Goal: Task Accomplishment & Management: Use online tool/utility

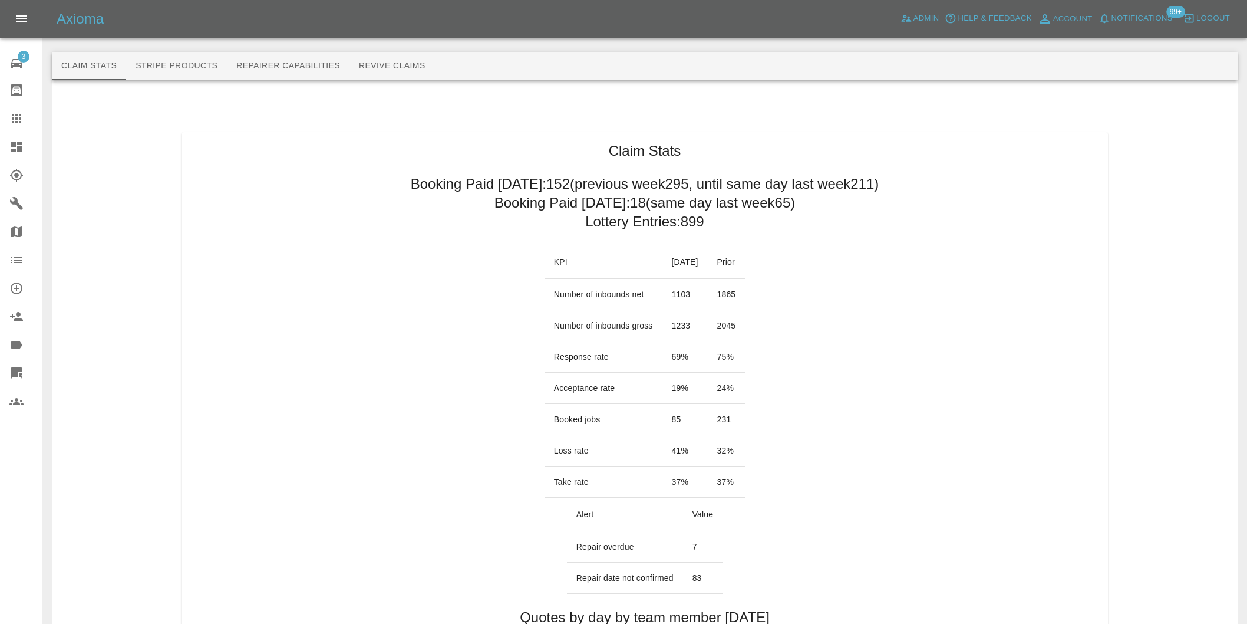
scroll to position [655, 0]
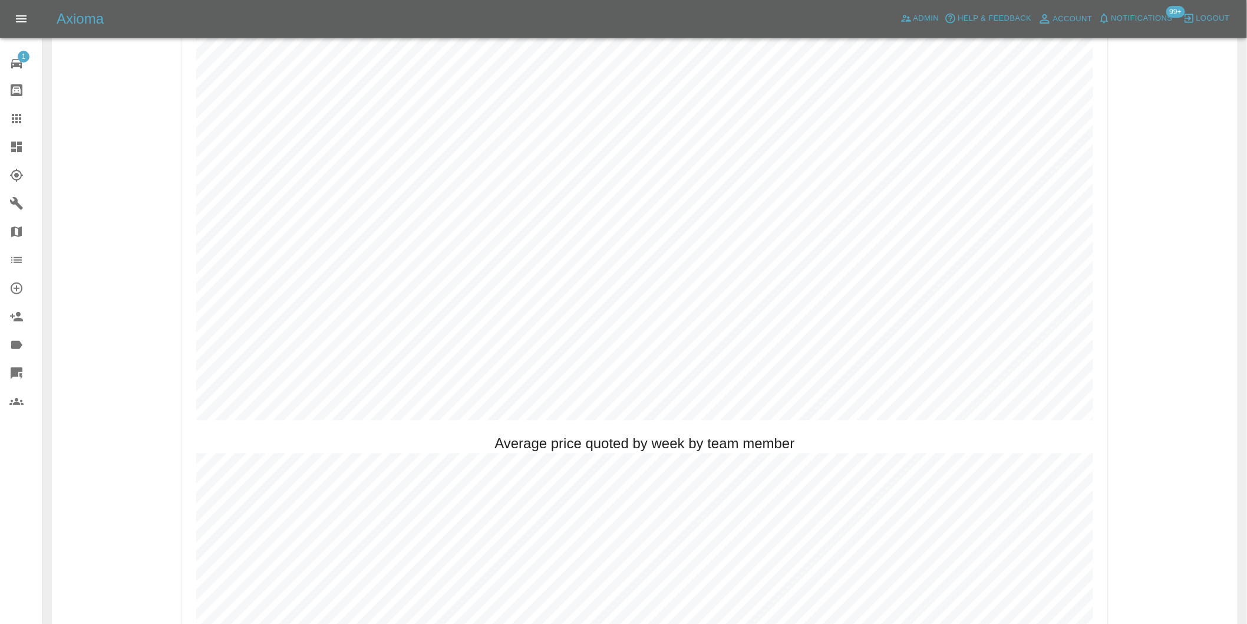
scroll to position [655, 0]
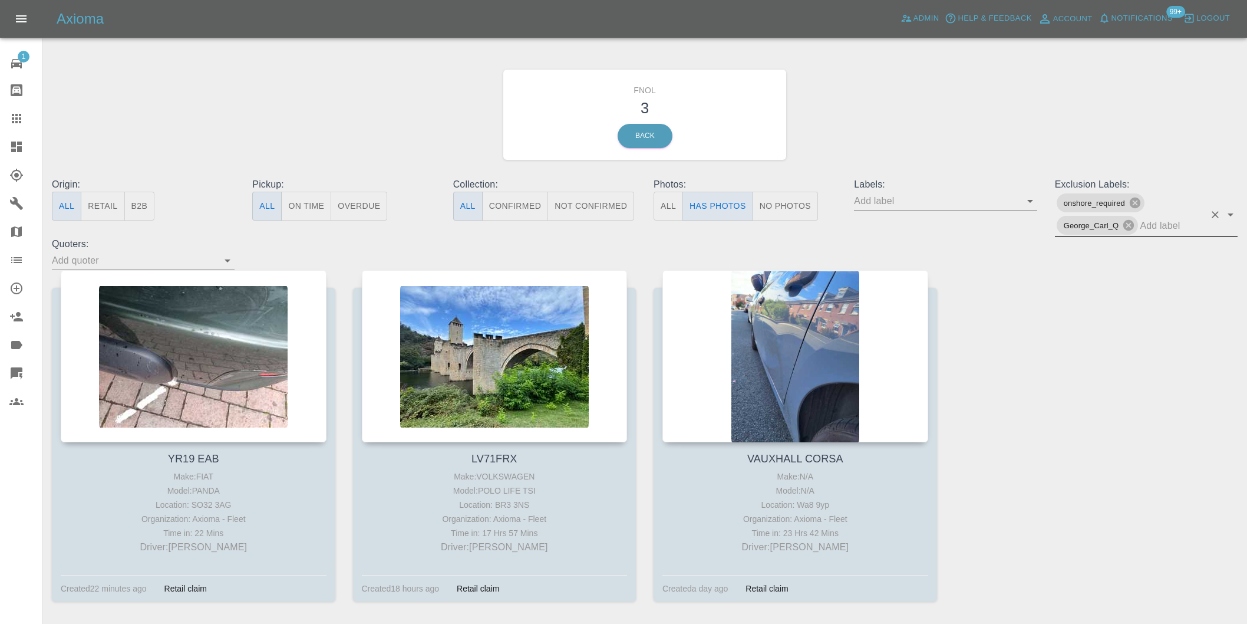
scroll to position [42, 0]
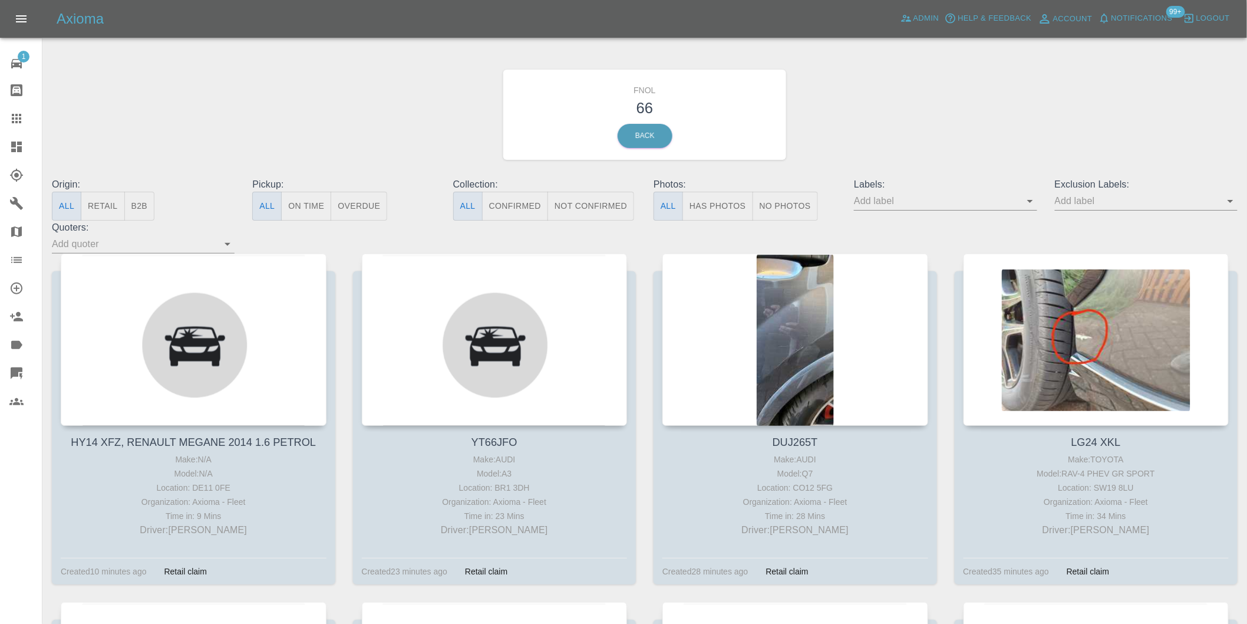
click at [720, 203] on button "Has Photos" at bounding box center [718, 206] width 71 height 29
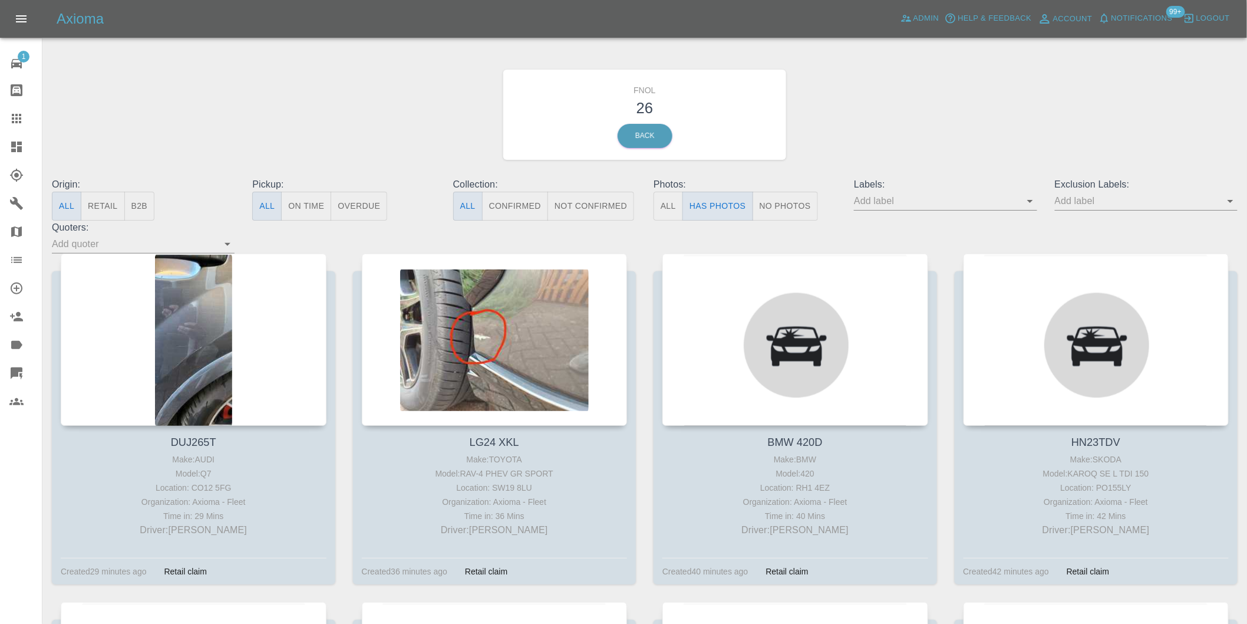
click at [1229, 205] on icon "Open" at bounding box center [1231, 201] width 14 height 14
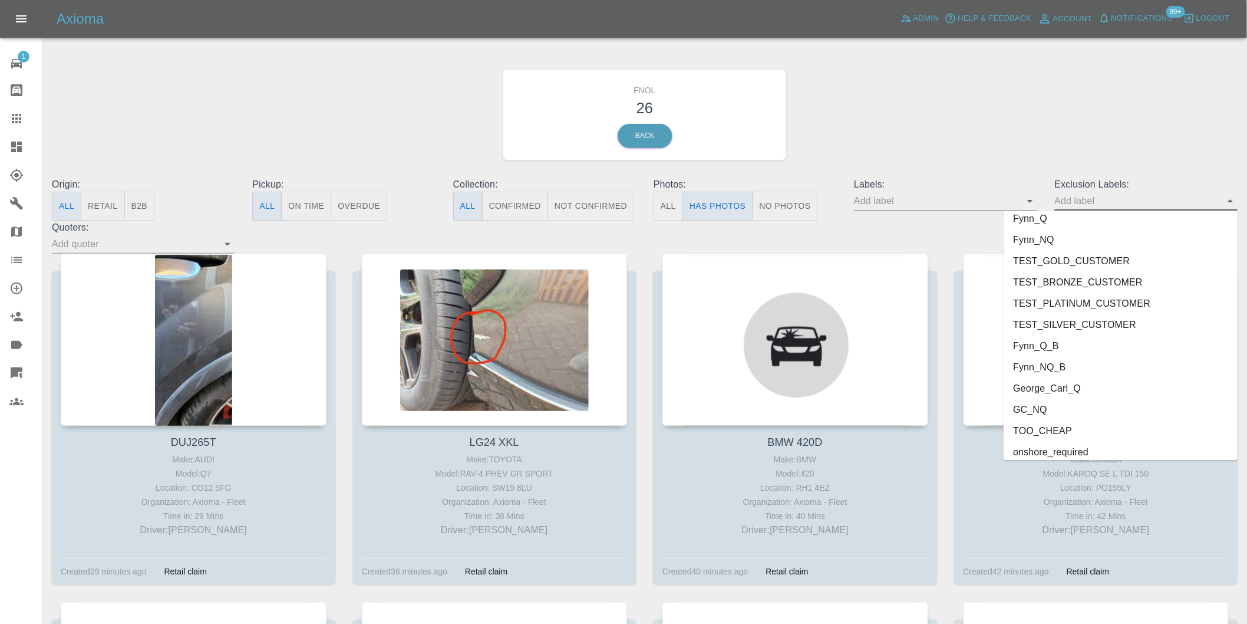
scroll to position [2539, 0]
click at [1075, 404] on li "onshore_required" at bounding box center [1121, 403] width 234 height 21
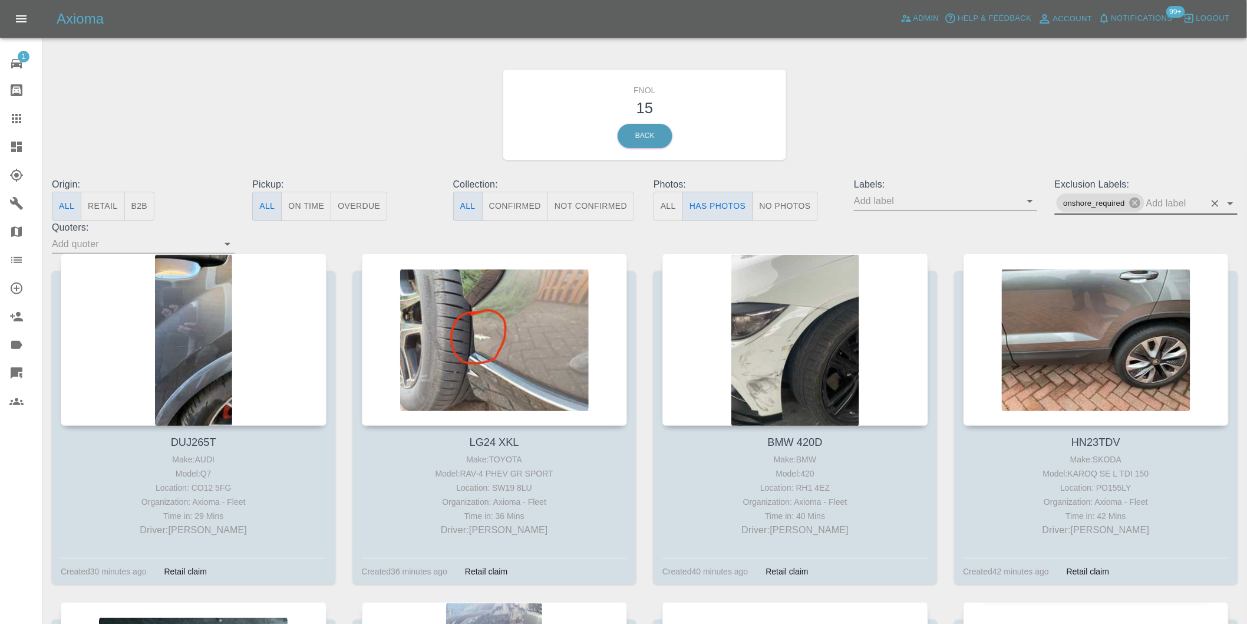
click at [1232, 202] on icon "Open" at bounding box center [1231, 203] width 14 height 14
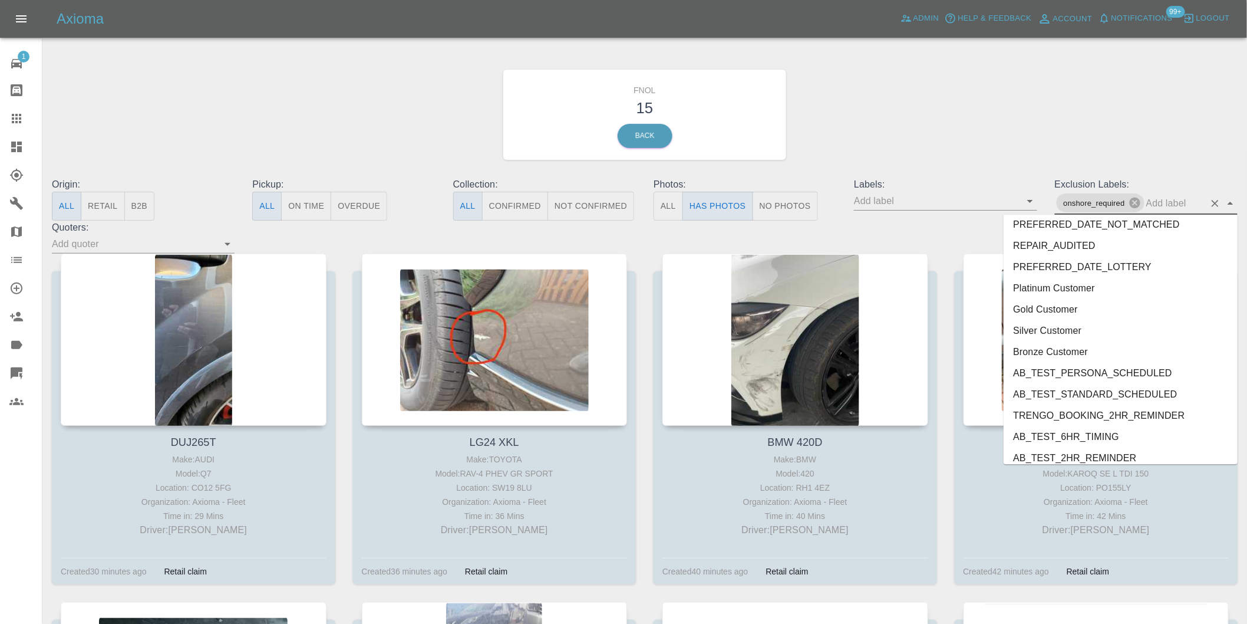
scroll to position [2517, 0]
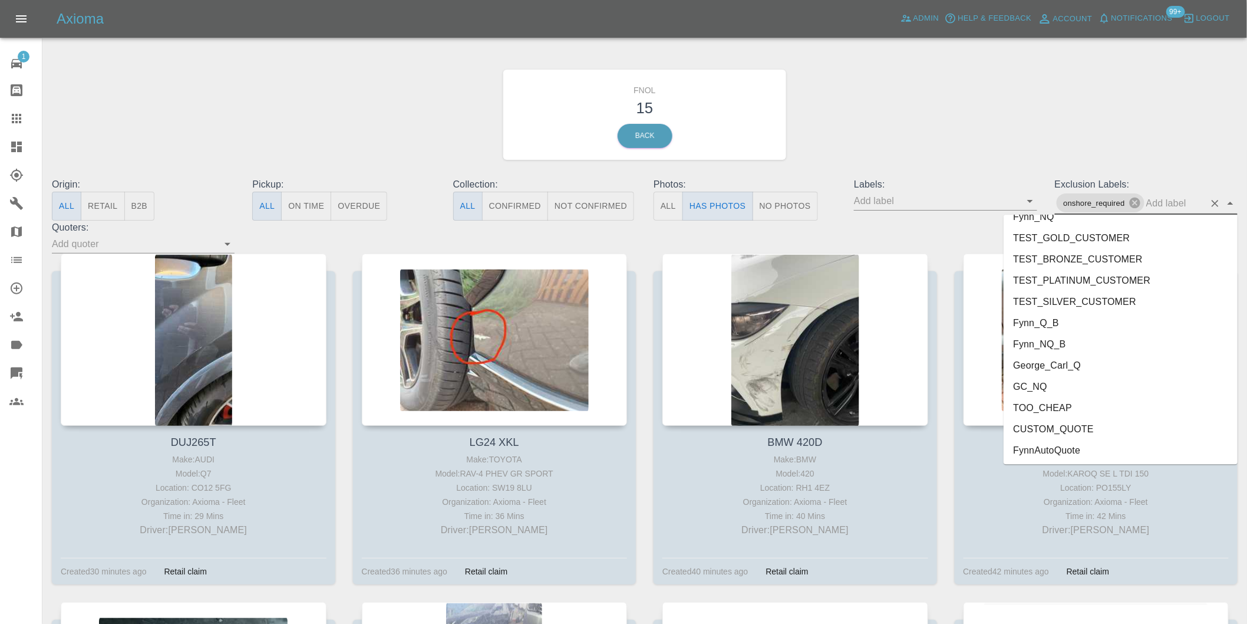
click at [1070, 360] on li "George_Carl_Q" at bounding box center [1121, 364] width 234 height 21
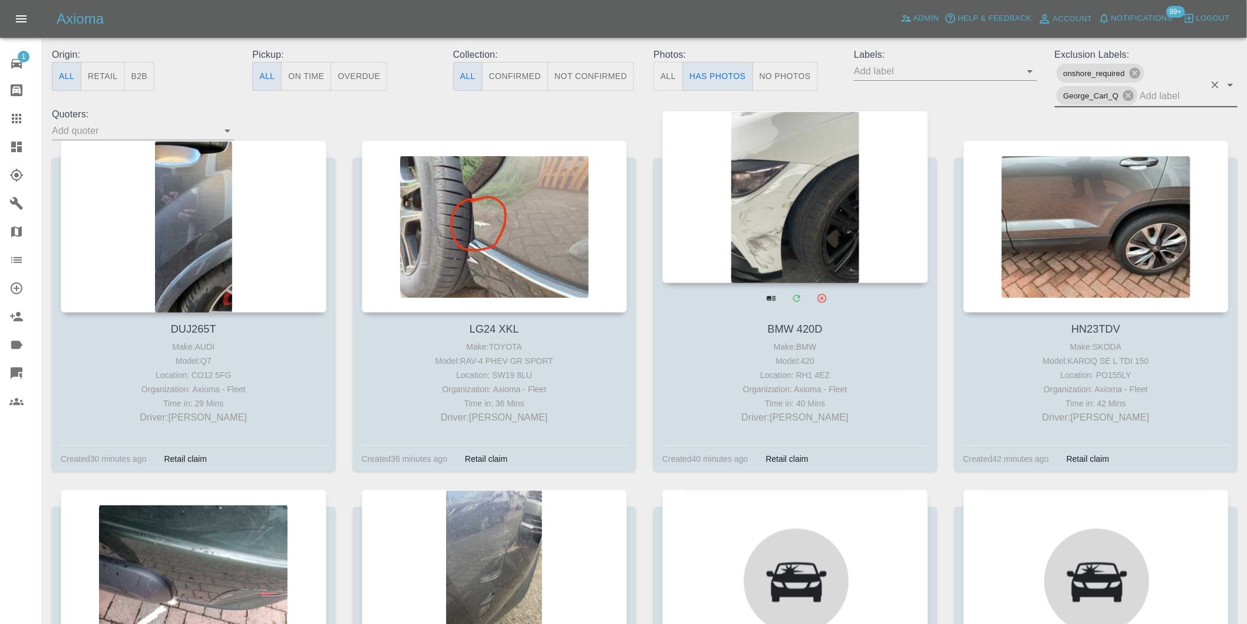
scroll to position [131, 0]
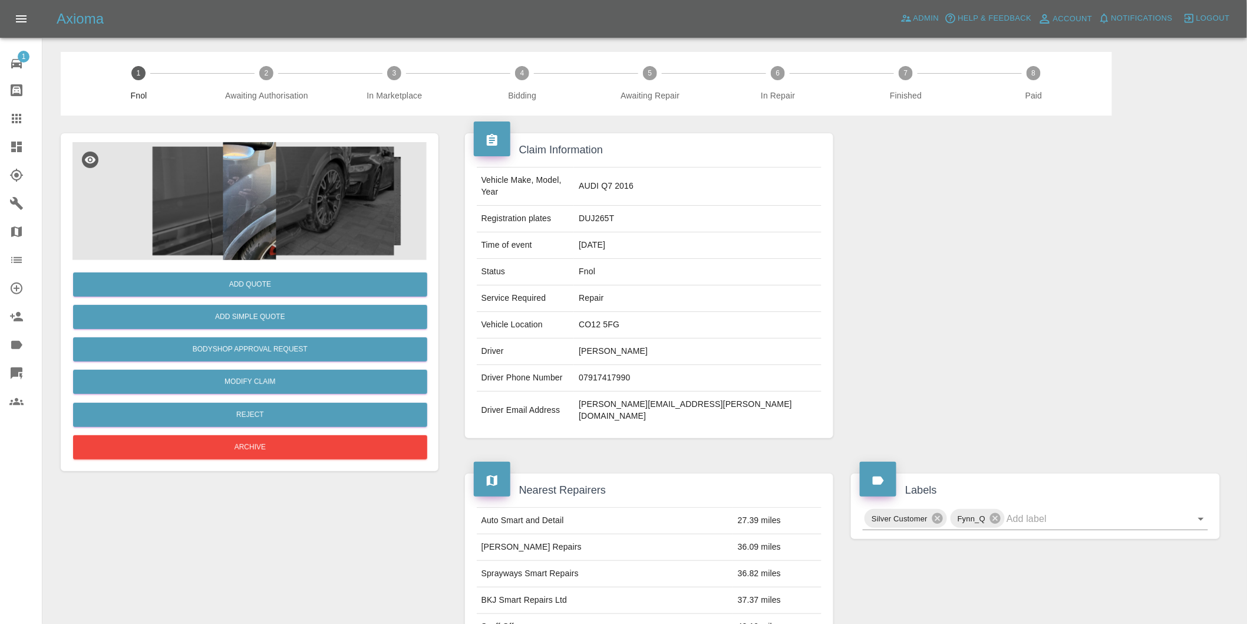
click at [242, 196] on img at bounding box center [249, 201] width 354 height 118
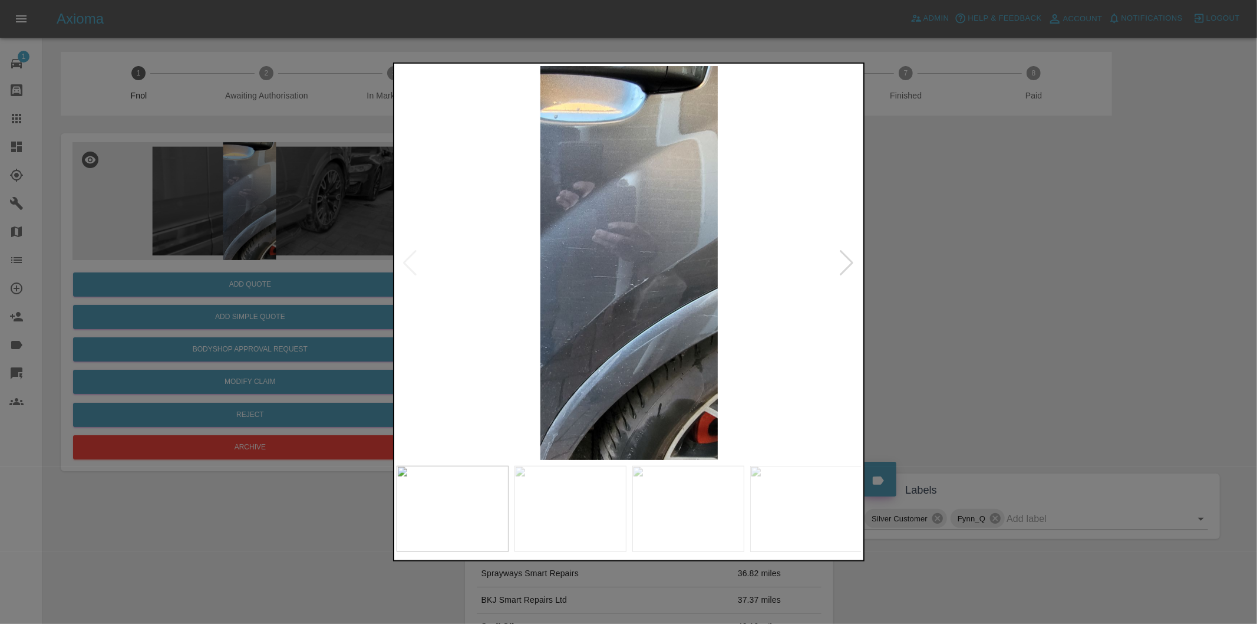
click at [843, 270] on div at bounding box center [847, 263] width 16 height 26
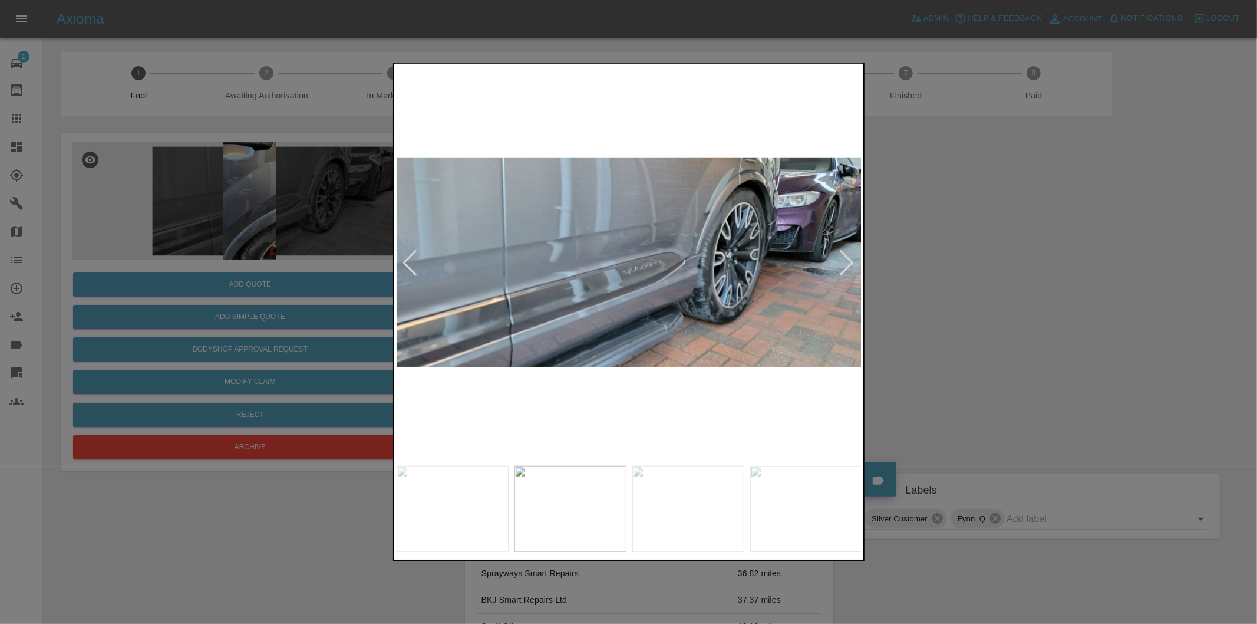
click at [843, 270] on div at bounding box center [847, 263] width 16 height 26
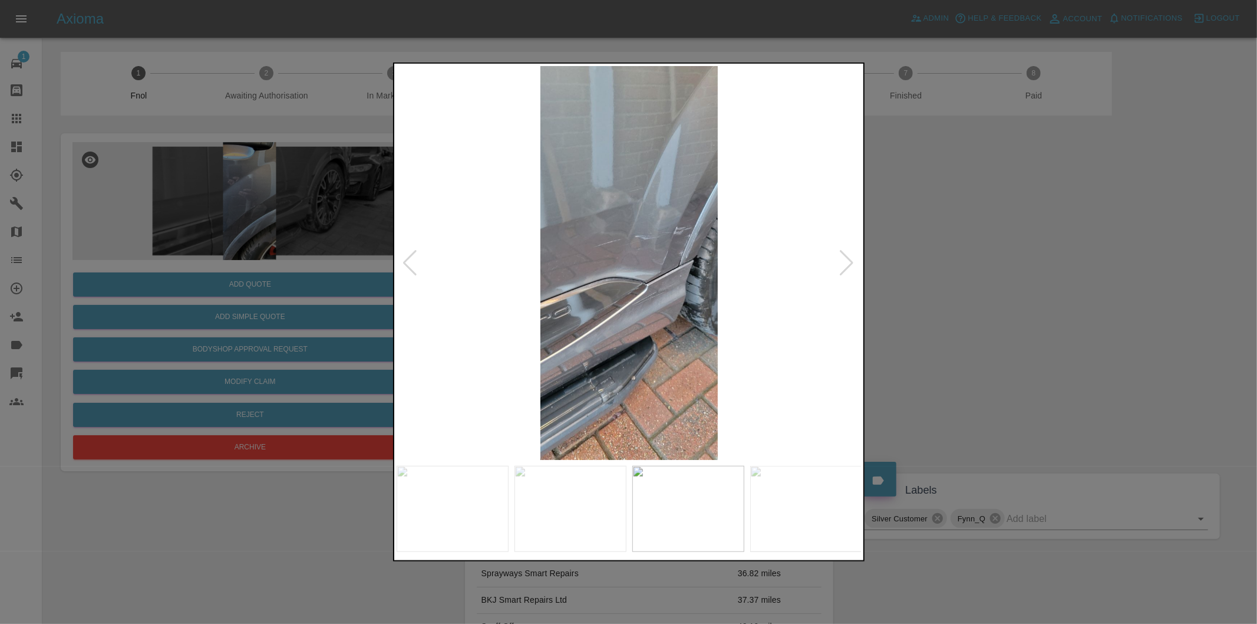
click at [843, 270] on div at bounding box center [847, 263] width 16 height 26
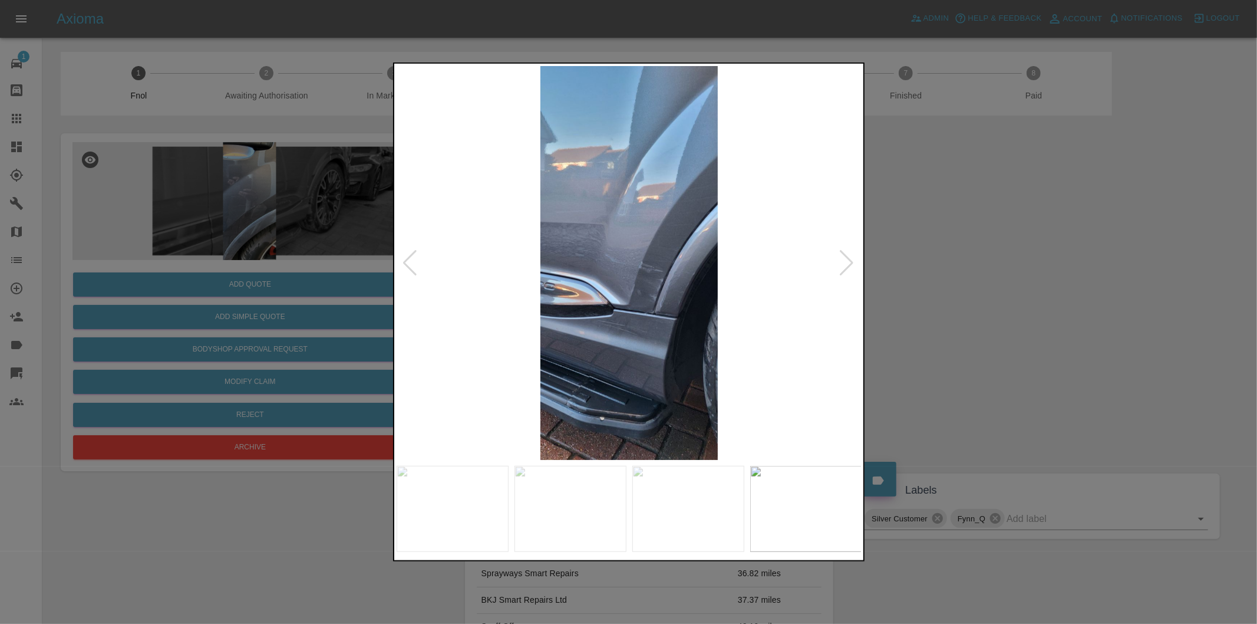
click at [1040, 250] on div at bounding box center [628, 312] width 1257 height 624
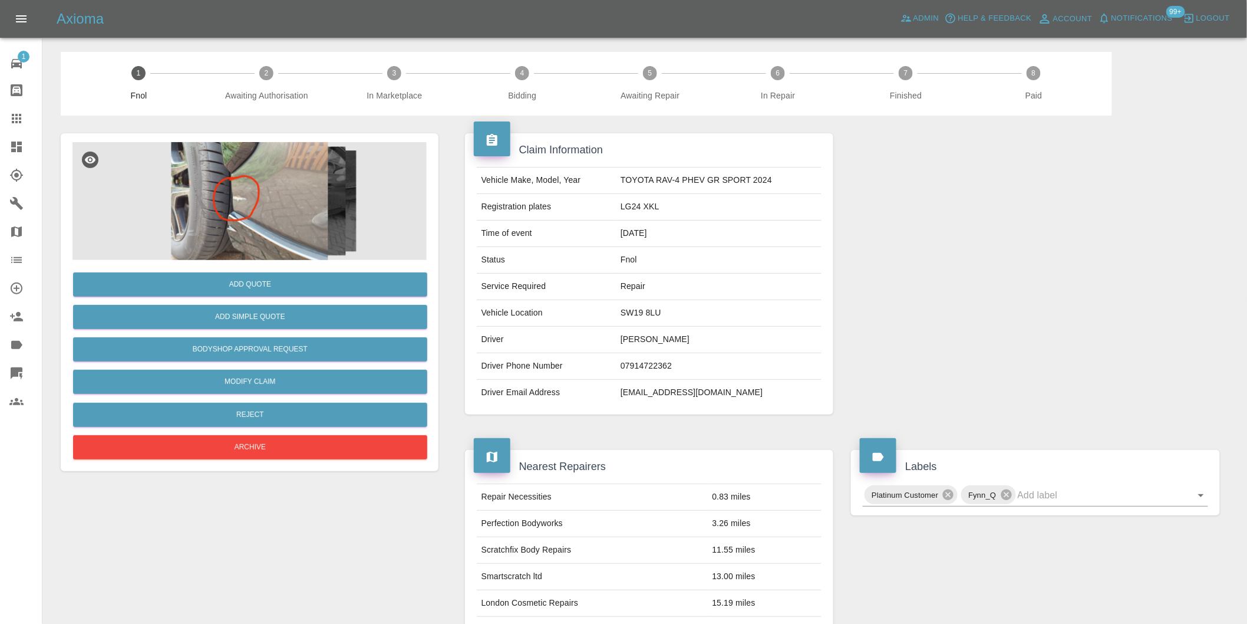
click at [264, 211] on img at bounding box center [249, 201] width 354 height 118
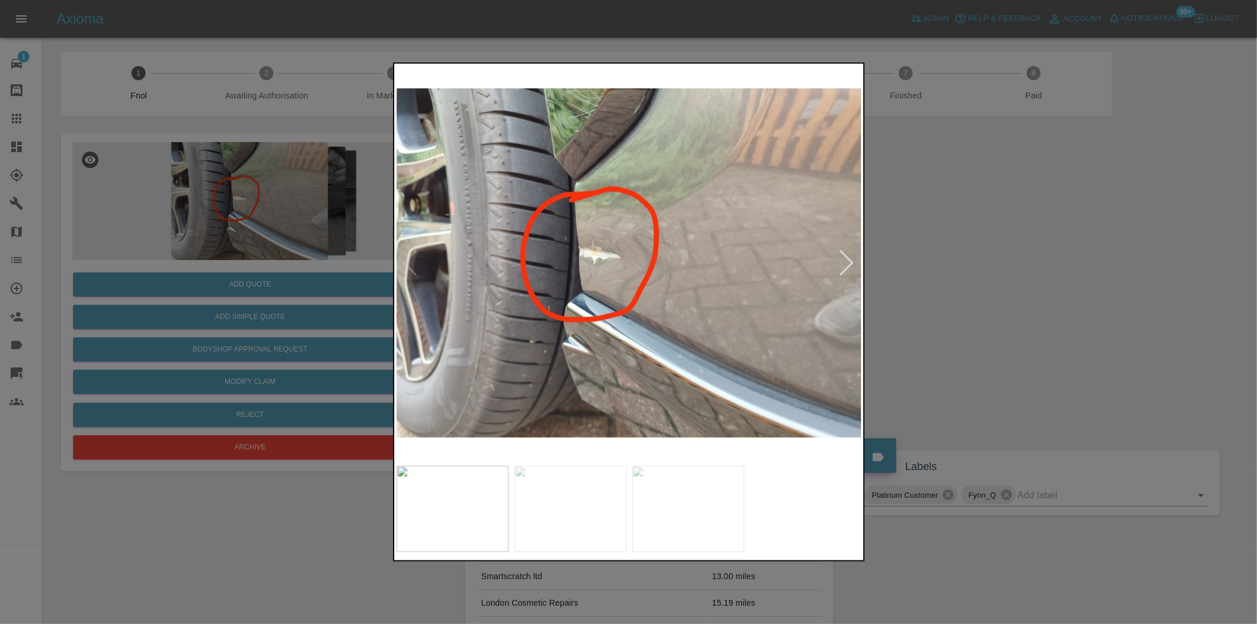
click at [845, 261] on div at bounding box center [847, 263] width 16 height 26
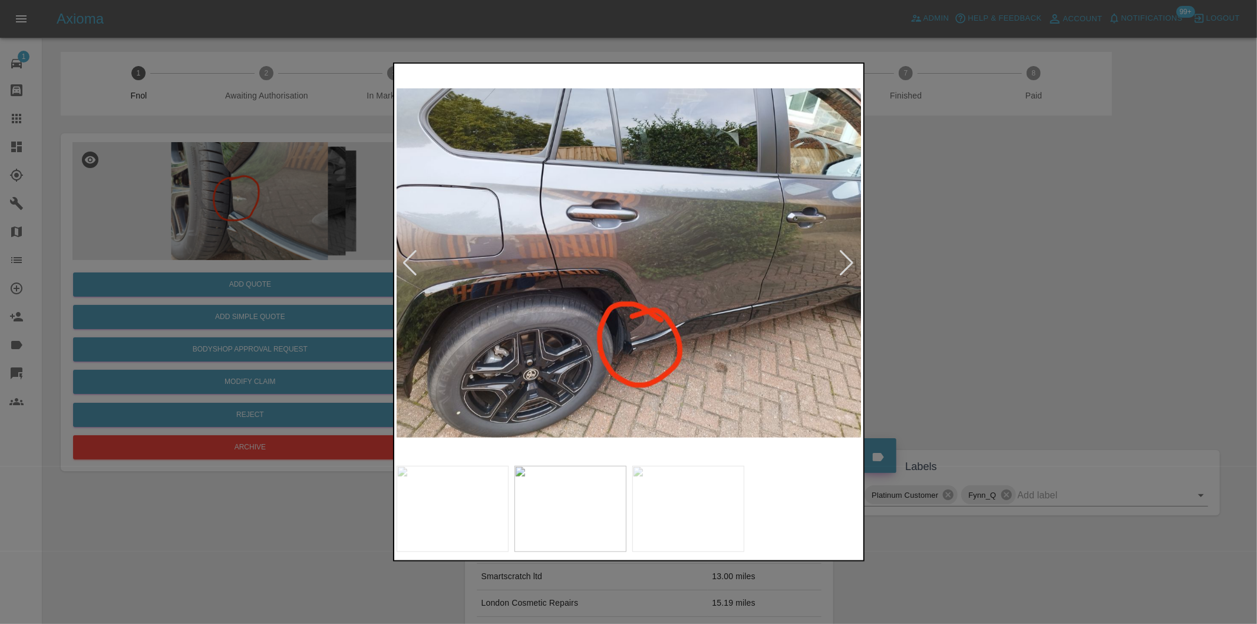
click at [845, 261] on div at bounding box center [847, 263] width 16 height 26
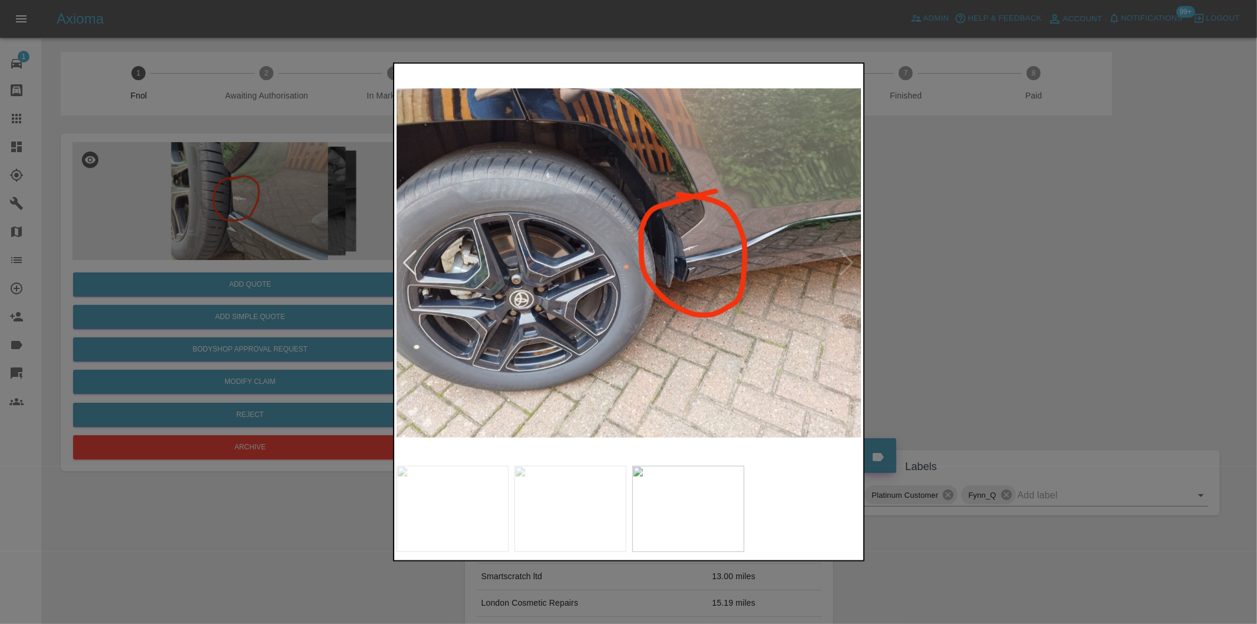
click at [845, 261] on img at bounding box center [630, 263] width 466 height 394
click at [979, 261] on div at bounding box center [628, 312] width 1257 height 624
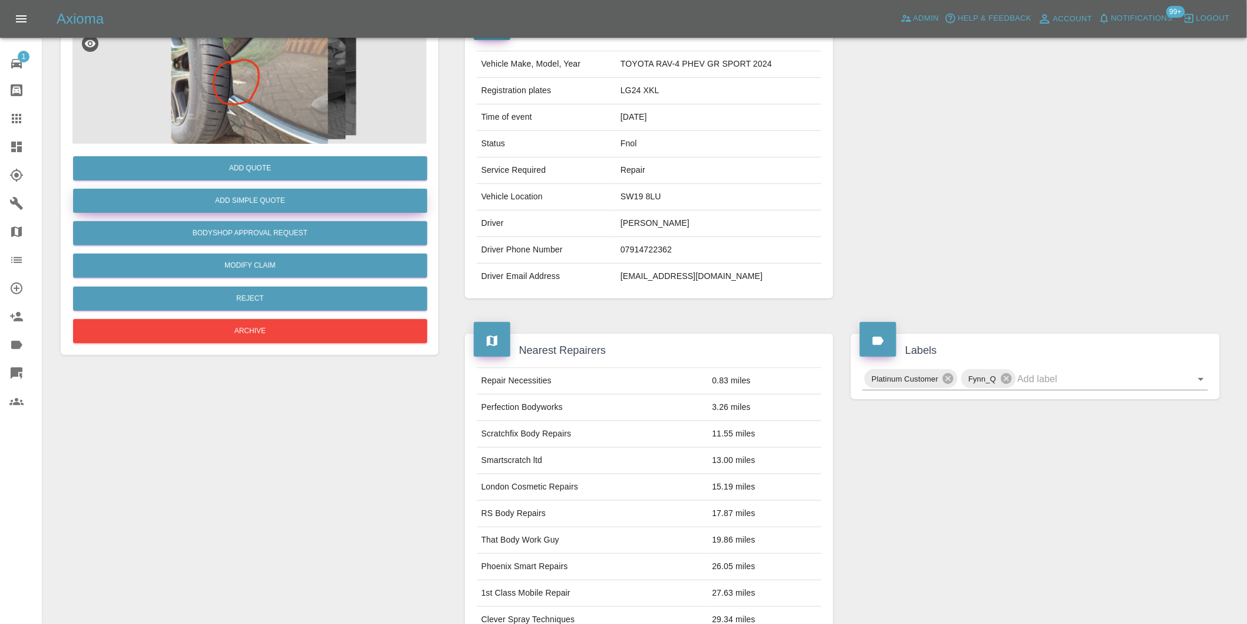
scroll to position [16, 0]
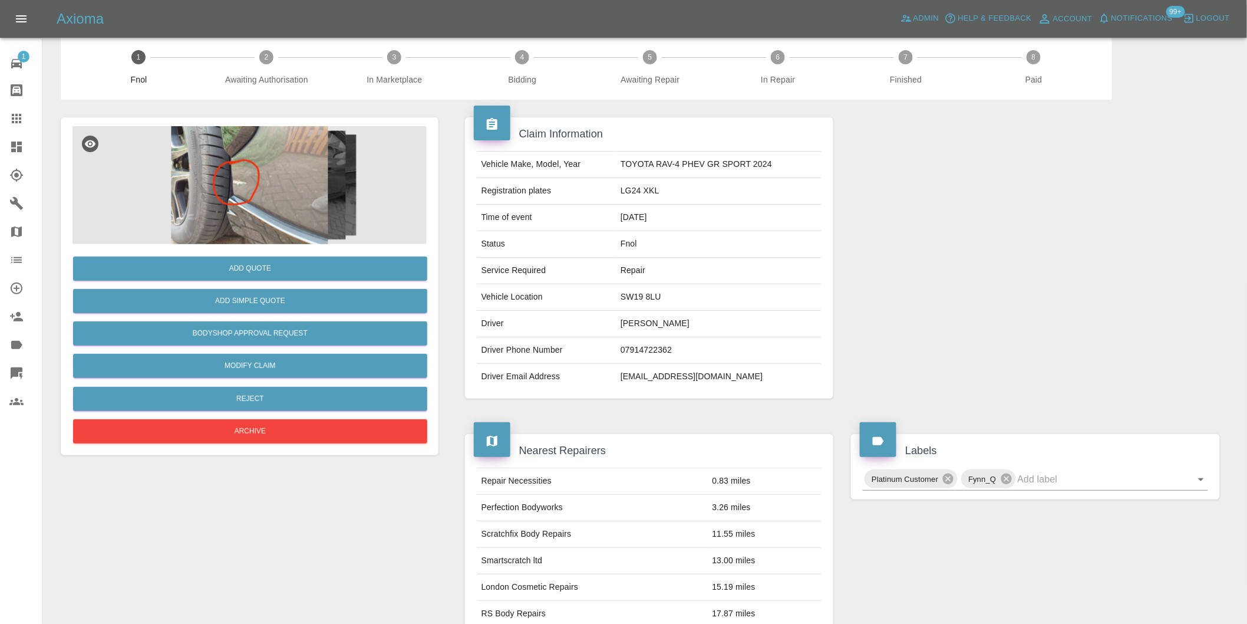
click at [237, 182] on img at bounding box center [249, 185] width 354 height 118
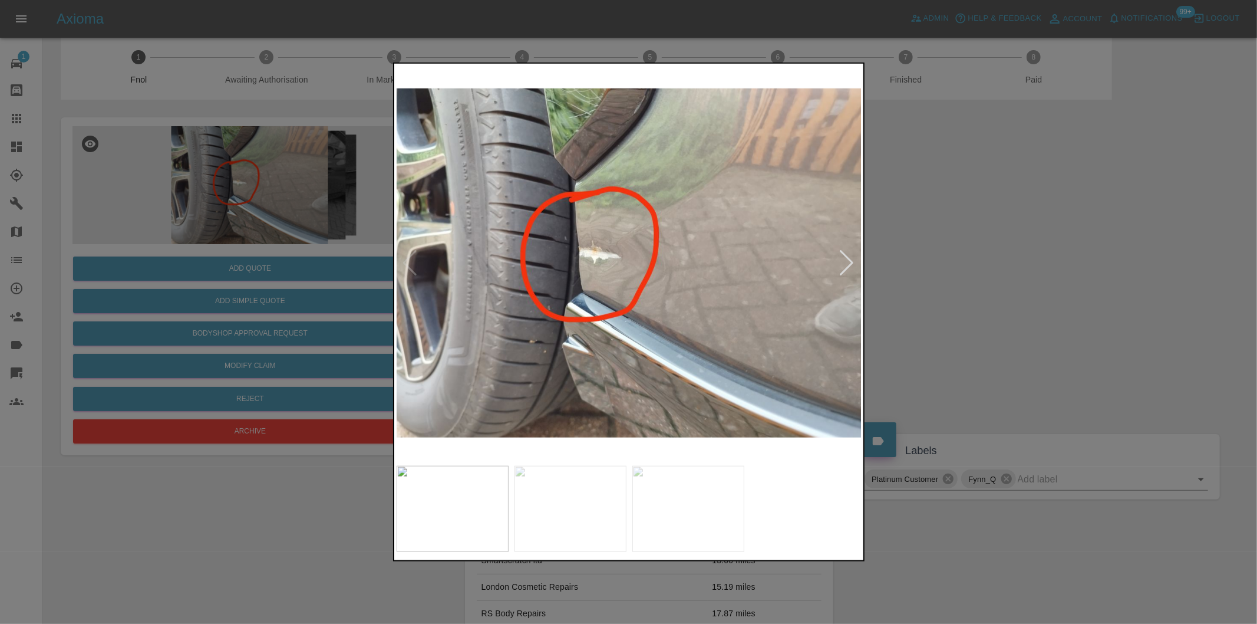
click at [849, 261] on div at bounding box center [847, 263] width 16 height 26
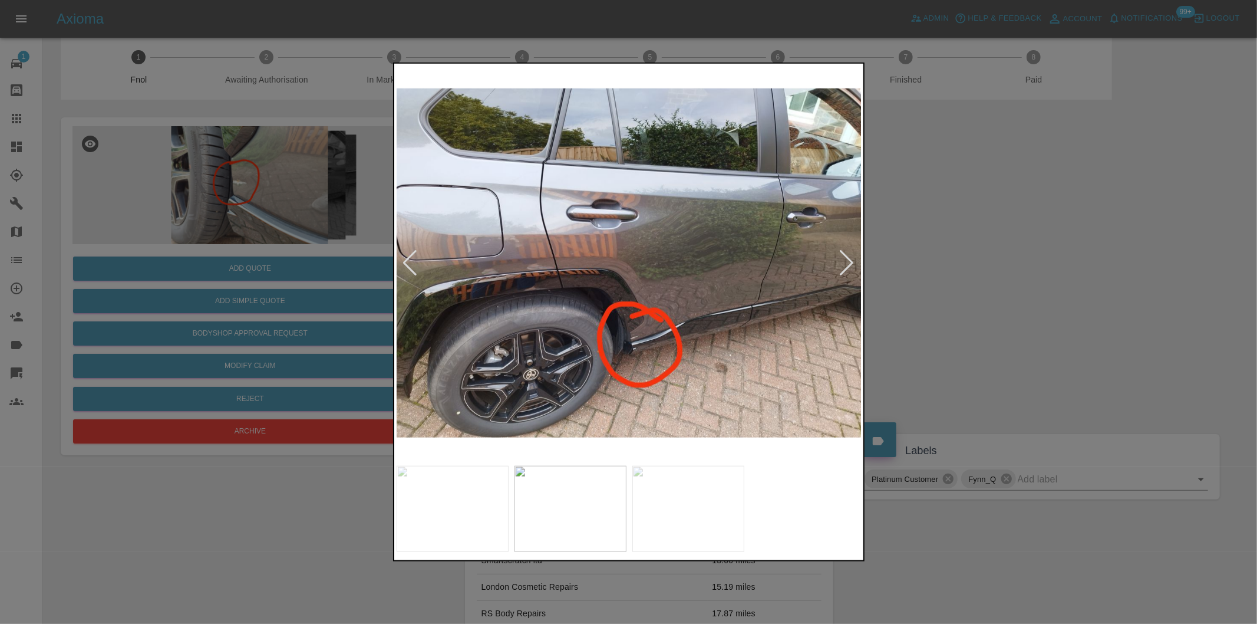
click at [949, 268] on div at bounding box center [628, 312] width 1257 height 624
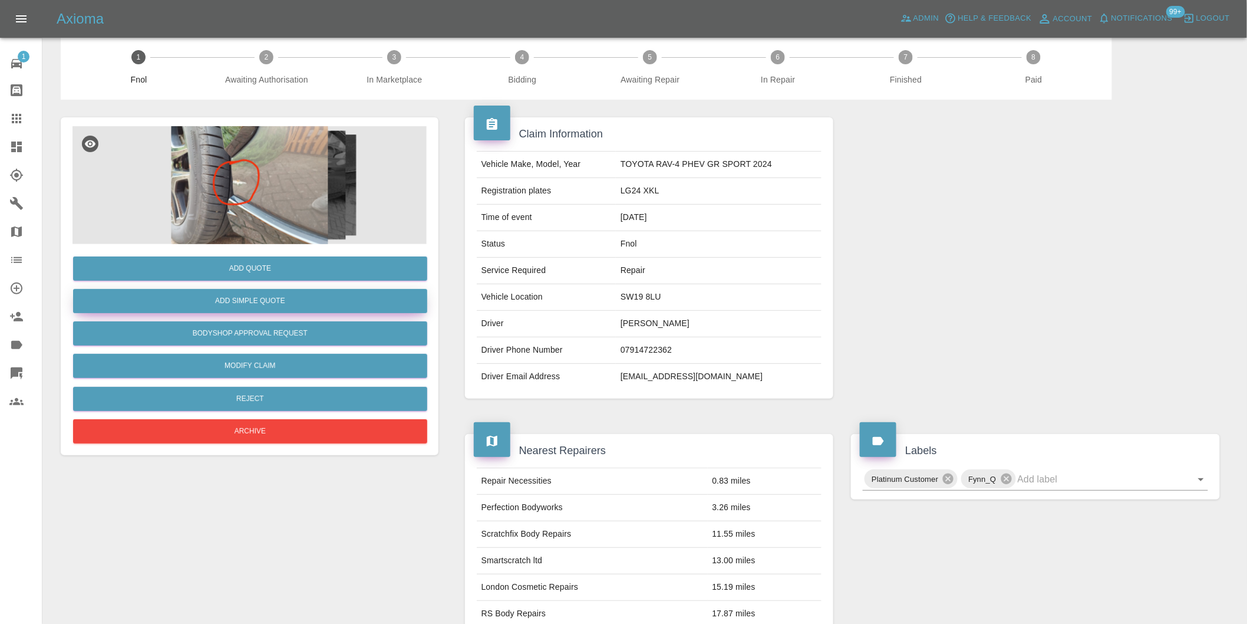
click at [259, 305] on button "Add Simple Quote" at bounding box center [250, 301] width 354 height 24
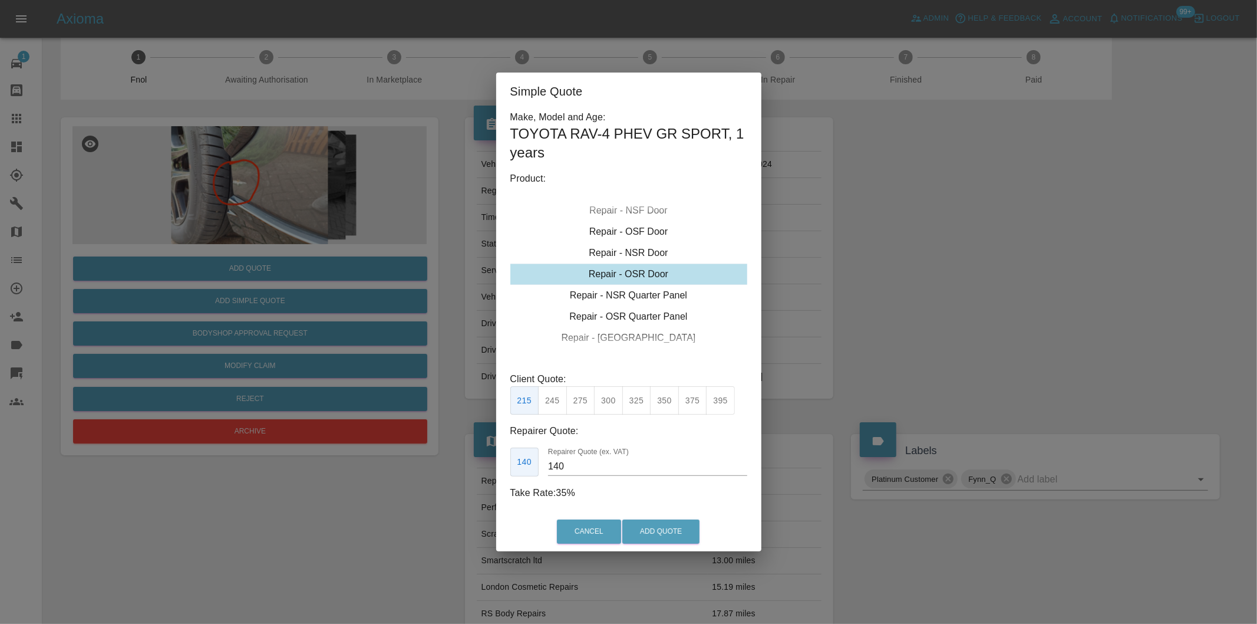
click at [662, 273] on div "Repair - OSR Door" at bounding box center [628, 273] width 237 height 21
drag, startPoint x: 580, startPoint y: 400, endPoint x: 639, endPoint y: 477, distance: 97.6
click at [580, 401] on button "275" at bounding box center [580, 400] width 29 height 29
type input "180"
click at [664, 541] on button "Add Quote" at bounding box center [660, 531] width 77 height 24
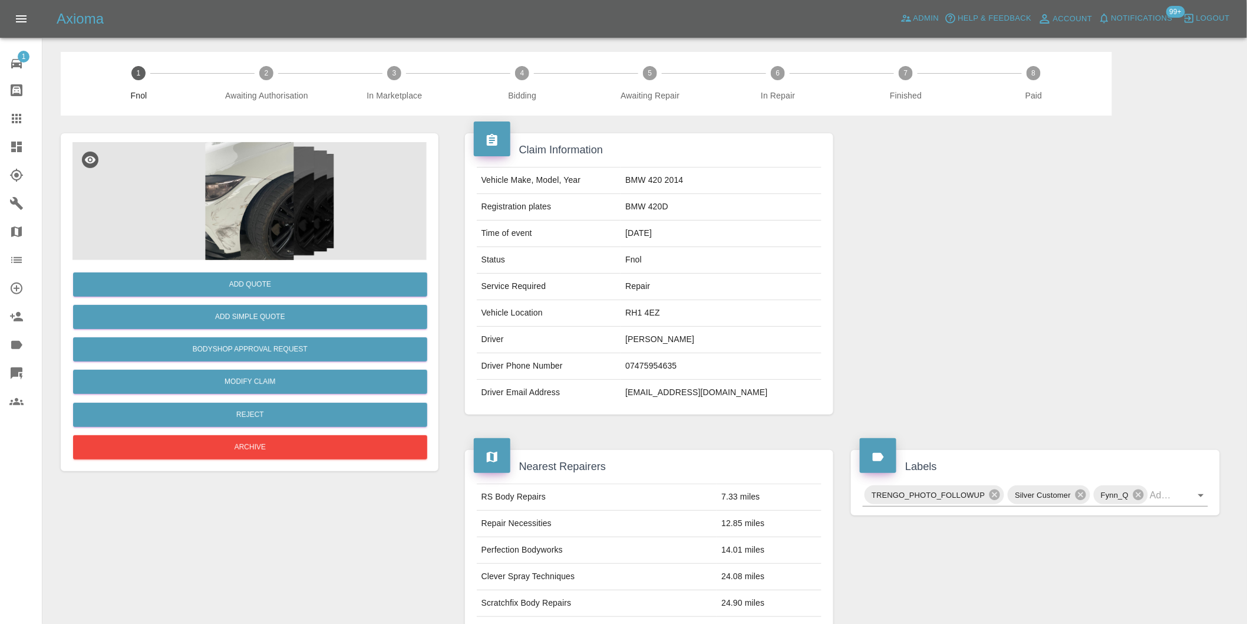
click at [270, 206] on img at bounding box center [249, 201] width 354 height 118
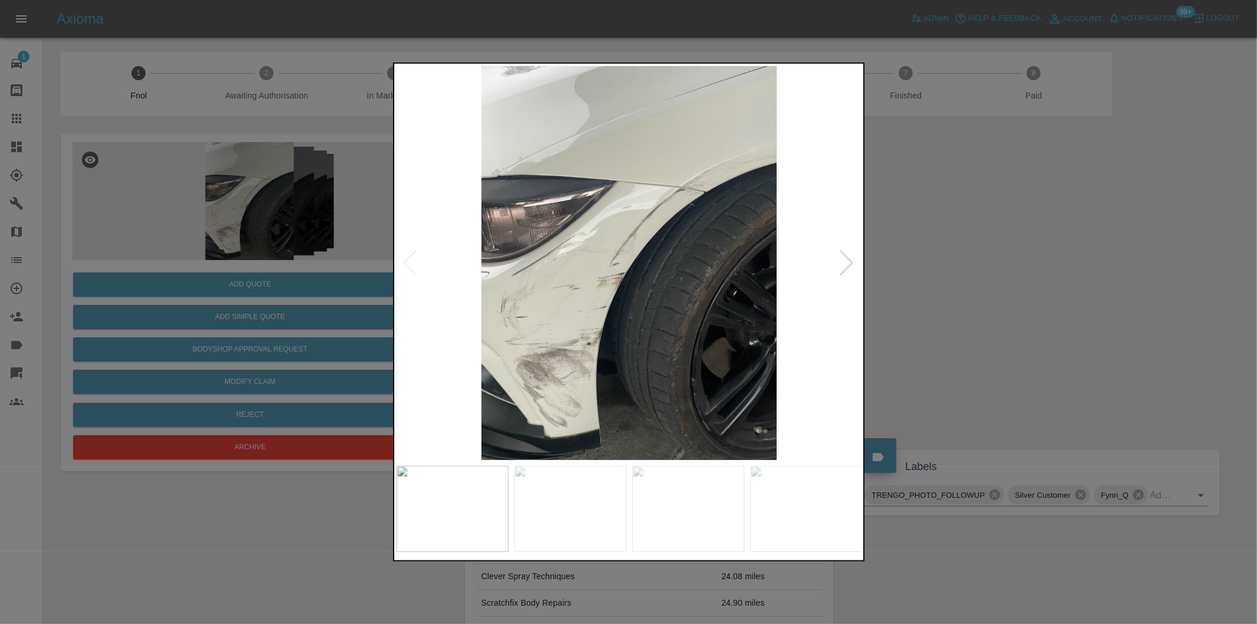
click at [844, 260] on div at bounding box center [847, 263] width 16 height 26
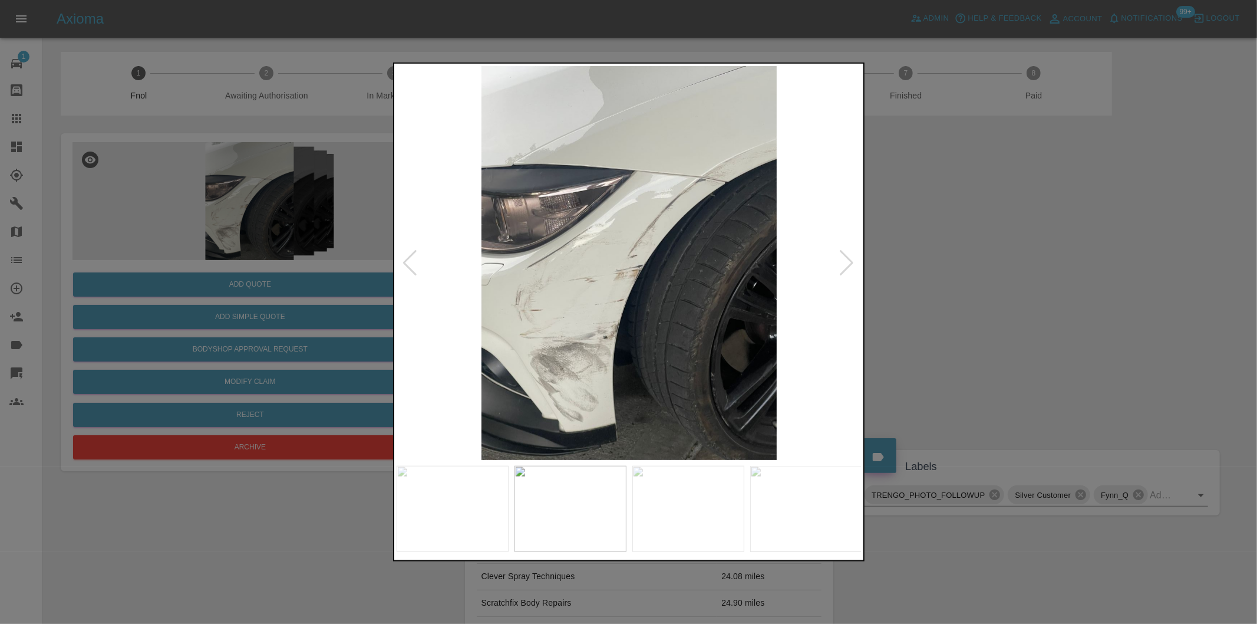
click at [844, 260] on div at bounding box center [847, 263] width 16 height 26
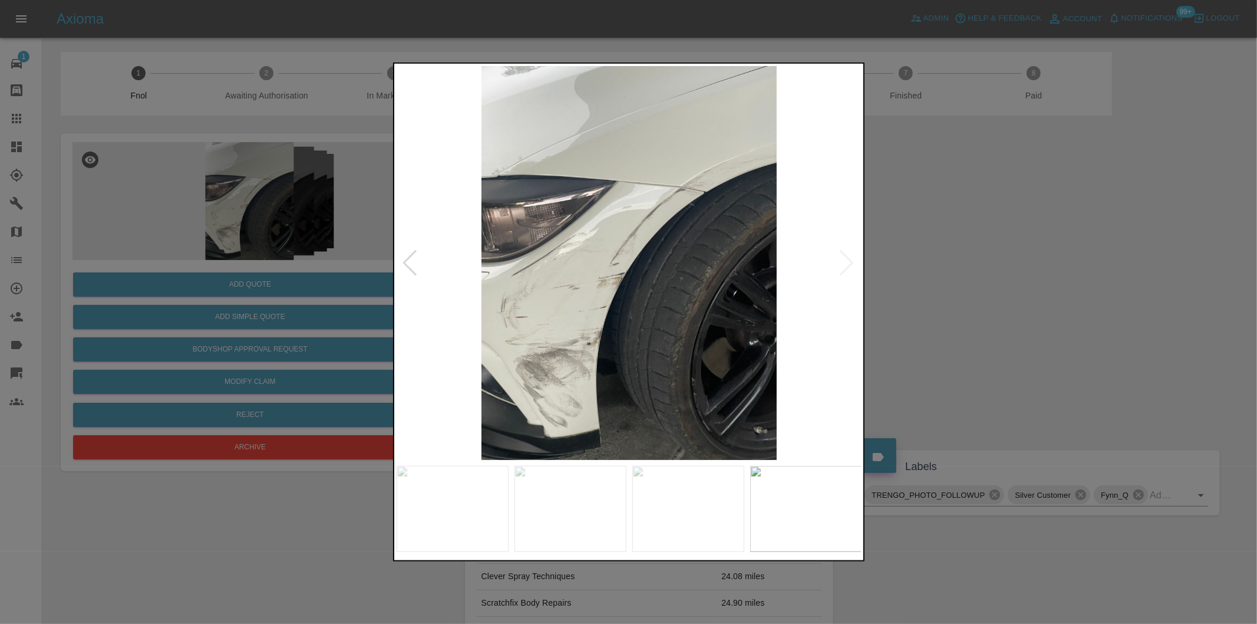
click at [1000, 288] on div at bounding box center [628, 312] width 1257 height 624
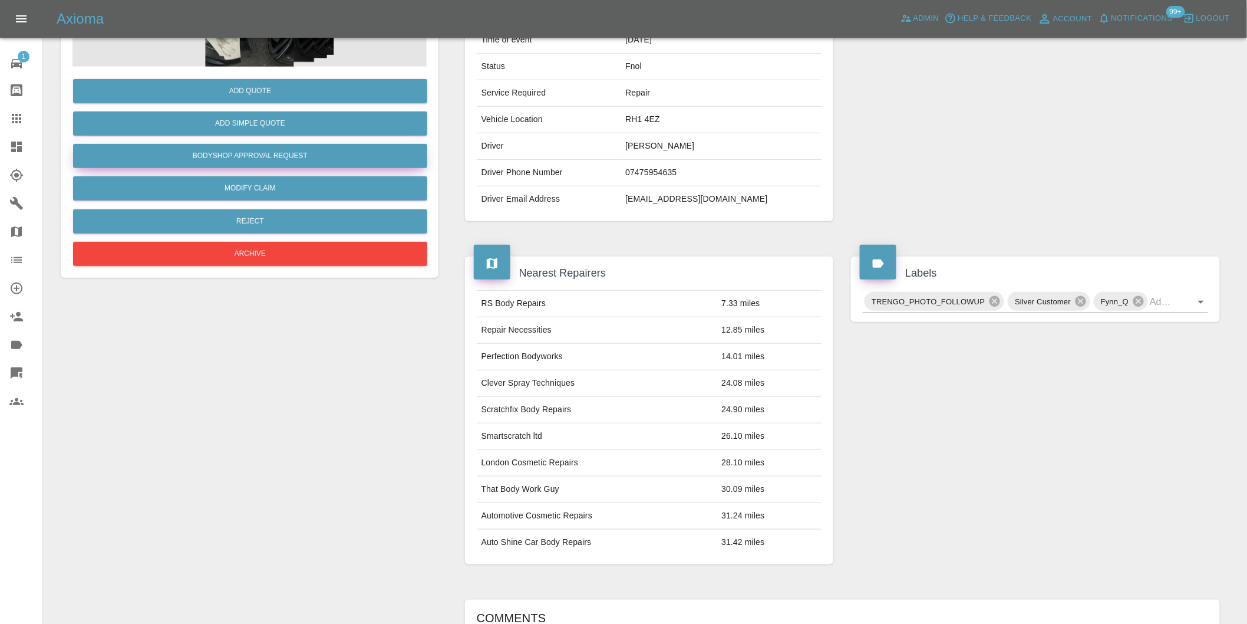
scroll to position [16, 0]
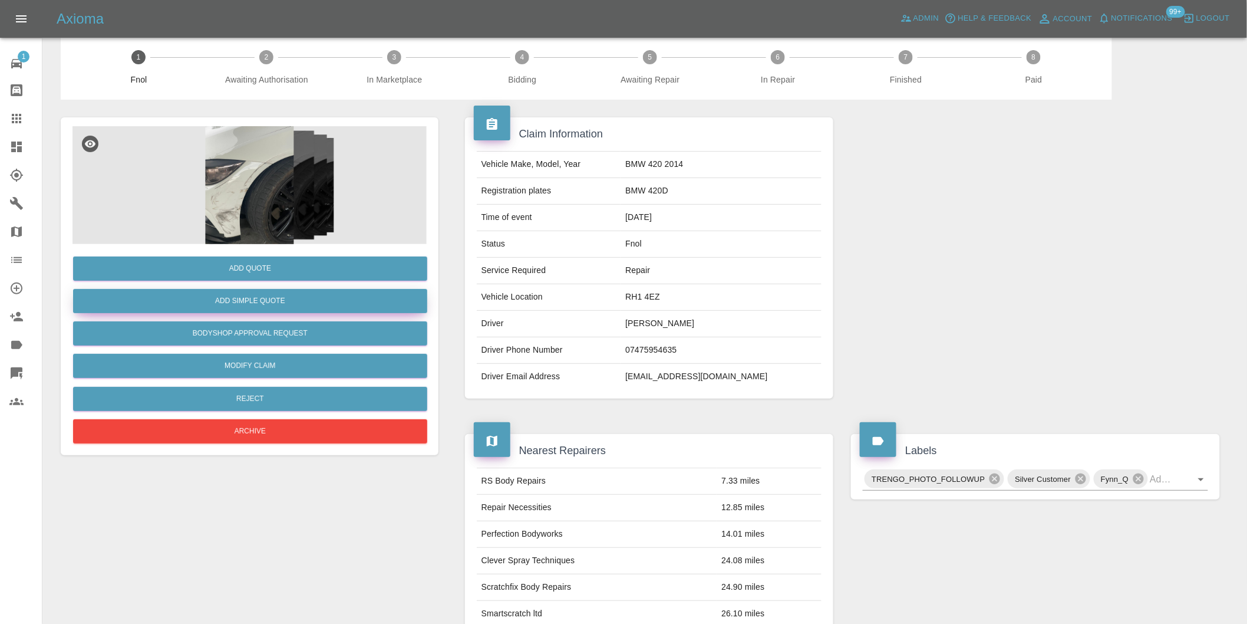
click at [279, 302] on button "Add Simple Quote" at bounding box center [250, 301] width 354 height 24
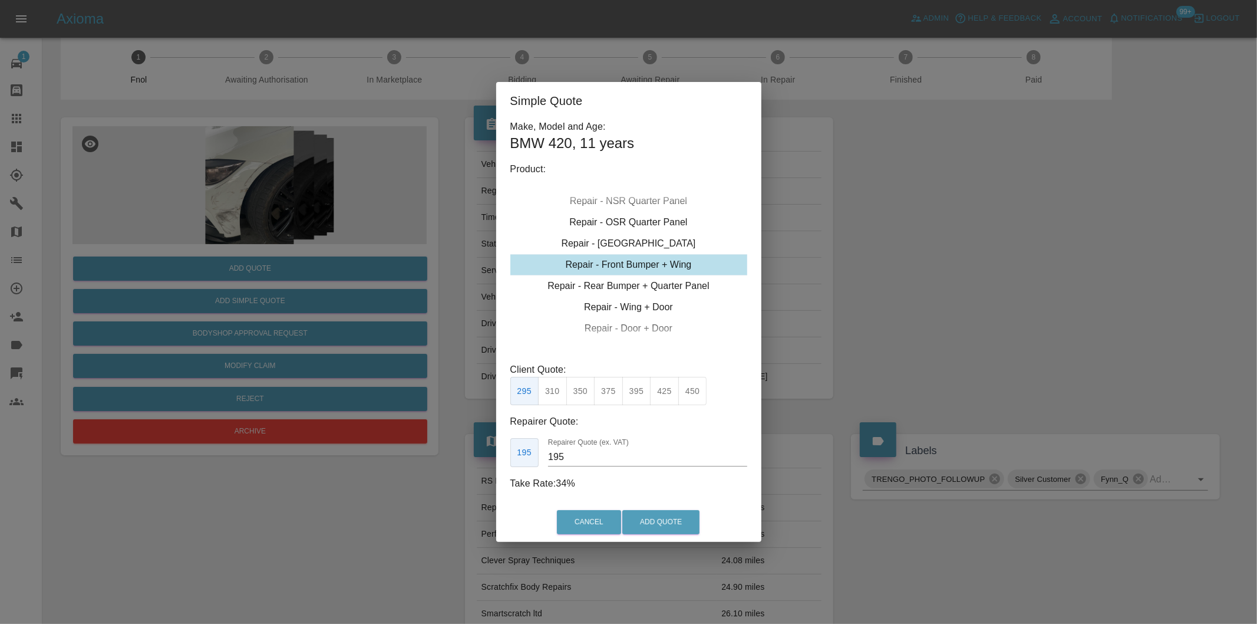
click at [553, 399] on button "310" at bounding box center [552, 391] width 29 height 29
type input "200"
click at [651, 522] on button "Add Quote" at bounding box center [660, 522] width 77 height 24
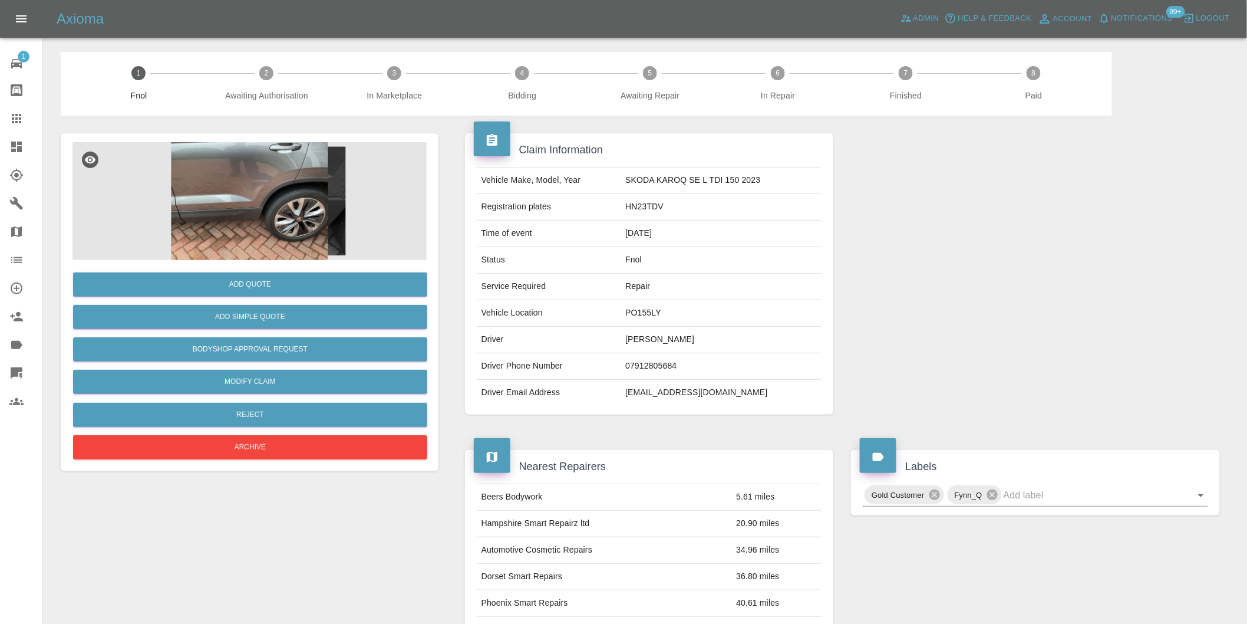
click at [232, 196] on img at bounding box center [249, 201] width 354 height 118
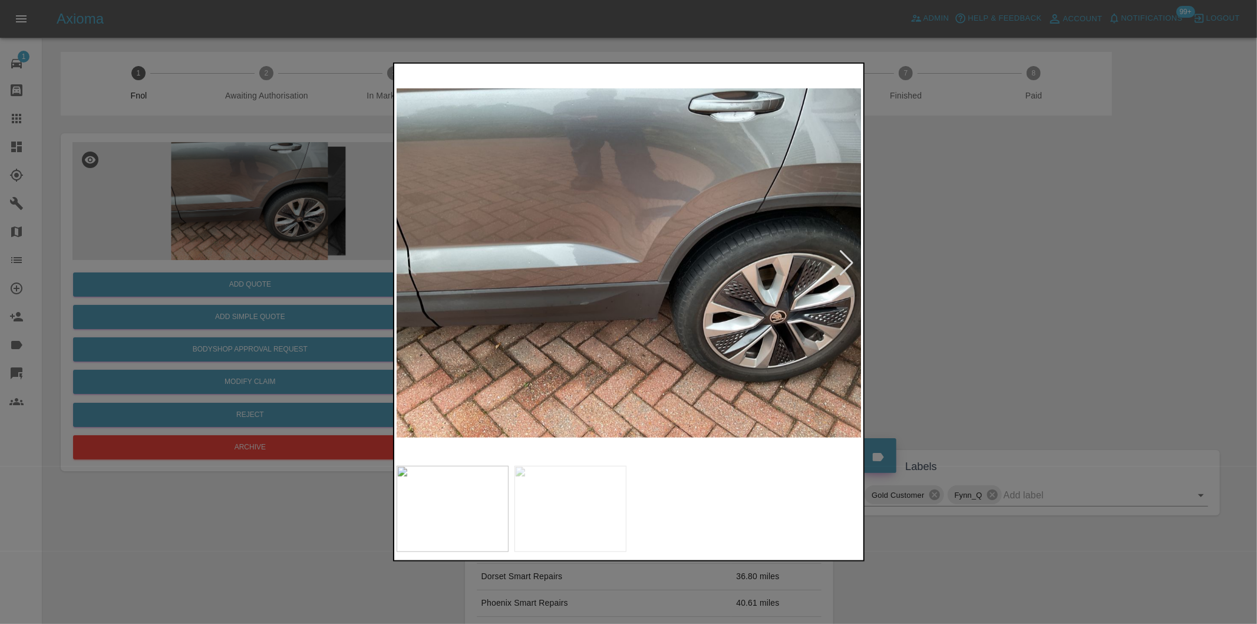
click at [845, 263] on div at bounding box center [847, 263] width 16 height 26
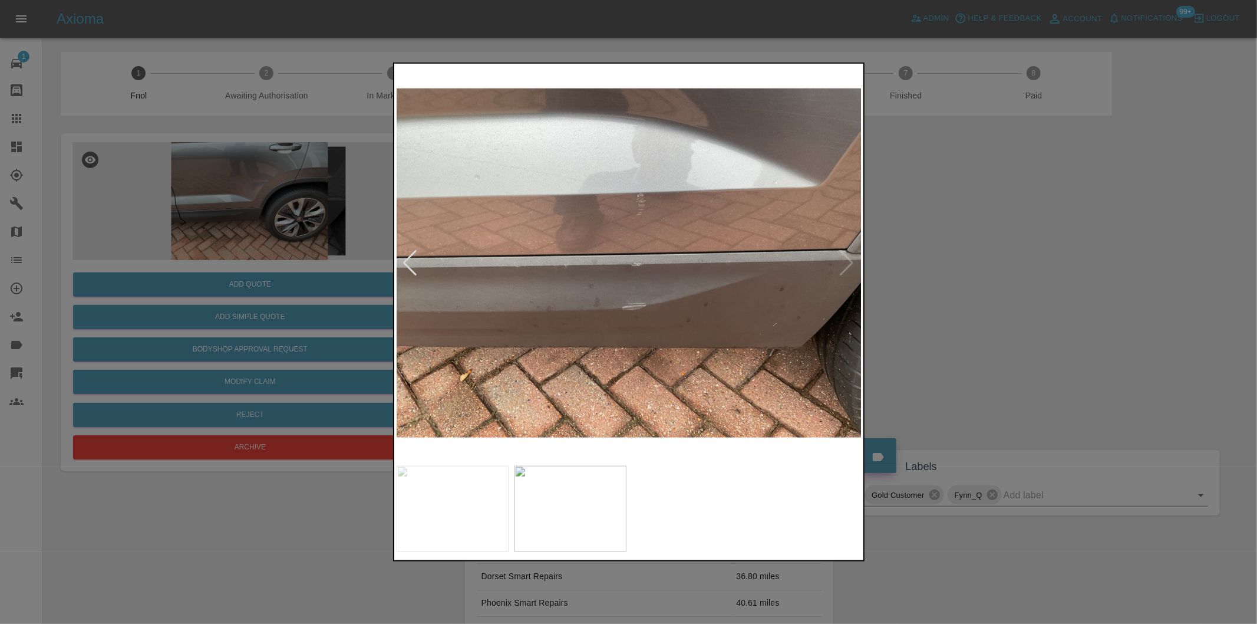
click at [947, 259] on div at bounding box center [628, 312] width 1257 height 624
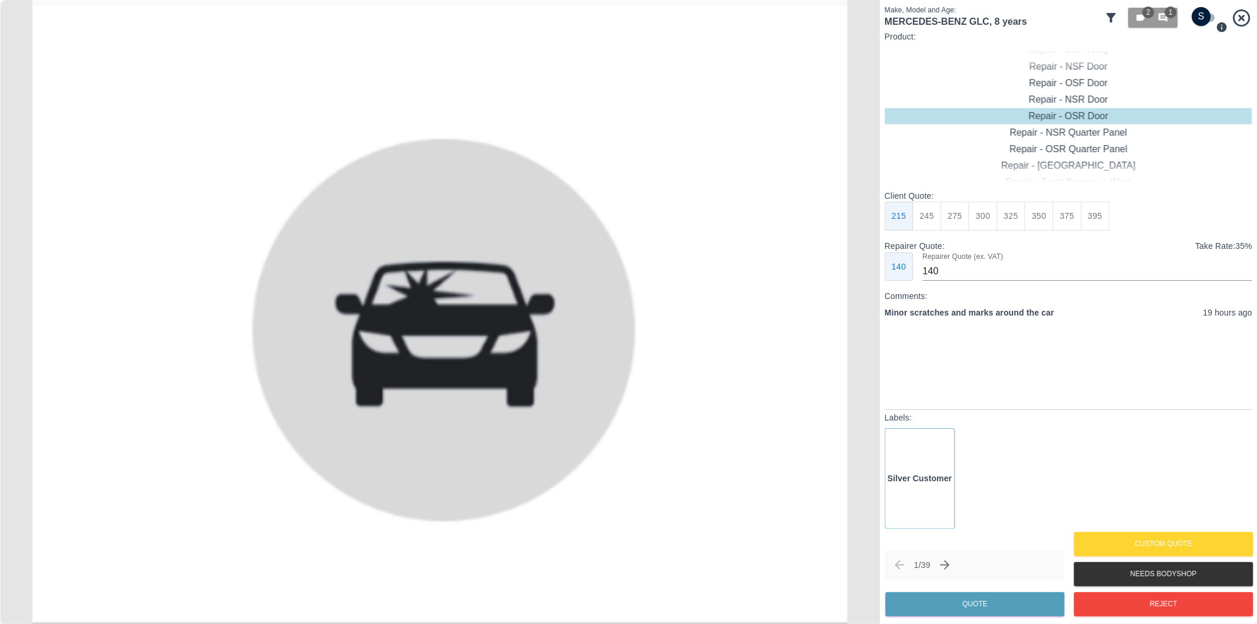
click at [1110, 17] on icon at bounding box center [1111, 17] width 9 height 9
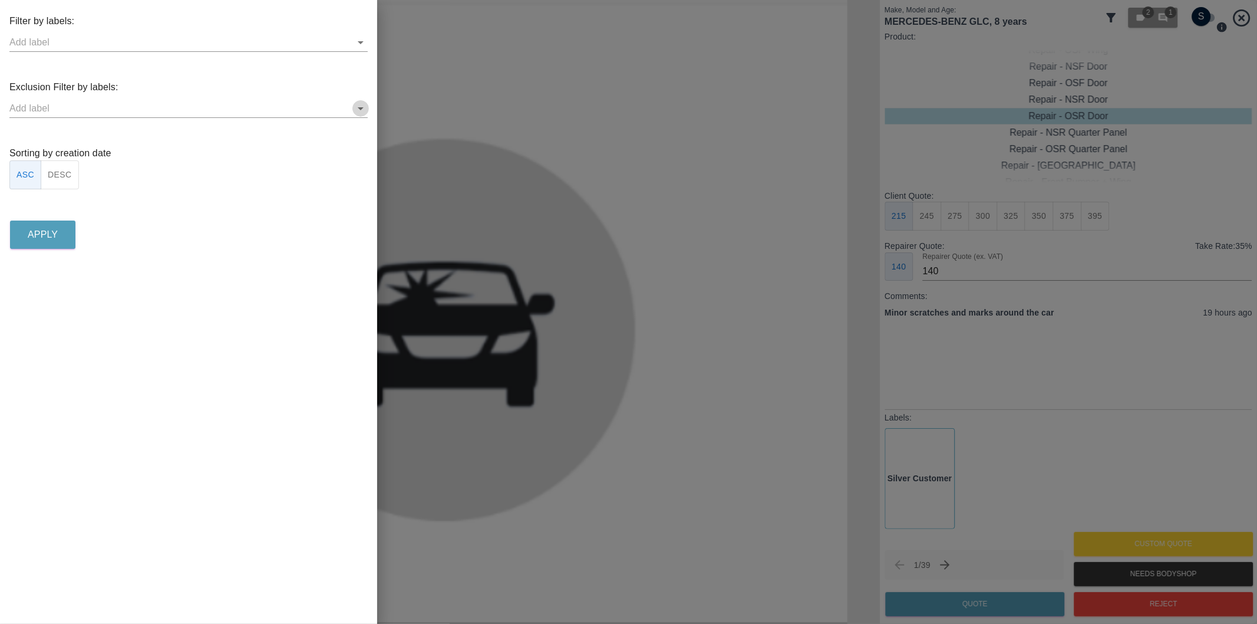
click at [366, 111] on icon "Open" at bounding box center [361, 108] width 14 height 14
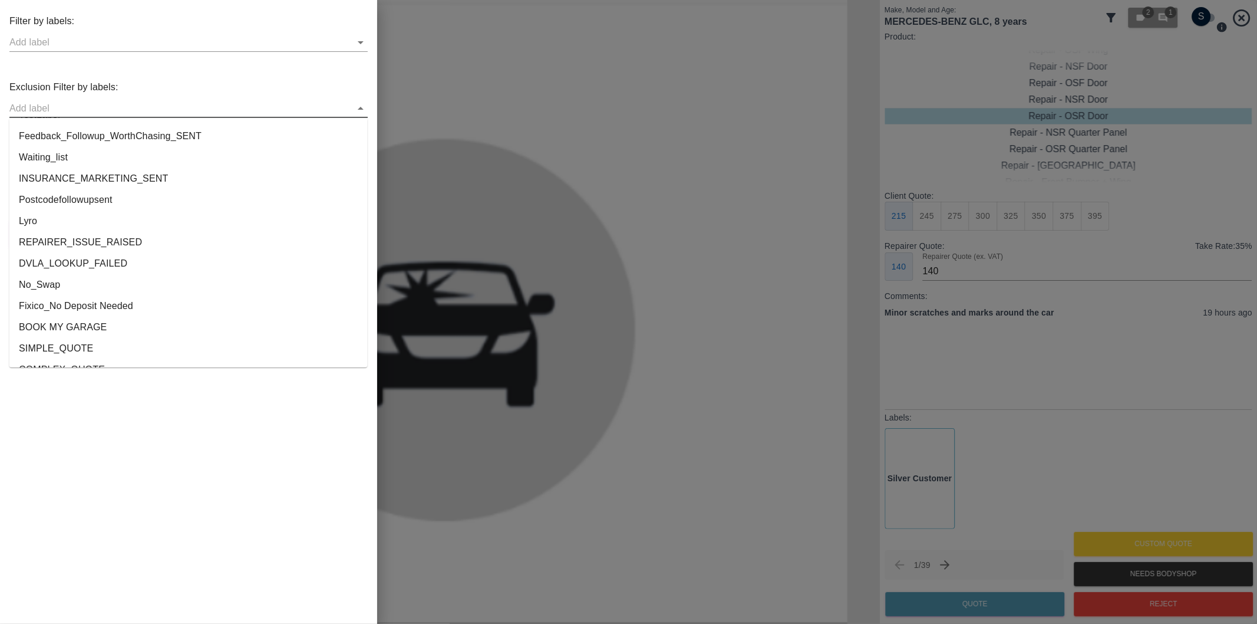
scroll to position [2199, 0]
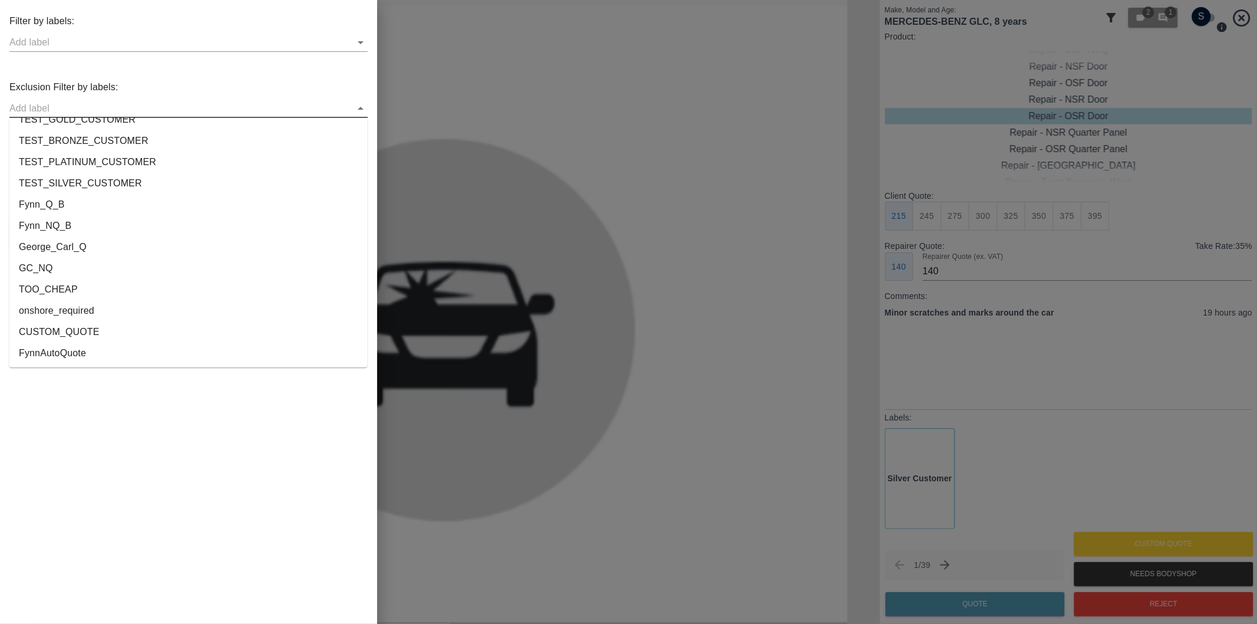
click at [118, 319] on li "onshore_required" at bounding box center [188, 310] width 358 height 21
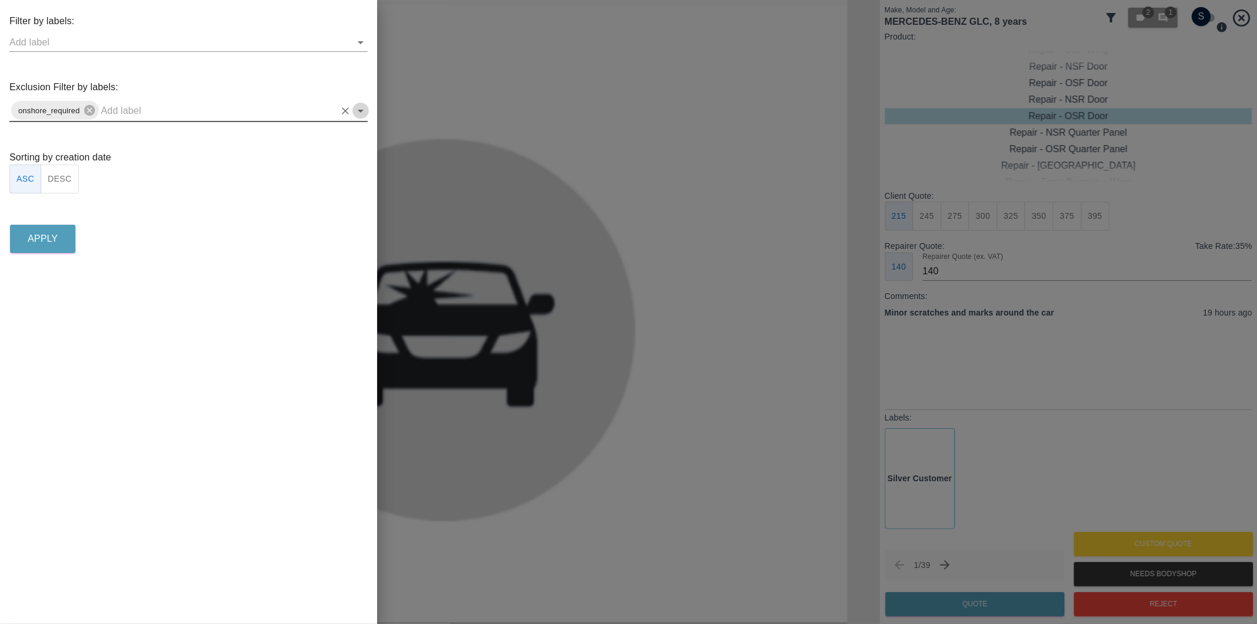
click at [360, 108] on icon "Open" at bounding box center [361, 111] width 14 height 14
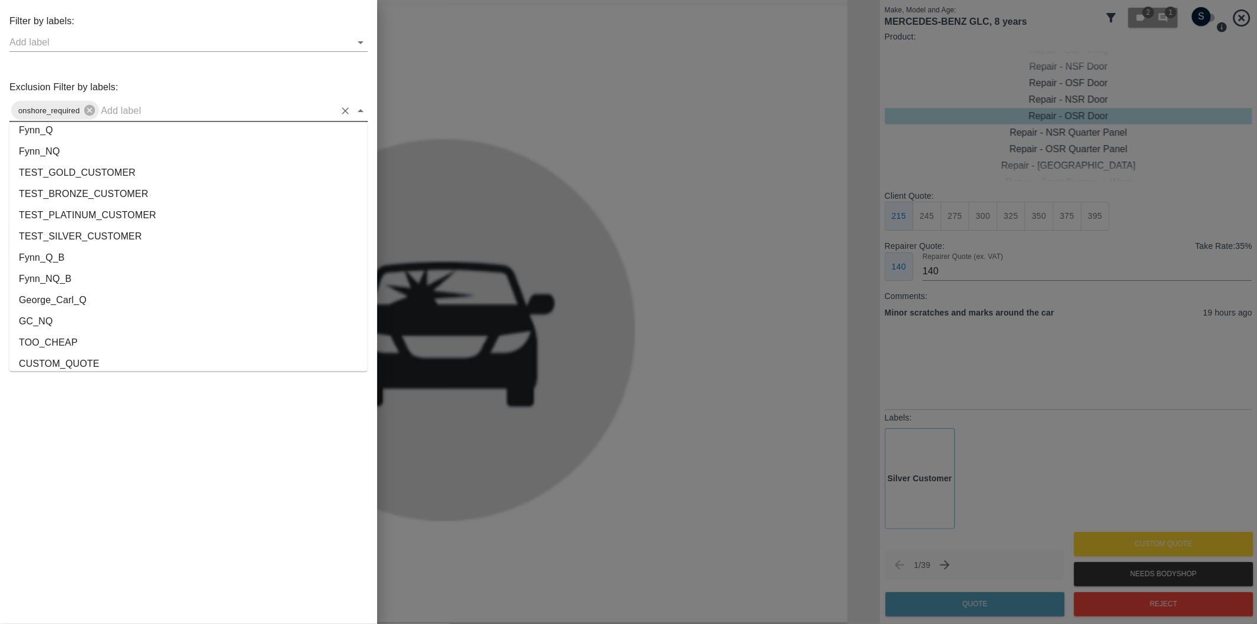
scroll to position [2178, 0]
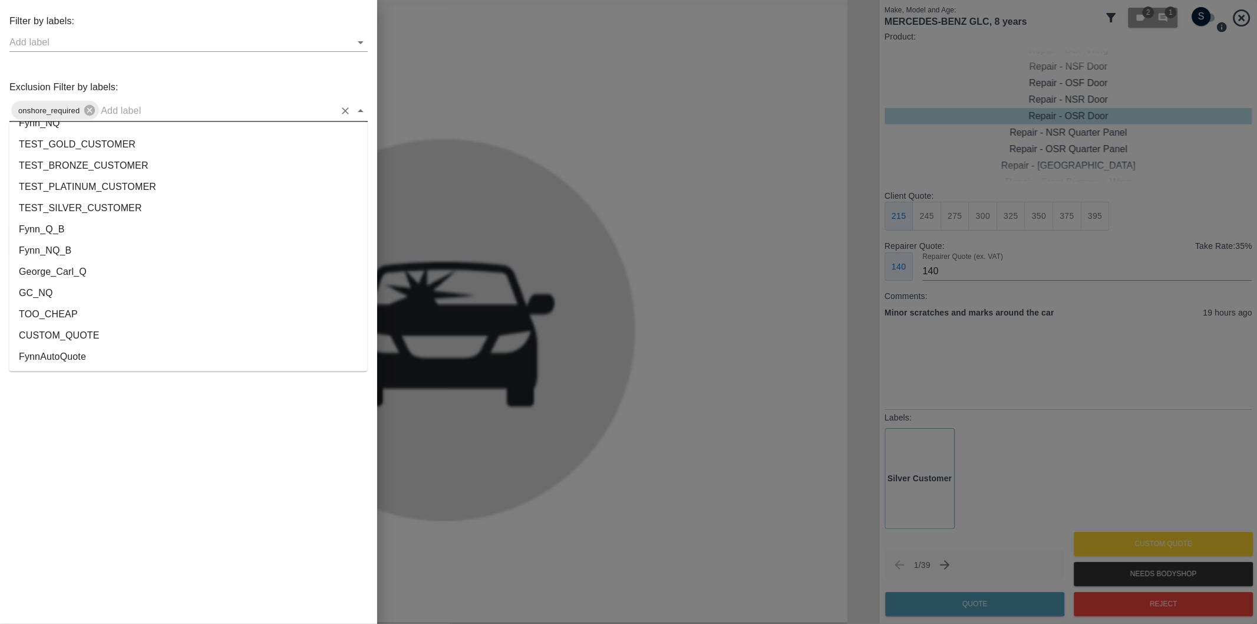
click at [71, 274] on li "George_Carl_Q" at bounding box center [188, 272] width 358 height 21
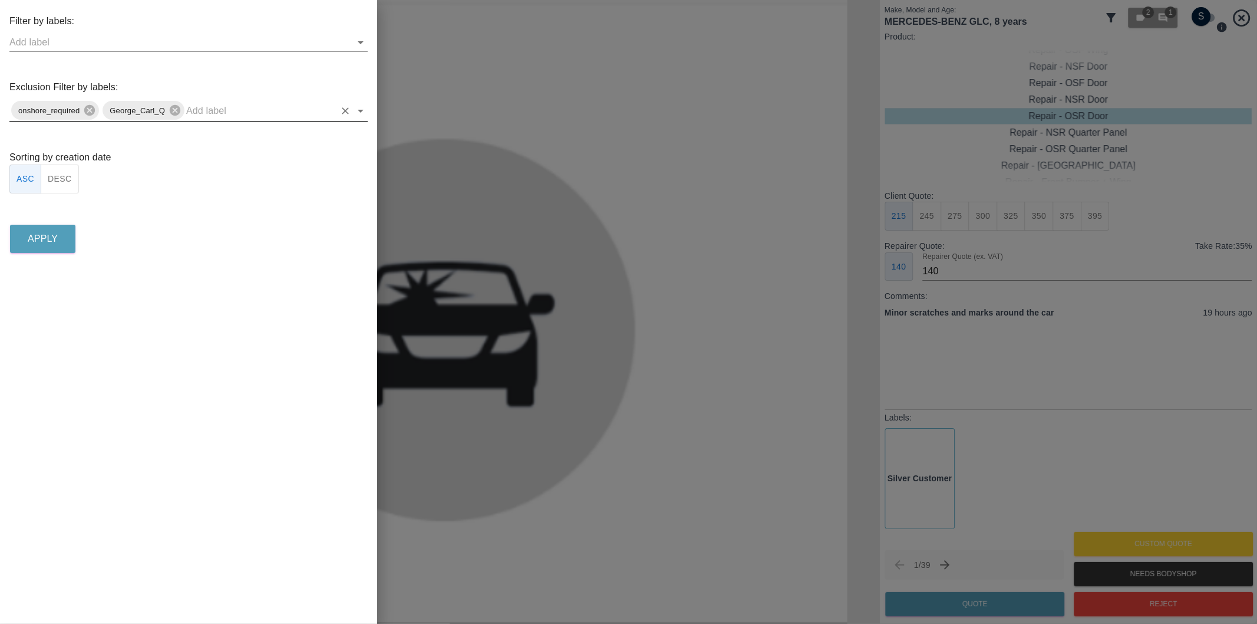
click at [70, 183] on button "DESC" at bounding box center [60, 178] width 38 height 29
click at [56, 238] on p "Apply" at bounding box center [43, 239] width 30 height 14
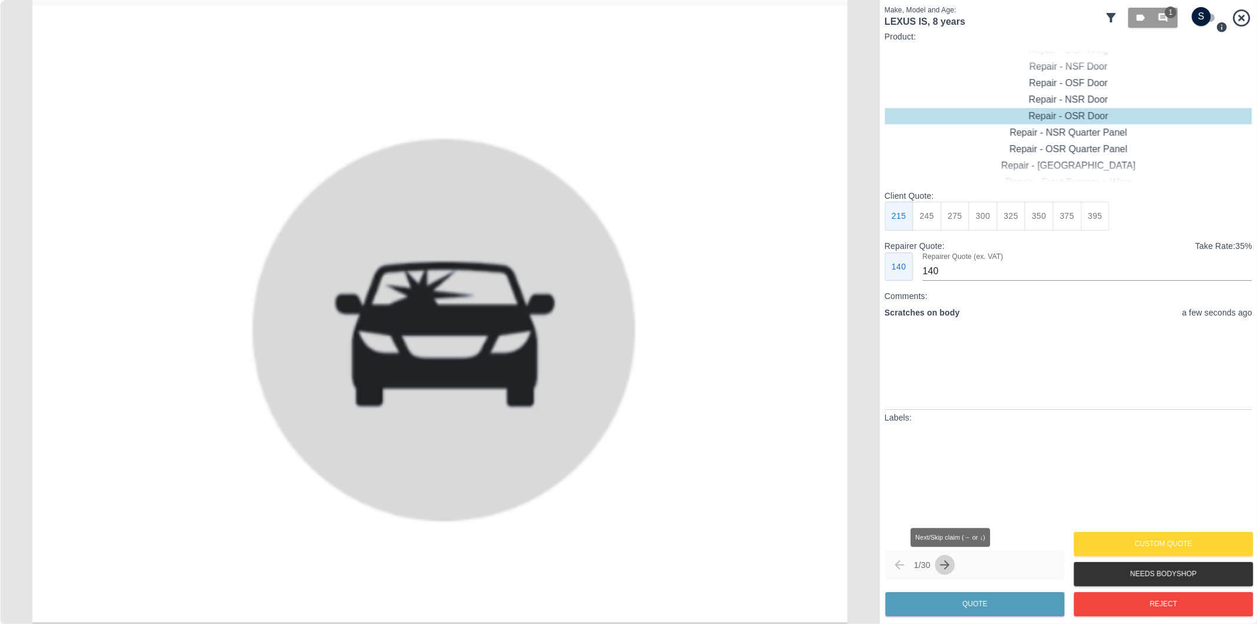
click at [948, 562] on icon "Next claim" at bounding box center [945, 565] width 14 height 14
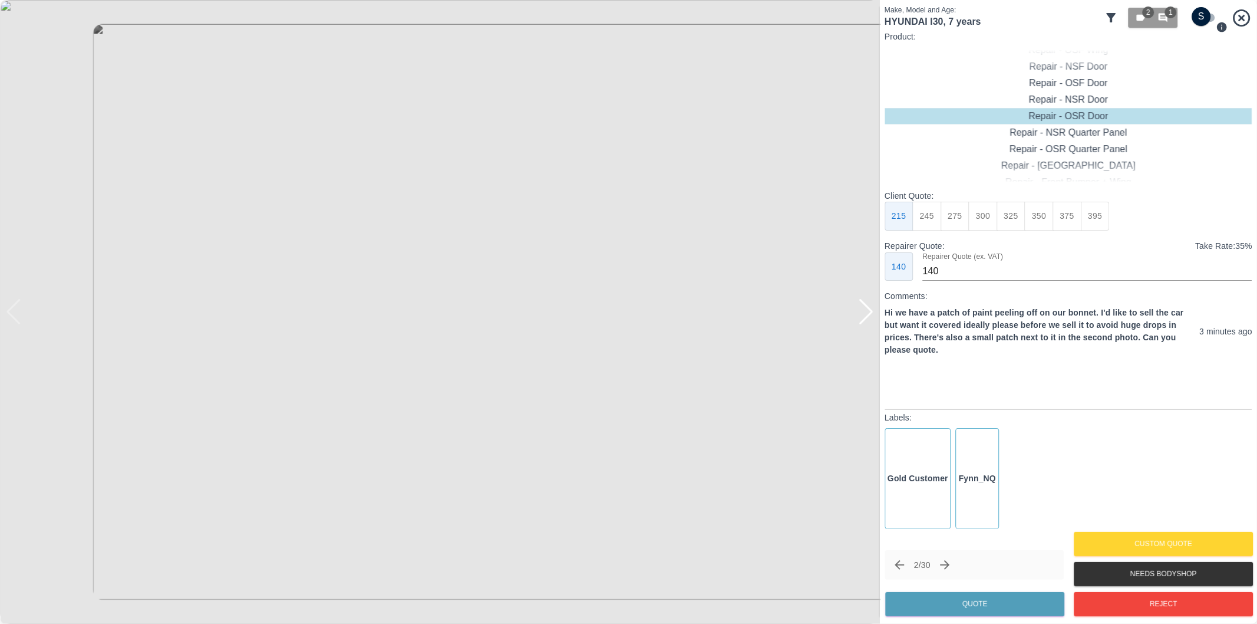
click at [864, 318] on div at bounding box center [866, 312] width 16 height 26
click at [864, 318] on img at bounding box center [440, 312] width 880 height 624
click at [1099, 98] on div "Repair - Front Bumper" at bounding box center [1069, 99] width 368 height 17
click at [924, 216] on button "310" at bounding box center [927, 216] width 29 height 29
click at [976, 602] on button "Quote" at bounding box center [974, 604] width 179 height 24
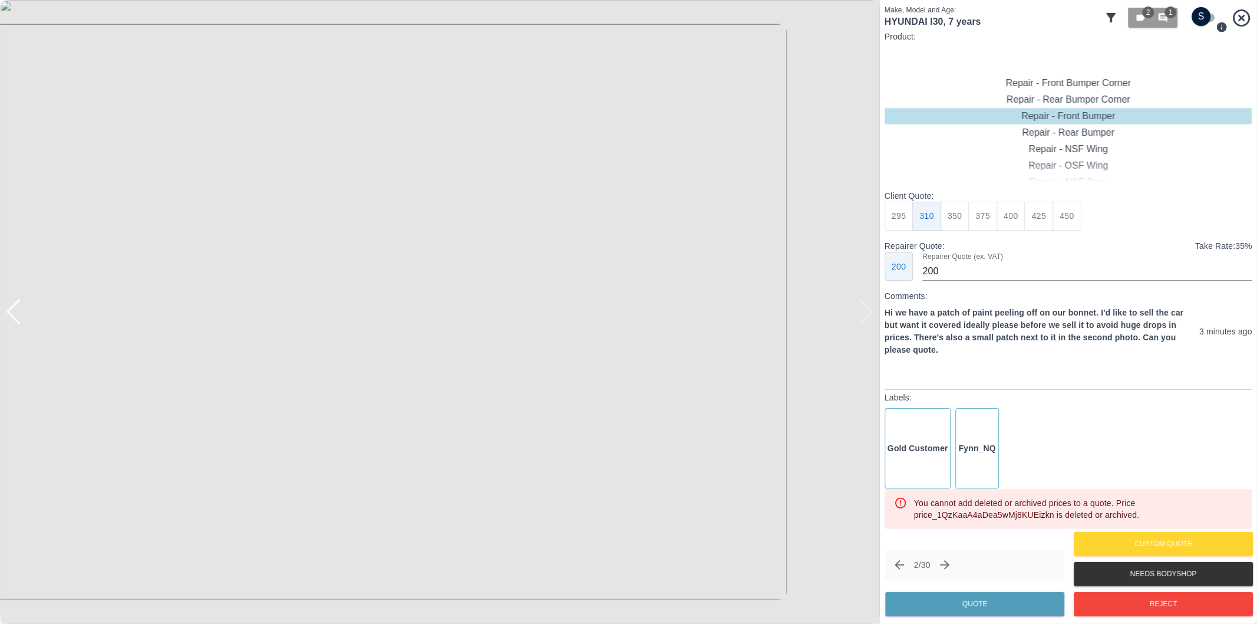
drag, startPoint x: 961, startPoint y: 213, endPoint x: 961, endPoint y: 221, distance: 8.3
click at [960, 214] on button "350" at bounding box center [955, 216] width 29 height 29
type input "210"
click at [978, 611] on button "Quote" at bounding box center [974, 604] width 179 height 24
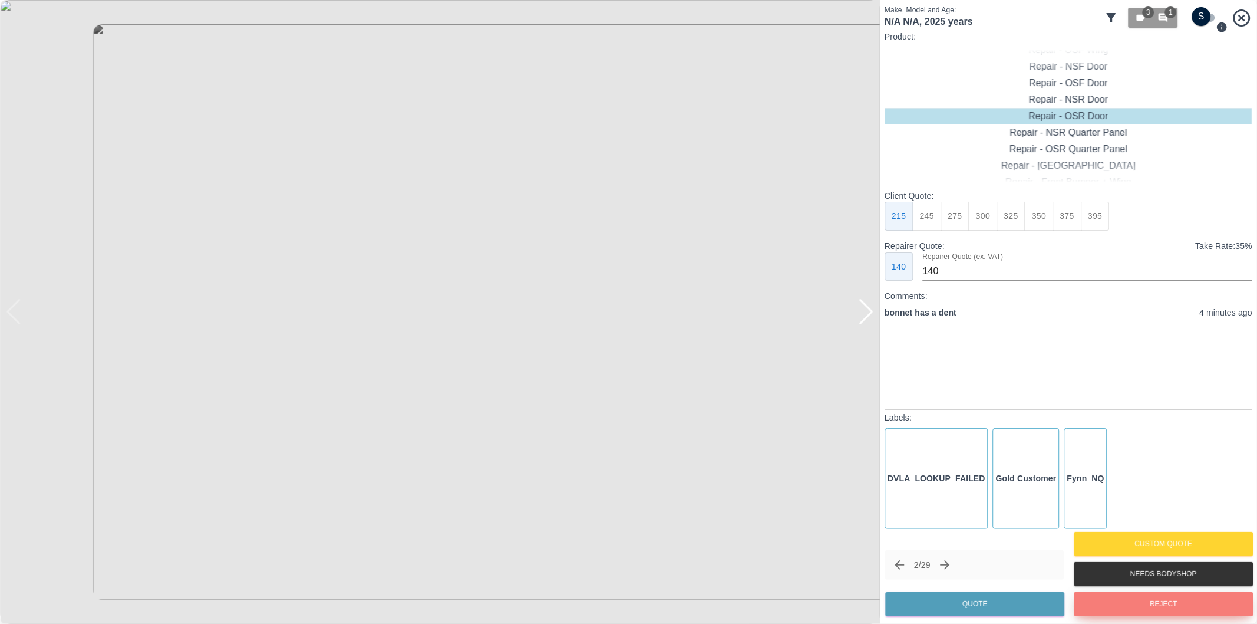
click at [1126, 599] on button "Reject" at bounding box center [1163, 604] width 179 height 24
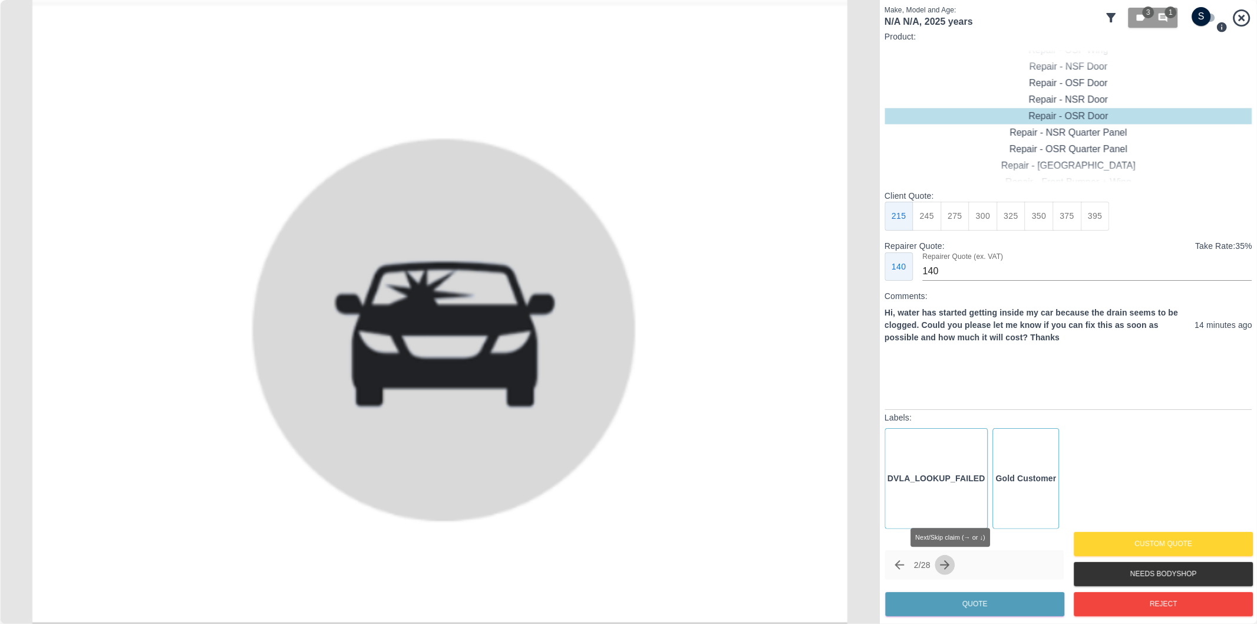
click at [950, 563] on icon "Next claim" at bounding box center [945, 564] width 9 height 9
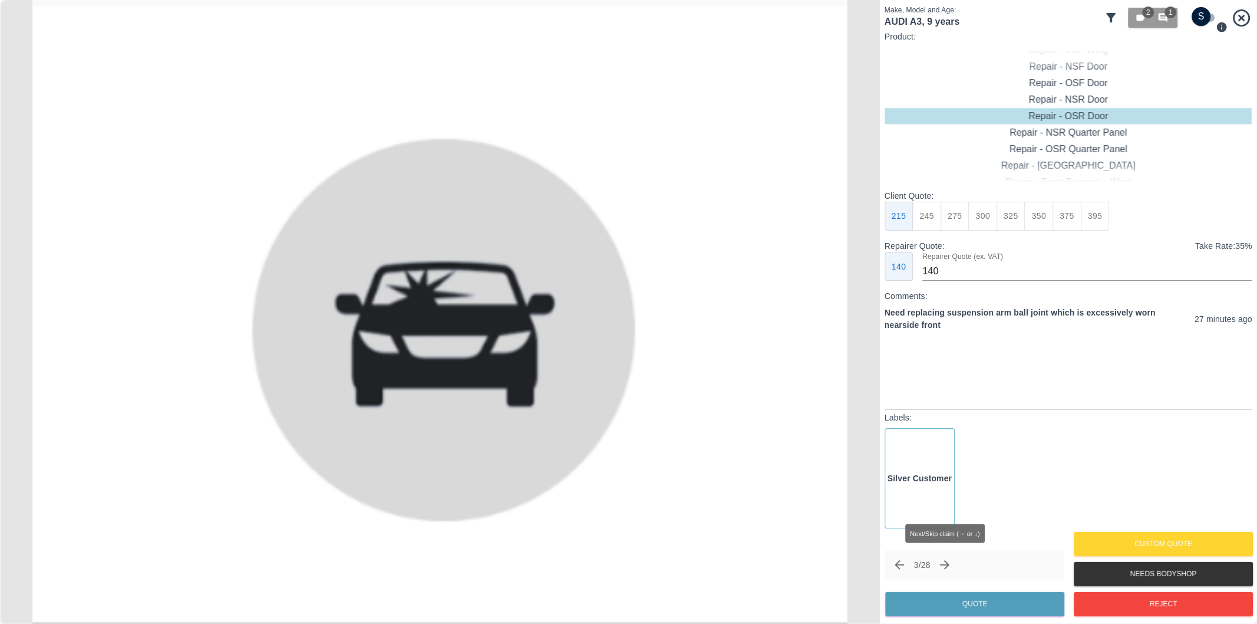
click at [945, 566] on icon "Next claim" at bounding box center [945, 565] width 14 height 14
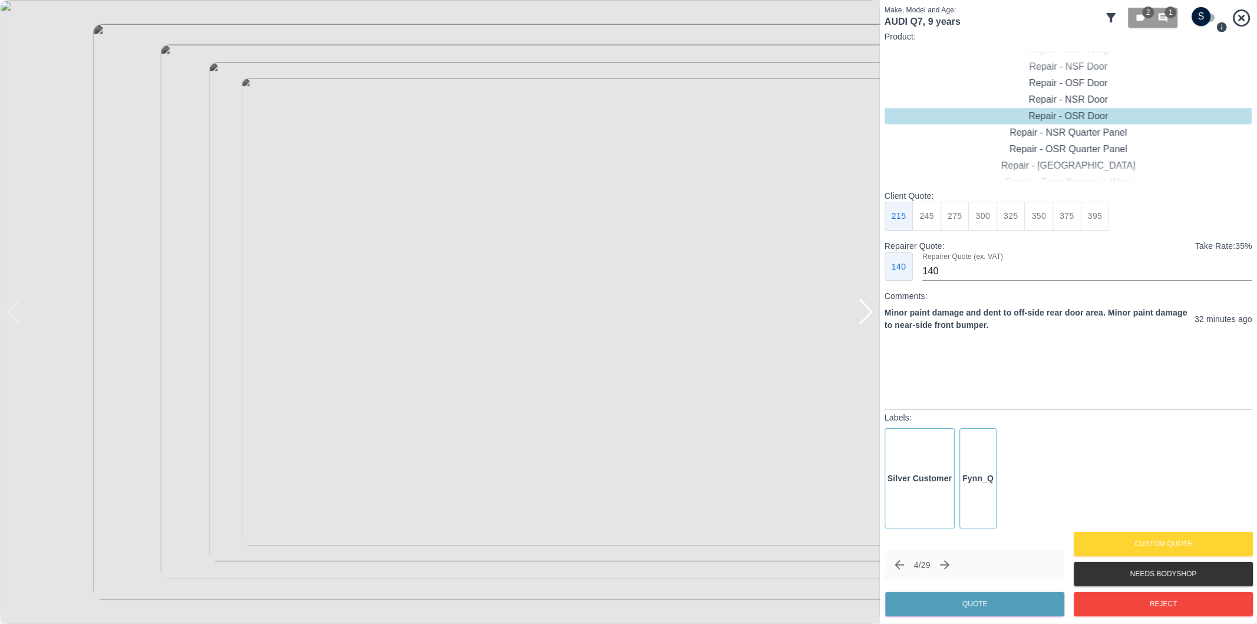
click at [859, 307] on div at bounding box center [866, 312] width 16 height 26
click at [861, 308] on div at bounding box center [866, 312] width 16 height 26
click at [861, 308] on div at bounding box center [440, 312] width 880 height 624
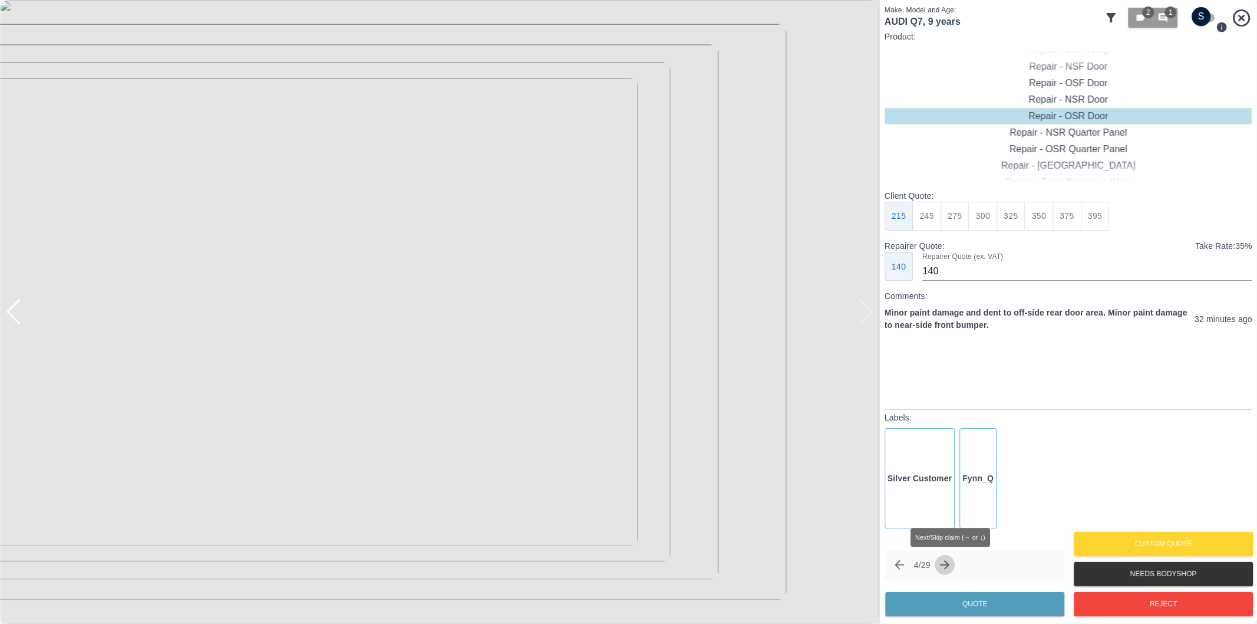
click at [950, 568] on icon "Next claim" at bounding box center [945, 565] width 14 height 14
click at [868, 314] on div at bounding box center [866, 312] width 16 height 26
click at [868, 314] on img at bounding box center [440, 312] width 880 height 624
click at [1198, 15] on input "checkbox" at bounding box center [1201, 16] width 57 height 19
checkbox input "true"
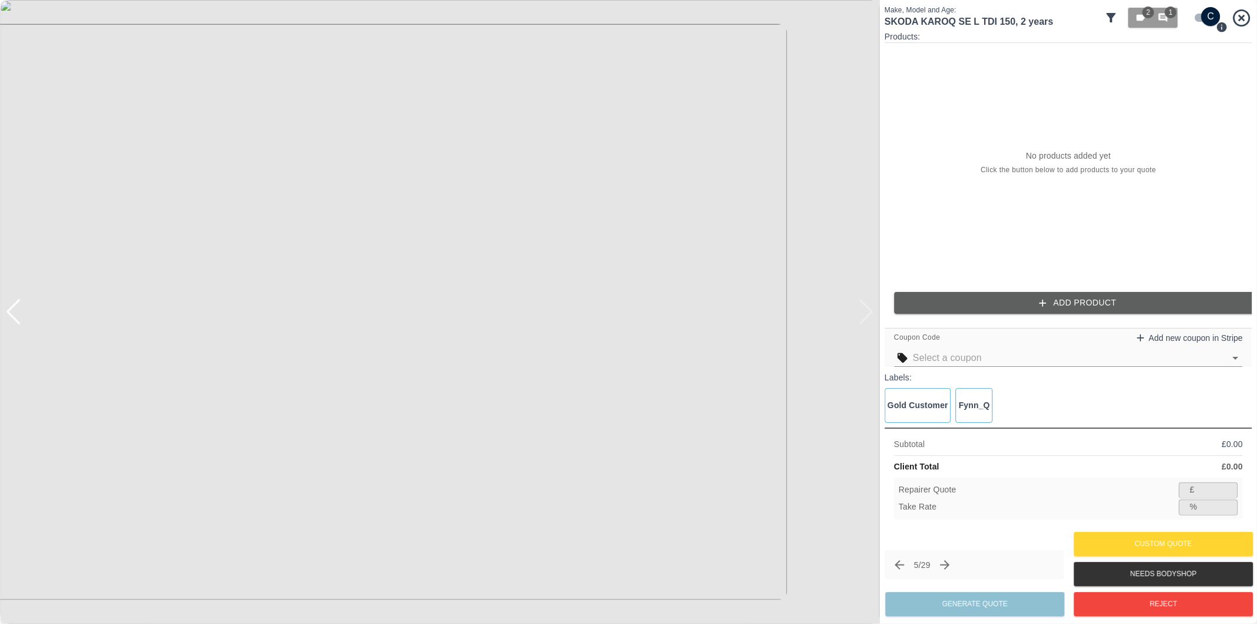
click at [1117, 304] on button "Add Product" at bounding box center [1078, 303] width 368 height 22
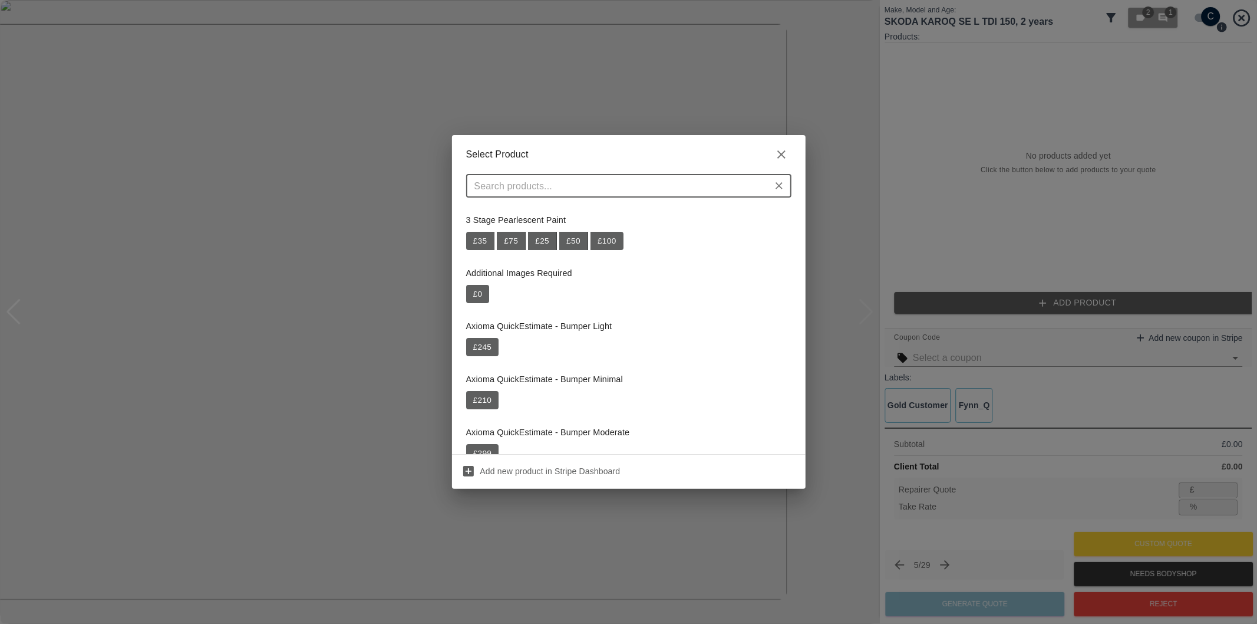
click at [647, 187] on input "text" at bounding box center [619, 185] width 299 height 17
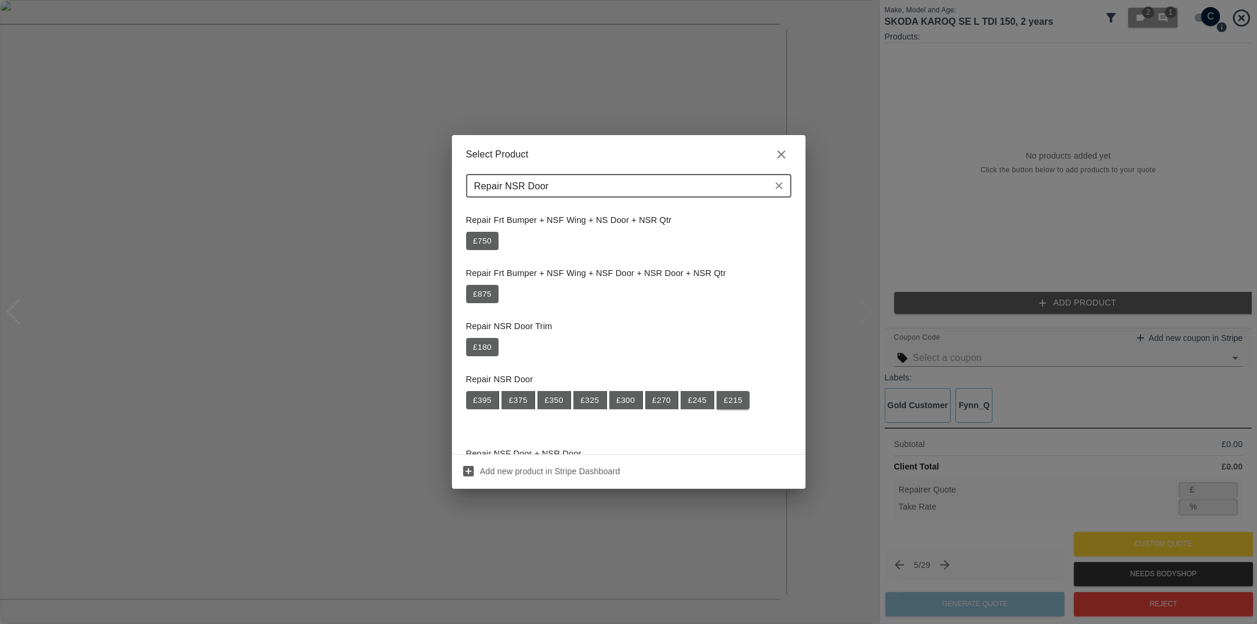
type input "Repair NSR Door"
click at [736, 403] on button "£ 215" at bounding box center [733, 400] width 33 height 19
type input "139"
type input "35.3"
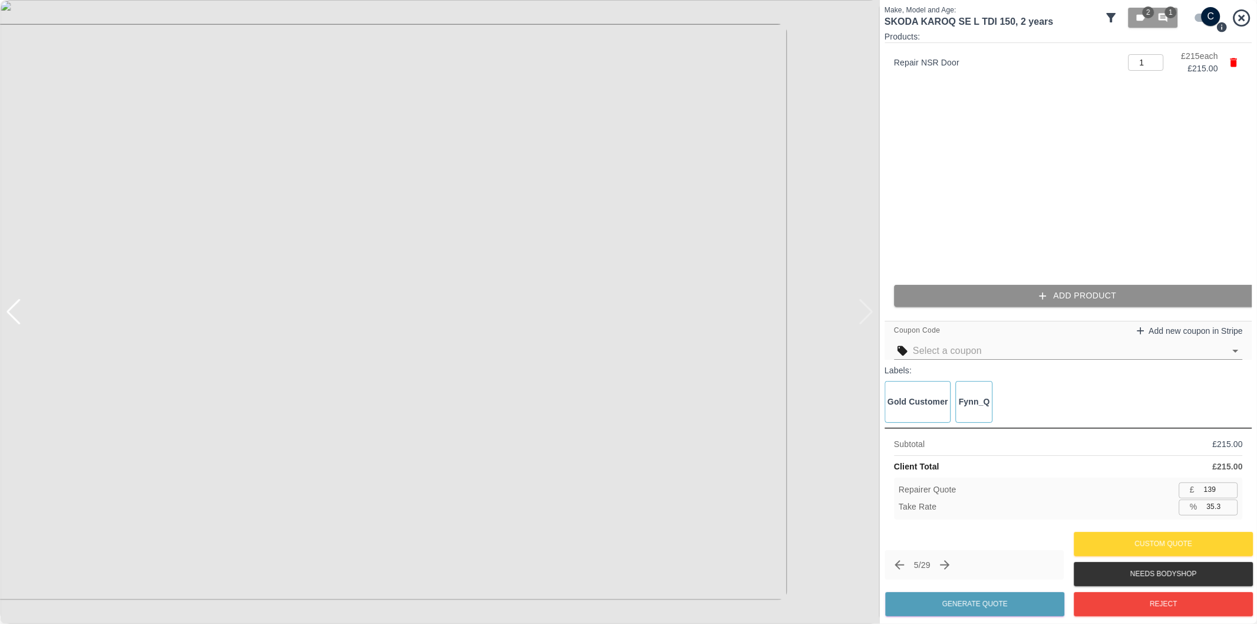
click at [1081, 306] on button "Add Product" at bounding box center [1078, 296] width 368 height 22
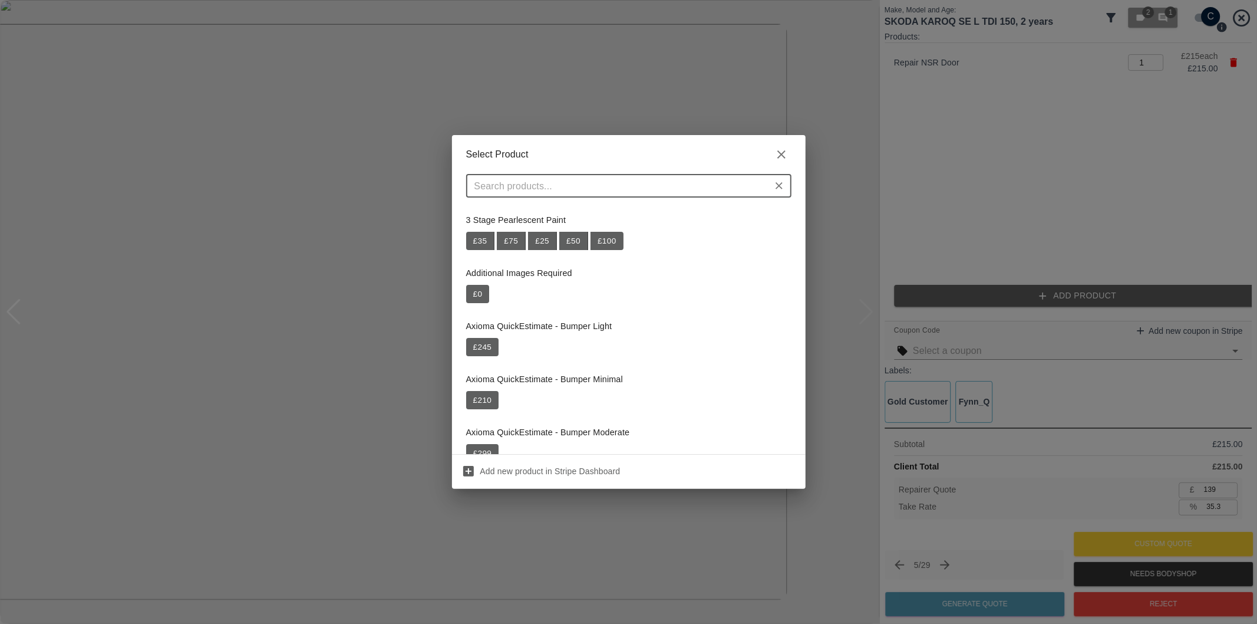
click at [568, 180] on input "text" at bounding box center [619, 185] width 299 height 17
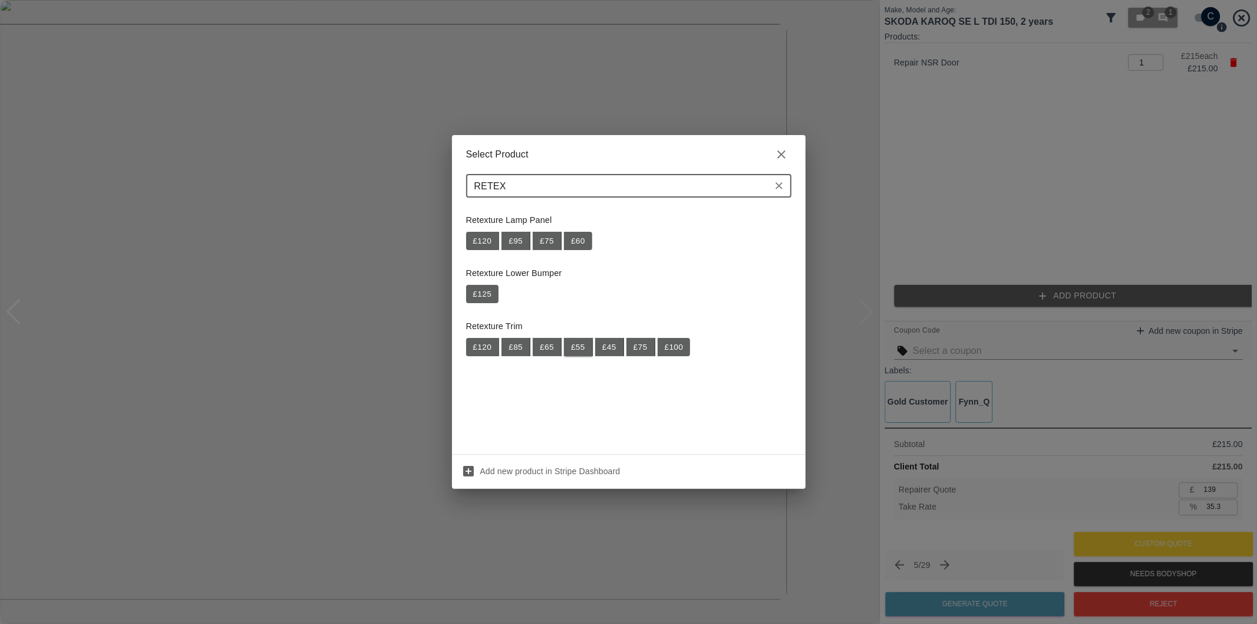
type input "RETEX"
click at [579, 348] on button "£ 55" at bounding box center [578, 347] width 29 height 19
type input "175"
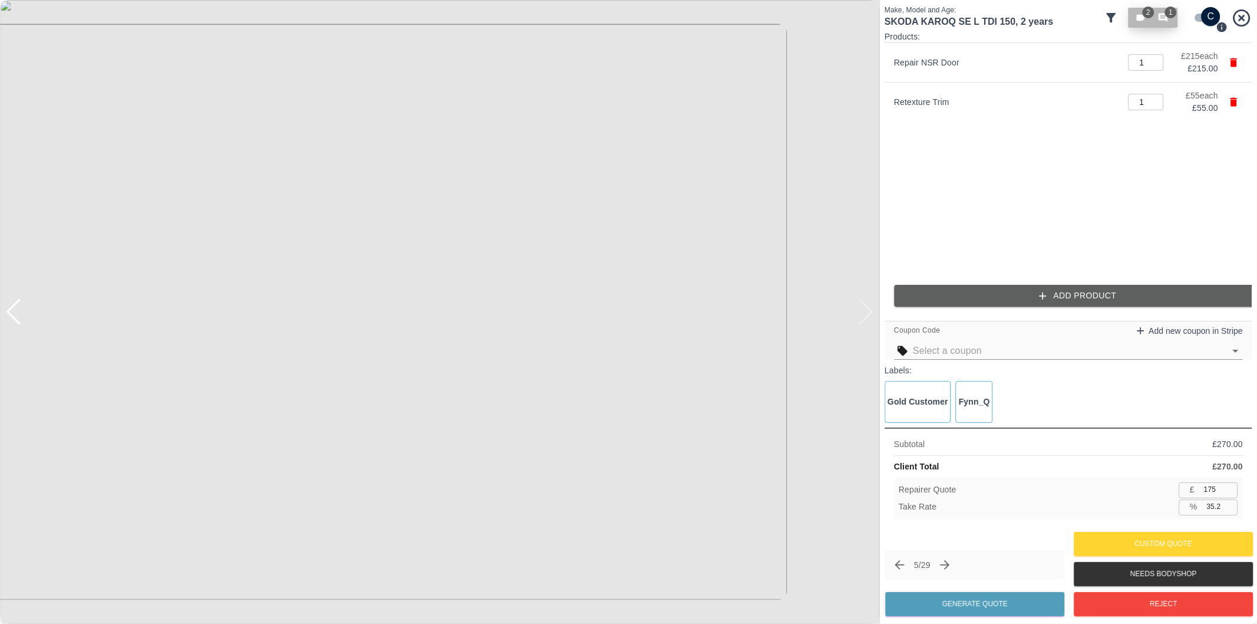
click at [1168, 24] on button "2 1" at bounding box center [1154, 18] width 50 height 20
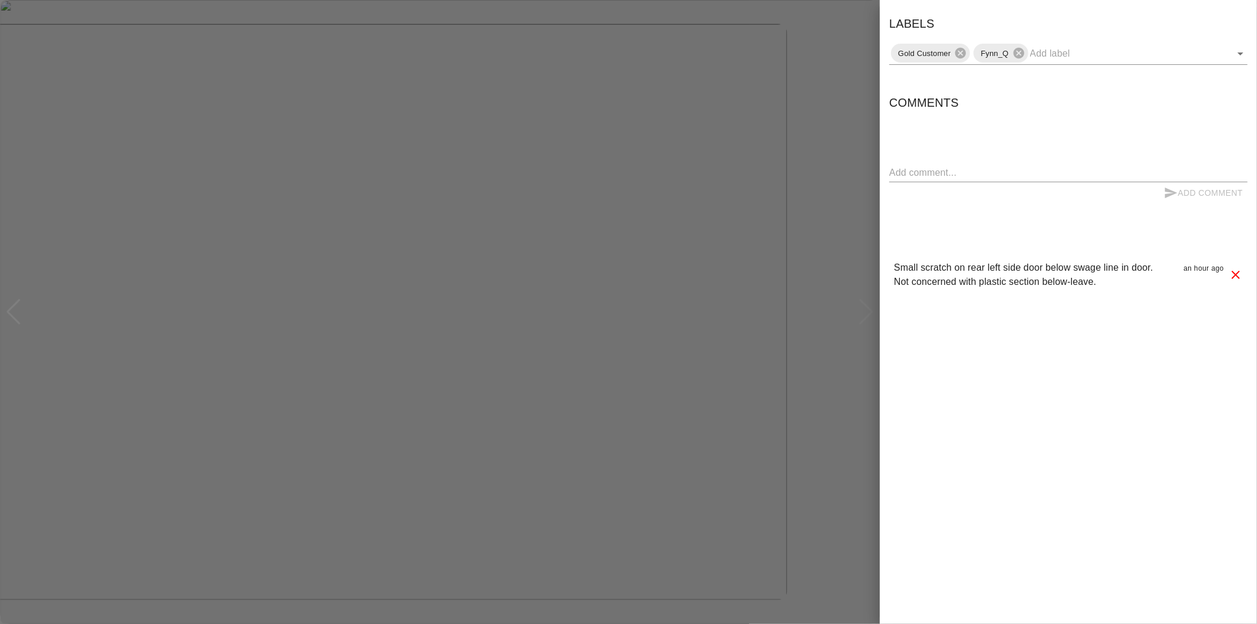
click at [861, 342] on div at bounding box center [628, 312] width 1257 height 624
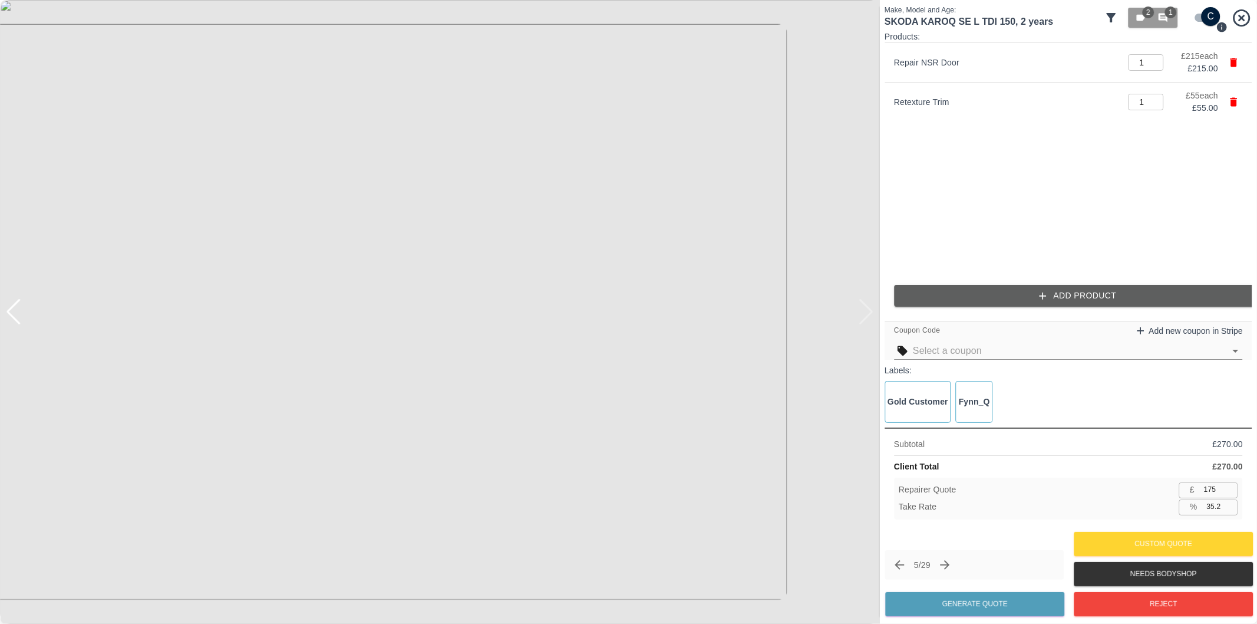
click at [1213, 509] on input "35.2" at bounding box center [1220, 506] width 36 height 15
type input "37.2"
type input "169"
type input "37.4"
click at [1011, 600] on button "Generate Quote" at bounding box center [974, 604] width 179 height 24
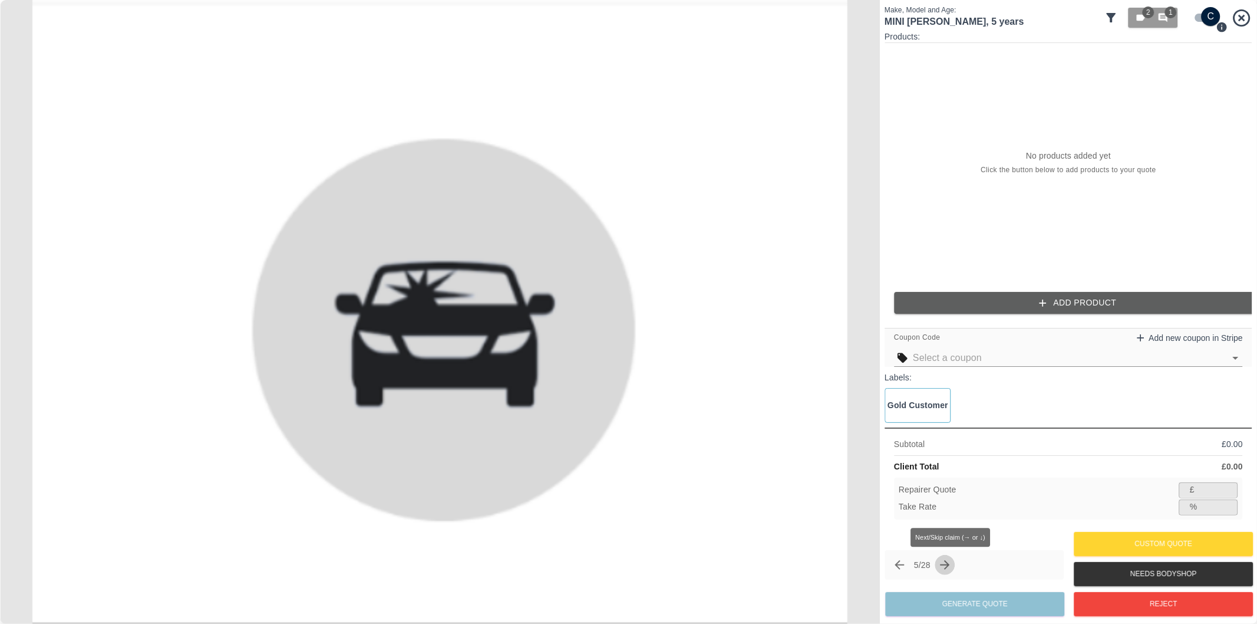
click at [950, 561] on icon "Next claim" at bounding box center [945, 565] width 14 height 14
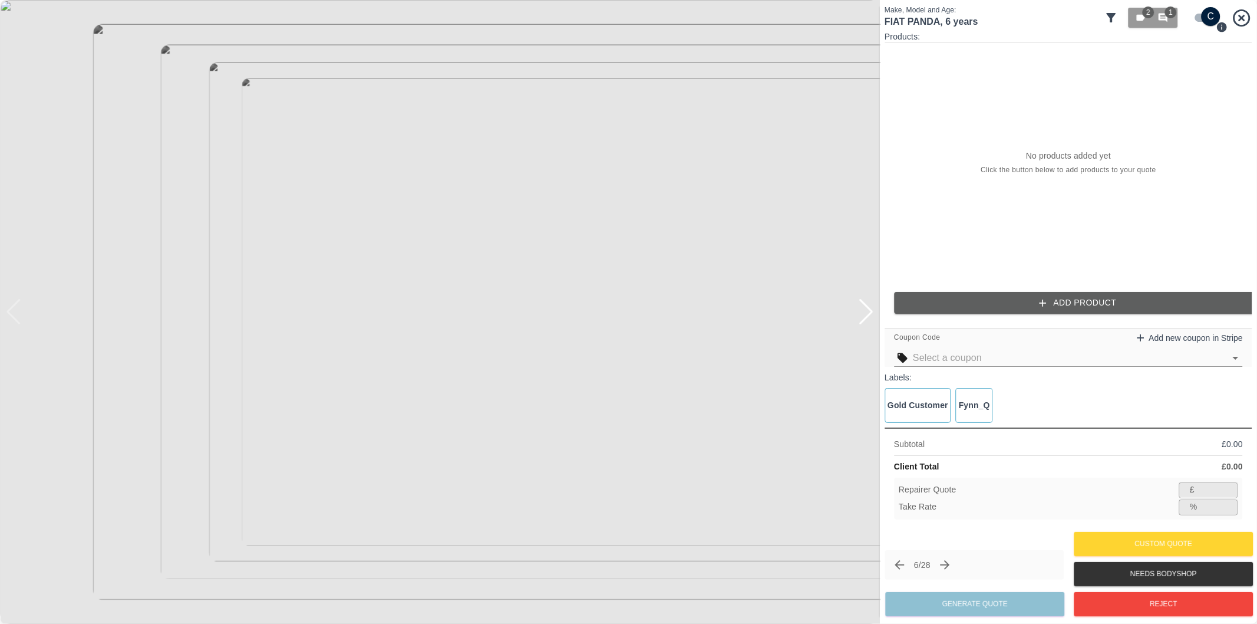
click at [868, 312] on div at bounding box center [866, 312] width 16 height 26
click at [952, 566] on icon "Next claim" at bounding box center [945, 565] width 14 height 14
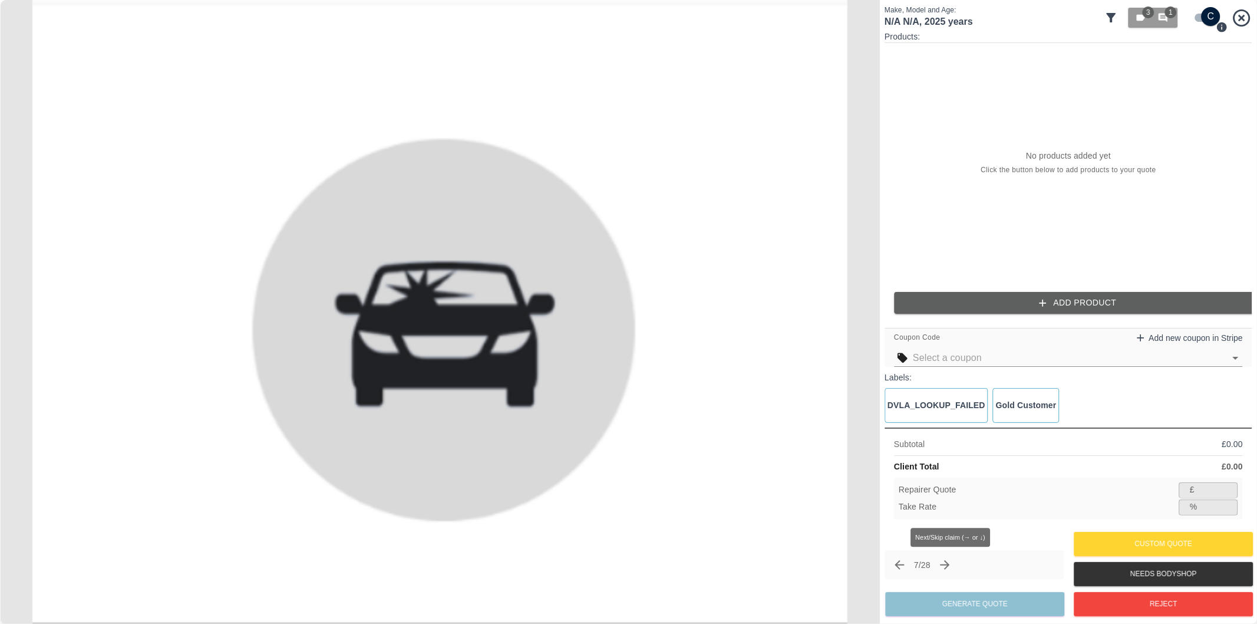
click at [952, 566] on icon "Next claim" at bounding box center [945, 565] width 14 height 14
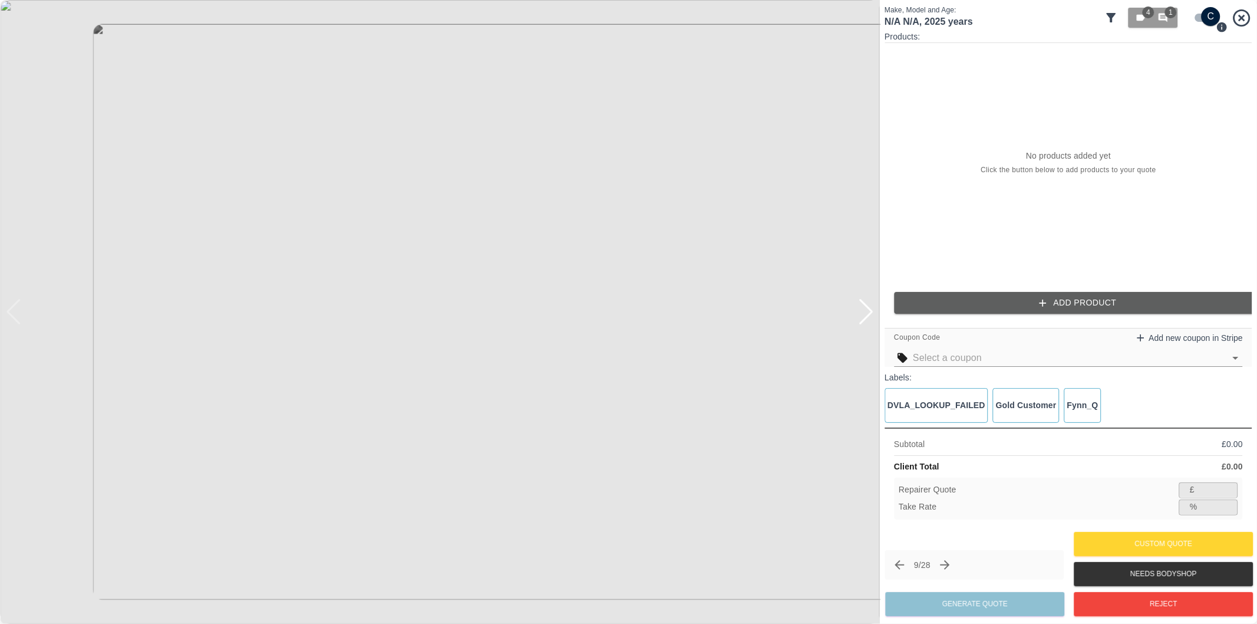
drag, startPoint x: 954, startPoint y: 566, endPoint x: 856, endPoint y: 362, distance: 225.9
click at [852, 378] on div "Make, Model and Age: N/A N/A , 2025 years 4 1 Products: No products added yet C…" at bounding box center [628, 312] width 1257 height 624
click at [1193, 18] on input "checkbox" at bounding box center [1211, 16] width 57 height 19
checkbox input "false"
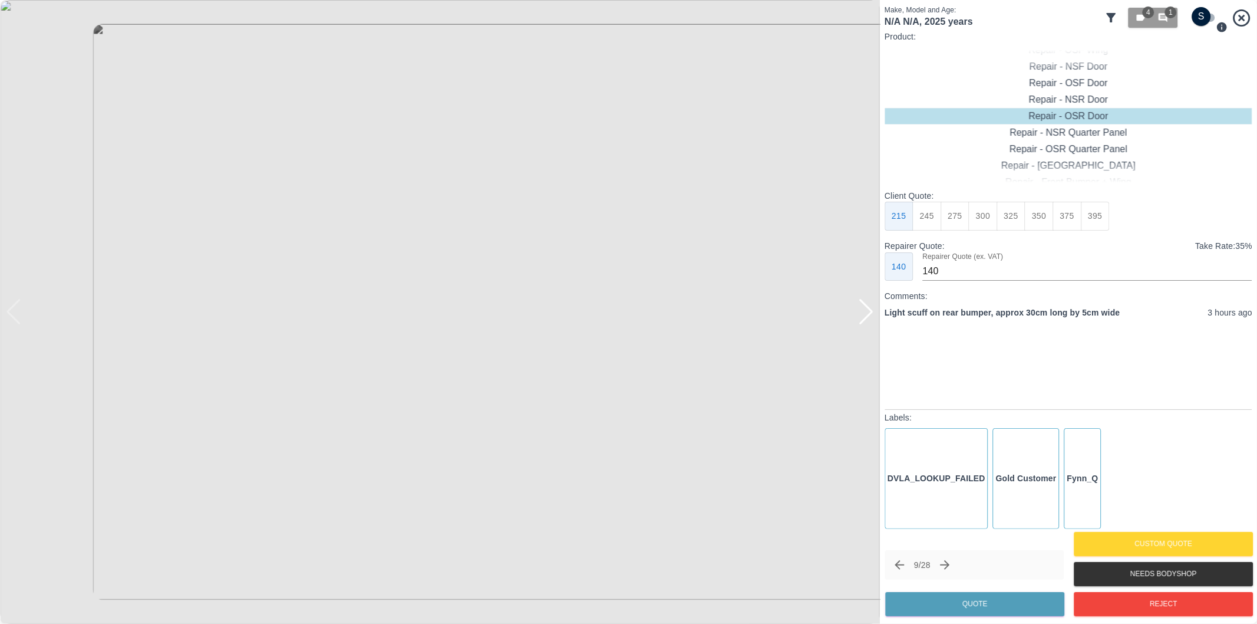
click at [863, 319] on div at bounding box center [866, 312] width 16 height 26
click at [863, 319] on img at bounding box center [440, 312] width 880 height 624
type input "120"
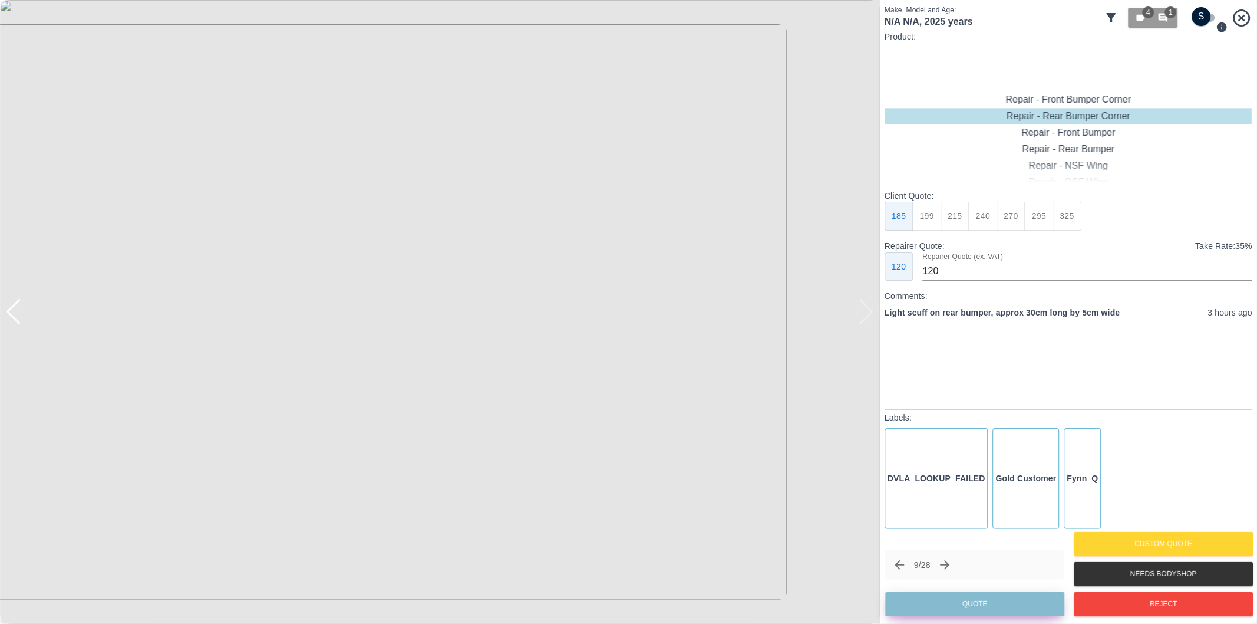
click at [991, 597] on button "Quote" at bounding box center [974, 604] width 179 height 24
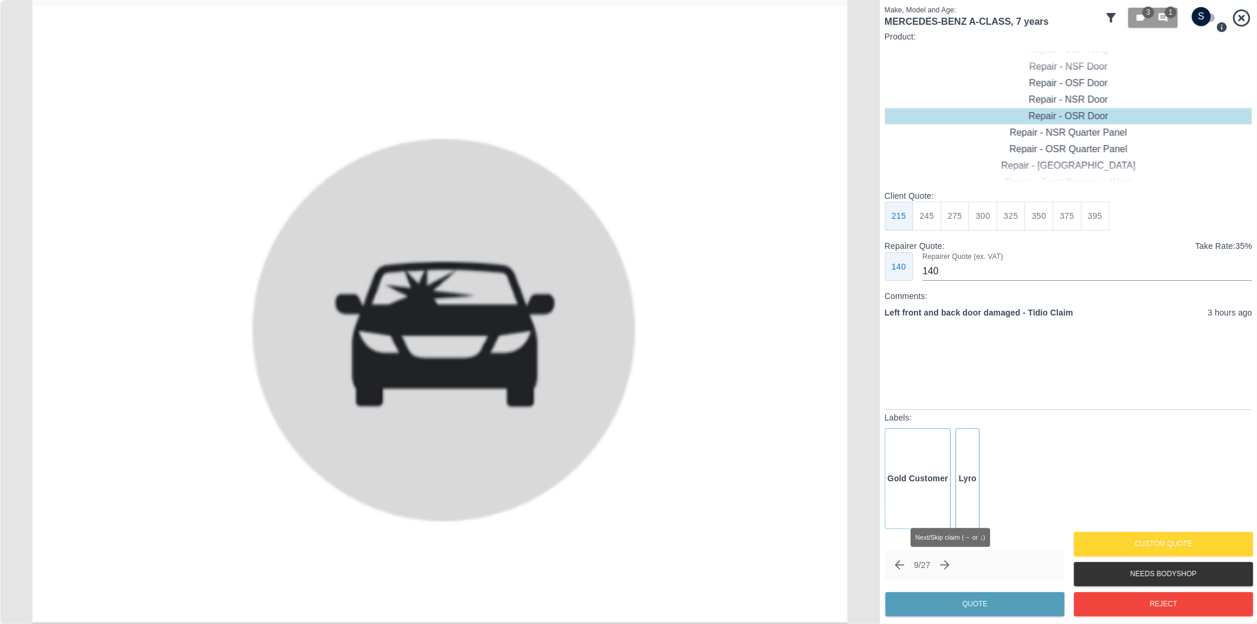
click at [946, 568] on icon "Next claim" at bounding box center [945, 565] width 14 height 14
click at [957, 562] on icon "Next claim" at bounding box center [950, 565] width 14 height 14
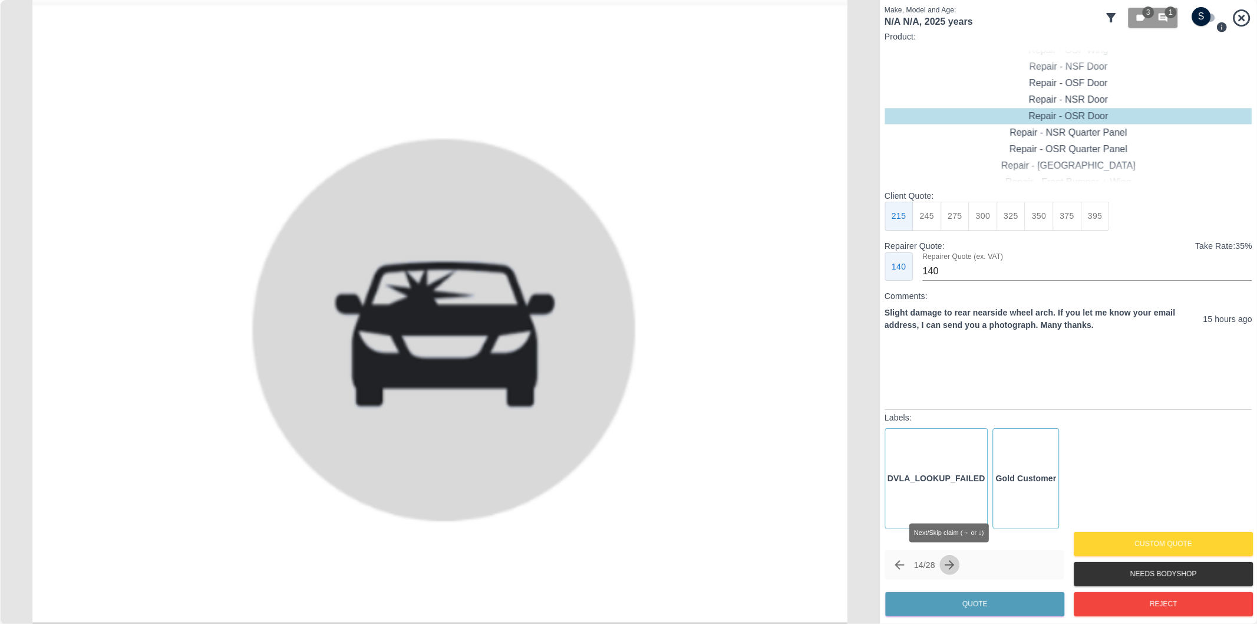
click at [957, 562] on icon "Next claim" at bounding box center [950, 565] width 14 height 14
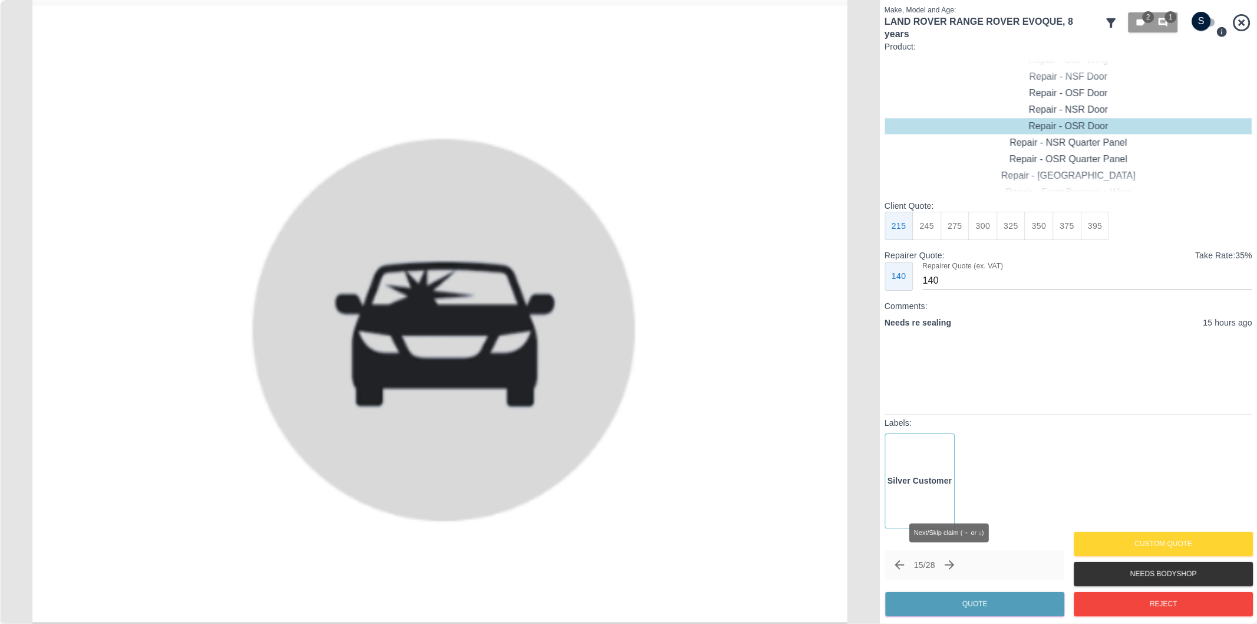
click at [957, 562] on icon "Next claim" at bounding box center [950, 565] width 14 height 14
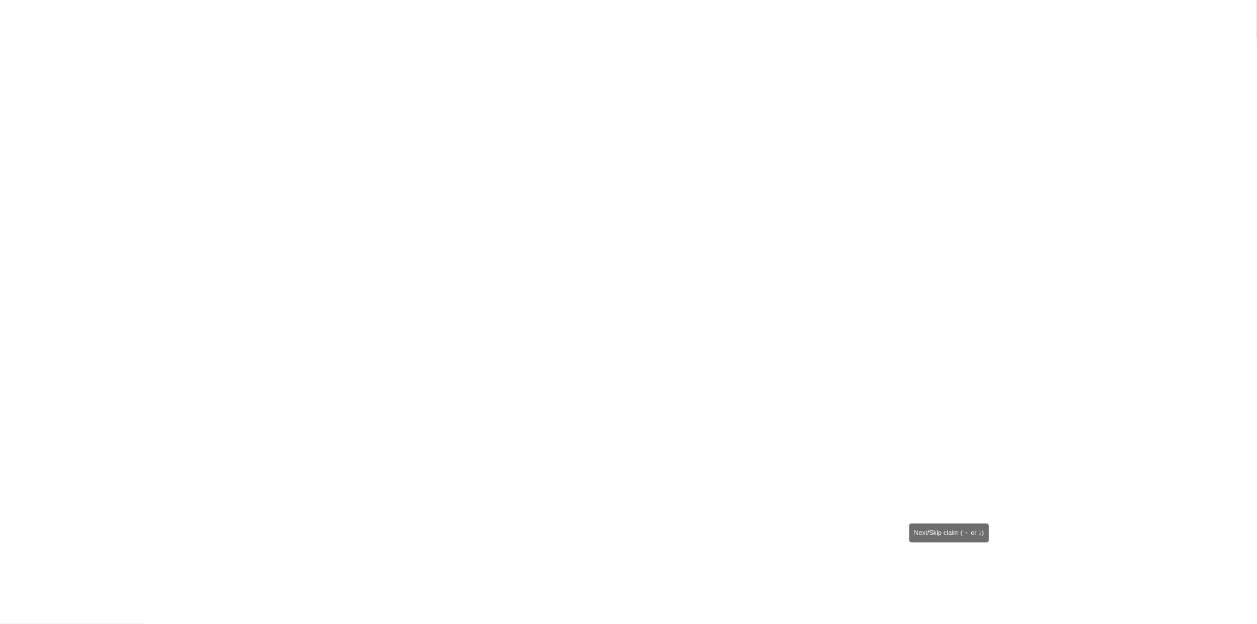
click at [956, 562] on icon "Next claim" at bounding box center [949, 563] width 14 height 14
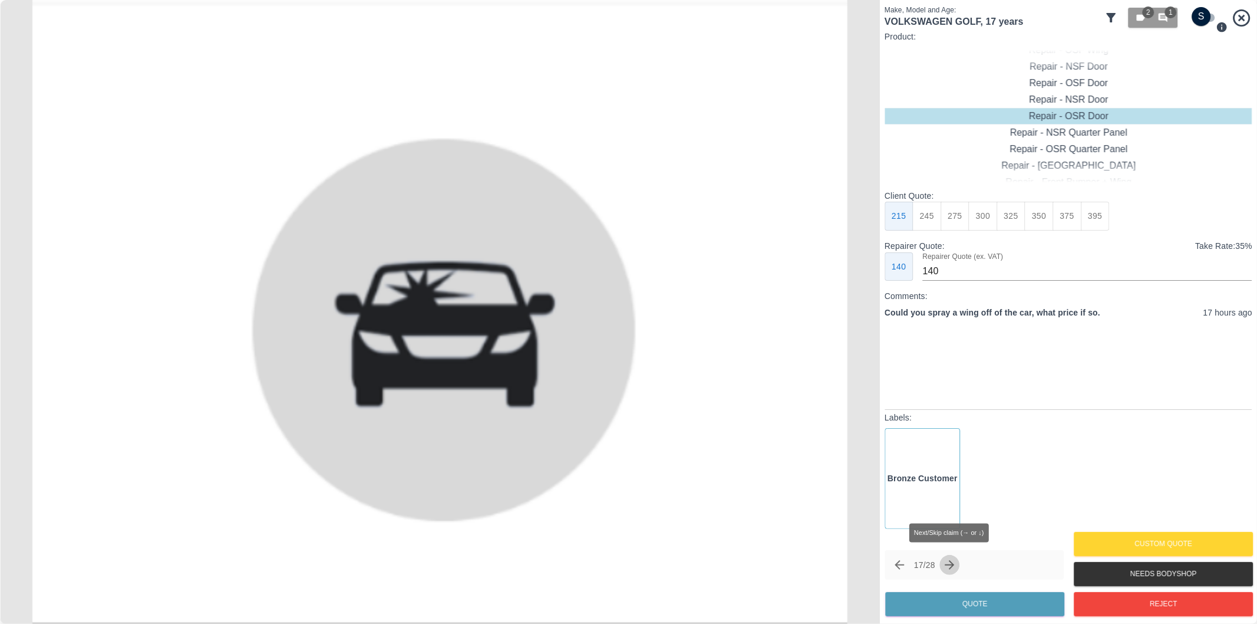
click at [957, 562] on icon "Next claim" at bounding box center [950, 565] width 14 height 14
click at [955, 562] on icon "Next claim" at bounding box center [950, 565] width 14 height 14
click at [955, 562] on icon "Next claim" at bounding box center [949, 564] width 9 height 9
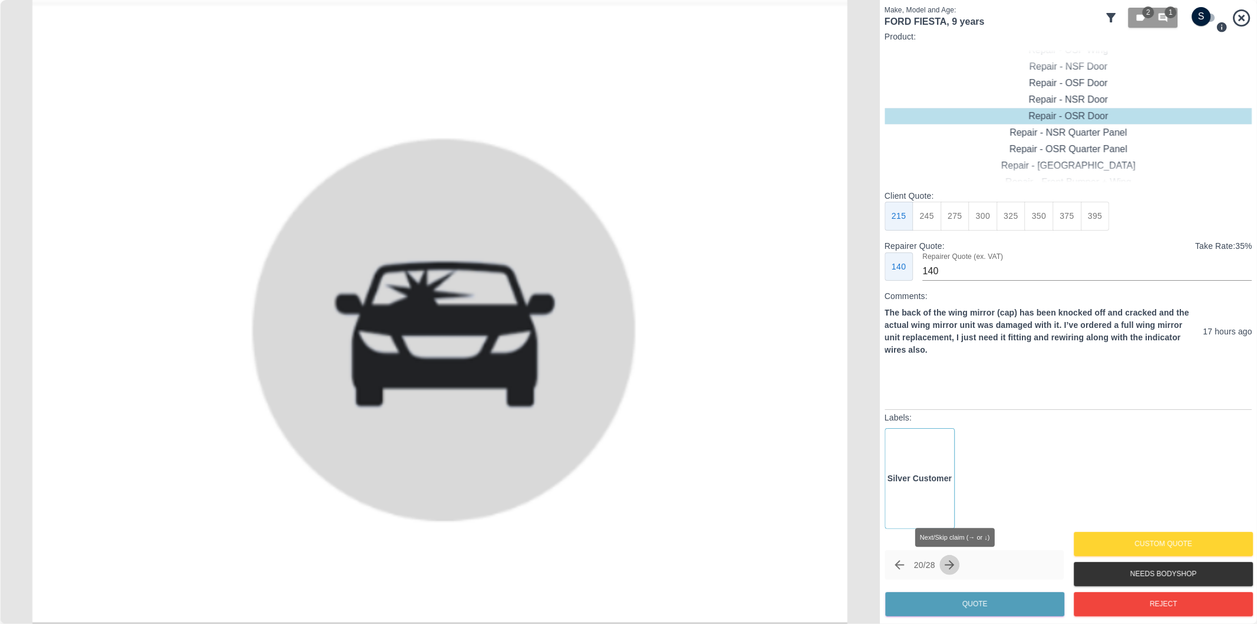
click at [954, 563] on icon "Next claim" at bounding box center [950, 565] width 14 height 14
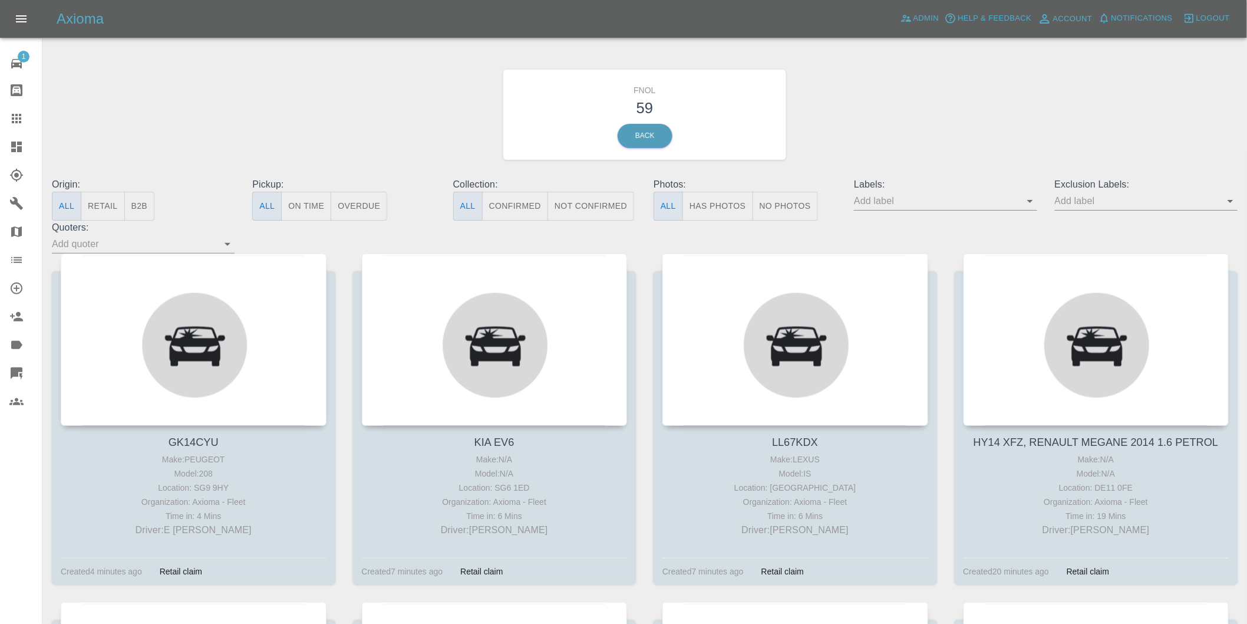
click at [731, 209] on button "Has Photos" at bounding box center [718, 206] width 71 height 29
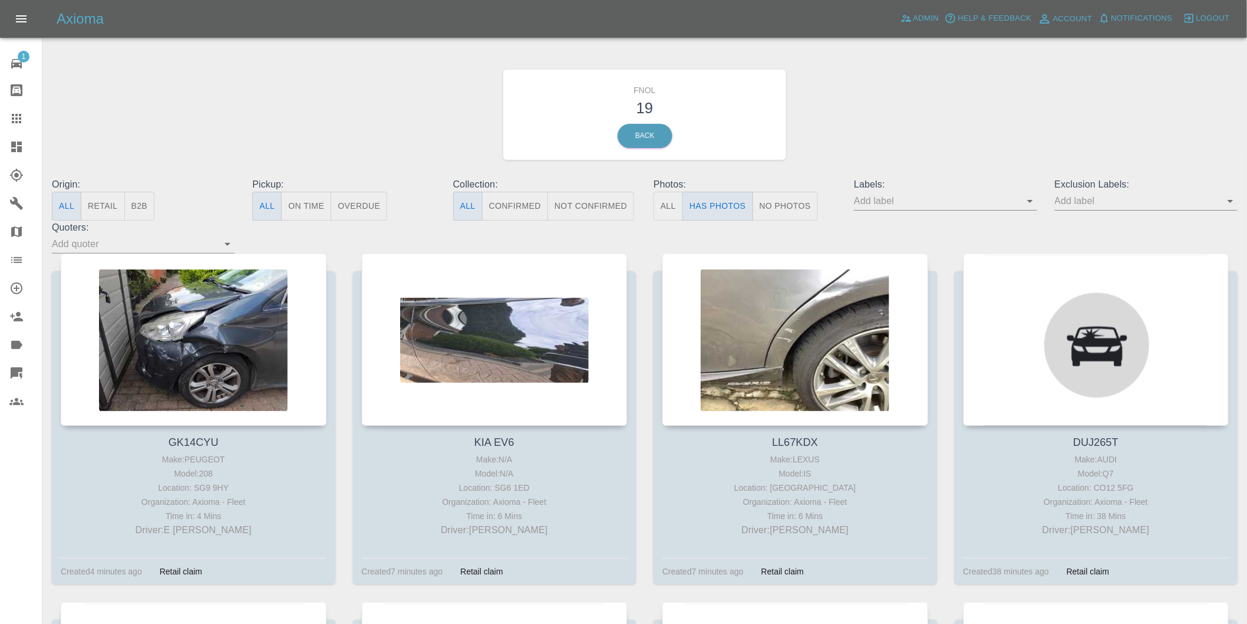
click at [1232, 202] on icon "Open" at bounding box center [1231, 201] width 14 height 14
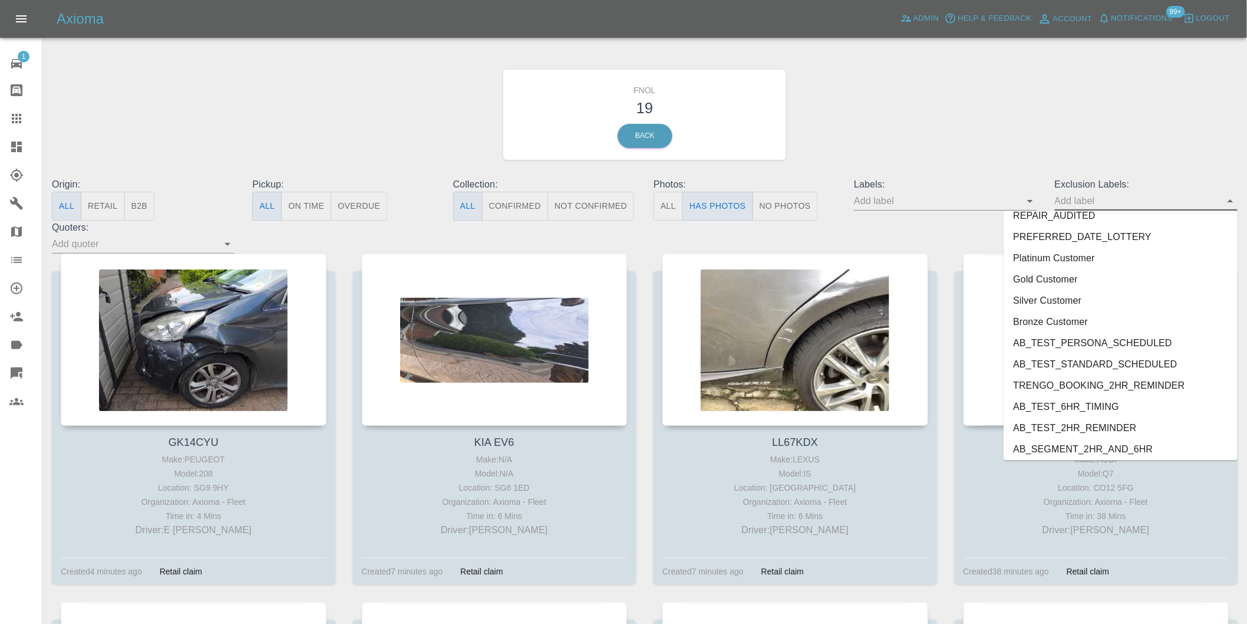
scroll to position [2539, 0]
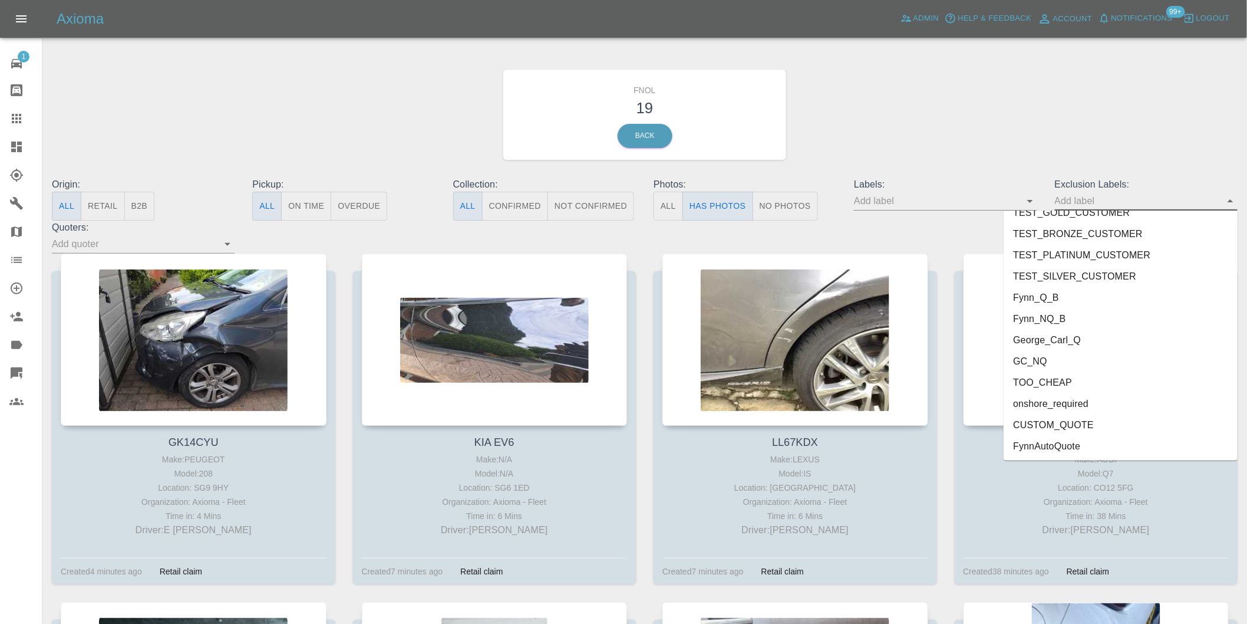
click at [1057, 403] on li "onshore_required" at bounding box center [1121, 403] width 234 height 21
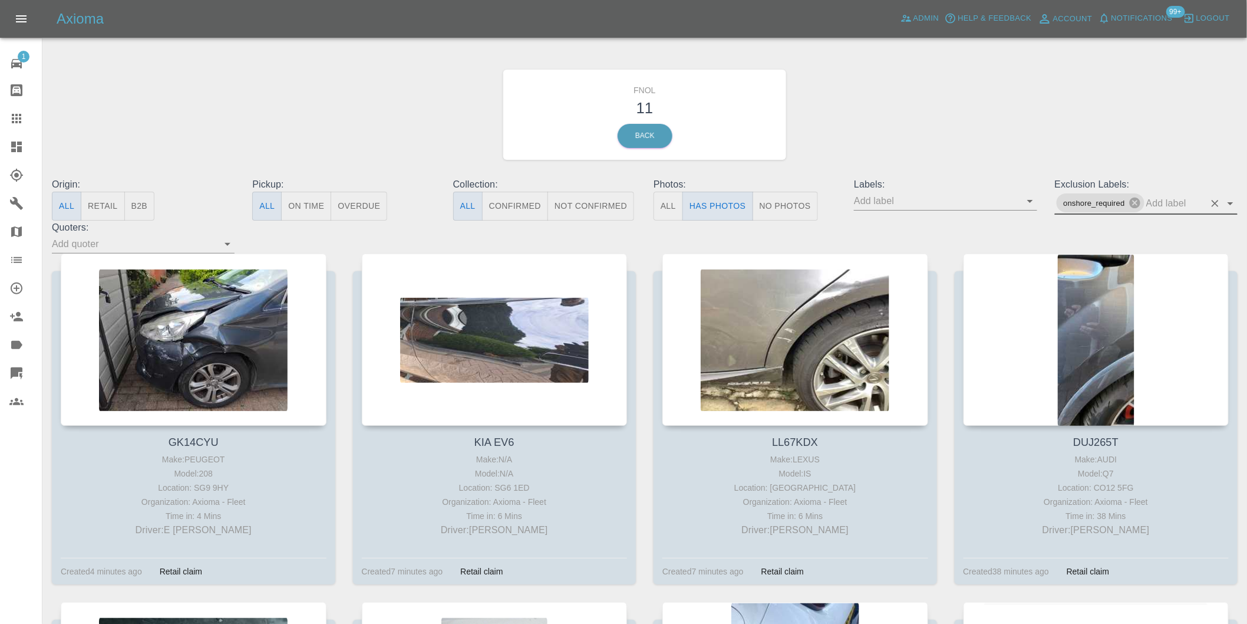
click at [1228, 204] on icon "Open" at bounding box center [1231, 203] width 14 height 14
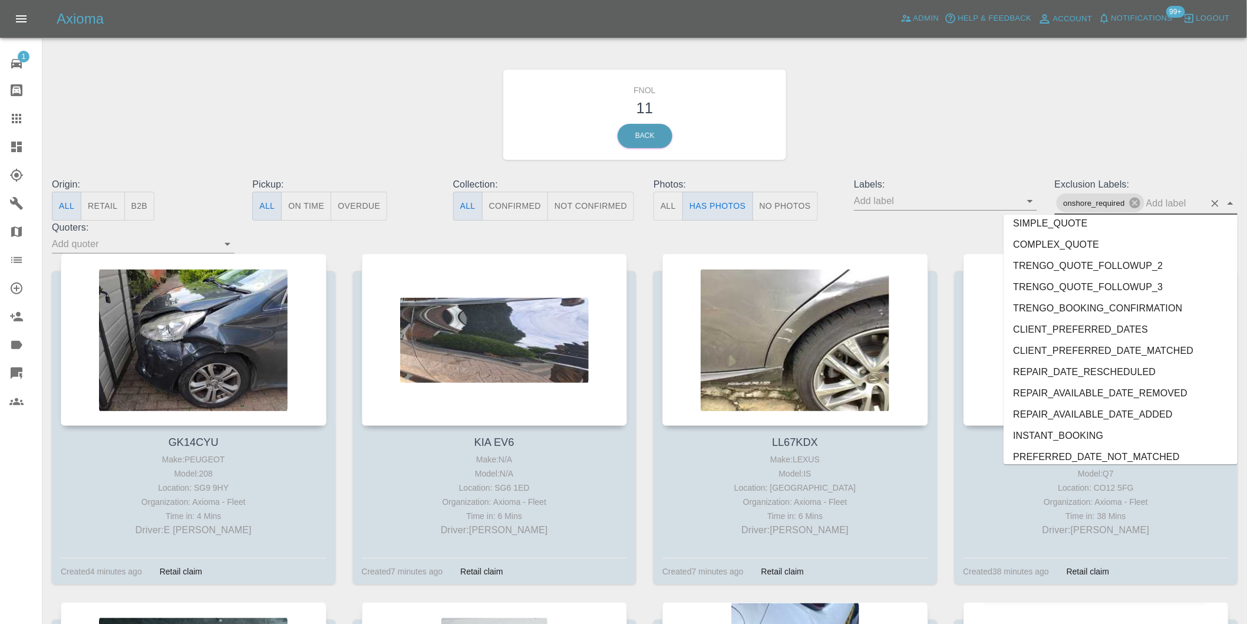
scroll to position [2517, 0]
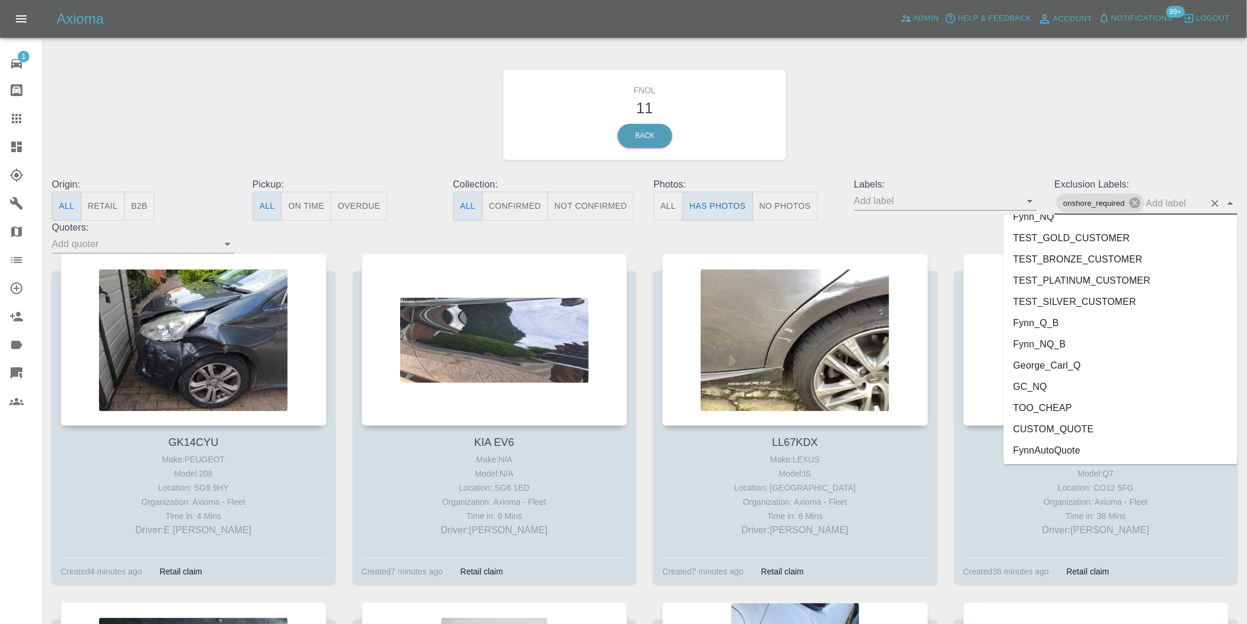
click at [1059, 363] on li "George_Carl_Q" at bounding box center [1121, 364] width 234 height 21
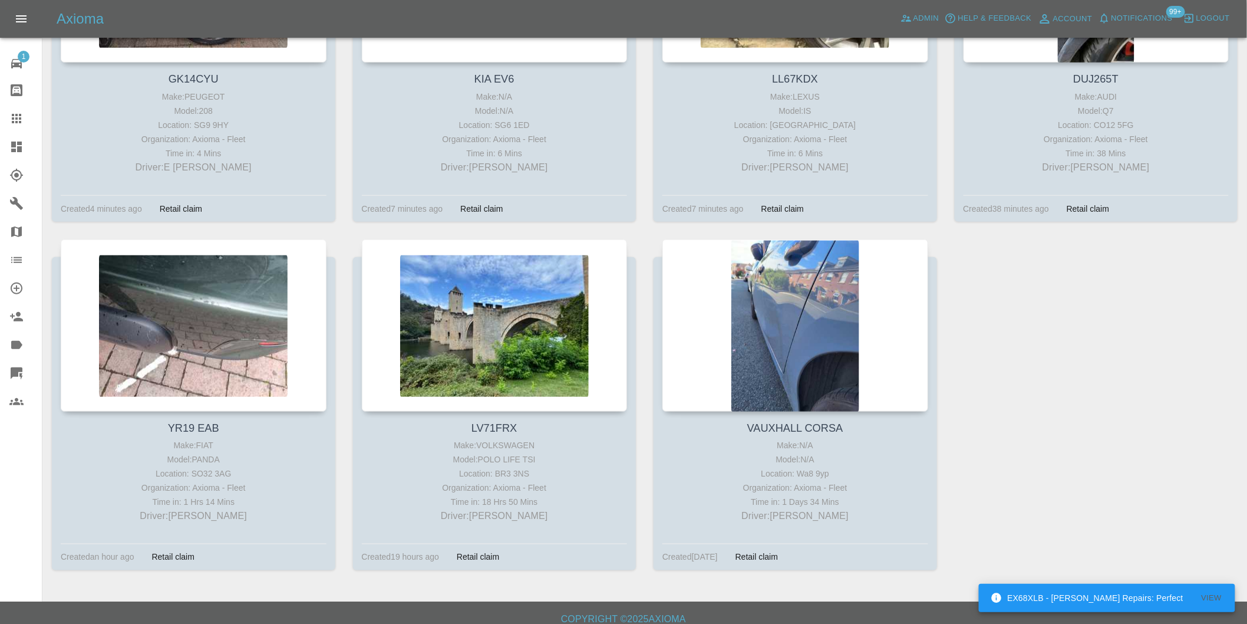
scroll to position [128, 0]
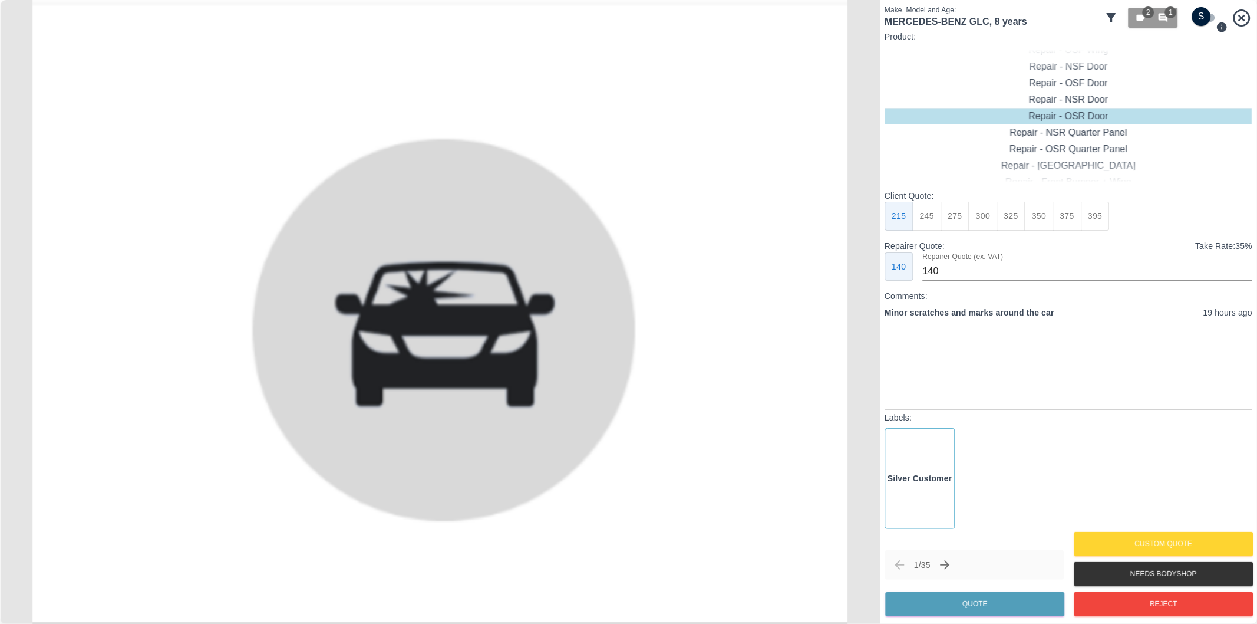
click at [1209, 15] on input "checkbox" at bounding box center [1201, 16] width 57 height 19
checkbox input "true"
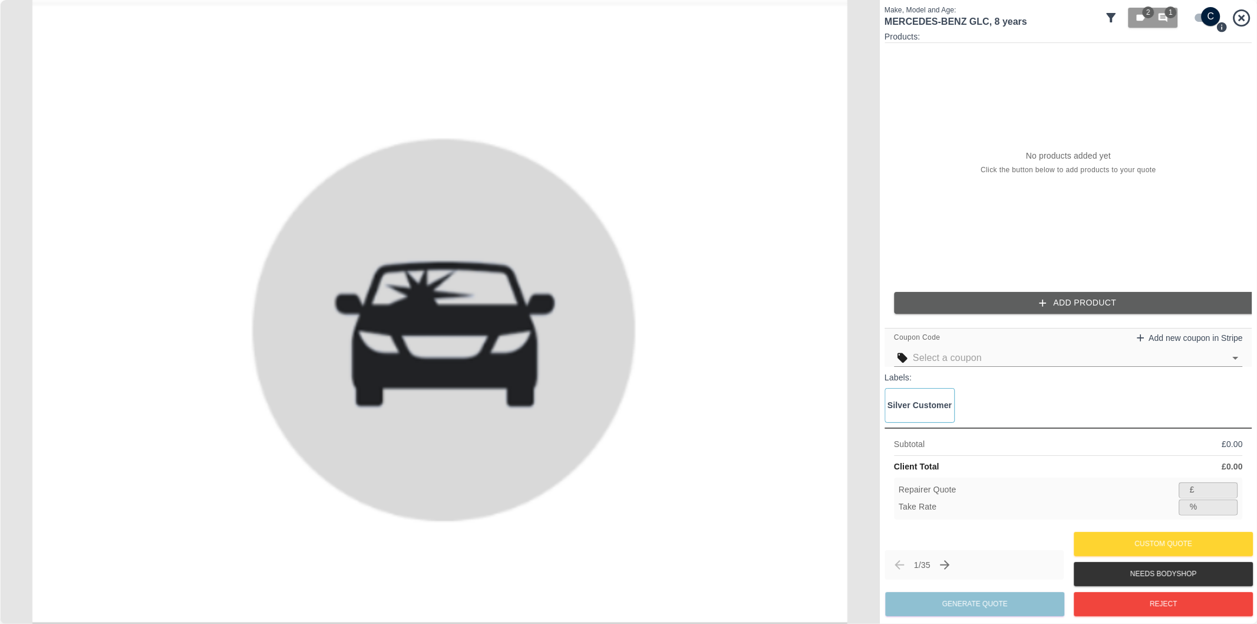
click at [1110, 15] on icon at bounding box center [1111, 17] width 9 height 9
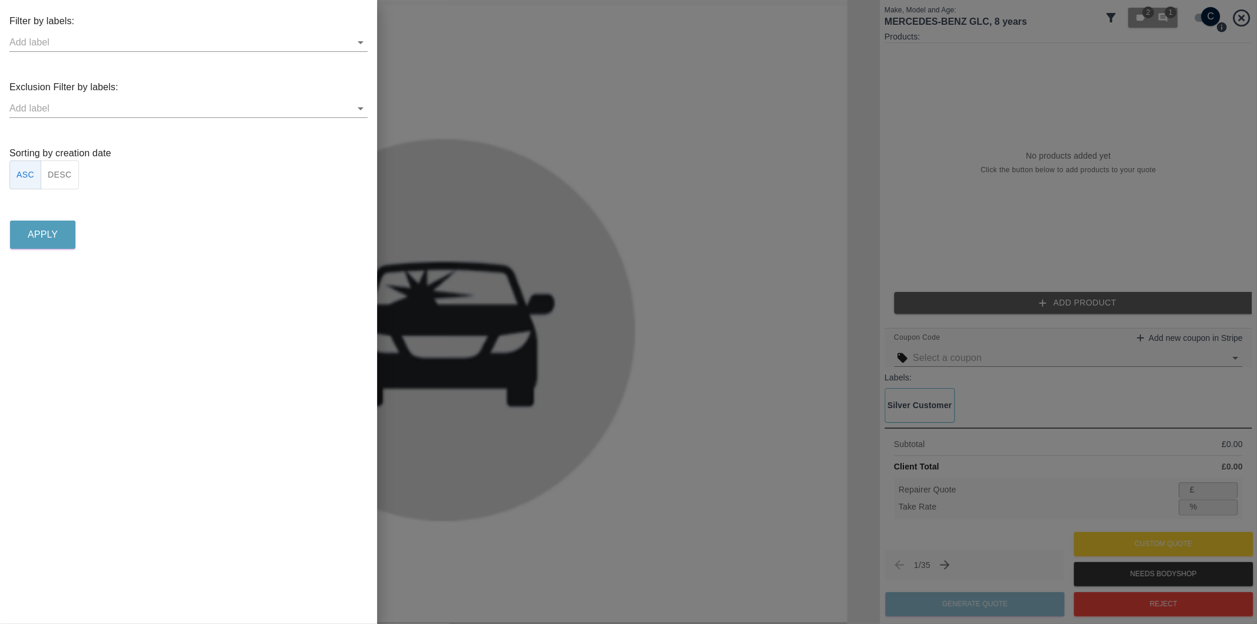
click at [349, 108] on input "text" at bounding box center [179, 108] width 341 height 18
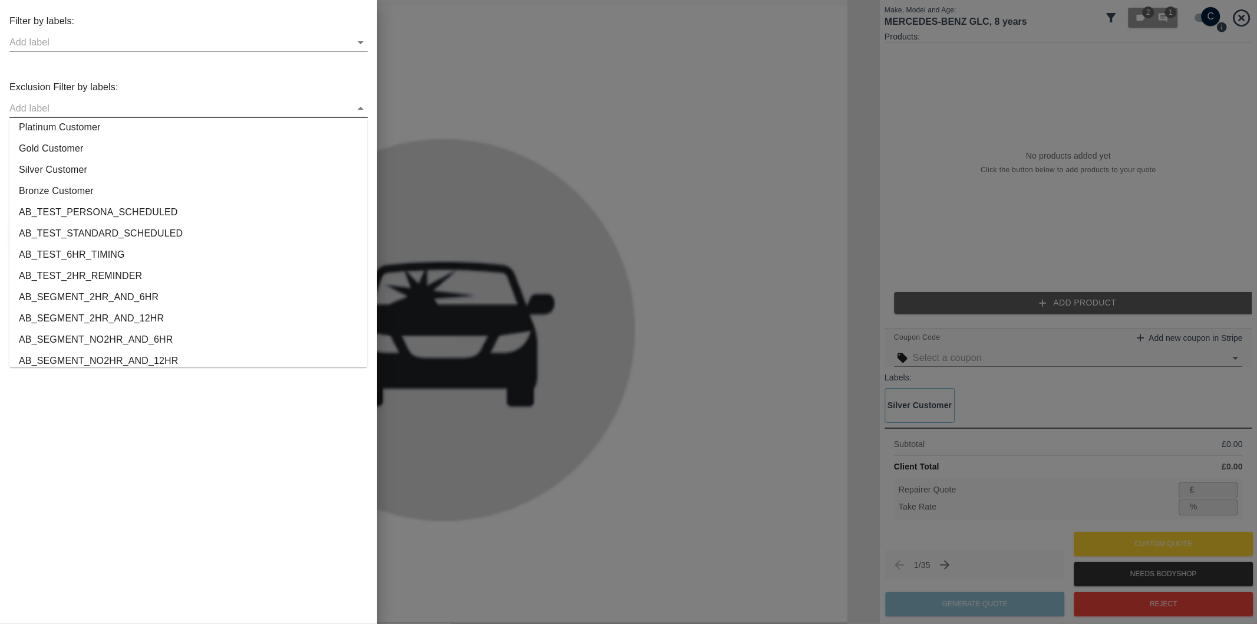
scroll to position [2199, 0]
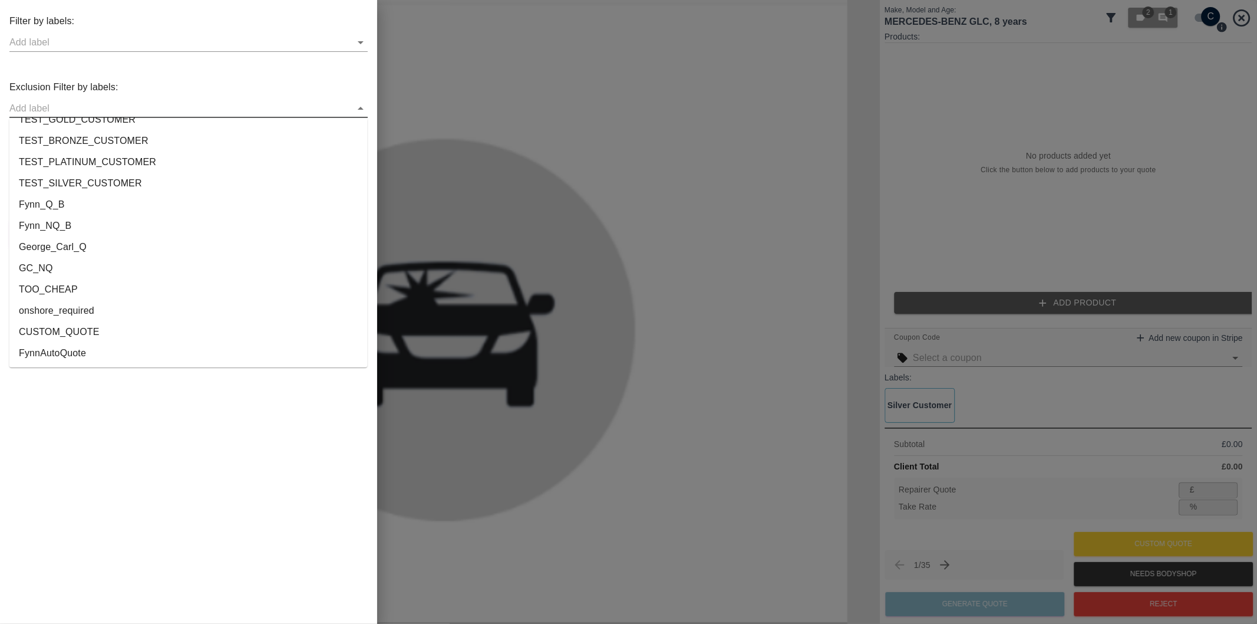
click at [83, 312] on li "onshore_required" at bounding box center [188, 310] width 358 height 21
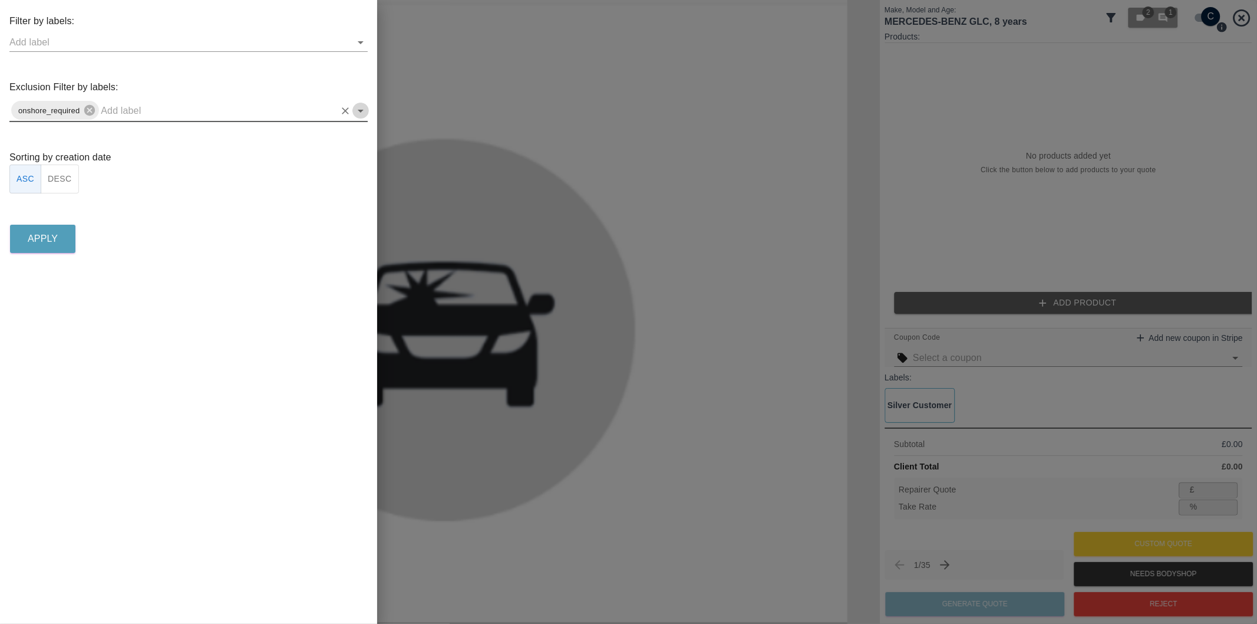
click at [362, 108] on icon "Open" at bounding box center [361, 111] width 14 height 14
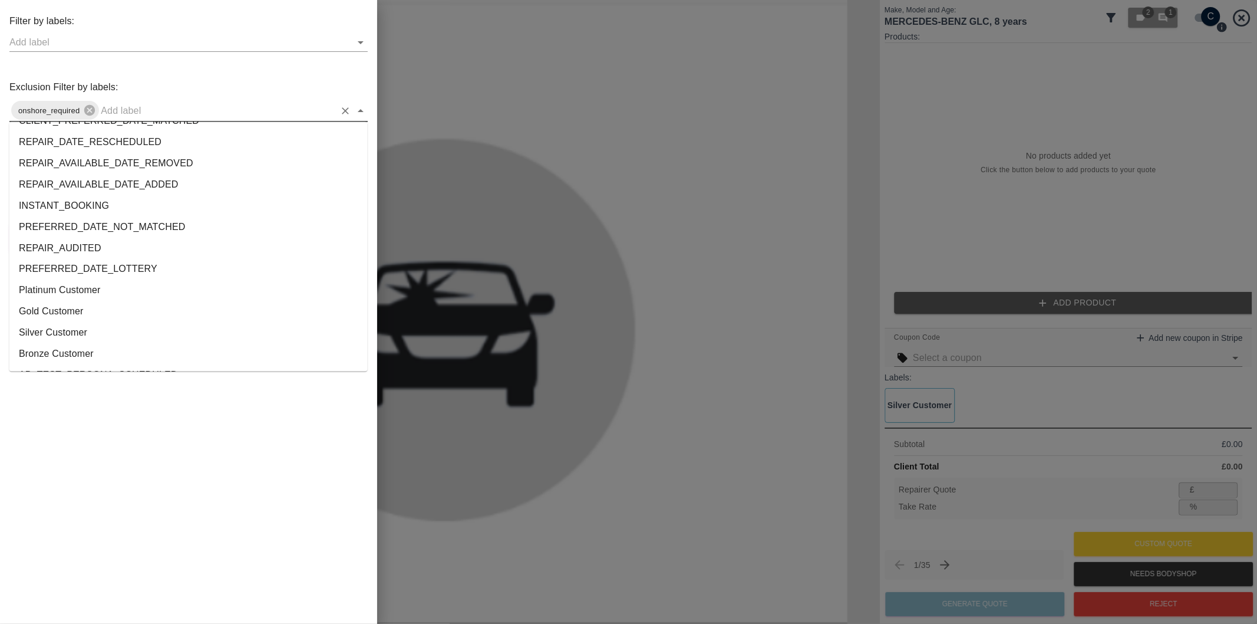
scroll to position [2178, 0]
click at [45, 262] on li "George_Carl_Q" at bounding box center [188, 272] width 358 height 21
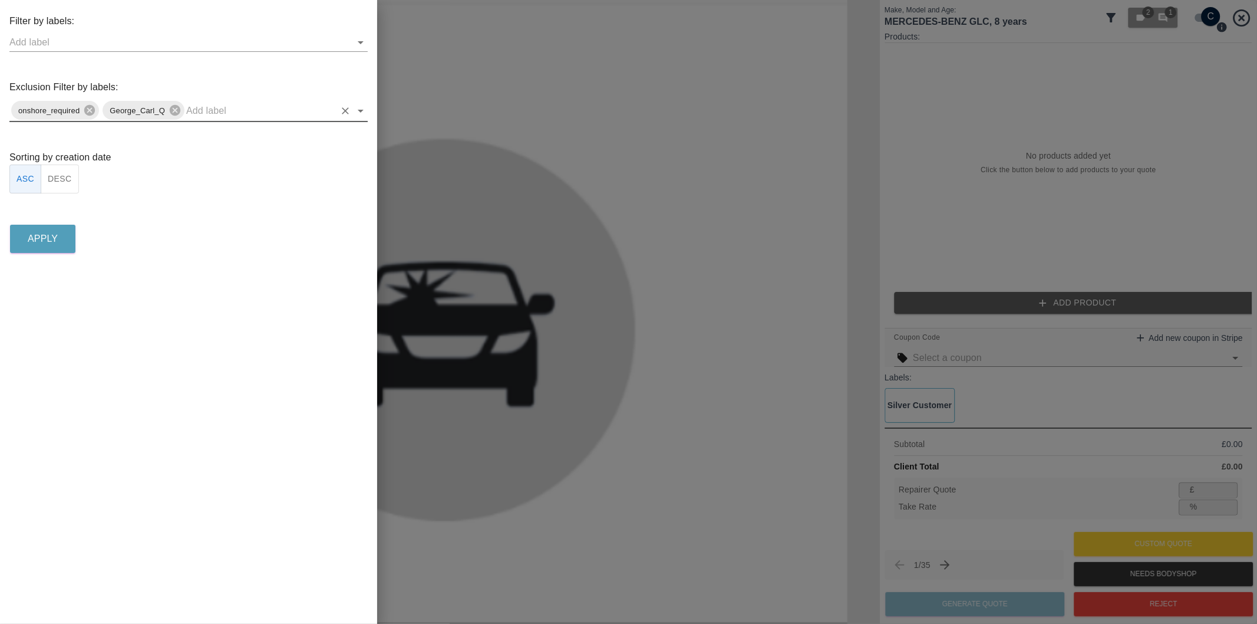
click at [61, 177] on button "DESC" at bounding box center [60, 178] width 38 height 29
click at [61, 232] on button "Apply" at bounding box center [42, 239] width 65 height 28
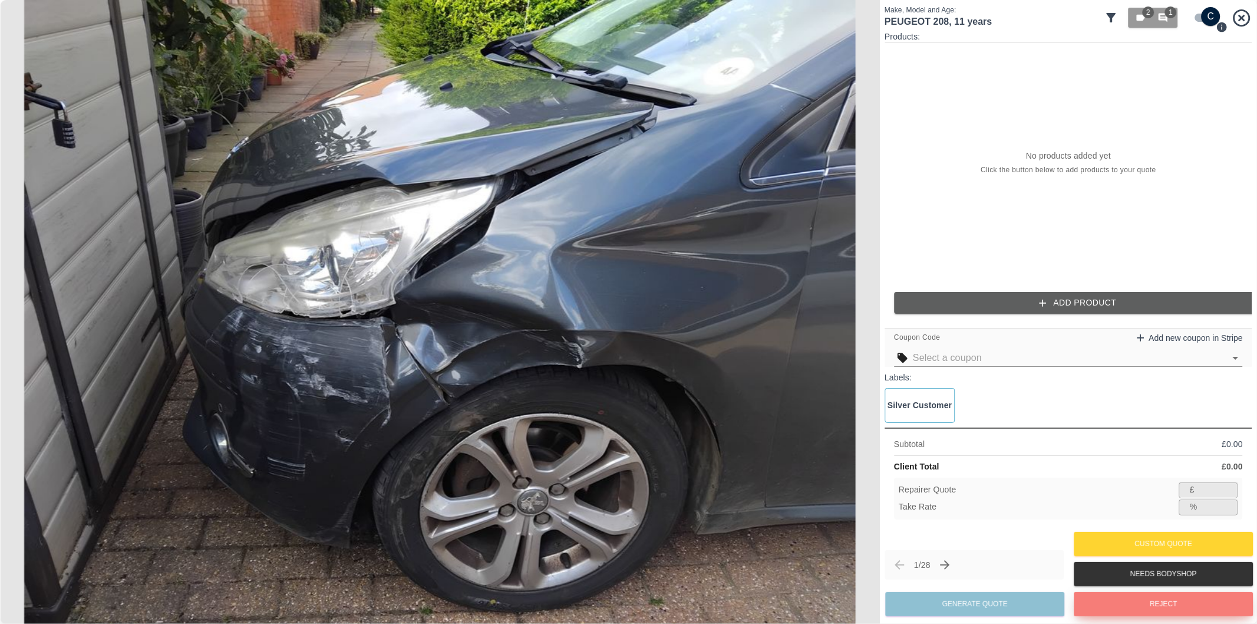
click at [1141, 602] on button "Reject" at bounding box center [1163, 604] width 179 height 24
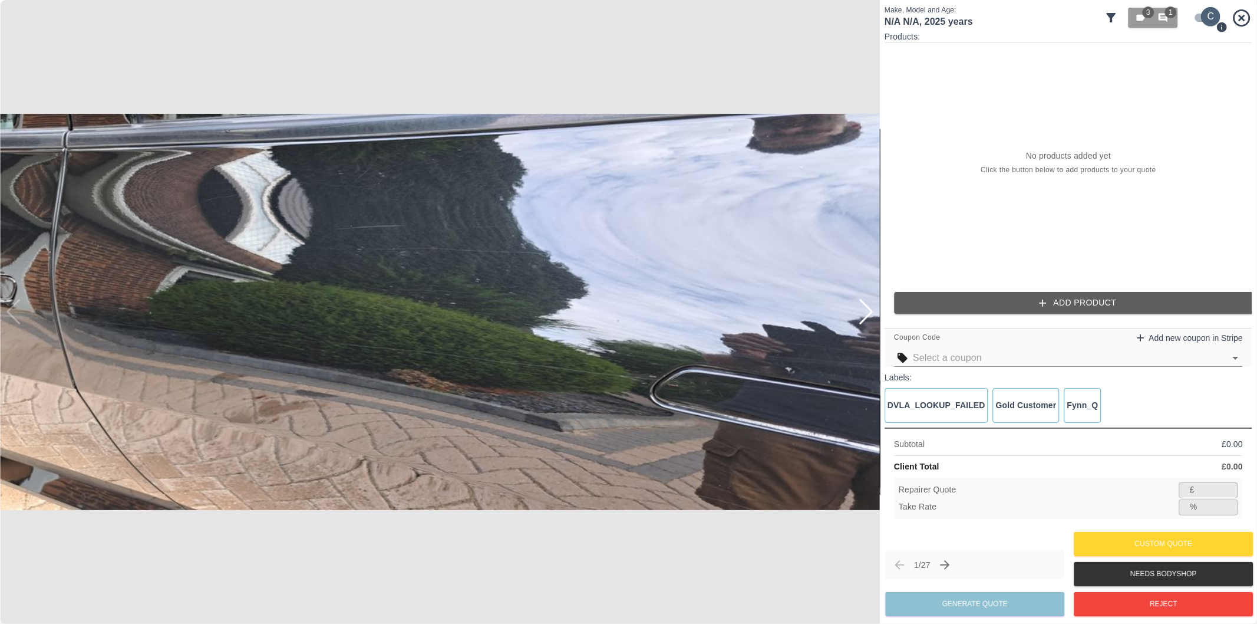
click at [1194, 19] on input "checkbox" at bounding box center [1211, 16] width 57 height 19
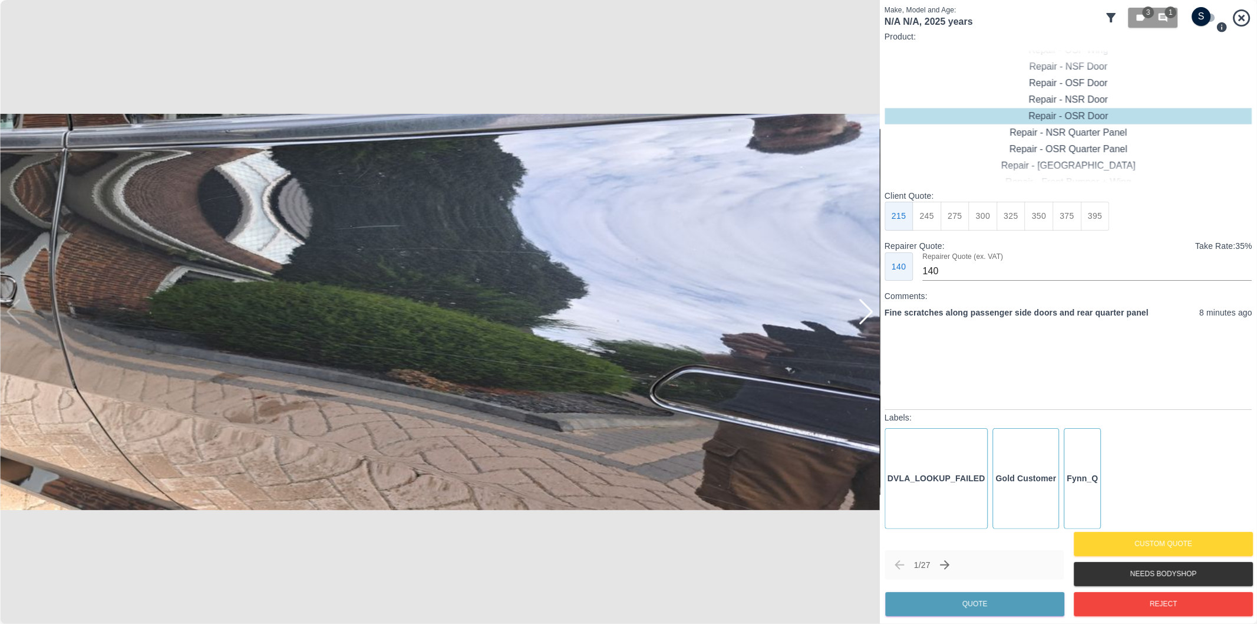
click at [867, 321] on div at bounding box center [866, 312] width 16 height 26
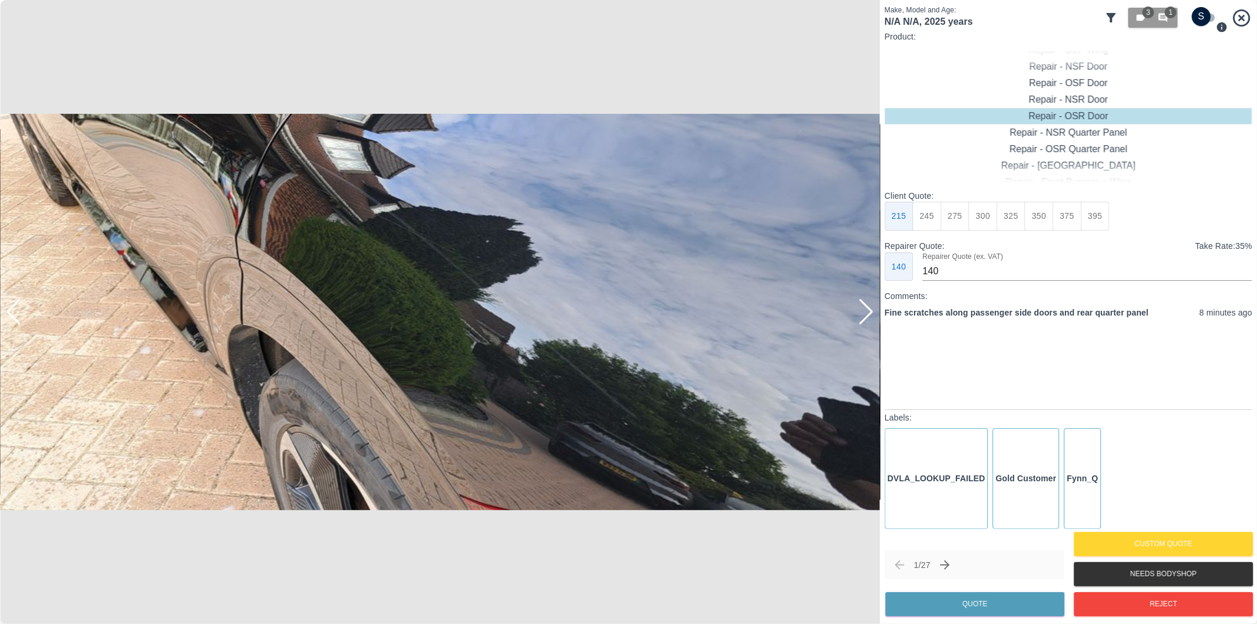
click at [867, 317] on div at bounding box center [866, 312] width 16 height 26
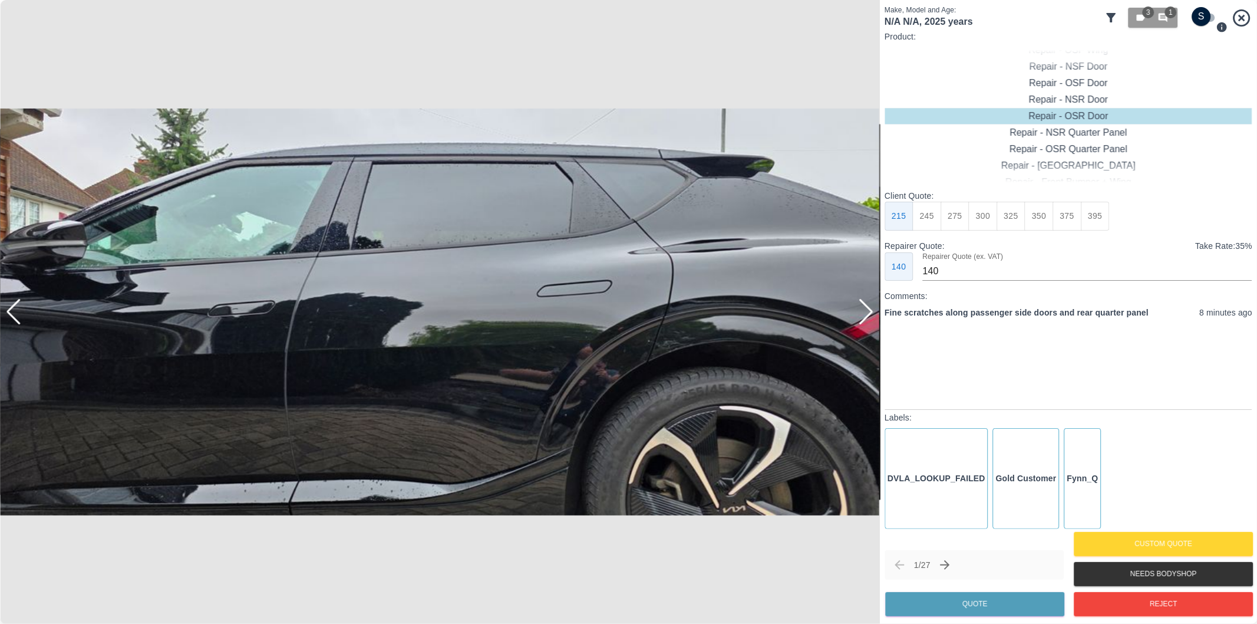
click at [867, 317] on div at bounding box center [866, 312] width 16 height 26
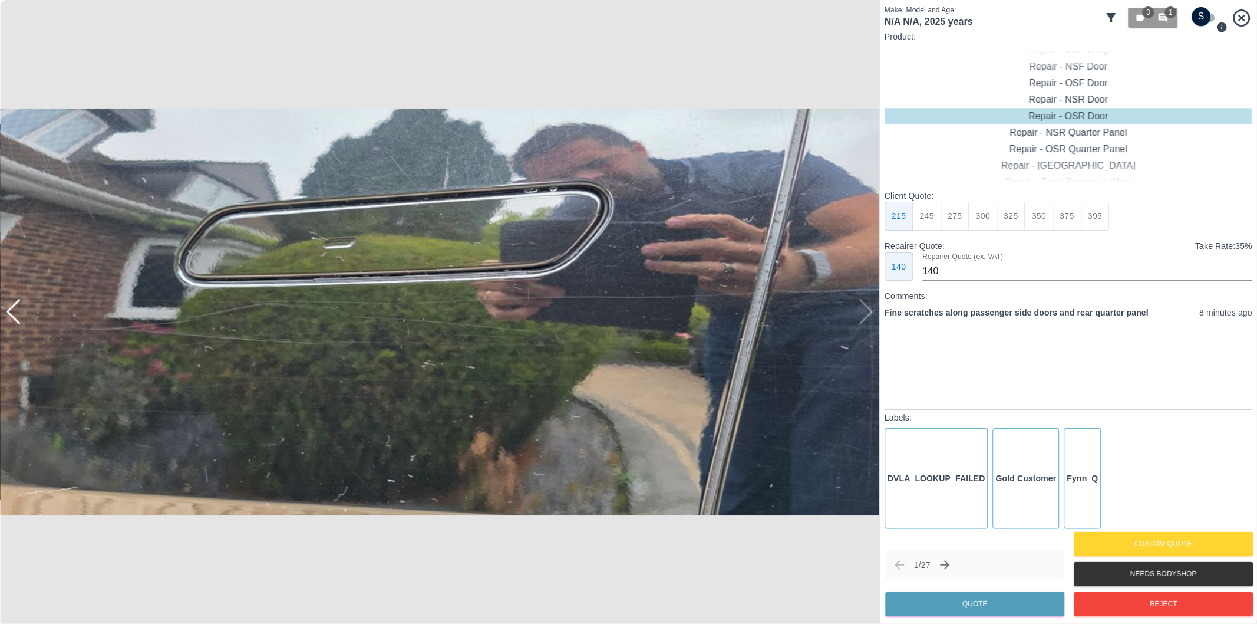
click at [871, 314] on div at bounding box center [440, 312] width 880 height 624
click at [871, 315] on div at bounding box center [440, 312] width 880 height 624
click at [15, 309] on div at bounding box center [14, 312] width 16 height 26
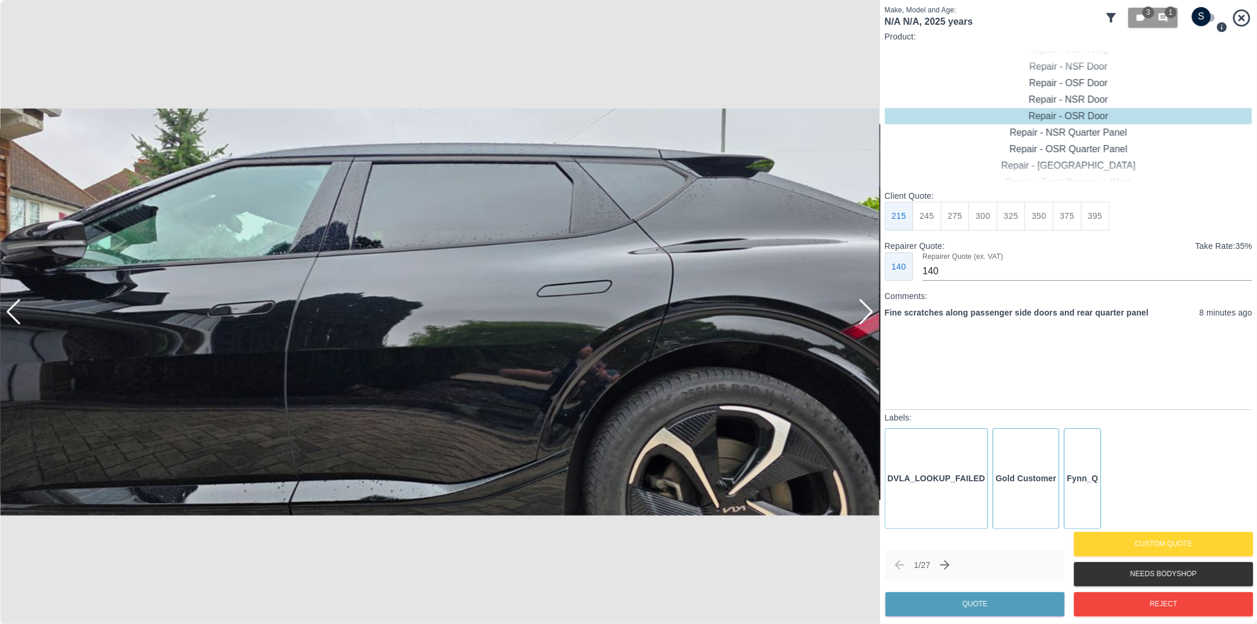
click at [15, 309] on div at bounding box center [14, 312] width 16 height 26
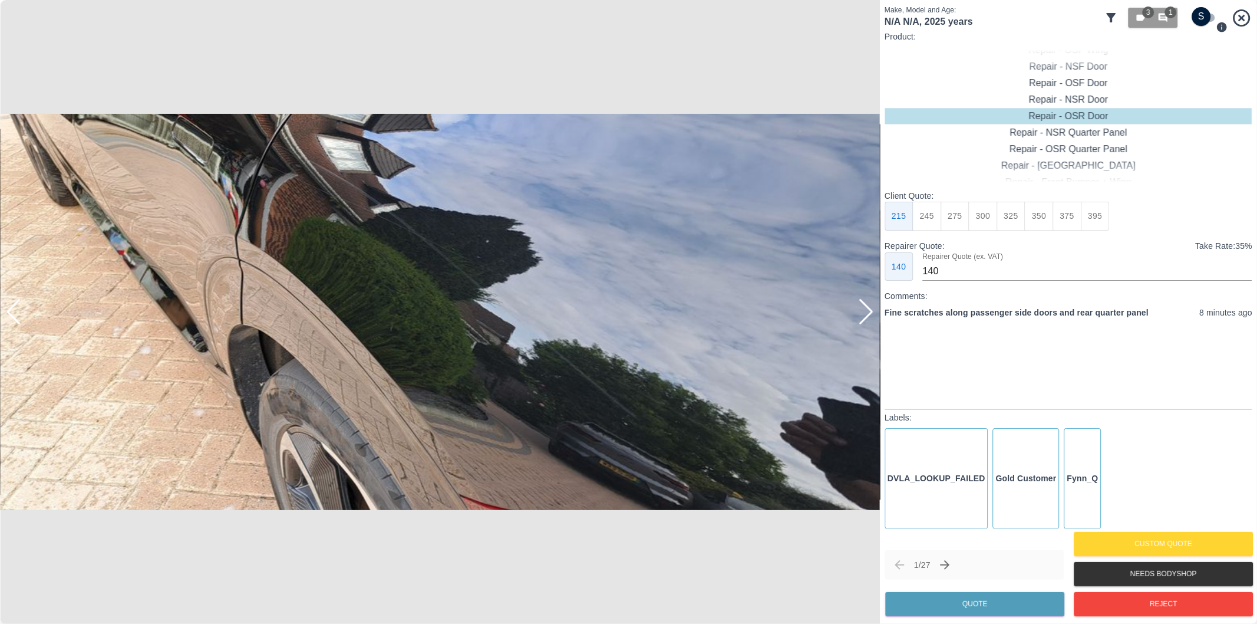
click at [15, 309] on div at bounding box center [14, 312] width 16 height 26
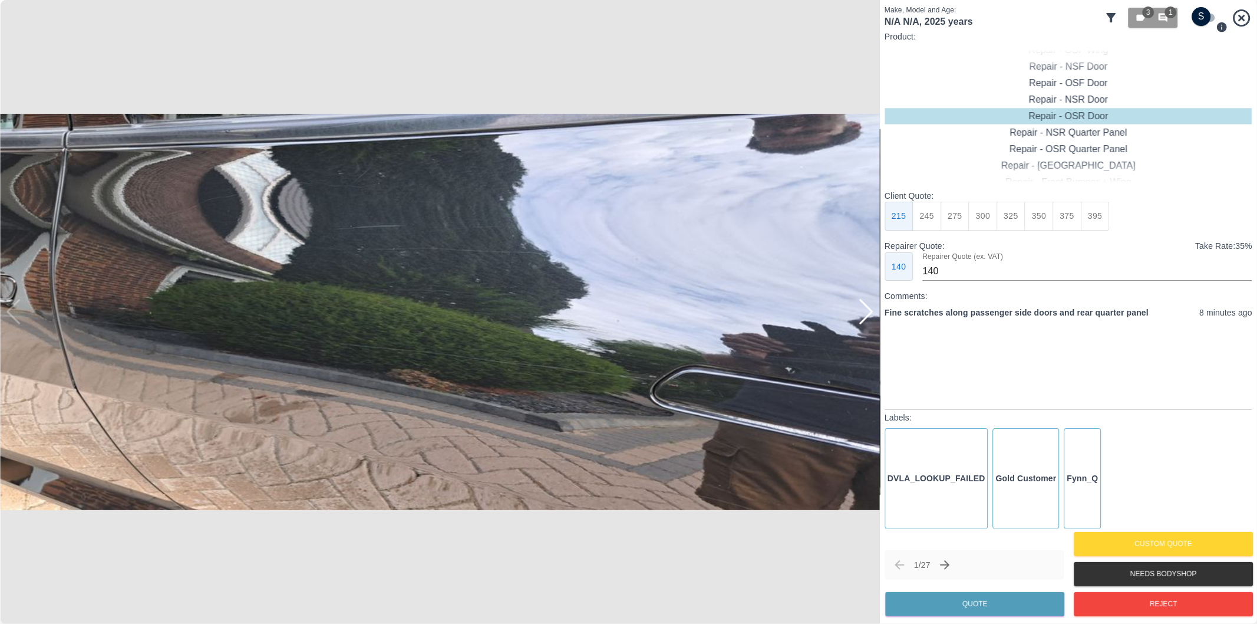
click at [15, 309] on img at bounding box center [440, 312] width 880 height 624
click at [869, 310] on div at bounding box center [866, 312] width 16 height 26
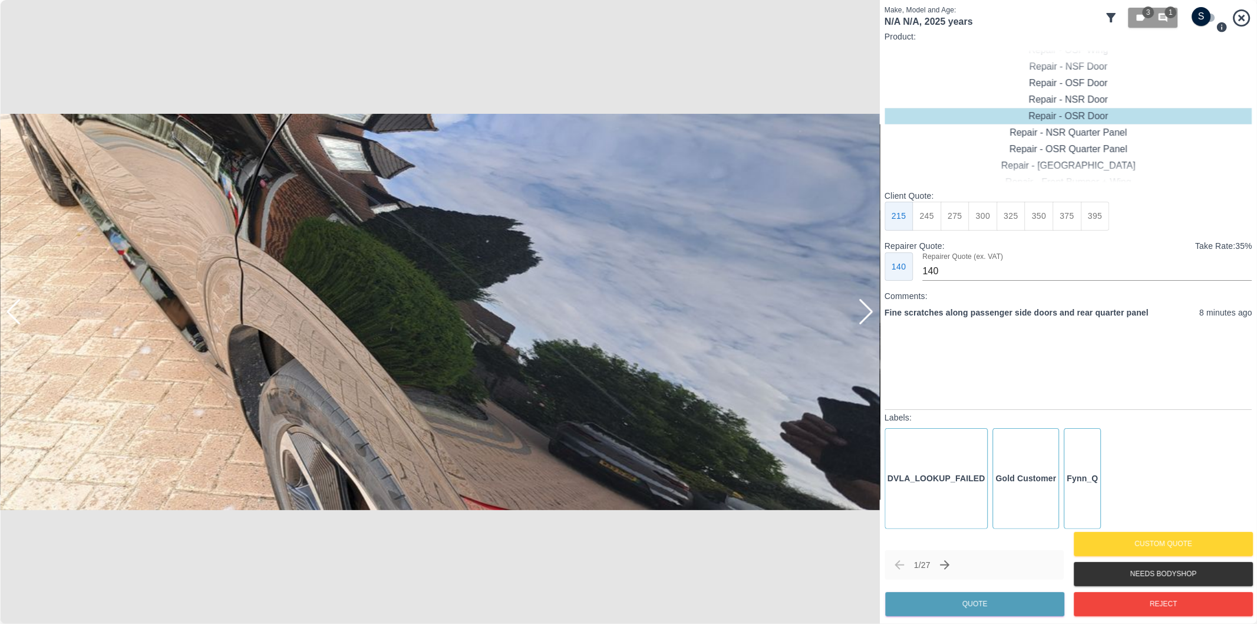
click at [869, 310] on div at bounding box center [866, 312] width 16 height 26
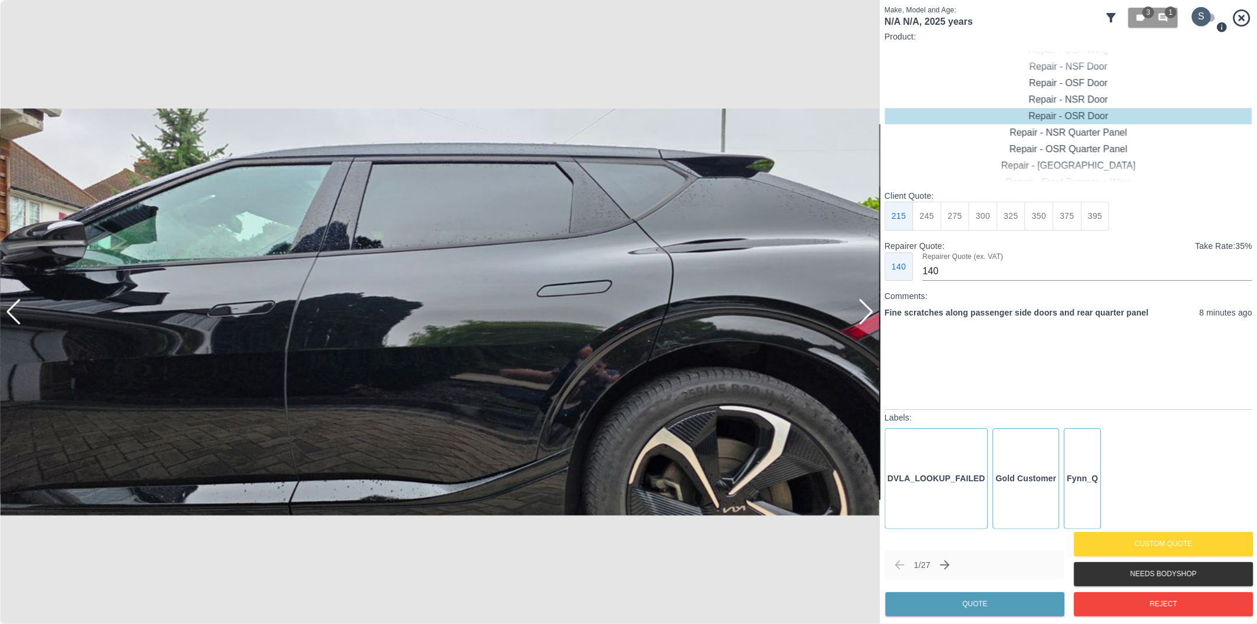
click at [1209, 14] on input "checkbox" at bounding box center [1201, 16] width 57 height 19
checkbox input "true"
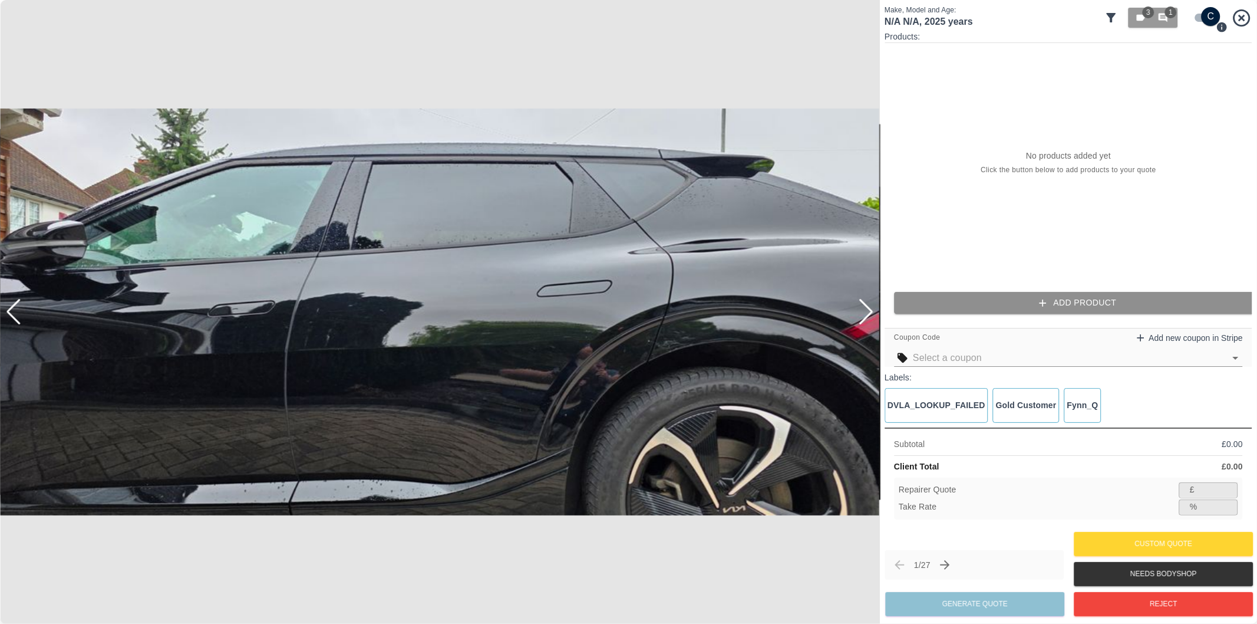
click at [1028, 299] on button "Add Product" at bounding box center [1078, 303] width 368 height 22
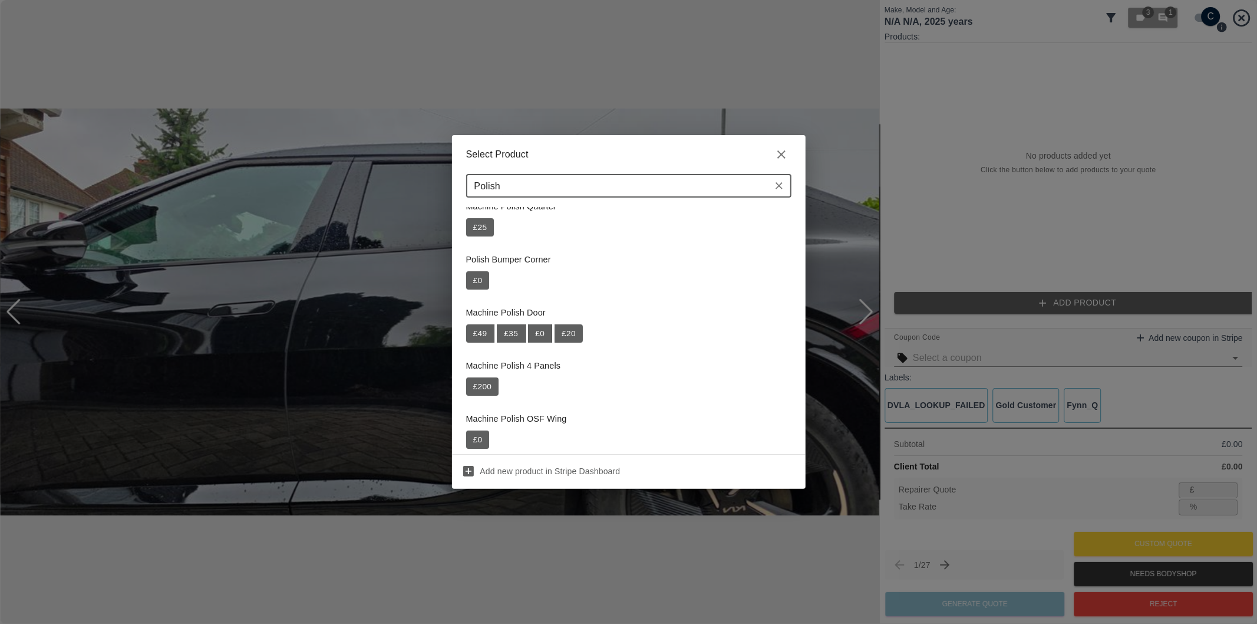
scroll to position [65, 0]
drag, startPoint x: 505, startPoint y: 187, endPoint x: 472, endPoint y: 179, distance: 33.3
click at [472, 179] on input "Polish" at bounding box center [619, 185] width 299 height 17
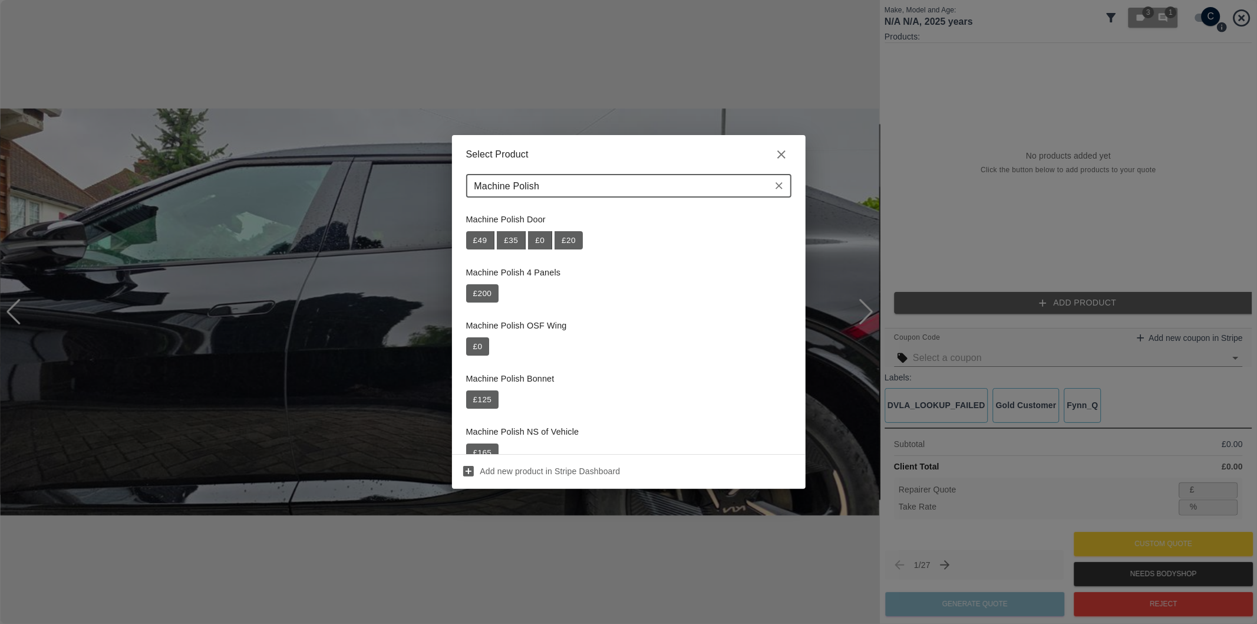
scroll to position [131, 0]
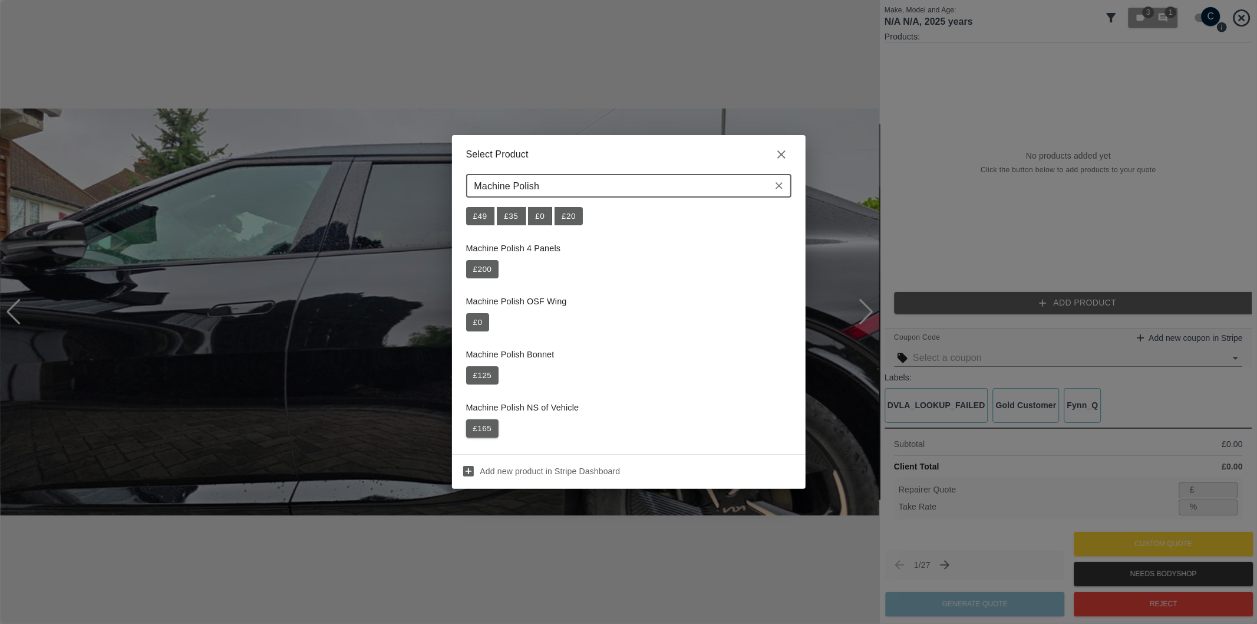
type input "Machine Polish"
click at [478, 429] on button "£ 165" at bounding box center [482, 428] width 33 height 19
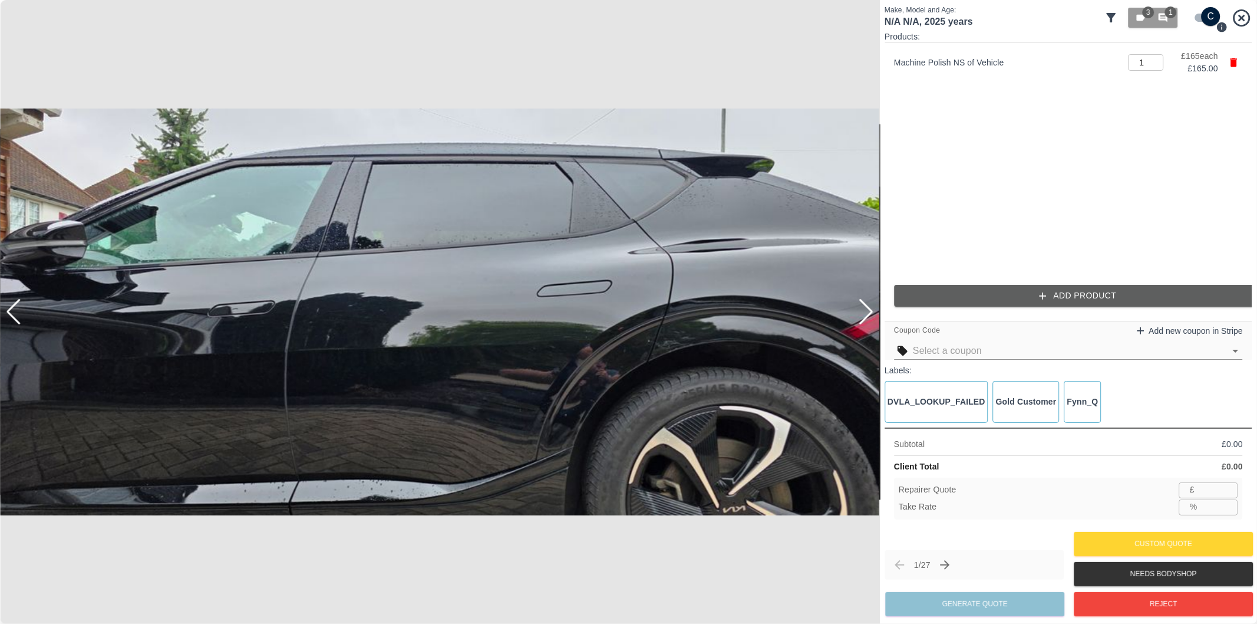
type input "107"
type input "35.2"
type input "108"
type input "34.5"
type input "109"
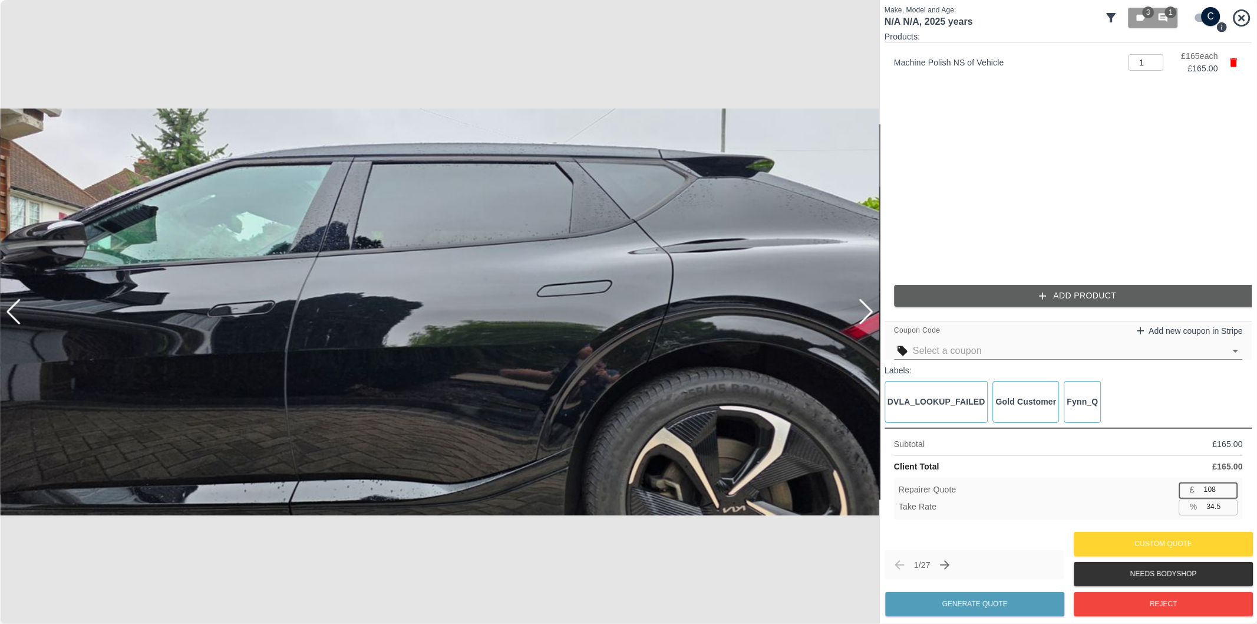
type input "33.9"
type input "110"
type input "33.3"
type input "111"
type input "32.7"
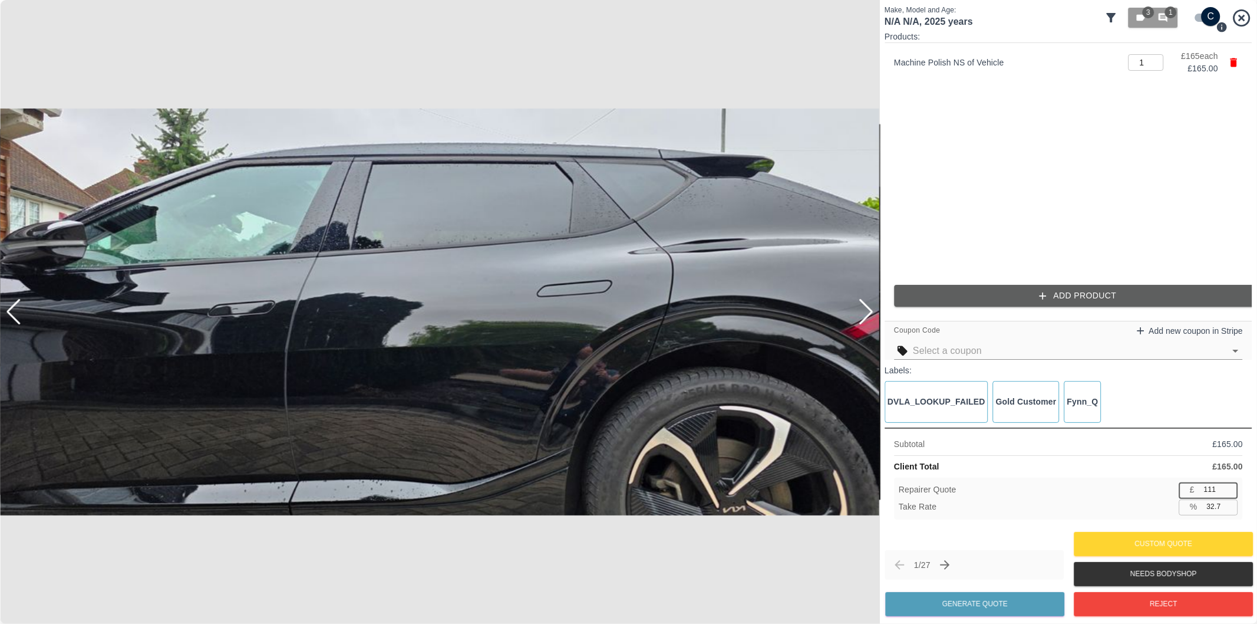
type input "112"
type input "32.1"
type input "113"
type input "31.5"
type input "114"
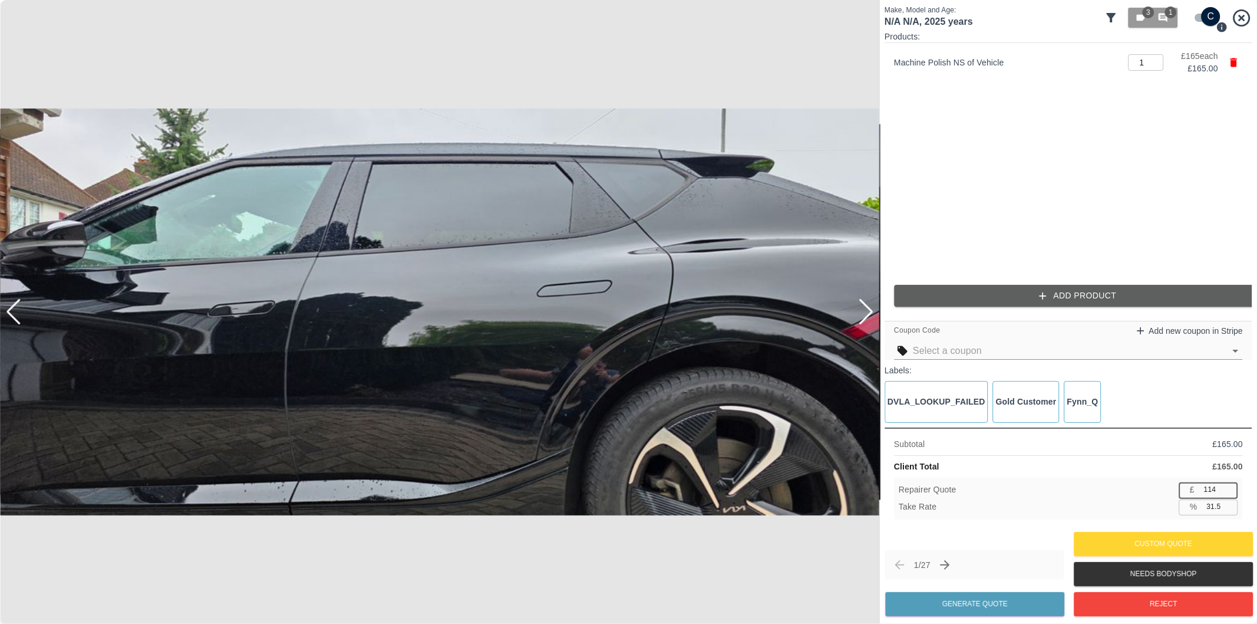
type input "30.9"
click at [1229, 487] on input "114" at bounding box center [1218, 489] width 39 height 15
type input "113"
type input "31.5"
type input "112"
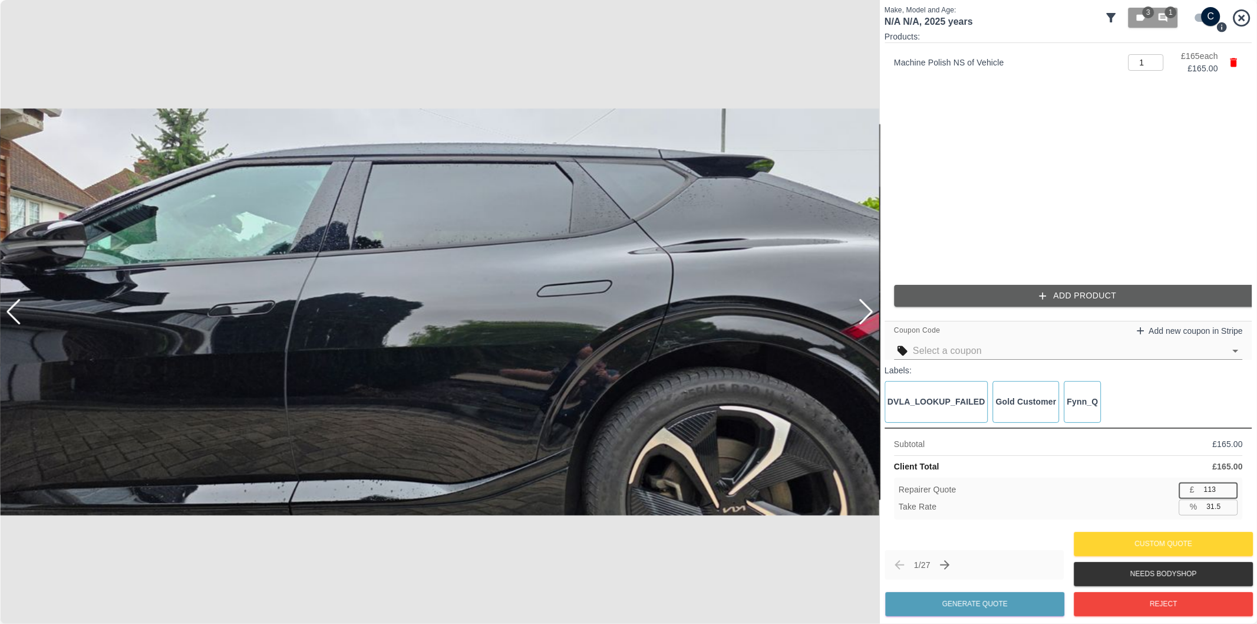
type input "32.1"
type input "111"
type input "32.7"
type input "110"
type input "33.3"
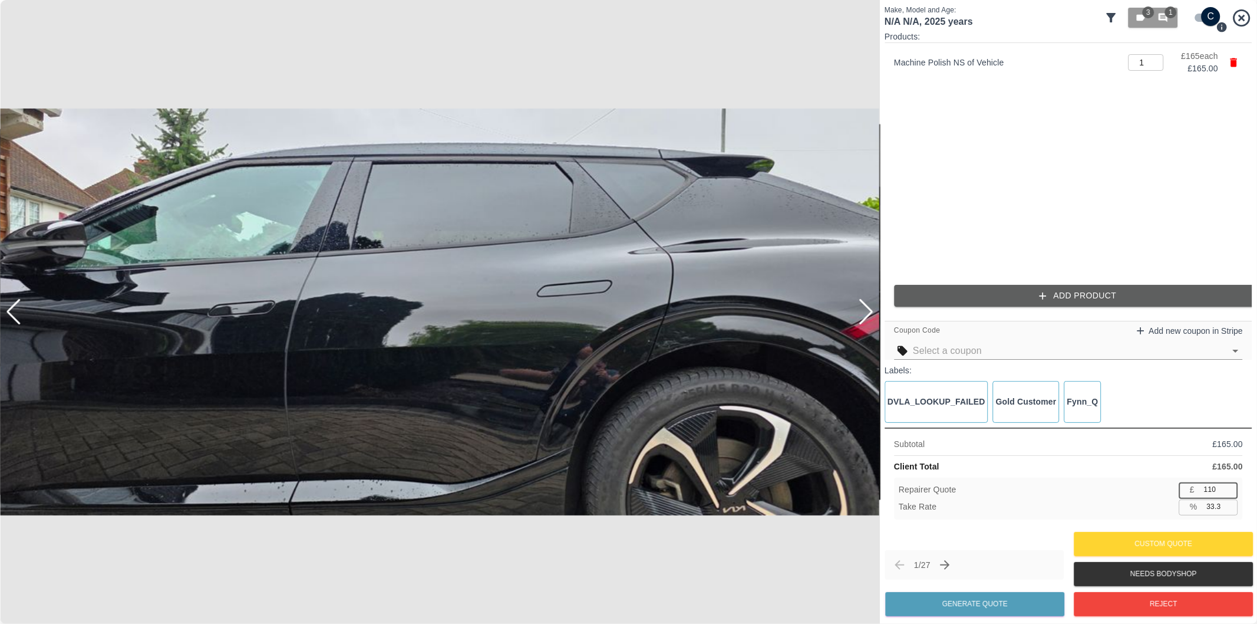
type input "109"
type input "33.9"
type input "108"
type input "34.5"
type input "107"
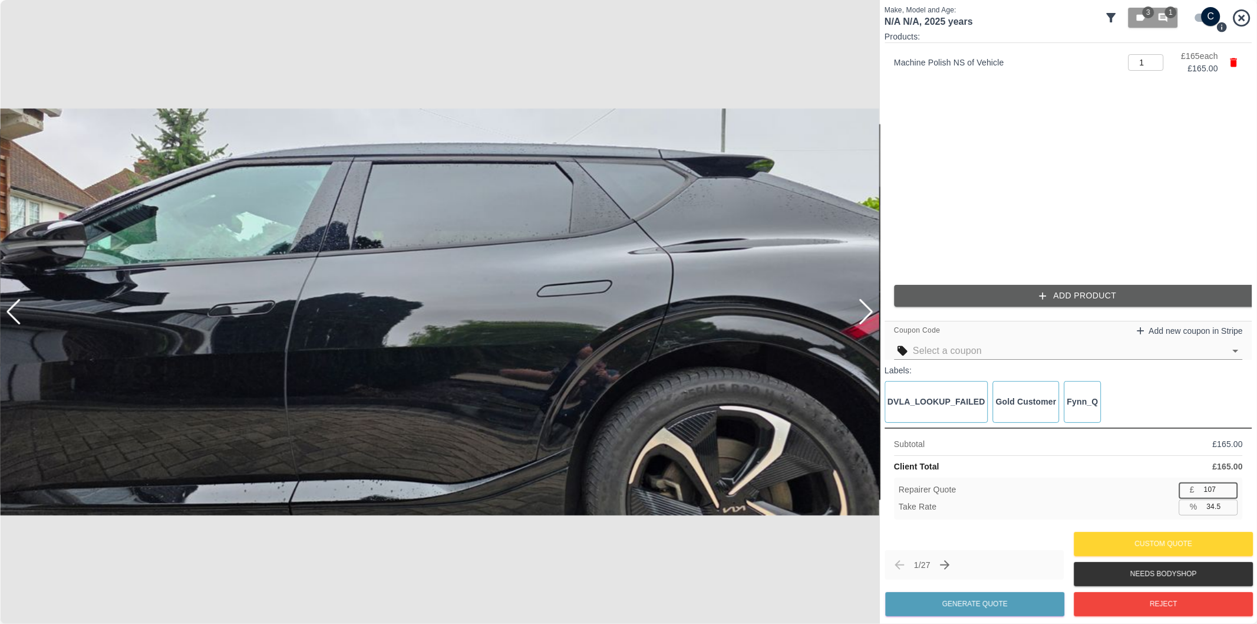
type input "35.2"
type input "106"
type input "35.8"
type input "105"
type input "36.4"
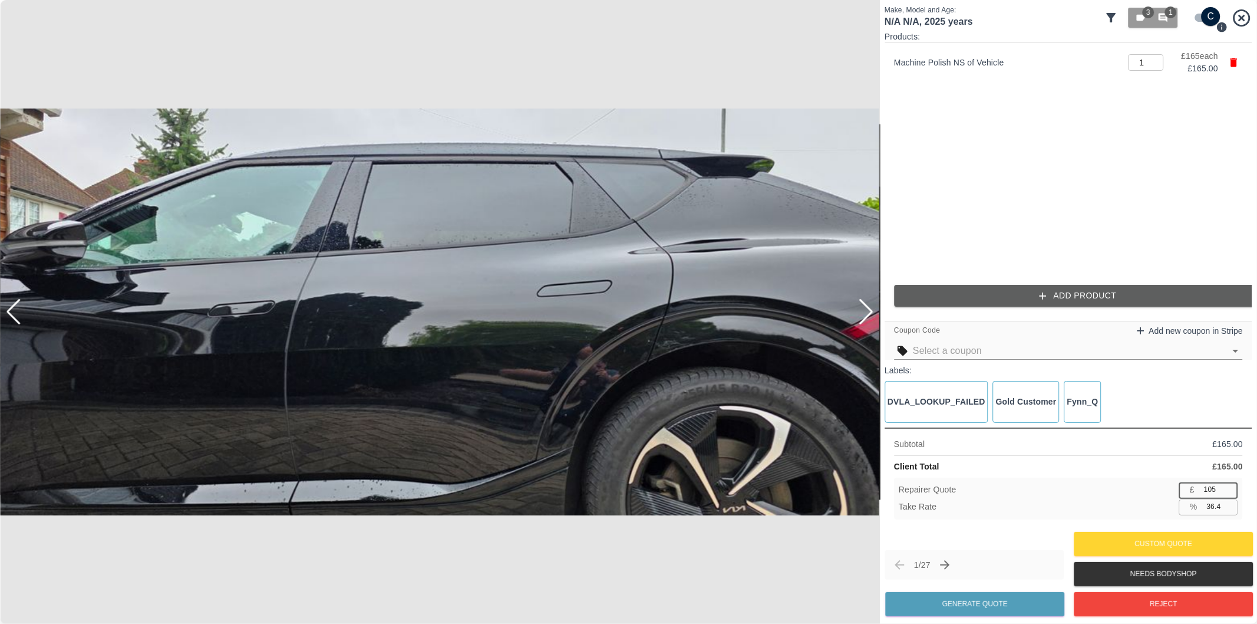
type input "104"
type input "37.0"
type input "103"
type input "37.6"
type input "102"
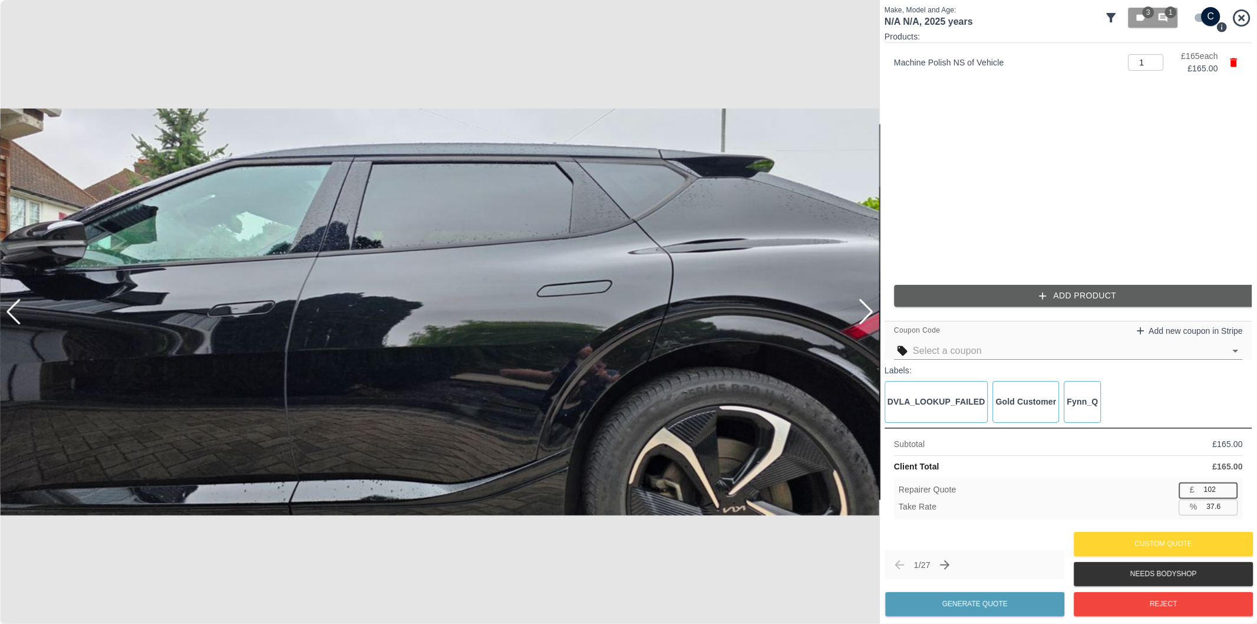
type input "38.2"
type input "101"
type input "38.8"
type input "100"
type input "39.4"
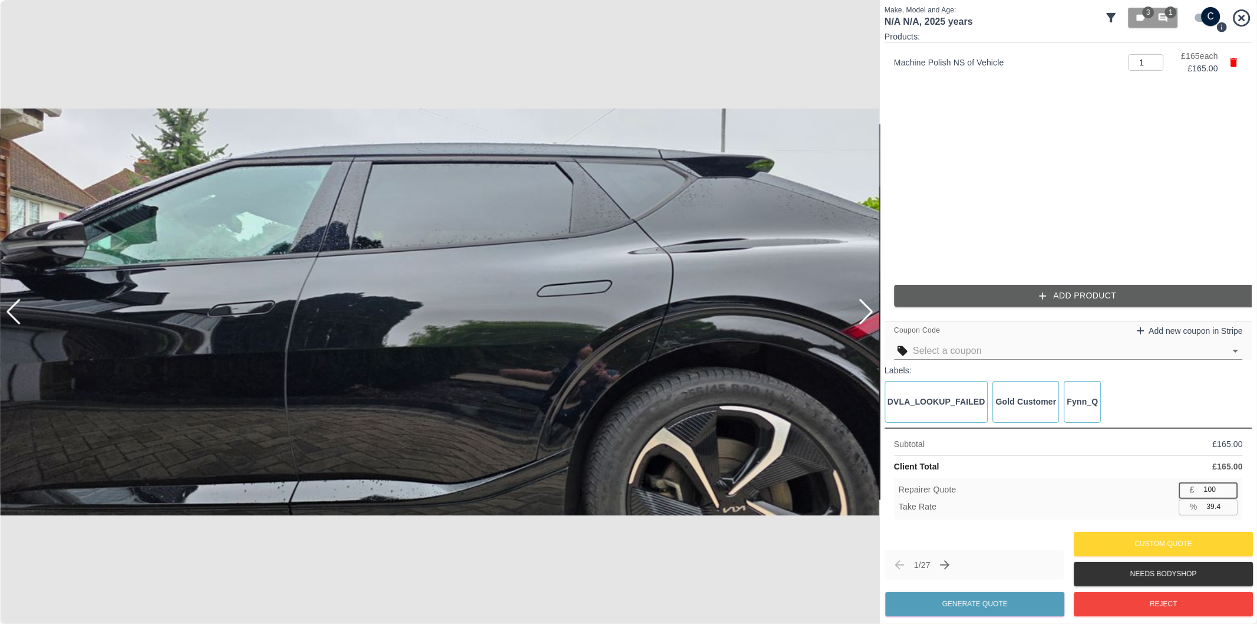
type input "100"
click at [1229, 492] on input "100" at bounding box center [1218, 489] width 39 height 15
click at [989, 605] on button "Generate Quote" at bounding box center [974, 604] width 179 height 24
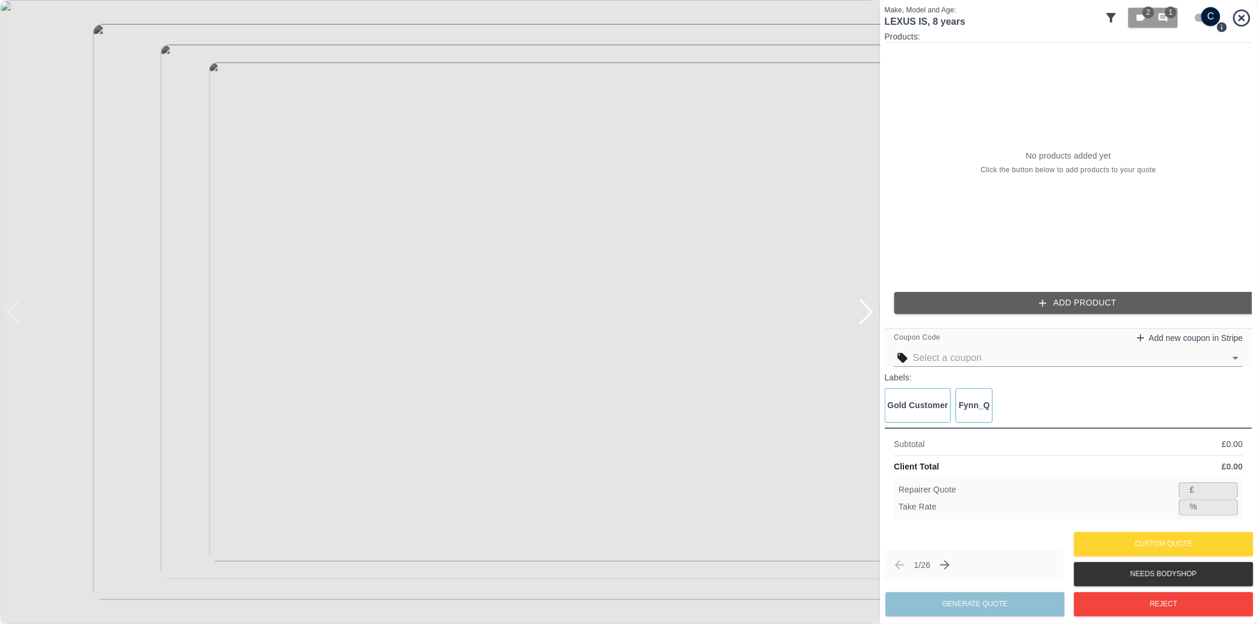
click at [866, 314] on div at bounding box center [866, 312] width 16 height 26
click at [866, 314] on div at bounding box center [440, 312] width 880 height 624
click at [15, 311] on div at bounding box center [14, 312] width 16 height 26
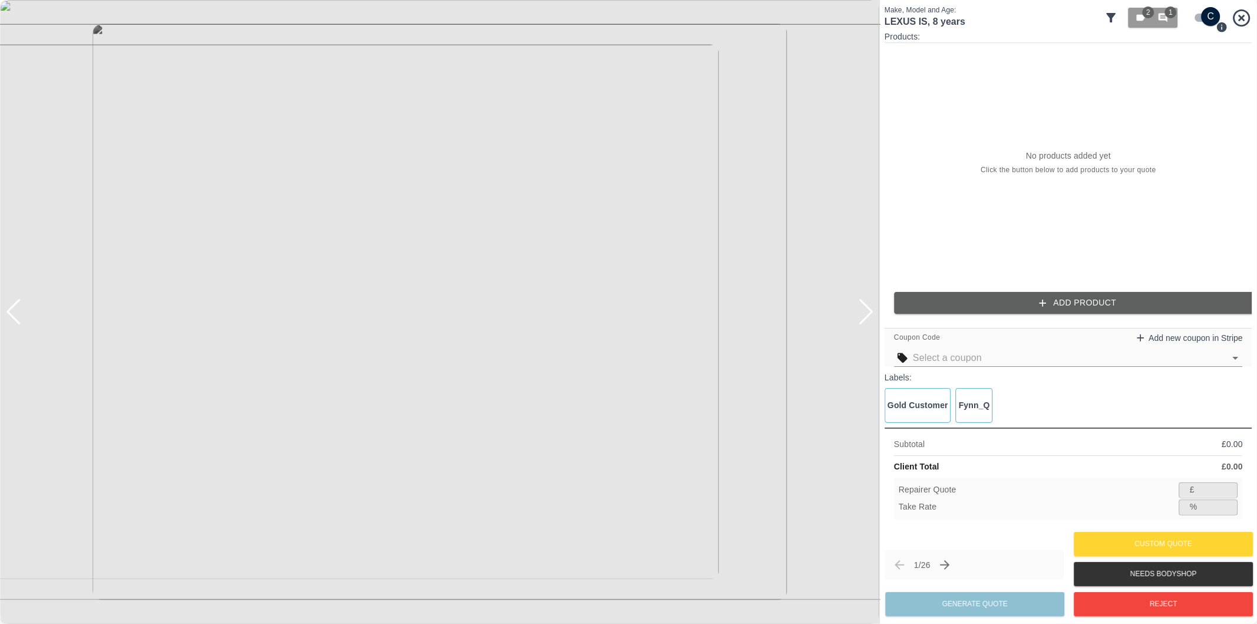
click at [15, 311] on div at bounding box center [14, 312] width 16 height 26
click at [15, 311] on img at bounding box center [440, 312] width 880 height 624
click at [1168, 17] on span "1" at bounding box center [1171, 12] width 12 height 12
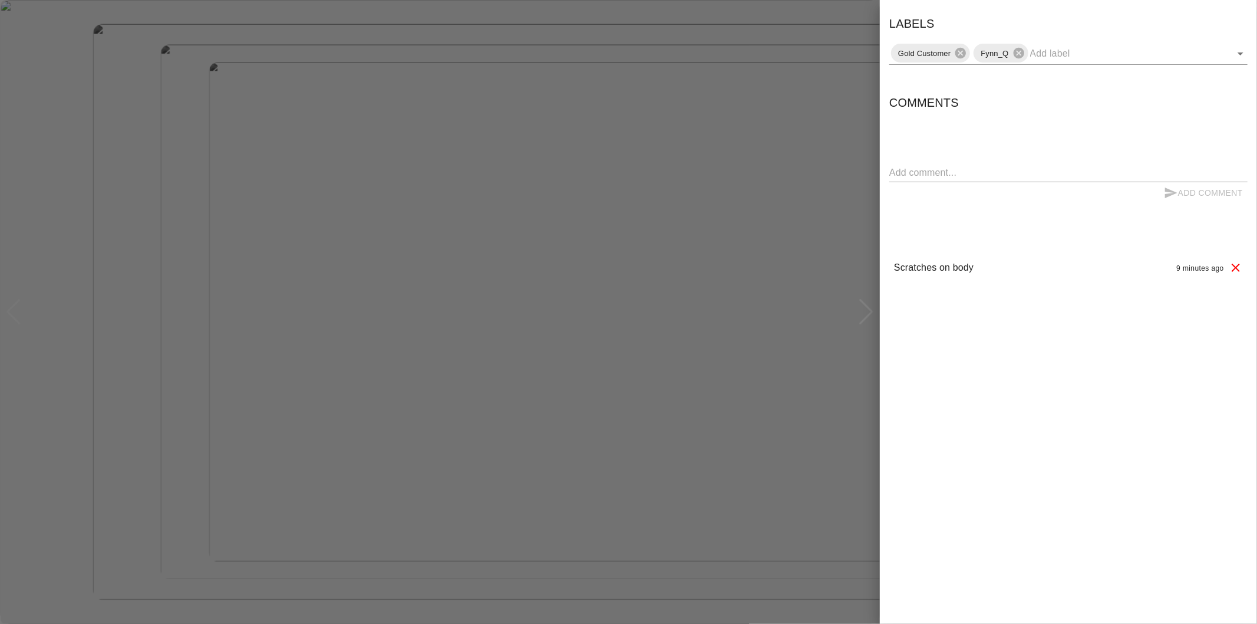
click at [825, 54] on div at bounding box center [628, 312] width 1257 height 624
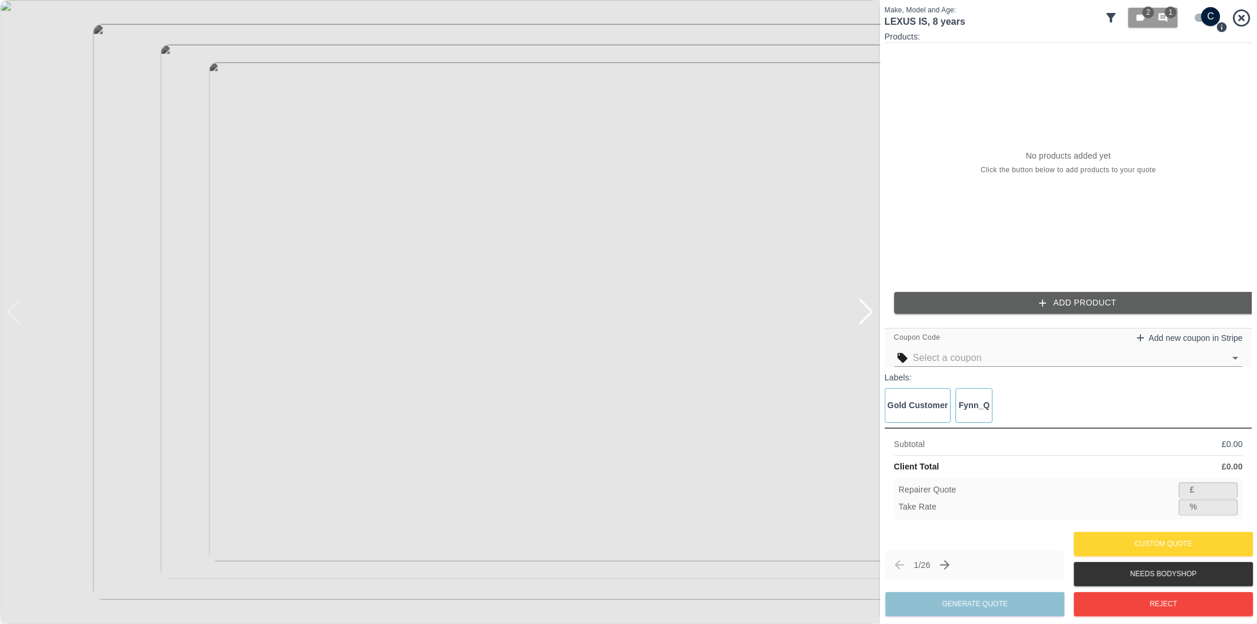
click at [1199, 18] on input "checkbox" at bounding box center [1211, 16] width 57 height 19
checkbox input "false"
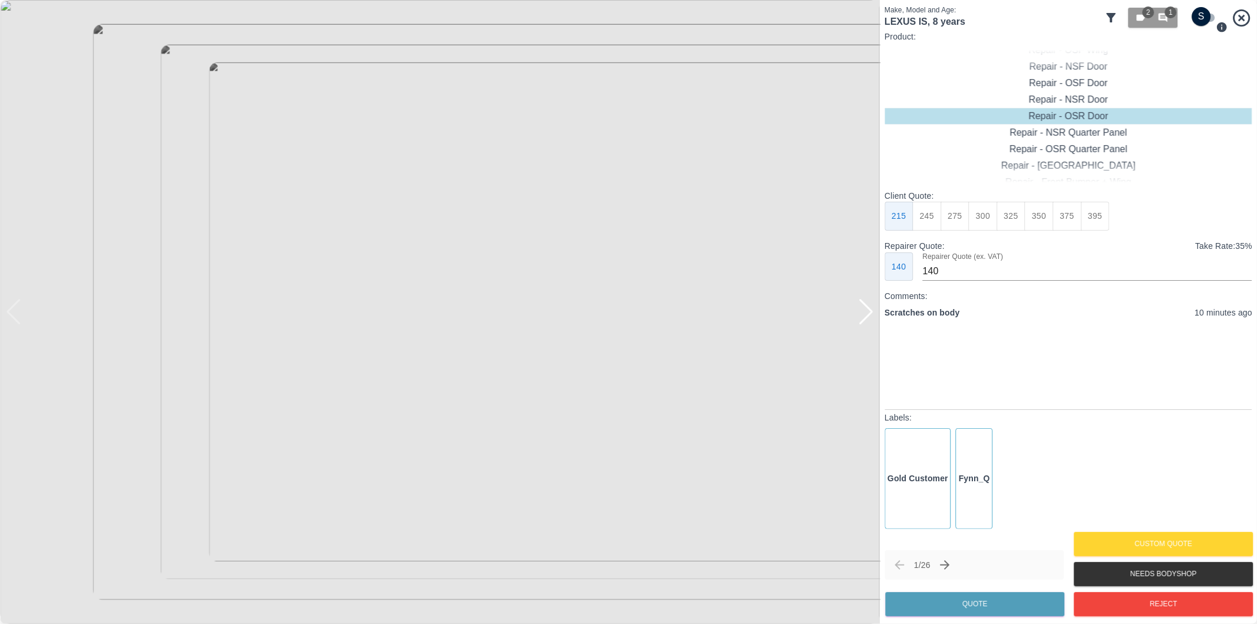
click at [873, 307] on div at bounding box center [866, 312] width 16 height 26
click at [1164, 18] on icon "button" at bounding box center [1163, 18] width 9 height 9
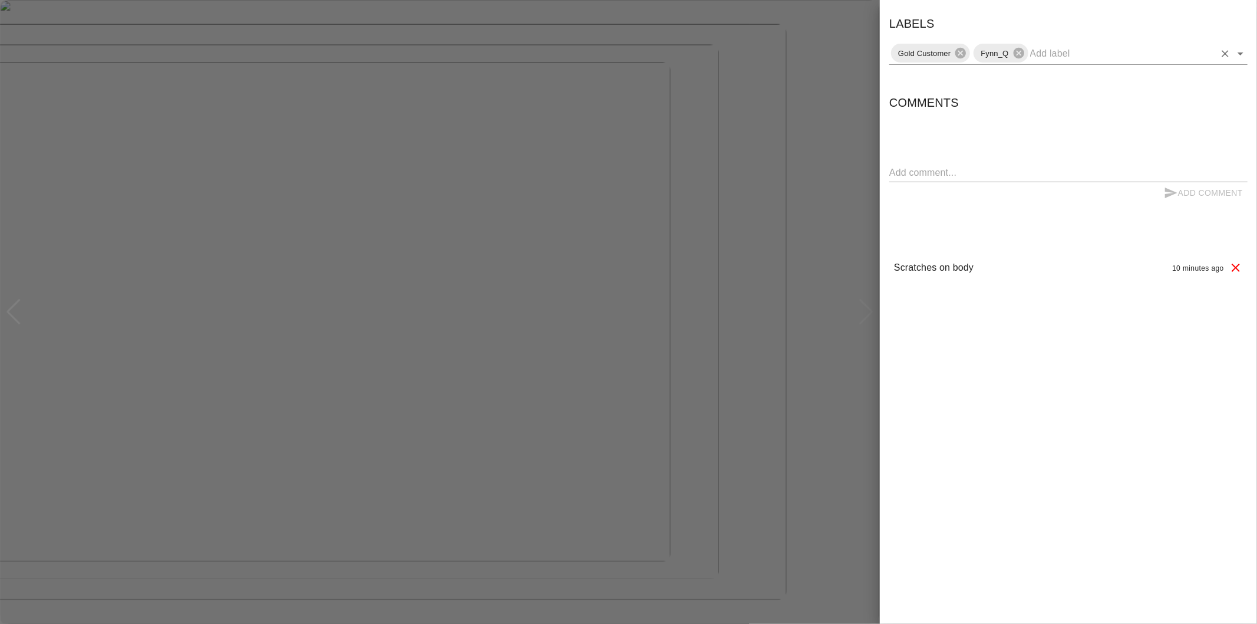
click at [1239, 55] on icon "Open" at bounding box center [1241, 54] width 14 height 14
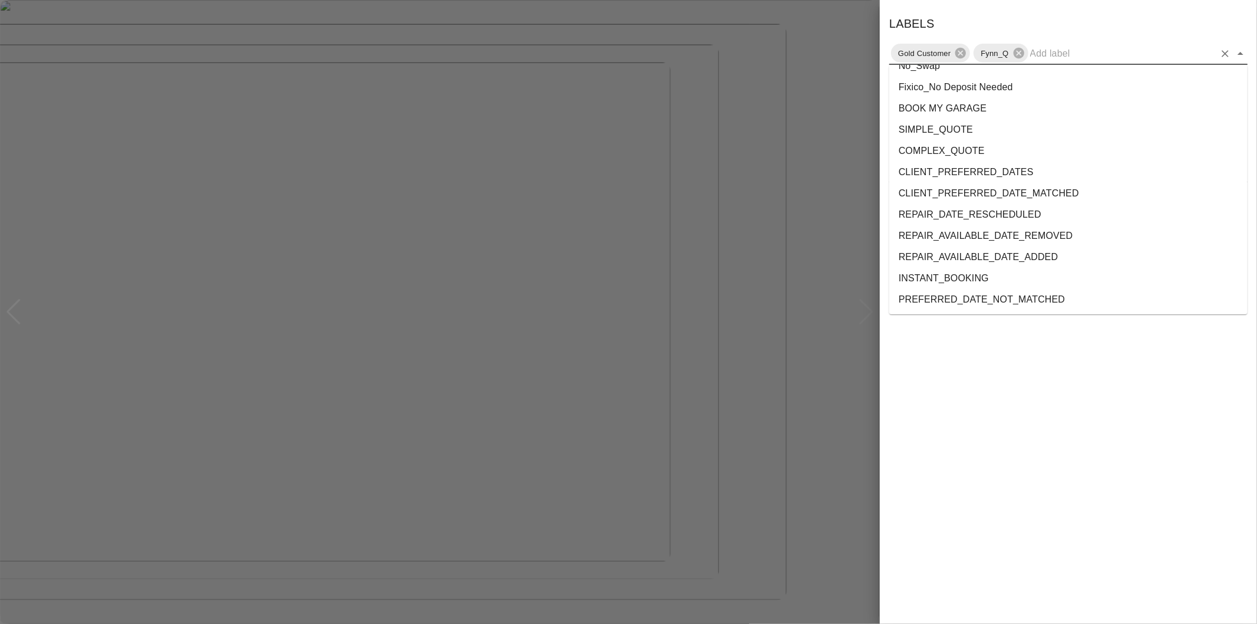
scroll to position [2157, 0]
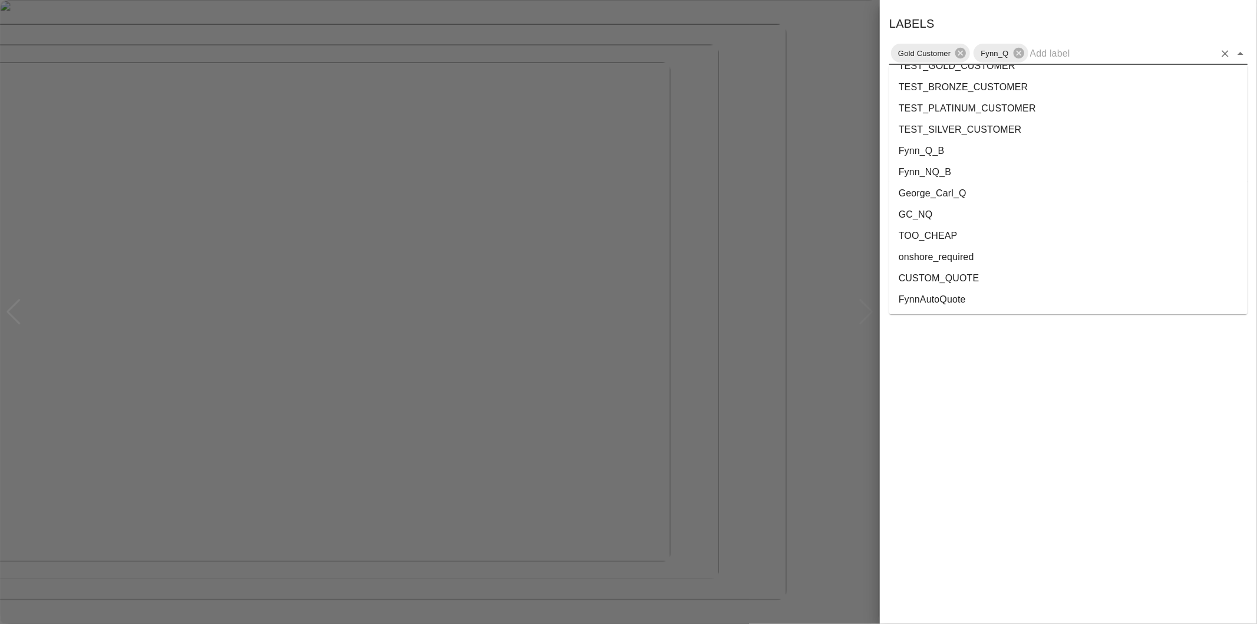
click at [998, 262] on li "onshore_required" at bounding box center [1068, 256] width 358 height 21
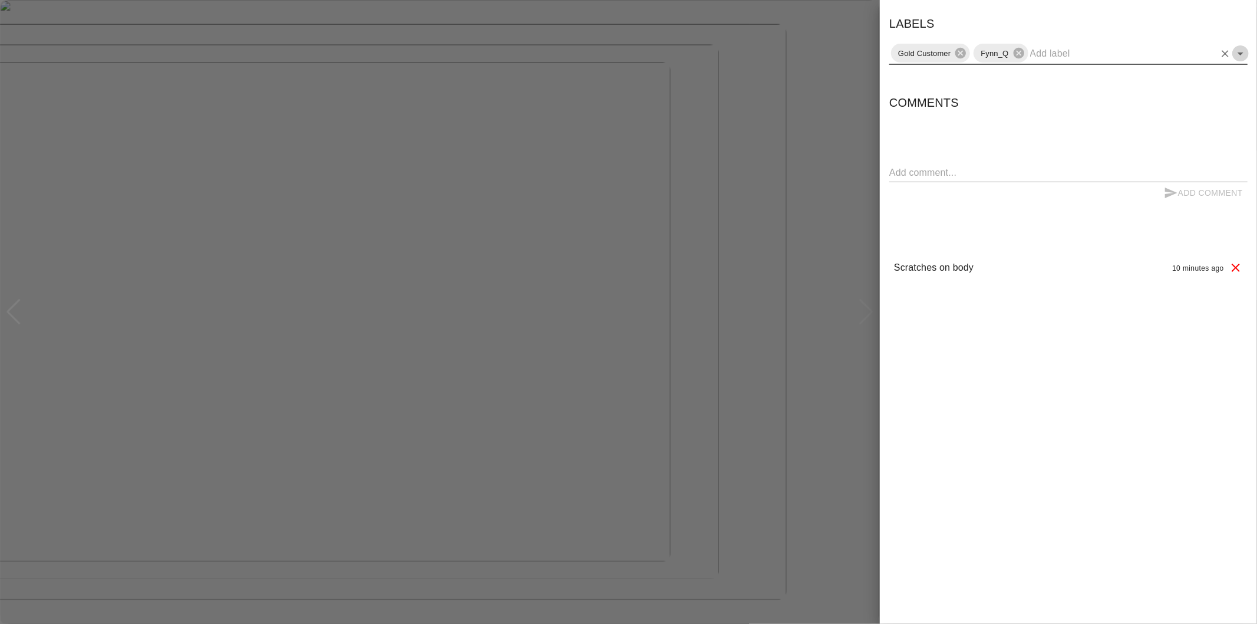
click at [1245, 54] on icon "Open" at bounding box center [1241, 54] width 14 height 14
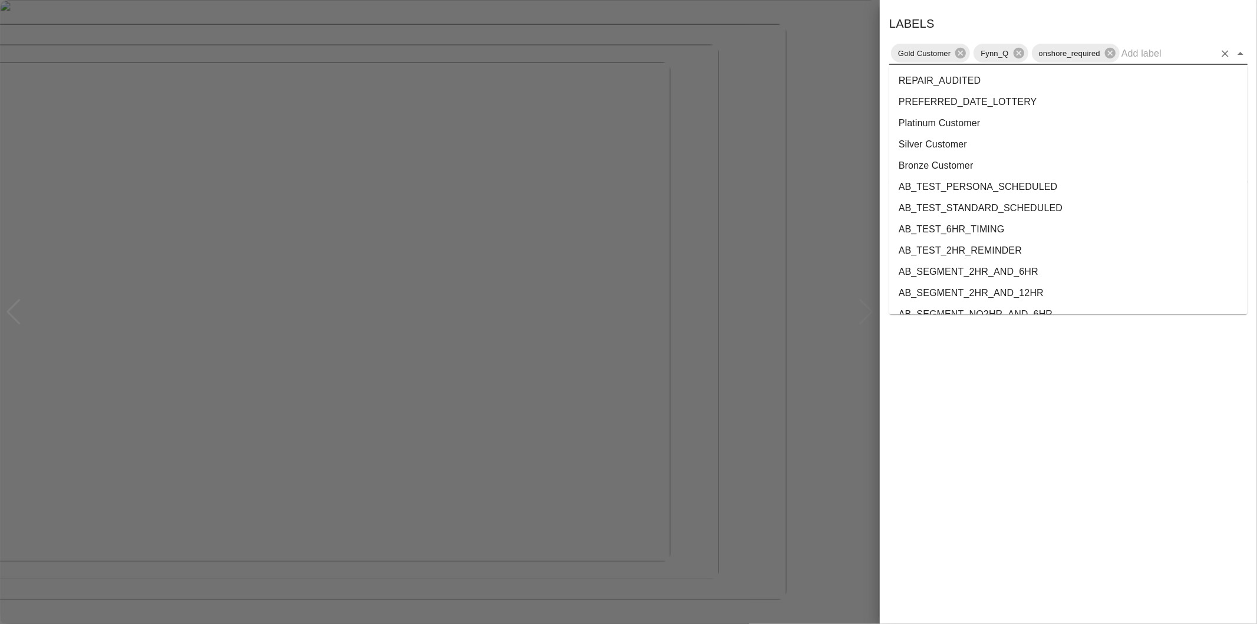
scroll to position [2135, 0]
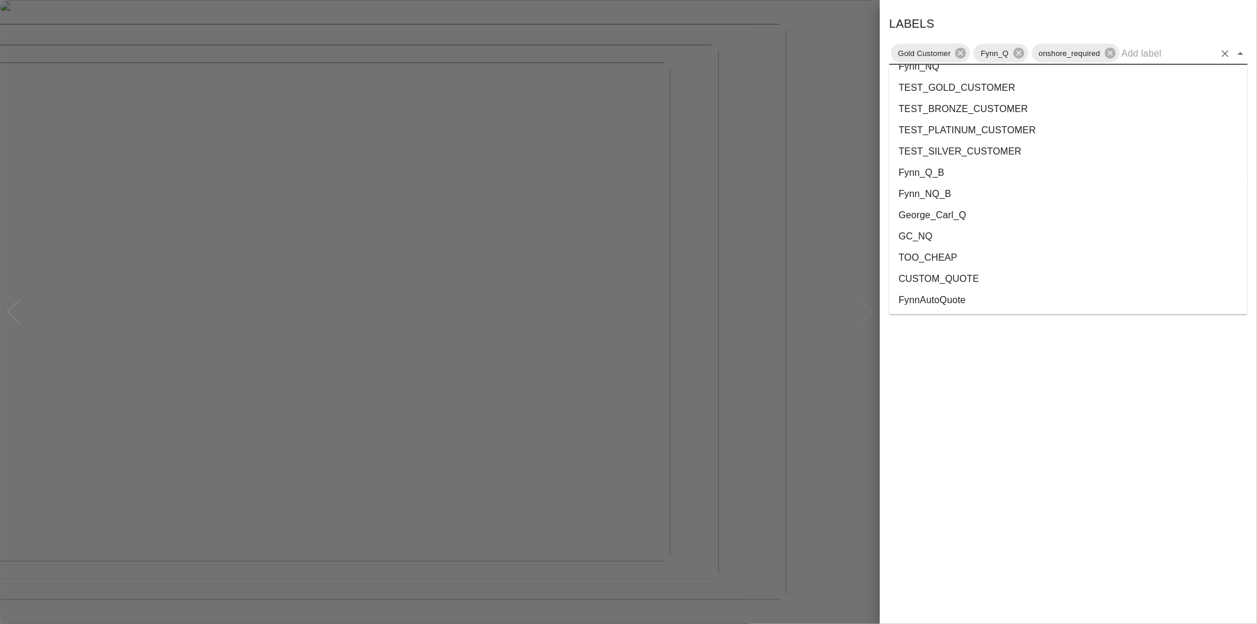
click at [949, 211] on li "George_Carl_Q" at bounding box center [1068, 215] width 358 height 21
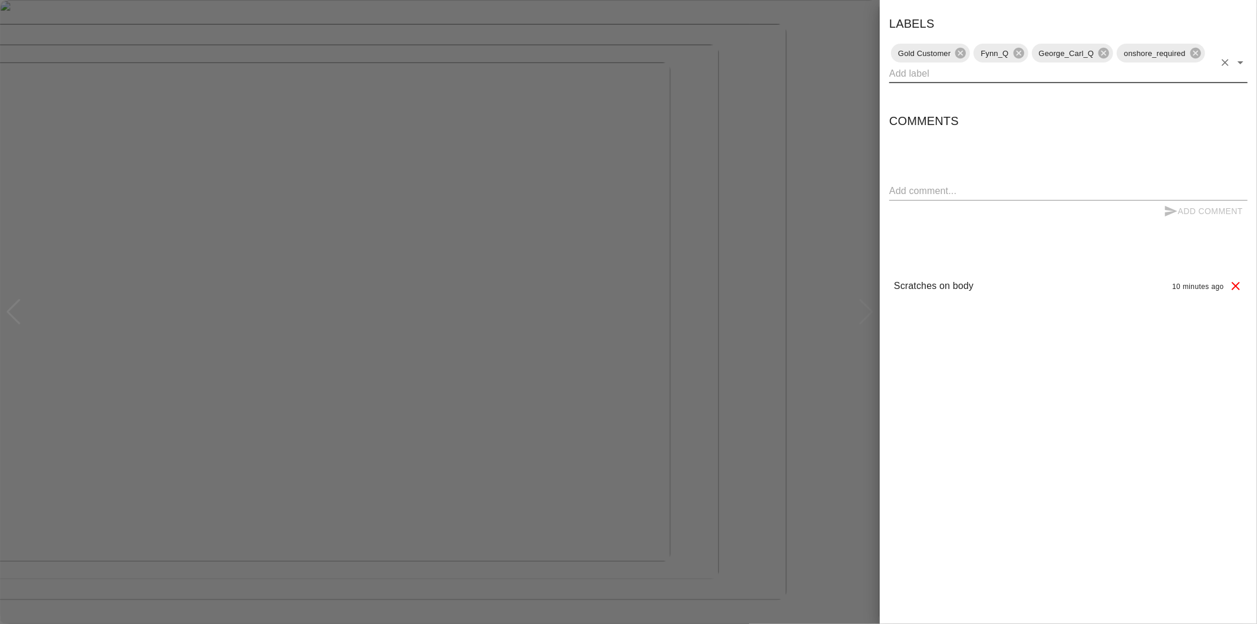
click at [869, 114] on div at bounding box center [628, 312] width 1257 height 624
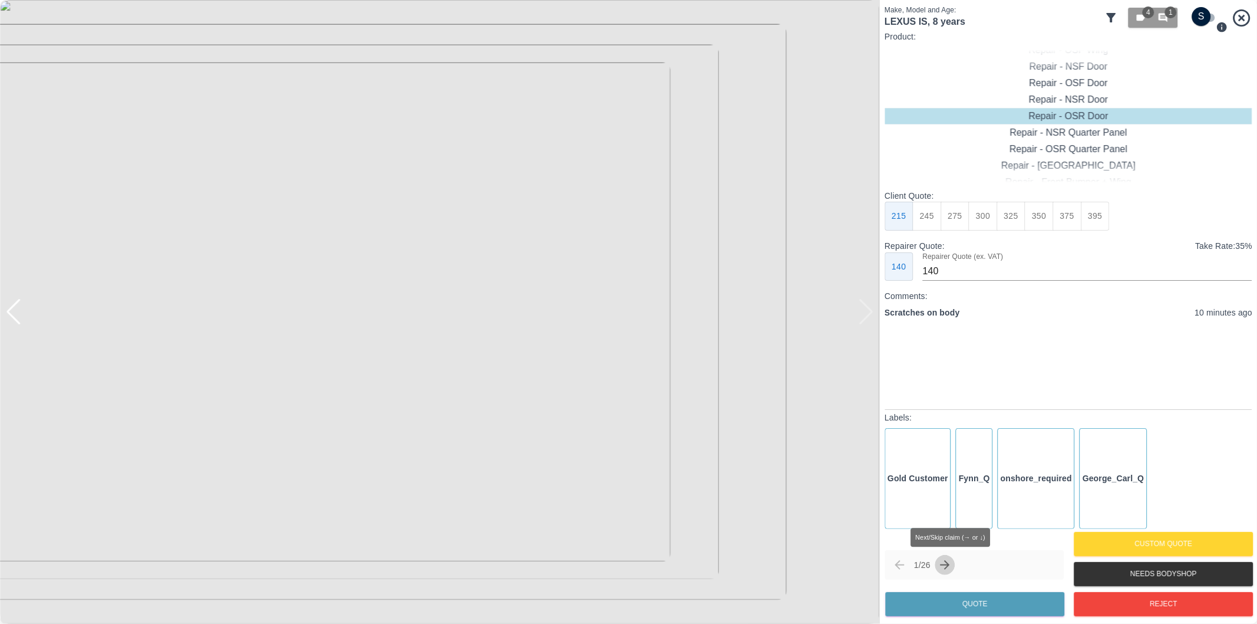
click at [950, 562] on icon "Next claim" at bounding box center [945, 565] width 14 height 14
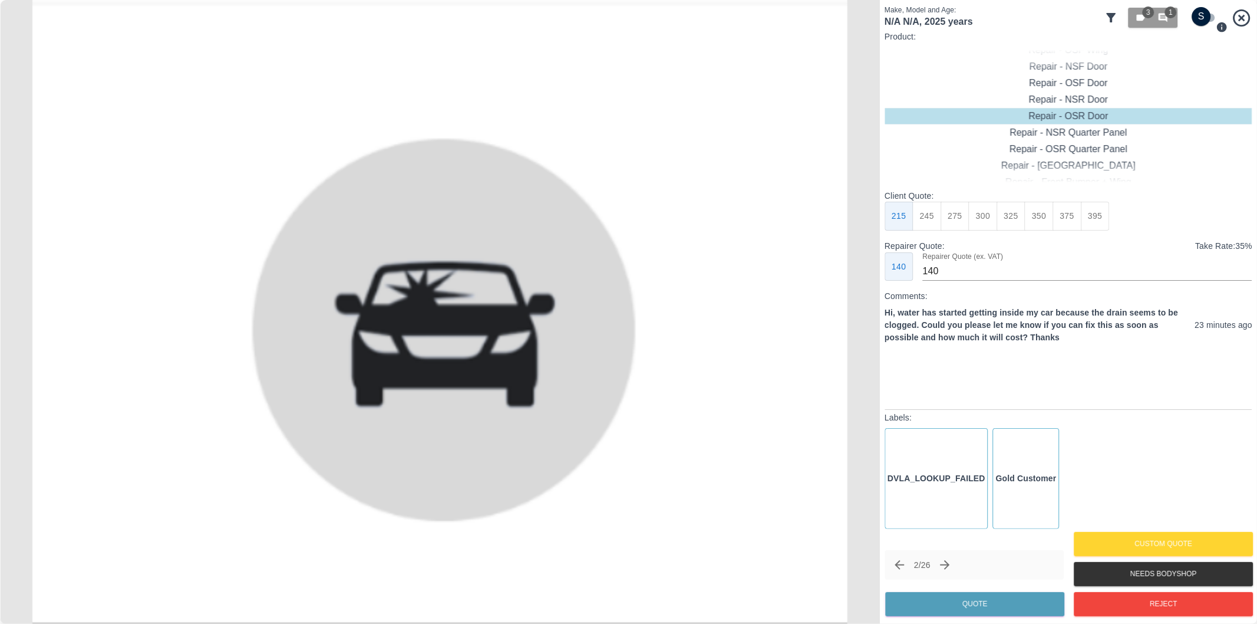
click at [950, 567] on icon "Next claim" at bounding box center [945, 565] width 14 height 14
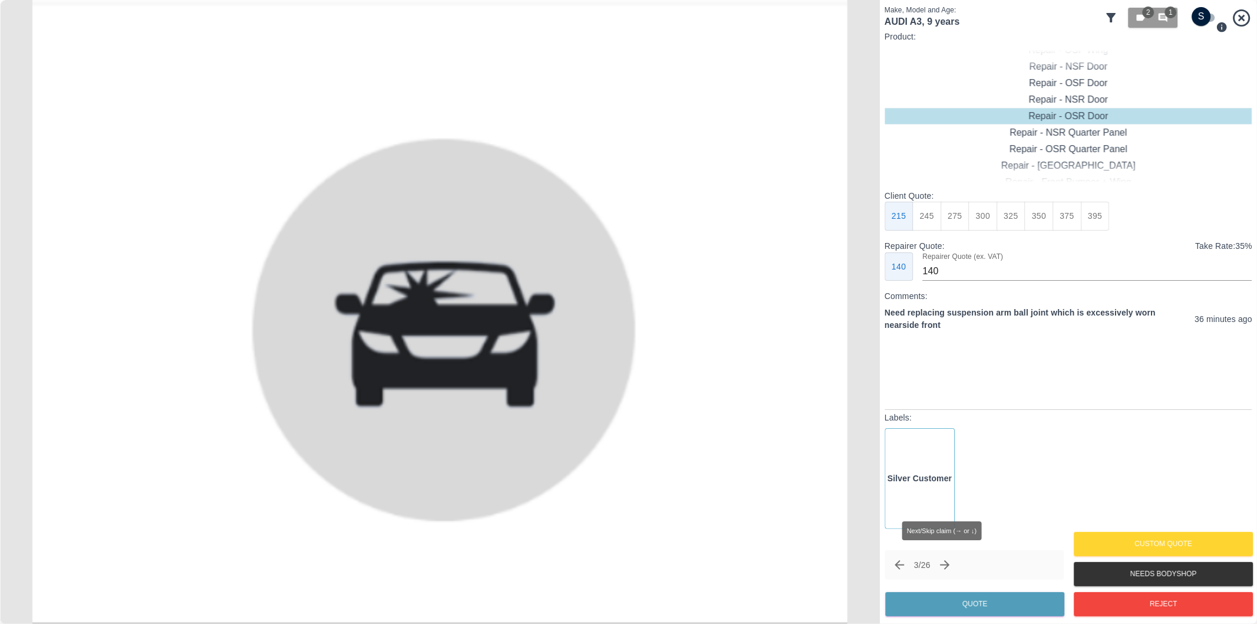
click at [950, 567] on icon "Next claim" at bounding box center [945, 565] width 14 height 14
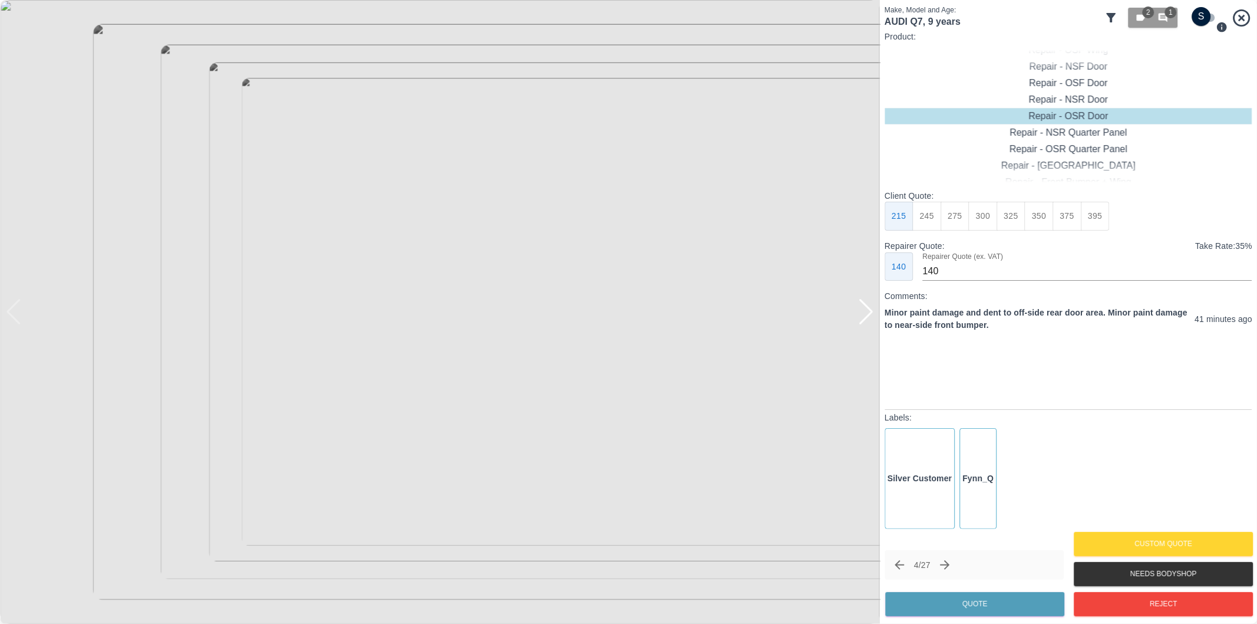
click at [866, 314] on div at bounding box center [866, 312] width 16 height 26
click at [868, 312] on div at bounding box center [866, 312] width 16 height 26
click at [868, 312] on div at bounding box center [440, 312] width 880 height 624
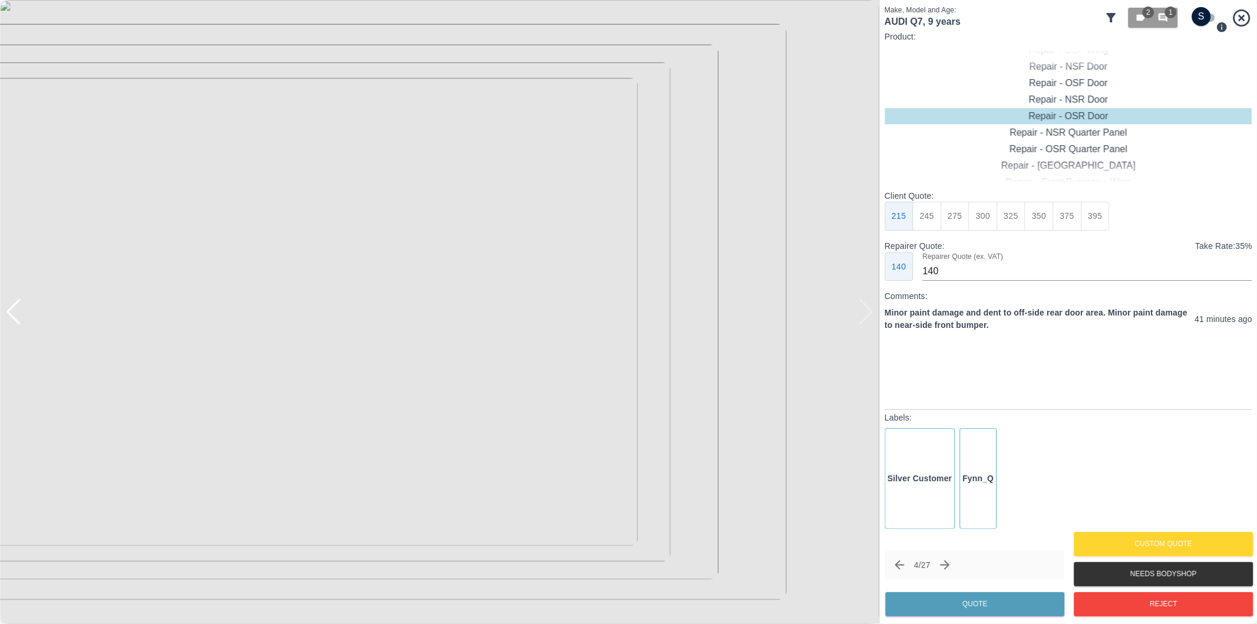
click at [868, 312] on div at bounding box center [440, 312] width 880 height 624
click at [952, 557] on button "Next claim" at bounding box center [945, 565] width 20 height 20
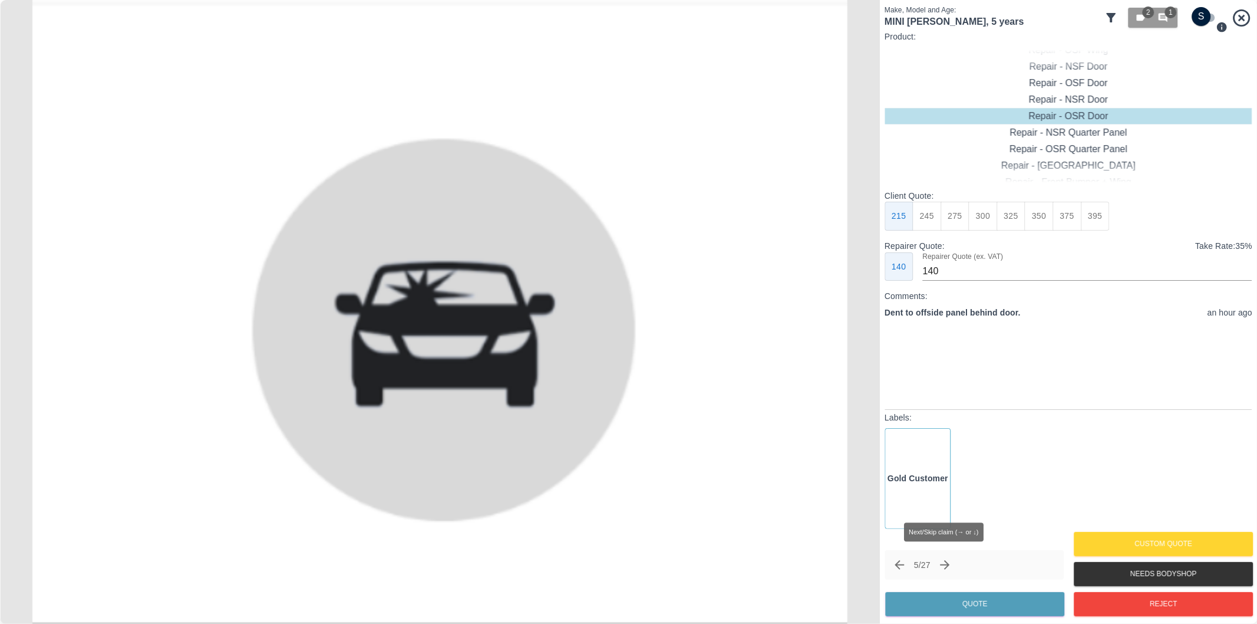
click at [952, 557] on button "Next claim" at bounding box center [945, 565] width 20 height 20
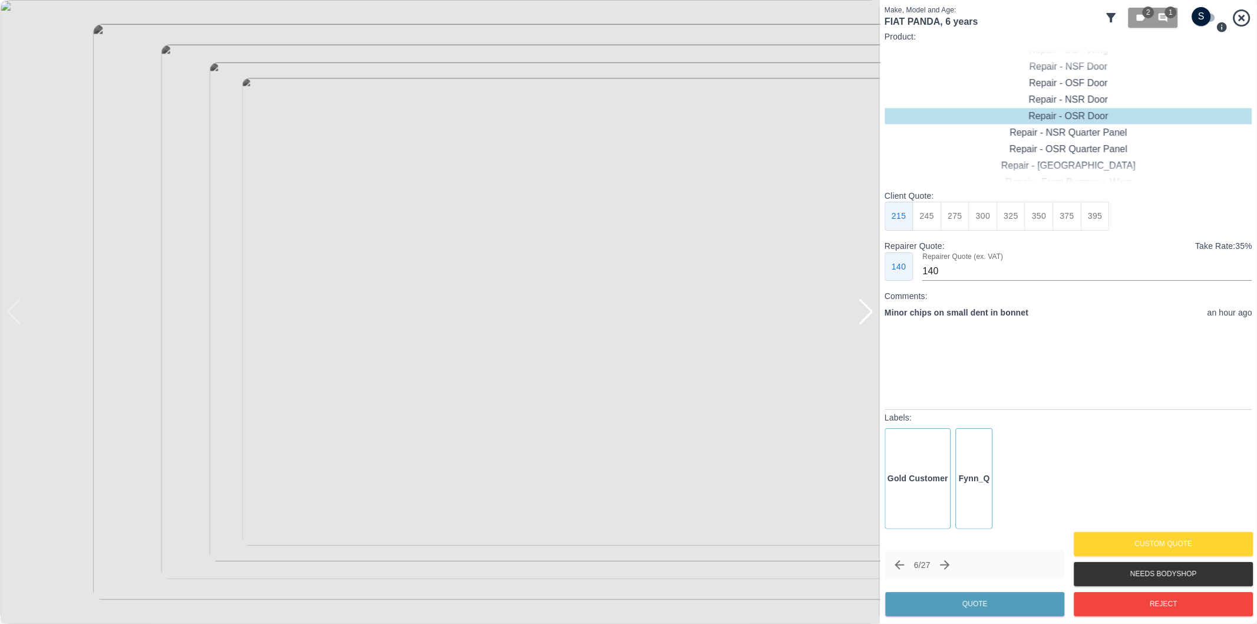
click at [873, 316] on div at bounding box center [866, 312] width 16 height 26
click at [873, 314] on div at bounding box center [866, 312] width 16 height 26
click at [951, 566] on icon "Next claim" at bounding box center [945, 565] width 14 height 14
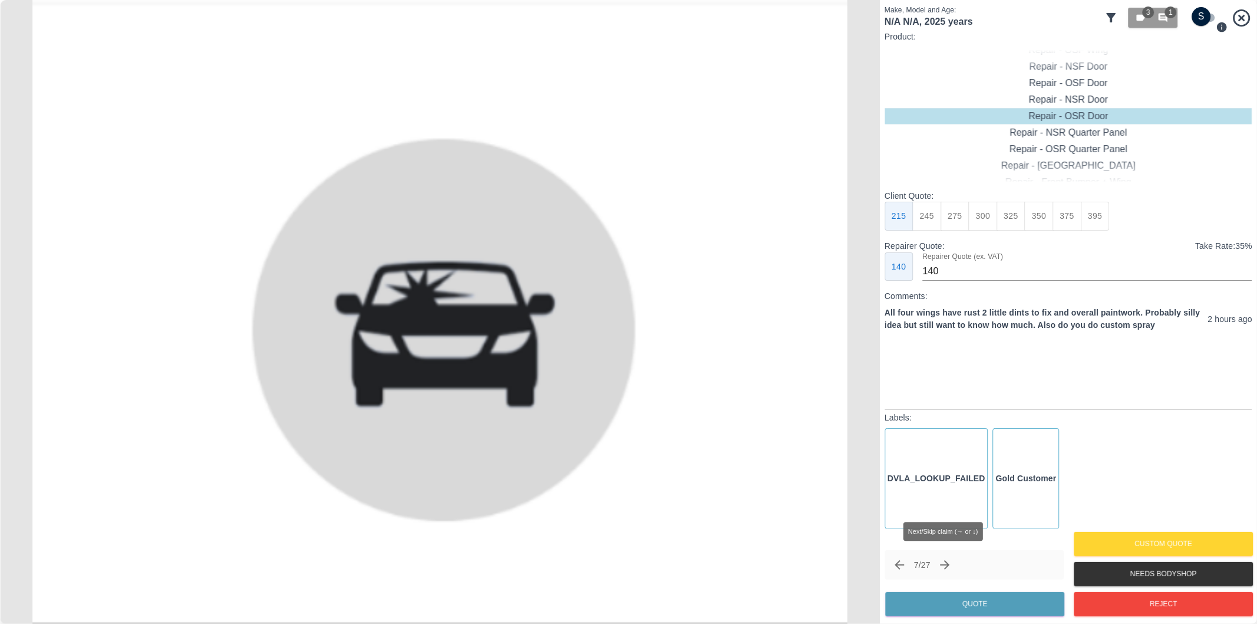
click at [951, 566] on icon "Next claim" at bounding box center [945, 565] width 14 height 14
click at [950, 566] on icon "Next claim" at bounding box center [945, 564] width 9 height 9
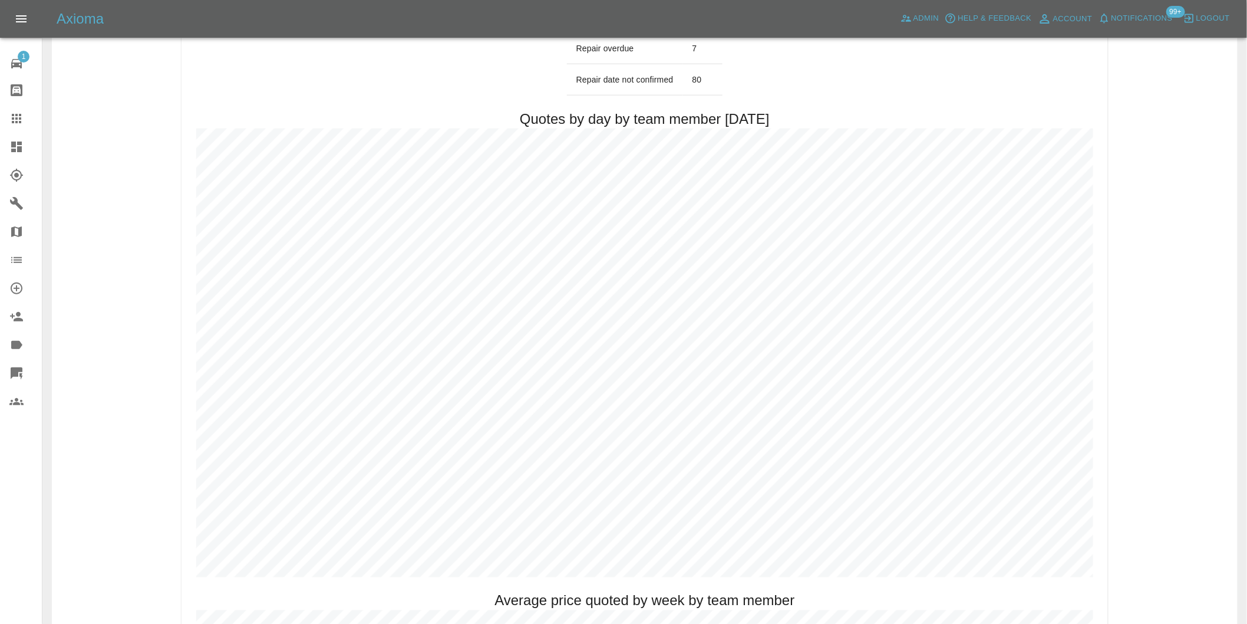
scroll to position [523, 0]
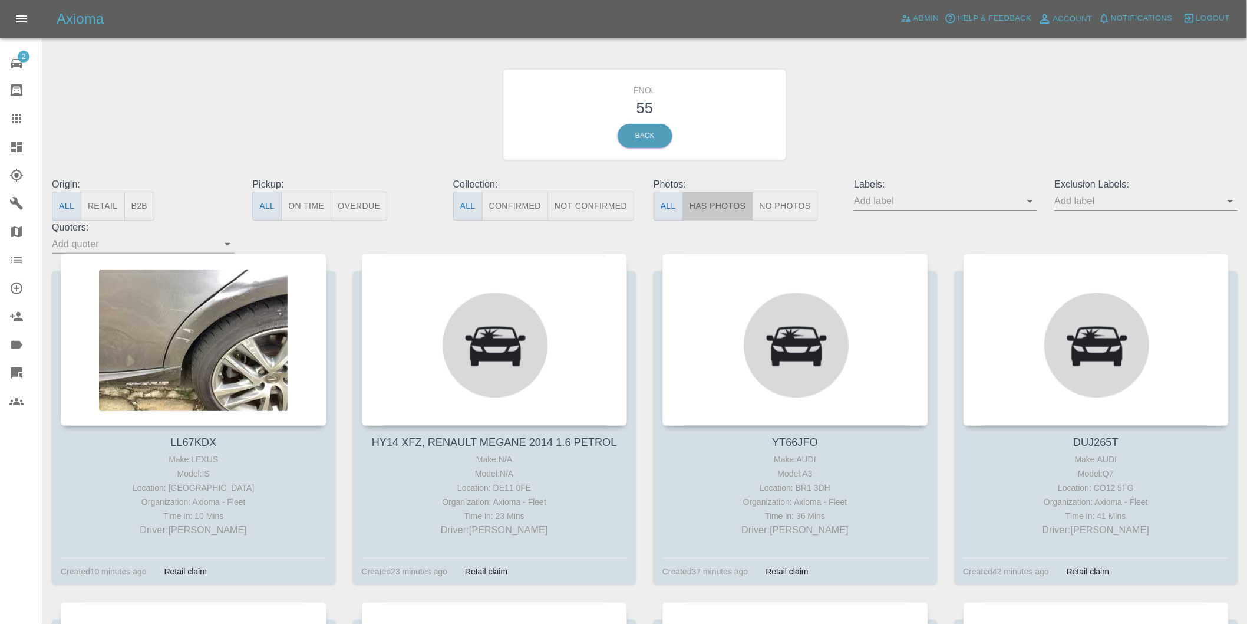
click at [697, 204] on button "Has Photos" at bounding box center [718, 206] width 71 height 29
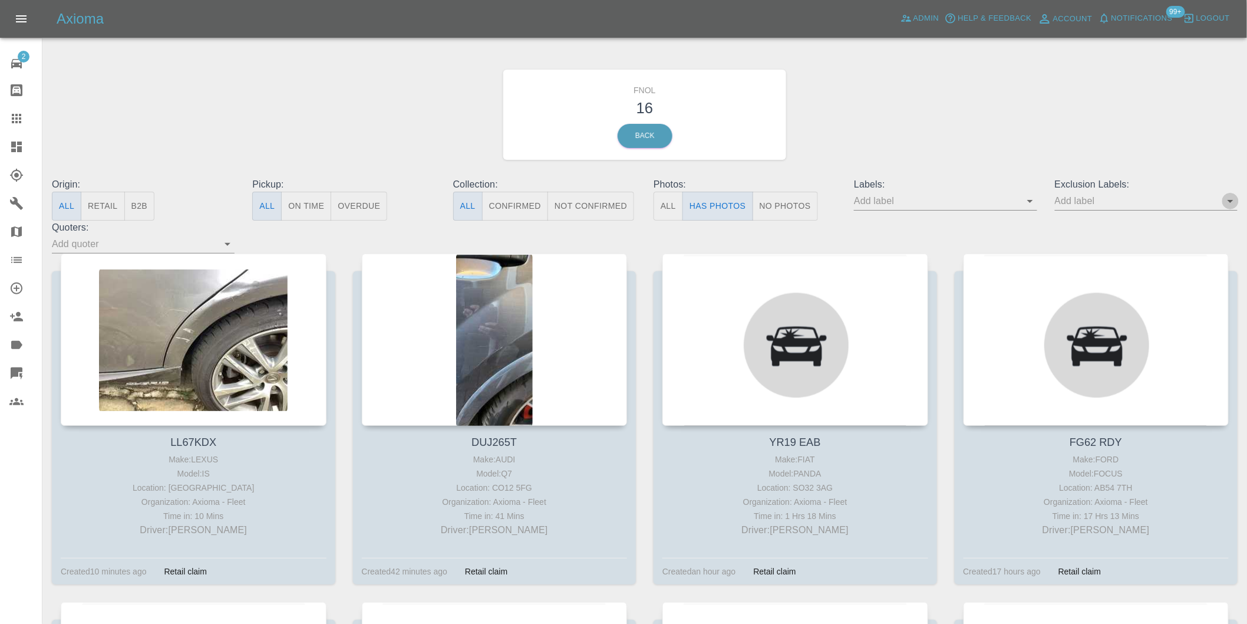
click at [1229, 201] on icon "Open" at bounding box center [1231, 201] width 6 height 3
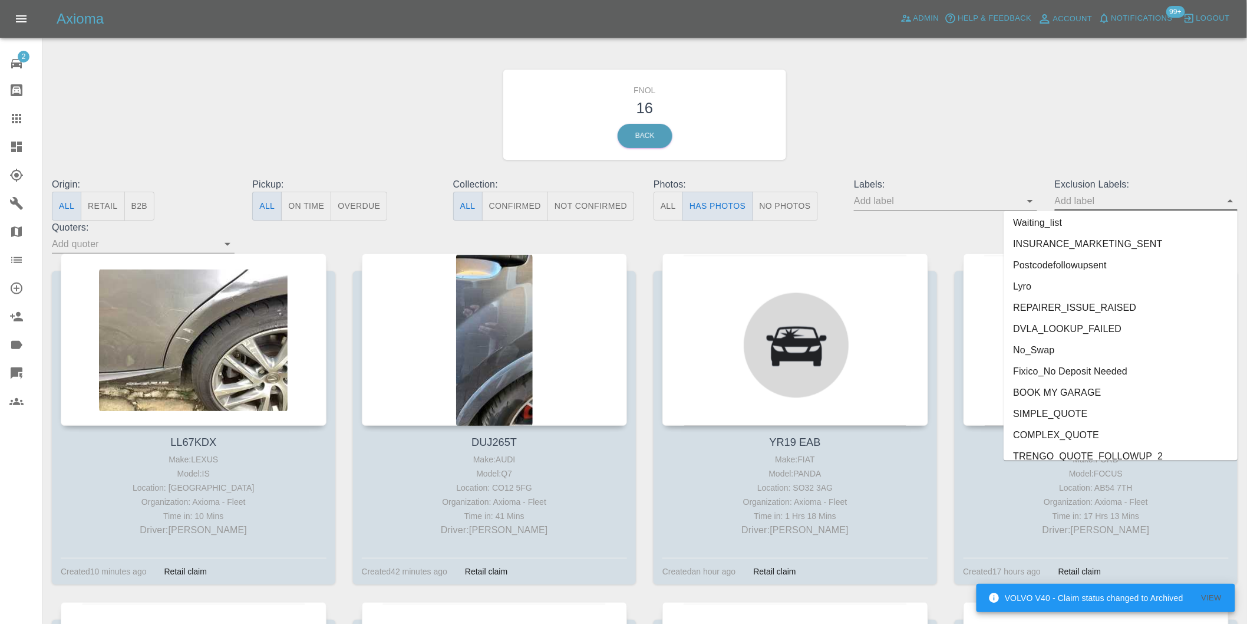
scroll to position [2539, 0]
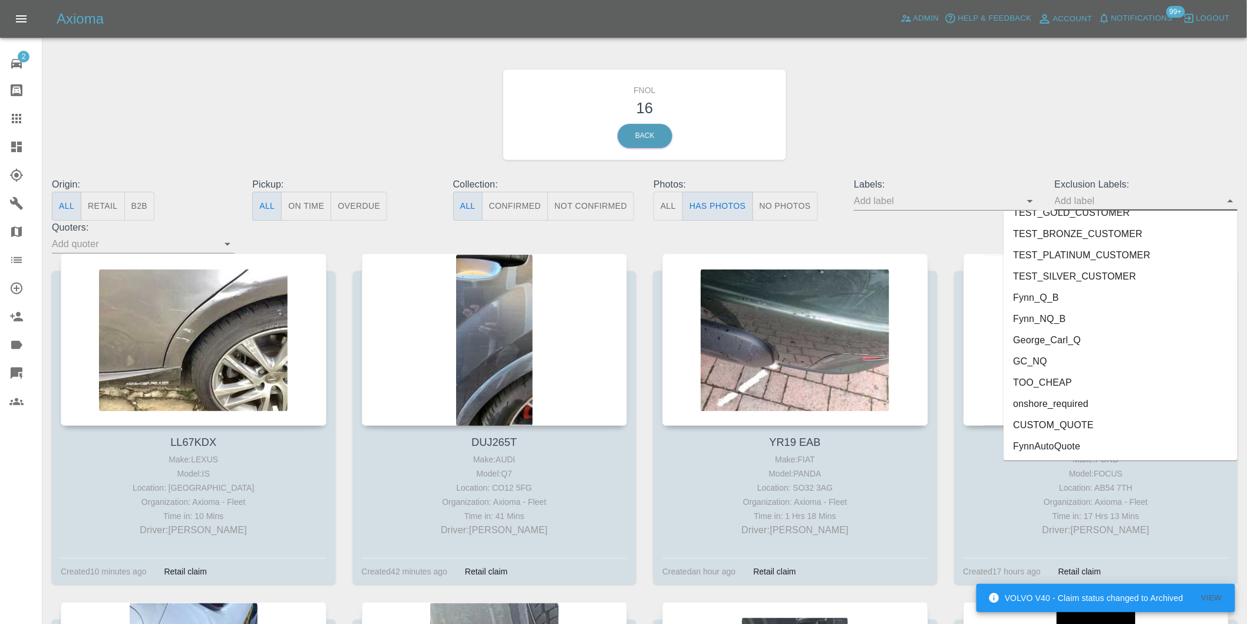
click at [1062, 401] on li "onshore_required" at bounding box center [1121, 403] width 234 height 21
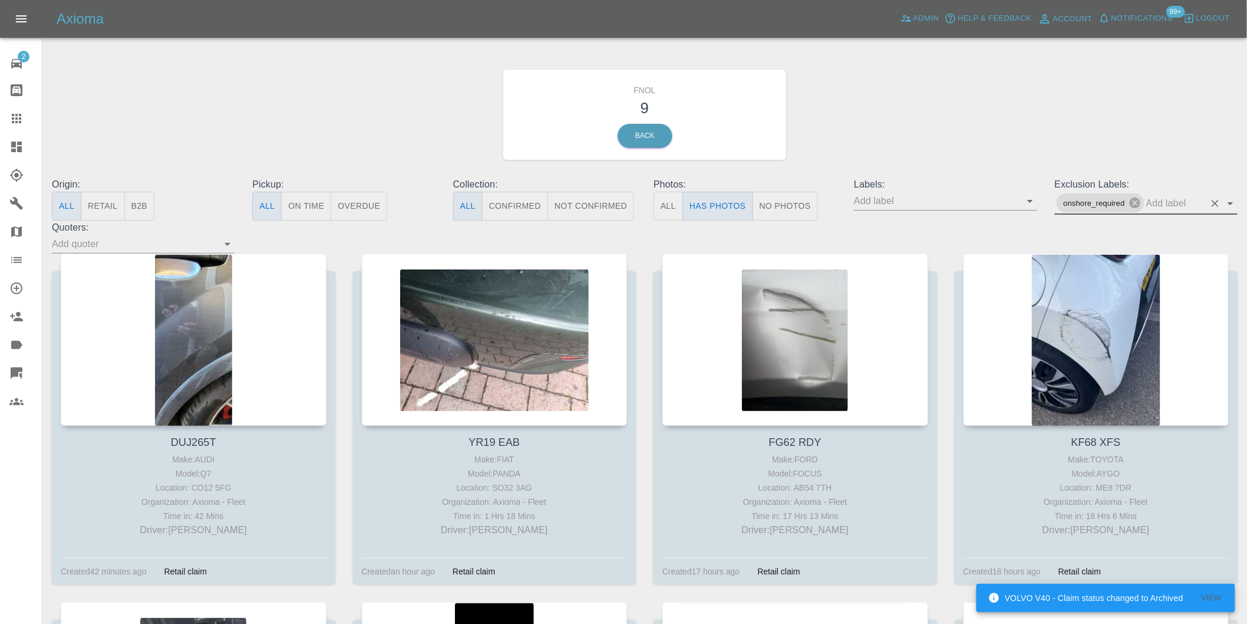
click at [1232, 205] on icon "Open" at bounding box center [1231, 203] width 14 height 14
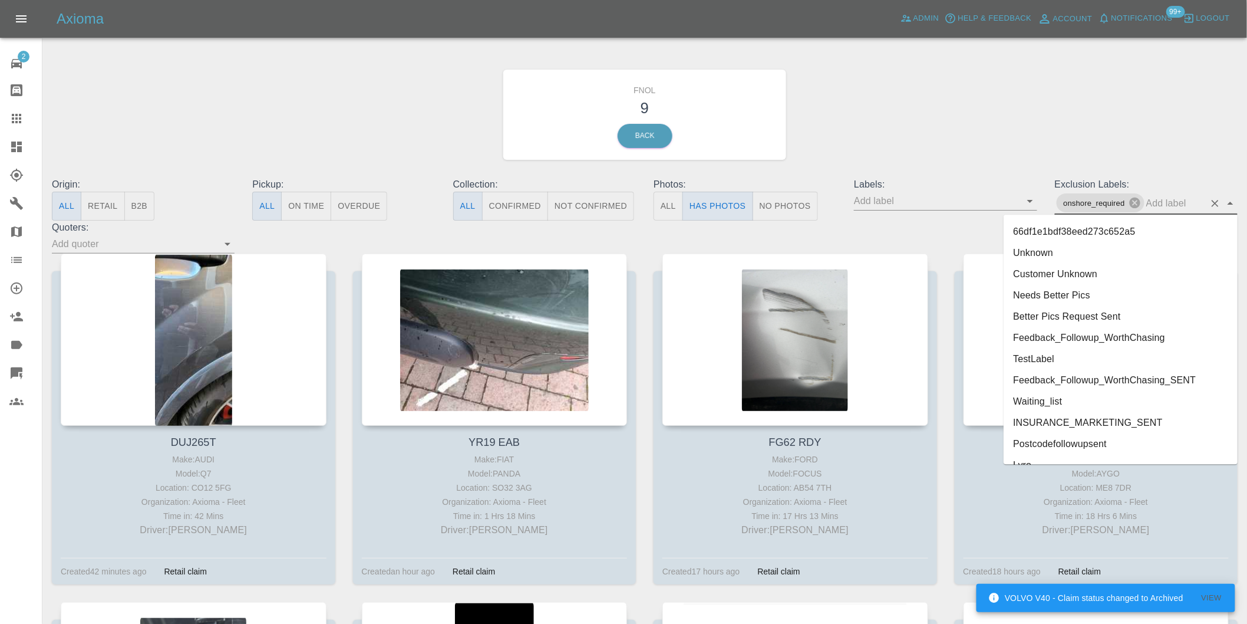
scroll to position [2517, 0]
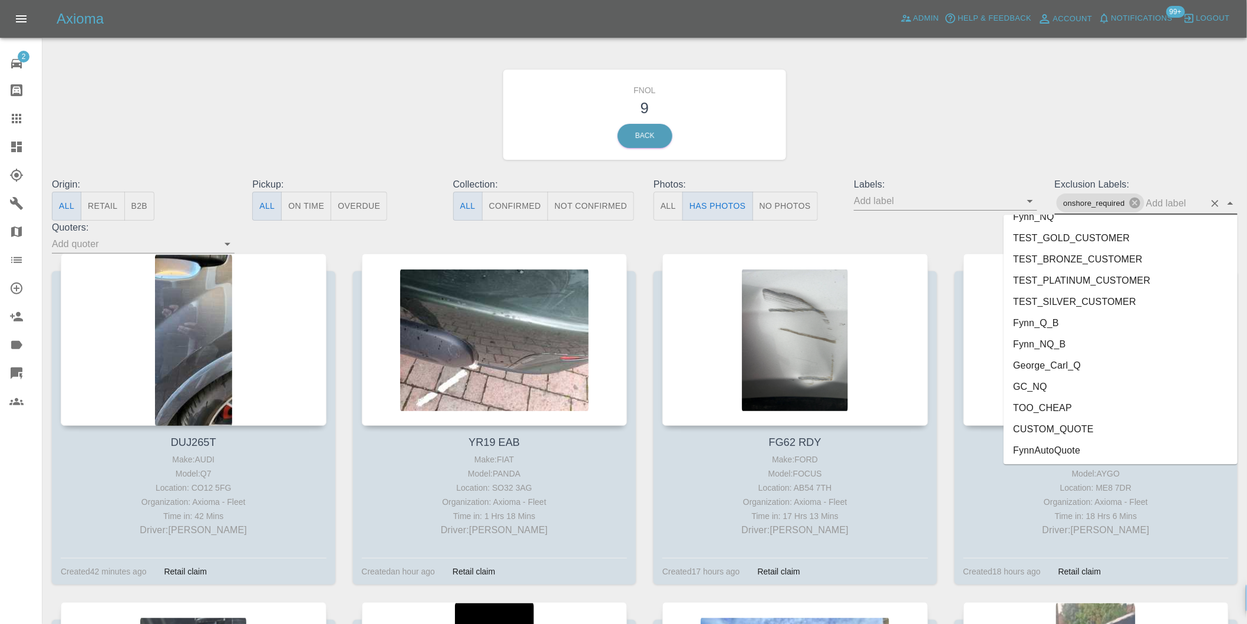
click at [1053, 367] on li "George_Carl_Q" at bounding box center [1121, 364] width 234 height 21
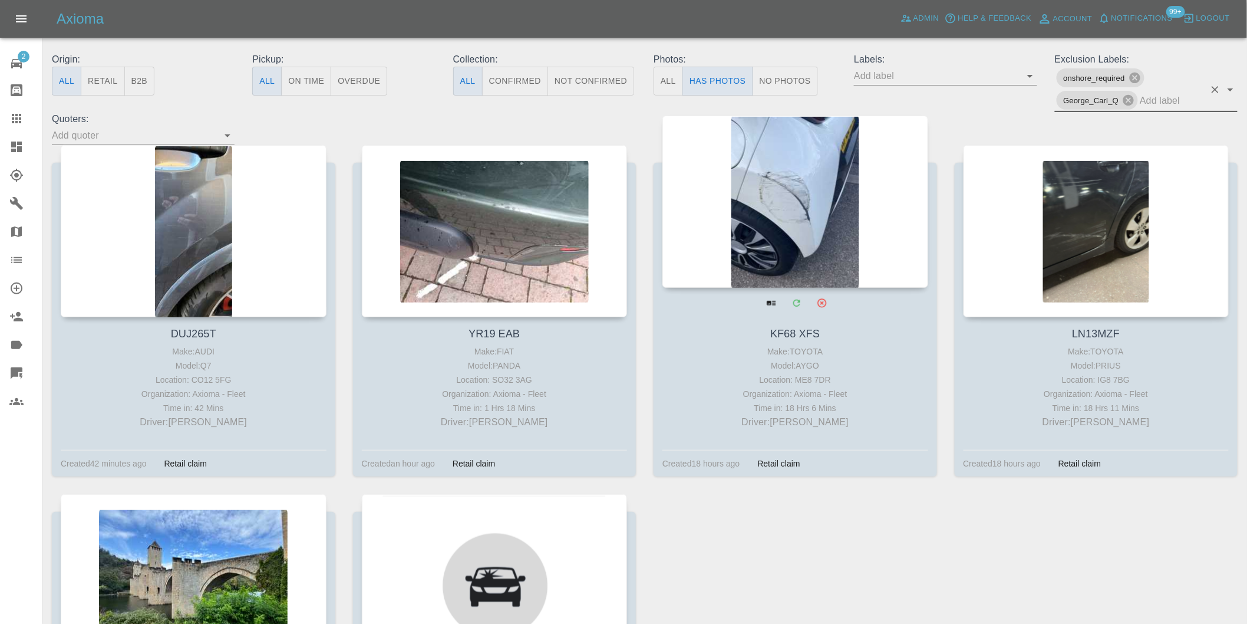
scroll to position [131, 0]
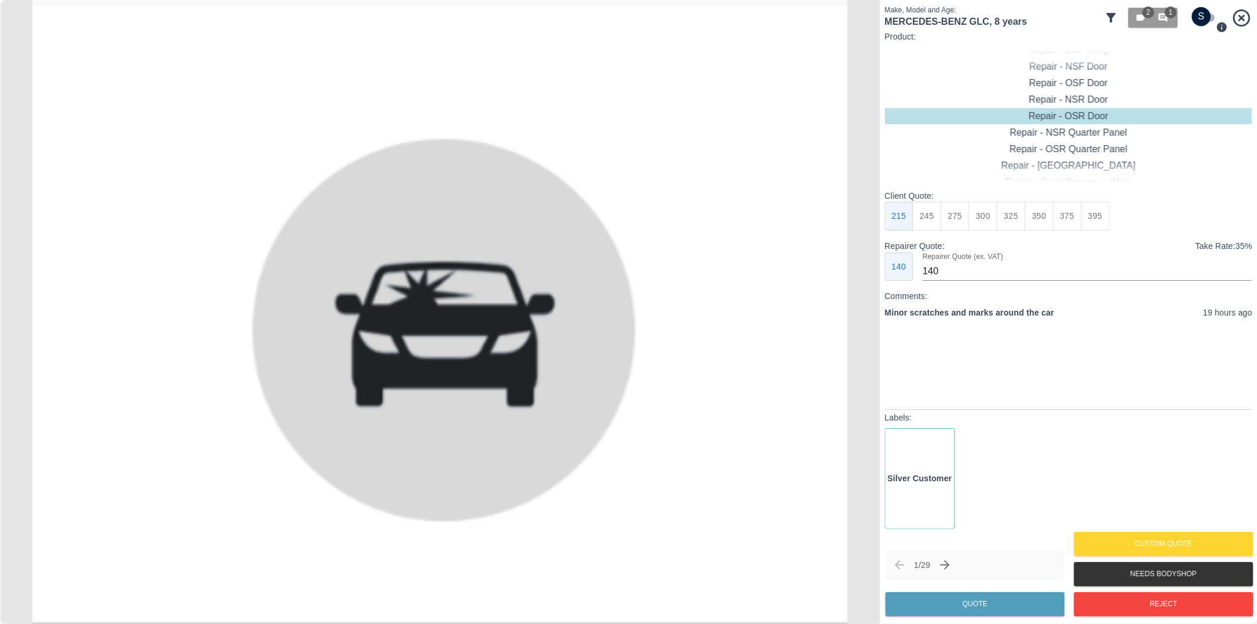
click at [1106, 19] on icon at bounding box center [1112, 18] width 14 height 14
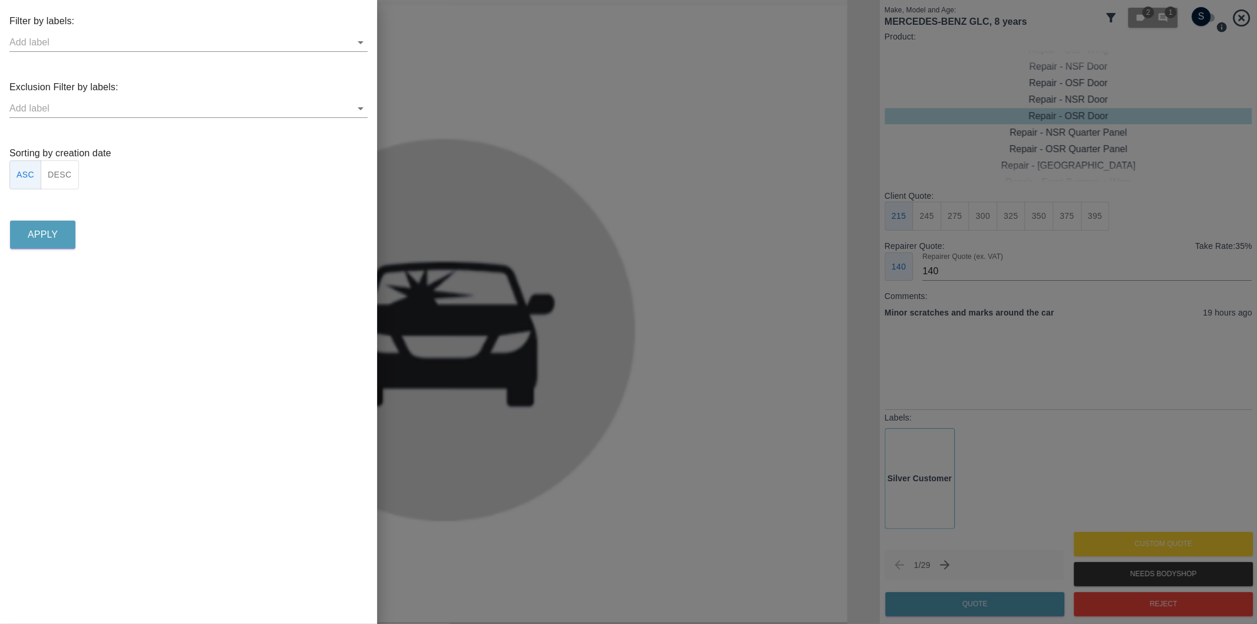
click at [358, 106] on icon "Open" at bounding box center [361, 108] width 14 height 14
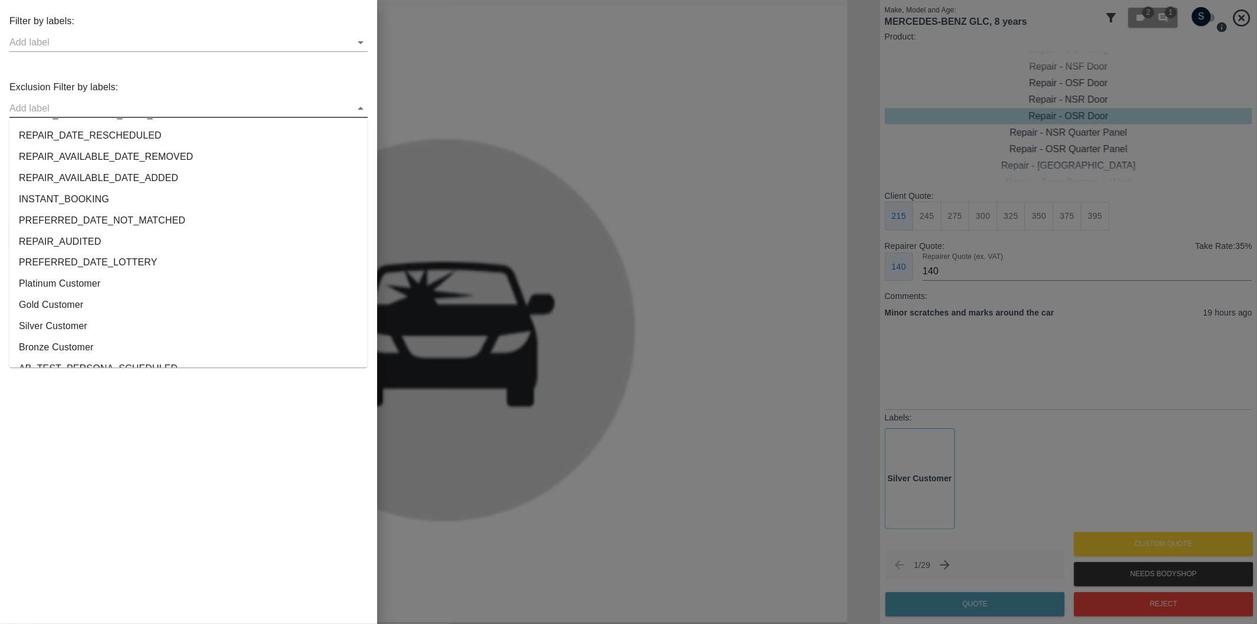
scroll to position [2199, 0]
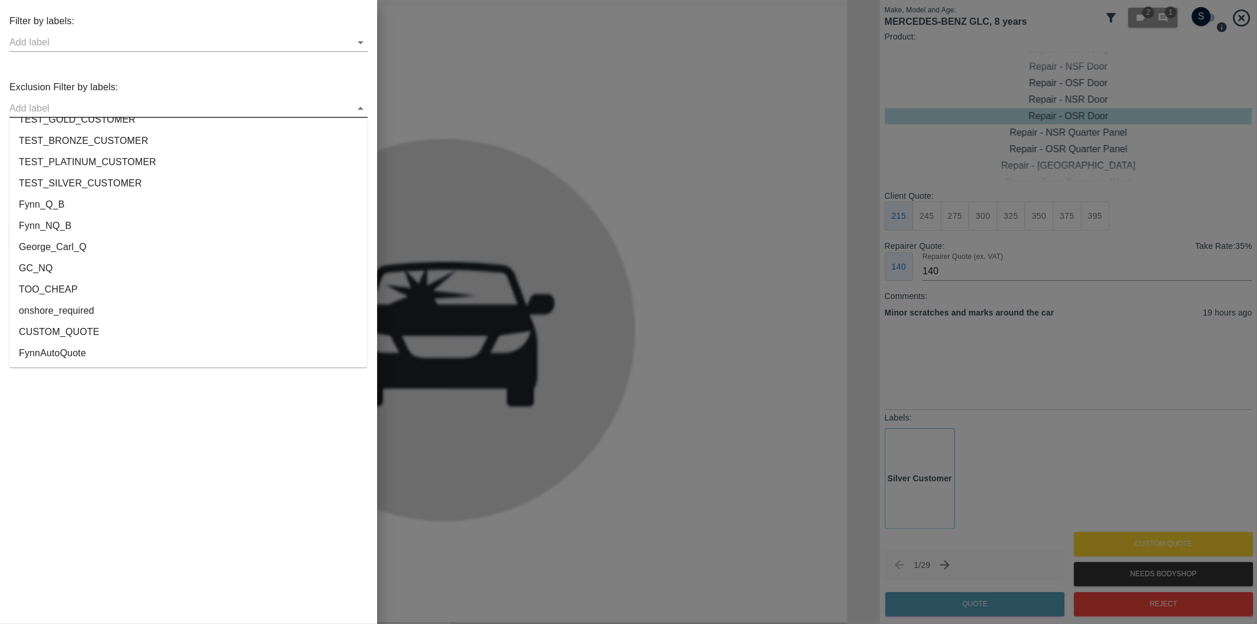
click at [66, 305] on li "onshore_required" at bounding box center [188, 310] width 358 height 21
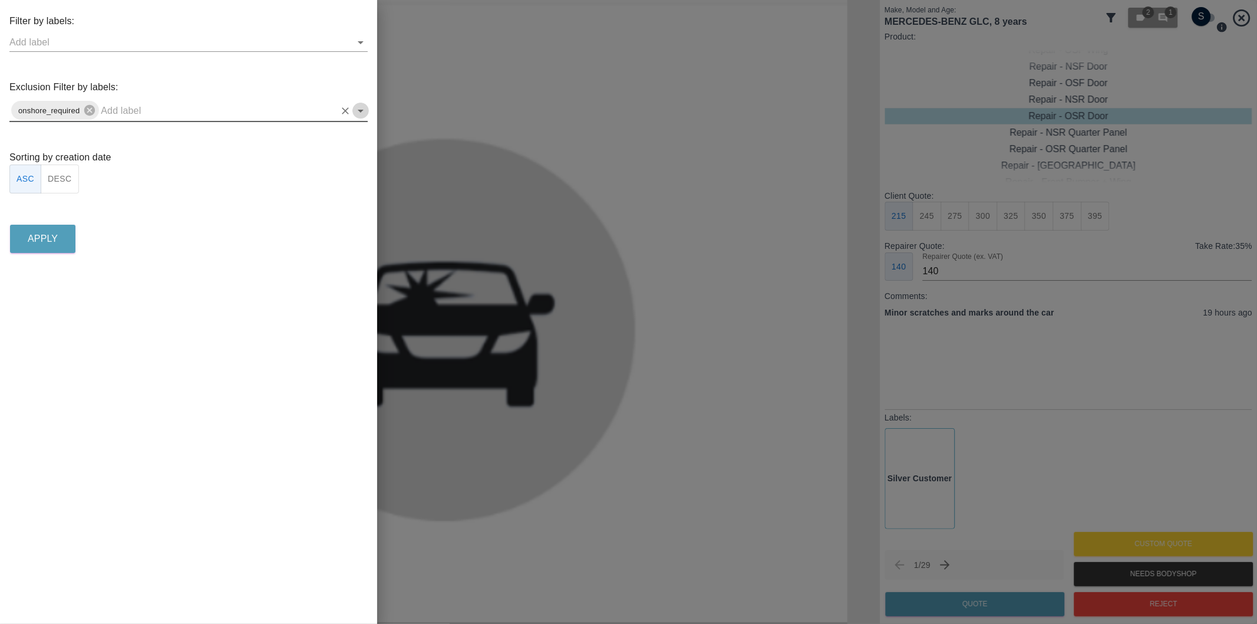
click at [357, 109] on icon "Open" at bounding box center [361, 111] width 14 height 14
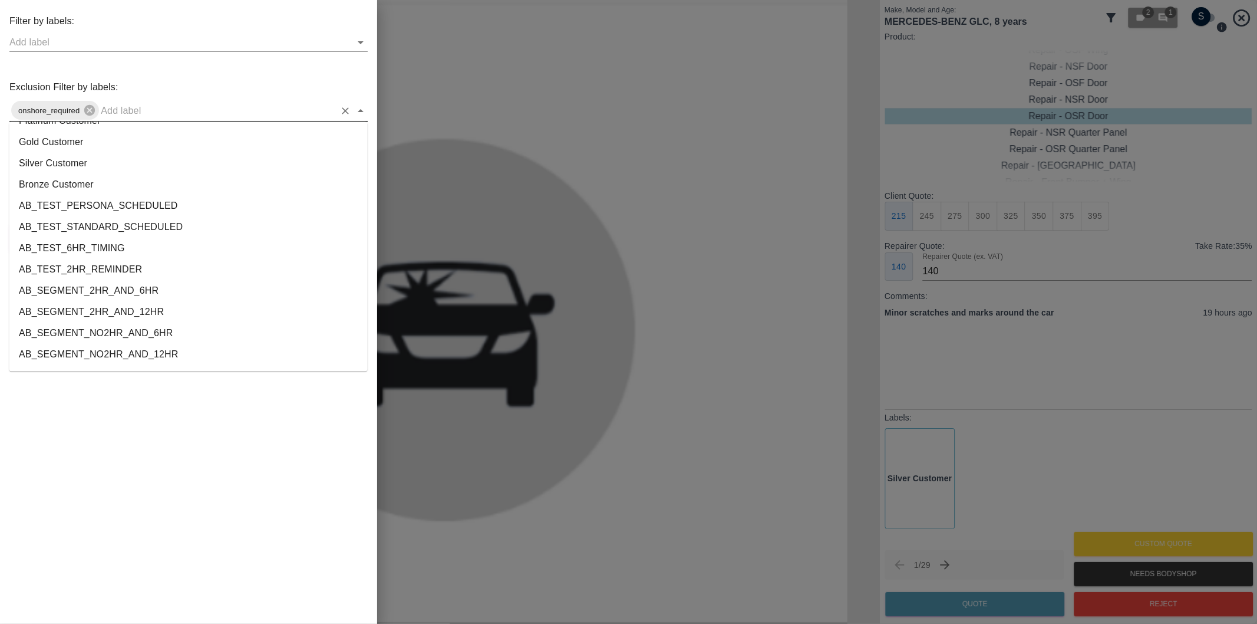
scroll to position [2178, 0]
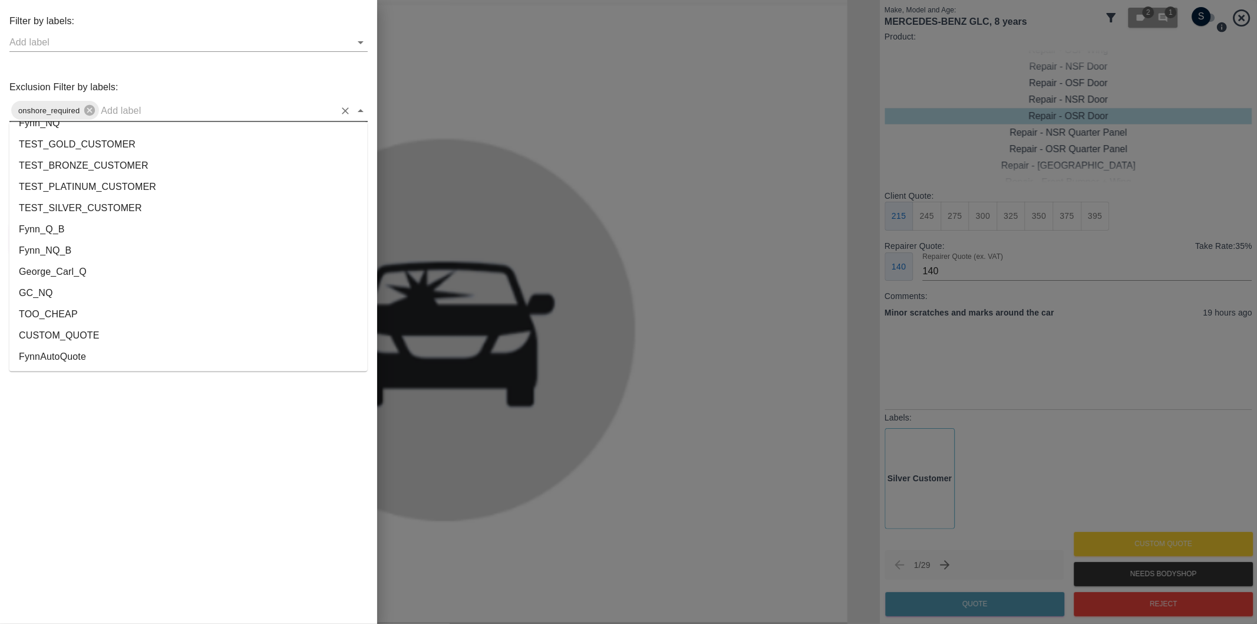
click at [57, 273] on li "George_Carl_Q" at bounding box center [188, 272] width 358 height 21
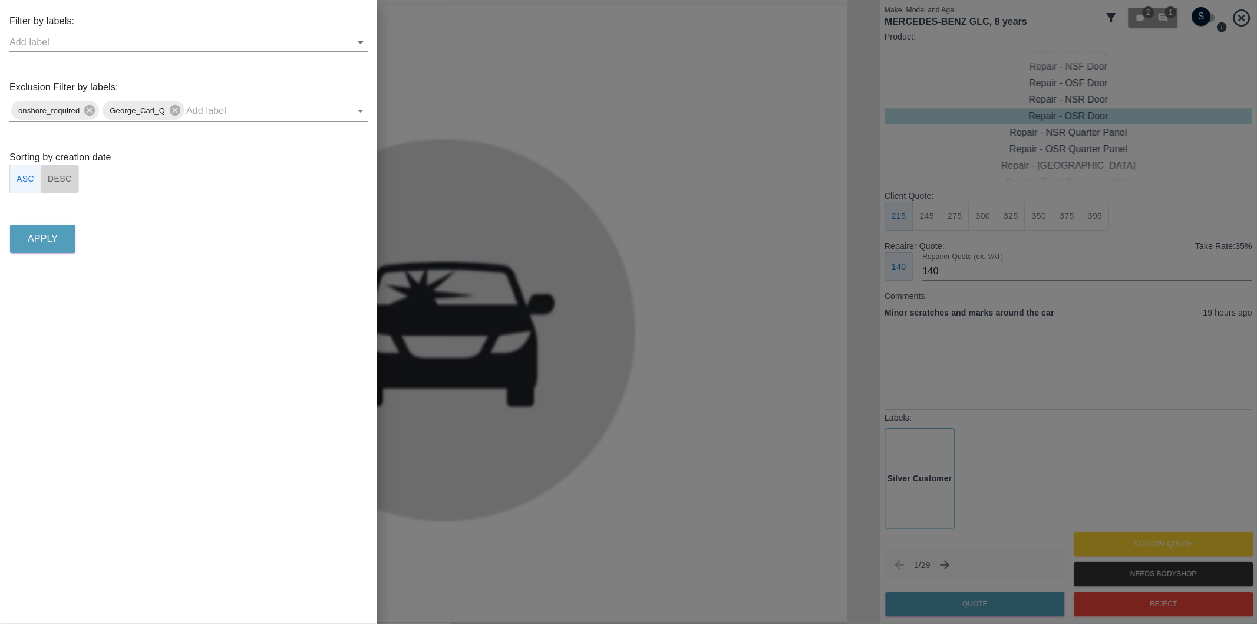
drag, startPoint x: 70, startPoint y: 179, endPoint x: 60, endPoint y: 222, distance: 44.2
click at [69, 179] on button "DESC" at bounding box center [60, 178] width 38 height 29
click at [55, 228] on button "Apply" at bounding box center [42, 239] width 65 height 28
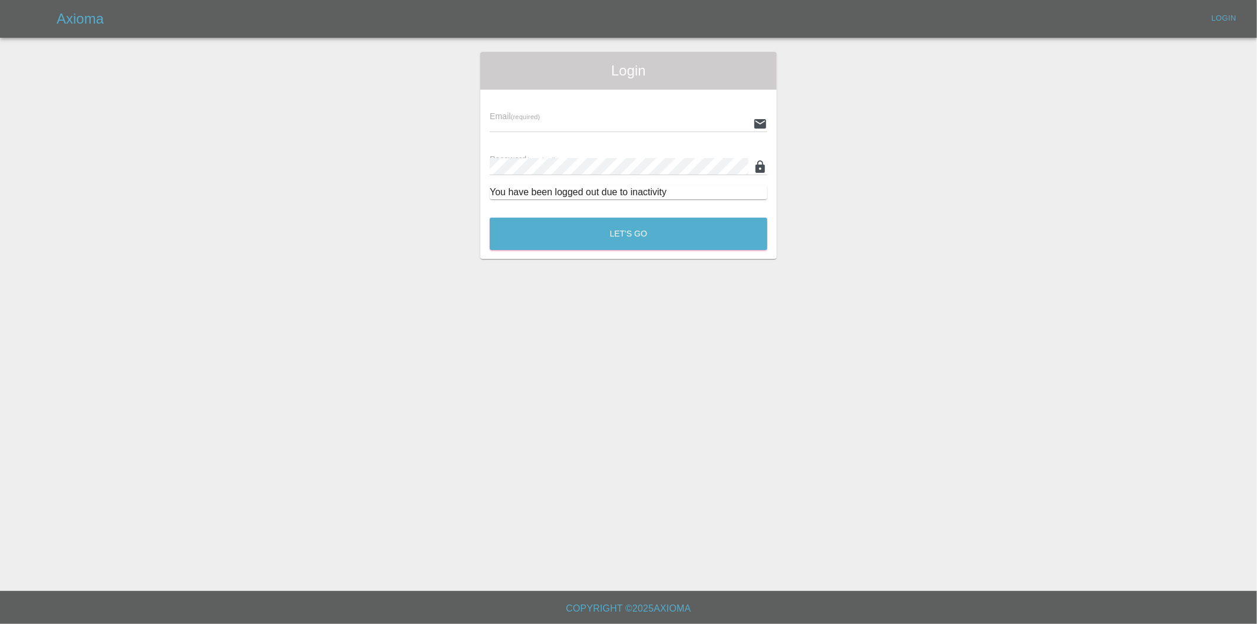
type input "[PERSON_NAME][EMAIL_ADDRESS][DOMAIN_NAME]"
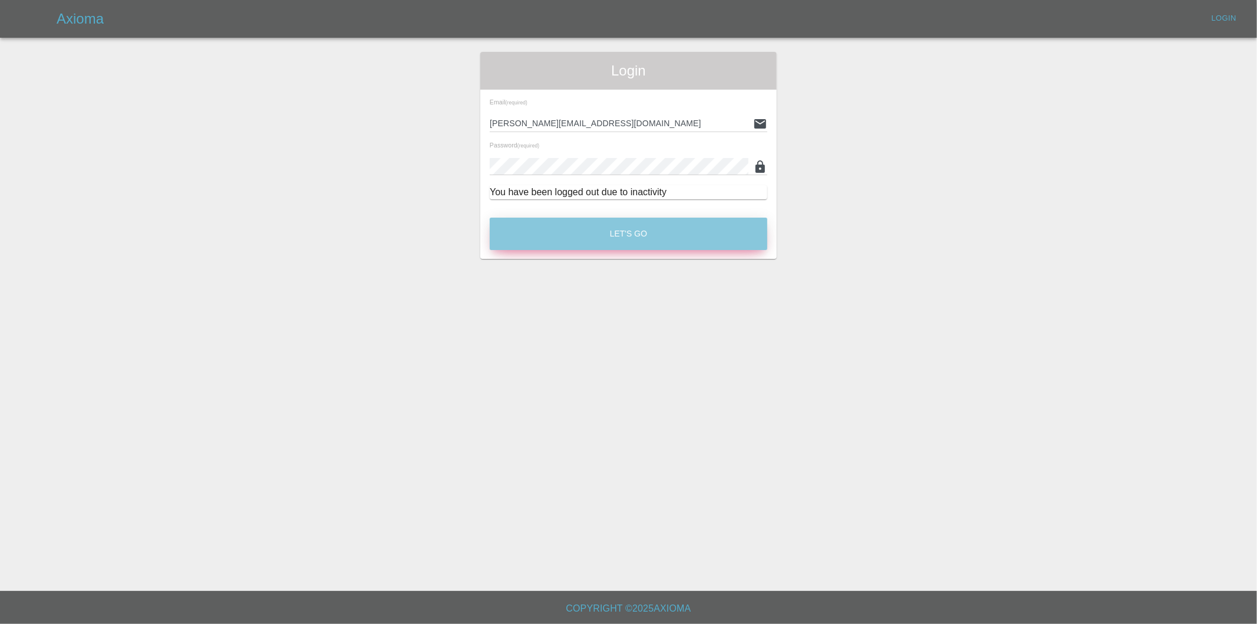
click at [576, 237] on button "Let's Go" at bounding box center [629, 233] width 278 height 32
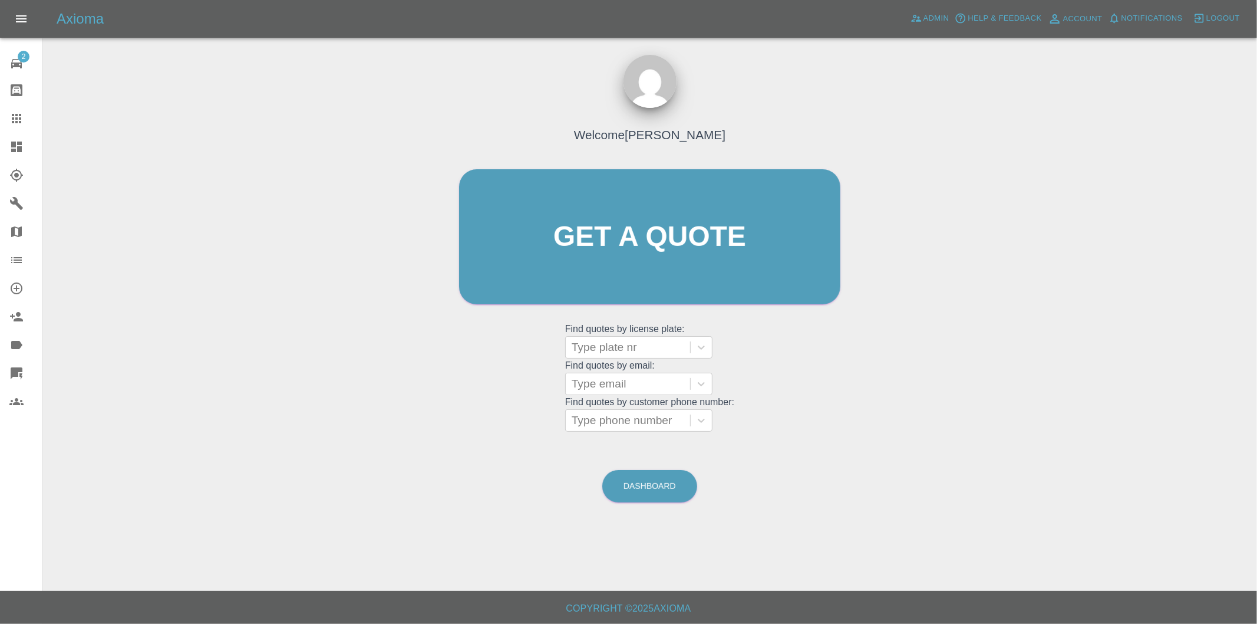
click at [4, 367] on link "Quick Quote" at bounding box center [21, 373] width 42 height 28
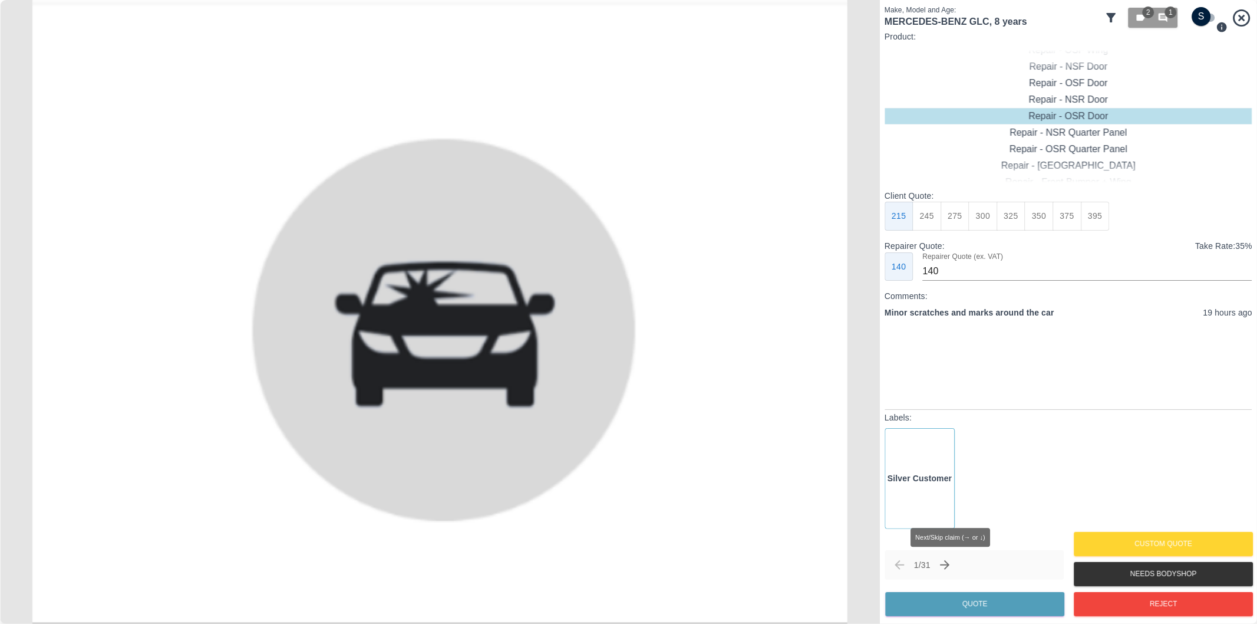
click at [952, 567] on icon "Next claim" at bounding box center [945, 565] width 14 height 14
click at [952, 559] on icon "Next claim" at bounding box center [945, 565] width 14 height 14
click at [1117, 14] on icon at bounding box center [1112, 18] width 14 height 14
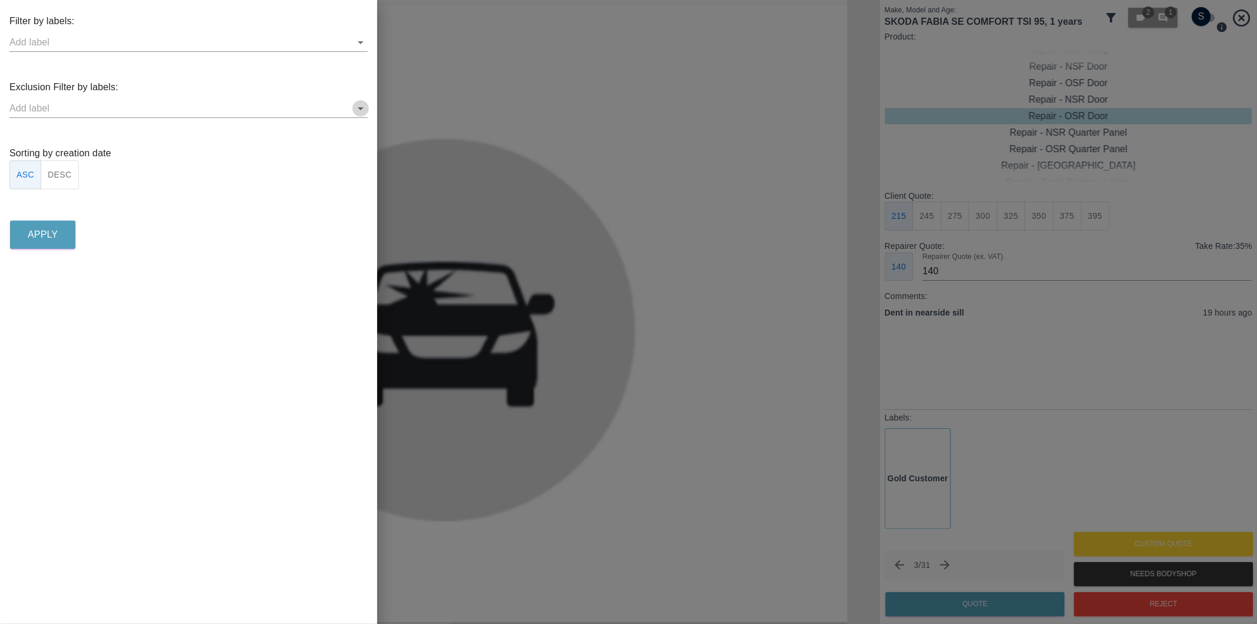
click at [360, 104] on icon "Open" at bounding box center [361, 108] width 14 height 14
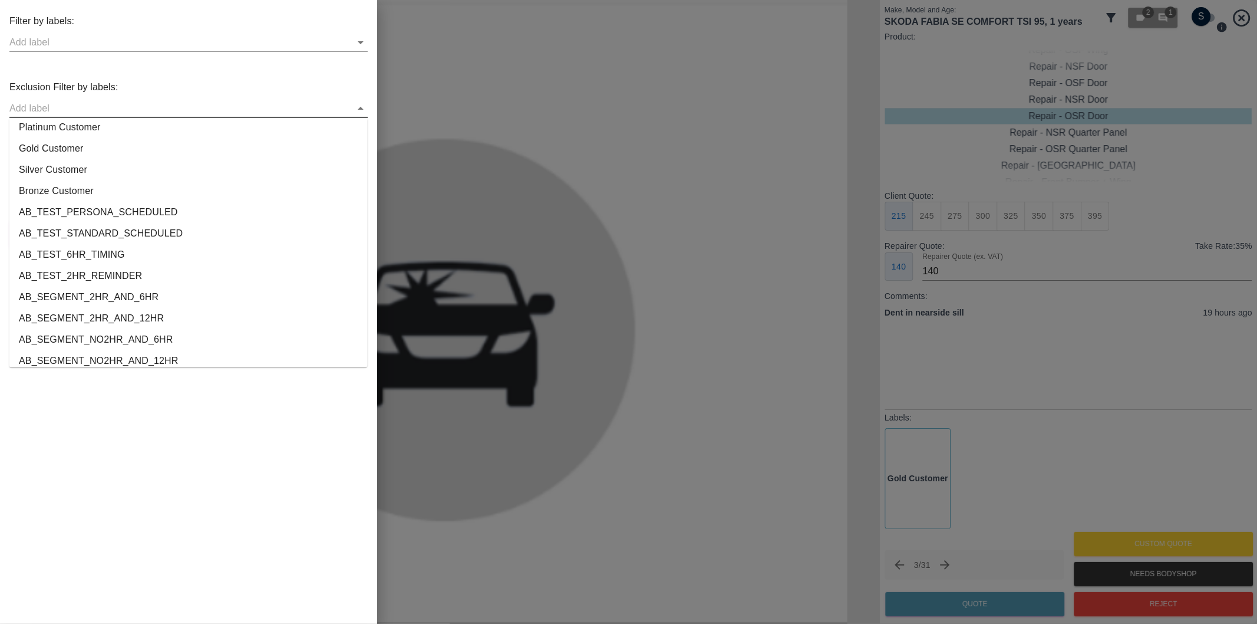
scroll to position [2199, 0]
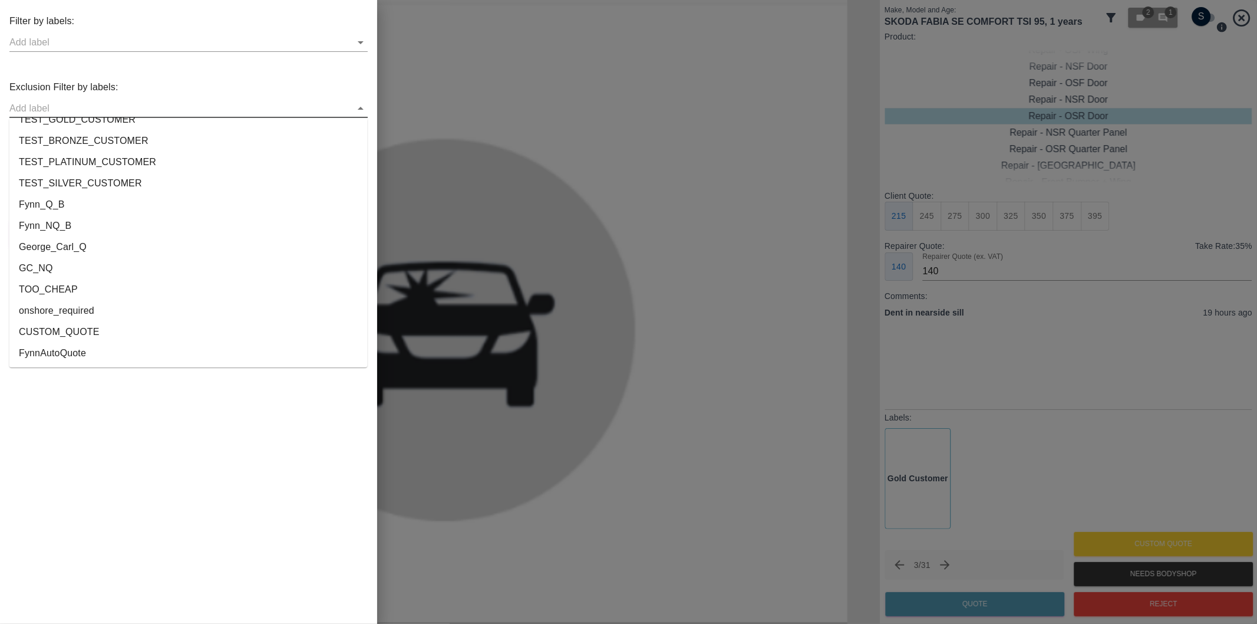
click at [61, 310] on li "onshore_required" at bounding box center [188, 310] width 358 height 21
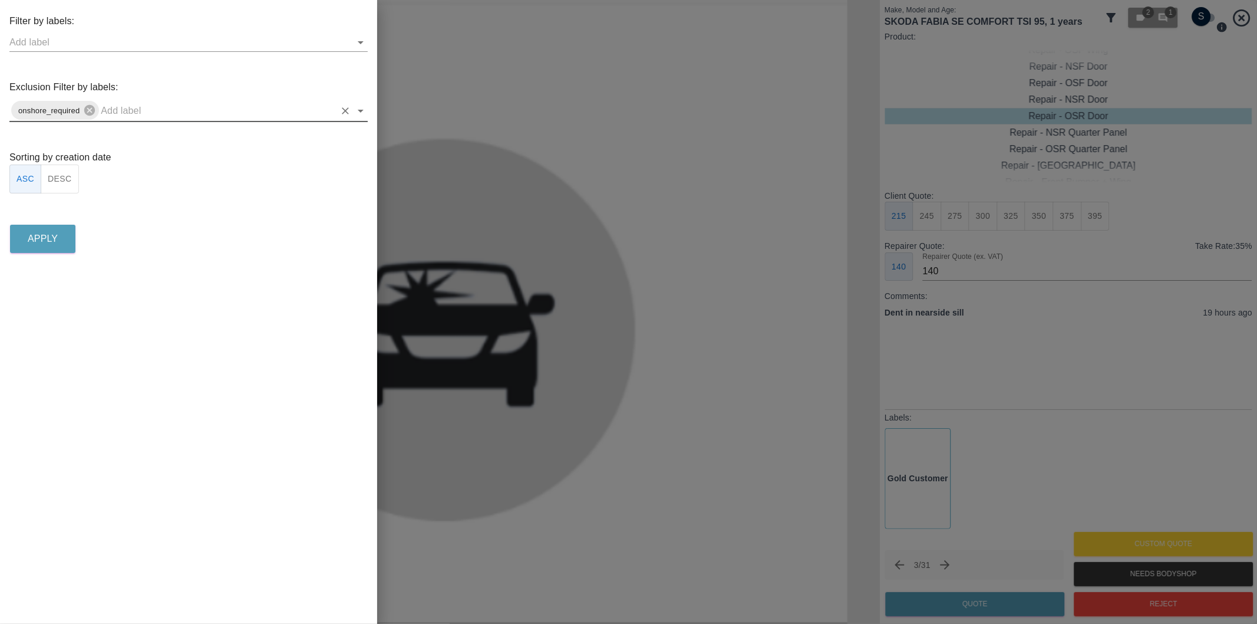
click at [361, 107] on icon "Open" at bounding box center [361, 111] width 14 height 14
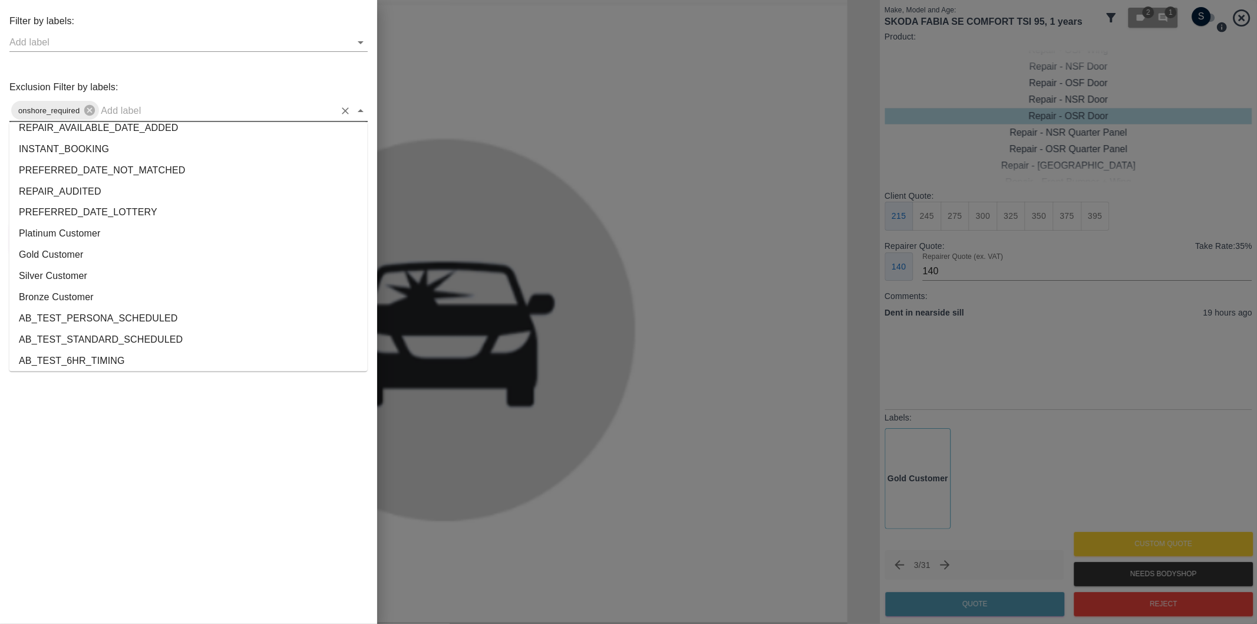
scroll to position [2178, 0]
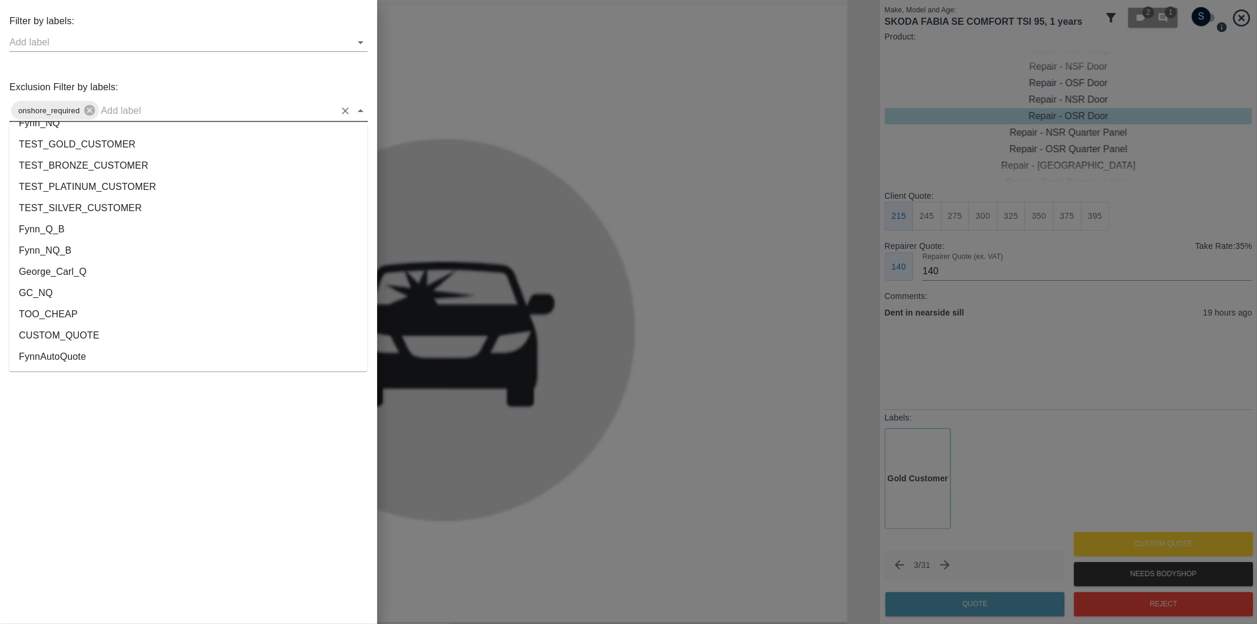
click at [66, 276] on li "George_Carl_Q" at bounding box center [188, 272] width 358 height 21
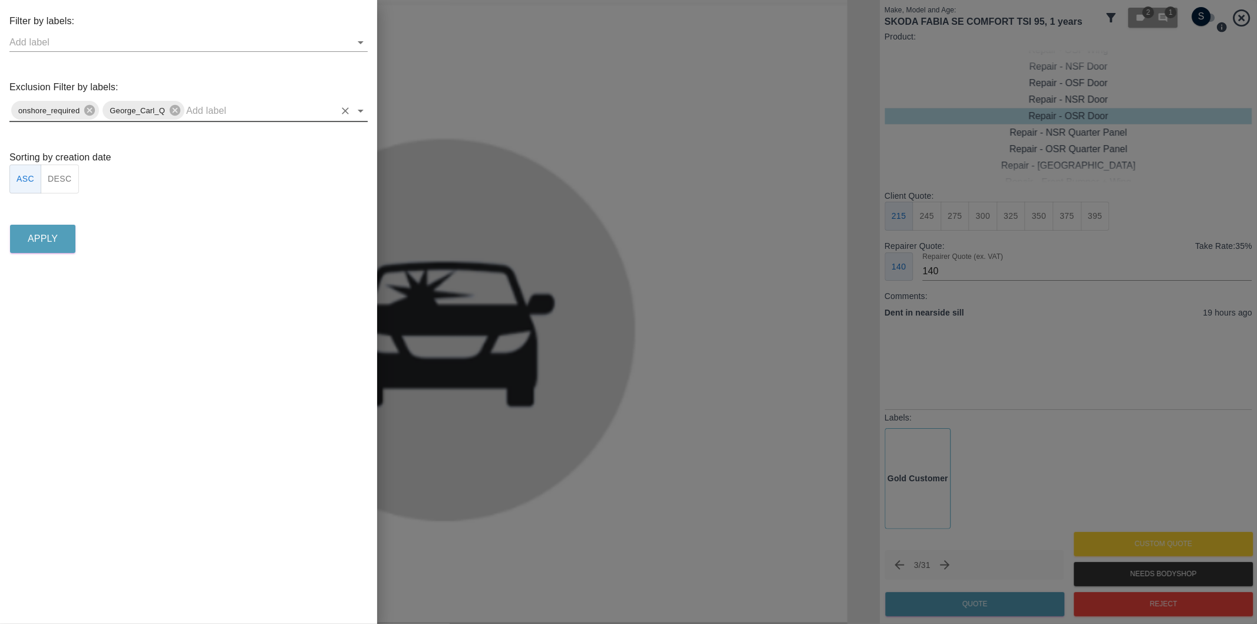
click at [68, 186] on button "DESC" at bounding box center [60, 178] width 38 height 29
click at [44, 236] on p "Apply" at bounding box center [43, 239] width 30 height 14
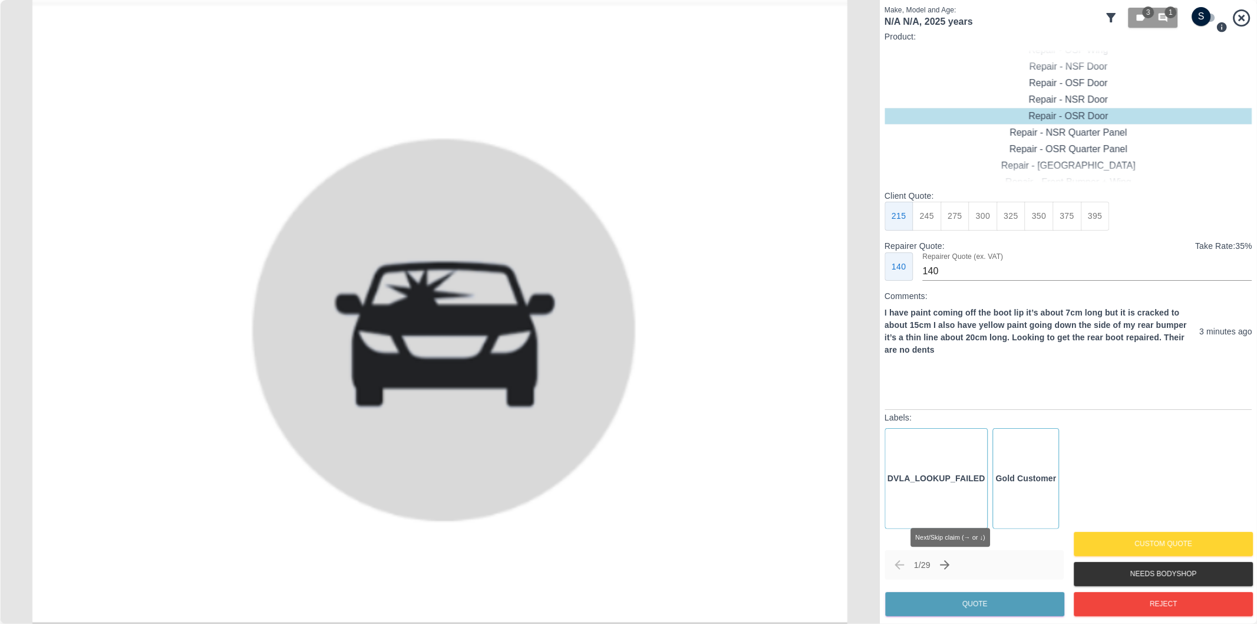
click at [950, 564] on icon "Next claim" at bounding box center [945, 565] width 14 height 14
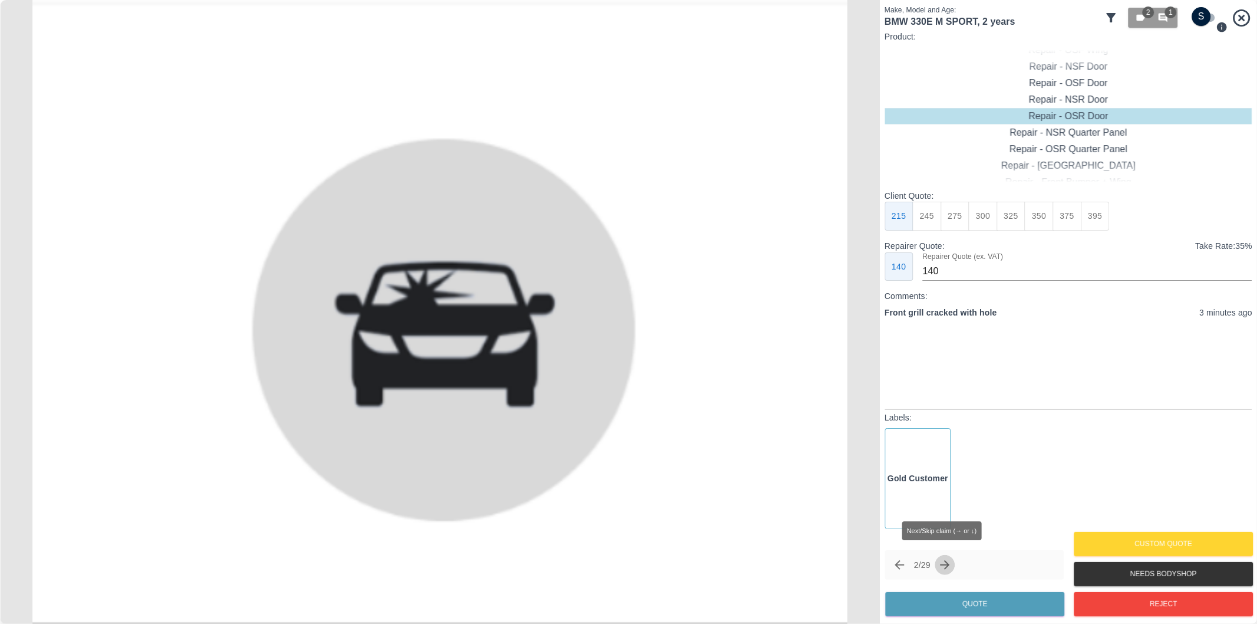
click at [950, 561] on icon "Next claim" at bounding box center [945, 564] width 9 height 9
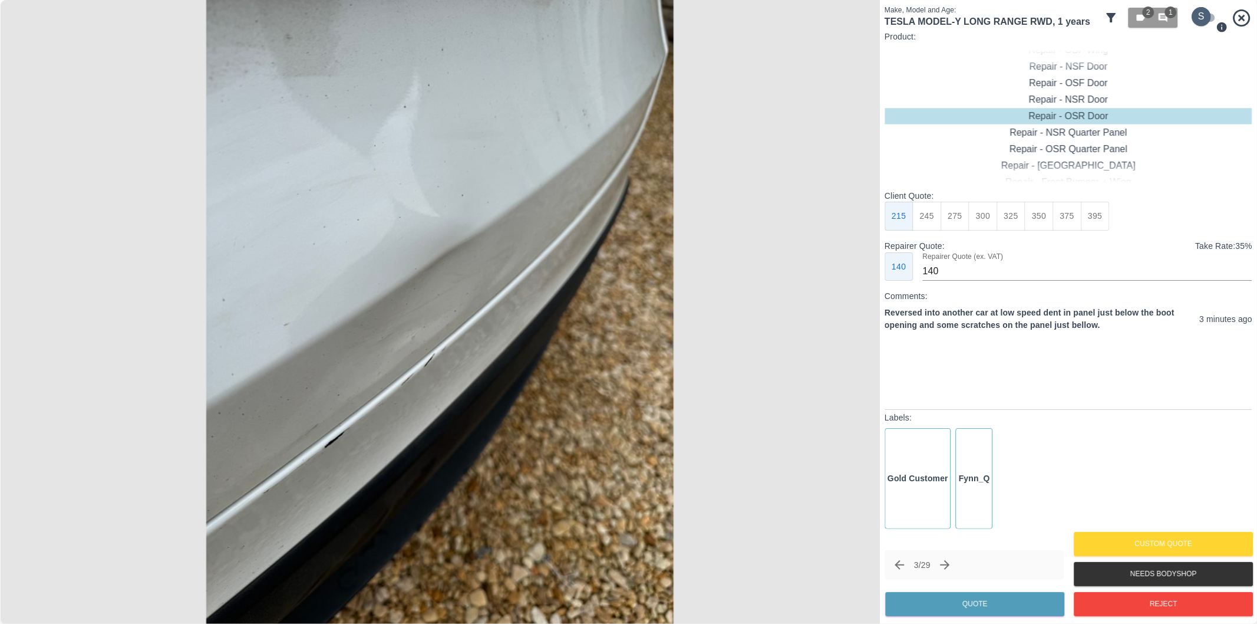
click at [1211, 15] on input "checkbox" at bounding box center [1201, 16] width 57 height 19
checkbox input "true"
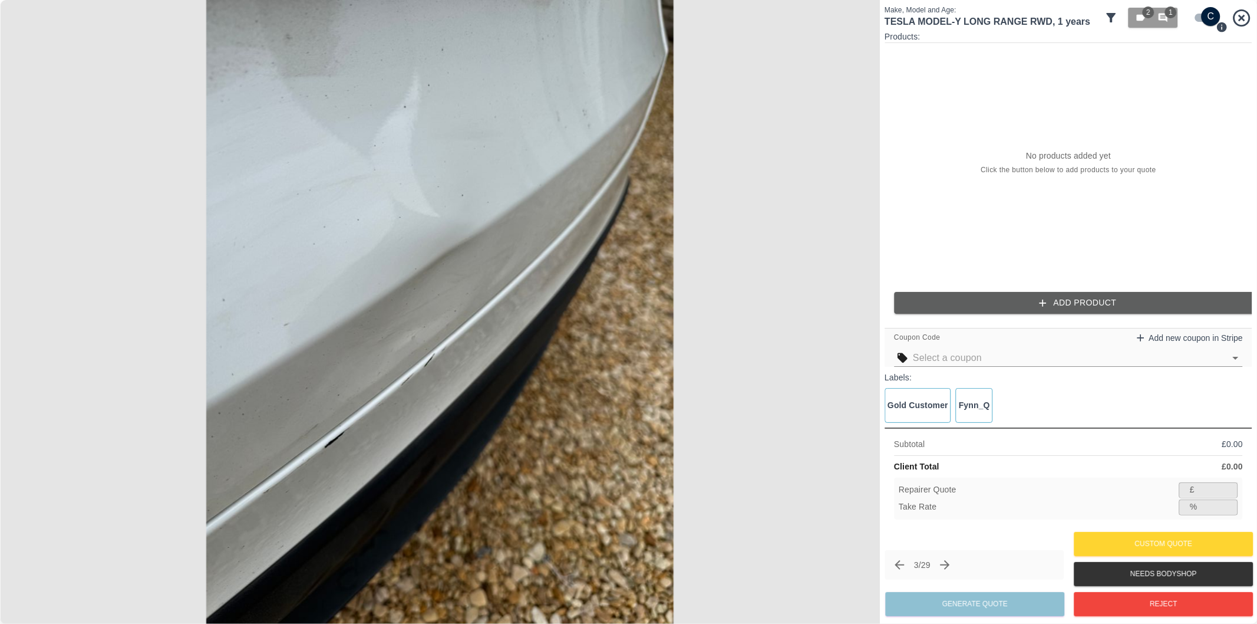
click at [1066, 298] on button "Add Product" at bounding box center [1078, 303] width 368 height 22
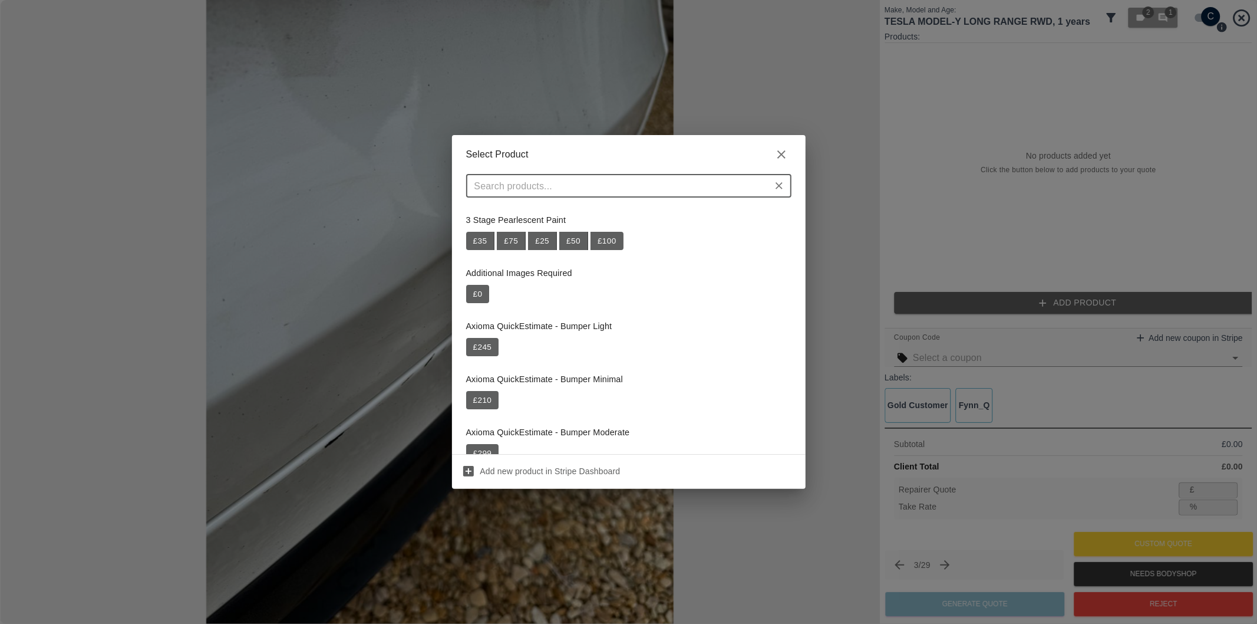
click at [626, 187] on input "text" at bounding box center [619, 185] width 299 height 17
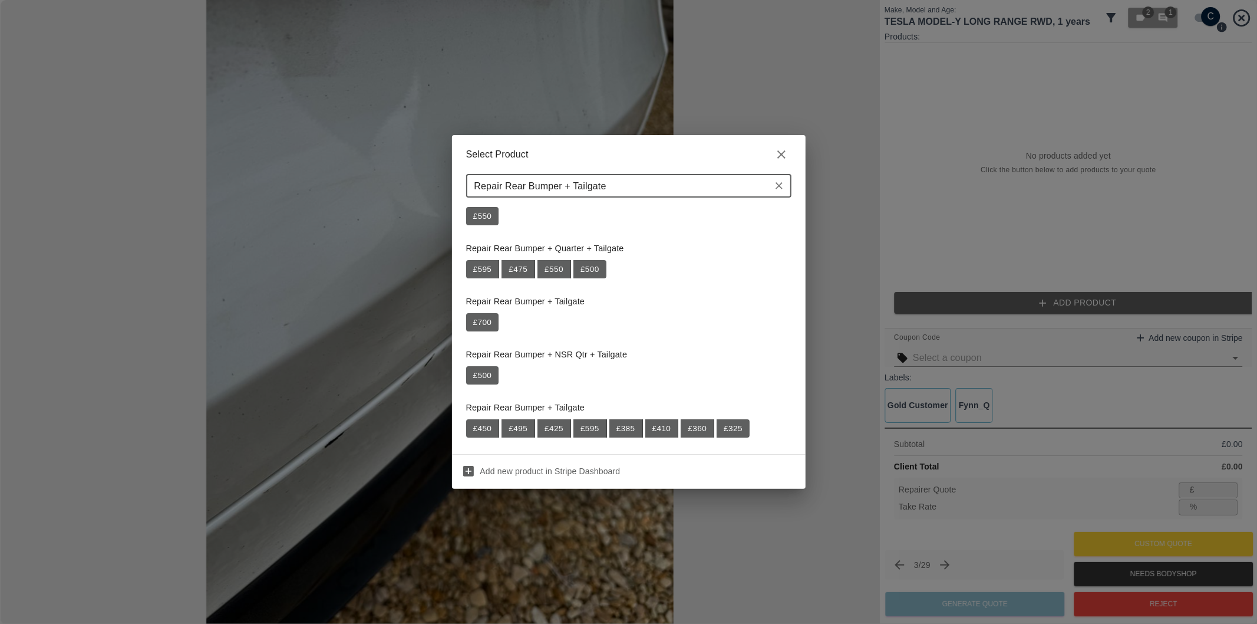
scroll to position [160, 0]
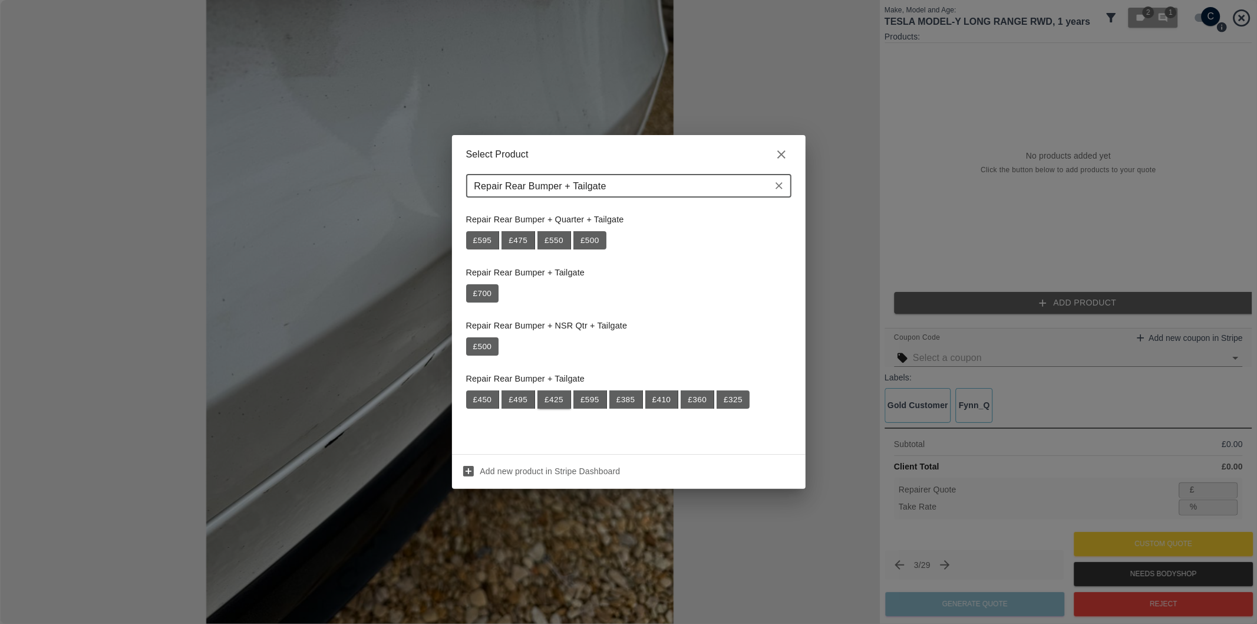
type input "Repair Rear Bumper + Tailgate"
click at [556, 402] on button "£ 425" at bounding box center [555, 399] width 34 height 19
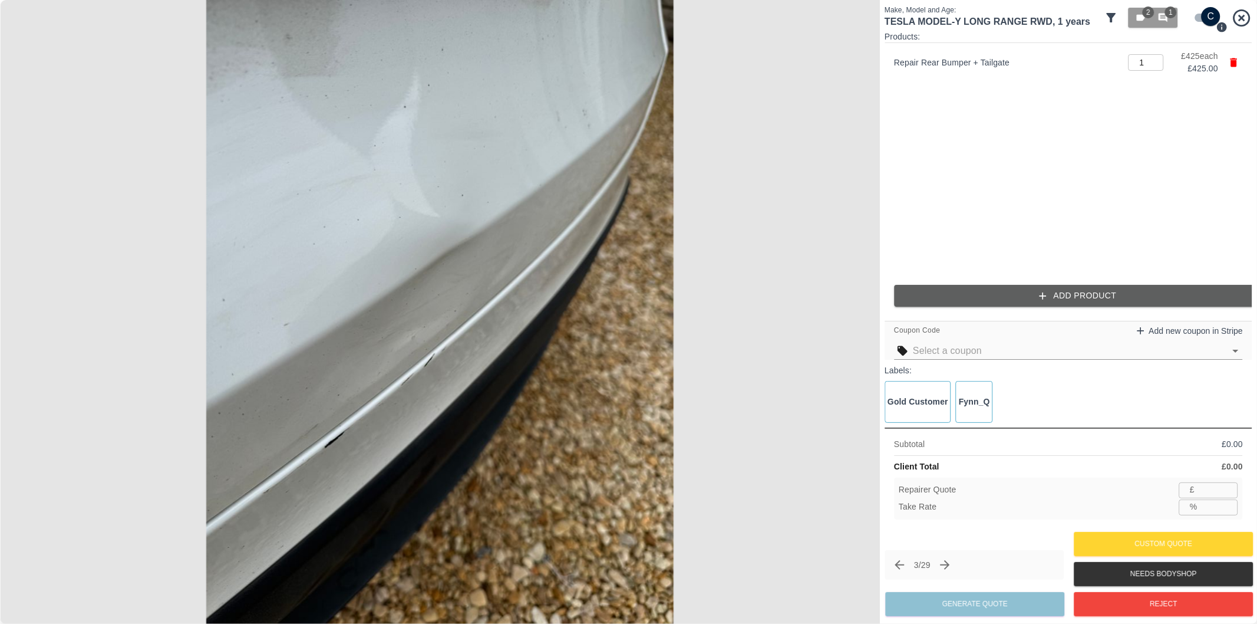
type input "276"
click at [1215, 510] on input "35.1" at bounding box center [1220, 506] width 36 height 15
type input "3.1"
type input "411"
type input "3.37"
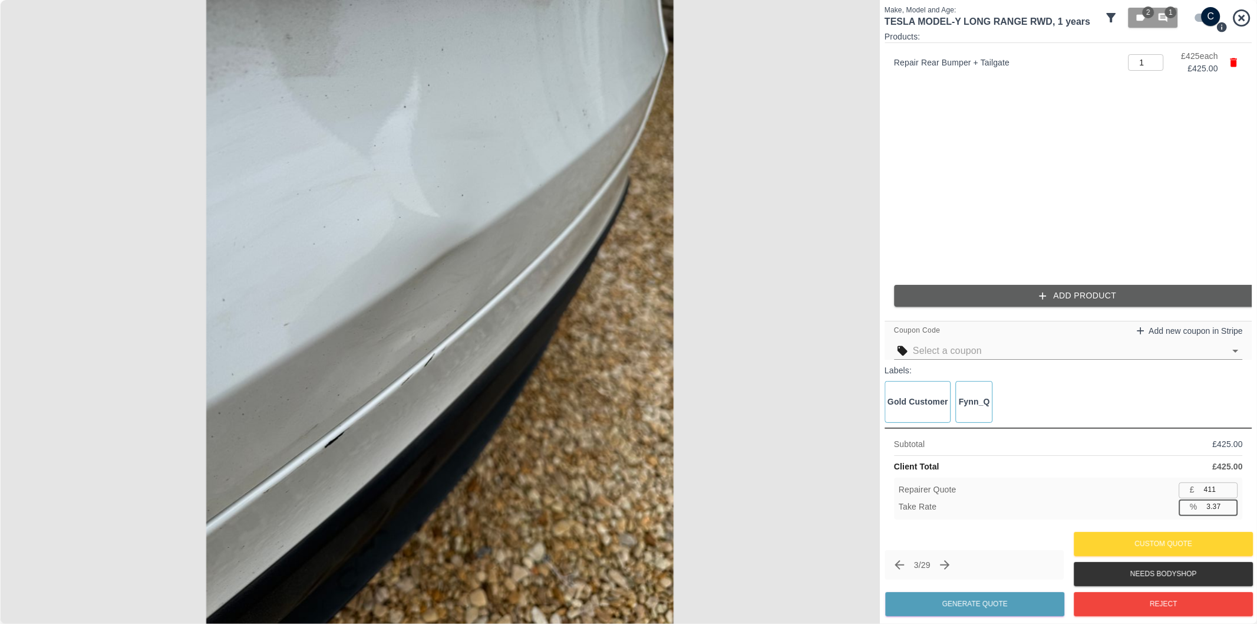
type input "410"
type input "37.5"
type input "265"
type input "37.6"
click at [1011, 598] on button "Generate Quote" at bounding box center [974, 604] width 179 height 24
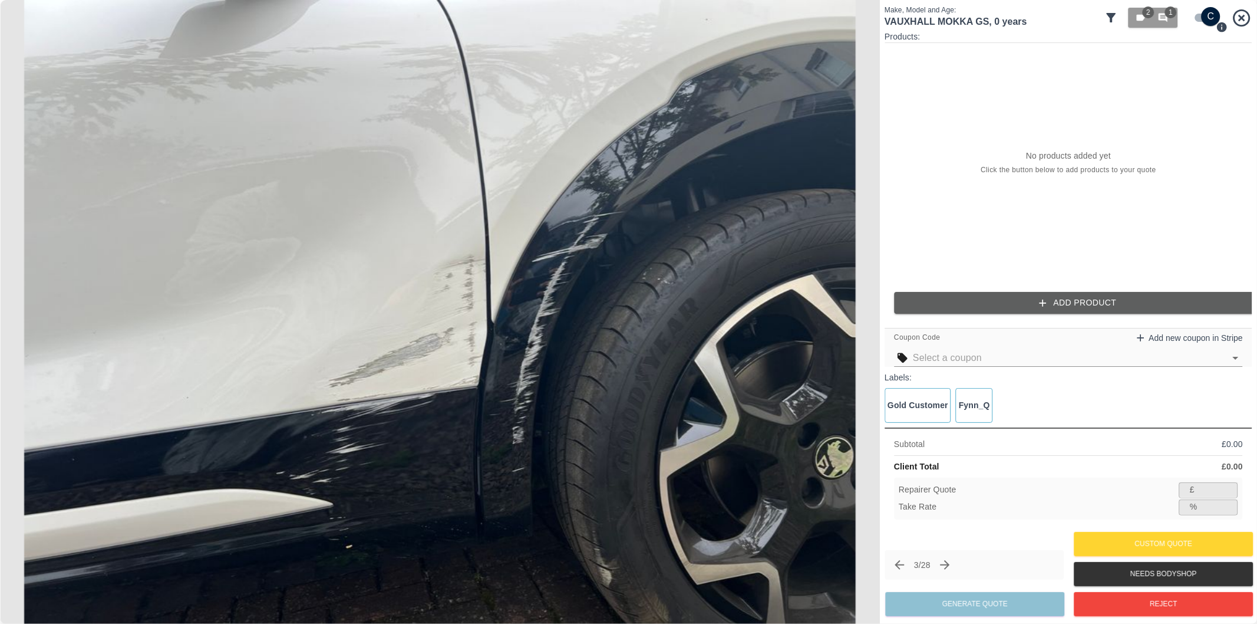
click at [1101, 302] on button "Add Product" at bounding box center [1078, 303] width 368 height 22
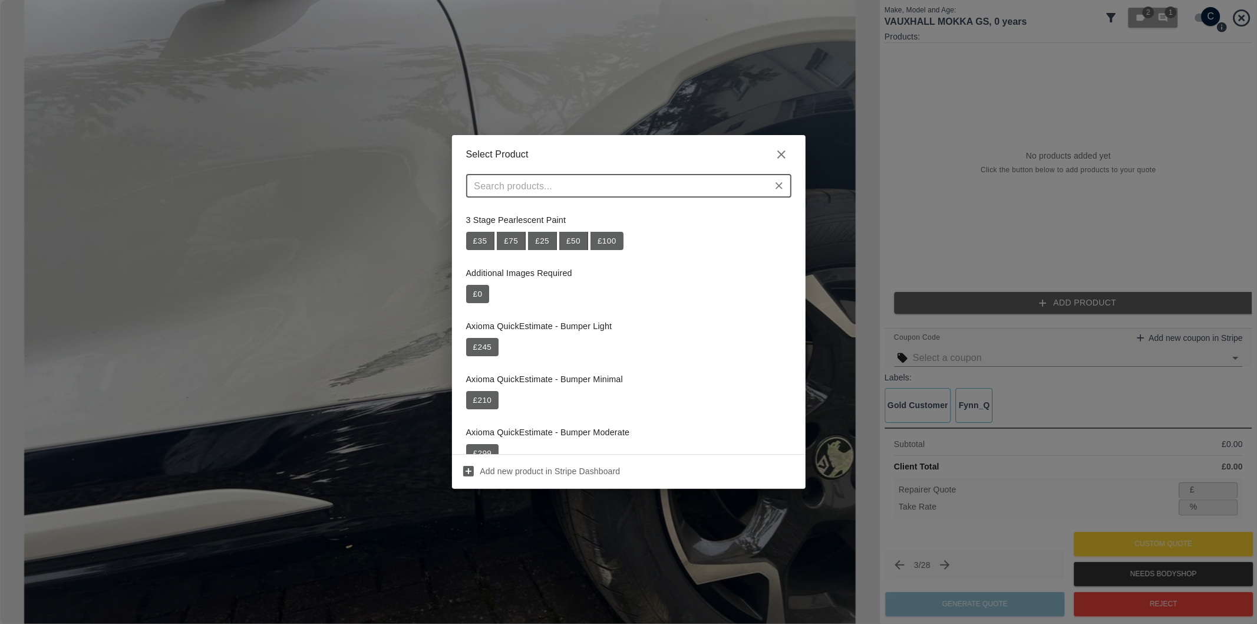
click at [617, 190] on input "text" at bounding box center [619, 185] width 299 height 17
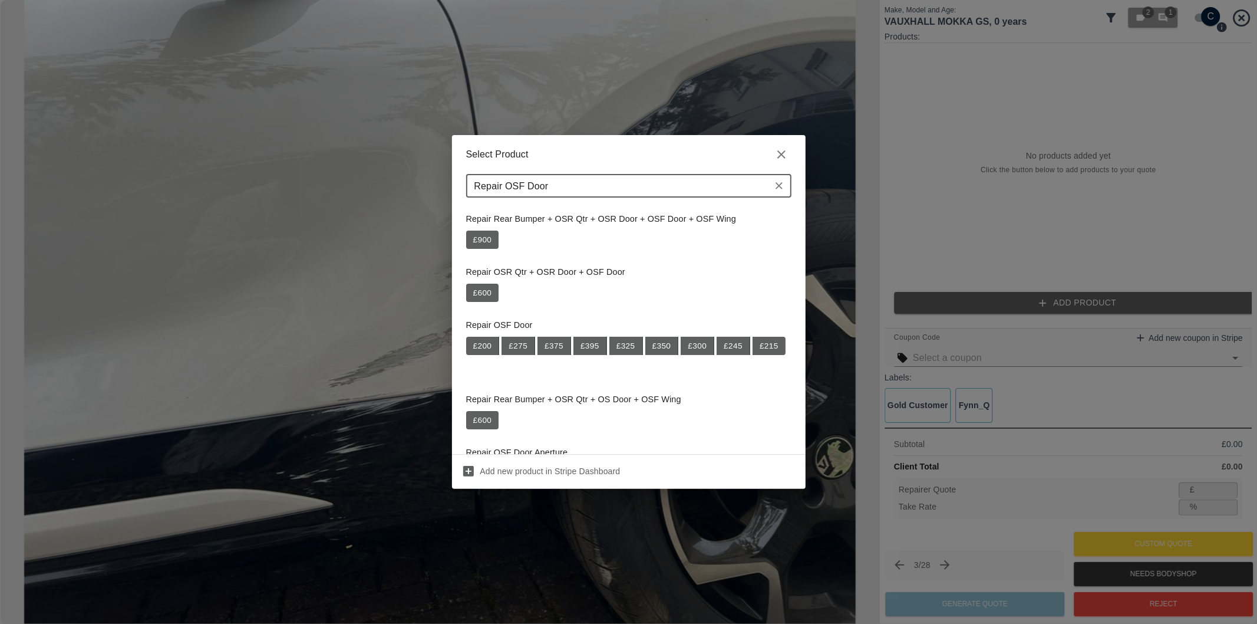
scroll to position [131, 0]
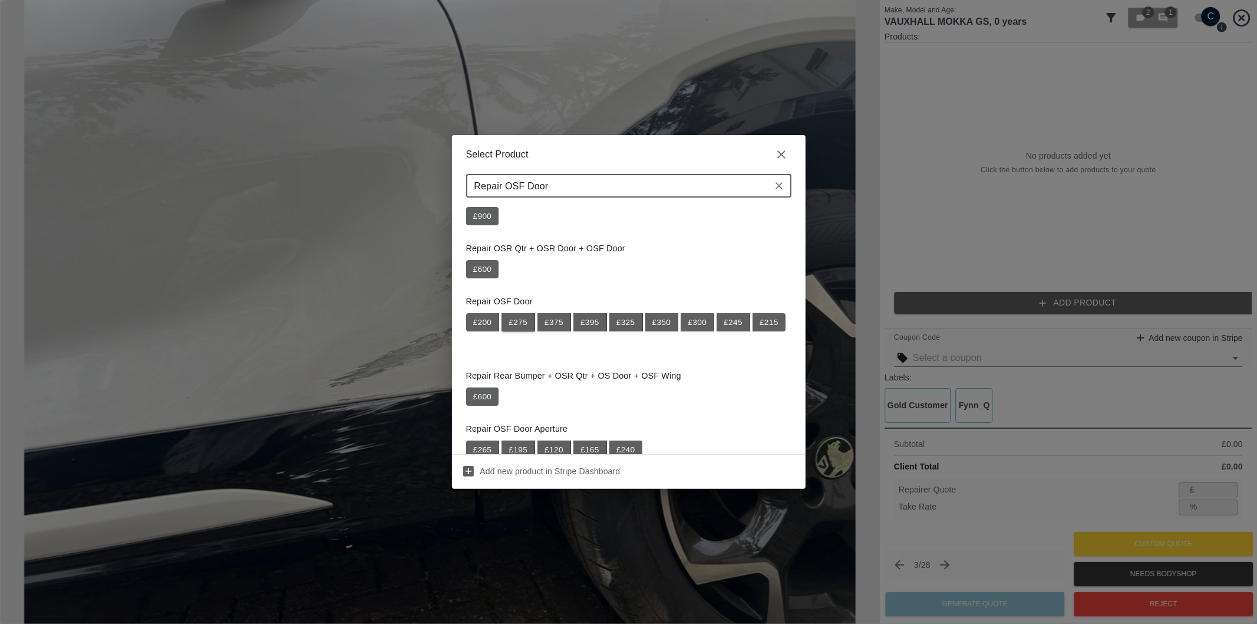
type input "Repair OSF Door"
click at [519, 324] on button "£ 275" at bounding box center [519, 322] width 34 height 19
type input "178"
type input "35.3"
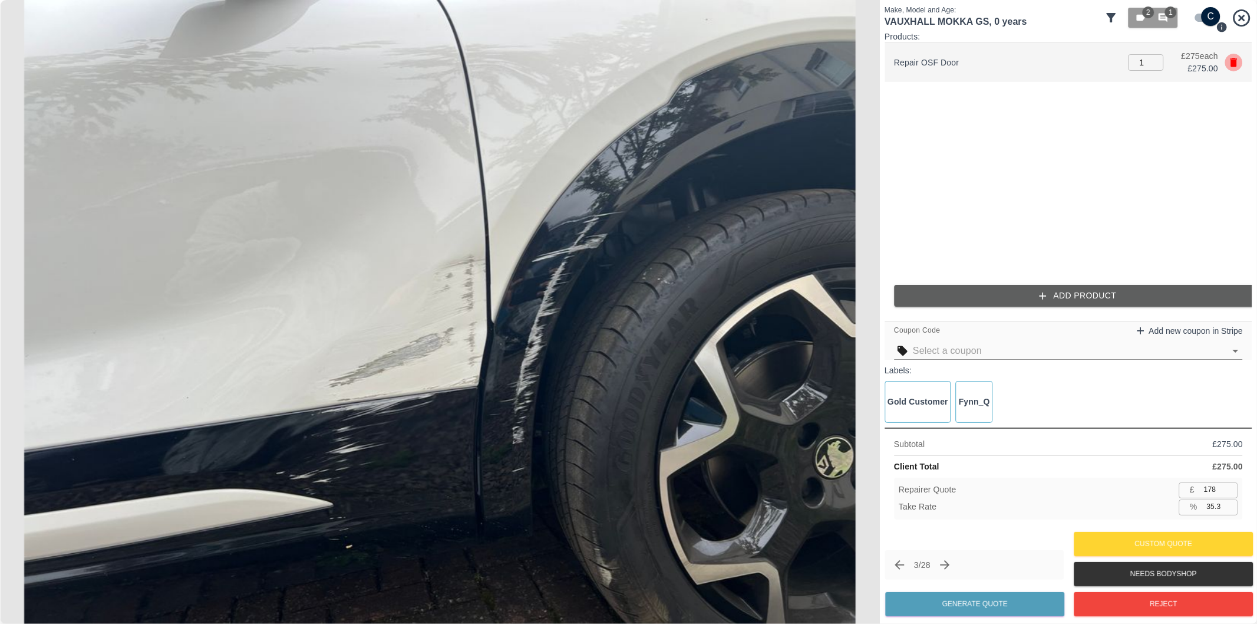
click at [1238, 61] on icon "button" at bounding box center [1234, 63] width 12 height 12
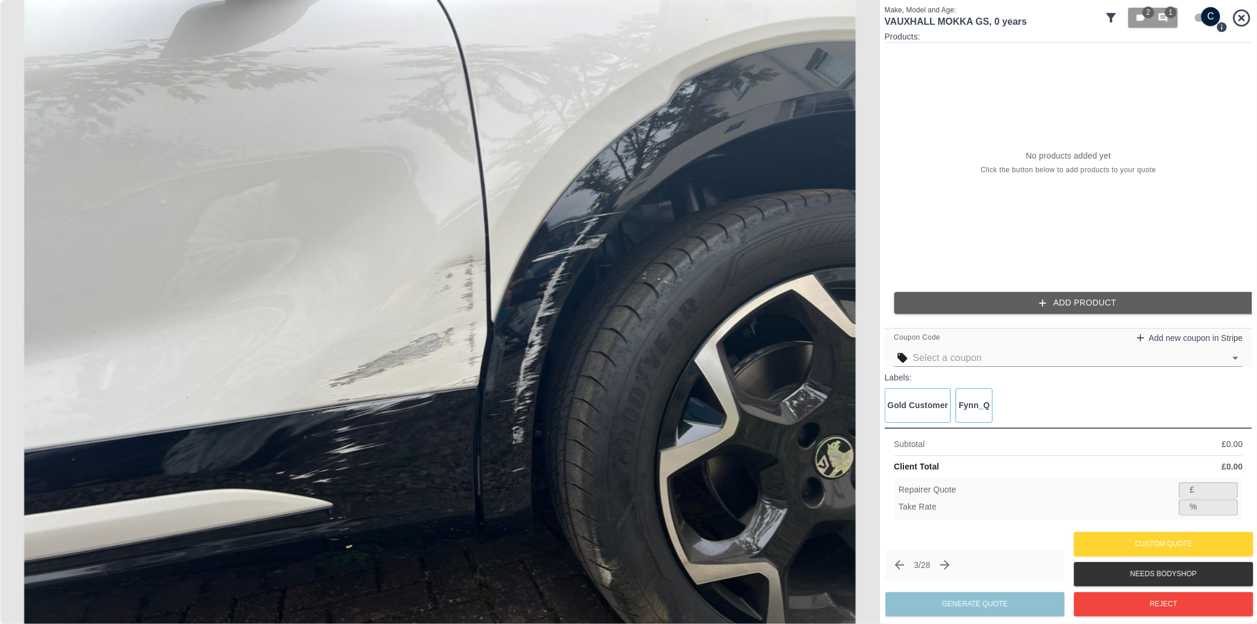
click at [1055, 301] on button "Add Product" at bounding box center [1078, 303] width 368 height 22
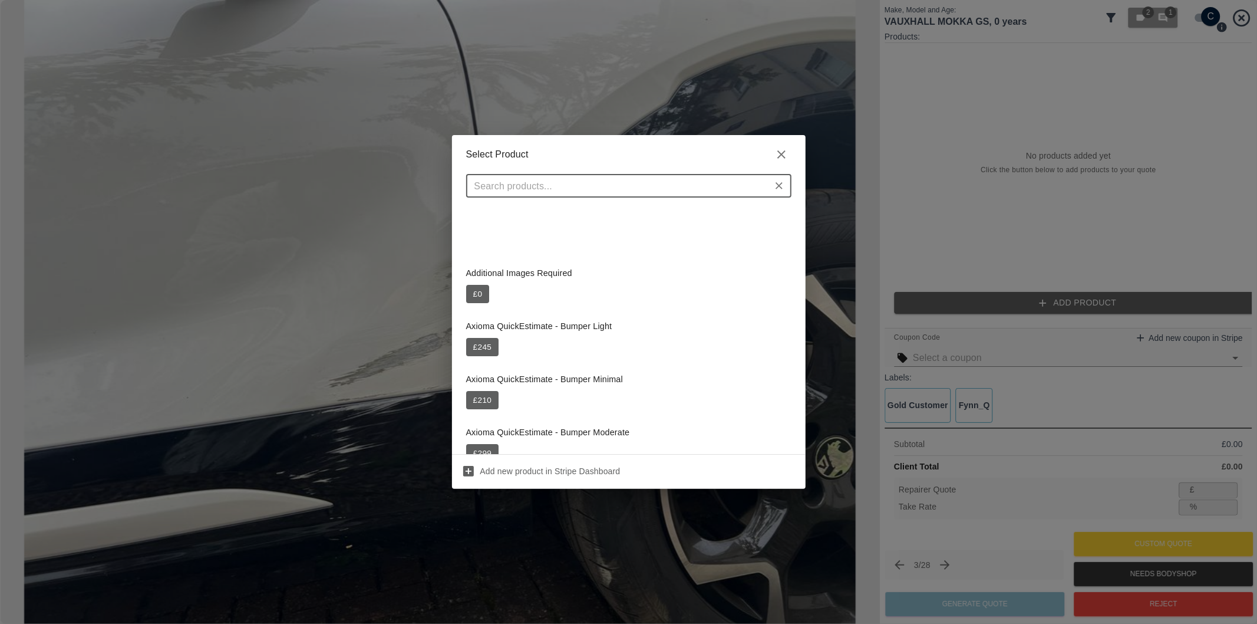
scroll to position [0, 0]
click at [614, 185] on input "text" at bounding box center [619, 185] width 299 height 17
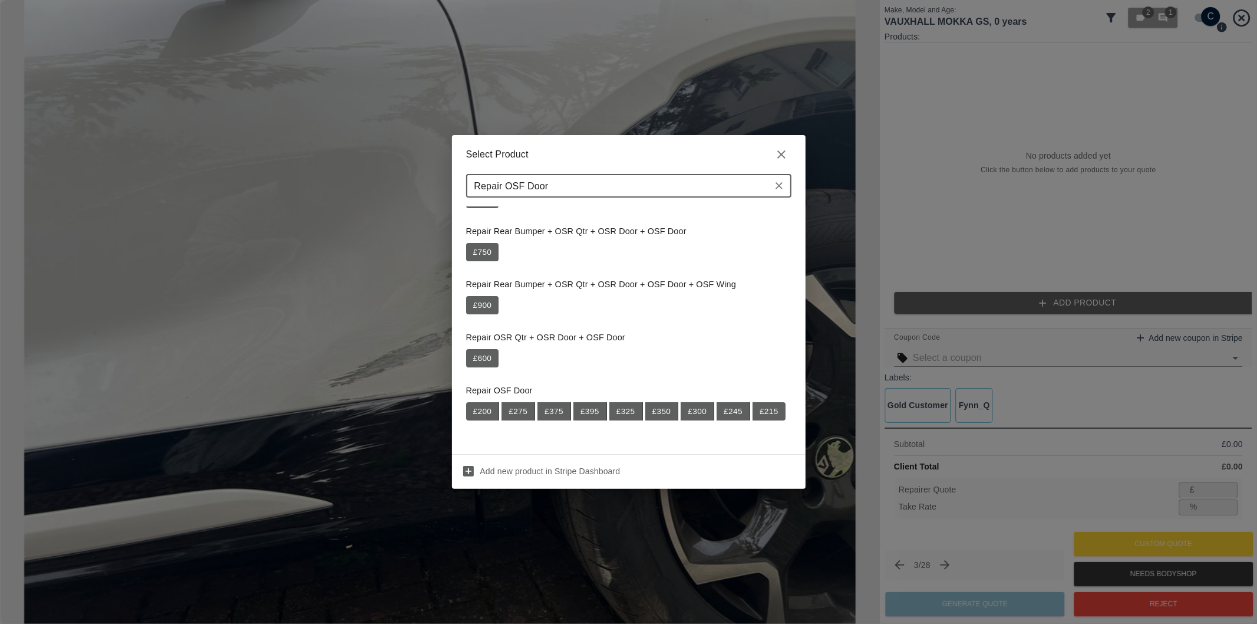
scroll to position [65, 0]
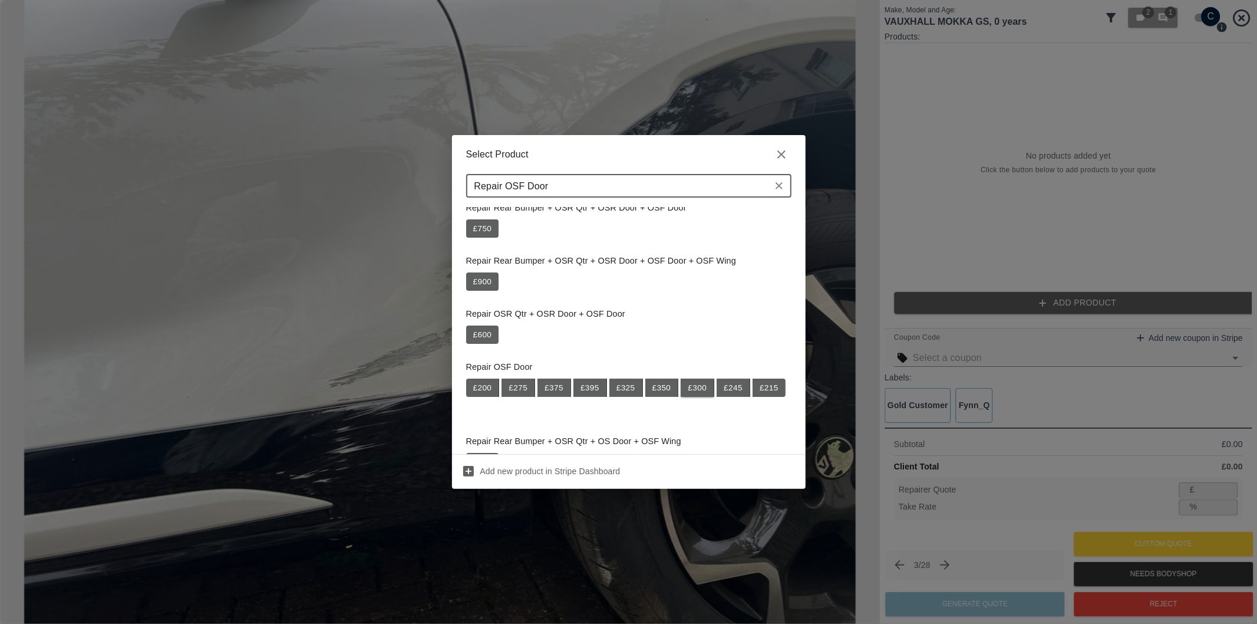
type input "Repair OSF Door"
click at [700, 389] on button "£ 300" at bounding box center [698, 387] width 34 height 19
type input "195"
type input "35.0"
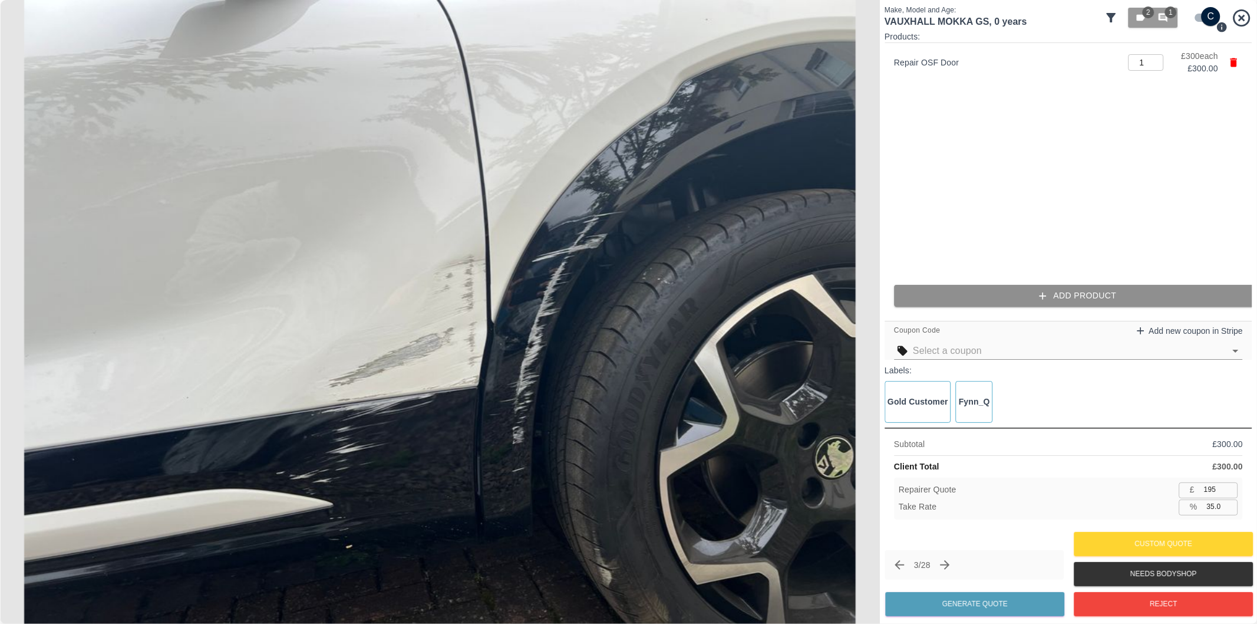
click at [1051, 305] on button "Add Product" at bounding box center [1078, 296] width 368 height 22
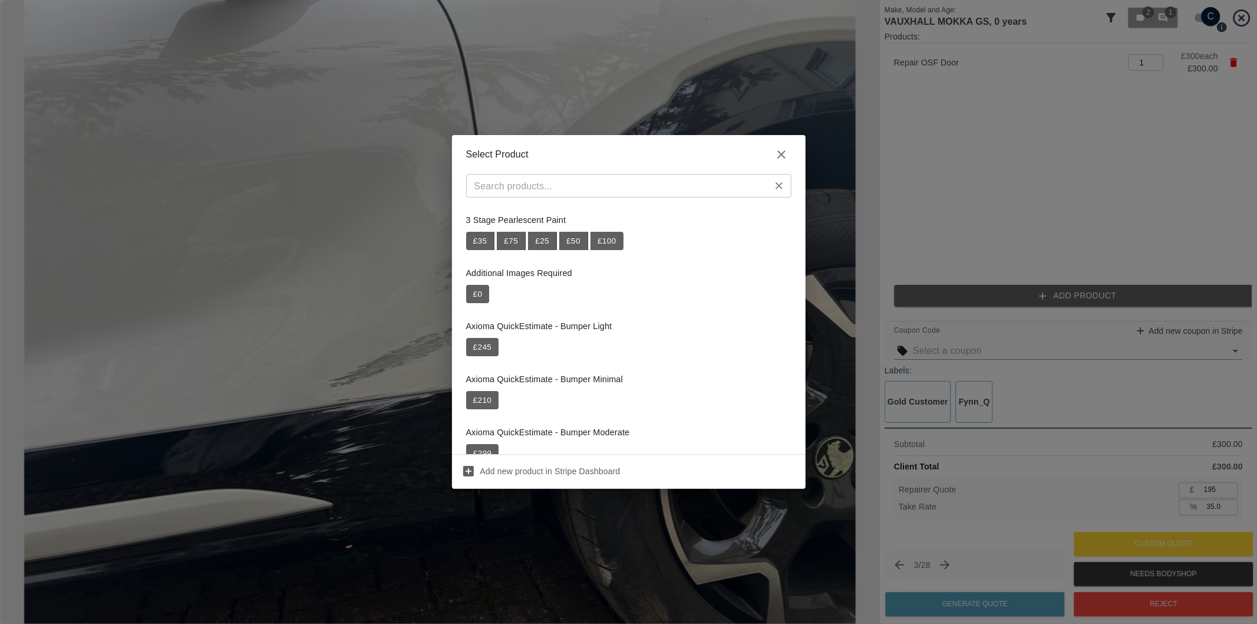
click at [615, 190] on input "text" at bounding box center [619, 185] width 299 height 17
paste input "Repair OSF Wheel Arch Trim"
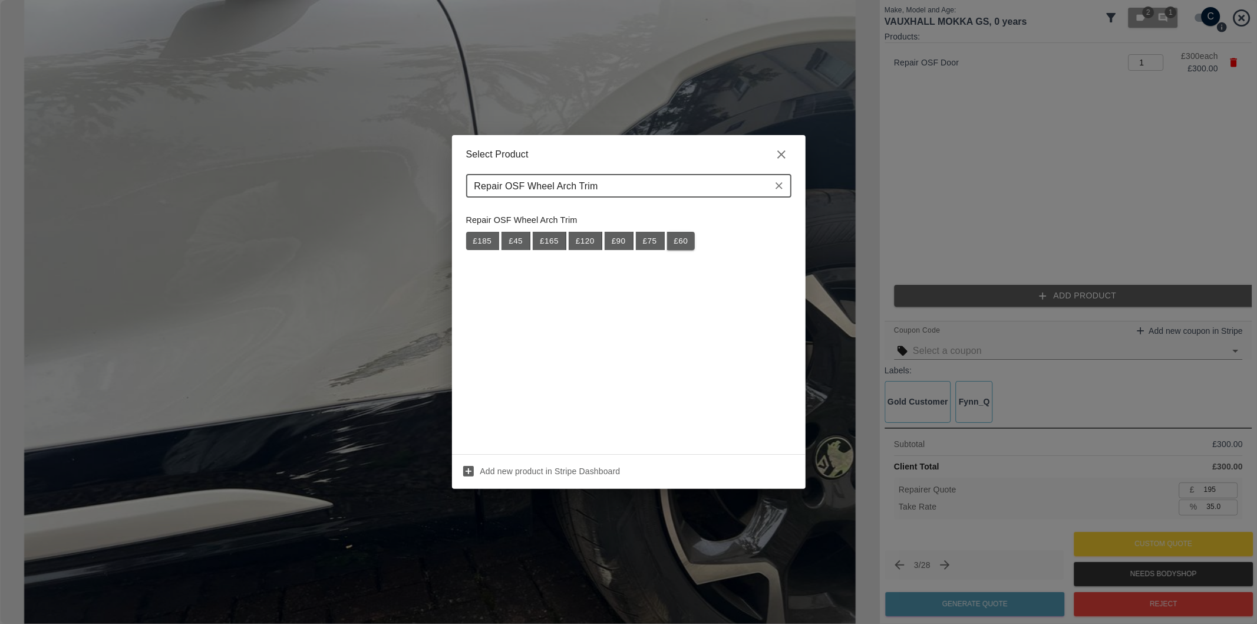
type input "Repair OSF Wheel Arch Trim"
click at [680, 242] on button "£ 60" at bounding box center [681, 241] width 28 height 19
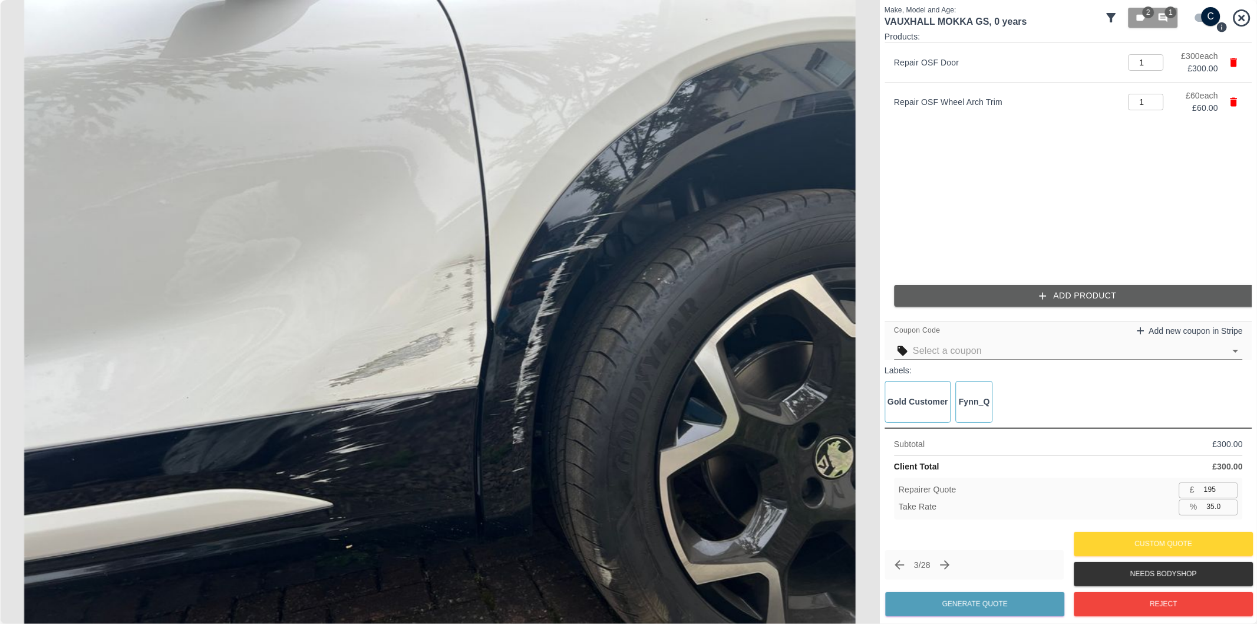
type input "234"
click at [1036, 295] on button "Add Product" at bounding box center [1078, 296] width 368 height 22
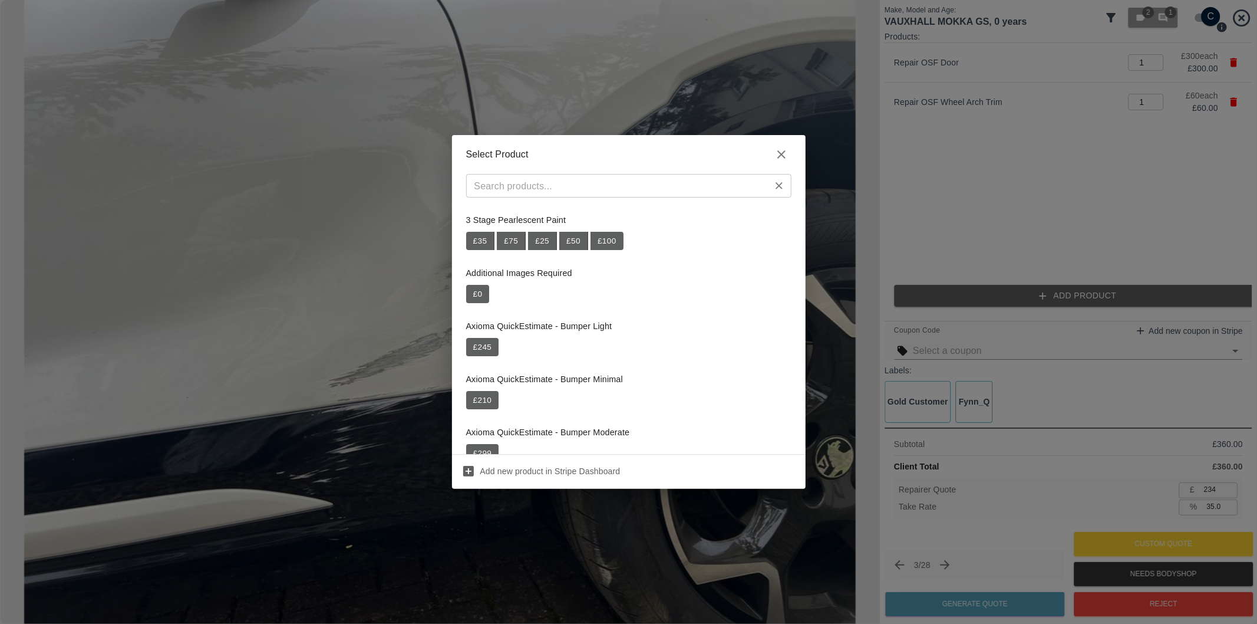
click at [595, 187] on input "text" at bounding box center [619, 185] width 299 height 17
paste input "Repair Door Moulding"
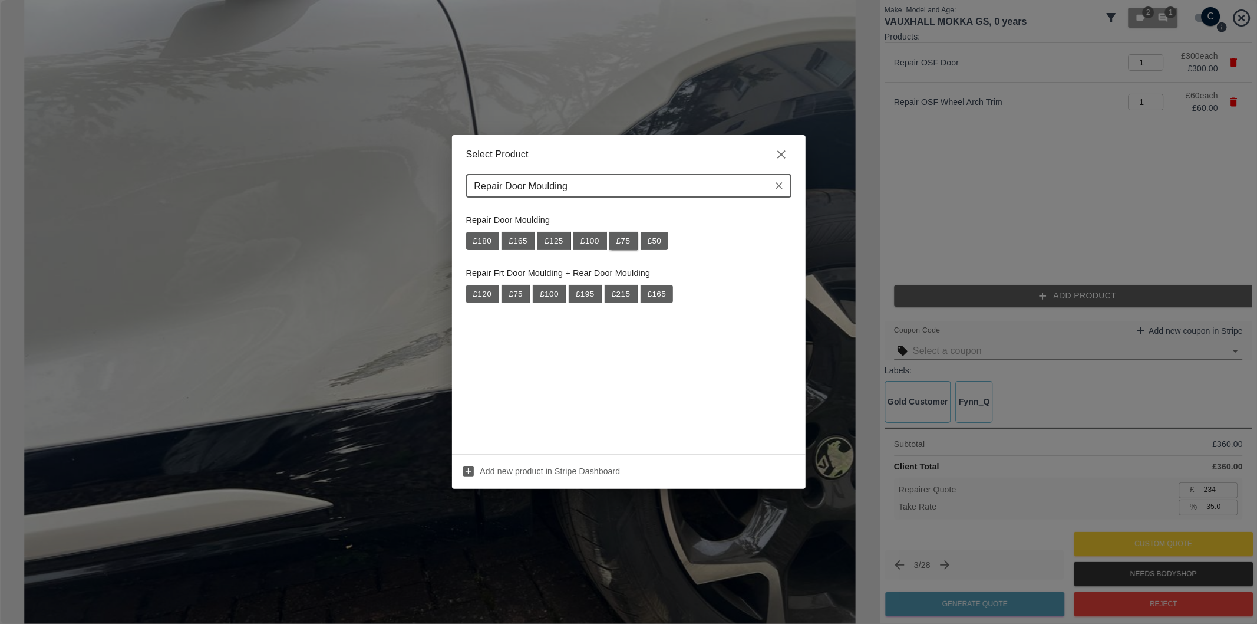
type input "Repair Door Moulding"
click at [626, 239] on button "£ 75" at bounding box center [623, 241] width 29 height 19
type input "282"
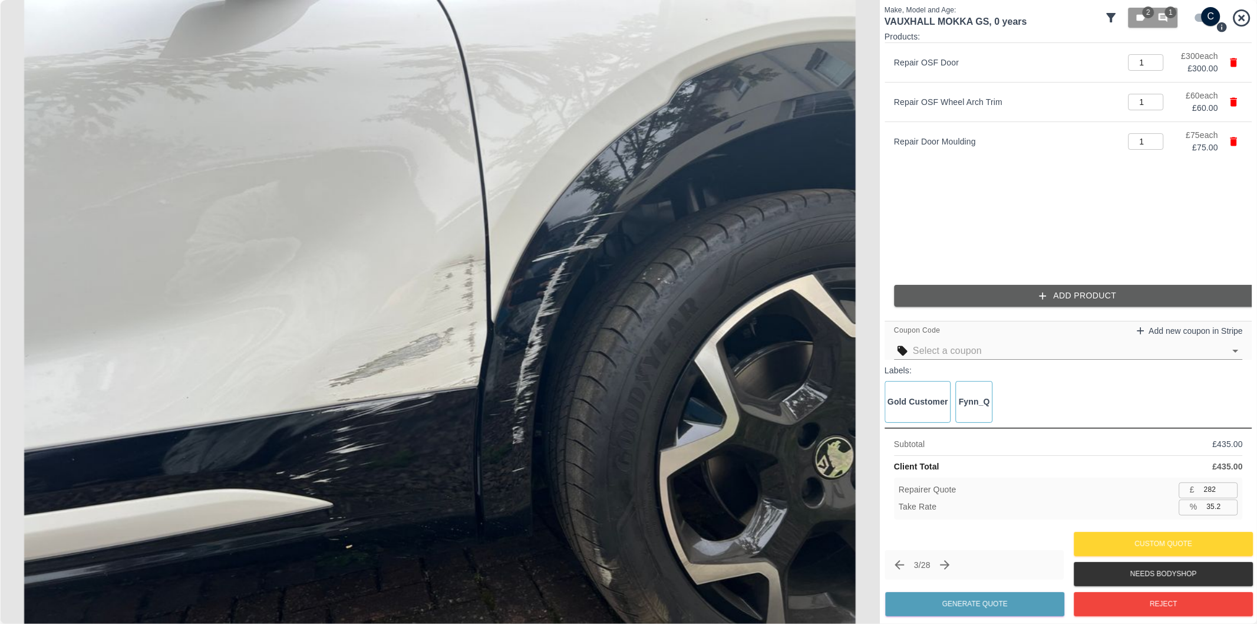
click at [1213, 512] on input "35.2" at bounding box center [1220, 506] width 36 height 15
type input "37.2"
type input "273"
type input "37.2"
click at [989, 607] on button "Generate Quote" at bounding box center [974, 604] width 179 height 24
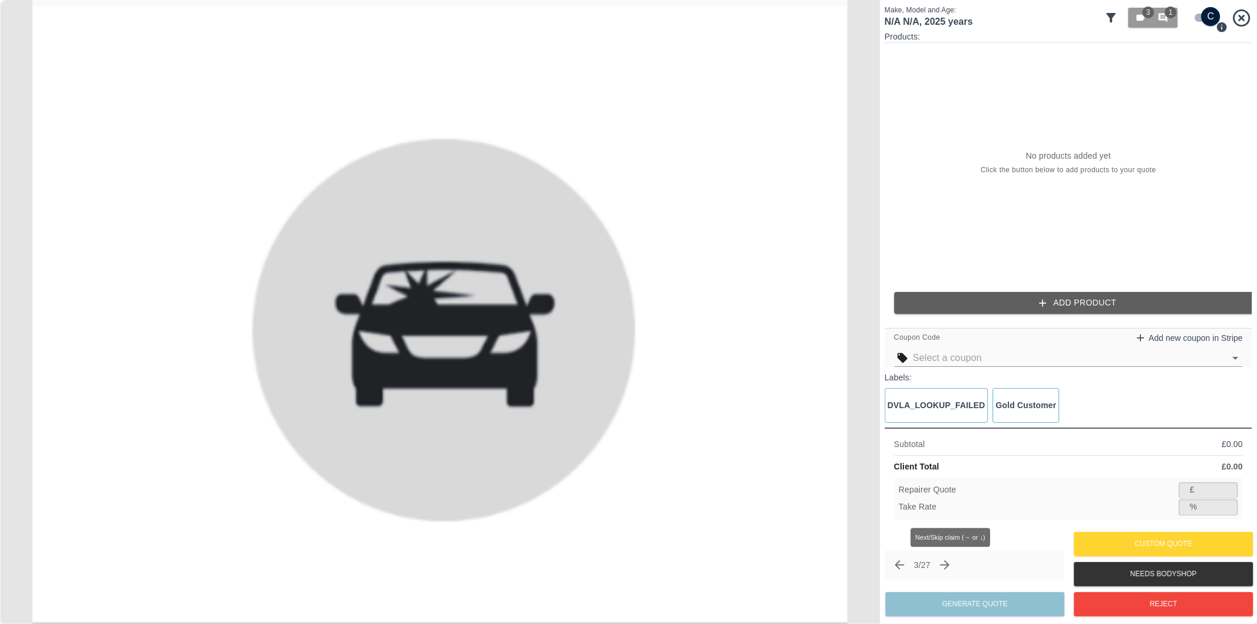
click at [945, 566] on icon "Next claim" at bounding box center [945, 565] width 14 height 14
click at [950, 559] on icon "Next claim" at bounding box center [945, 565] width 14 height 14
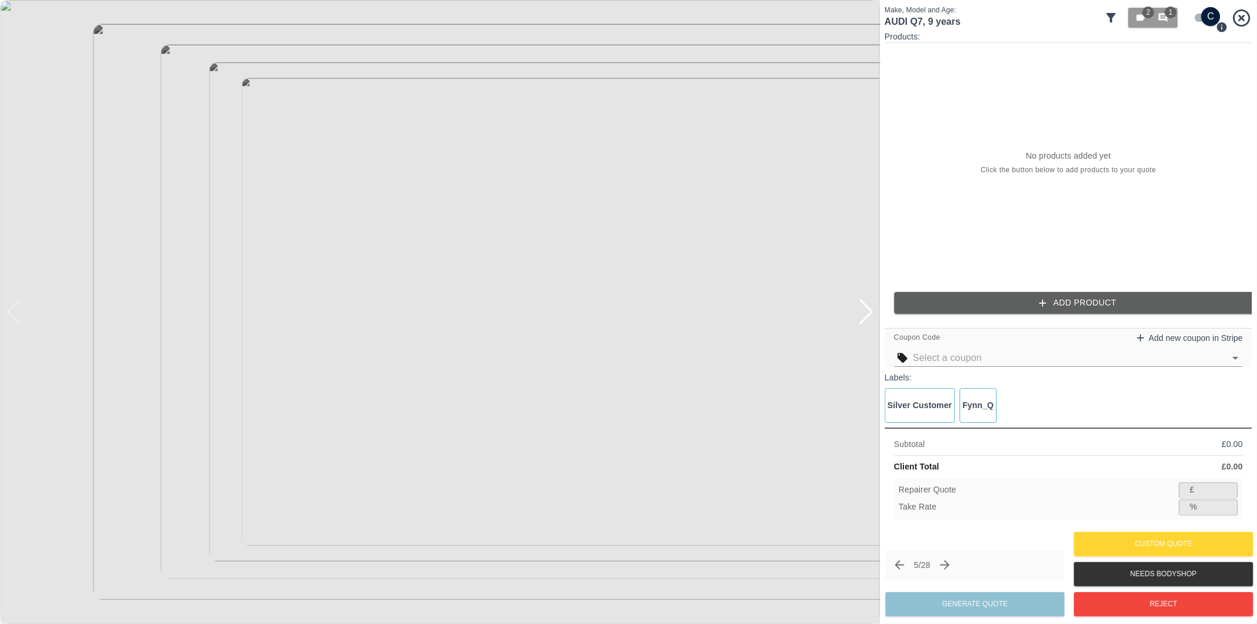
click at [1196, 18] on input "checkbox" at bounding box center [1211, 16] width 57 height 19
checkbox input "false"
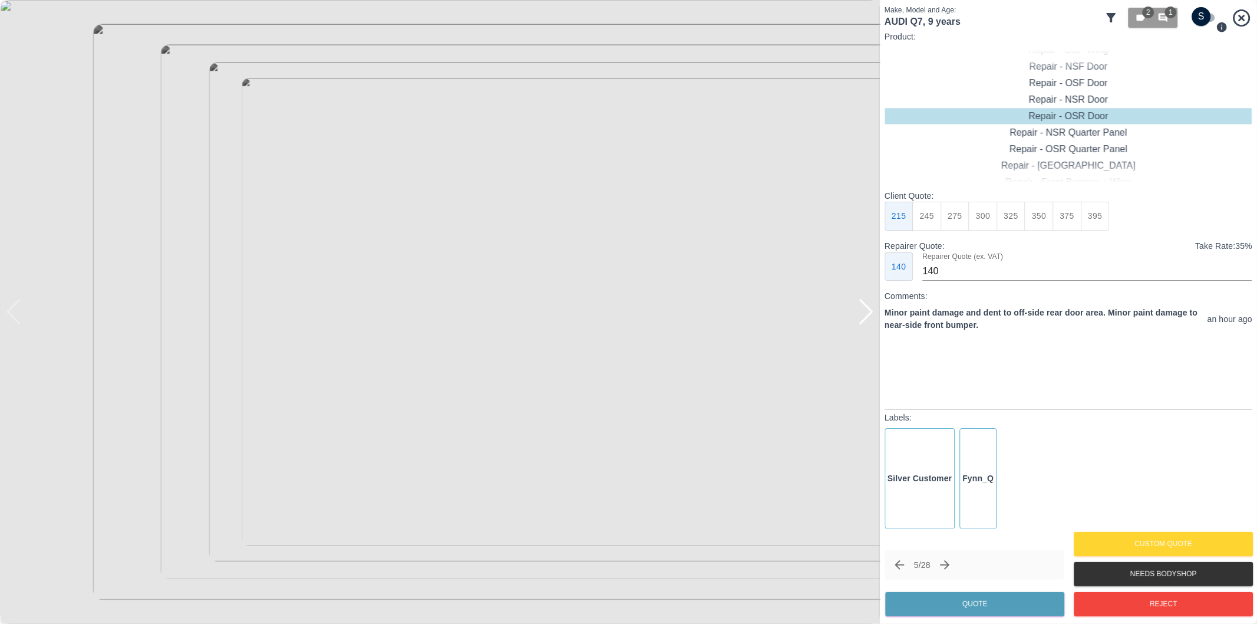
click at [868, 321] on div at bounding box center [866, 312] width 16 height 26
click at [18, 318] on div at bounding box center [14, 312] width 16 height 26
click at [859, 319] on div at bounding box center [866, 312] width 16 height 26
click at [863, 318] on div at bounding box center [866, 312] width 16 height 26
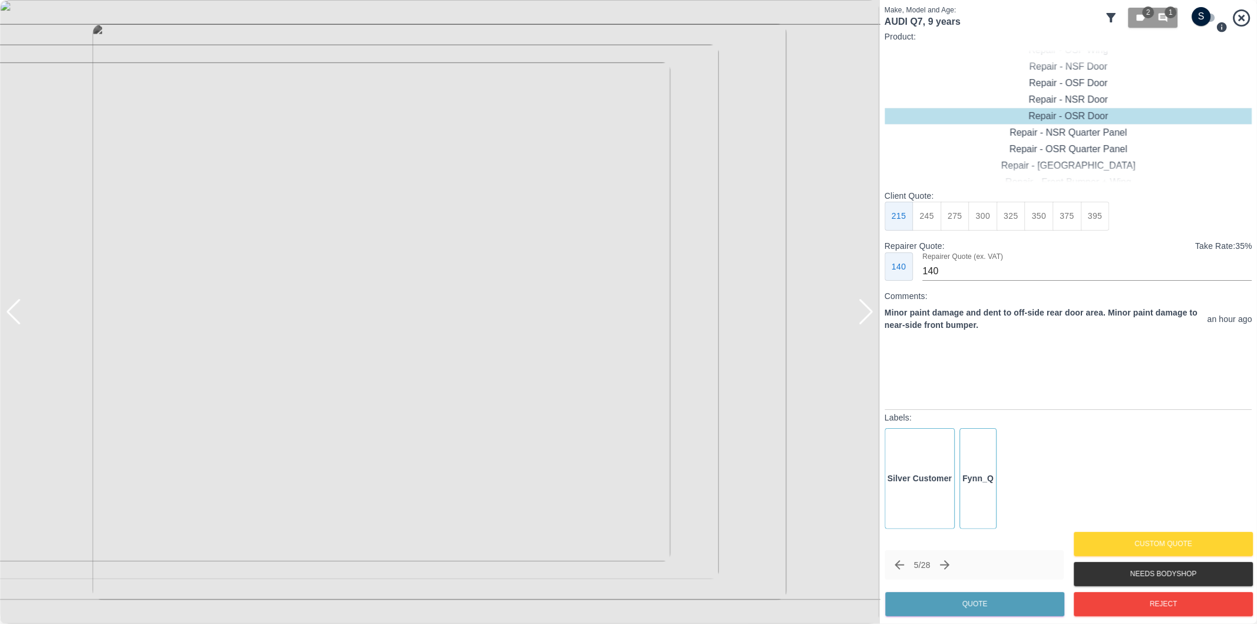
click at [863, 318] on div at bounding box center [866, 312] width 16 height 26
click at [947, 568] on icon "Next claim" at bounding box center [945, 565] width 14 height 14
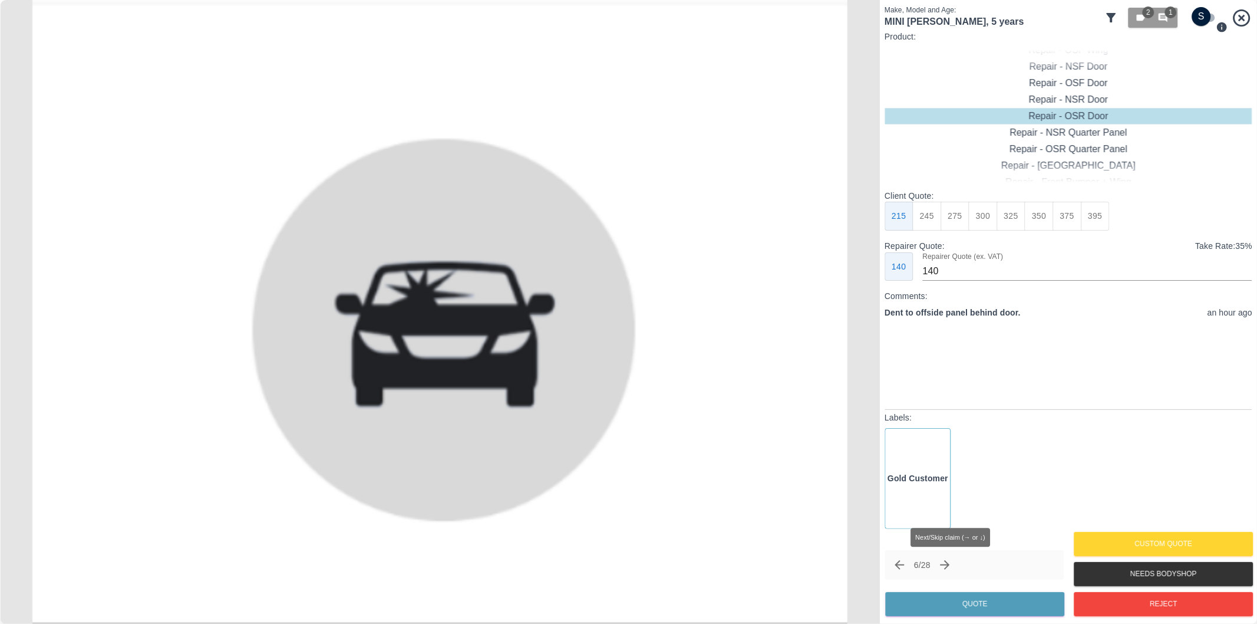
click at [948, 562] on icon "Next claim" at bounding box center [945, 565] width 14 height 14
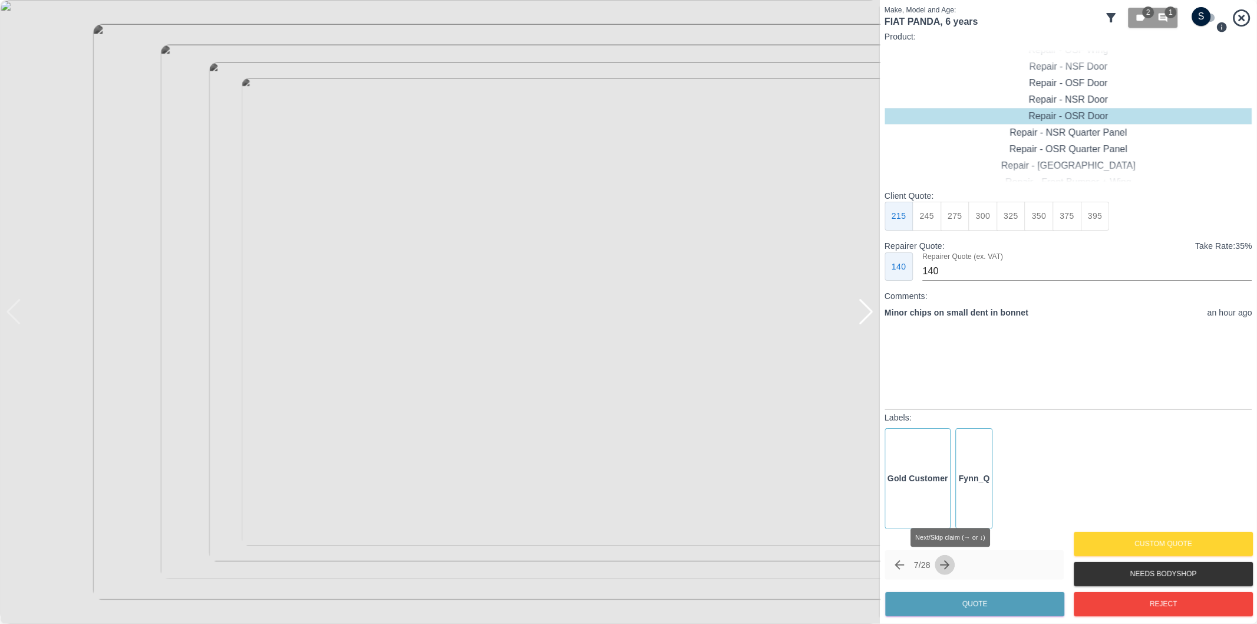
click at [948, 562] on icon "Next claim" at bounding box center [945, 565] width 14 height 14
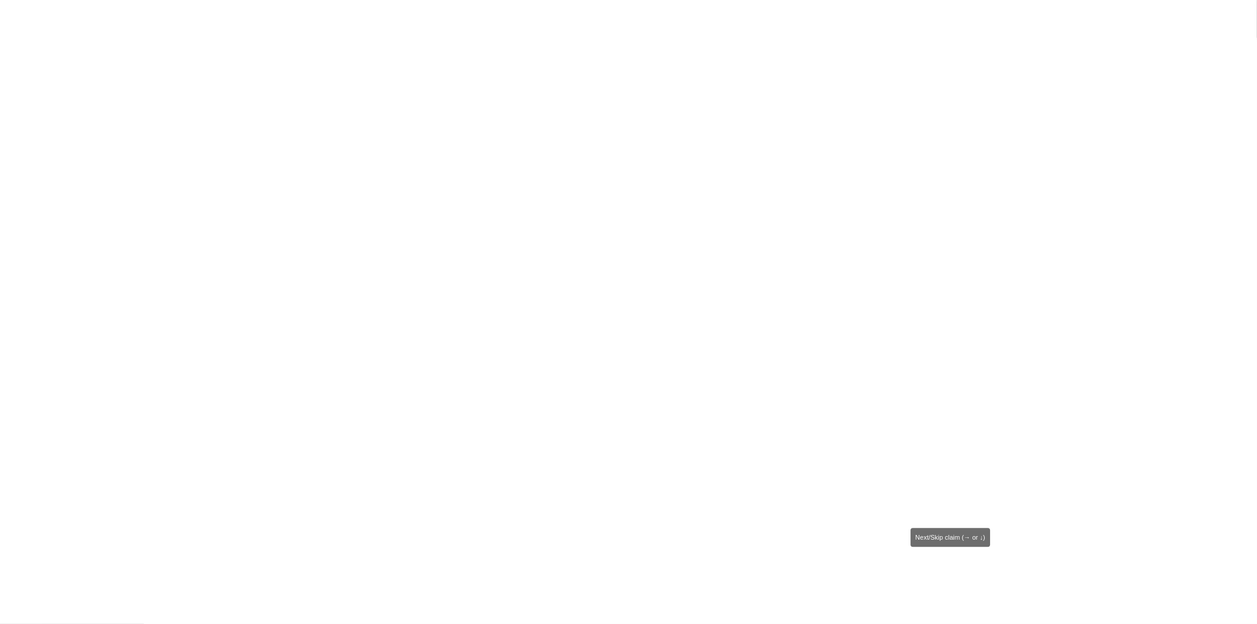
click at [948, 562] on icon "Next claim" at bounding box center [945, 565] width 14 height 14
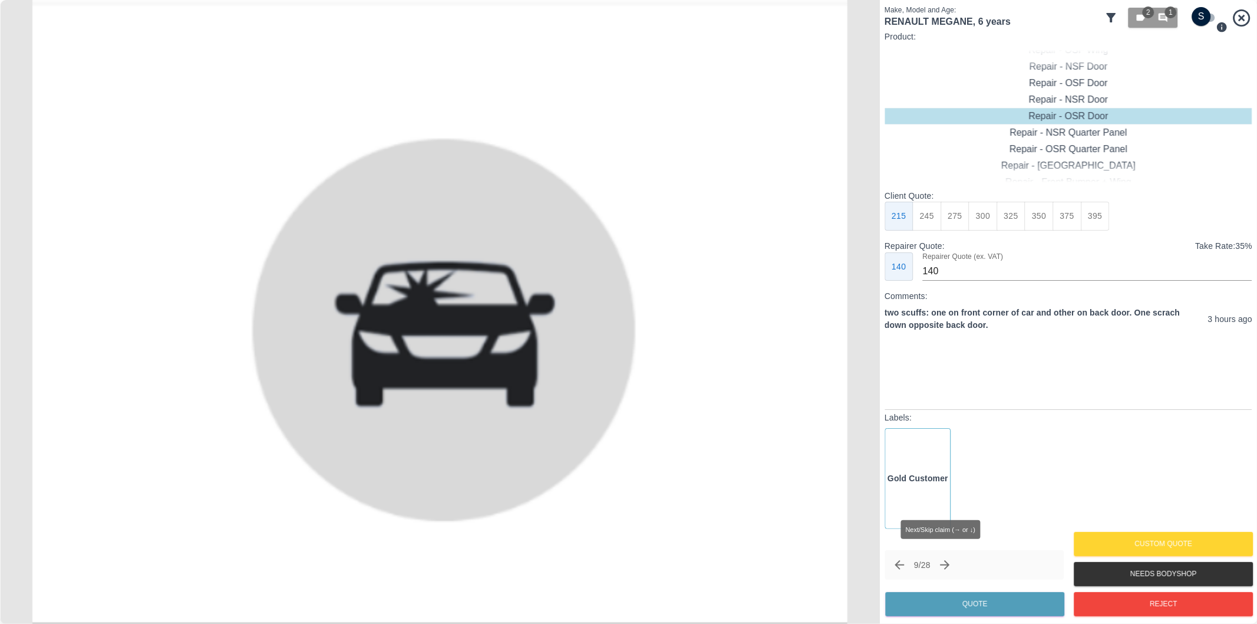
click at [948, 562] on icon "Next claim" at bounding box center [945, 565] width 14 height 14
click at [948, 562] on icon "Next claim" at bounding box center [950, 565] width 14 height 14
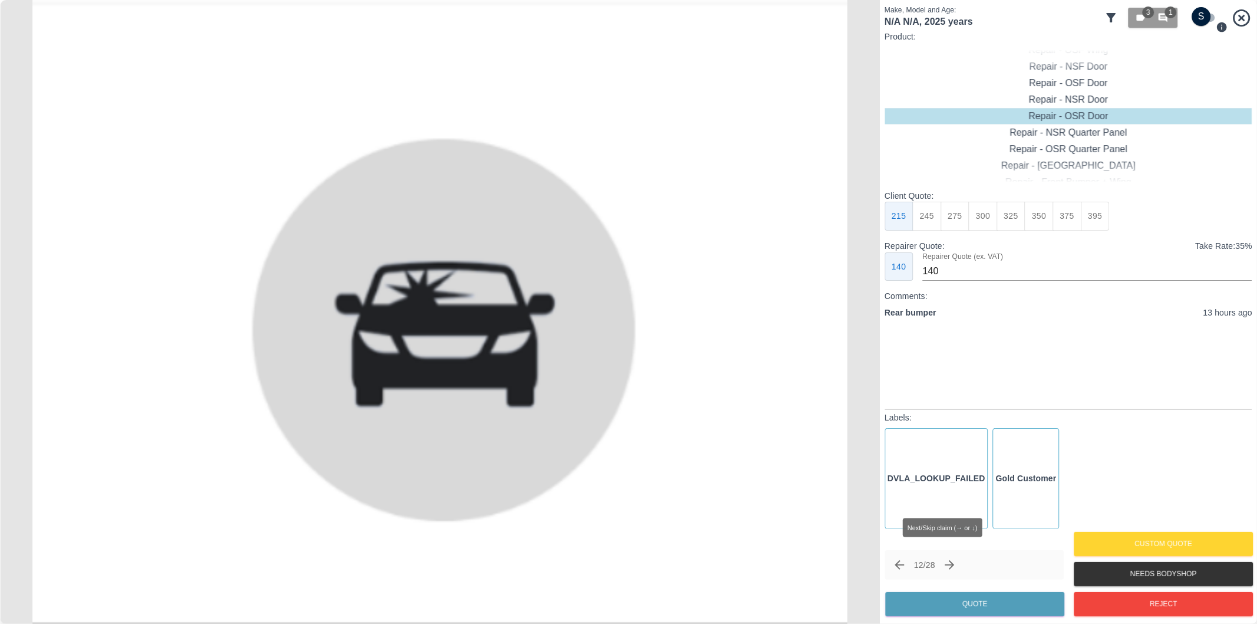
click at [948, 562] on icon "Next claim" at bounding box center [950, 565] width 14 height 14
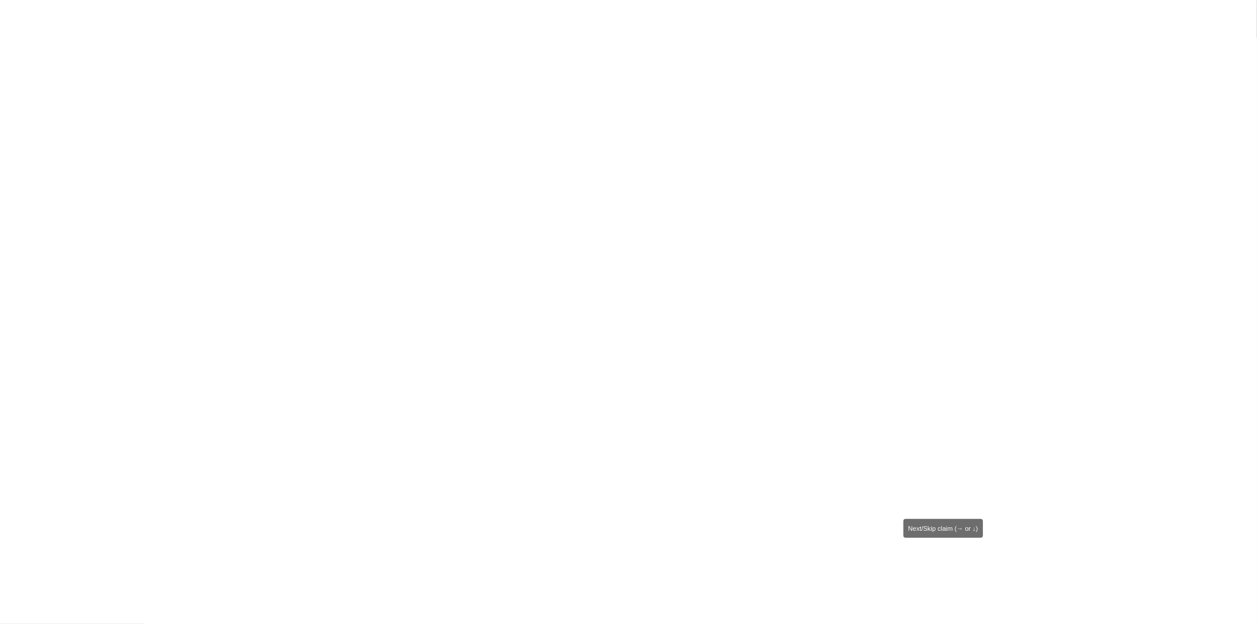
click at [948, 562] on icon "Next claim" at bounding box center [949, 565] width 14 height 14
click at [948, 562] on icon "Next claim" at bounding box center [950, 565] width 14 height 14
click at [948, 562] on icon "Next claim" at bounding box center [949, 564] width 14 height 14
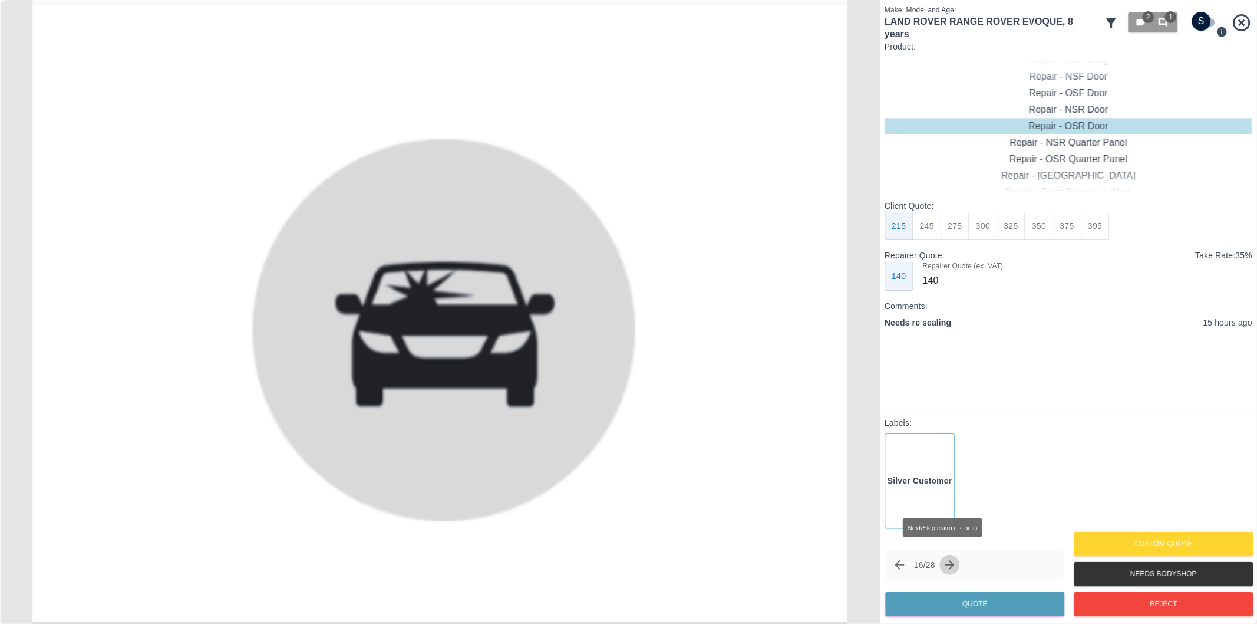
click at [948, 562] on icon "Next claim" at bounding box center [950, 565] width 14 height 14
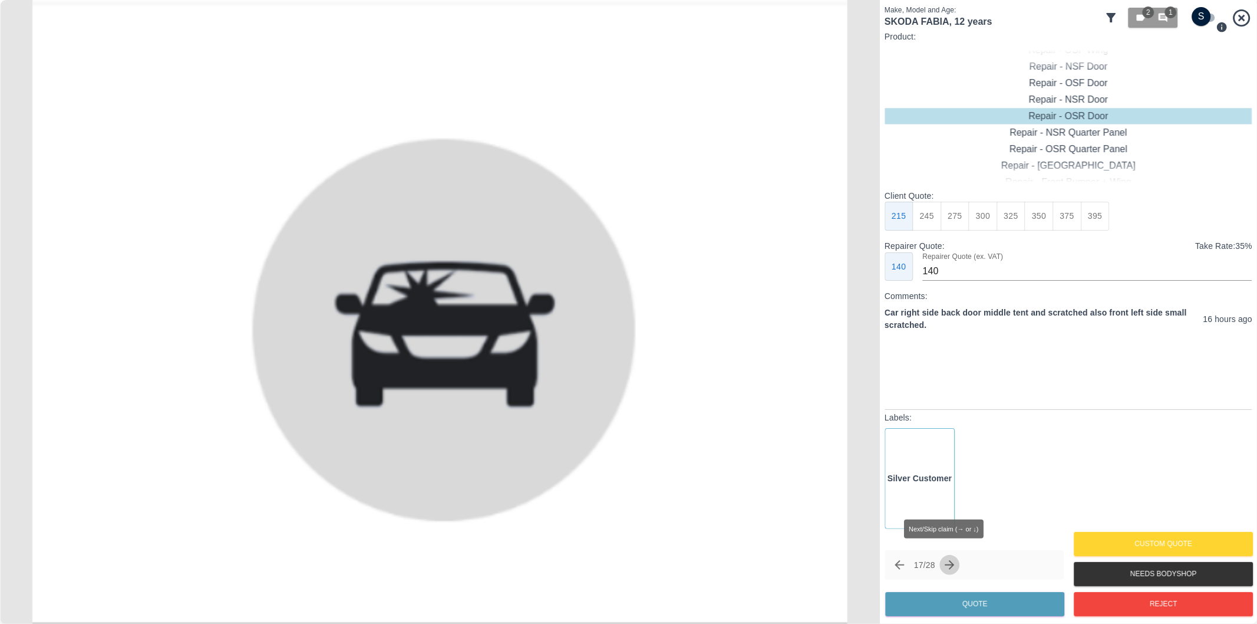
click at [948, 562] on icon "Next claim" at bounding box center [950, 565] width 14 height 14
click at [955, 563] on icon "Next claim" at bounding box center [949, 564] width 9 height 9
click at [957, 562] on icon "Next claim" at bounding box center [950, 565] width 14 height 14
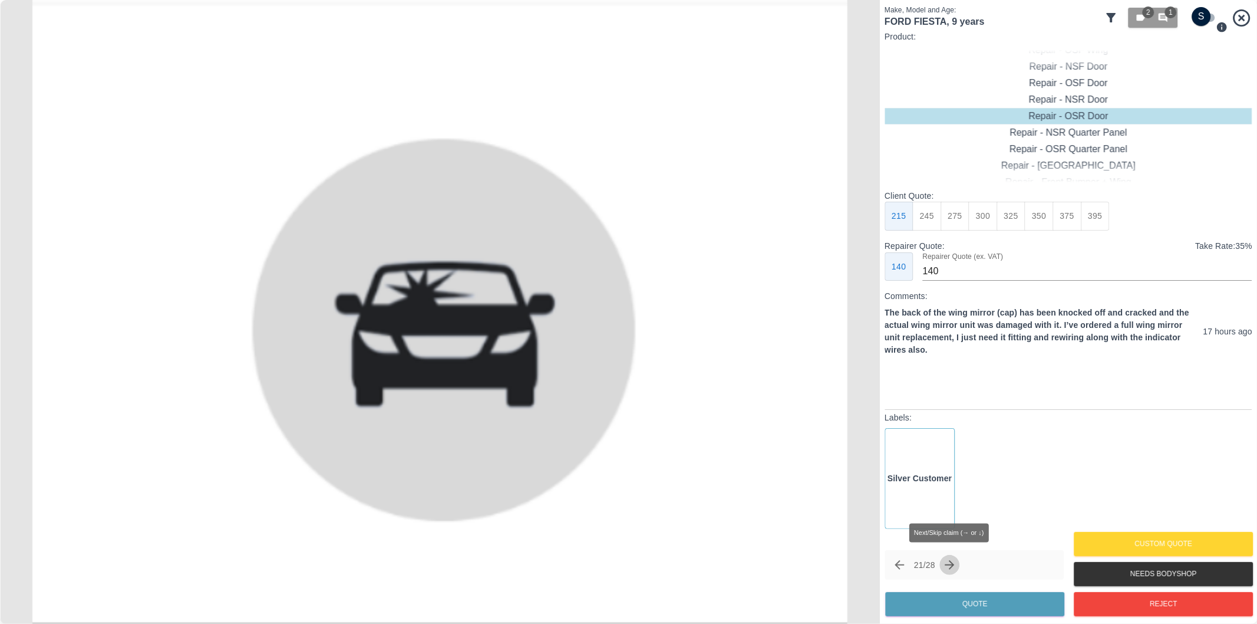
click at [957, 560] on icon "Next claim" at bounding box center [950, 565] width 14 height 14
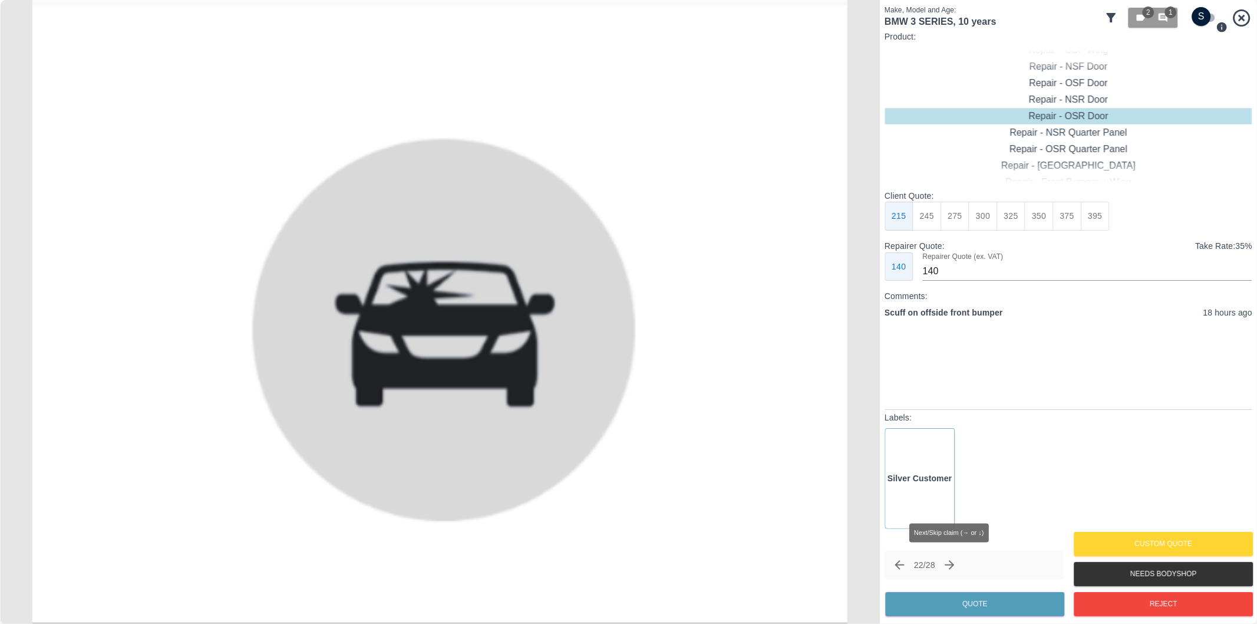
click at [957, 558] on icon "Next claim" at bounding box center [950, 565] width 14 height 14
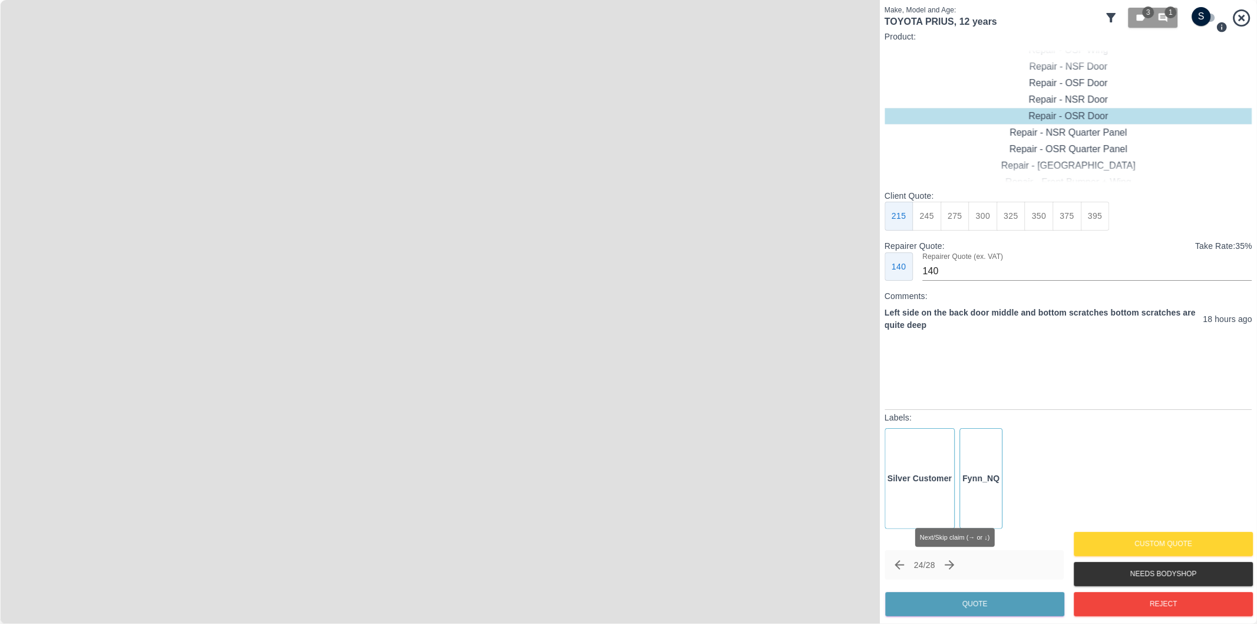
click at [957, 556] on button "Next claim" at bounding box center [950, 565] width 20 height 20
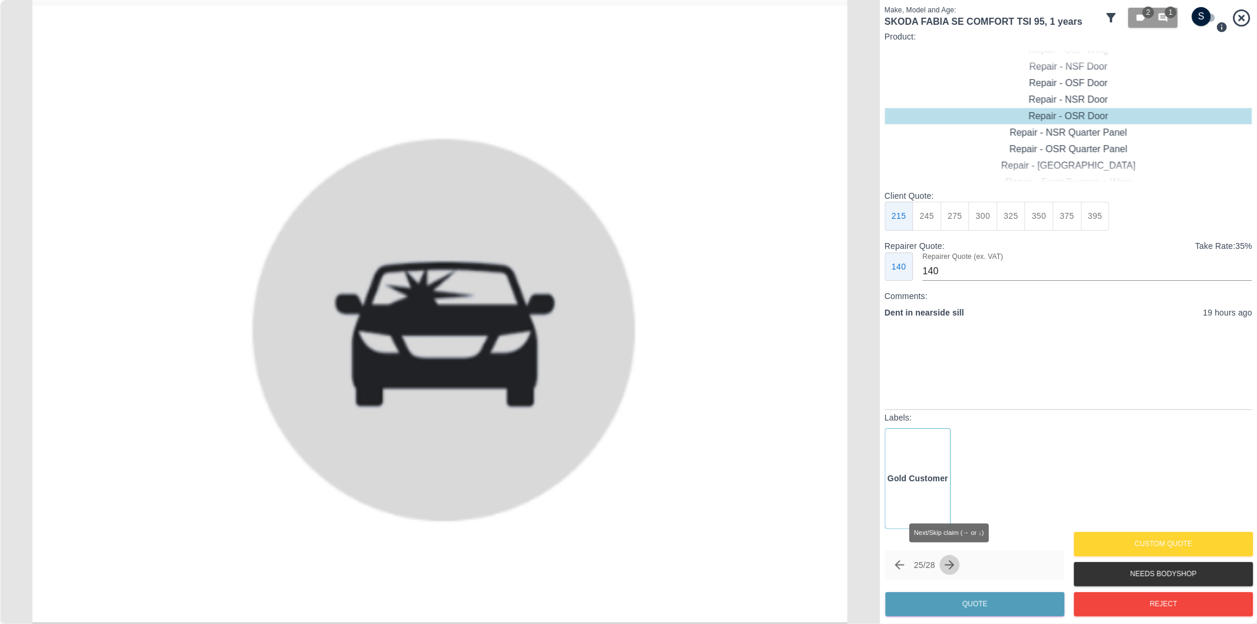
click at [957, 556] on button "Next claim" at bounding box center [950, 565] width 20 height 20
click at [950, 561] on span "Next/Skip claim (→ or ↓)" at bounding box center [950, 565] width 20 height 20
click at [950, 563] on span "Next/Skip claim (→ or ↓)" at bounding box center [950, 565] width 20 height 20
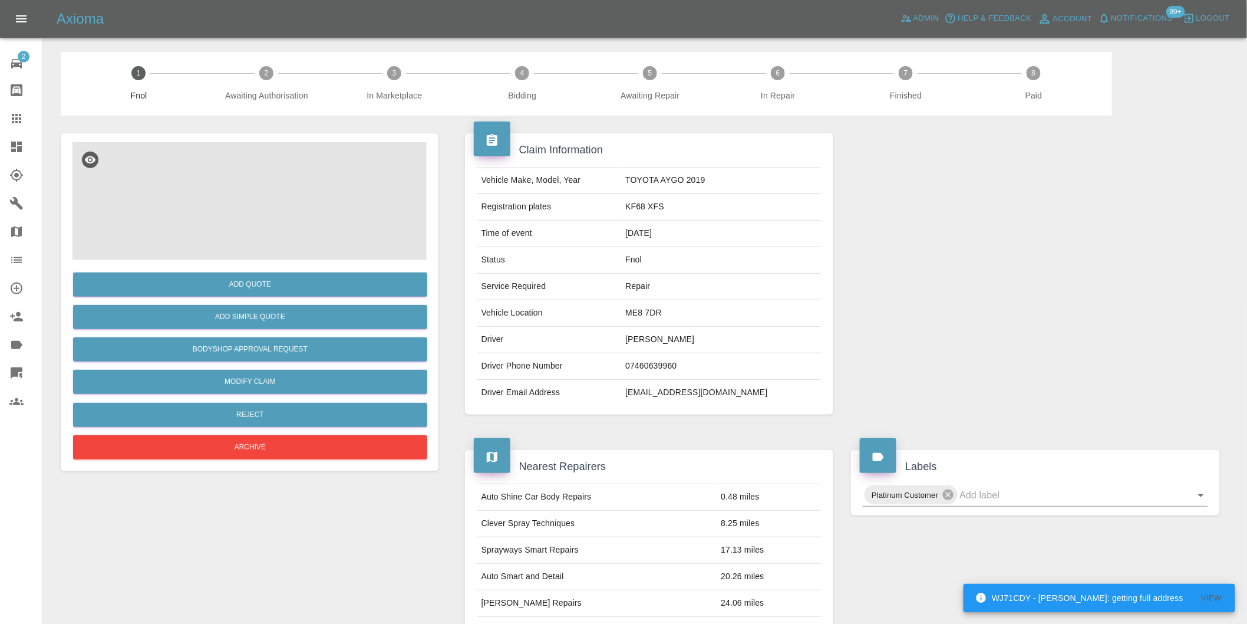
click at [268, 183] on img at bounding box center [249, 201] width 354 height 118
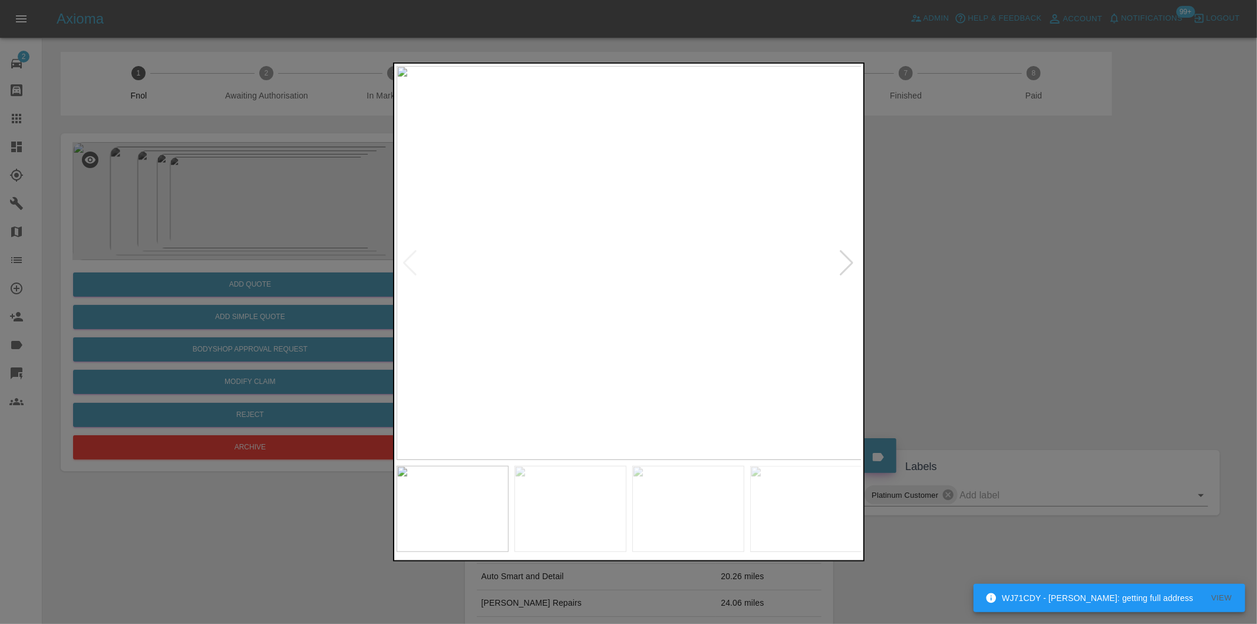
click at [850, 262] on div at bounding box center [847, 263] width 16 height 26
click at [850, 262] on img at bounding box center [630, 263] width 466 height 394
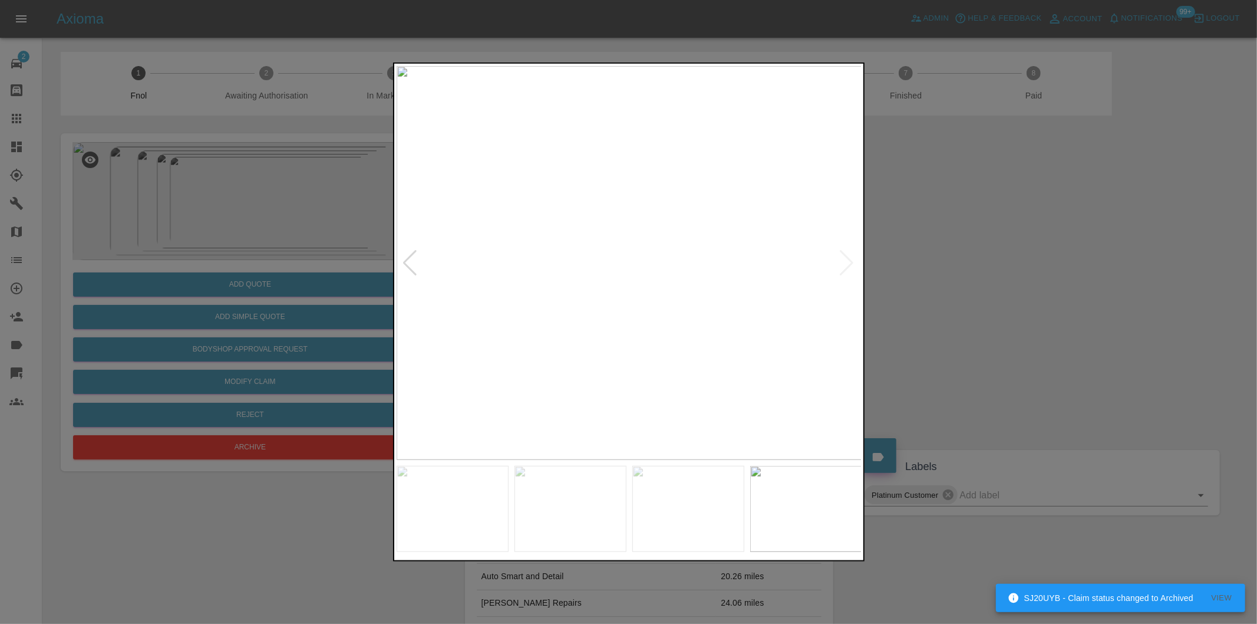
click at [994, 282] on div at bounding box center [628, 312] width 1257 height 624
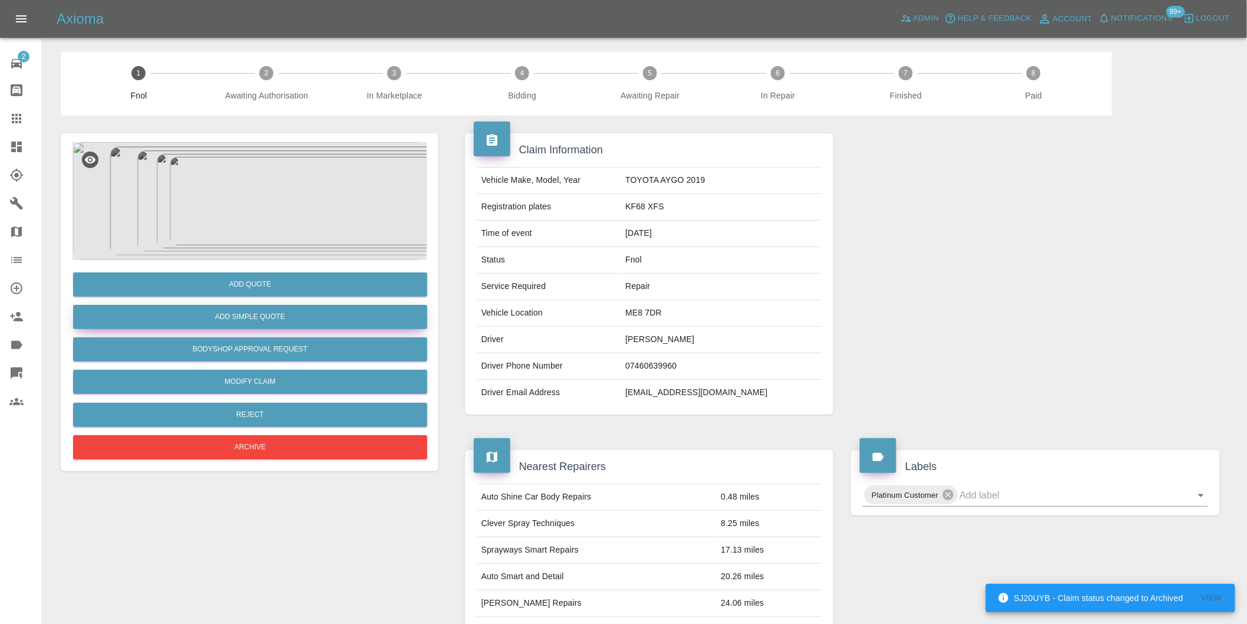
click at [312, 326] on button "Add Simple Quote" at bounding box center [250, 317] width 354 height 24
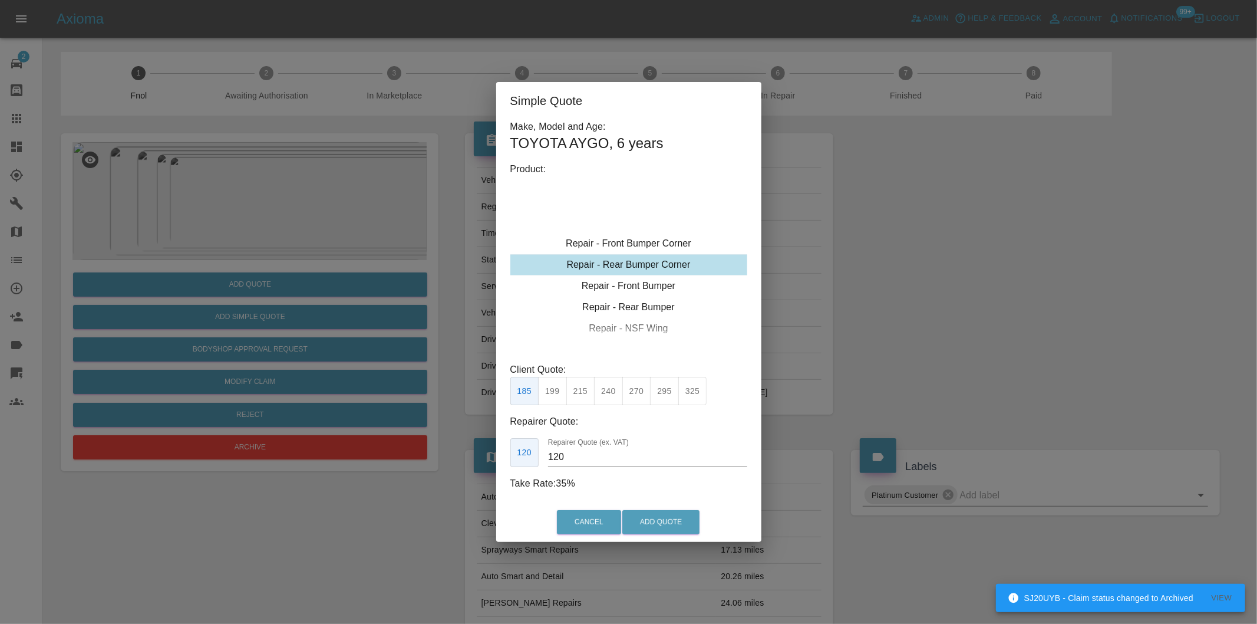
click at [654, 265] on div "Repair - Rear Bumper Corner" at bounding box center [628, 264] width 237 height 21
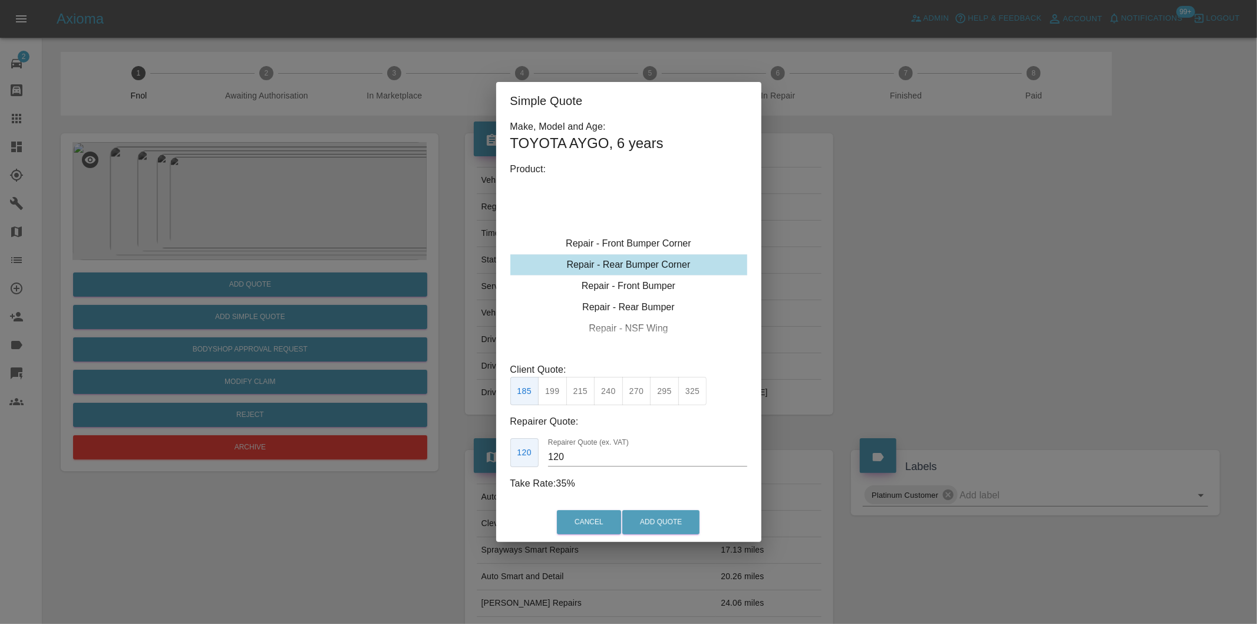
click at [582, 387] on button "215" at bounding box center [580, 391] width 29 height 29
type input "135"
click at [659, 528] on button "Add Quote" at bounding box center [660, 522] width 77 height 24
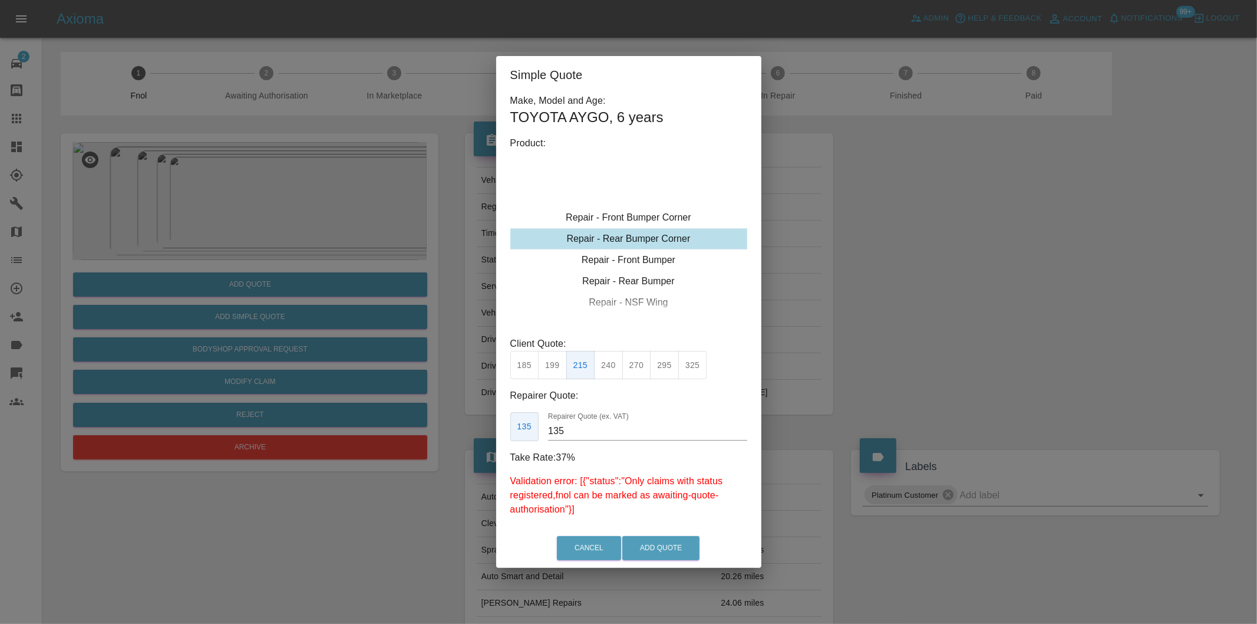
click at [978, 348] on div "Simple Quote Make, Model and Age: TOYOTA AYGO , 6 years Product: Repair - Front…" at bounding box center [628, 312] width 1257 height 624
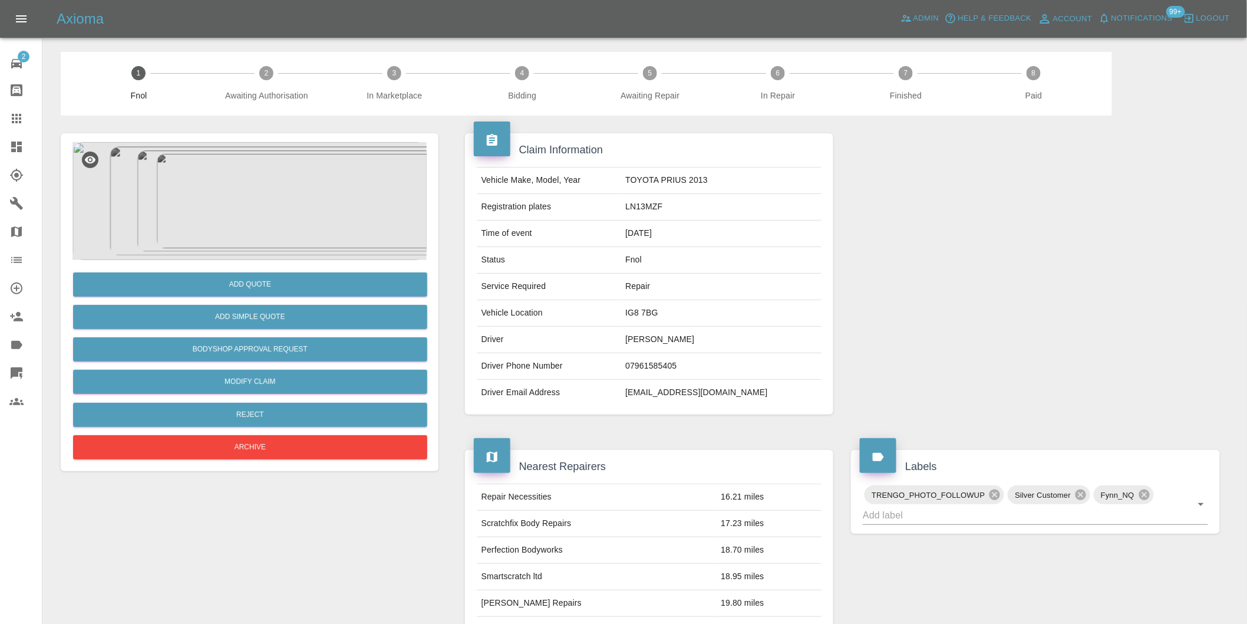
click at [257, 193] on img at bounding box center [249, 201] width 354 height 118
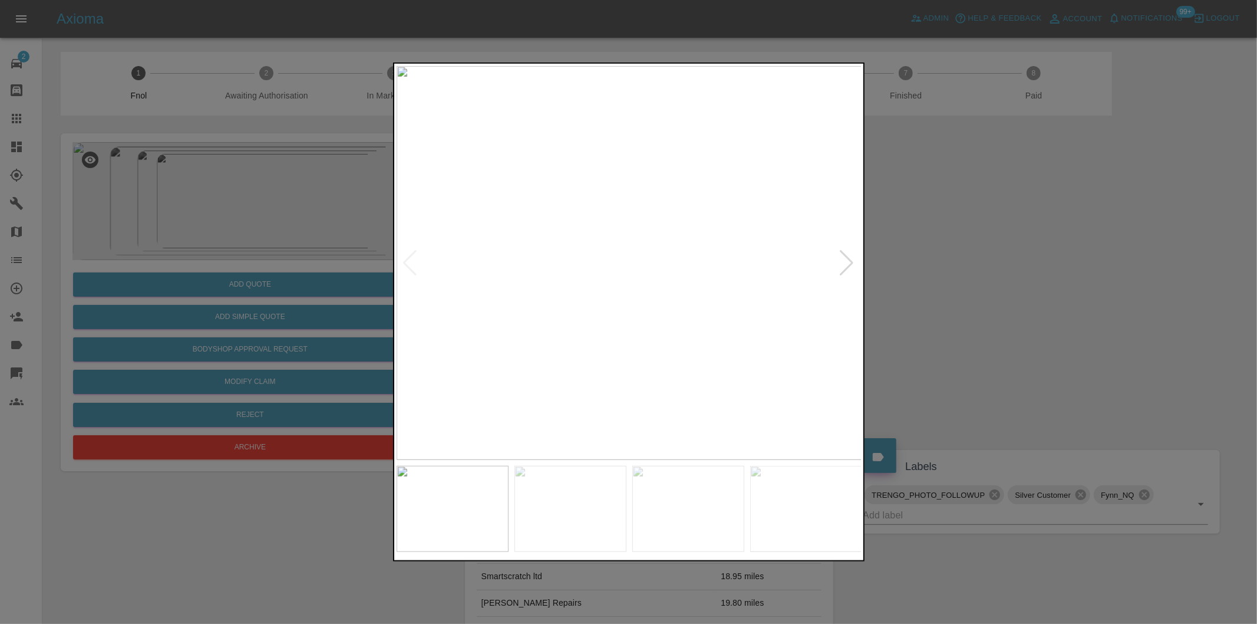
click at [850, 266] on div at bounding box center [847, 263] width 16 height 26
click at [850, 264] on div at bounding box center [847, 263] width 16 height 26
click at [850, 263] on img at bounding box center [630, 263] width 466 height 394
click at [850, 262] on img at bounding box center [630, 263] width 466 height 394
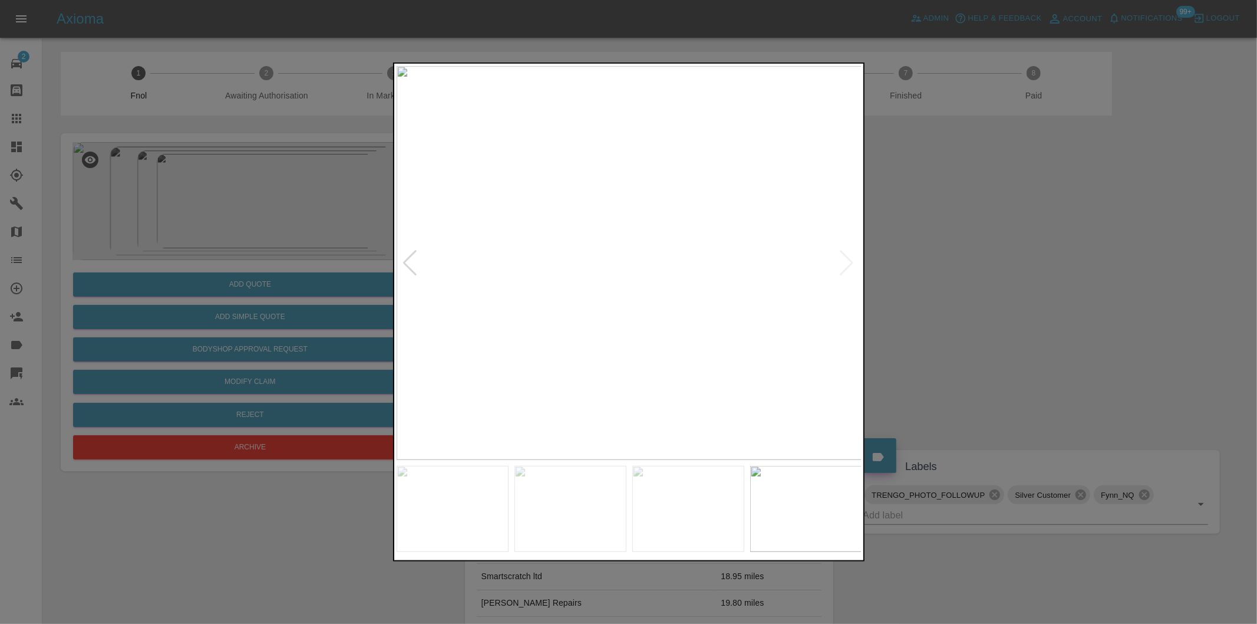
click at [1006, 230] on div at bounding box center [628, 312] width 1257 height 624
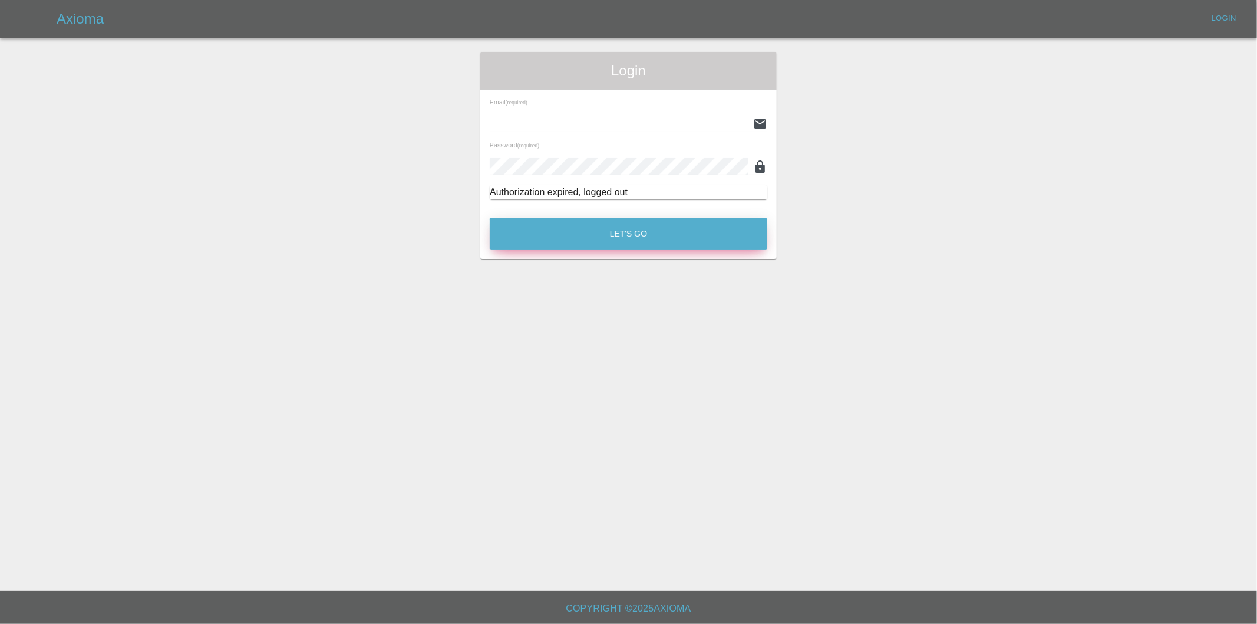
type input "[PERSON_NAME][EMAIL_ADDRESS][DOMAIN_NAME]"
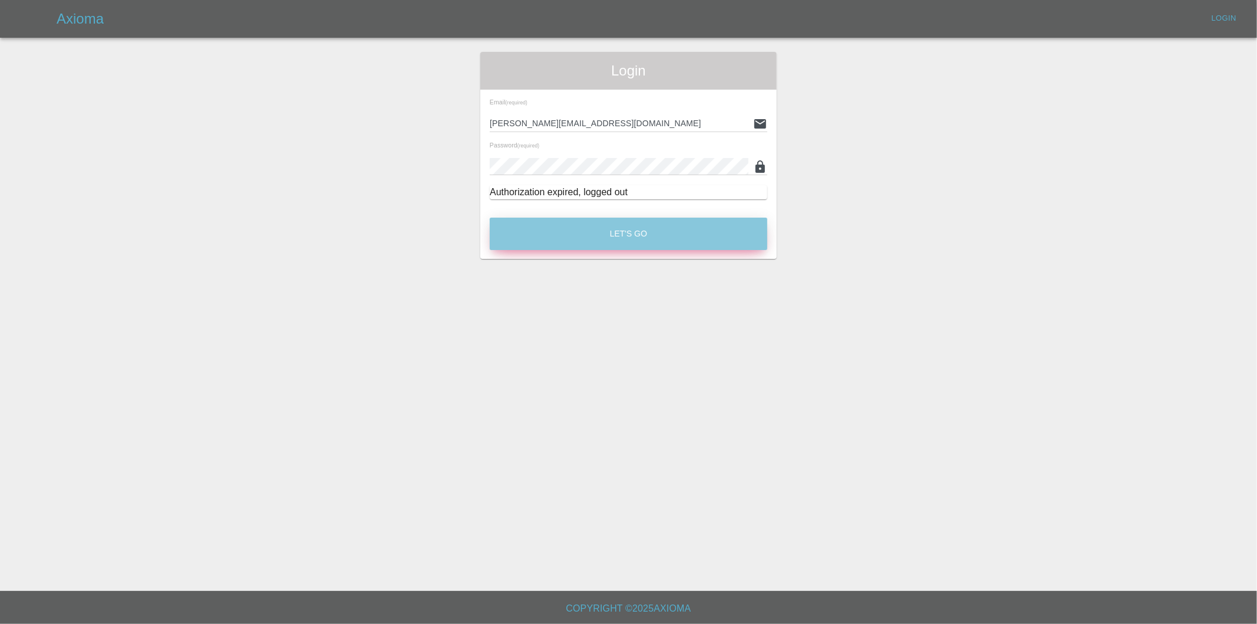
click at [632, 232] on button "Let's Go" at bounding box center [629, 233] width 278 height 32
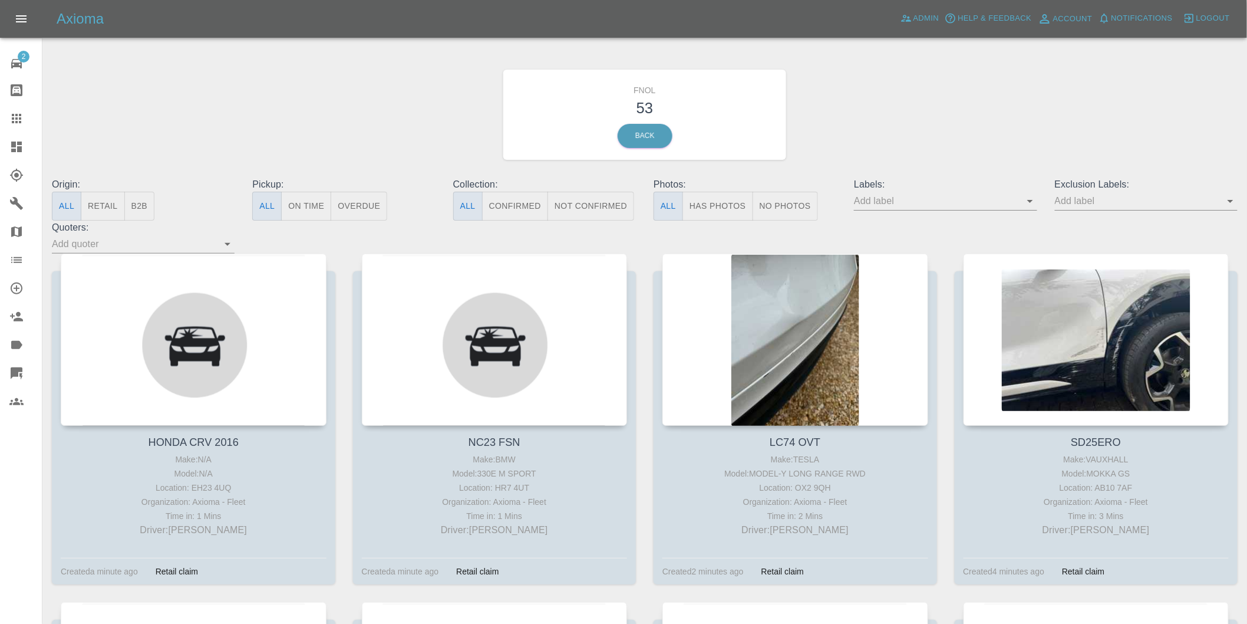
click at [1227, 202] on icon "Open" at bounding box center [1231, 201] width 14 height 14
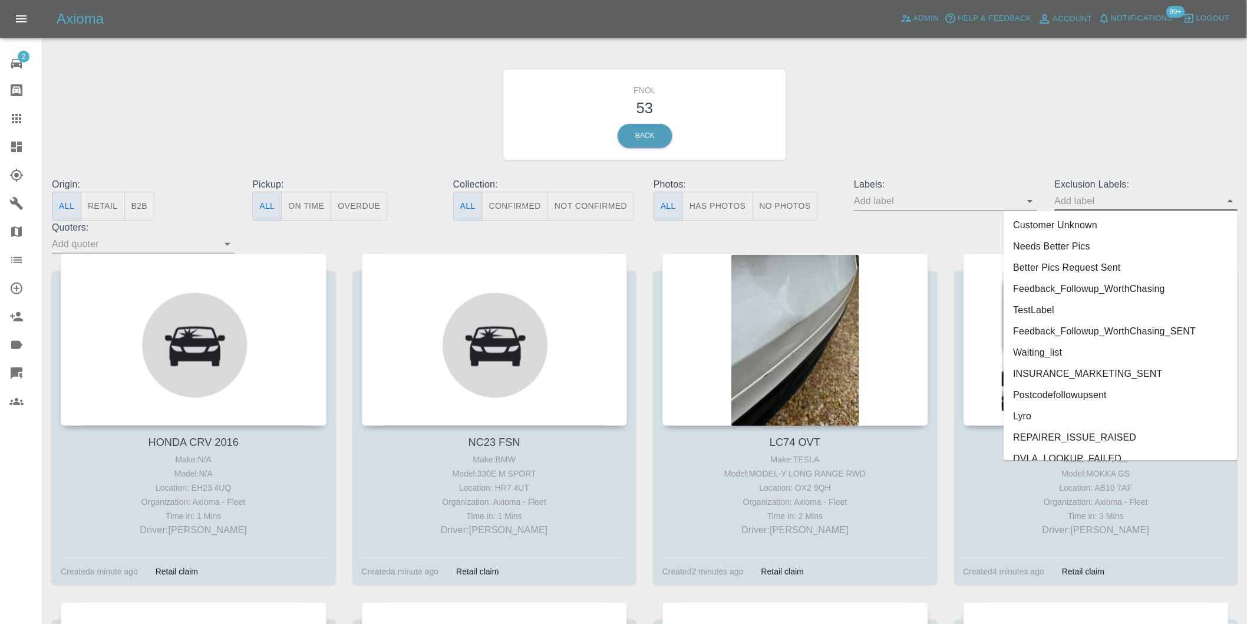
scroll to position [2539, 0]
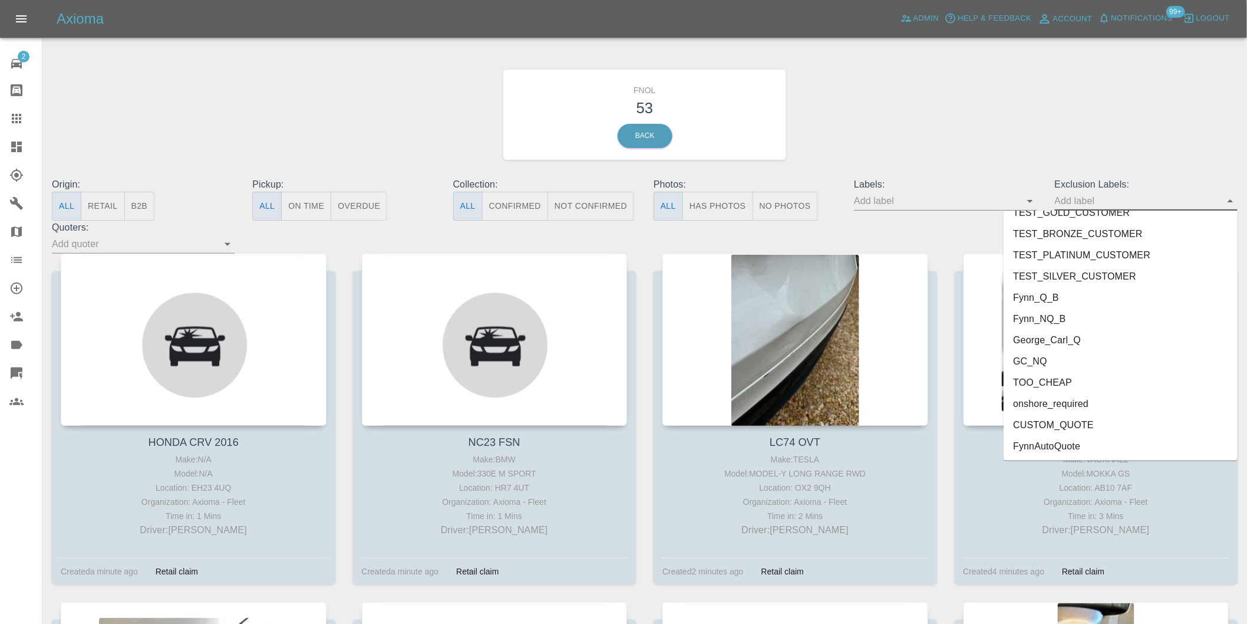
click at [1061, 402] on li "onshore_required" at bounding box center [1121, 403] width 234 height 21
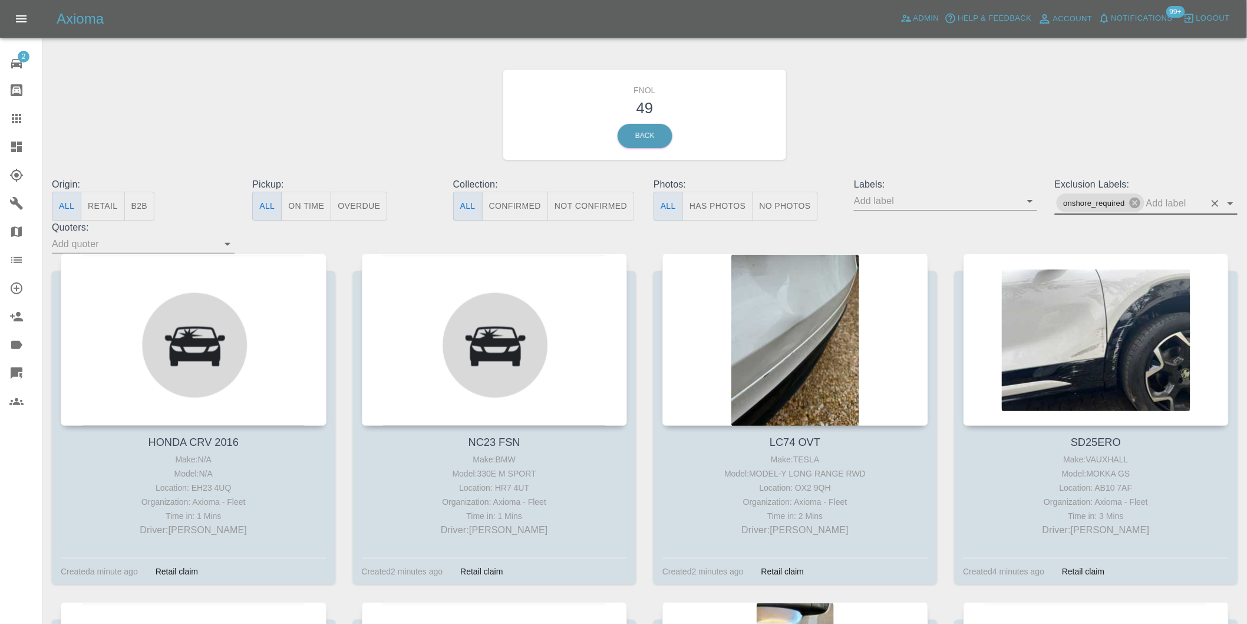
click at [1232, 202] on icon "Open" at bounding box center [1231, 203] width 6 height 3
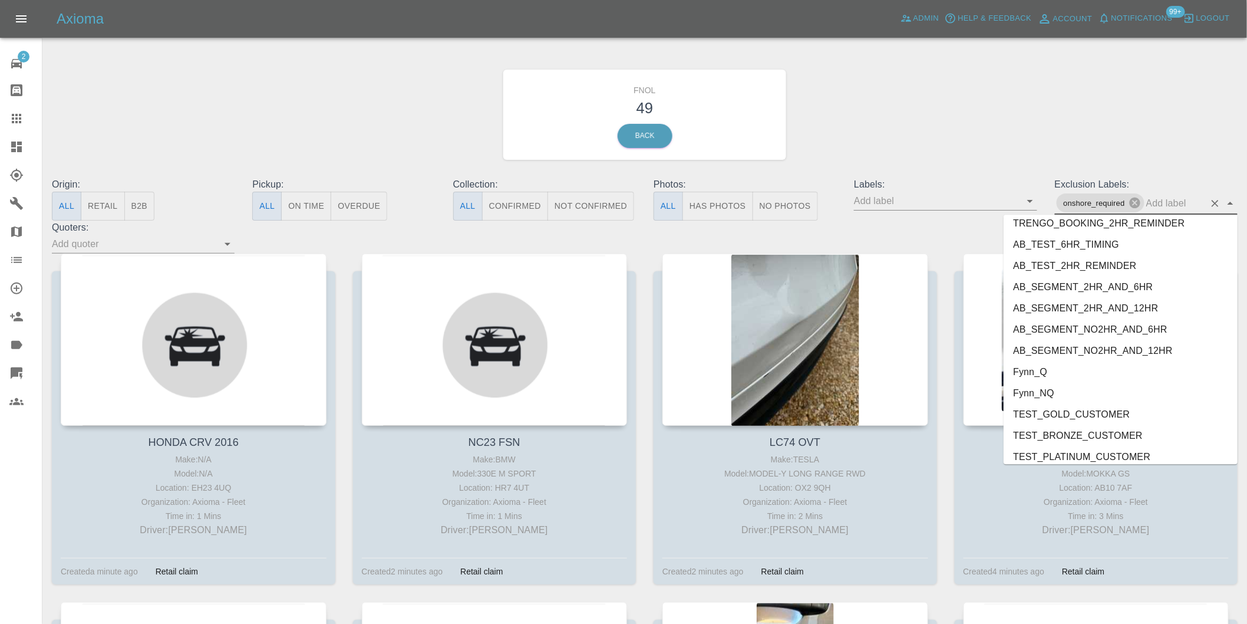
scroll to position [2517, 0]
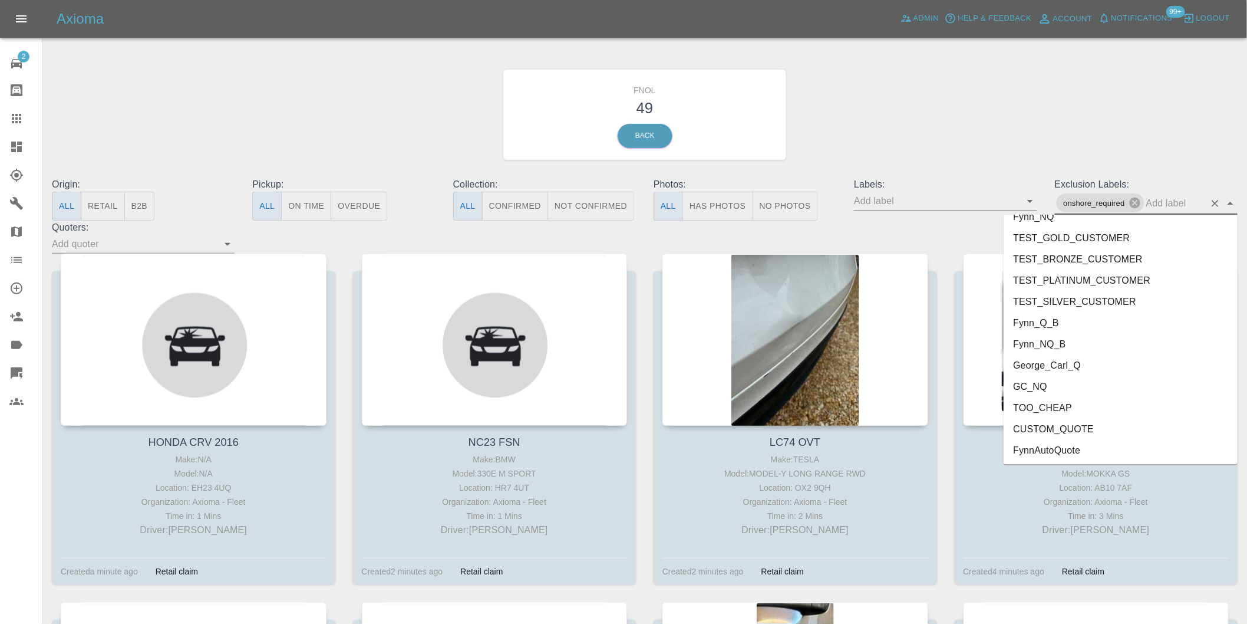
click at [1053, 368] on li "George_Carl_Q" at bounding box center [1121, 364] width 234 height 21
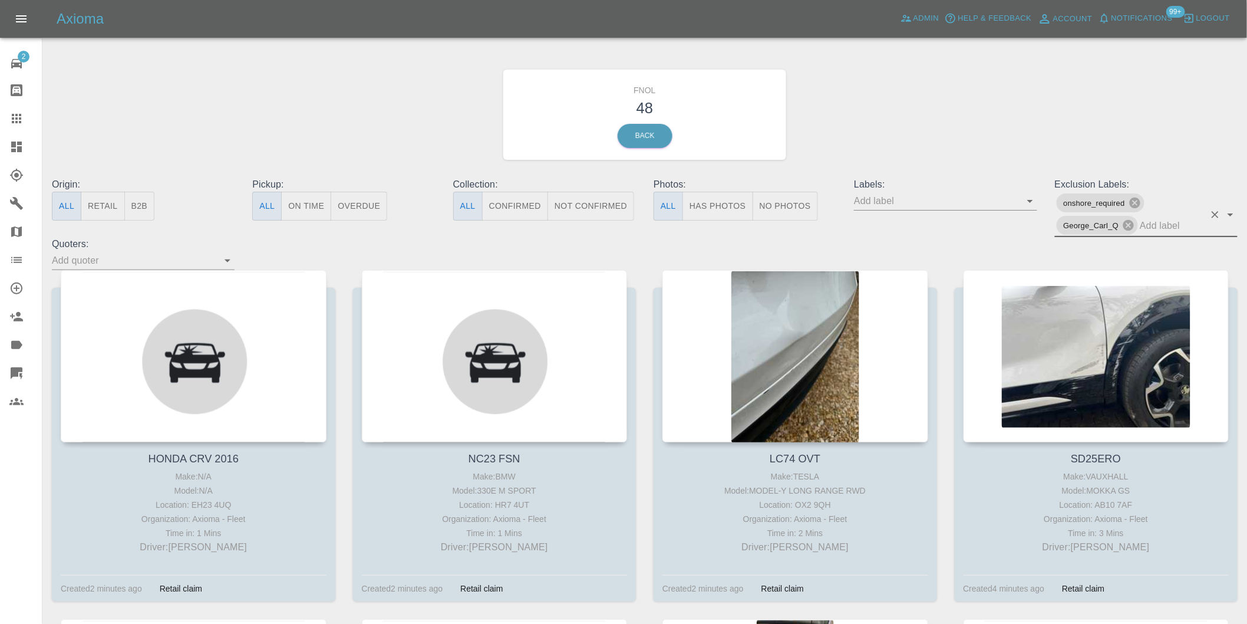
click at [735, 202] on button "Has Photos" at bounding box center [718, 206] width 71 height 29
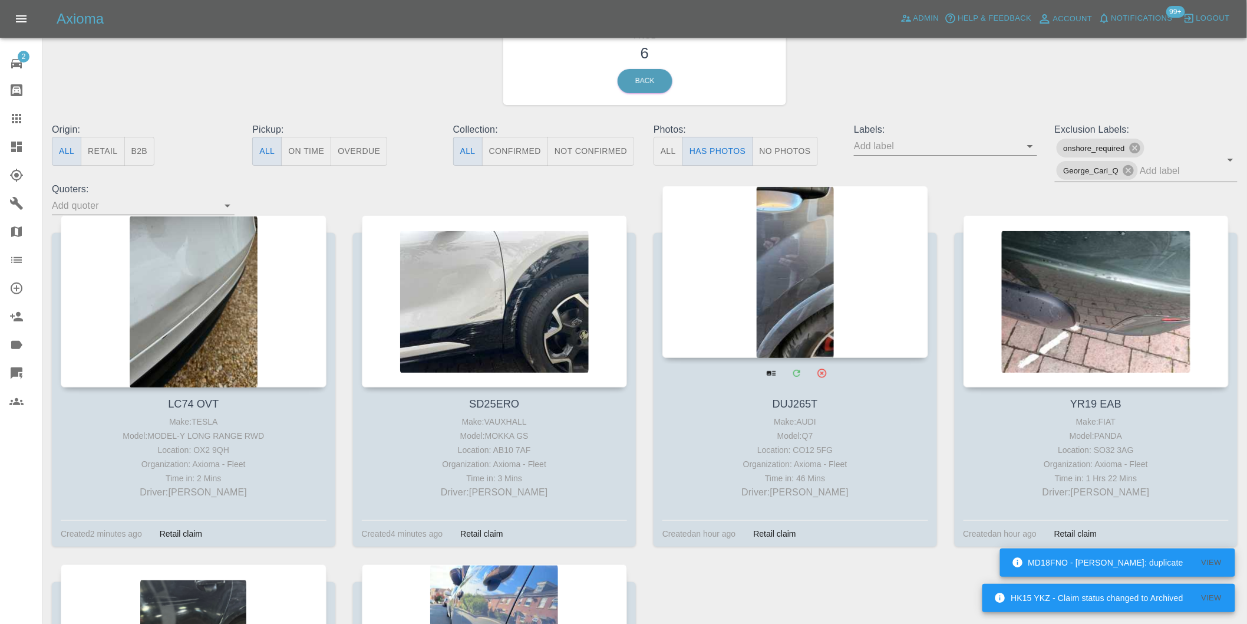
scroll to position [0, 0]
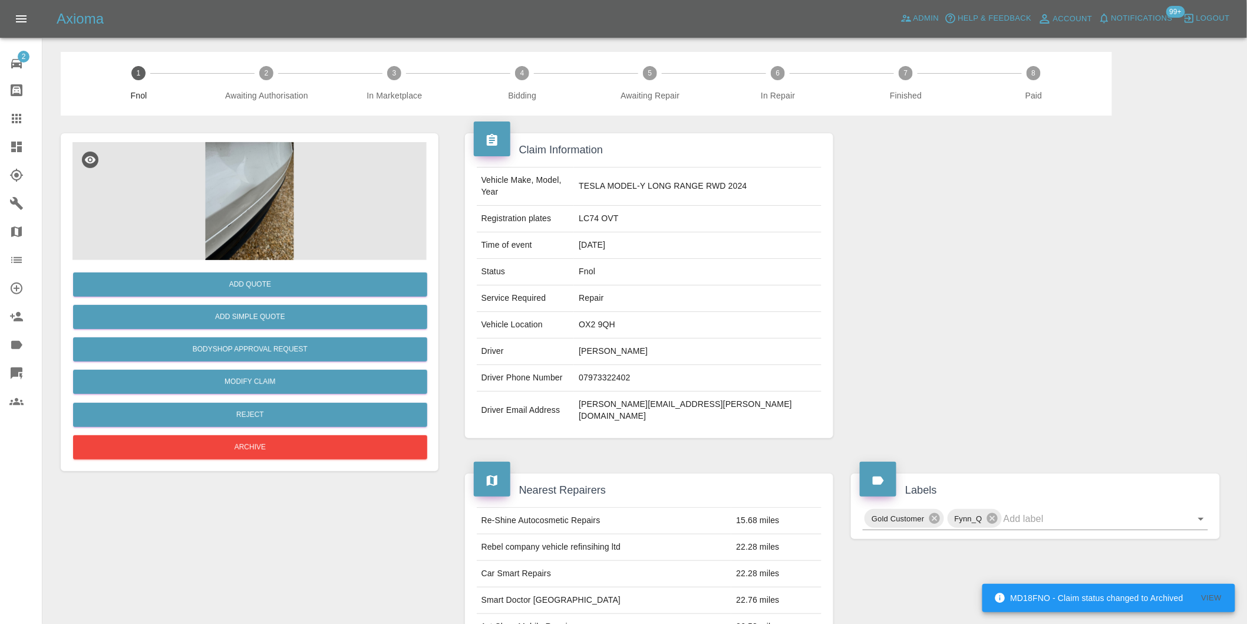
click at [272, 162] on img at bounding box center [249, 201] width 354 height 118
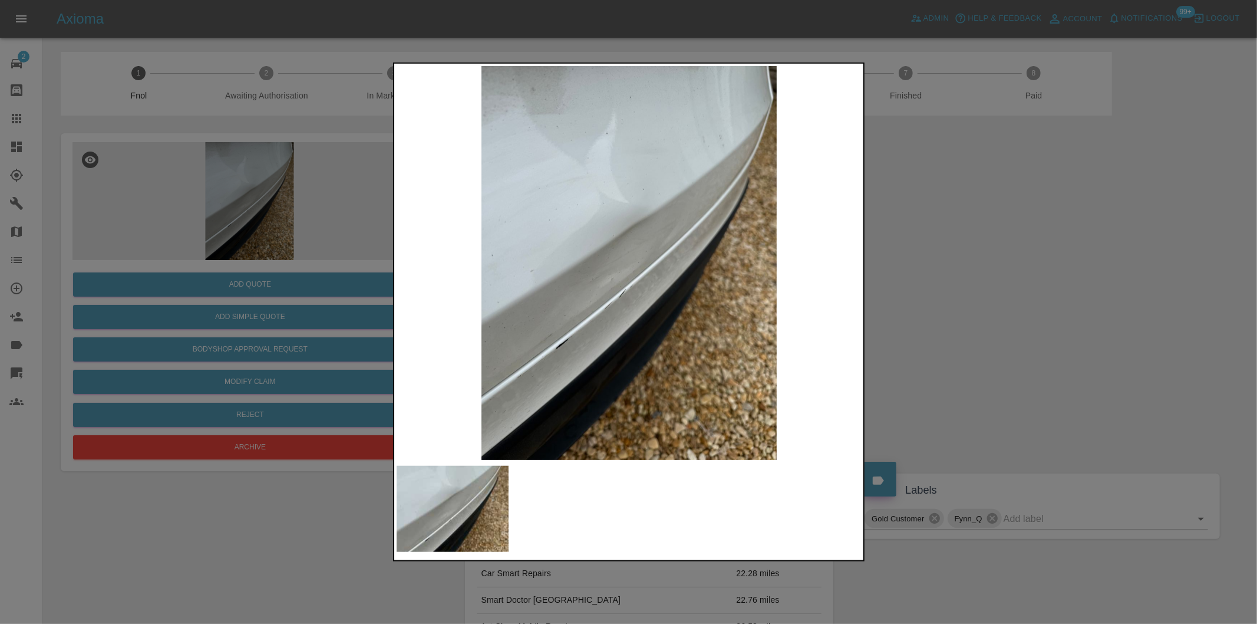
click at [942, 279] on div at bounding box center [628, 312] width 1257 height 624
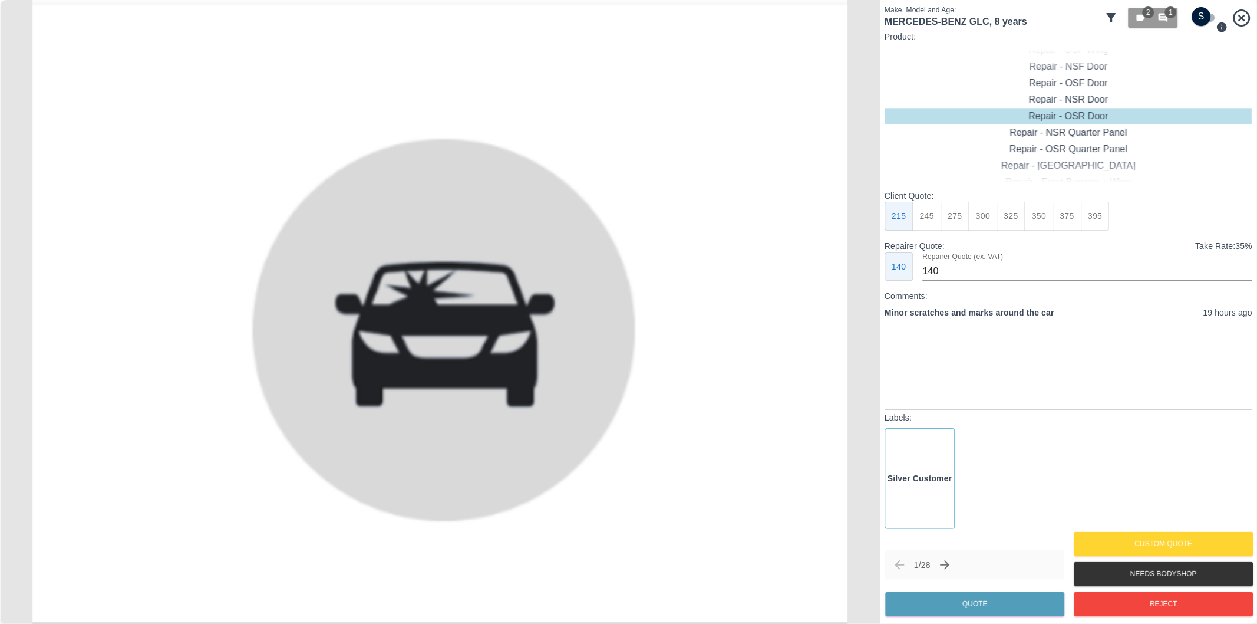
click at [1109, 12] on icon at bounding box center [1112, 18] width 14 height 14
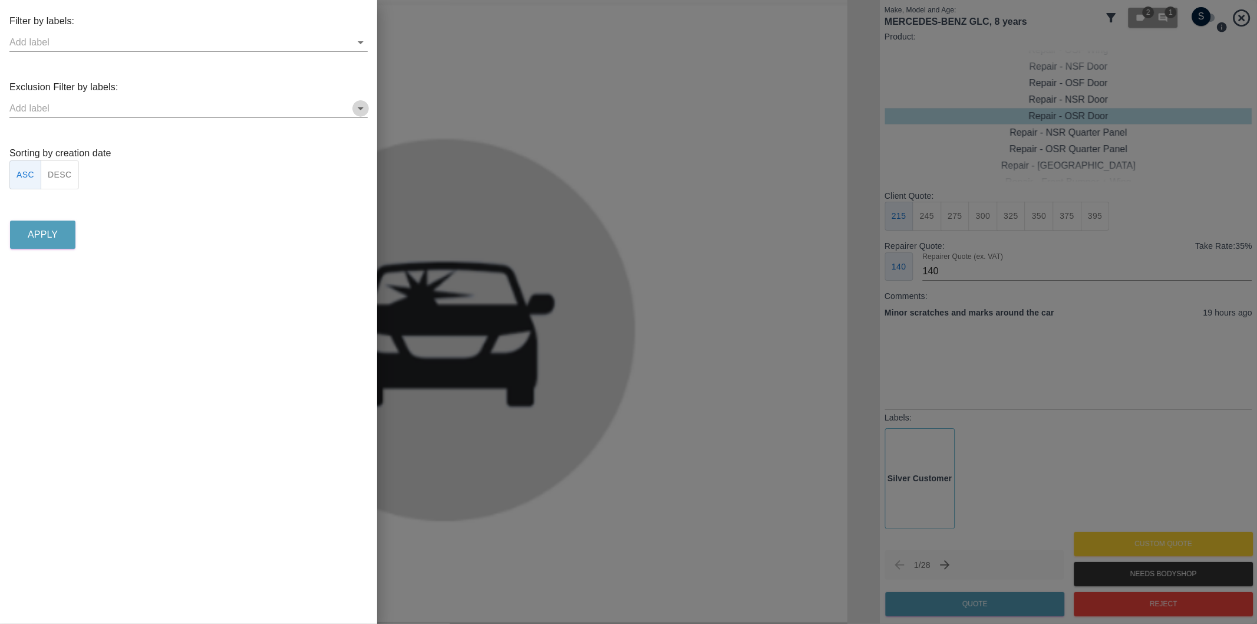
click at [361, 108] on icon "Open" at bounding box center [361, 108] width 6 height 3
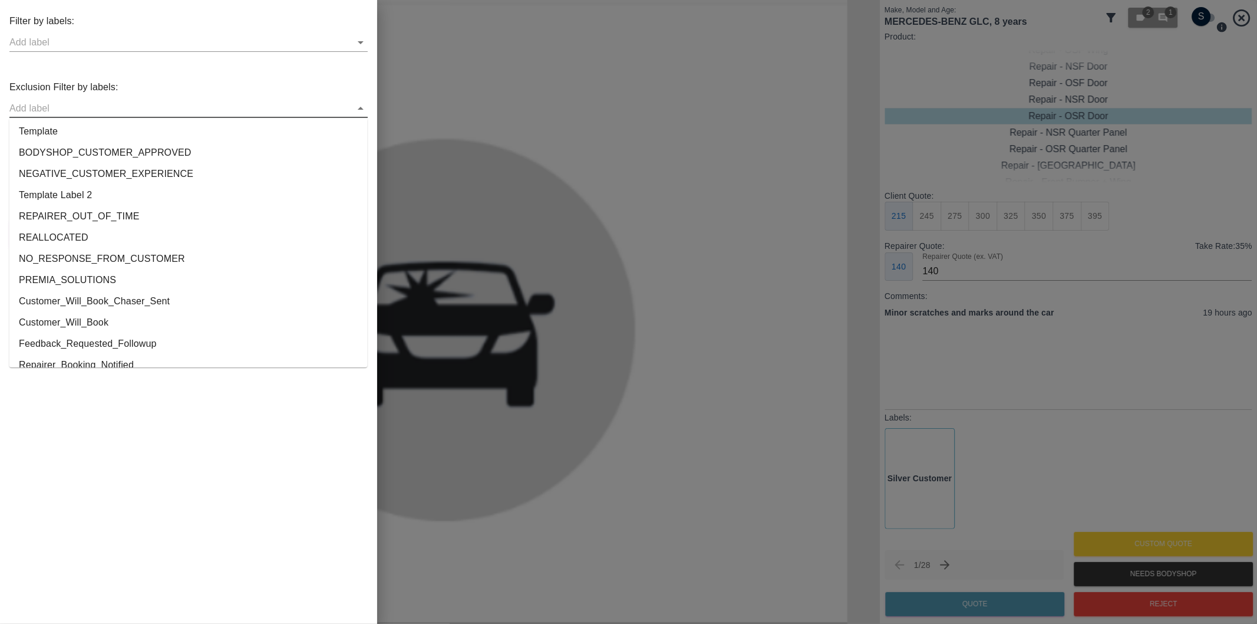
scroll to position [2199, 0]
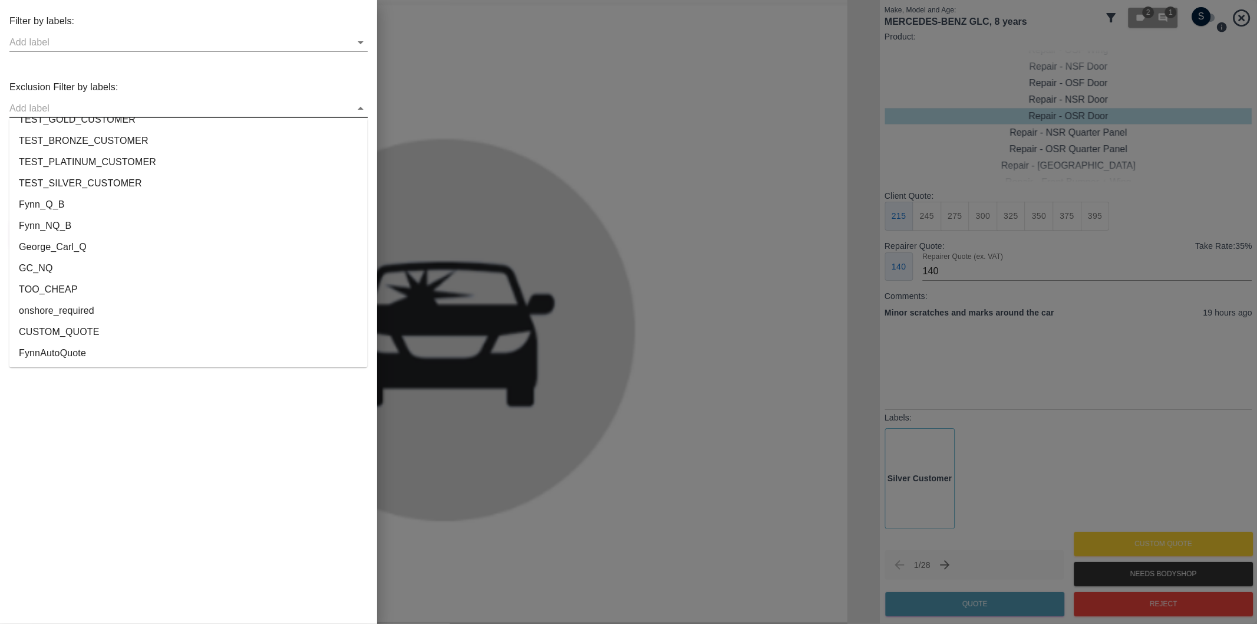
click at [83, 312] on li "onshore_required" at bounding box center [188, 310] width 358 height 21
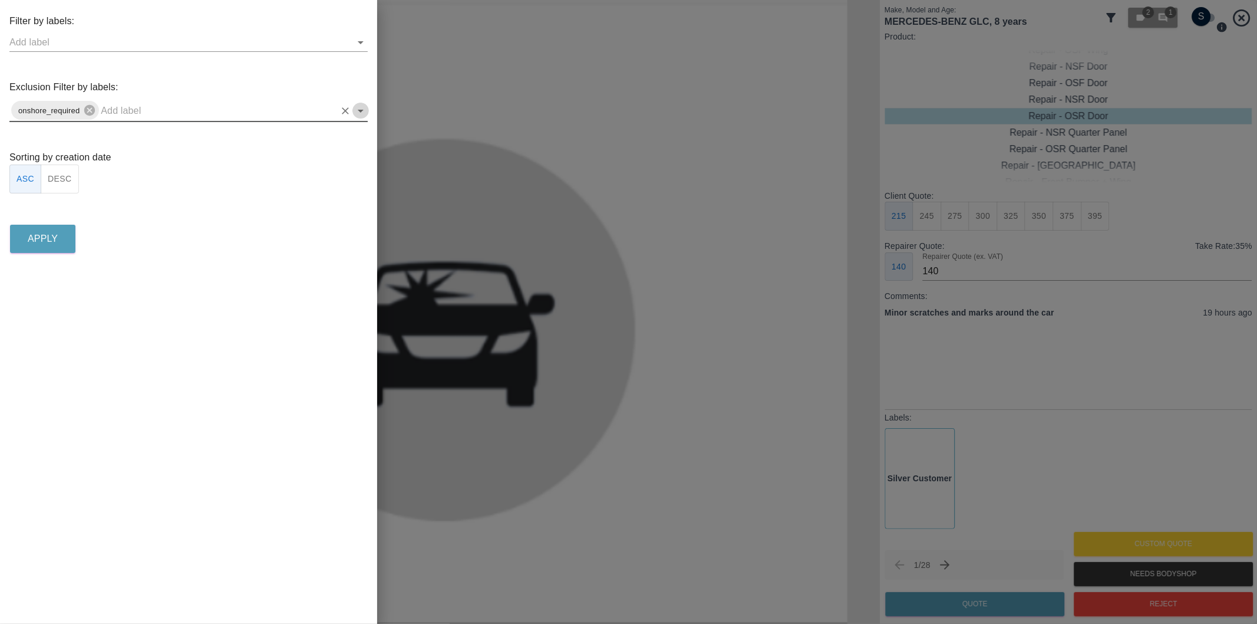
click at [360, 113] on icon "Open" at bounding box center [361, 111] width 14 height 14
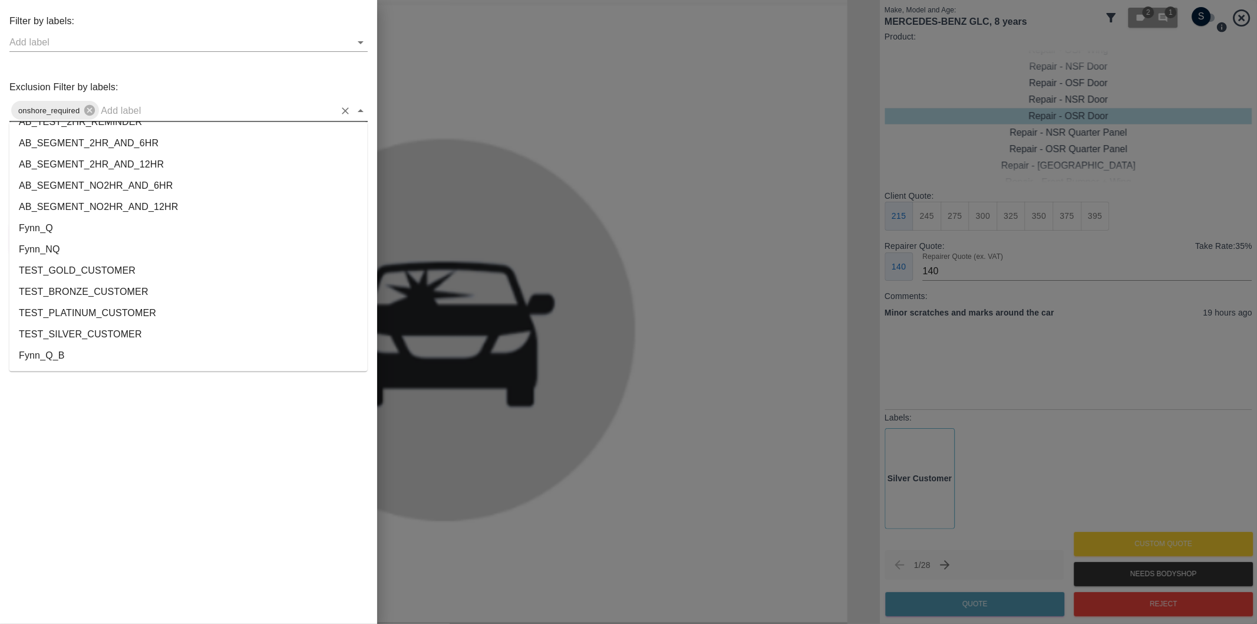
scroll to position [2178, 0]
click at [83, 279] on li "George_Carl_Q" at bounding box center [188, 272] width 358 height 21
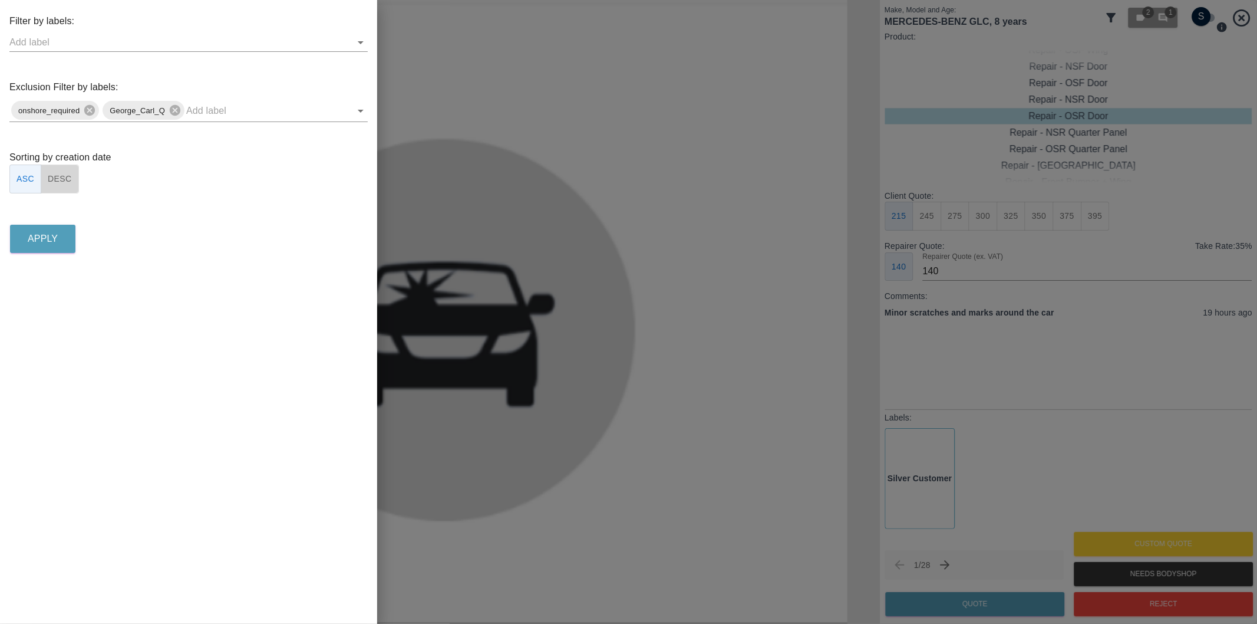
click at [71, 180] on button "DESC" at bounding box center [60, 178] width 38 height 29
click at [42, 238] on p "Apply" at bounding box center [43, 239] width 30 height 14
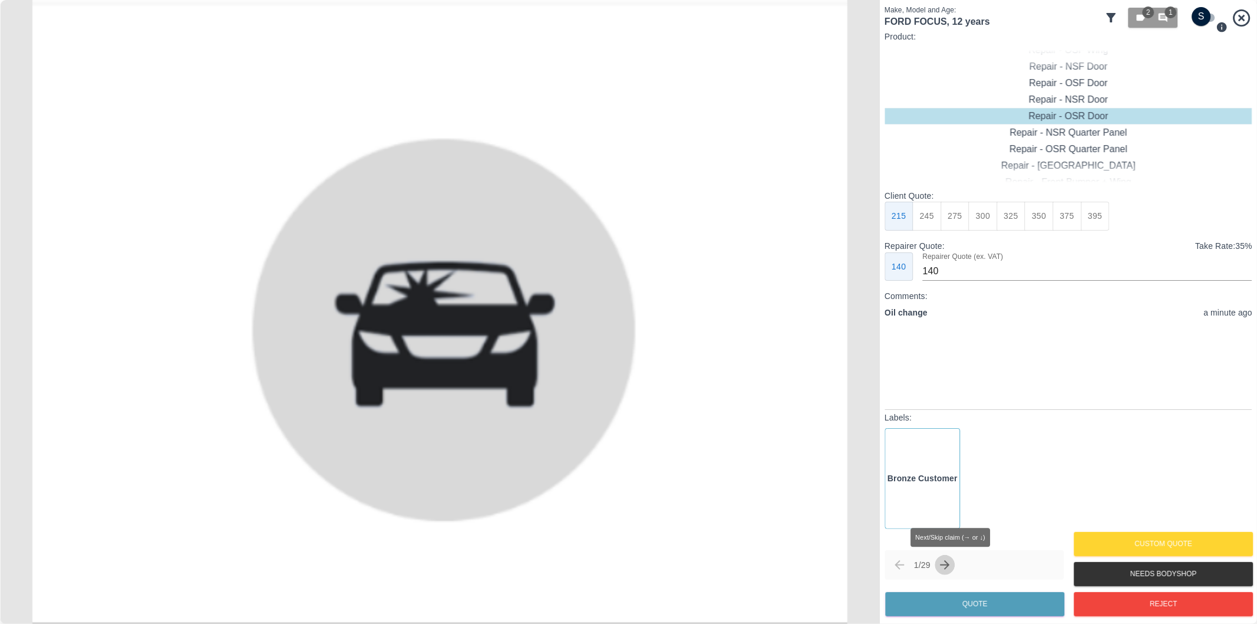
click at [947, 567] on icon "Next claim" at bounding box center [945, 565] width 14 height 14
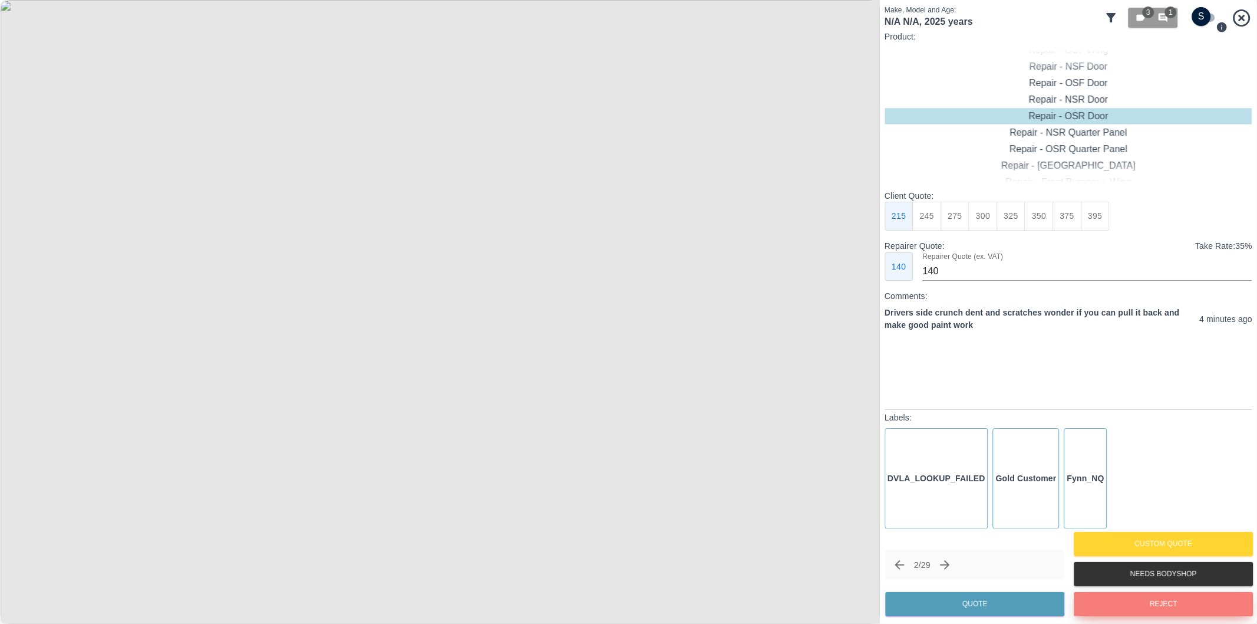
click at [1182, 611] on button "Reject" at bounding box center [1163, 604] width 179 height 24
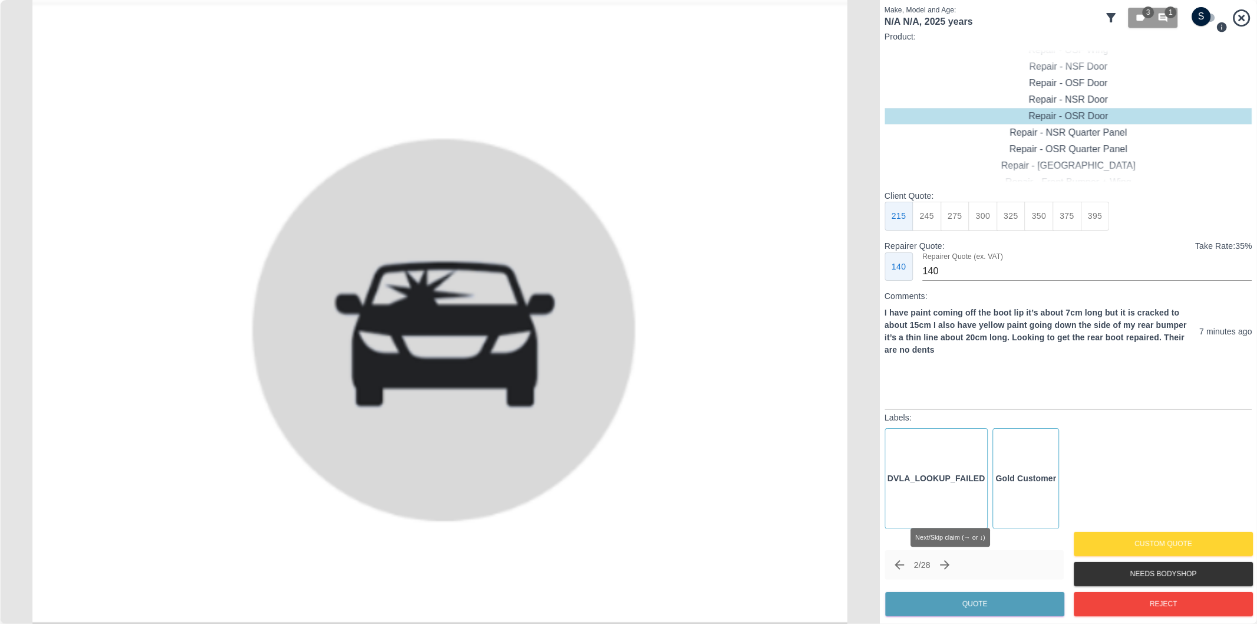
click at [951, 564] on icon "Next claim" at bounding box center [945, 565] width 14 height 14
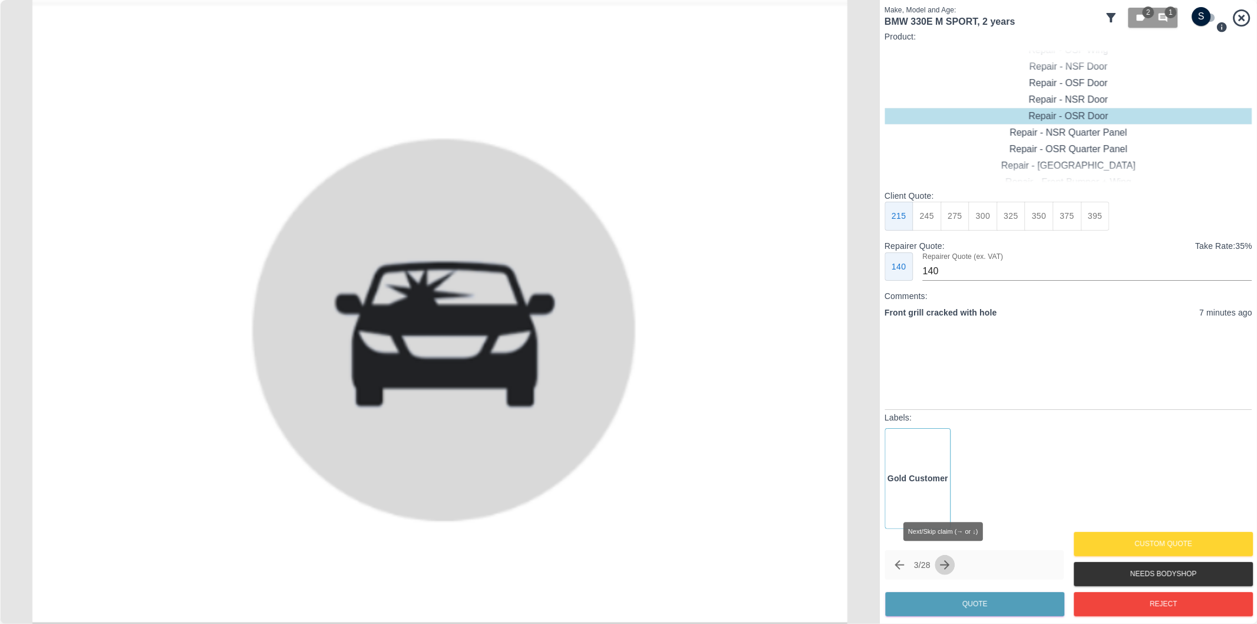
click at [951, 564] on icon "Next claim" at bounding box center [945, 565] width 14 height 14
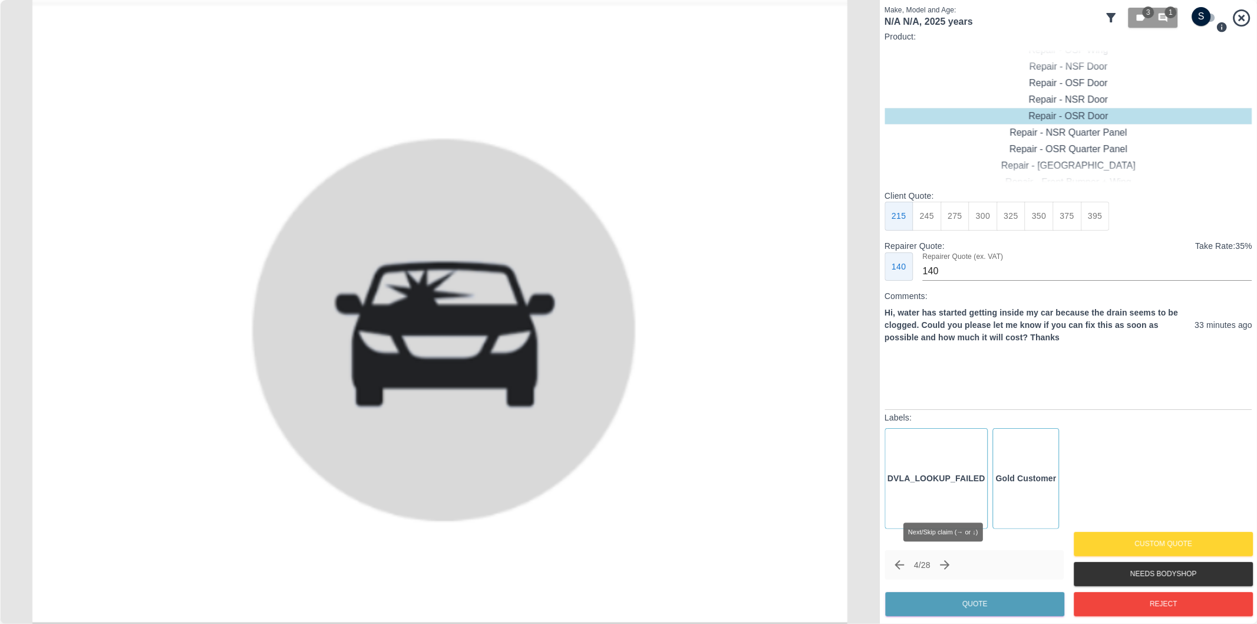
click at [951, 564] on icon "Next claim" at bounding box center [945, 565] width 14 height 14
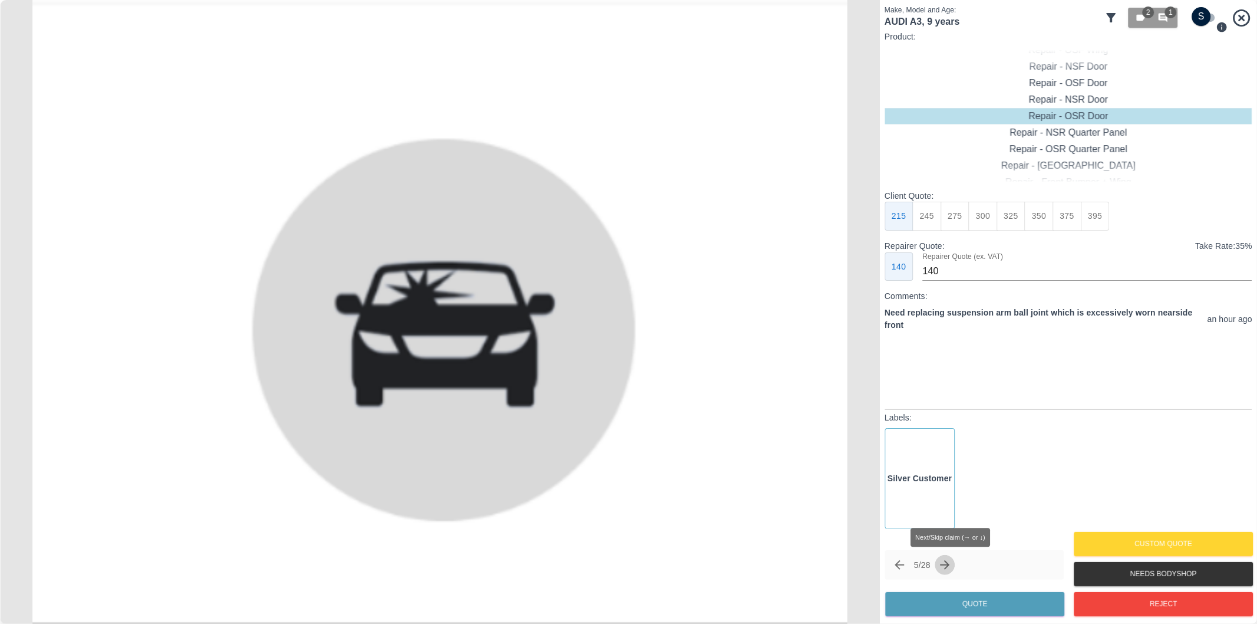
click at [950, 565] on icon "Next claim" at bounding box center [945, 564] width 9 height 9
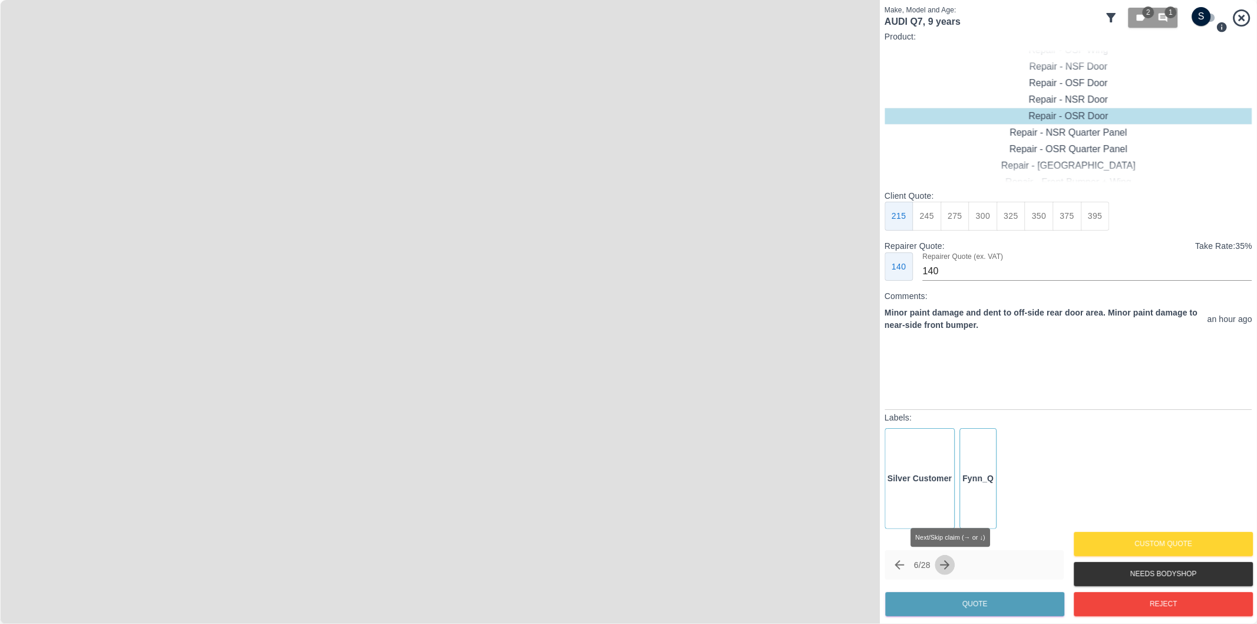
click at [950, 565] on icon "Next claim" at bounding box center [945, 564] width 9 height 9
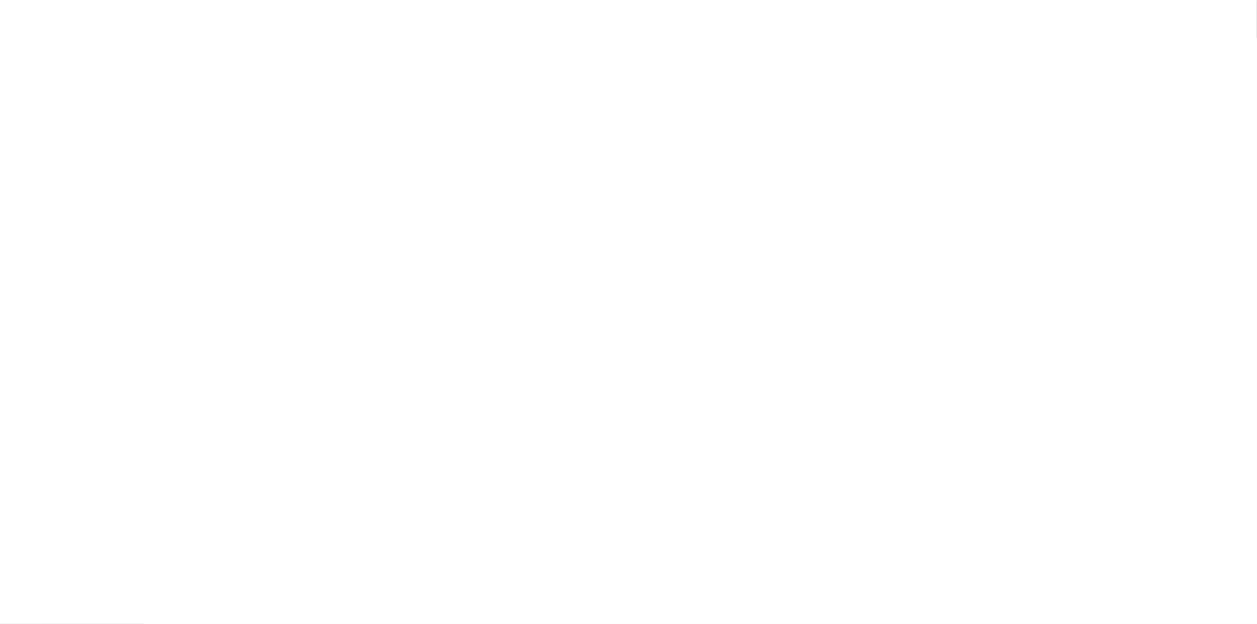
drag, startPoint x: 951, startPoint y: 565, endPoint x: 904, endPoint y: 564, distance: 47.2
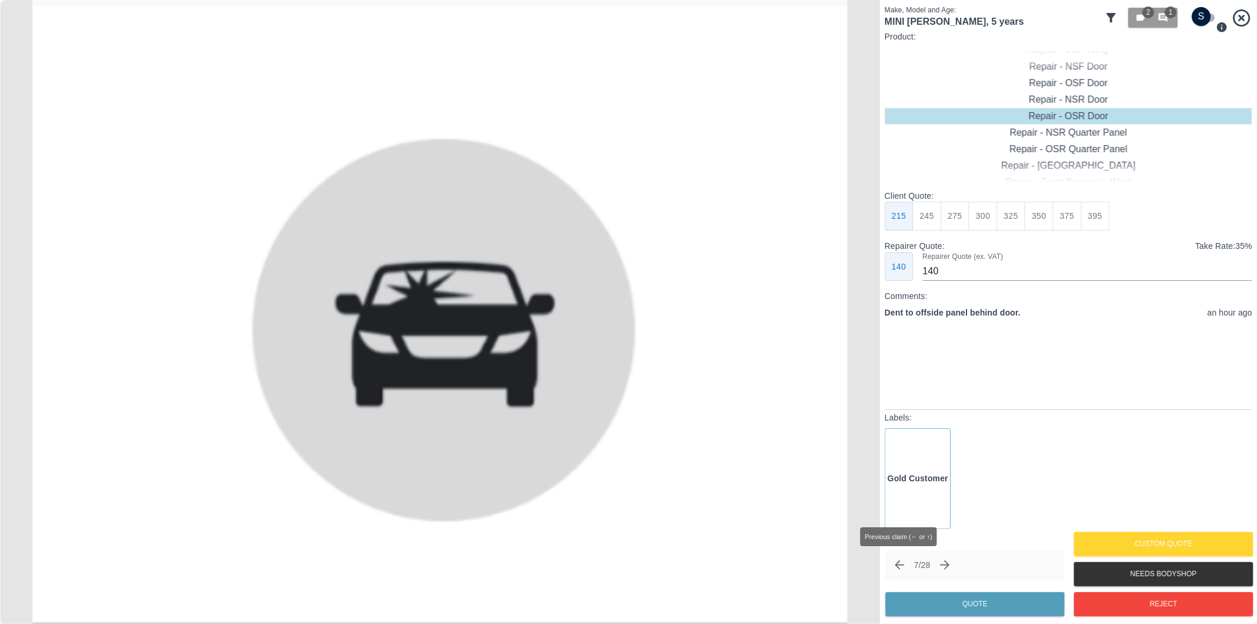
click at [902, 564] on icon "Previous claim" at bounding box center [899, 565] width 14 height 14
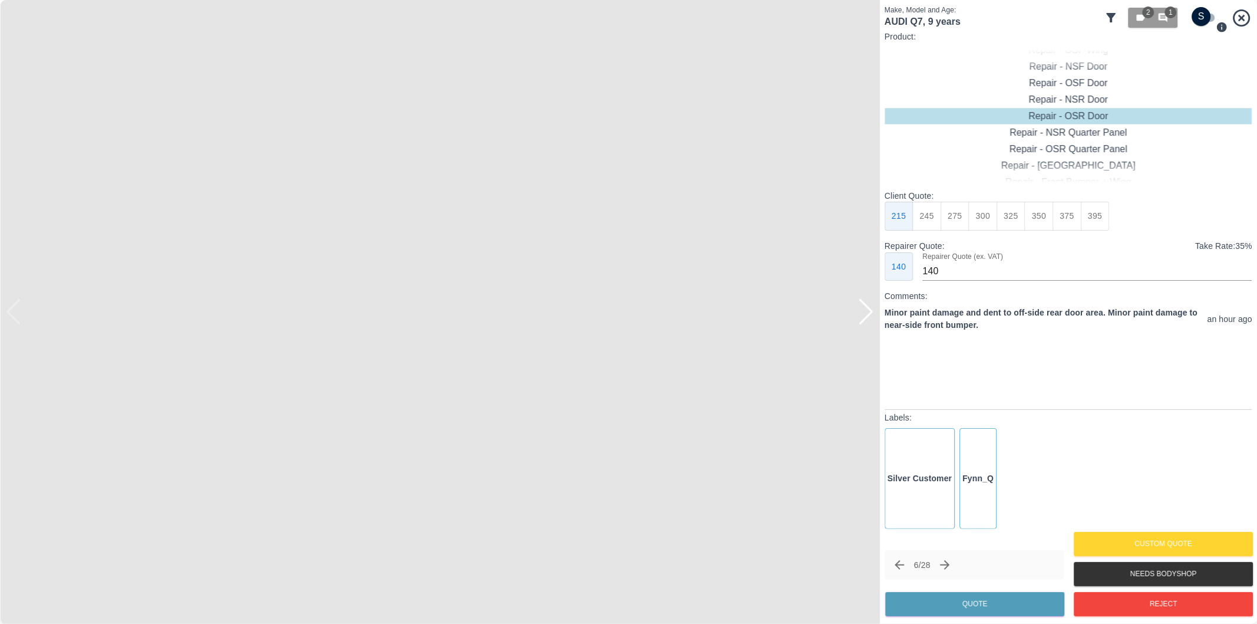
click at [868, 311] on div at bounding box center [866, 312] width 16 height 26
click at [952, 568] on icon "Next claim" at bounding box center [945, 565] width 14 height 14
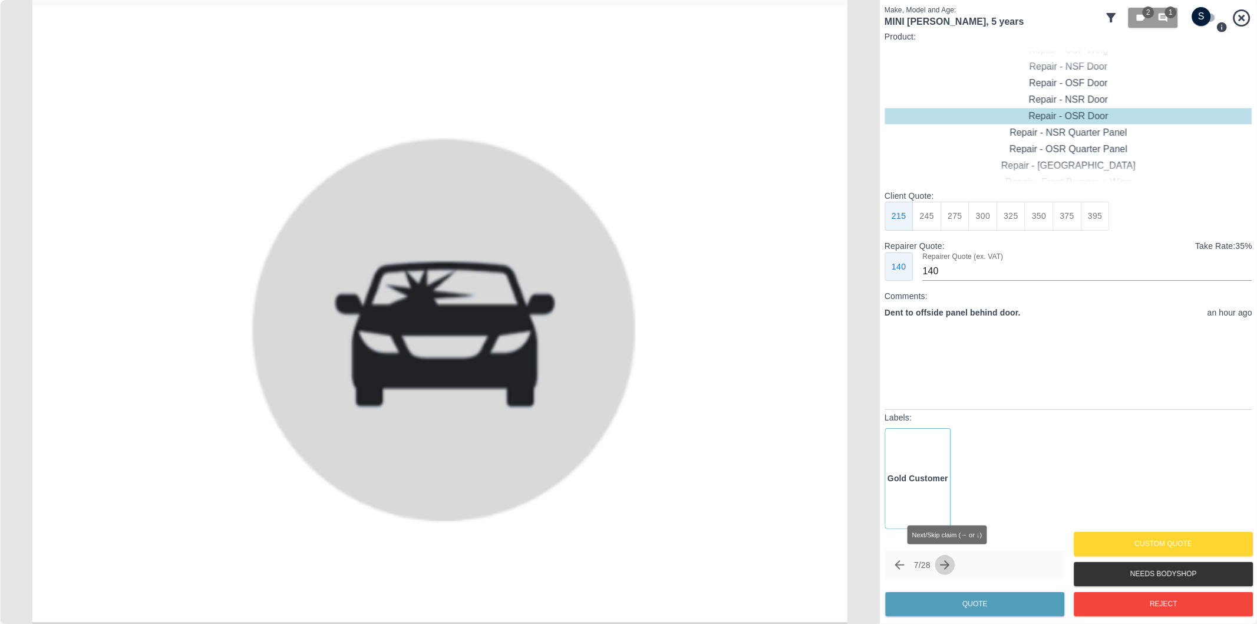
click at [952, 568] on icon "Next claim" at bounding box center [945, 565] width 14 height 14
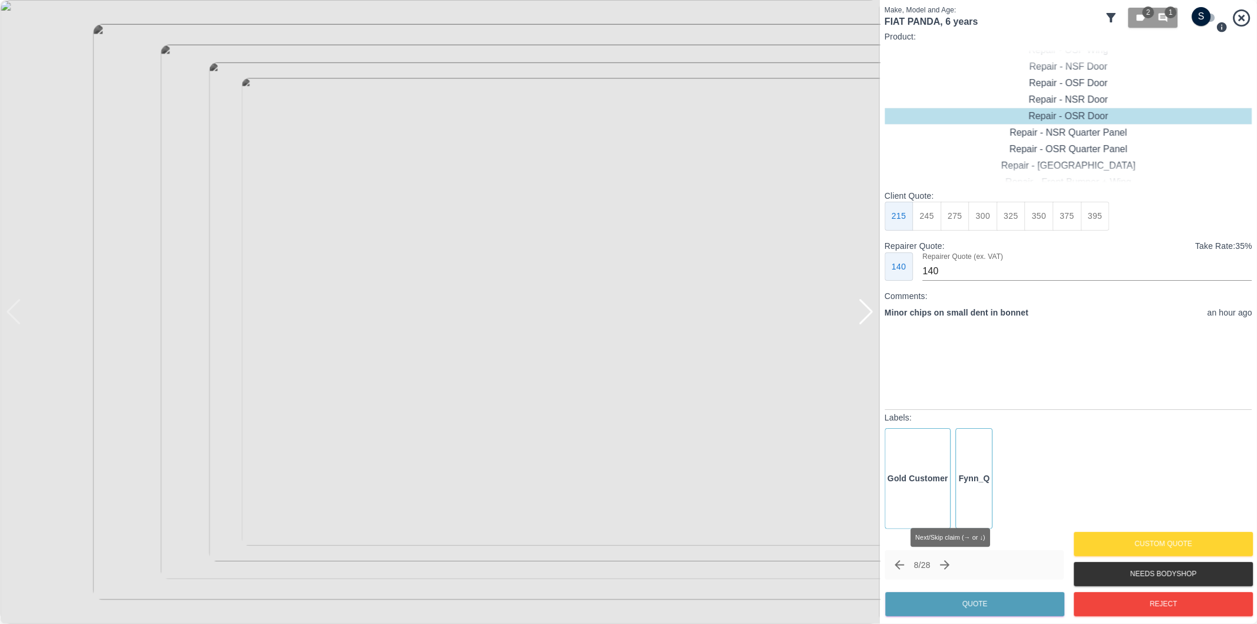
click at [951, 566] on icon "Next claim" at bounding box center [945, 565] width 14 height 14
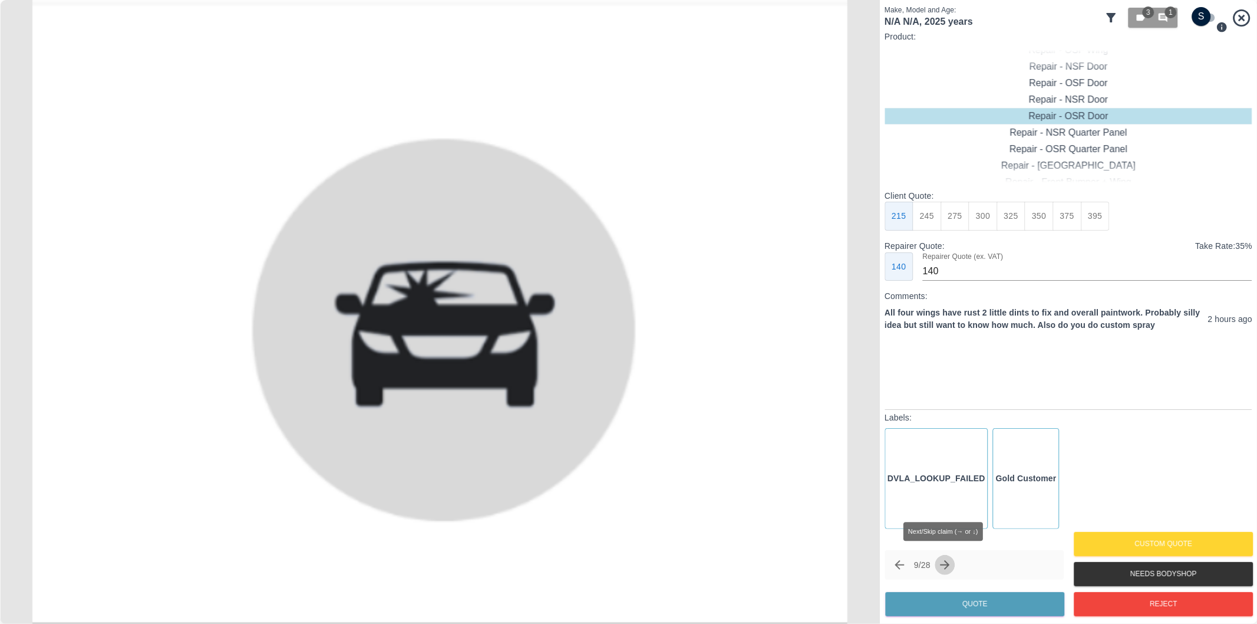
click at [952, 561] on icon "Next claim" at bounding box center [945, 565] width 14 height 14
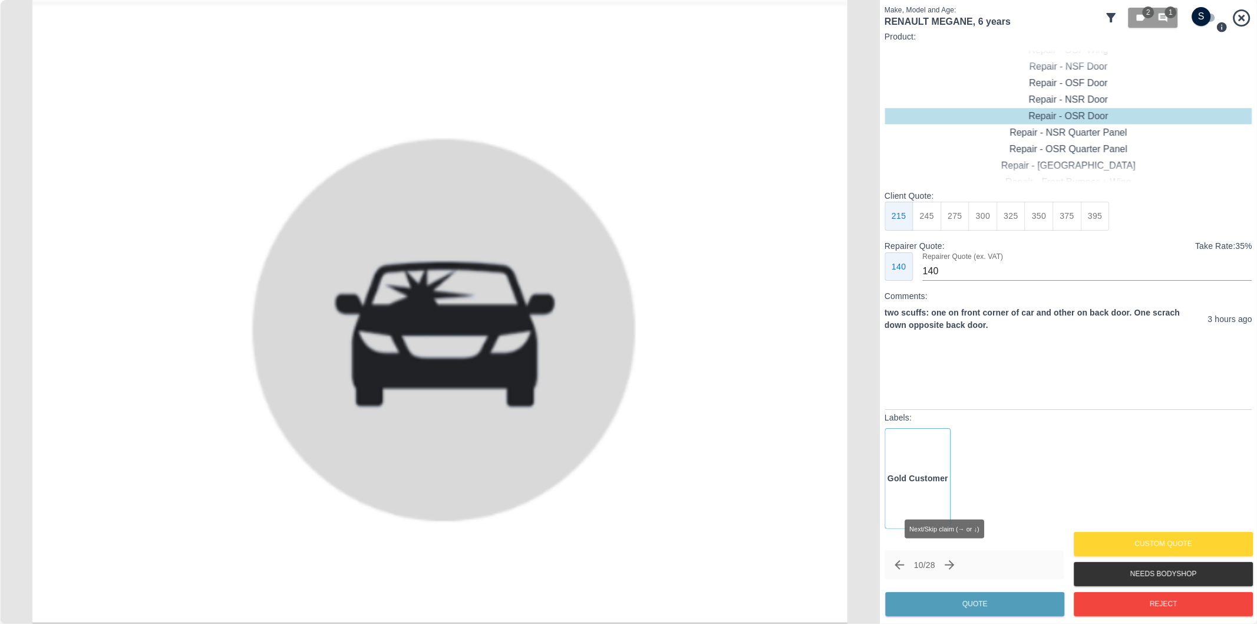
click at [952, 561] on icon "Next claim" at bounding box center [950, 565] width 14 height 14
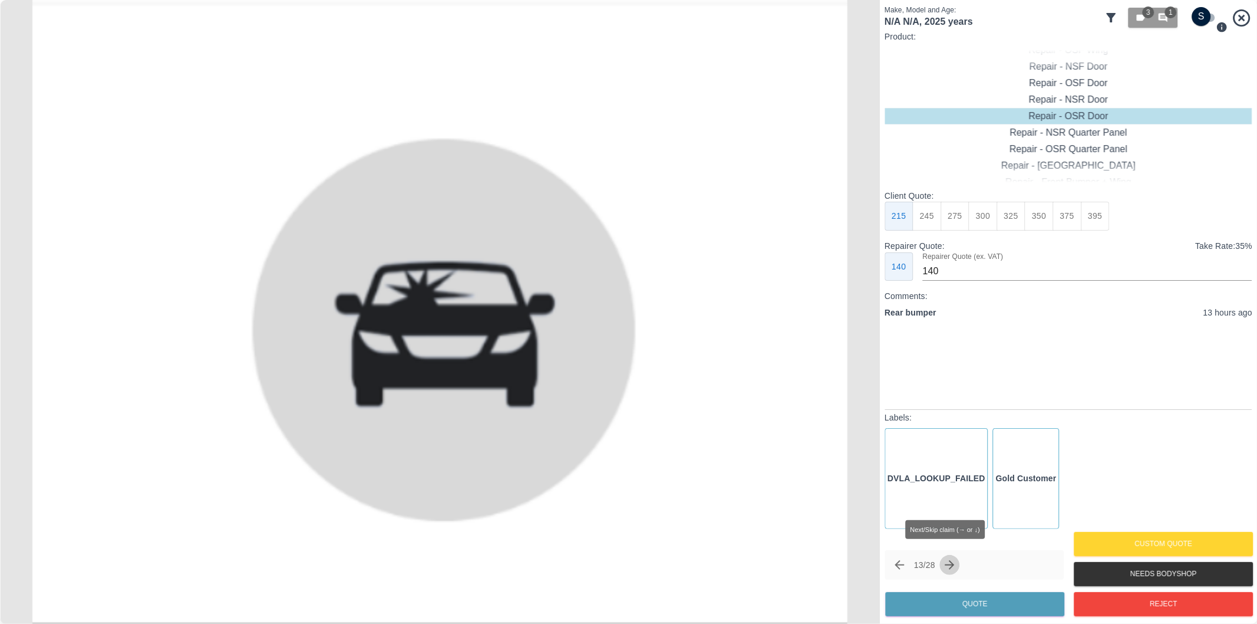
click at [952, 561] on icon "Next claim" at bounding box center [950, 565] width 14 height 14
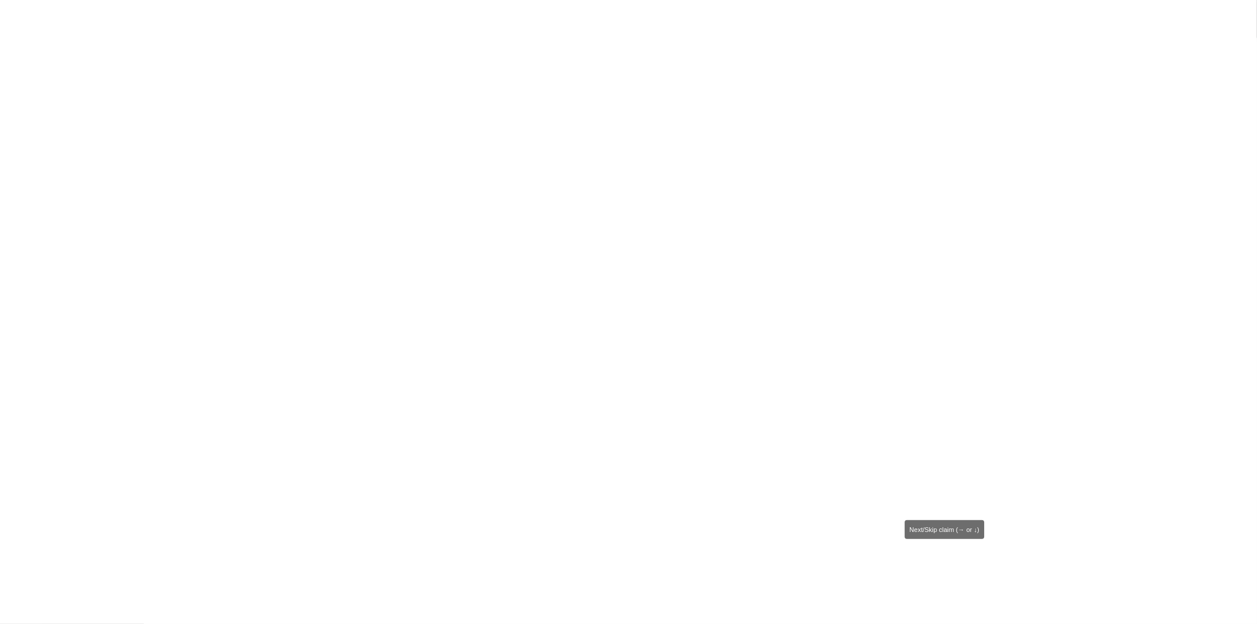
click at [952, 561] on icon "Next claim" at bounding box center [950, 565] width 14 height 14
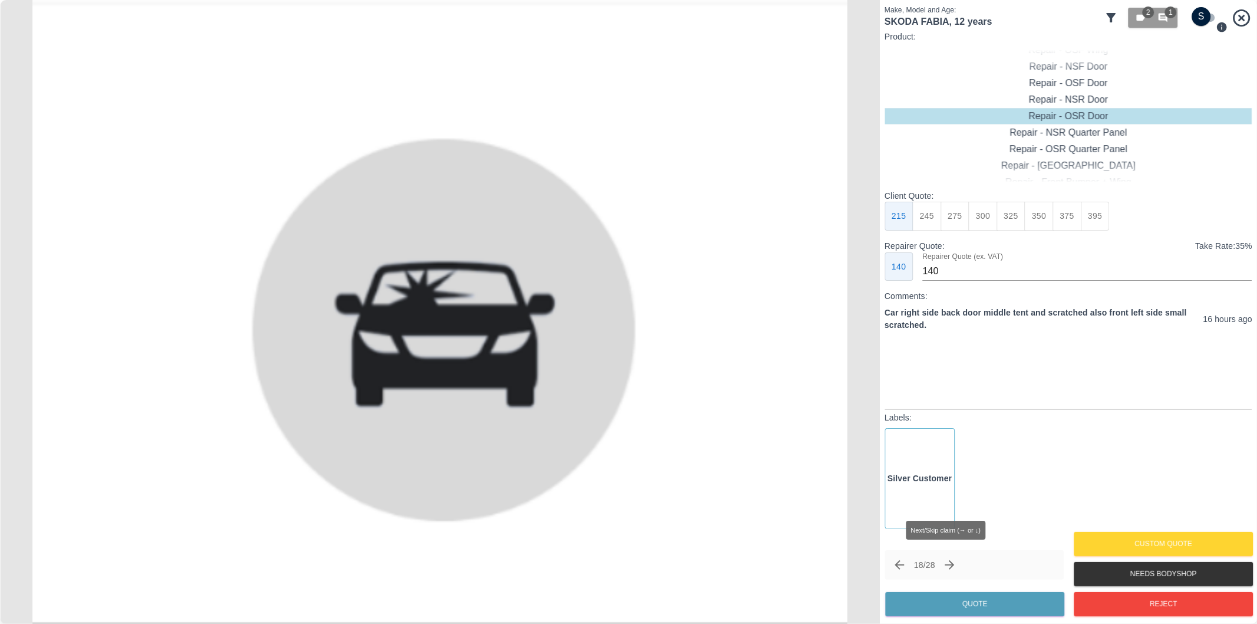
click at [952, 561] on icon "Next claim" at bounding box center [950, 565] width 14 height 14
click at [951, 569] on icon "Next claim" at bounding box center [950, 565] width 14 height 14
click at [951, 568] on icon "Next claim" at bounding box center [950, 565] width 14 height 14
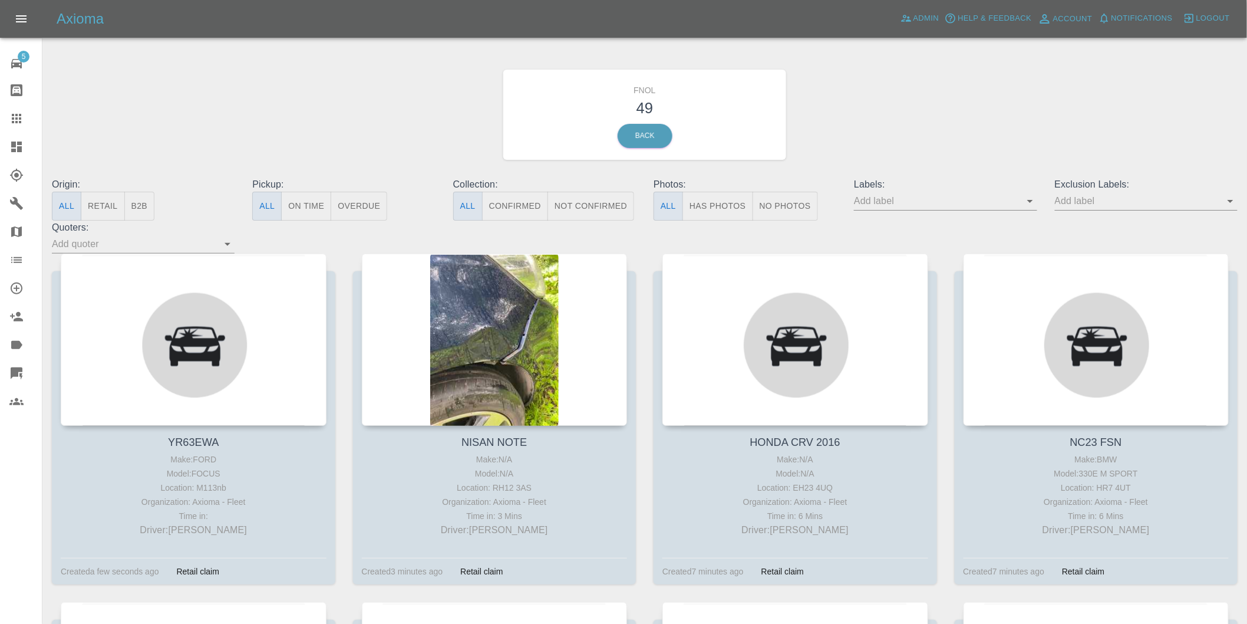
click at [736, 193] on button "Has Photos" at bounding box center [718, 206] width 71 height 29
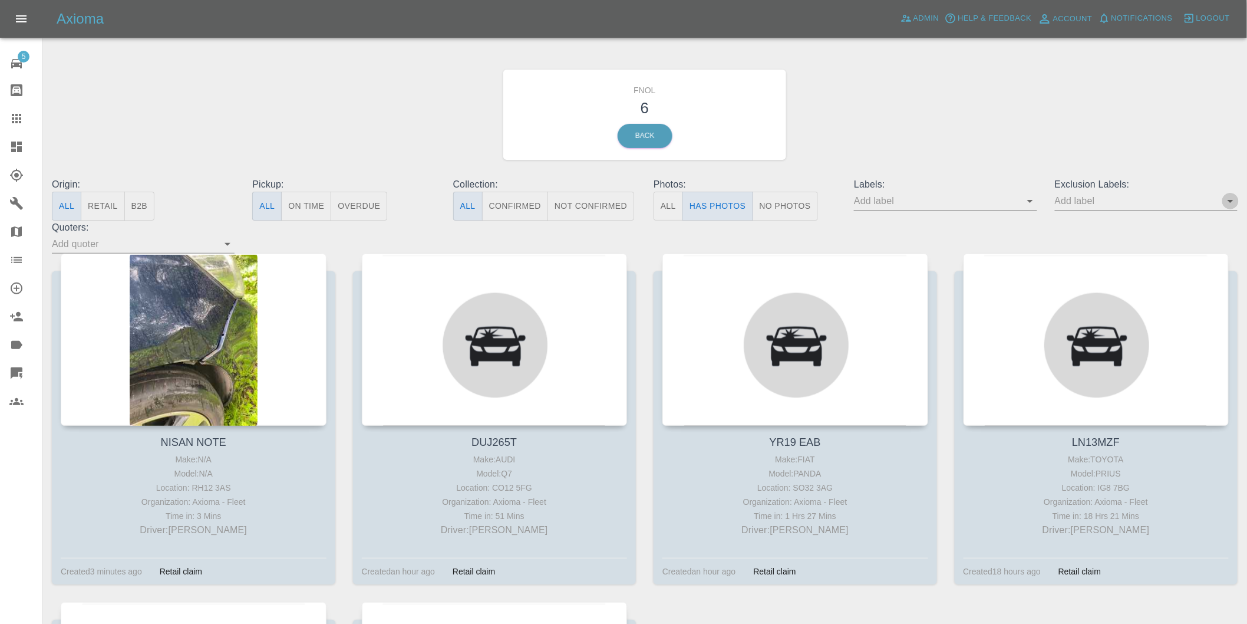
click at [1230, 202] on icon "Open" at bounding box center [1231, 201] width 6 height 3
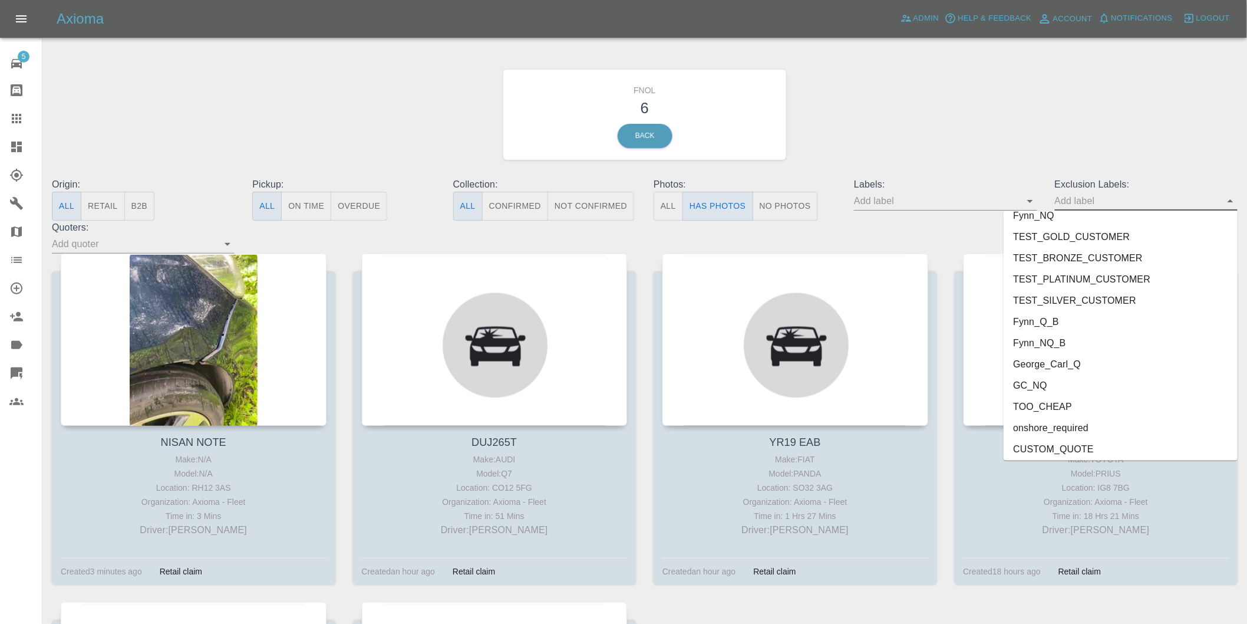
scroll to position [2539, 0]
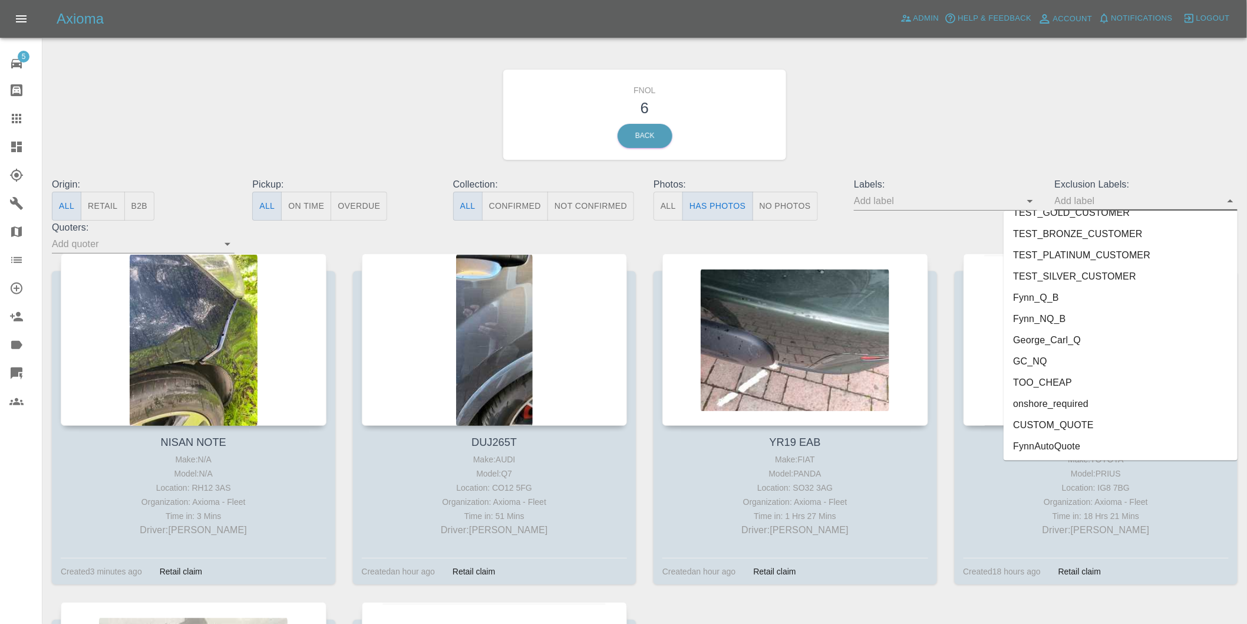
click at [1077, 408] on li "onshore_required" at bounding box center [1121, 403] width 234 height 21
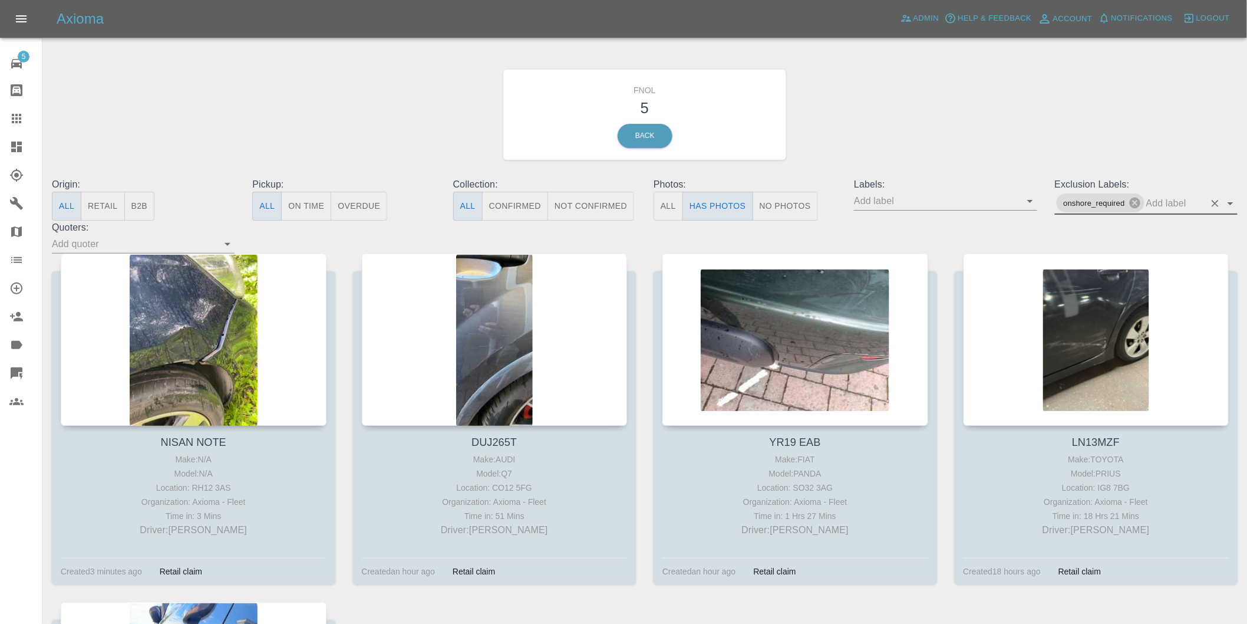
click at [1229, 202] on icon "Open" at bounding box center [1231, 203] width 6 height 3
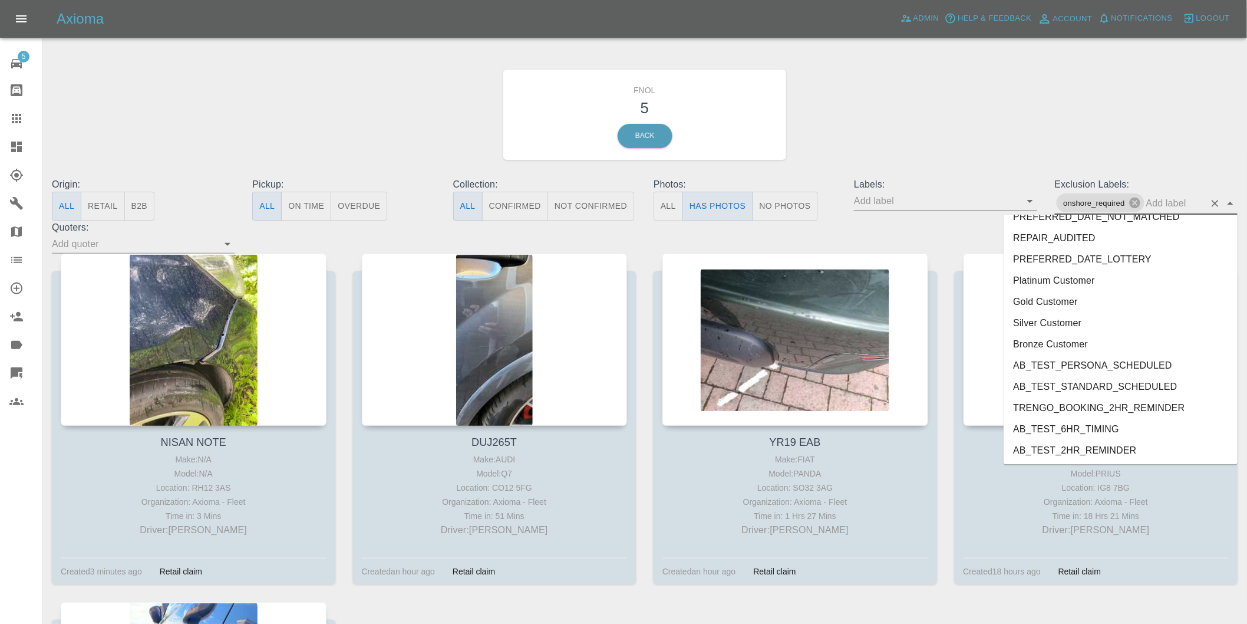
scroll to position [2517, 0]
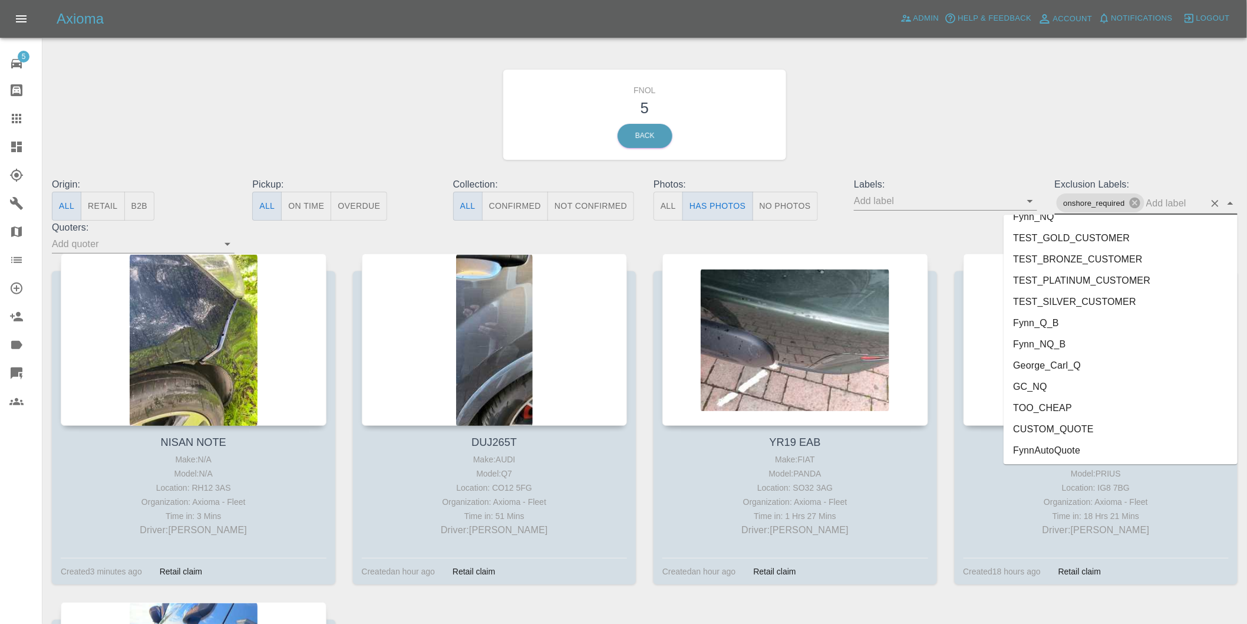
click at [1077, 362] on li "George_Carl_Q" at bounding box center [1121, 364] width 234 height 21
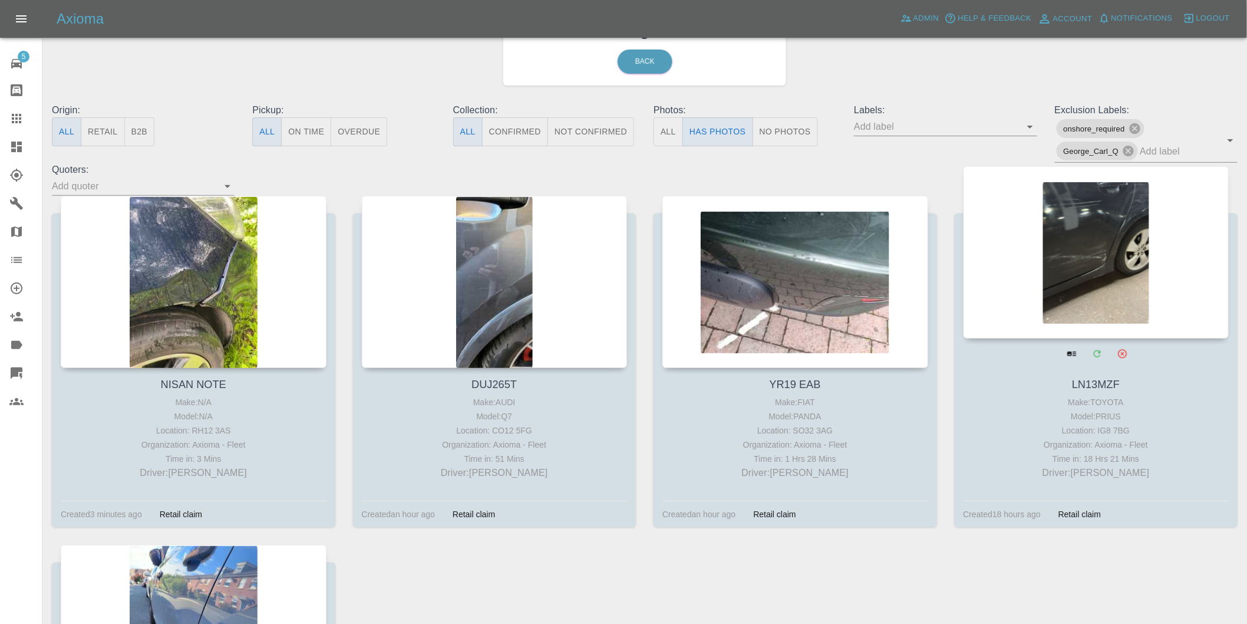
scroll to position [131, 0]
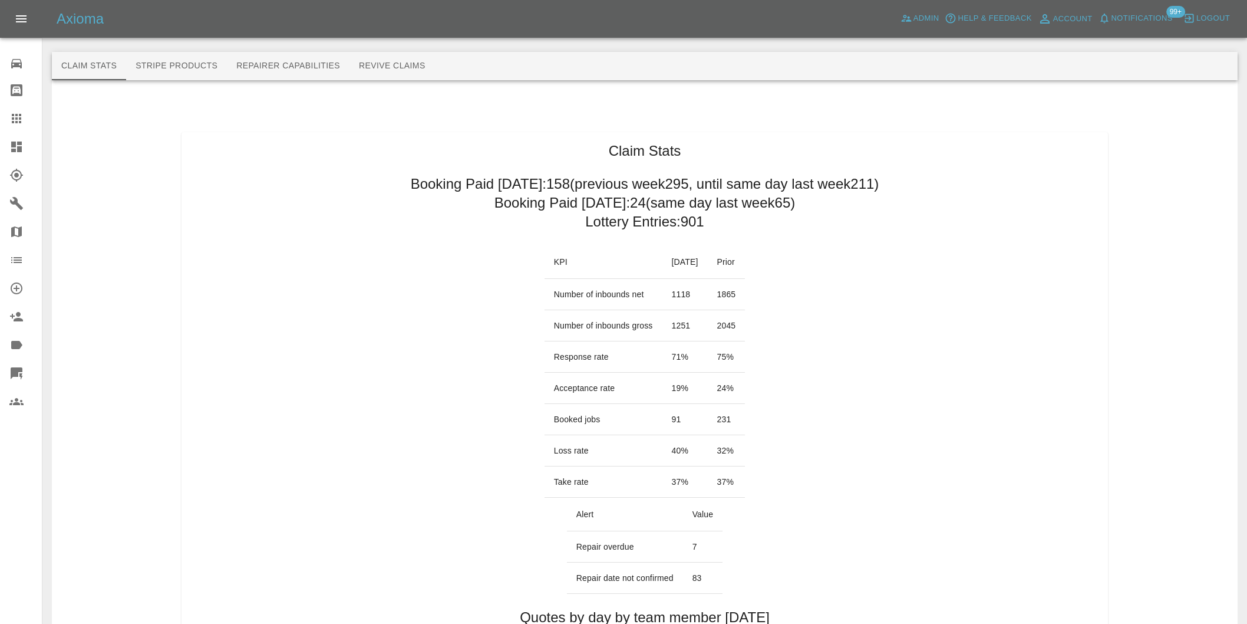
scroll to position [523, 0]
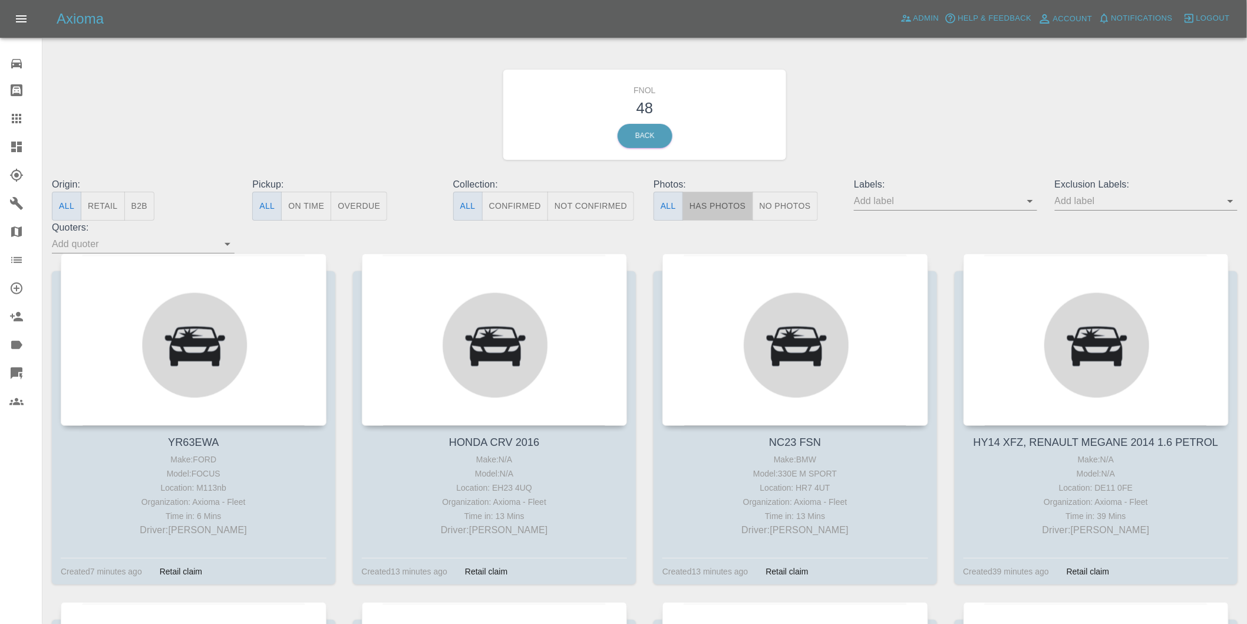
click at [726, 210] on button "Has Photos" at bounding box center [718, 206] width 71 height 29
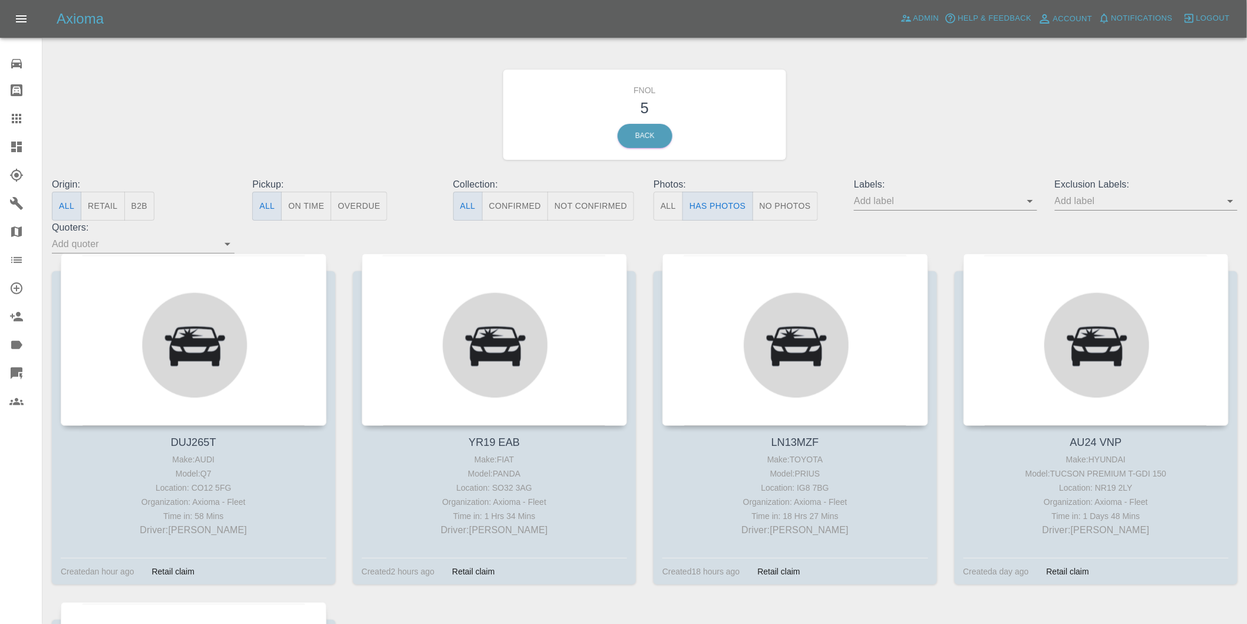
click at [1232, 200] on icon "Open" at bounding box center [1231, 201] width 6 height 3
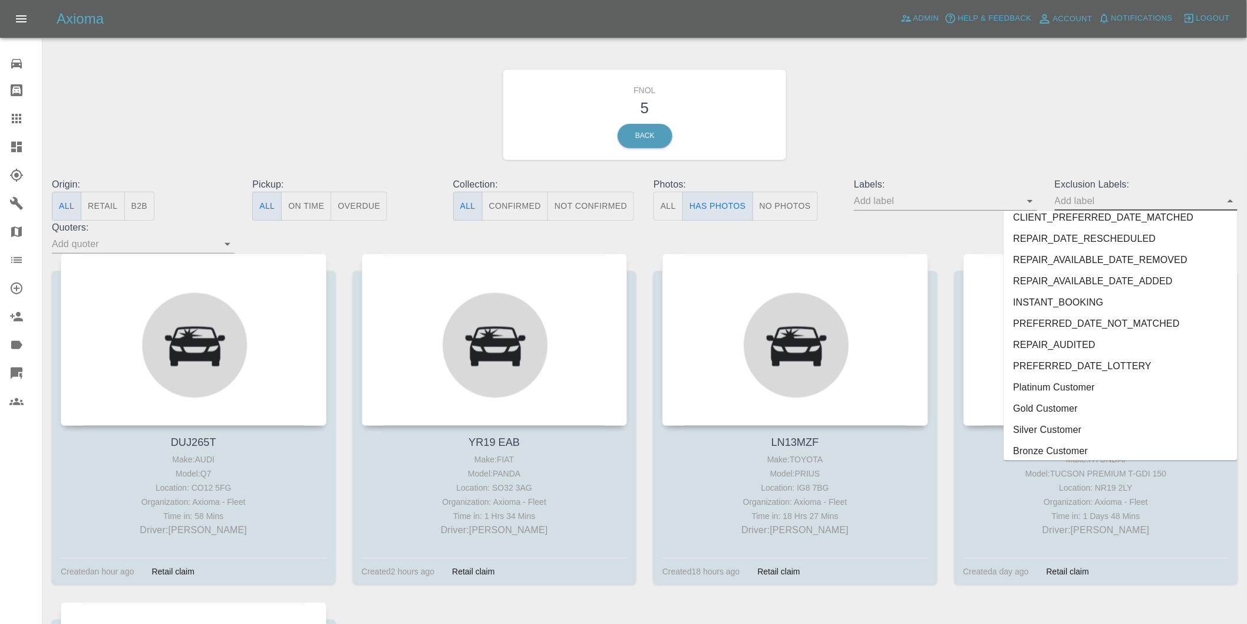
scroll to position [2539, 0]
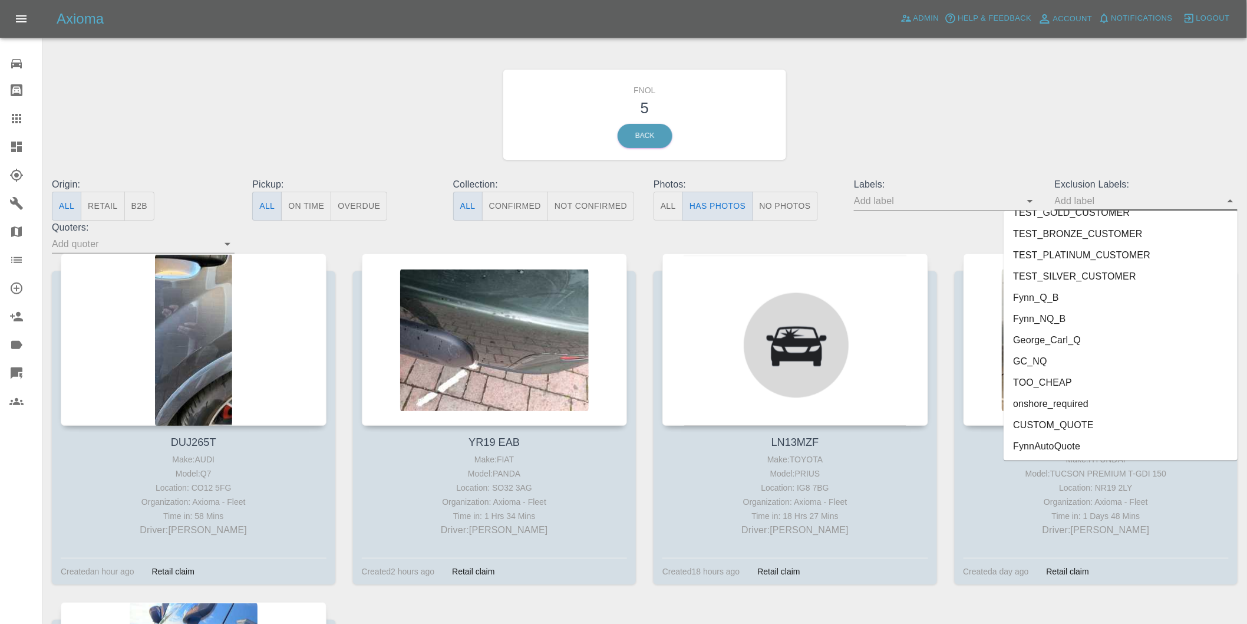
drag, startPoint x: 1049, startPoint y: 407, endPoint x: 1151, endPoint y: 314, distance: 138.5
click at [1048, 407] on li "onshore_required" at bounding box center [1121, 403] width 234 height 21
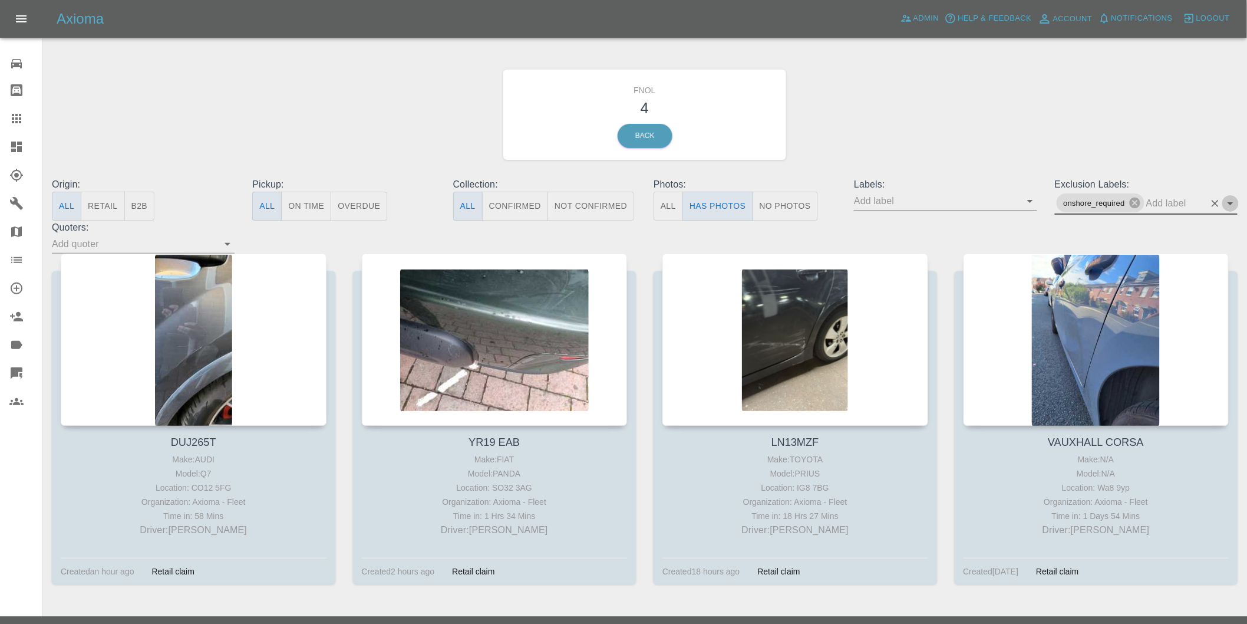
click at [1228, 206] on icon "Open" at bounding box center [1231, 203] width 14 height 14
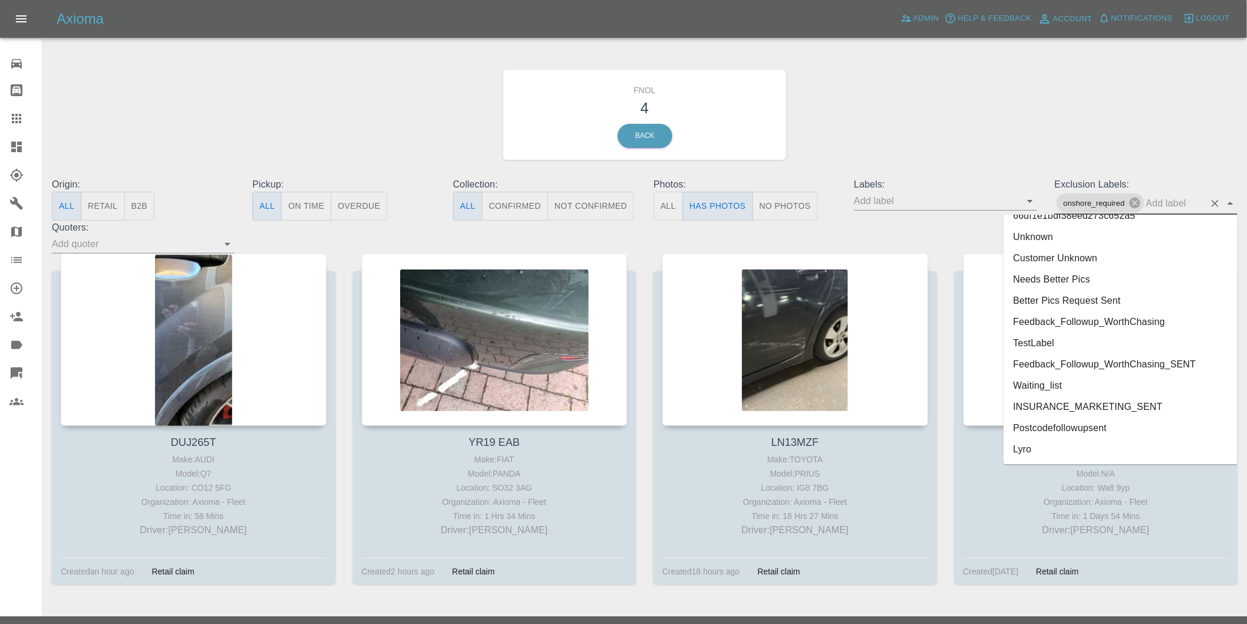
scroll to position [2517, 0]
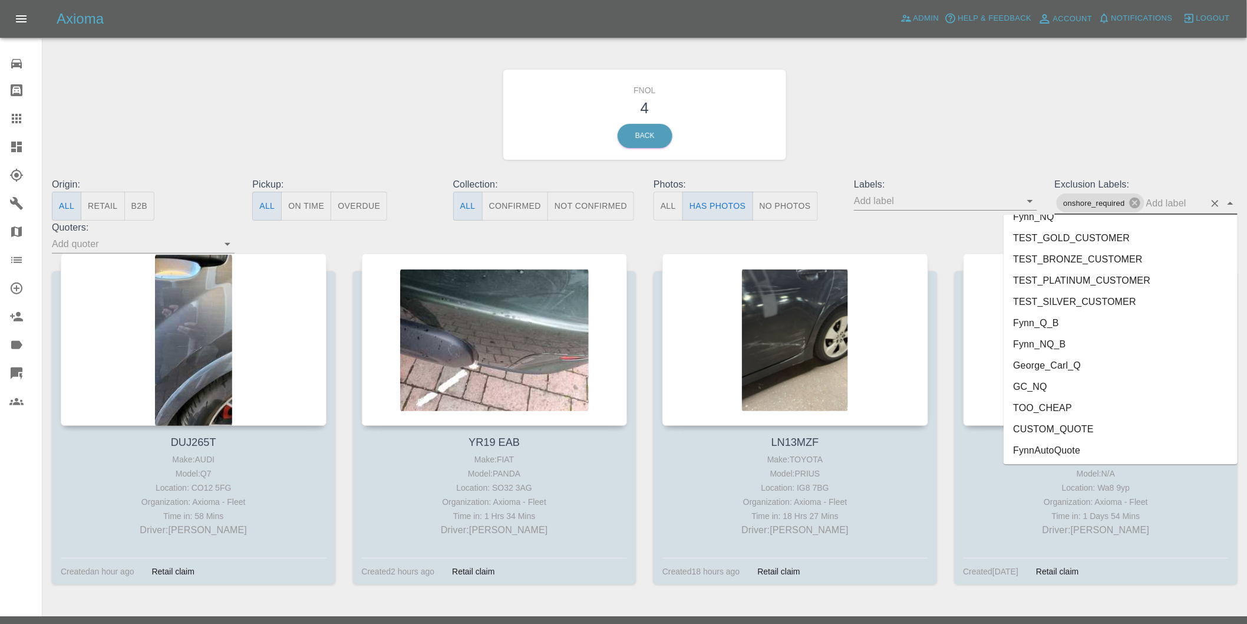
click at [1059, 363] on li "George_Carl_Q" at bounding box center [1121, 364] width 234 height 21
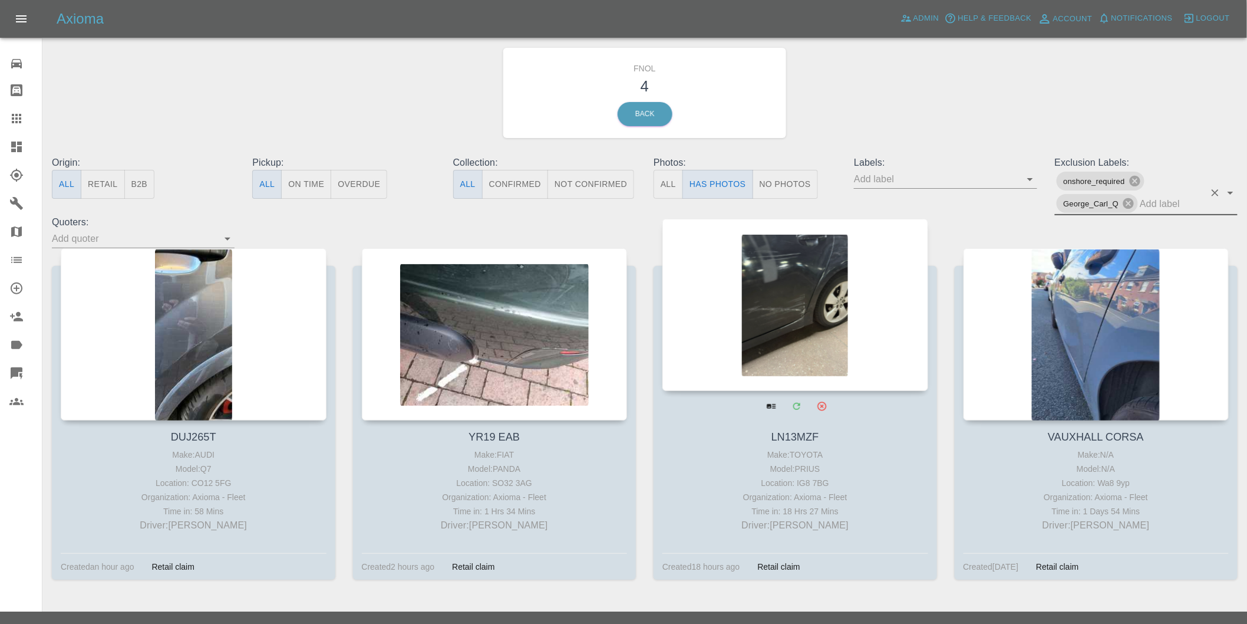
scroll to position [42, 0]
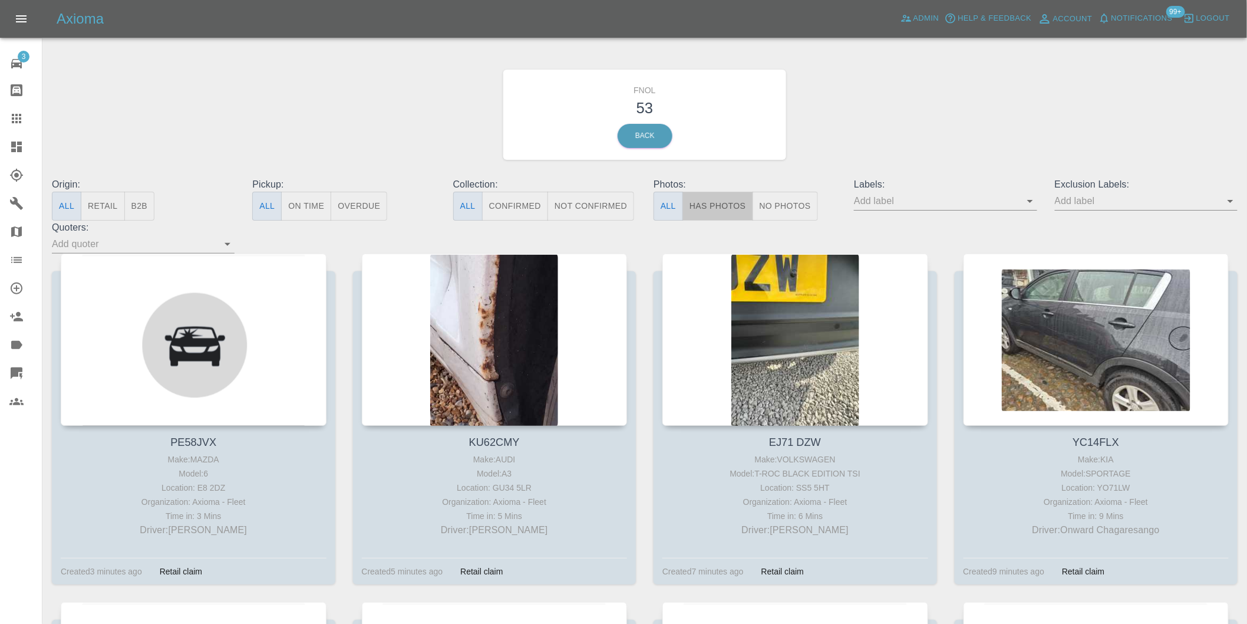
click at [705, 208] on button "Has Photos" at bounding box center [718, 206] width 71 height 29
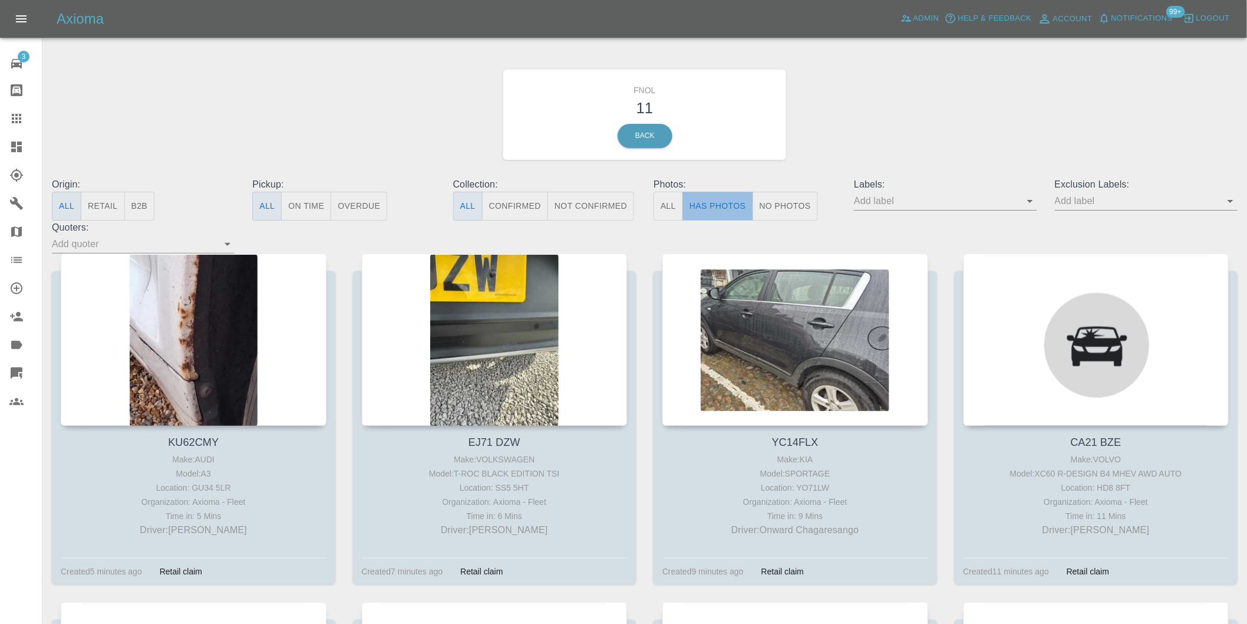
click at [724, 207] on button "Has Photos" at bounding box center [718, 206] width 71 height 29
click at [1232, 201] on icon "Open" at bounding box center [1231, 201] width 6 height 3
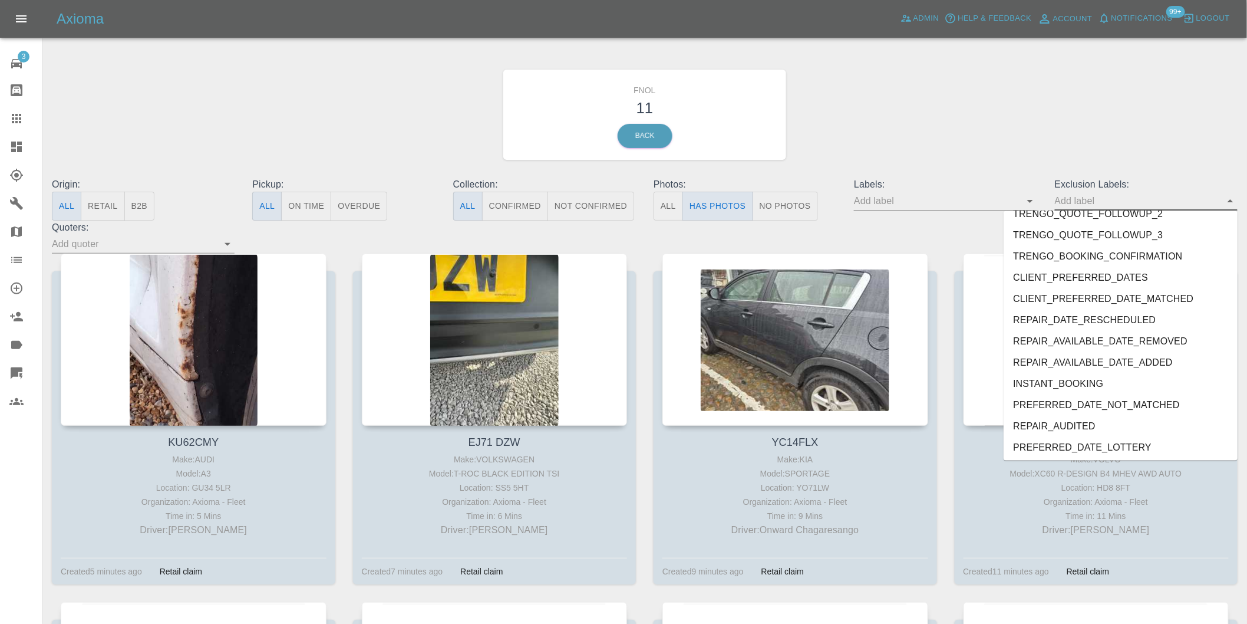
scroll to position [2539, 0]
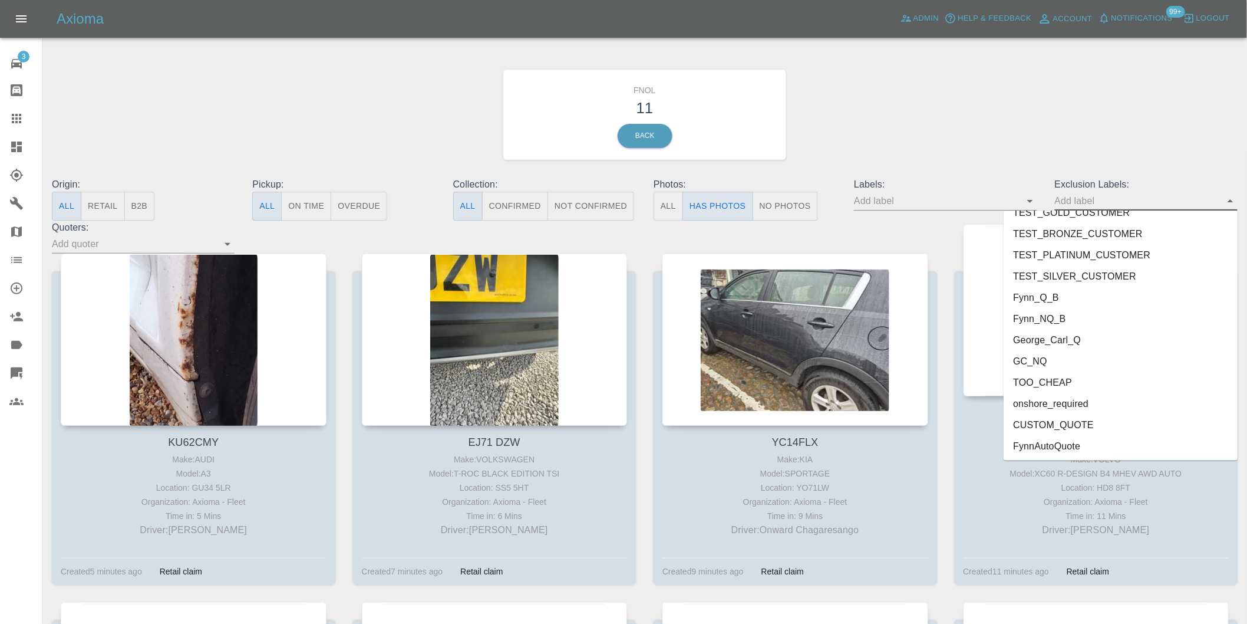
click at [1070, 403] on li "onshore_required" at bounding box center [1121, 403] width 234 height 21
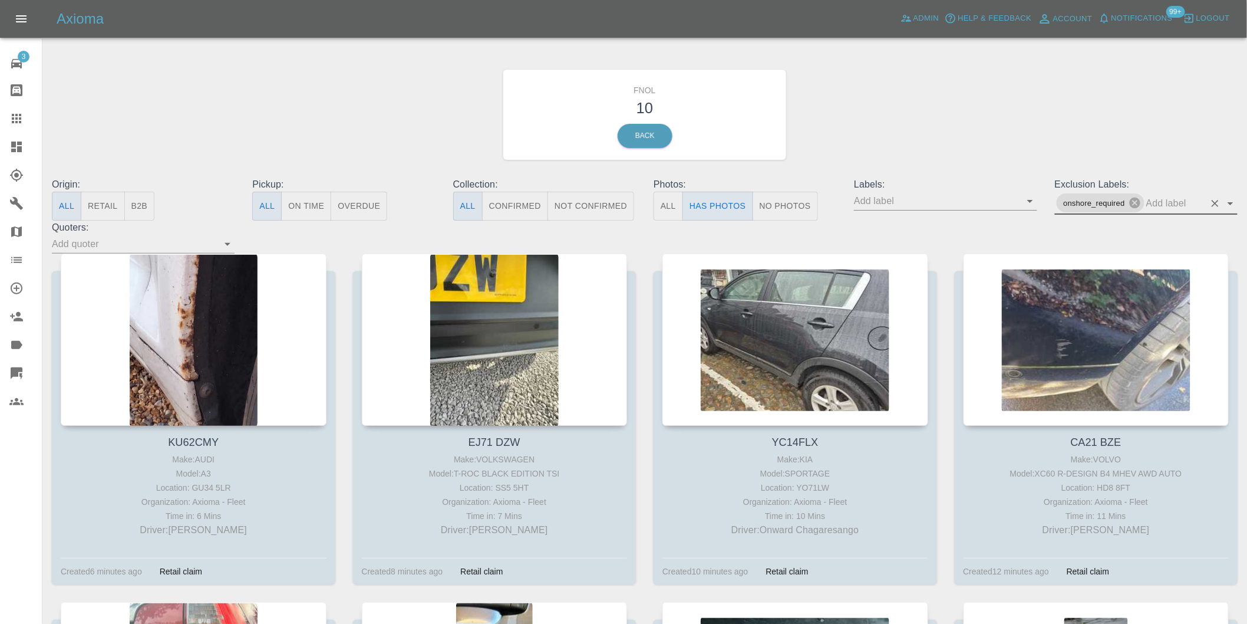
click at [1231, 203] on icon "Open" at bounding box center [1231, 203] width 6 height 3
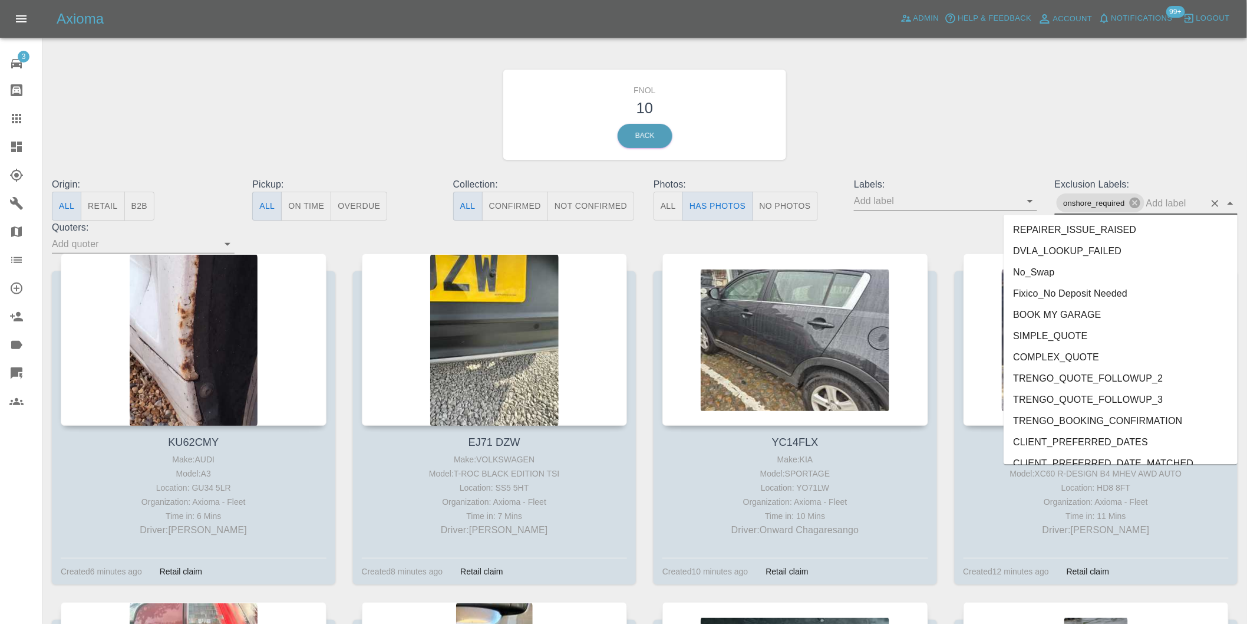
scroll to position [2517, 0]
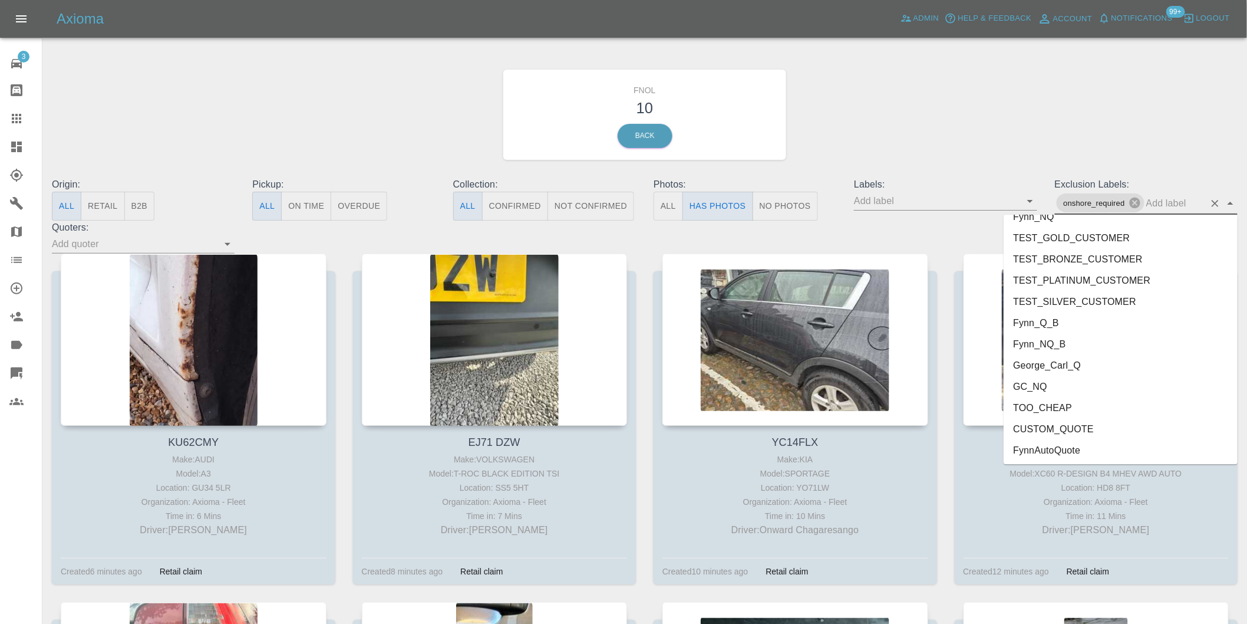
click at [1062, 367] on li "George_Carl_Q" at bounding box center [1121, 364] width 234 height 21
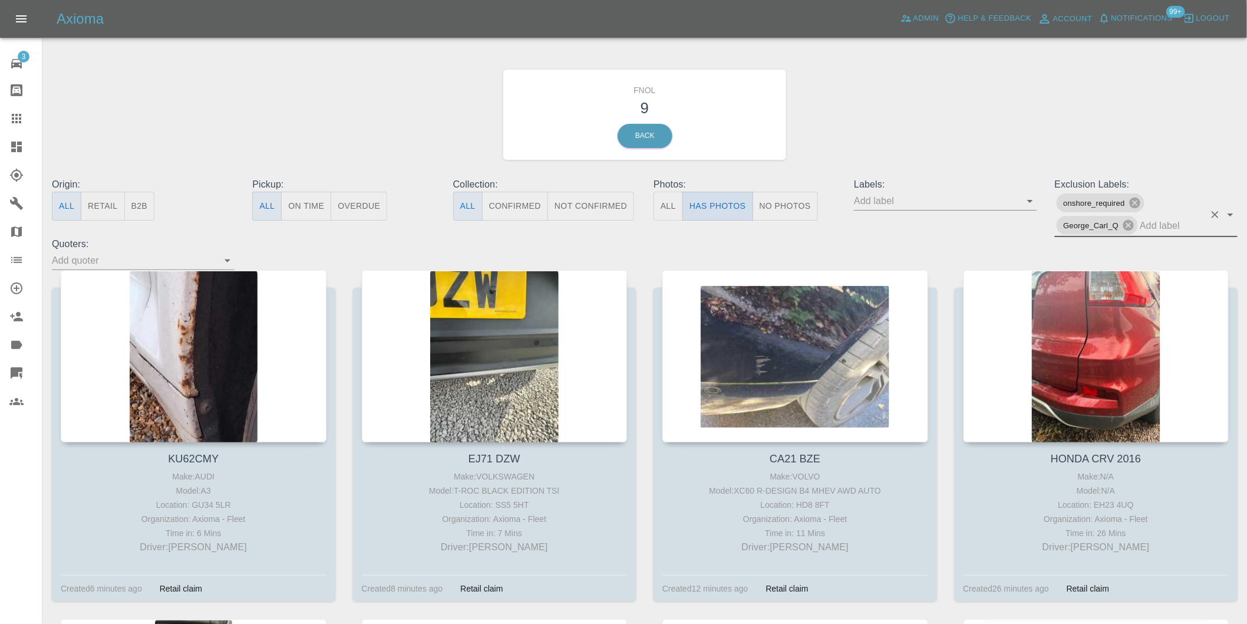
click at [731, 209] on button "Has Photos" at bounding box center [718, 206] width 71 height 29
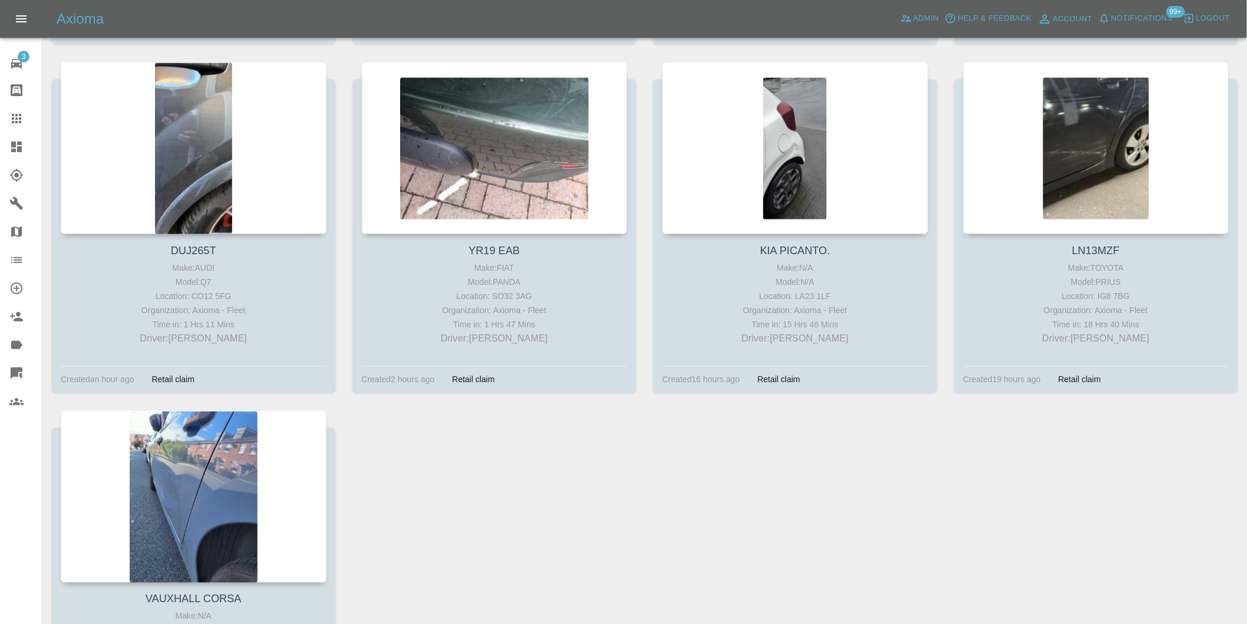
scroll to position [393, 0]
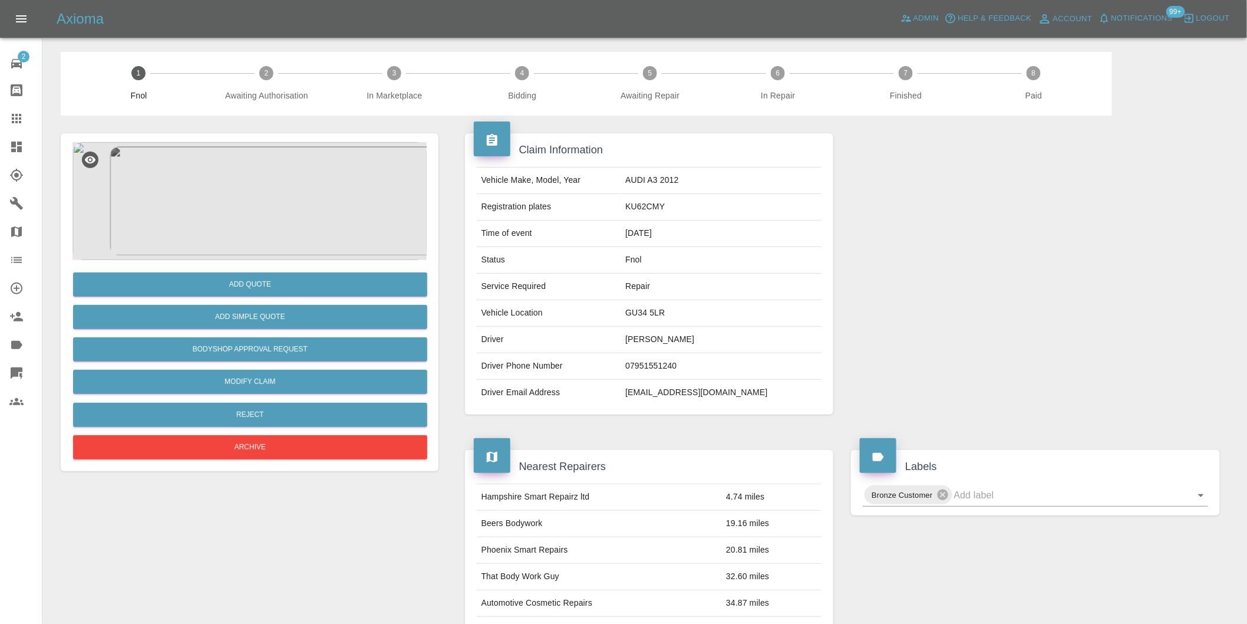
click at [238, 190] on img at bounding box center [249, 201] width 354 height 118
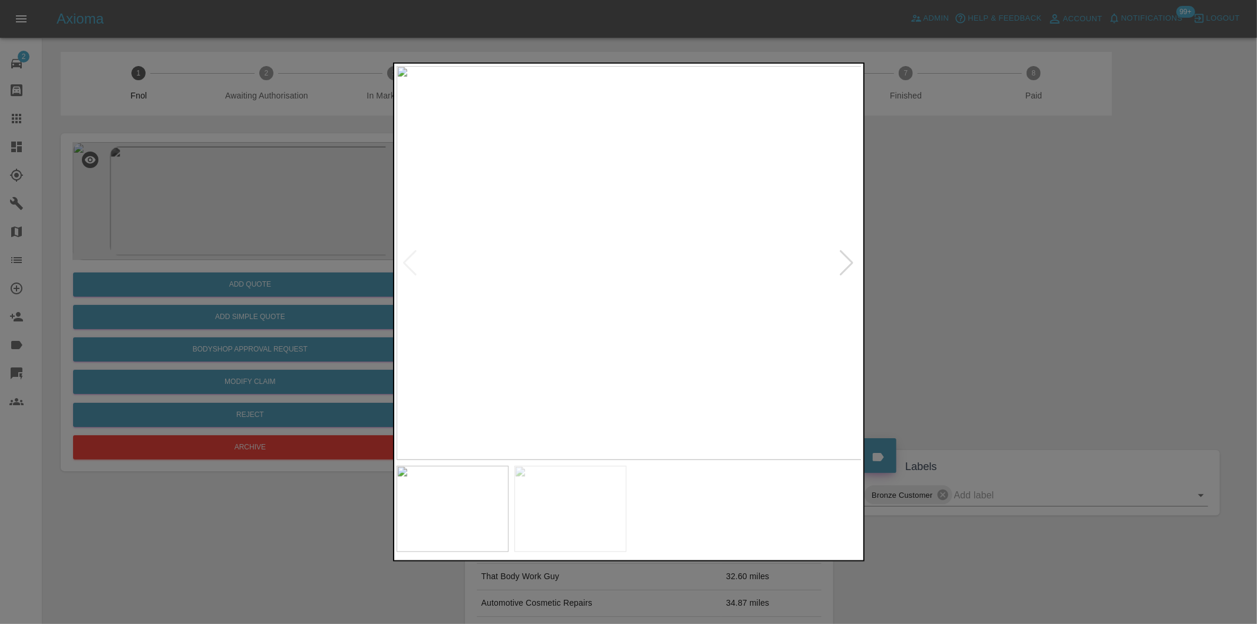
click at [853, 258] on div at bounding box center [847, 263] width 16 height 26
drag, startPoint x: 1007, startPoint y: 288, endPoint x: 991, endPoint y: 292, distance: 16.0
click at [1003, 290] on div at bounding box center [628, 312] width 1257 height 624
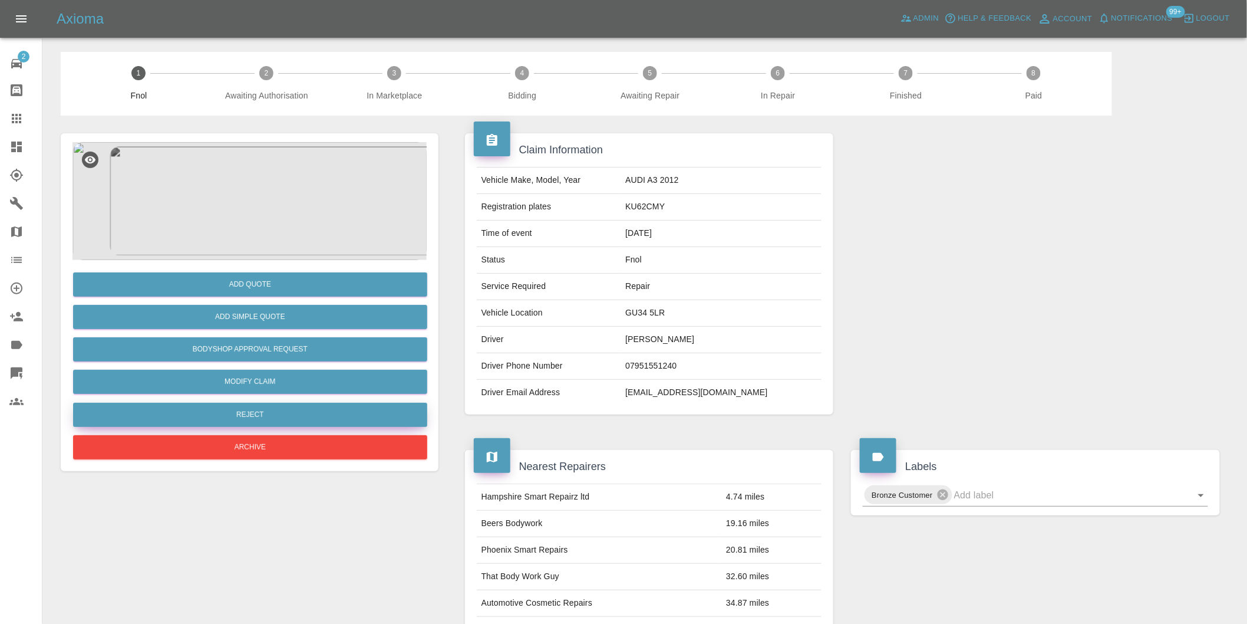
click at [292, 415] on button "Reject" at bounding box center [250, 415] width 354 height 24
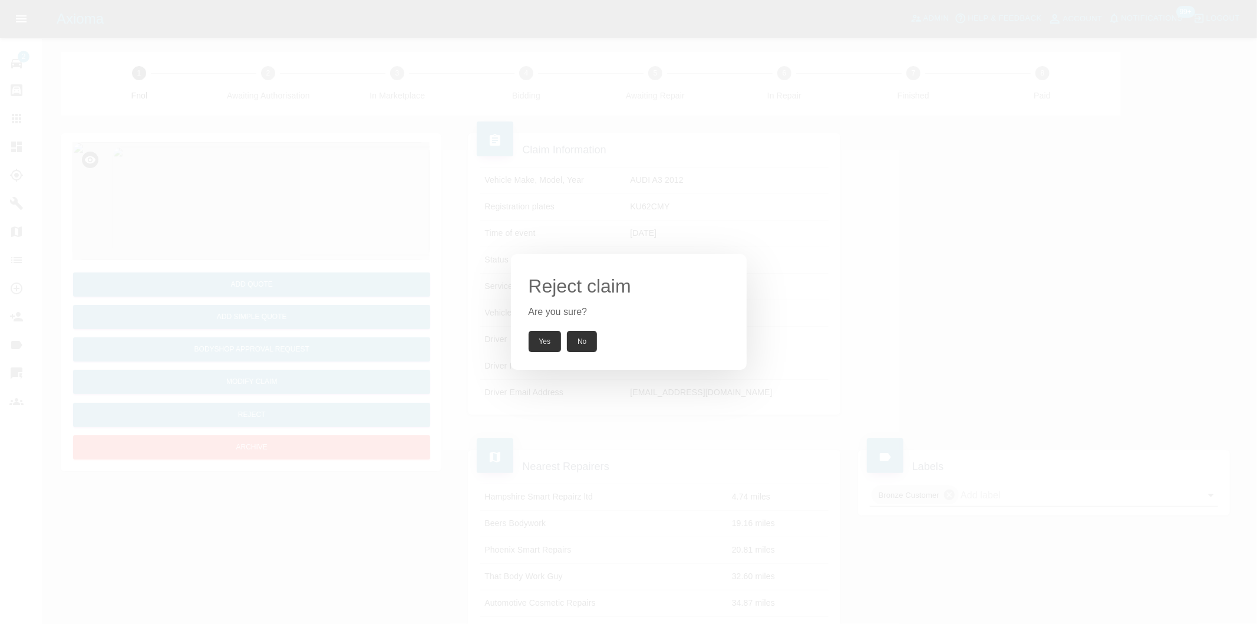
click at [547, 342] on button "Yes" at bounding box center [545, 341] width 33 height 21
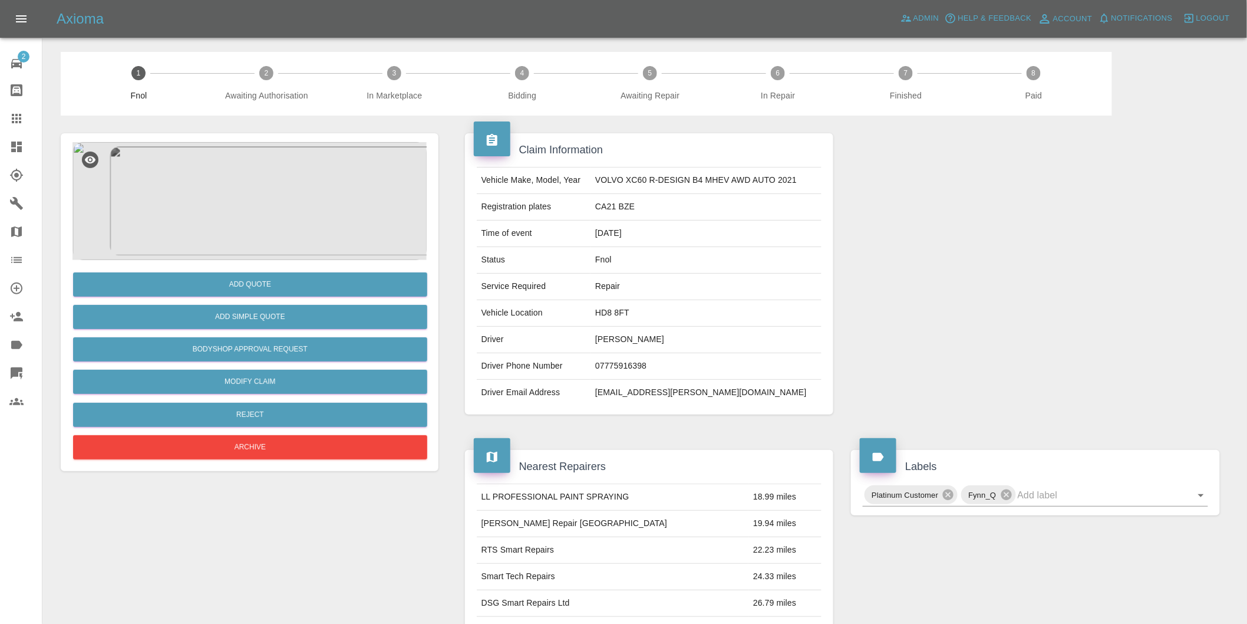
click at [236, 161] on img at bounding box center [249, 201] width 354 height 118
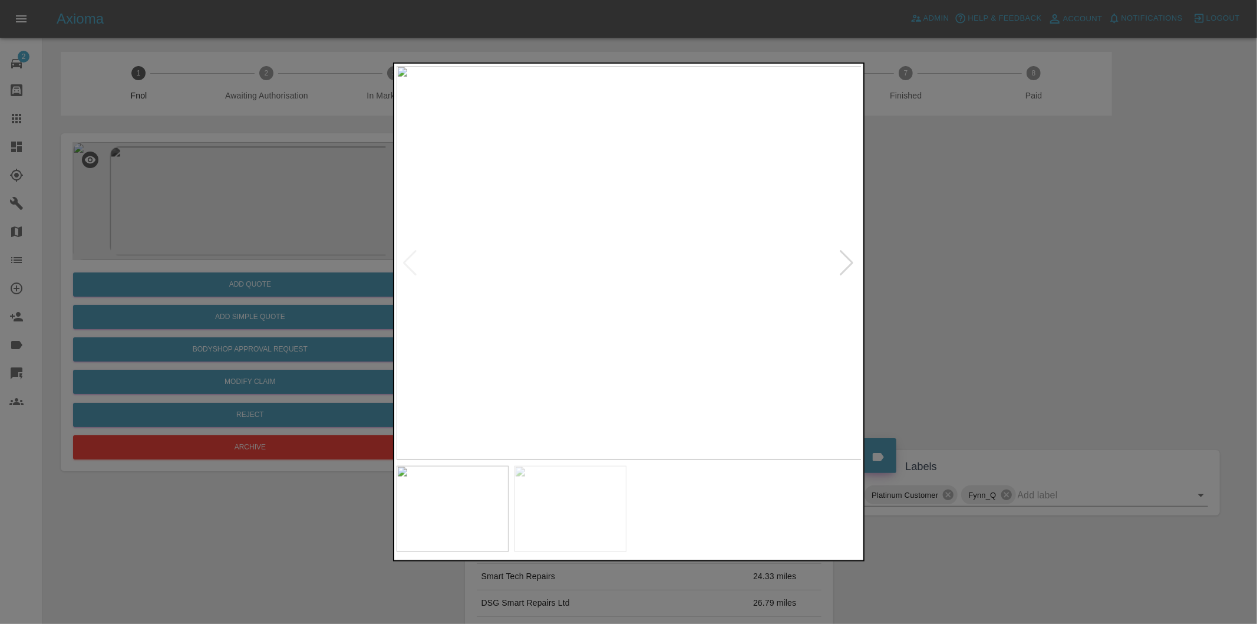
click at [843, 258] on div at bounding box center [847, 263] width 16 height 26
click at [843, 258] on img at bounding box center [630, 263] width 466 height 394
click at [622, 259] on img at bounding box center [630, 263] width 466 height 394
click at [617, 261] on img at bounding box center [647, 273] width 1397 height 1181
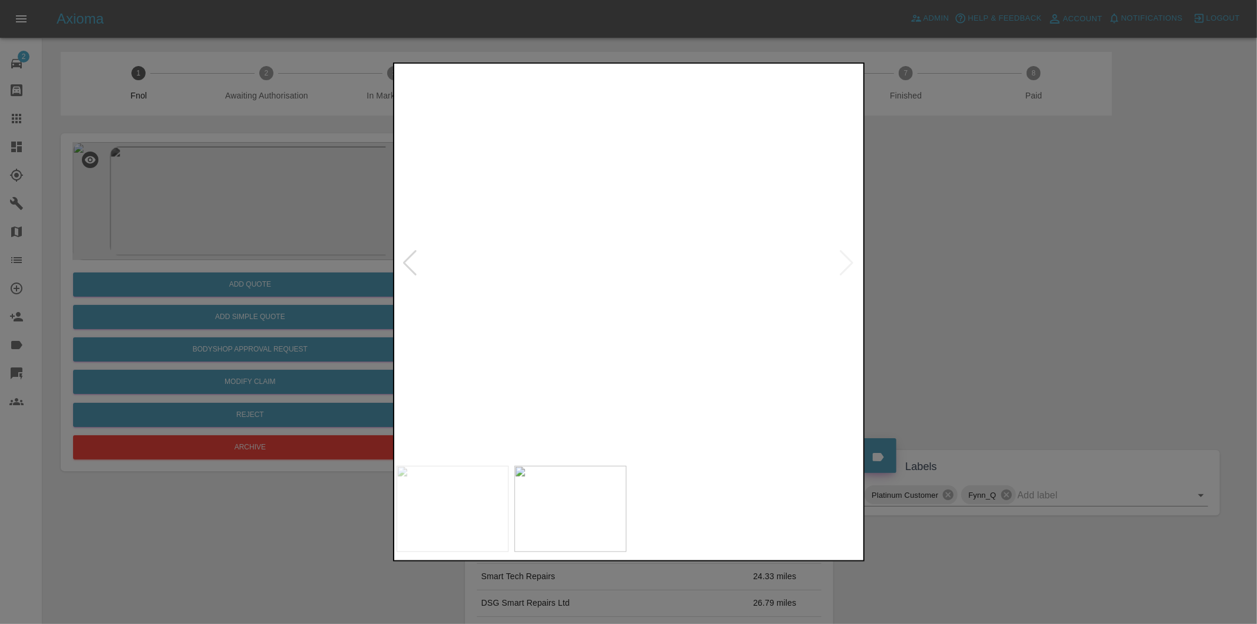
click at [617, 261] on img at bounding box center [647, 273] width 1397 height 1181
click at [922, 262] on div at bounding box center [628, 312] width 1257 height 624
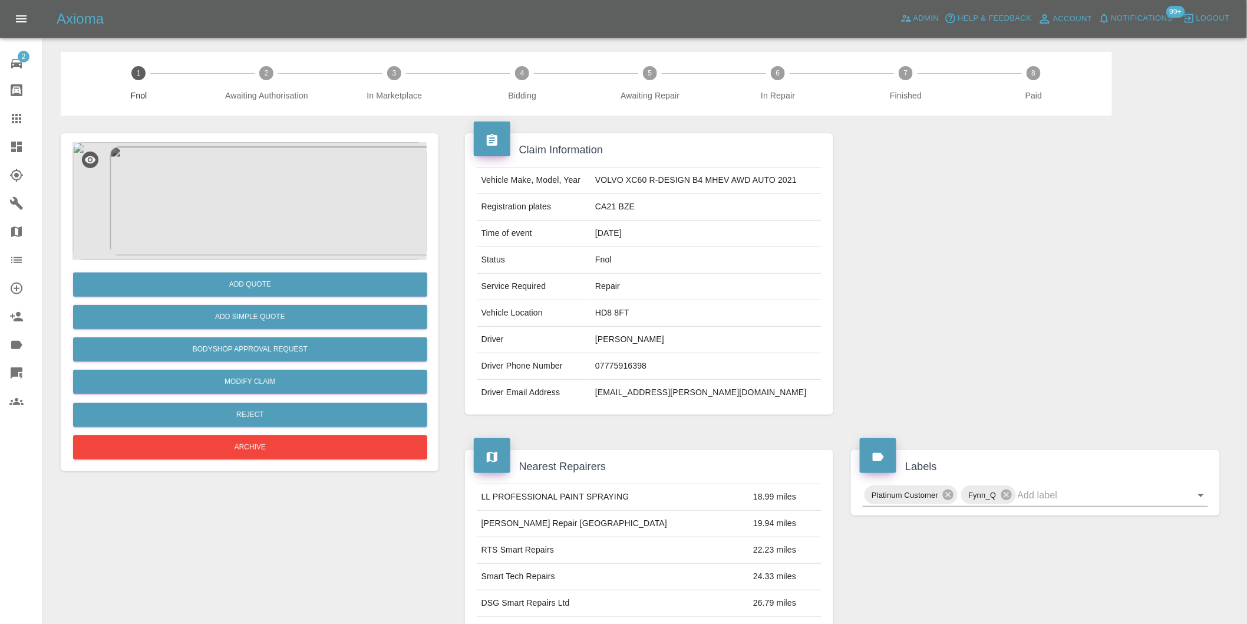
click at [276, 169] on img at bounding box center [249, 201] width 354 height 118
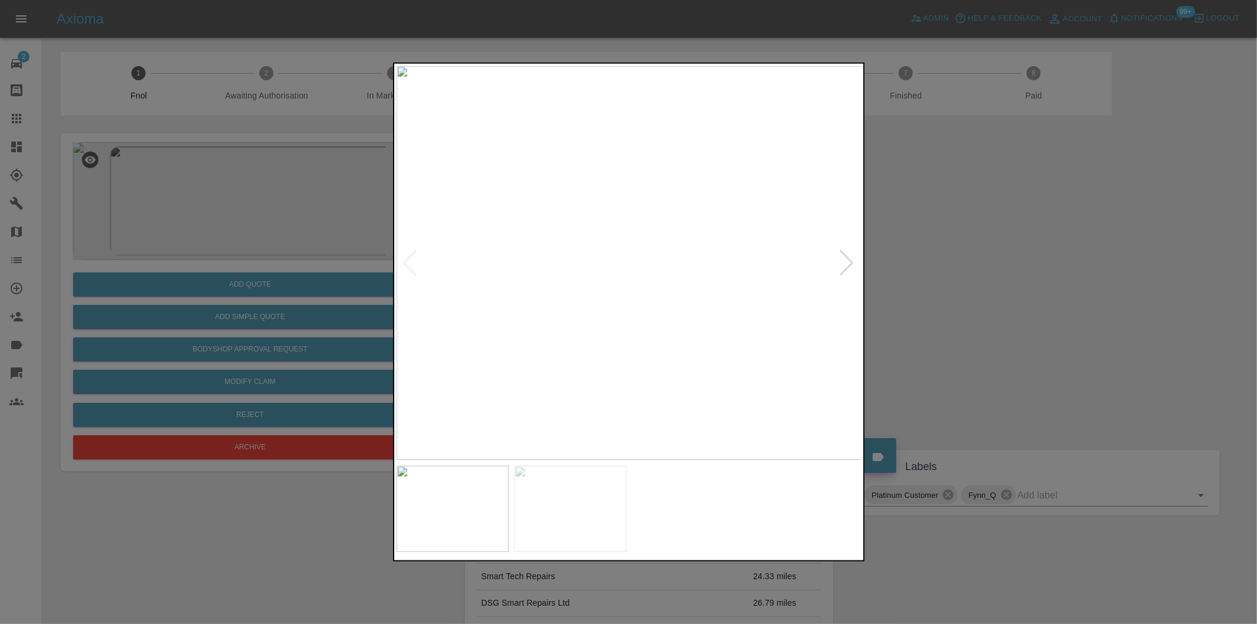
click at [408, 268] on img at bounding box center [630, 263] width 466 height 394
click at [408, 259] on img at bounding box center [630, 263] width 466 height 394
click at [846, 258] on div at bounding box center [847, 263] width 16 height 26
click at [416, 260] on div at bounding box center [411, 263] width 16 height 26
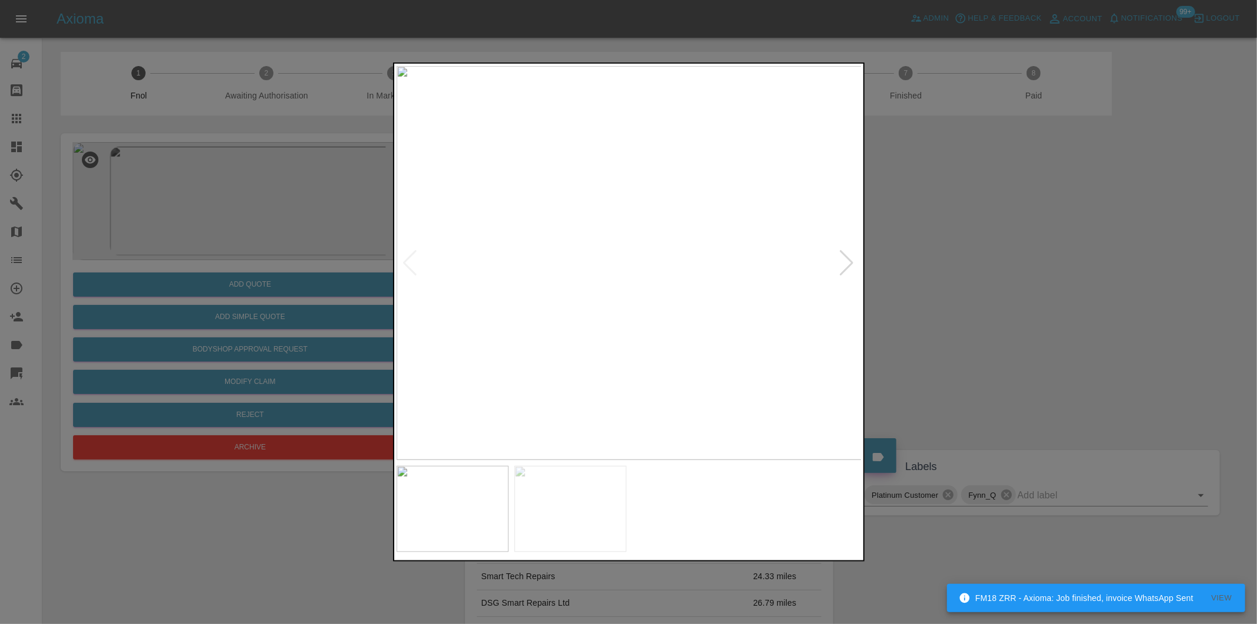
click at [989, 266] on div at bounding box center [628, 312] width 1257 height 624
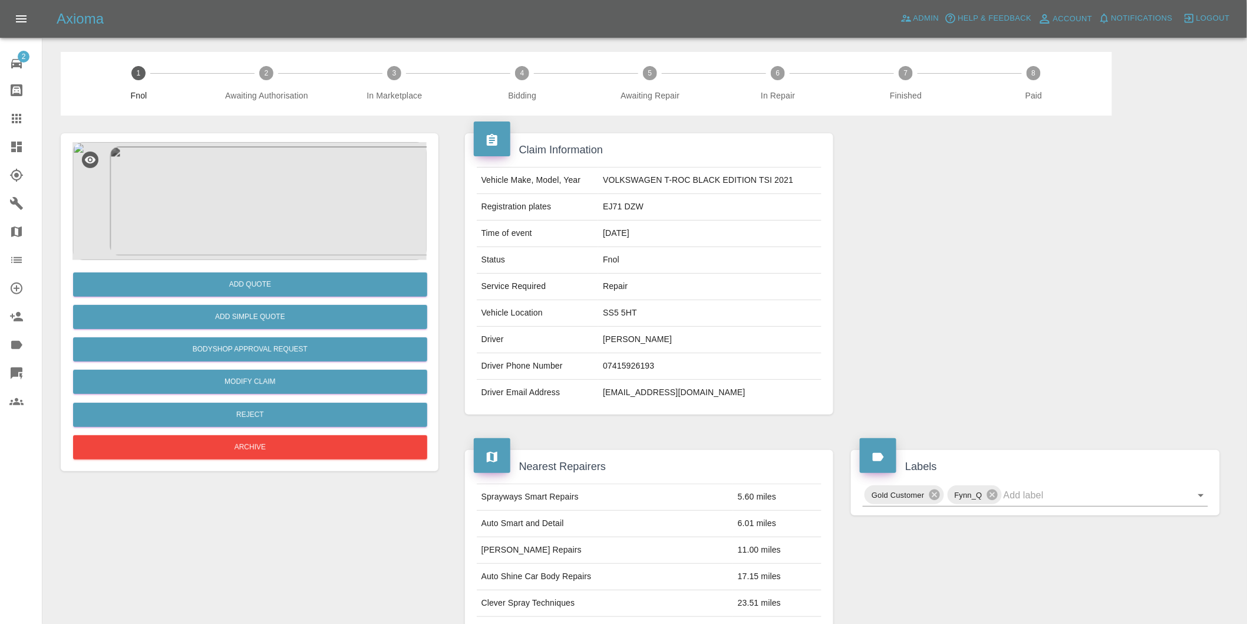
click at [235, 200] on img at bounding box center [249, 201] width 354 height 118
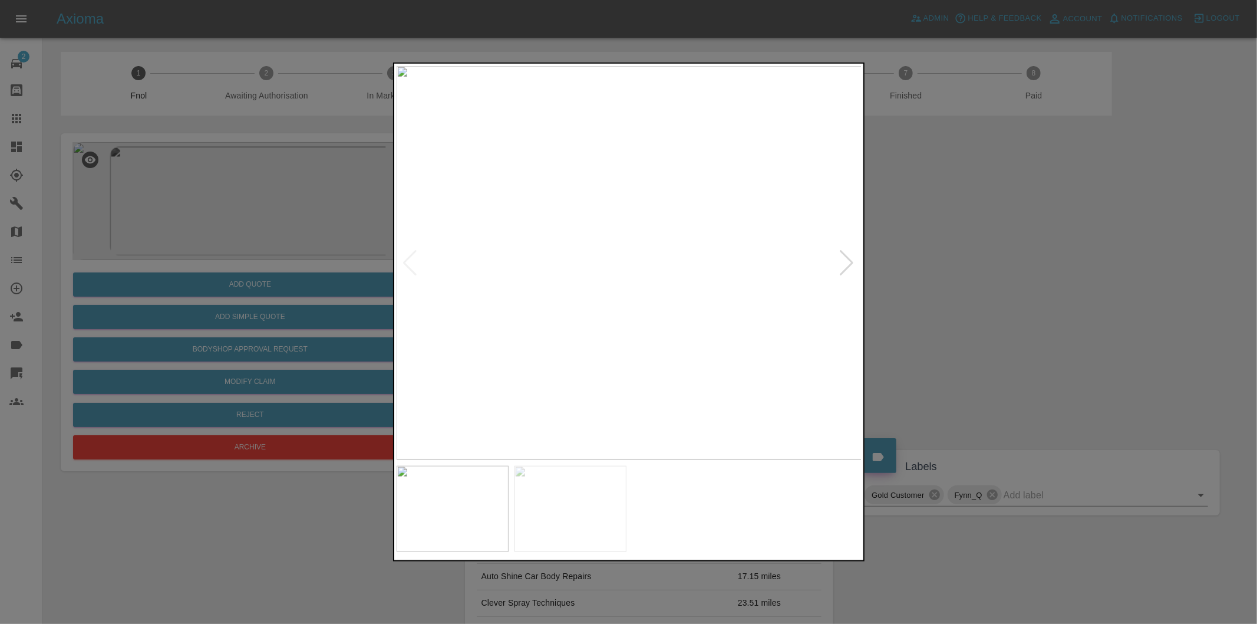
click at [849, 260] on div at bounding box center [847, 263] width 16 height 26
click at [645, 257] on img at bounding box center [630, 263] width 466 height 394
click at [645, 257] on img at bounding box center [578, 279] width 1397 height 1181
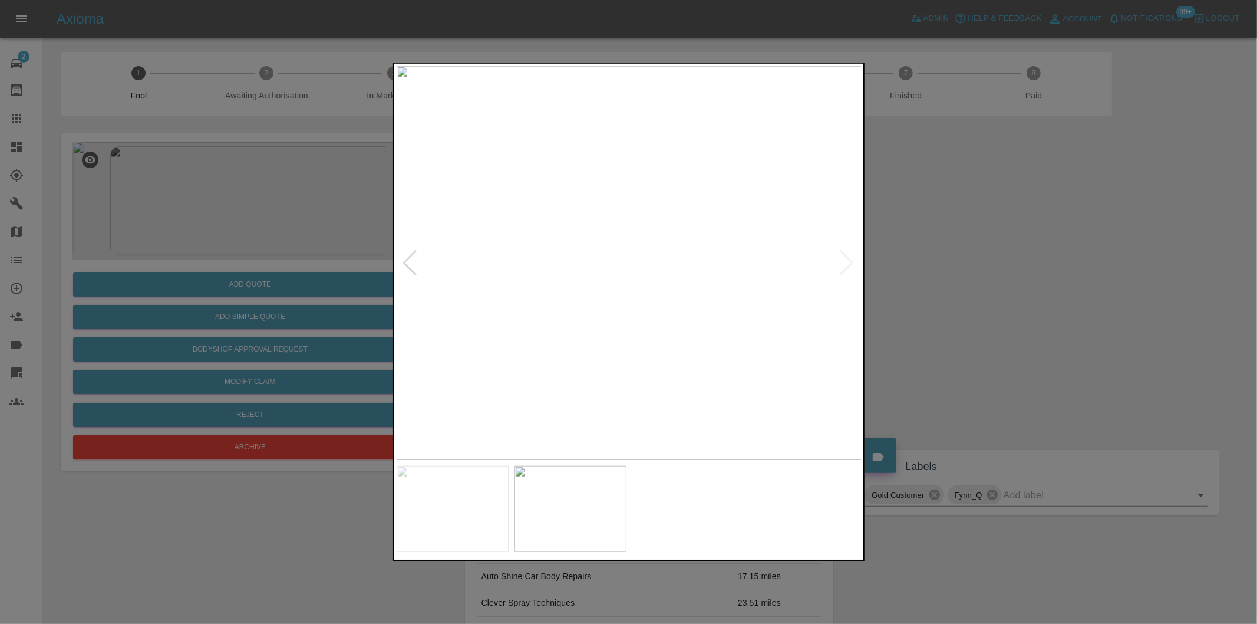
click at [946, 287] on div at bounding box center [628, 312] width 1257 height 624
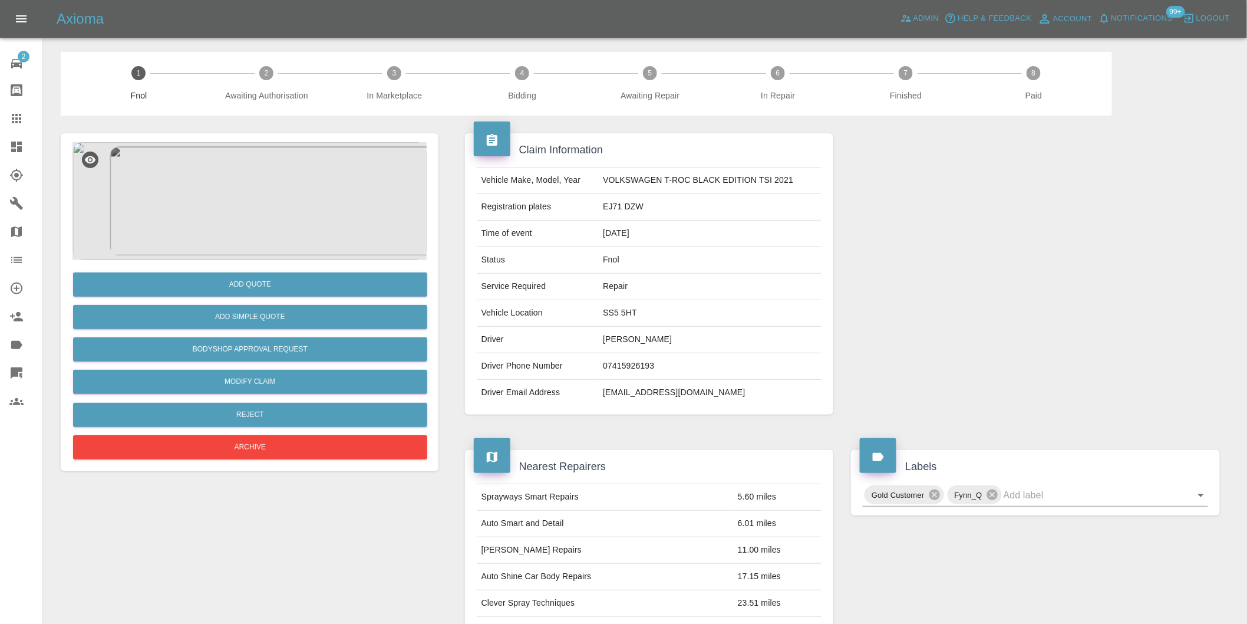
click at [266, 179] on img at bounding box center [249, 201] width 354 height 118
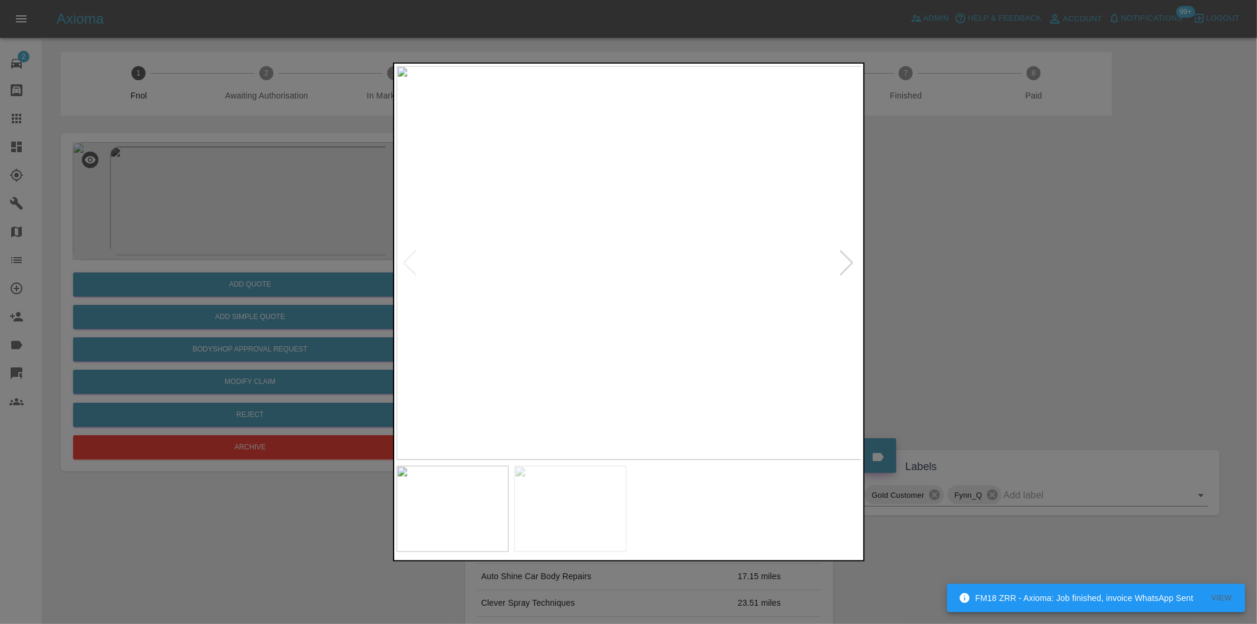
click at [964, 227] on div at bounding box center [628, 312] width 1257 height 624
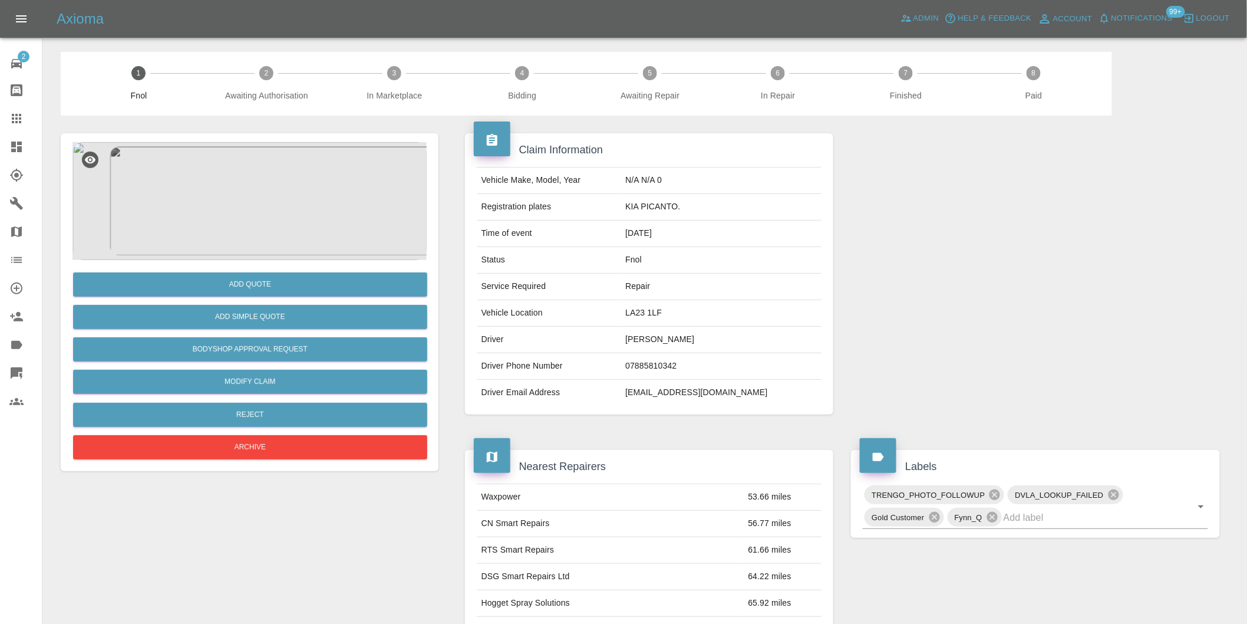
click at [264, 226] on img at bounding box center [249, 201] width 354 height 118
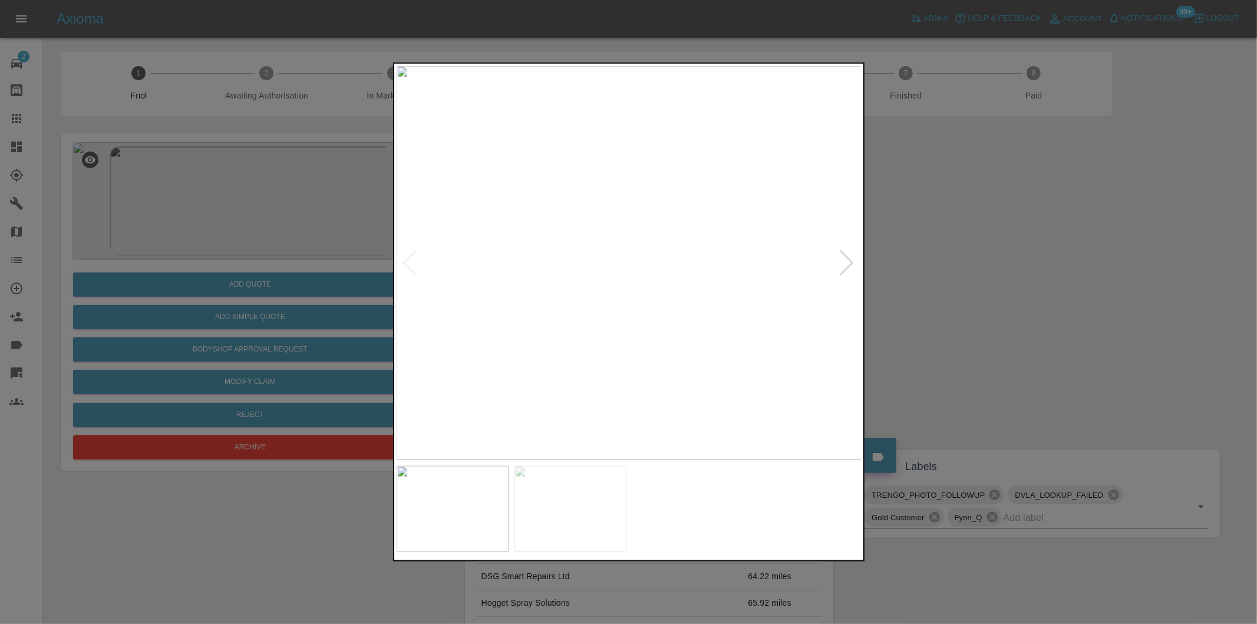
click at [628, 269] on img at bounding box center [630, 263] width 466 height 394
click at [628, 269] on img at bounding box center [631, 242] width 1397 height 1181
click at [847, 261] on div at bounding box center [847, 263] width 16 height 26
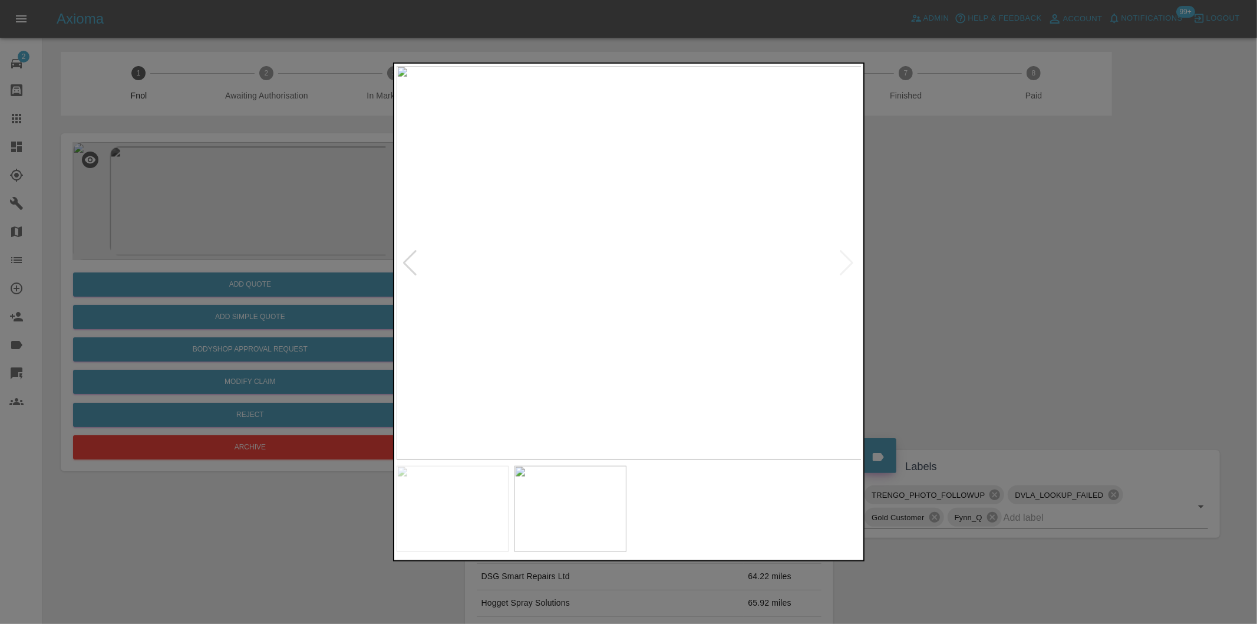
click at [650, 228] on img at bounding box center [630, 263] width 466 height 394
click at [711, 258] on img at bounding box center [566, 365] width 1397 height 1181
click at [679, 226] on img at bounding box center [630, 263] width 466 height 394
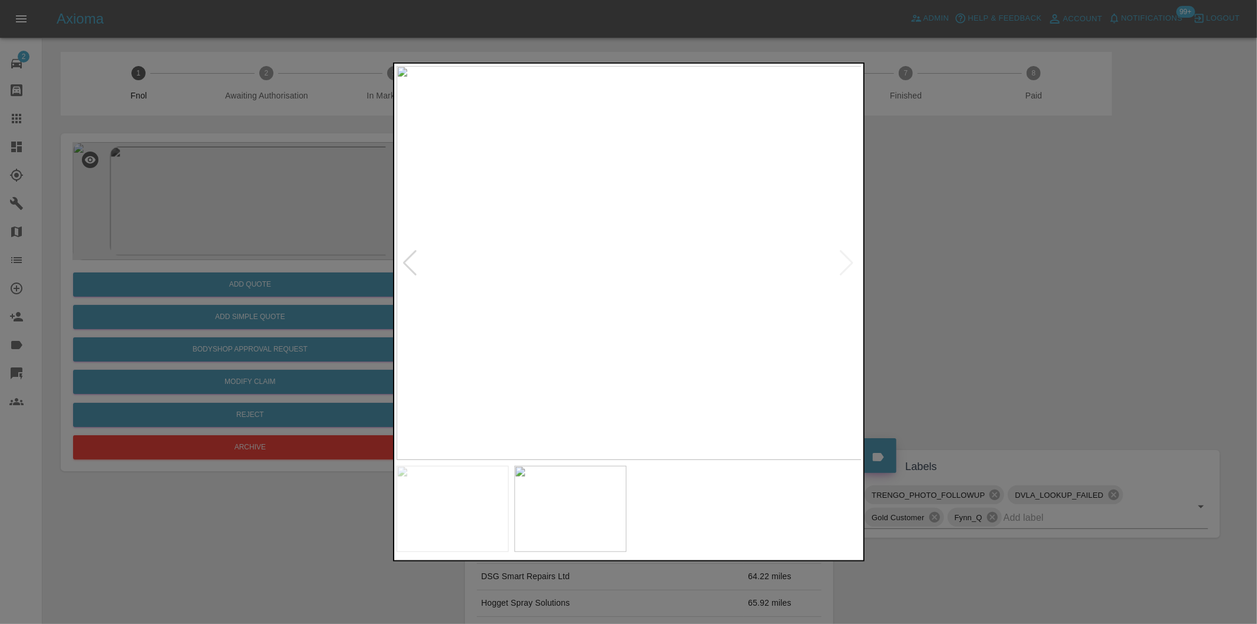
click at [679, 226] on img at bounding box center [630, 263] width 466 height 394
click at [616, 250] on img at bounding box center [478, 371] width 1397 height 1181
click at [957, 263] on div at bounding box center [628, 312] width 1257 height 624
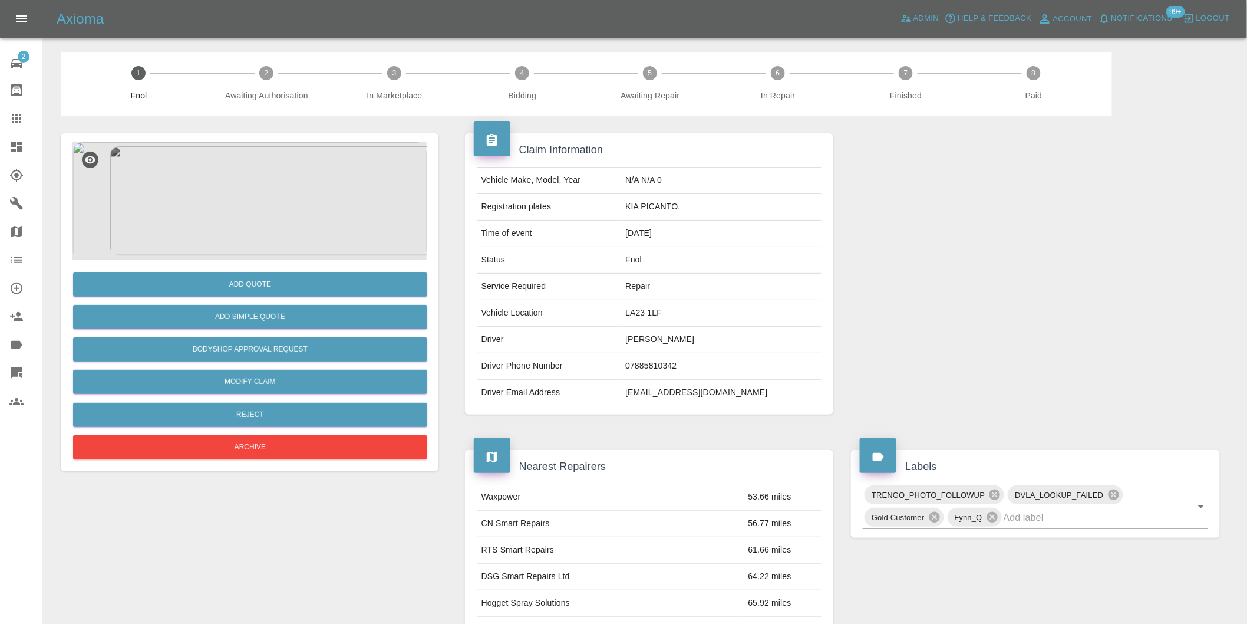
click at [268, 205] on img at bounding box center [249, 201] width 354 height 118
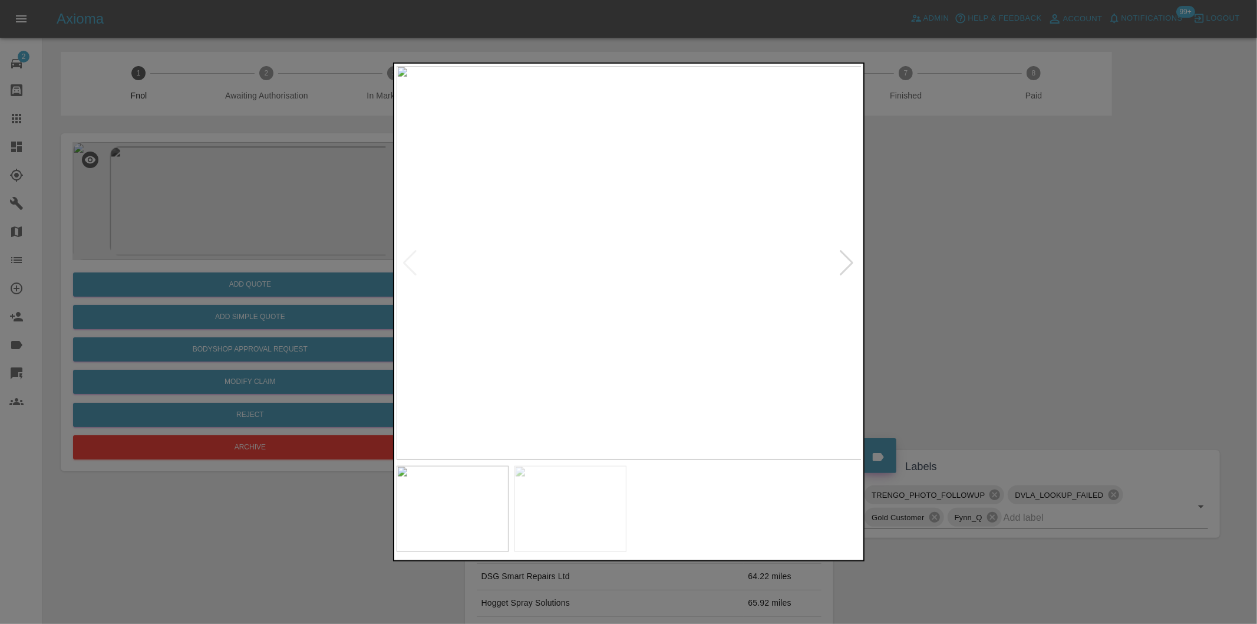
click at [1058, 315] on div at bounding box center [628, 312] width 1257 height 624
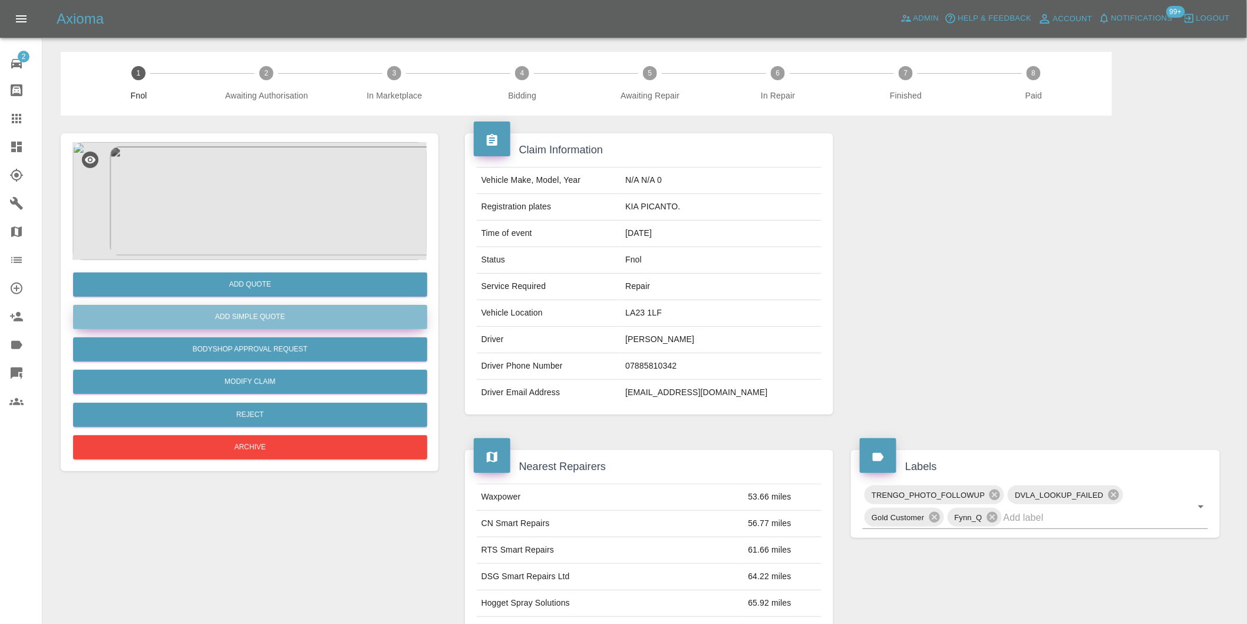
click at [279, 311] on button "Add Simple Quote" at bounding box center [250, 317] width 354 height 24
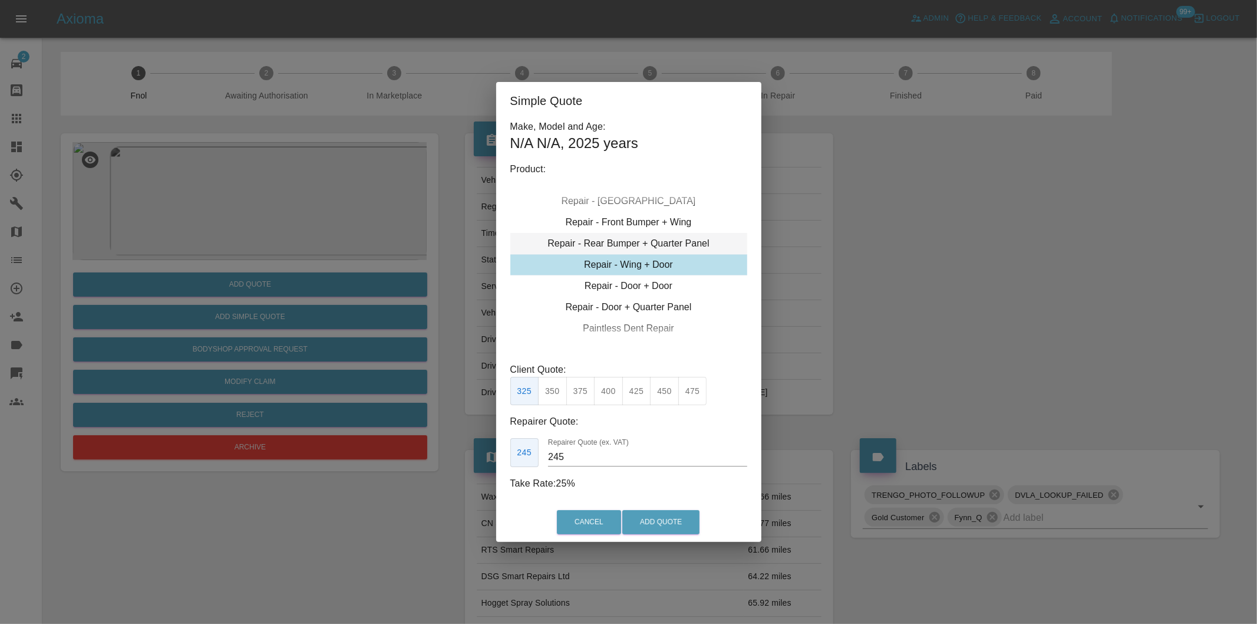
click at [679, 242] on div "Repair - Rear Bumper + Quarter Panel" at bounding box center [628, 243] width 237 height 21
drag, startPoint x: 688, startPoint y: 389, endPoint x: 694, endPoint y: 404, distance: 16.2
click at [688, 391] on button "450" at bounding box center [692, 391] width 29 height 29
type input "280"
click at [664, 522] on button "Add Quote" at bounding box center [660, 522] width 77 height 24
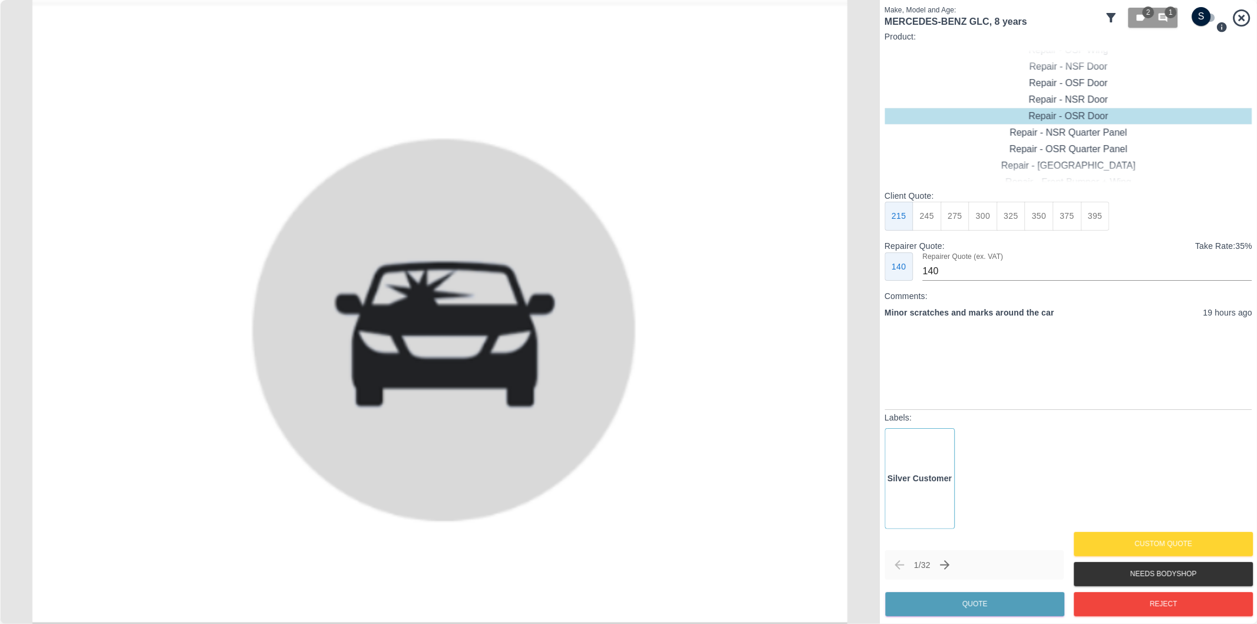
click at [1113, 18] on icon at bounding box center [1111, 17] width 9 height 9
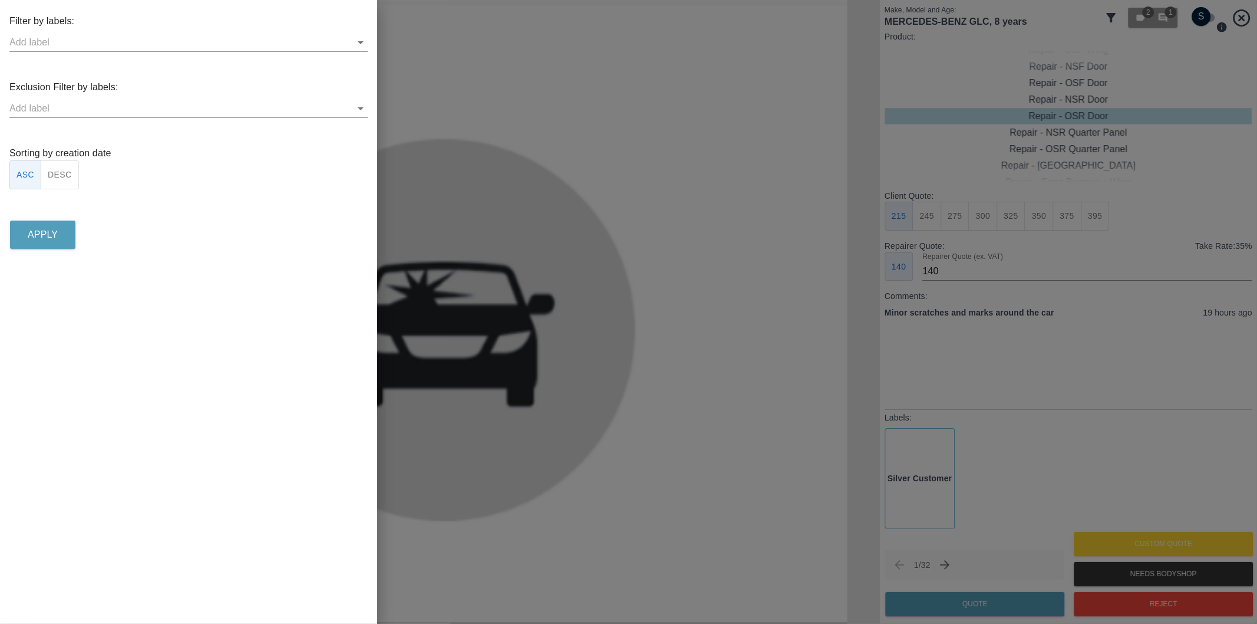
click at [363, 107] on icon "Open" at bounding box center [361, 108] width 6 height 3
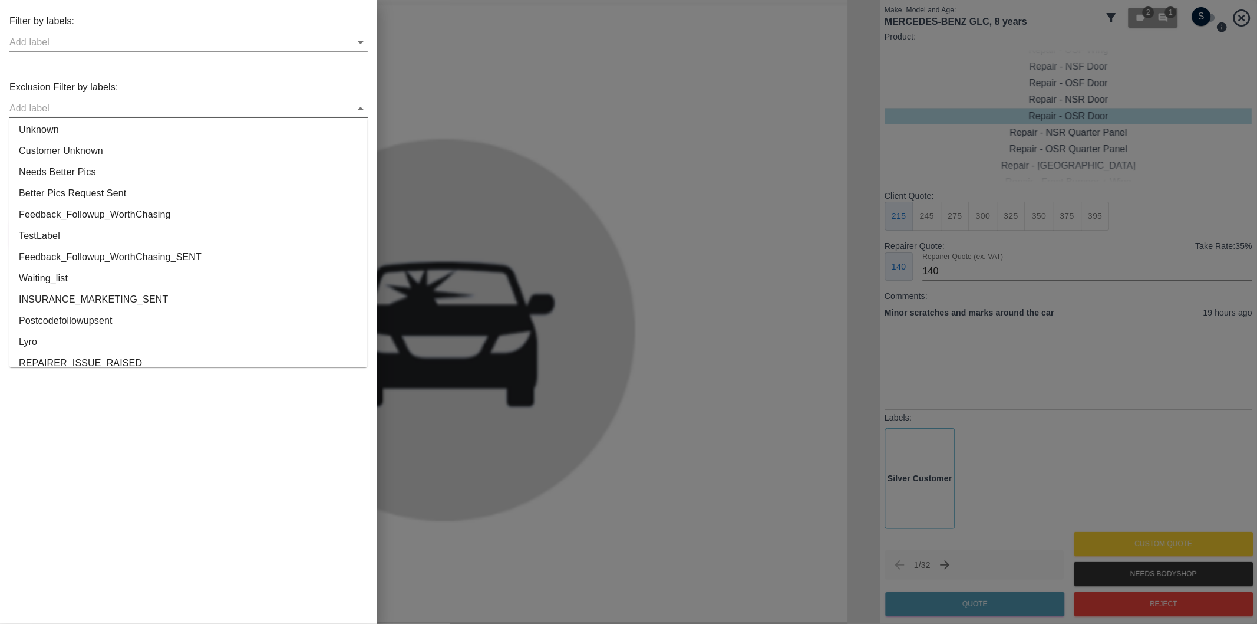
scroll to position [2199, 0]
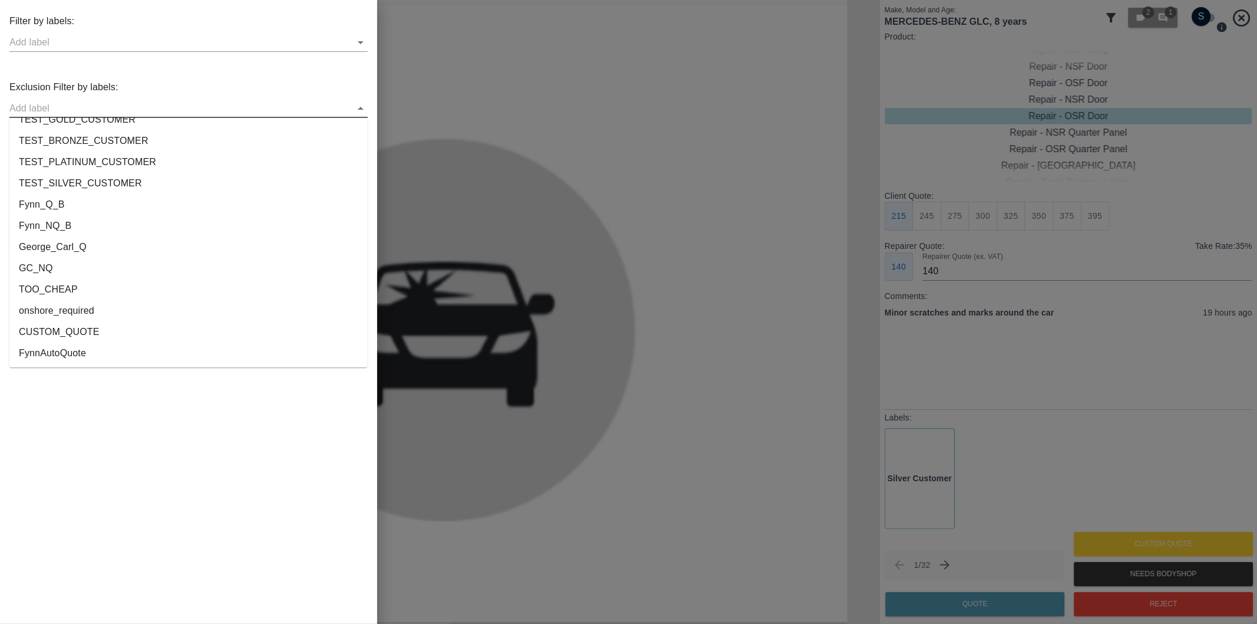
click at [54, 311] on li "onshore_required" at bounding box center [188, 310] width 358 height 21
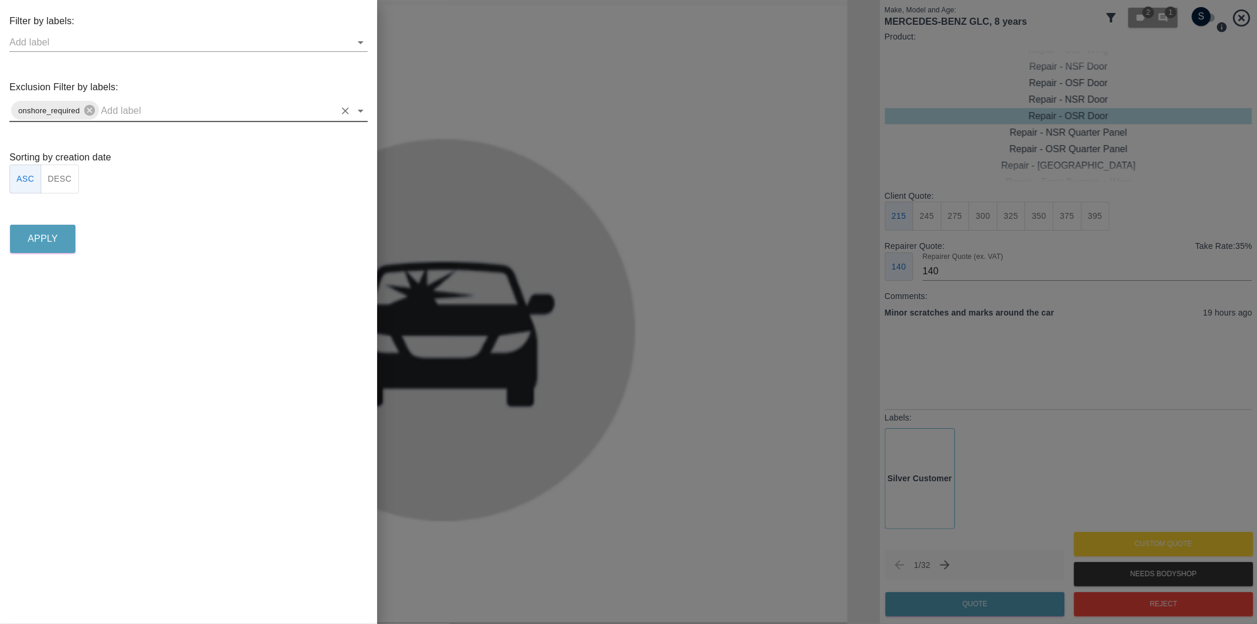
click at [364, 108] on icon "Open" at bounding box center [361, 111] width 14 height 14
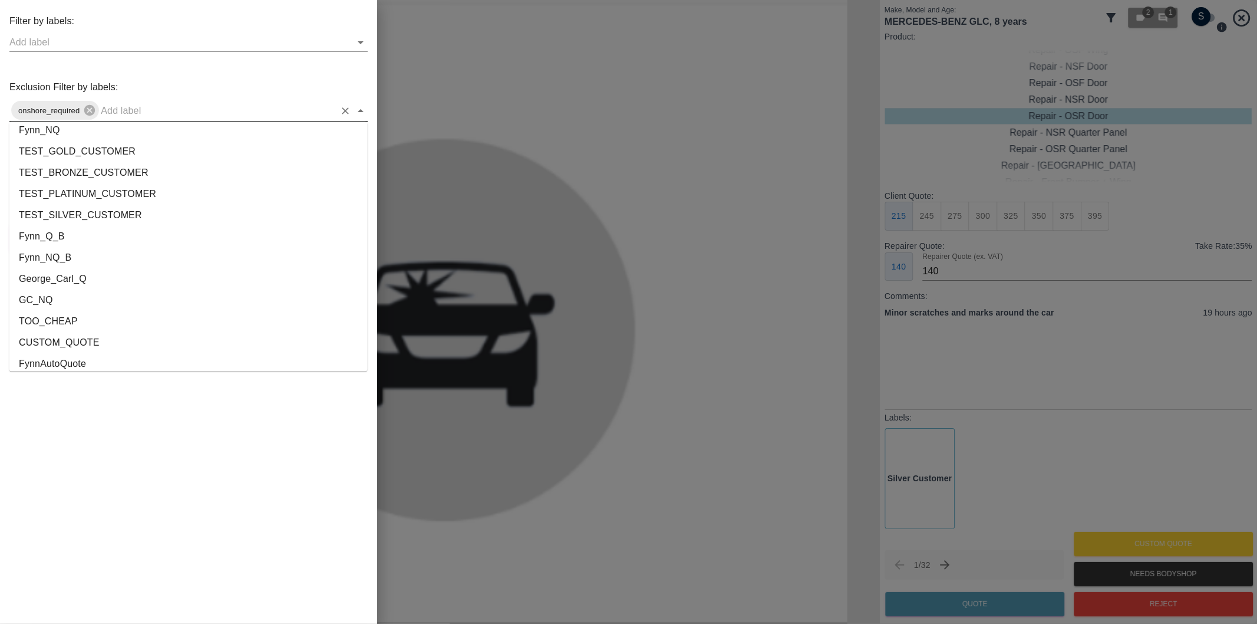
scroll to position [2178, 0]
click at [68, 273] on li "George_Carl_Q" at bounding box center [188, 272] width 358 height 21
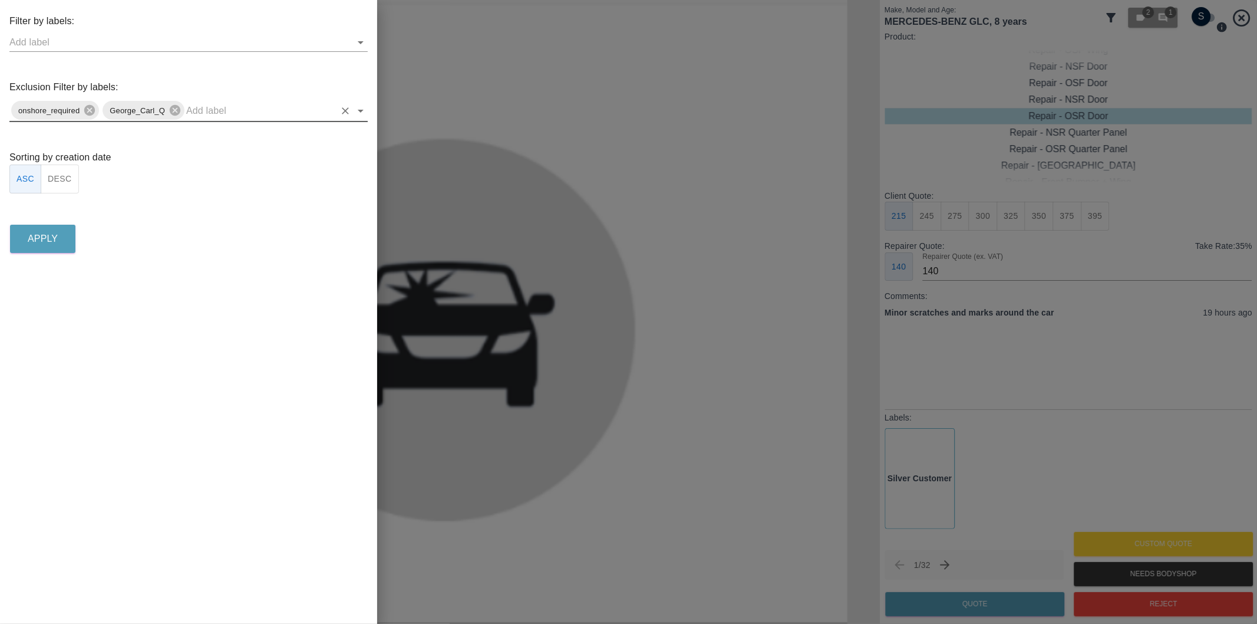
click at [62, 183] on button "DESC" at bounding box center [60, 178] width 38 height 29
click at [58, 248] on button "Apply" at bounding box center [42, 239] width 65 height 28
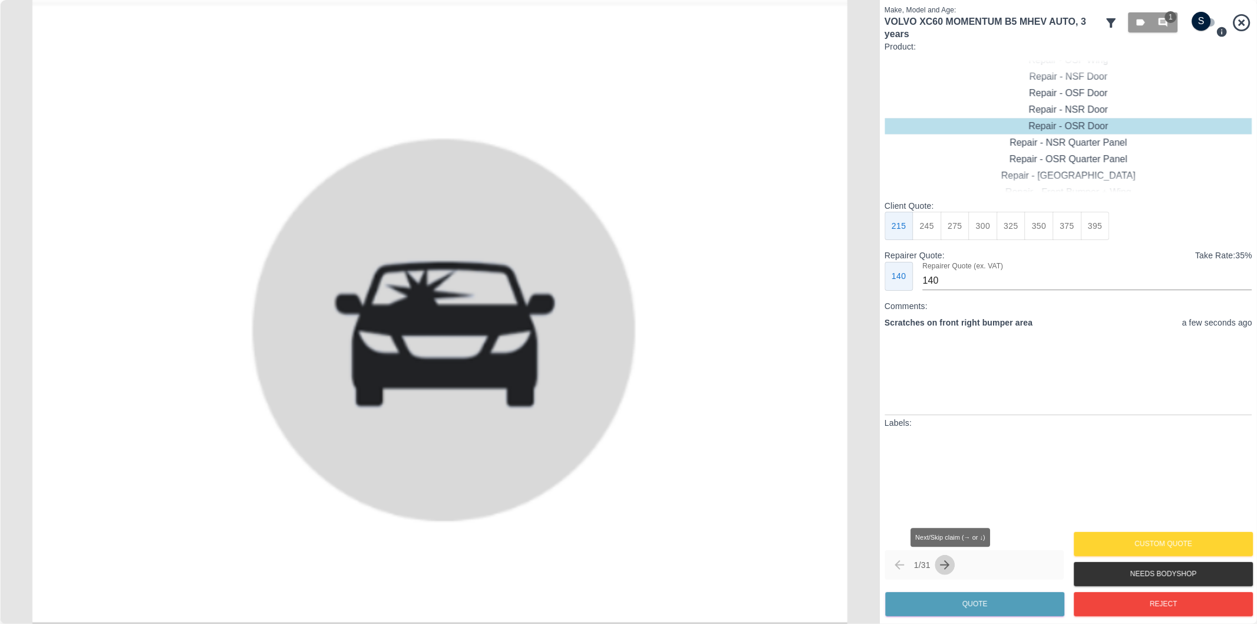
click at [950, 567] on icon "Next claim" at bounding box center [945, 565] width 14 height 14
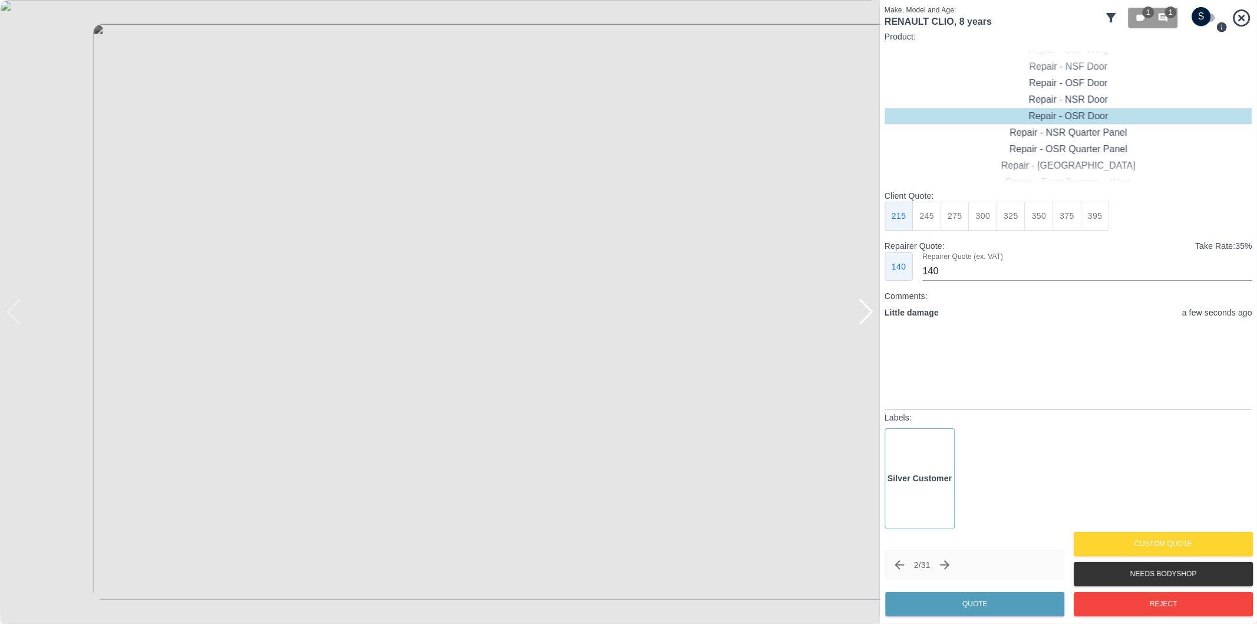
click at [868, 317] on div at bounding box center [866, 312] width 16 height 26
click at [868, 317] on img at bounding box center [440, 312] width 880 height 624
click at [984, 222] on button "375" at bounding box center [983, 216] width 29 height 29
type input "230"
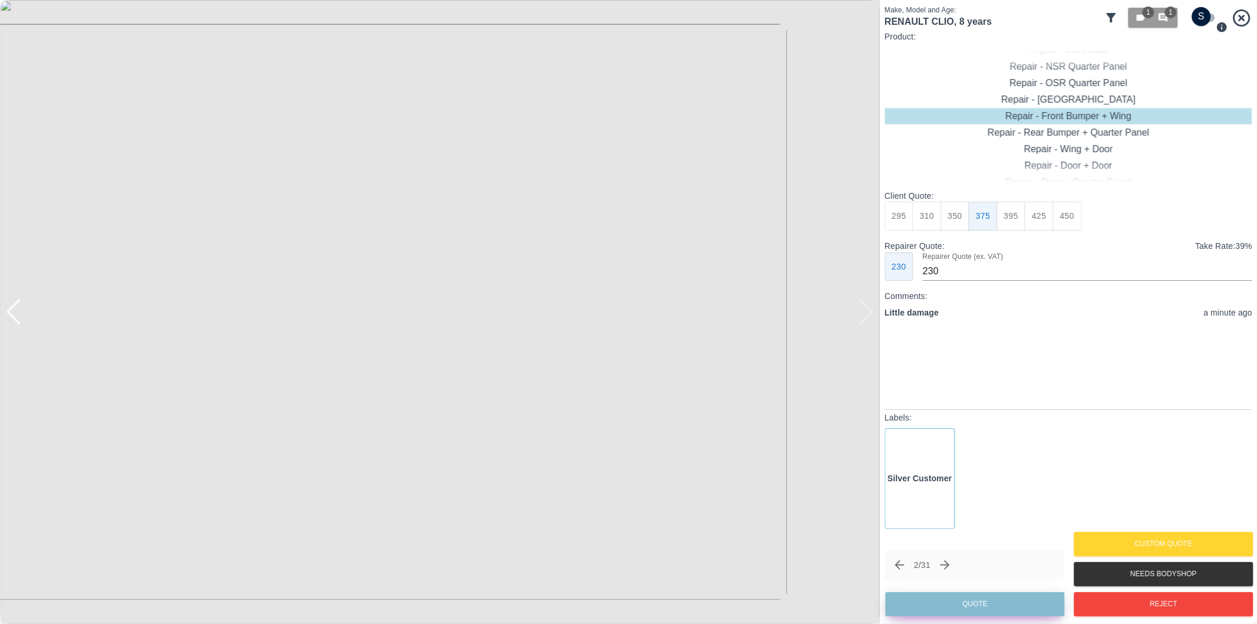
click at [1020, 600] on button "Quote" at bounding box center [974, 604] width 179 height 24
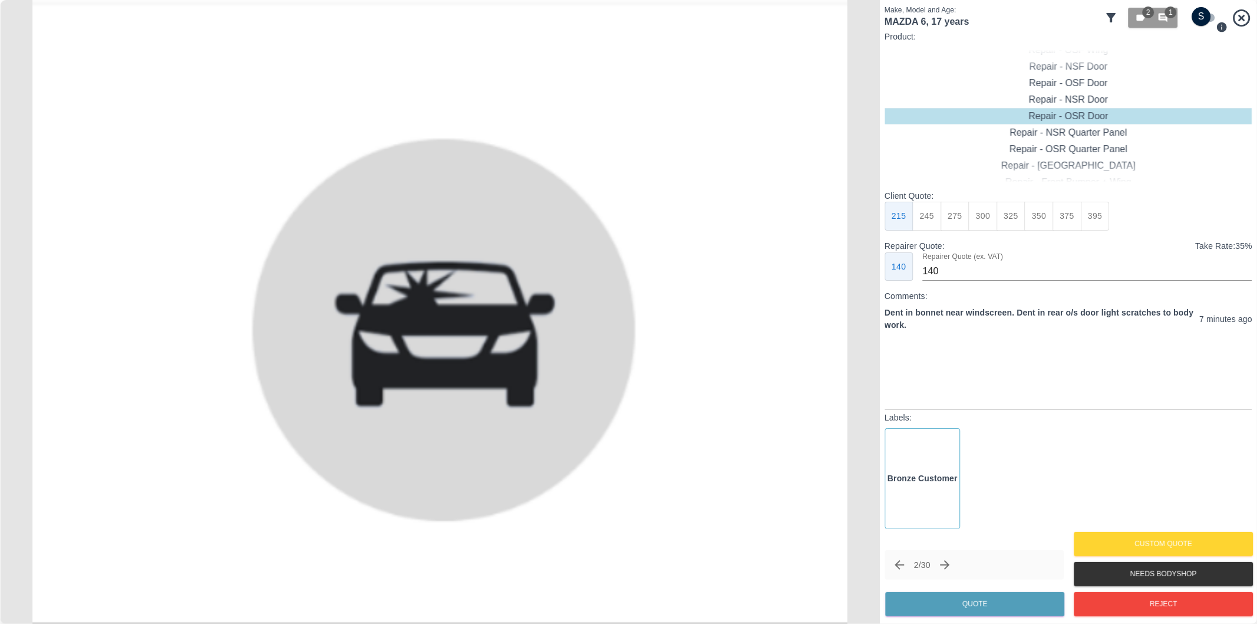
click at [951, 569] on icon "Next claim" at bounding box center [945, 565] width 14 height 14
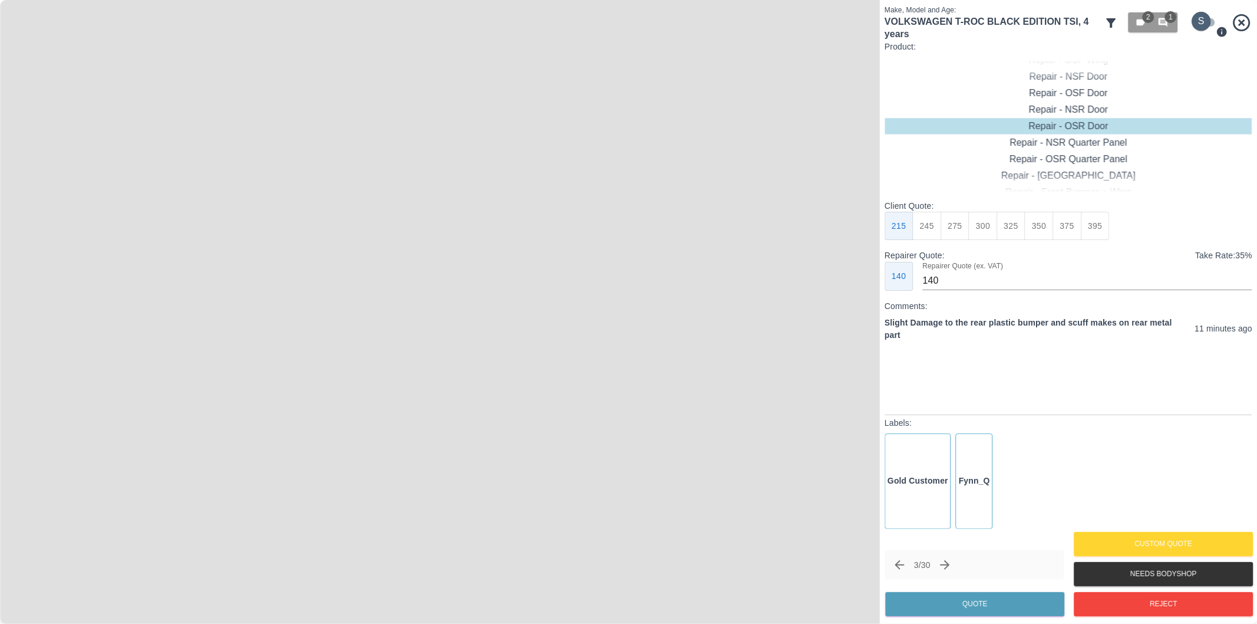
click at [1206, 24] on input "checkbox" at bounding box center [1201, 21] width 57 height 19
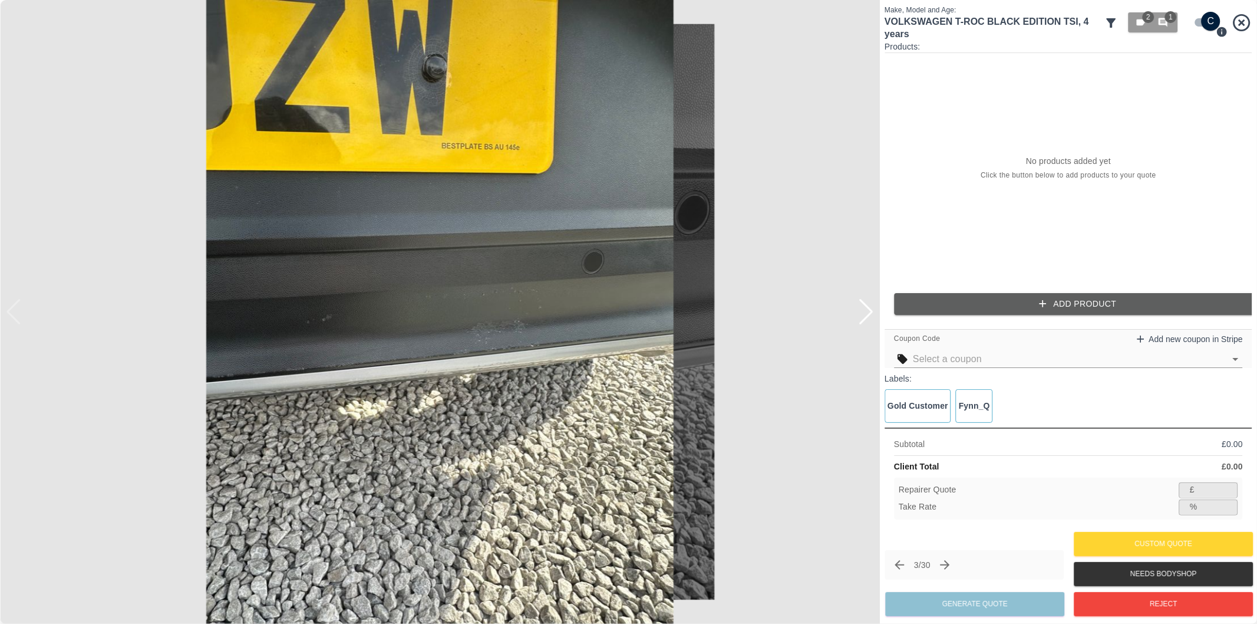
click at [867, 310] on div at bounding box center [866, 312] width 16 height 26
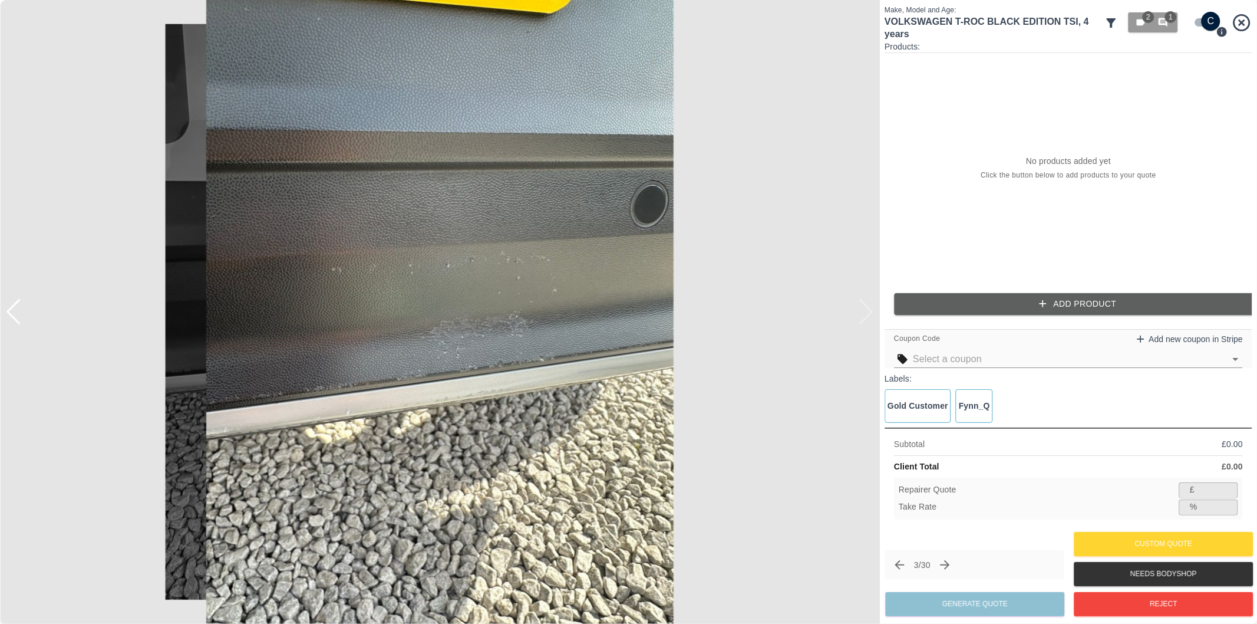
click at [867, 310] on img at bounding box center [440, 312] width 880 height 624
click at [14, 315] on div at bounding box center [14, 312] width 16 height 26
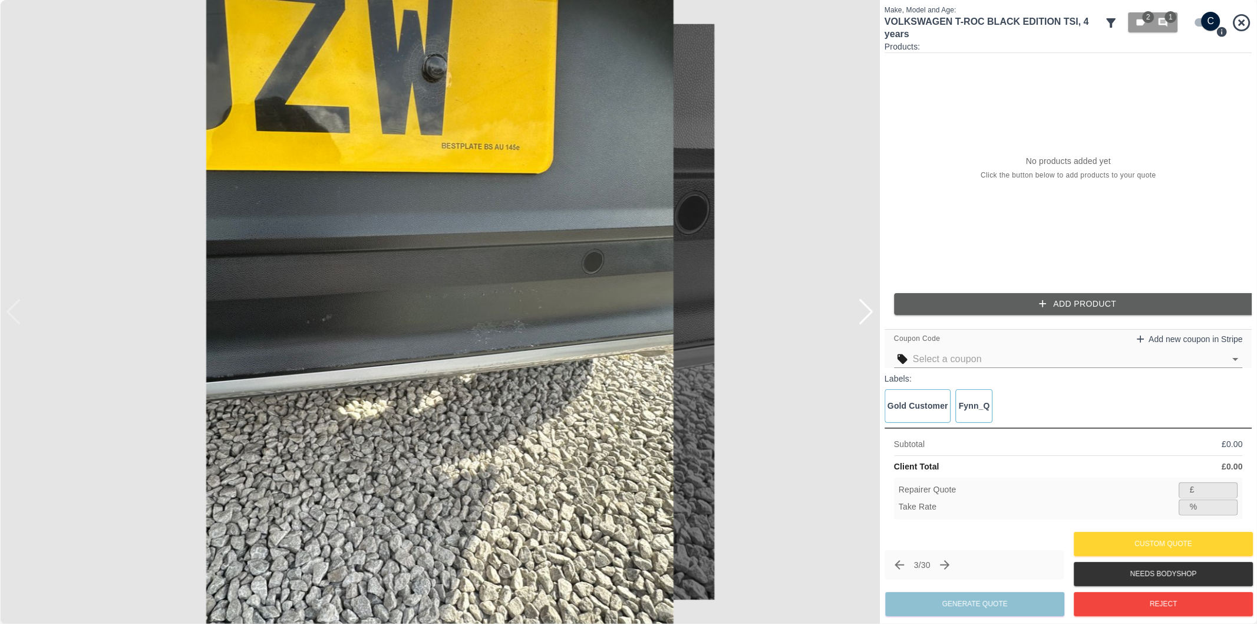
click at [13, 315] on img at bounding box center [440, 312] width 880 height 624
click at [1201, 25] on input "checkbox" at bounding box center [1211, 21] width 57 height 19
checkbox input "false"
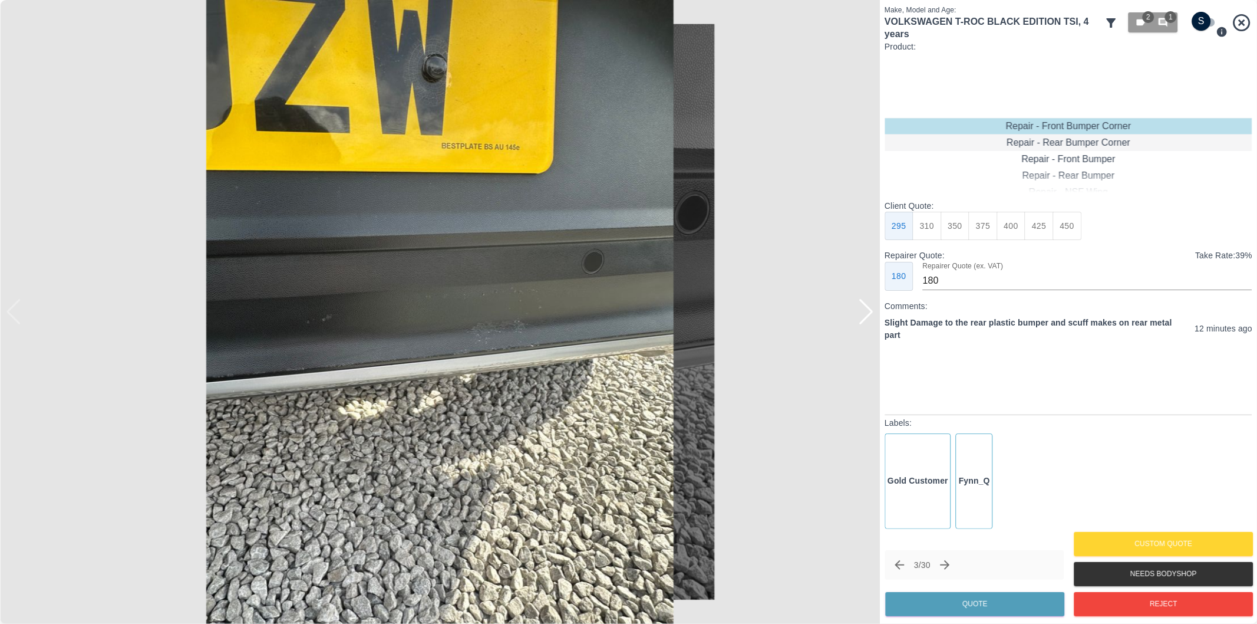
type input "120"
click at [1205, 19] on input "checkbox" at bounding box center [1201, 21] width 57 height 19
checkbox input "true"
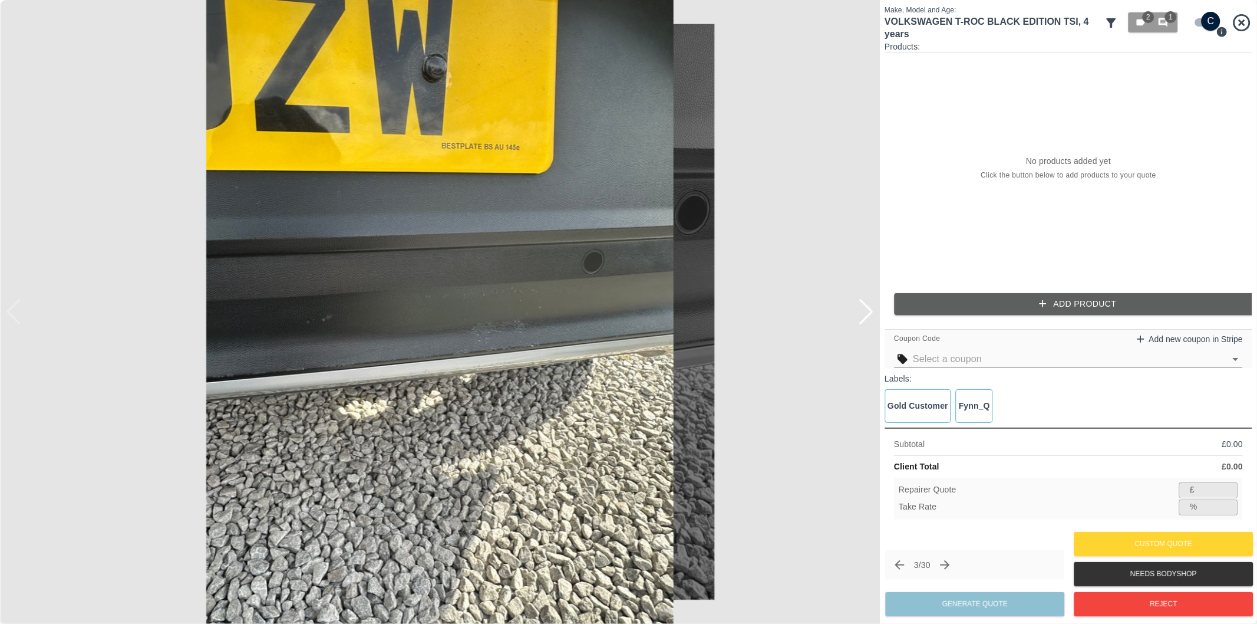
click at [948, 298] on button "Add Product" at bounding box center [1078, 304] width 368 height 22
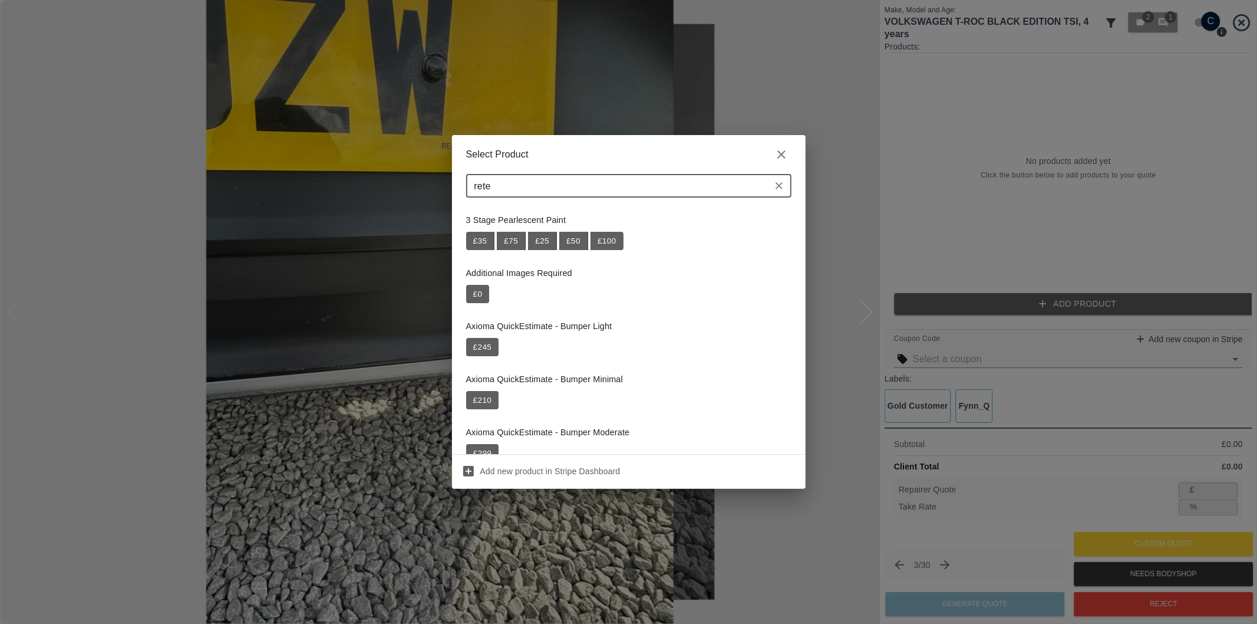
type input "retex"
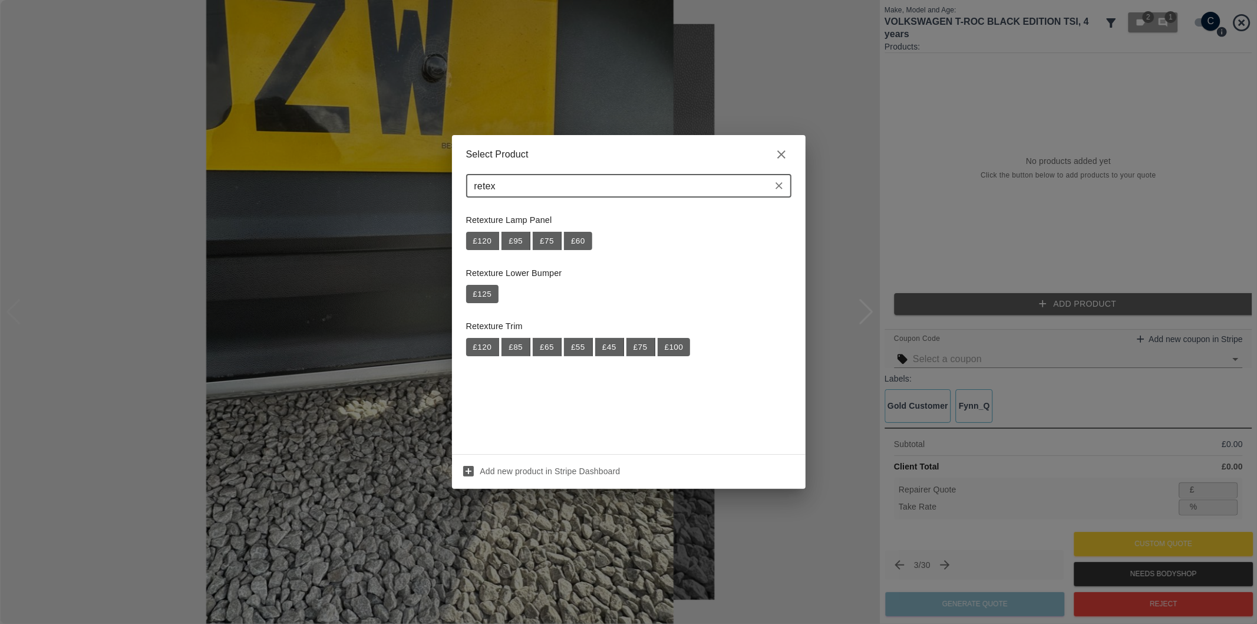
click at [778, 185] on icon "Clear" at bounding box center [779, 186] width 12 height 12
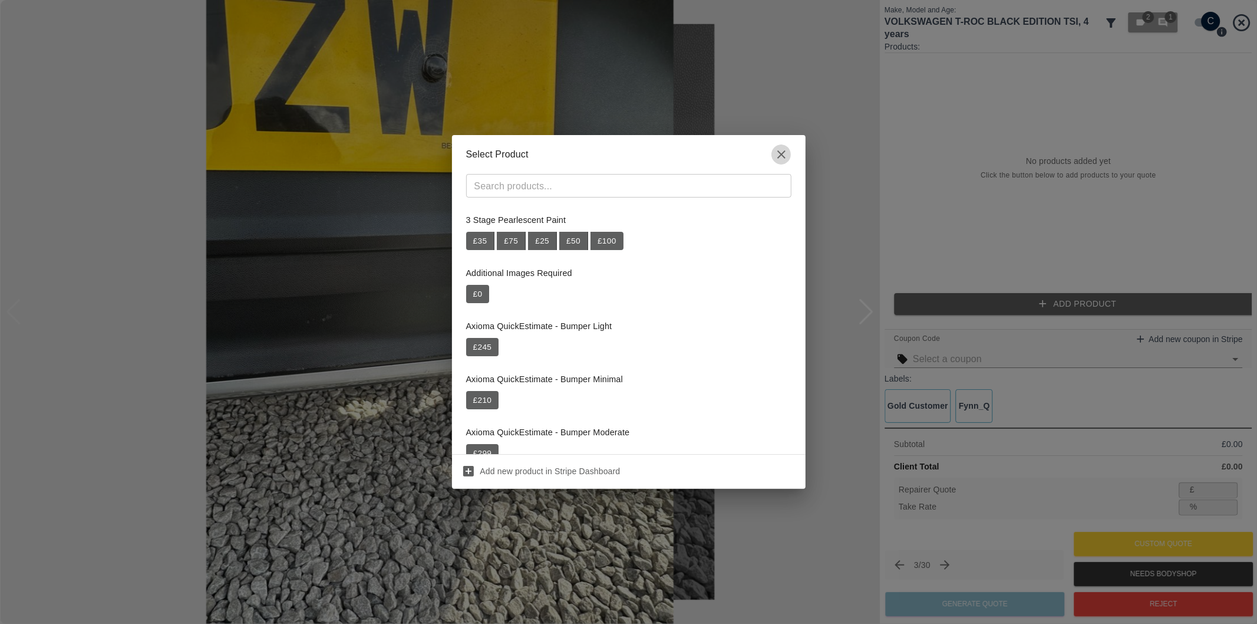
click at [777, 154] on icon "button" at bounding box center [781, 154] width 14 height 14
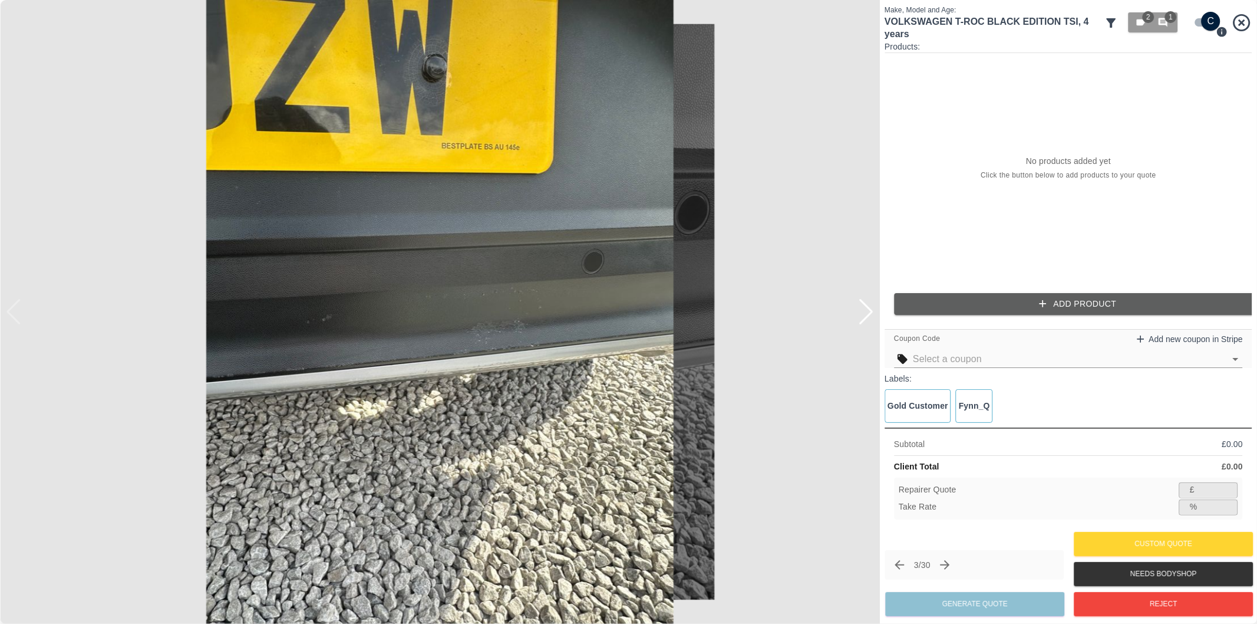
click at [861, 316] on div at bounding box center [866, 312] width 16 height 26
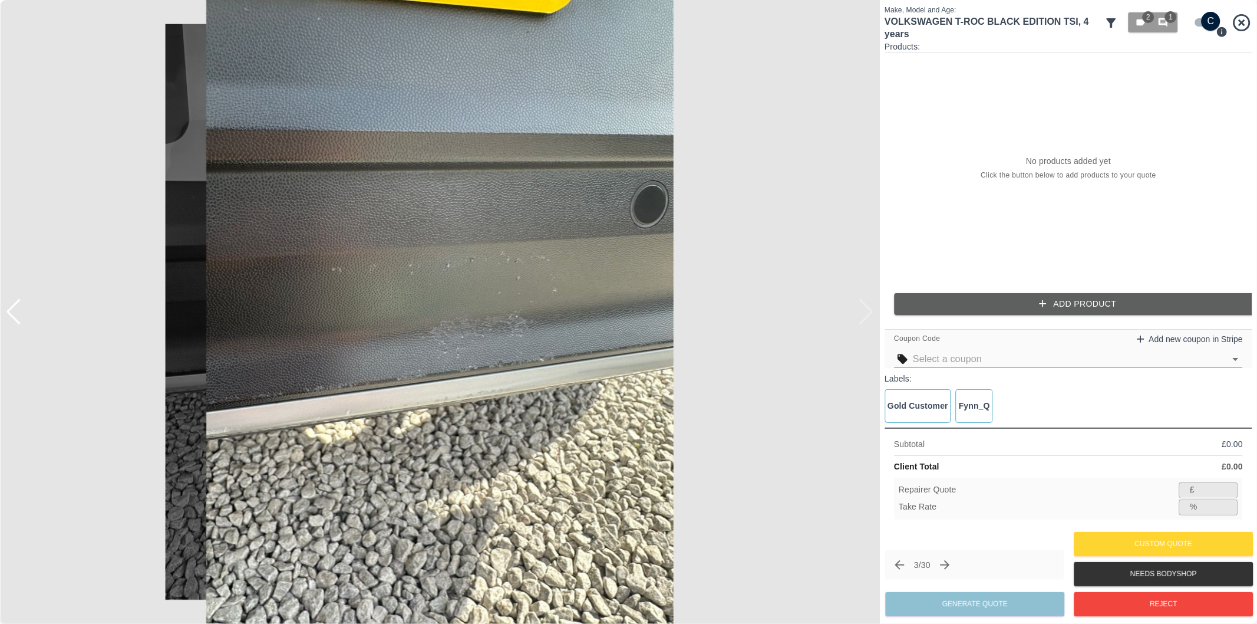
click at [865, 317] on img at bounding box center [440, 312] width 880 height 624
click at [1070, 296] on button "Add Product" at bounding box center [1078, 304] width 368 height 22
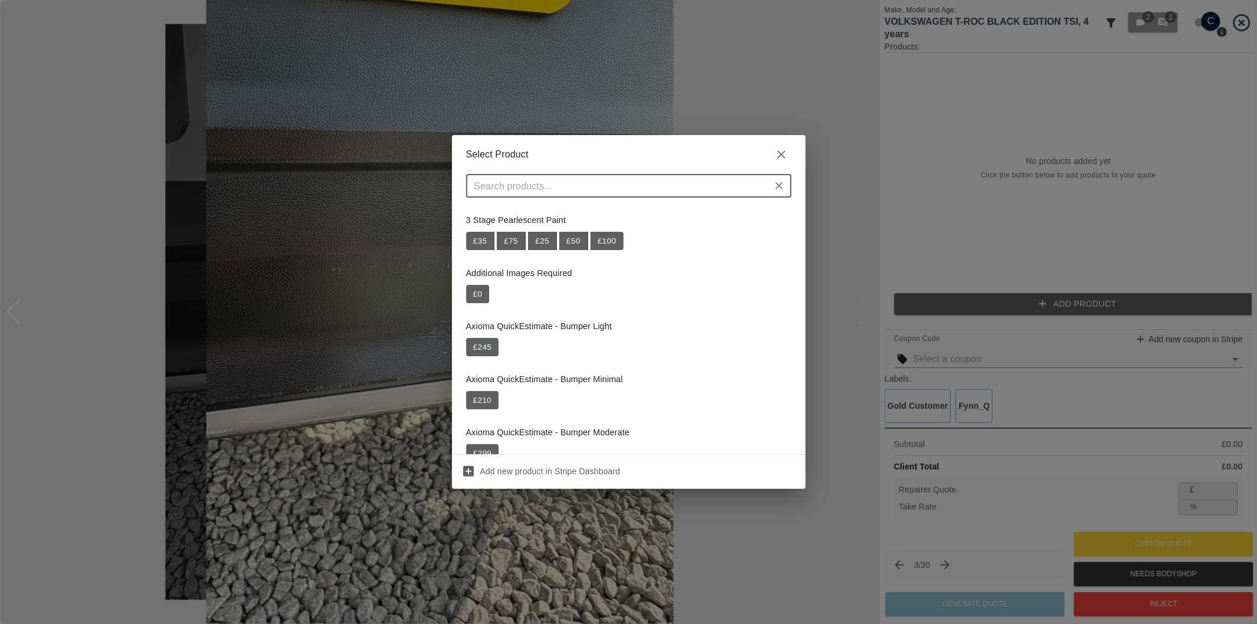
click at [523, 181] on input "text" at bounding box center [619, 185] width 299 height 17
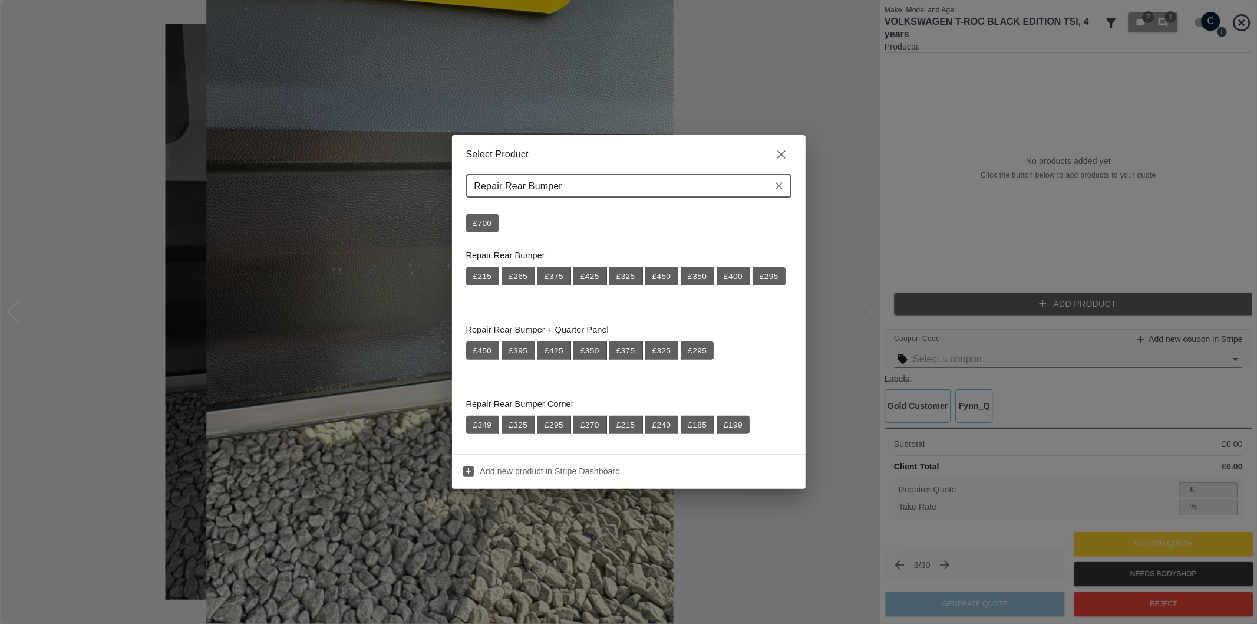
scroll to position [655, 0]
type input "Repair Rear Bumper"
click at [628, 278] on button "£ 325" at bounding box center [626, 275] width 34 height 19
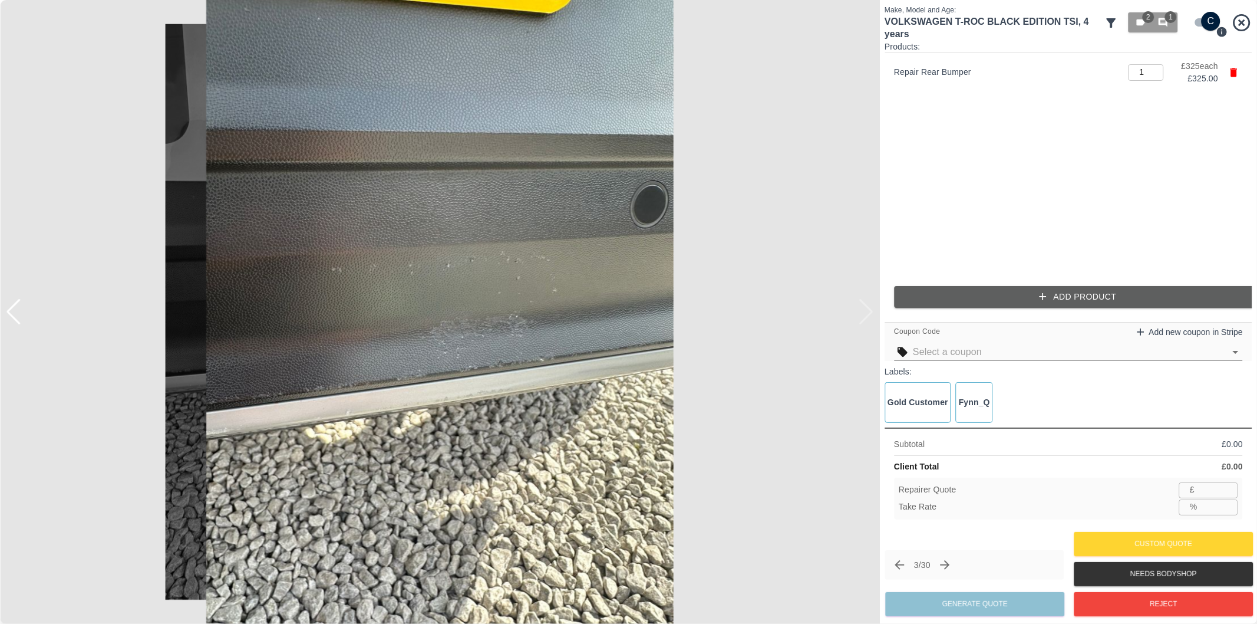
type input "211"
click at [1214, 510] on input "35.1" at bounding box center [1220, 506] width 36 height 15
type input "37.1"
type input "204"
type input "37.2"
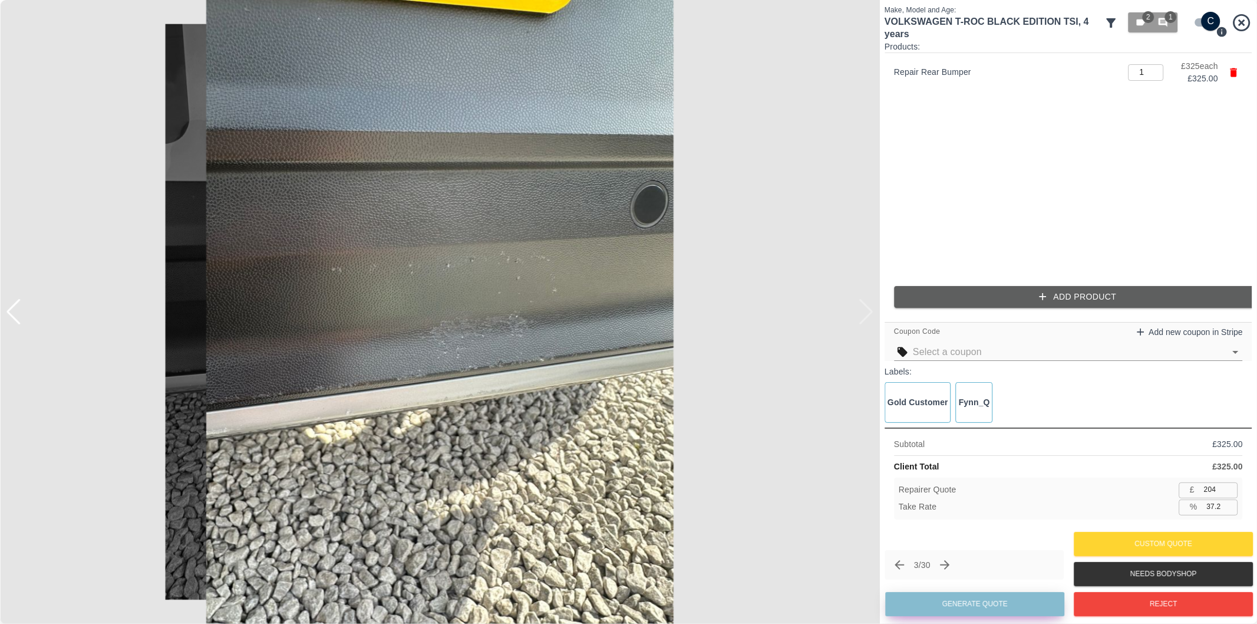
click at [997, 608] on button "Generate Quote" at bounding box center [974, 604] width 179 height 24
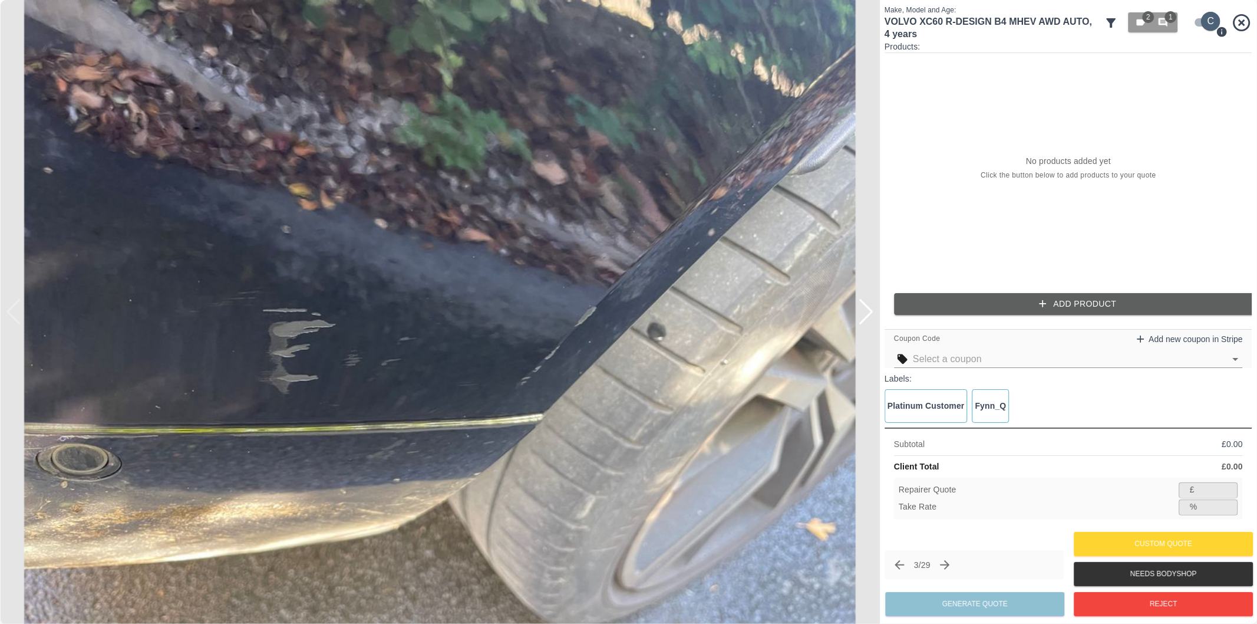
click at [1196, 24] on input "checkbox" at bounding box center [1211, 21] width 57 height 19
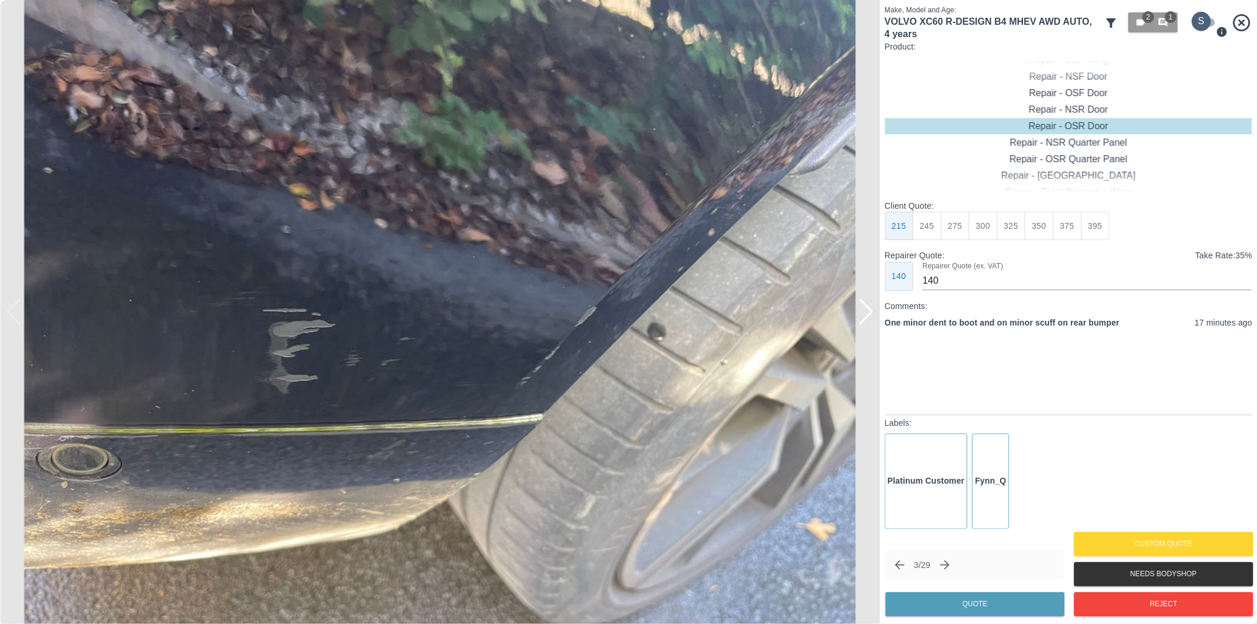
click at [1209, 26] on input "checkbox" at bounding box center [1201, 21] width 57 height 19
checkbox input "true"
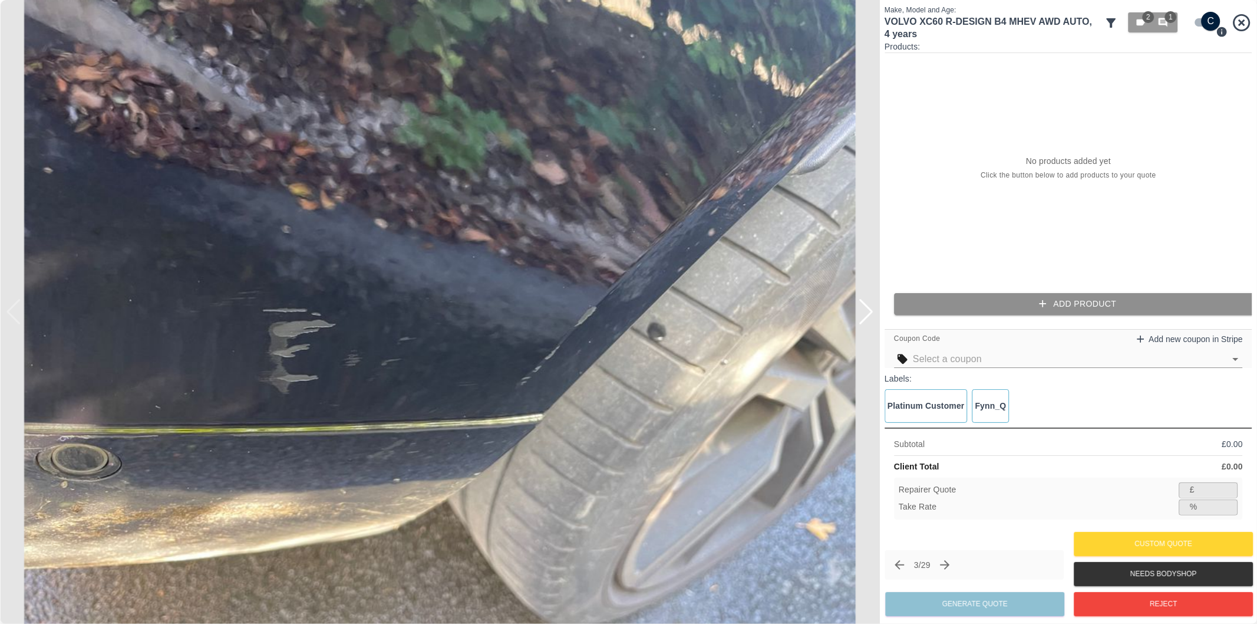
click at [1079, 303] on button "Add Product" at bounding box center [1078, 304] width 368 height 22
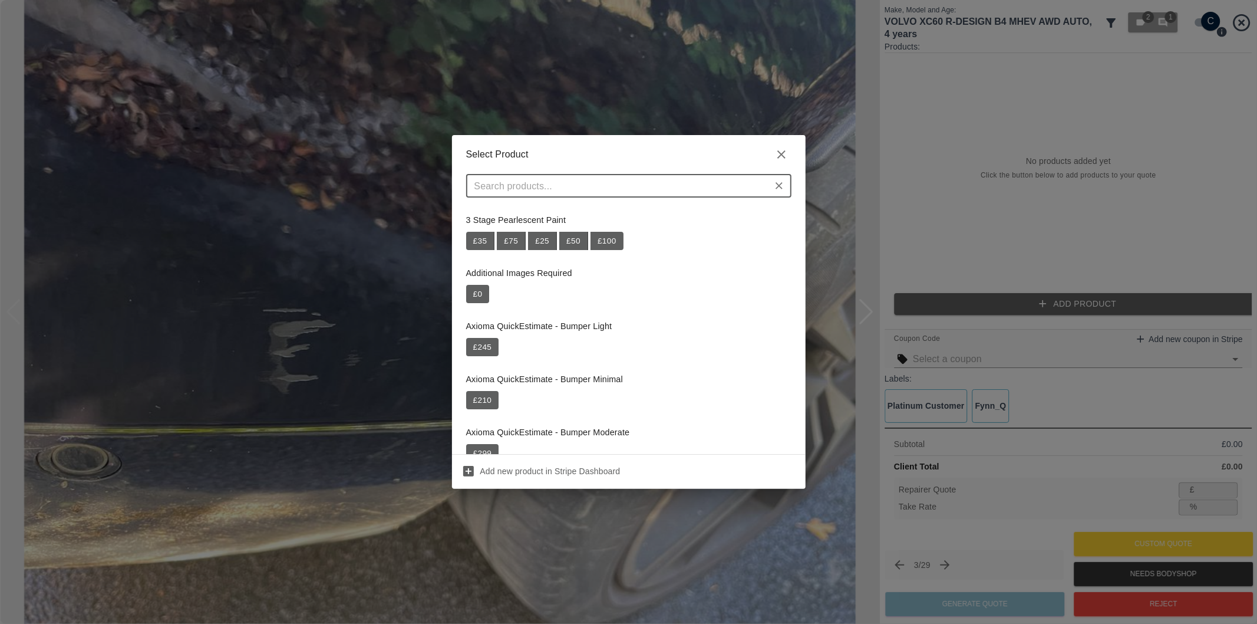
click at [634, 189] on input "text" at bounding box center [619, 185] width 299 height 17
paste input "Repair Rear Bumper + Tailgate"
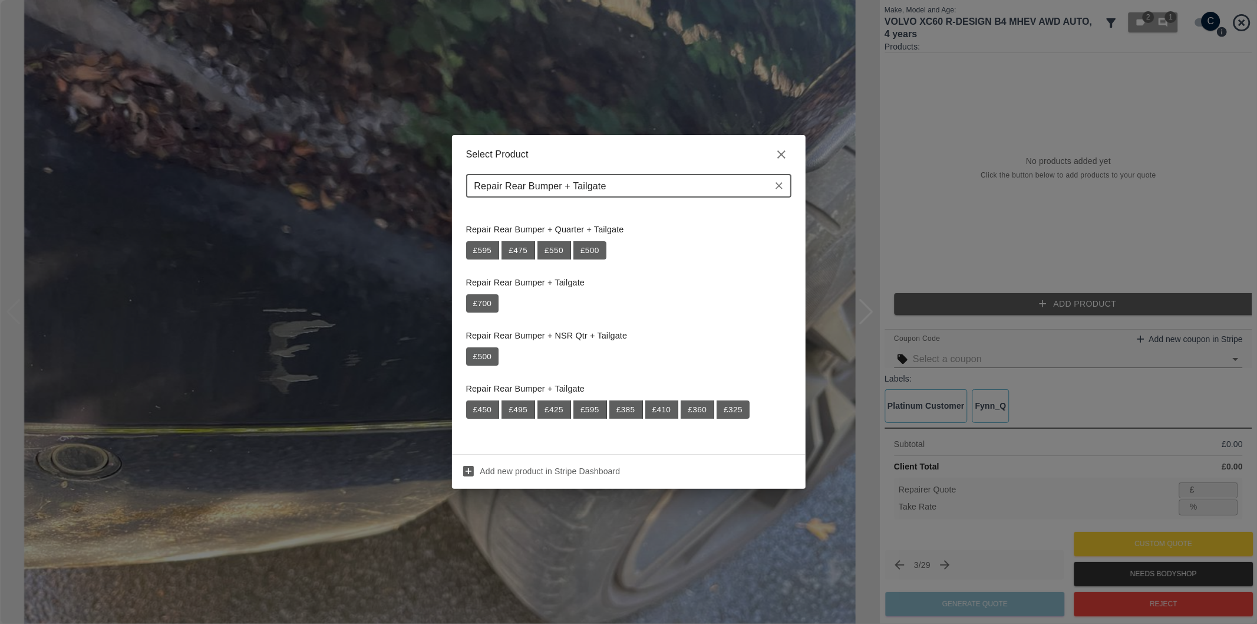
scroll to position [160, 0]
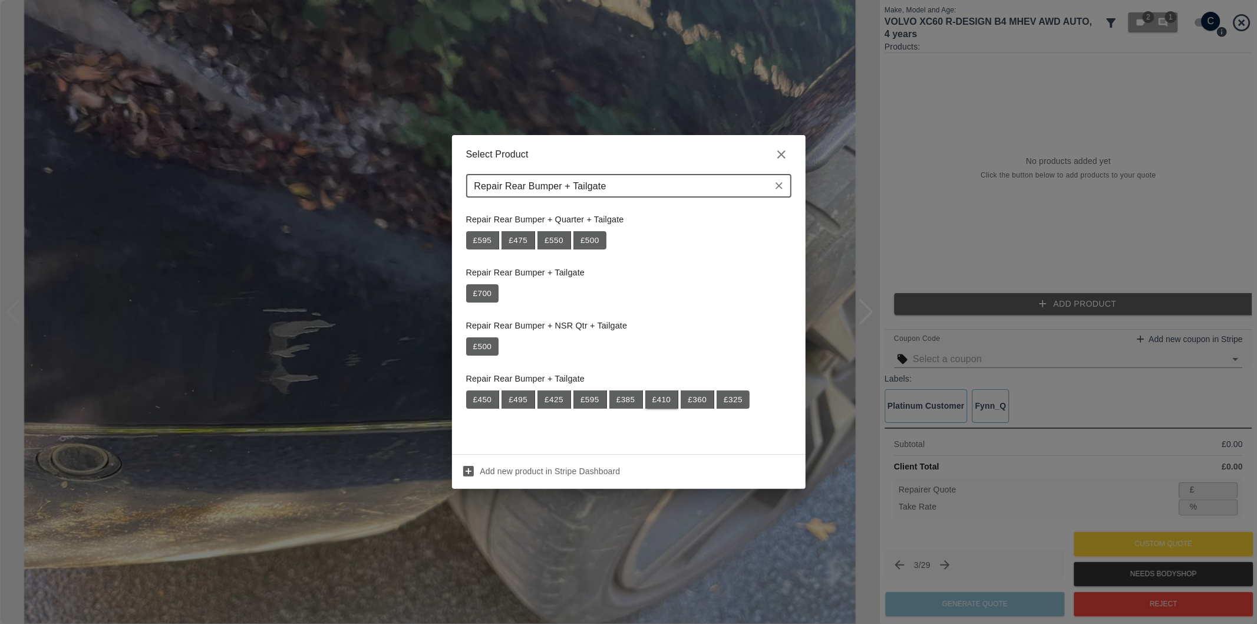
type input "Repair Rear Bumper + Tailgate"
click at [665, 399] on button "£ 410" at bounding box center [662, 399] width 34 height 19
type input "266"
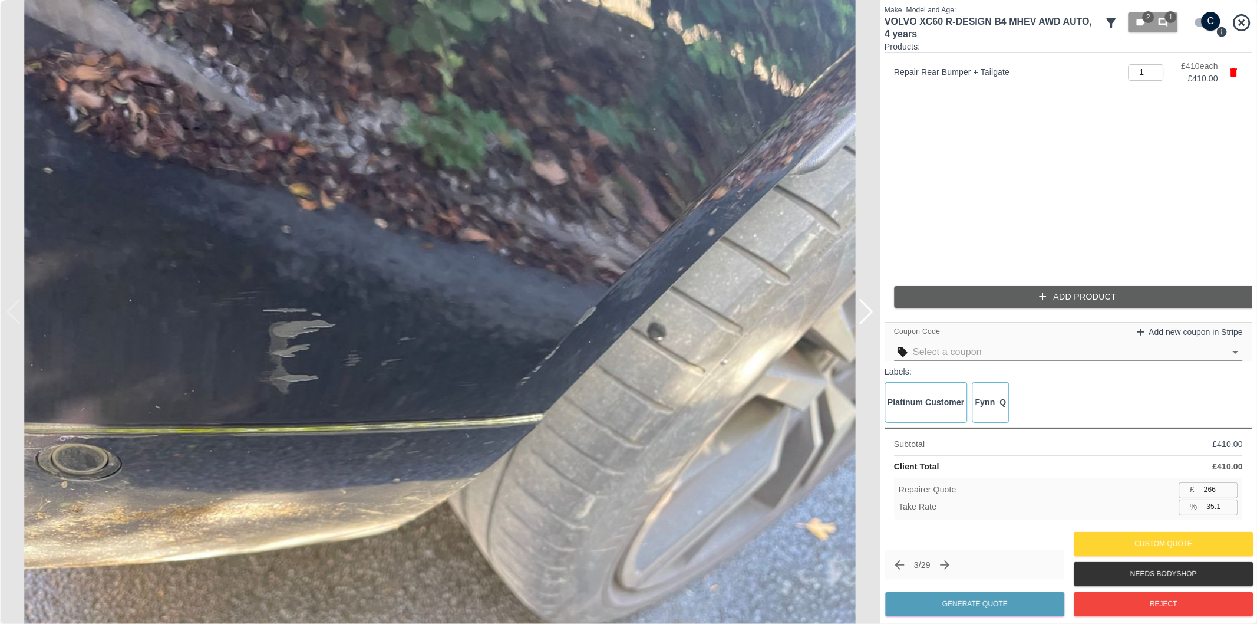
click at [1214, 510] on input "35.1" at bounding box center [1220, 506] width 36 height 15
type input "37.1"
type input "257"
type input "37.3"
click at [993, 604] on button "Generate Quote" at bounding box center [974, 604] width 179 height 24
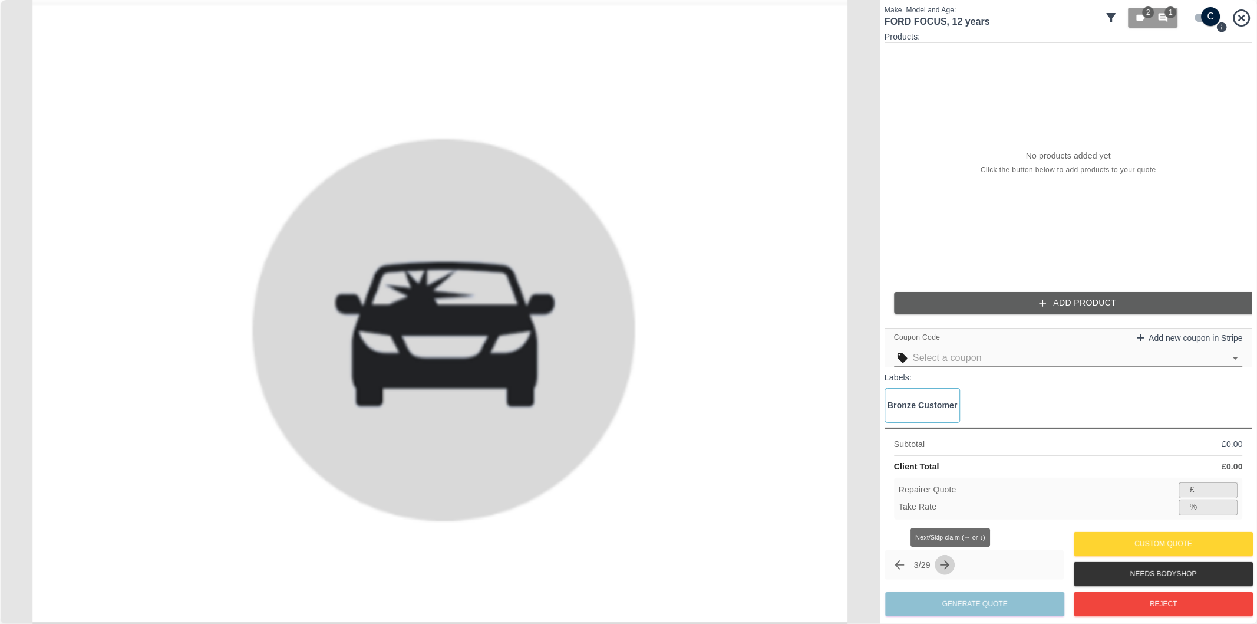
click at [952, 569] on icon "Next claim" at bounding box center [945, 565] width 14 height 14
click at [952, 566] on icon "Next claim" at bounding box center [945, 565] width 14 height 14
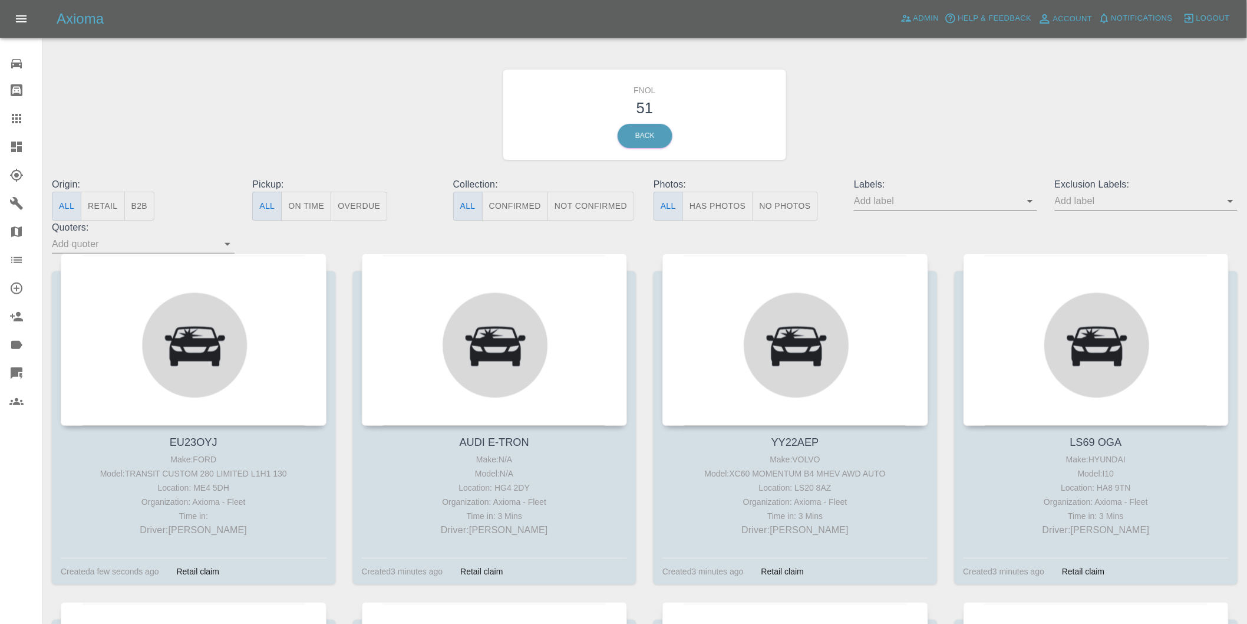
click at [731, 206] on button "Has Photos" at bounding box center [718, 206] width 71 height 29
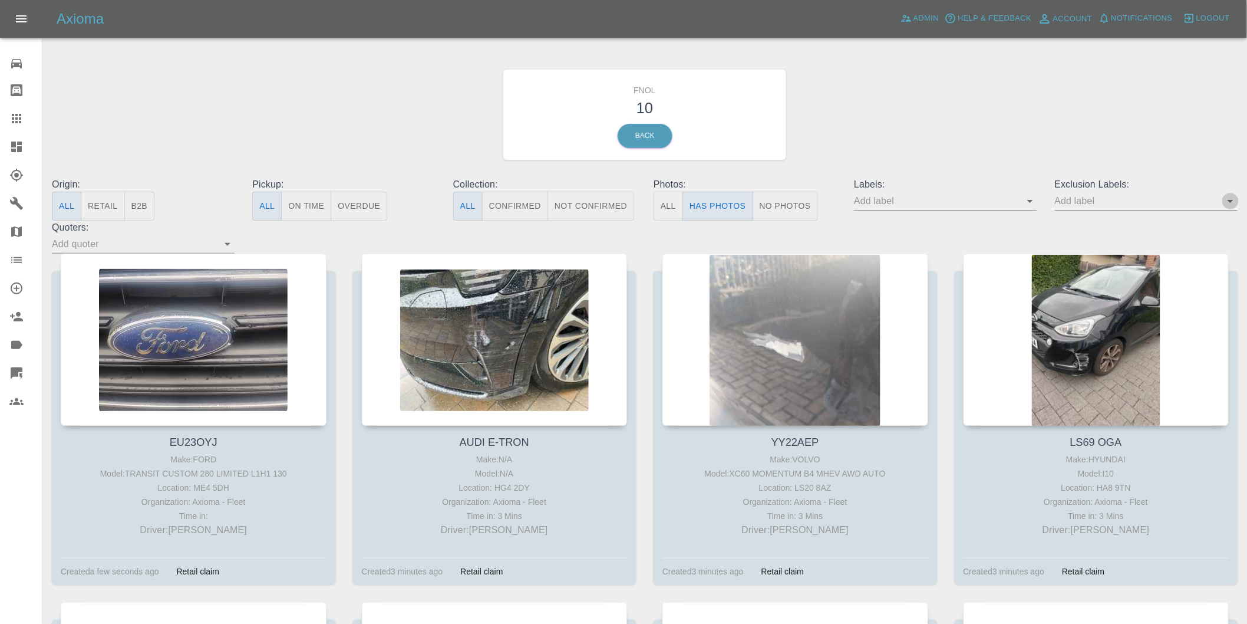
click at [1232, 200] on icon "Open" at bounding box center [1231, 201] width 6 height 3
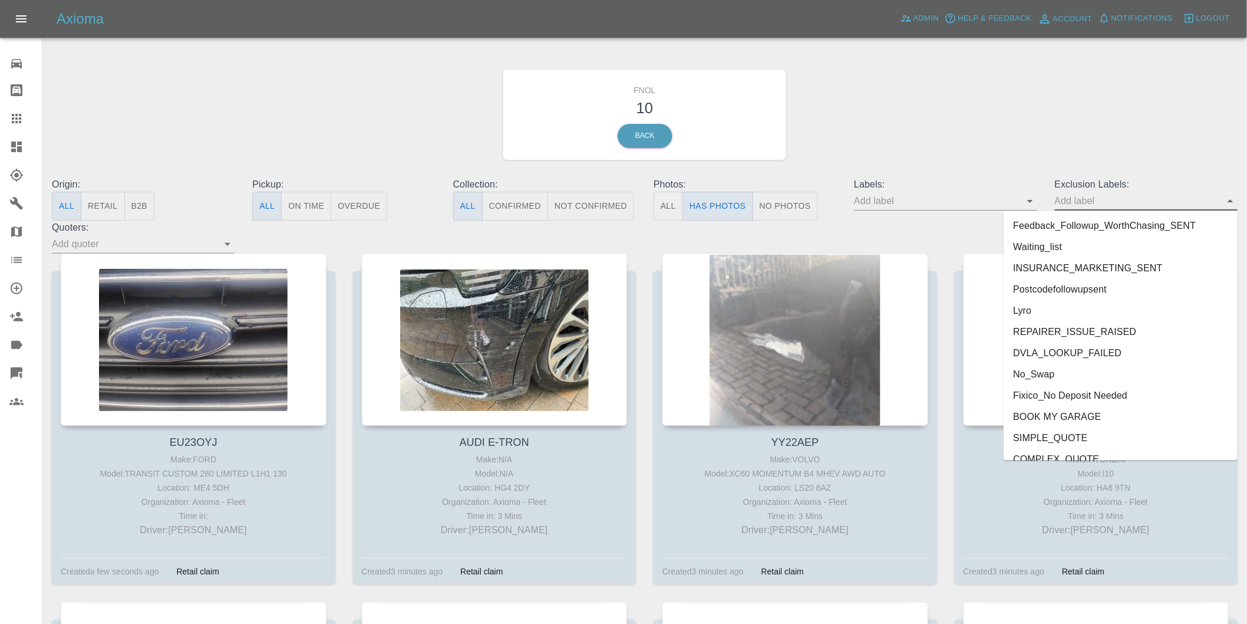
scroll to position [2539, 0]
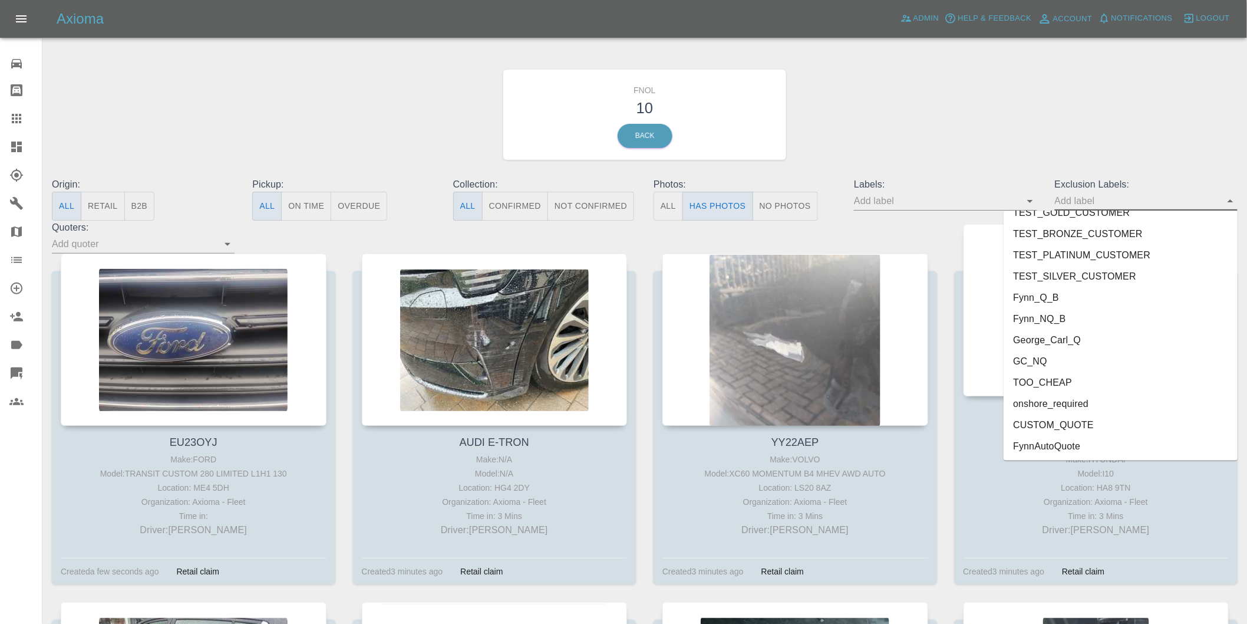
drag, startPoint x: 1074, startPoint y: 402, endPoint x: 1104, endPoint y: 366, distance: 46.5
click at [1074, 403] on li "onshore_required" at bounding box center [1121, 403] width 234 height 21
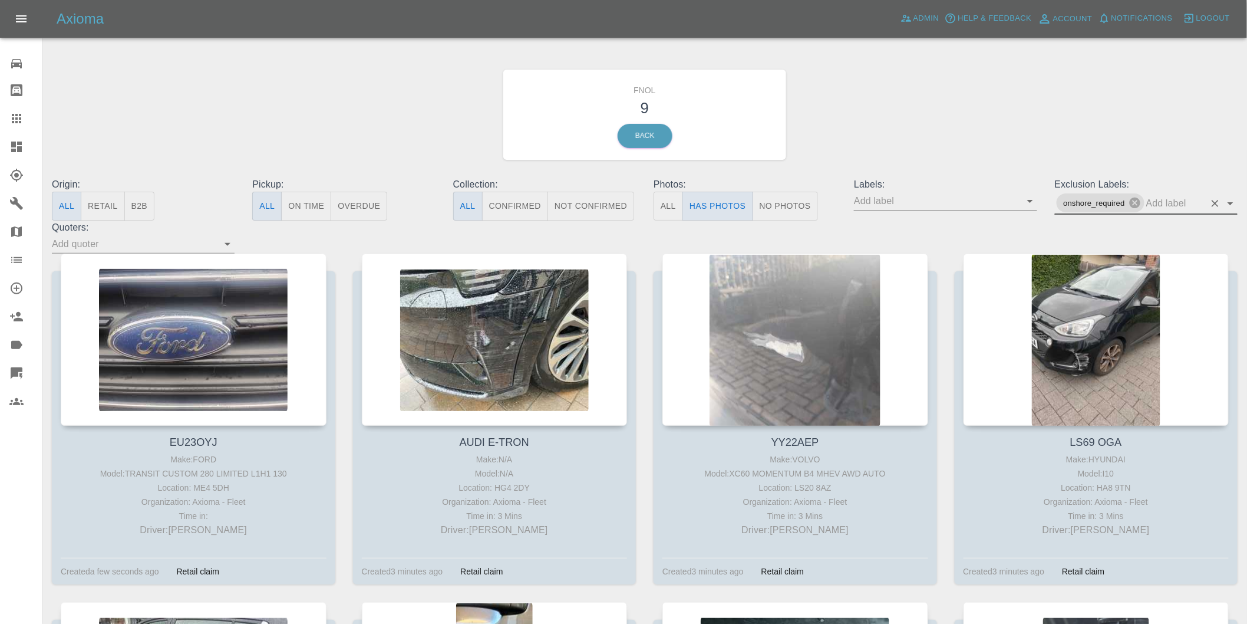
click at [1232, 203] on icon "Open" at bounding box center [1231, 203] width 6 height 3
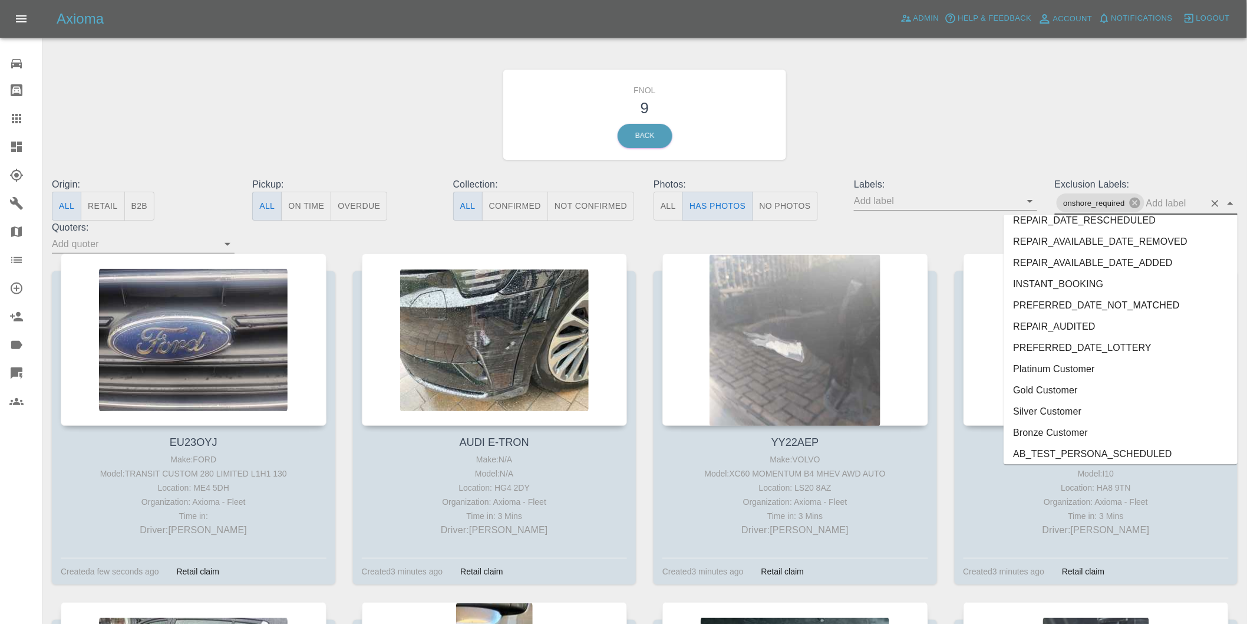
scroll to position [2517, 0]
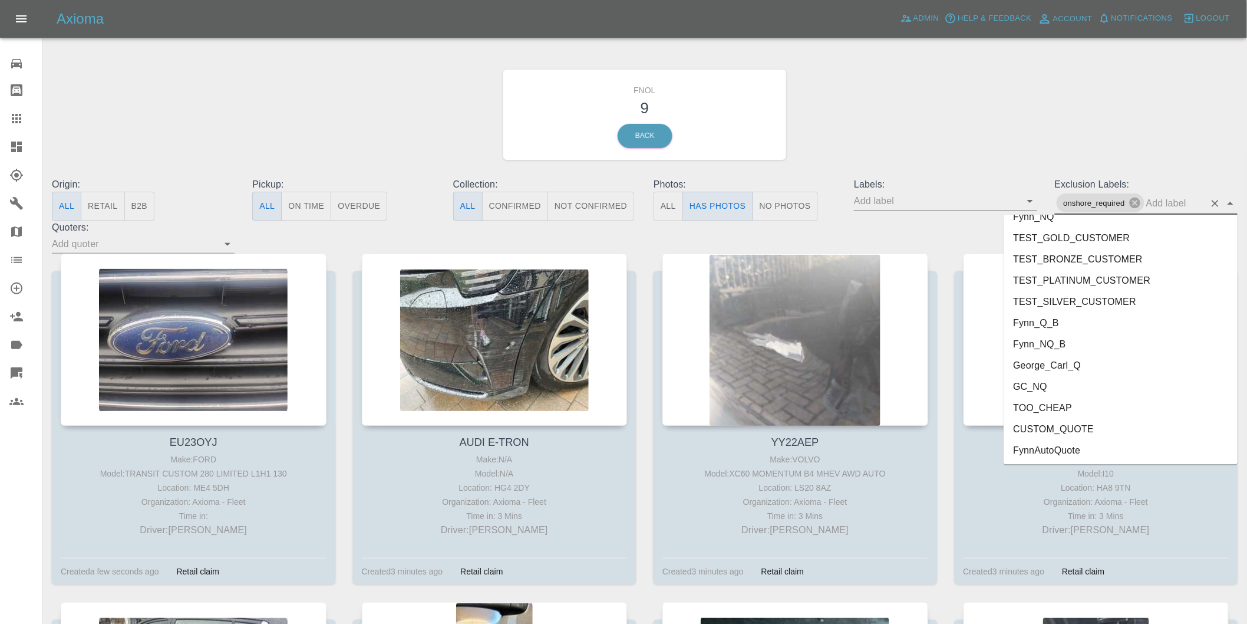
click at [1062, 370] on li "George_Carl_Q" at bounding box center [1121, 364] width 234 height 21
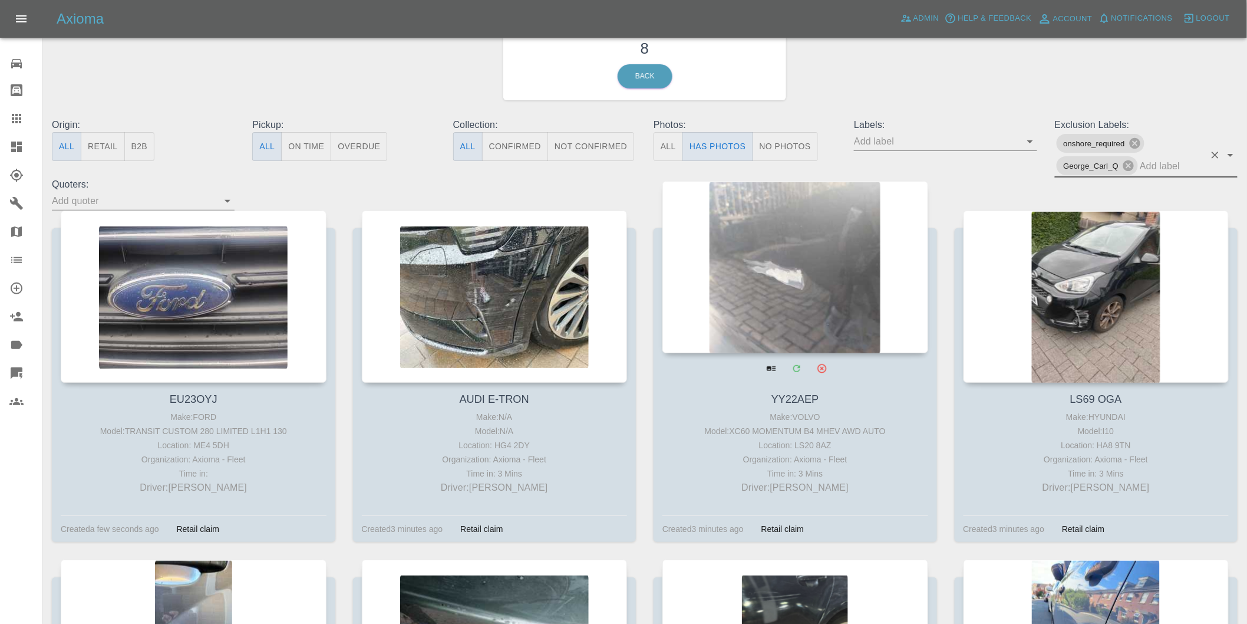
scroll to position [131, 0]
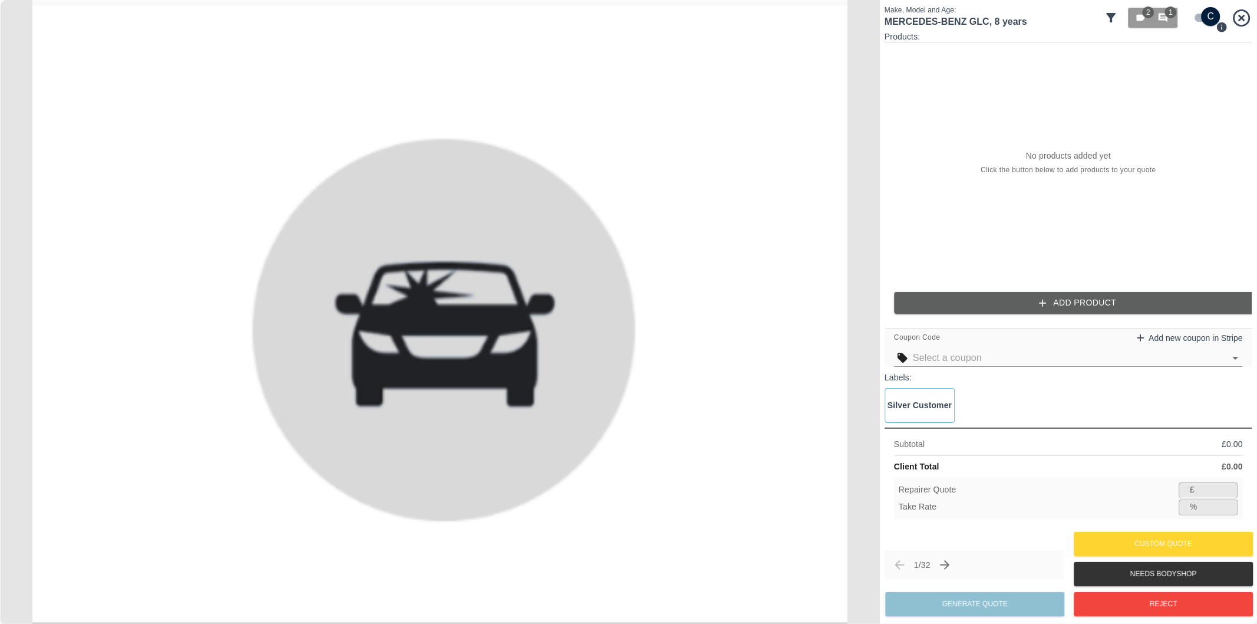
click at [1111, 21] on icon at bounding box center [1111, 17] width 9 height 9
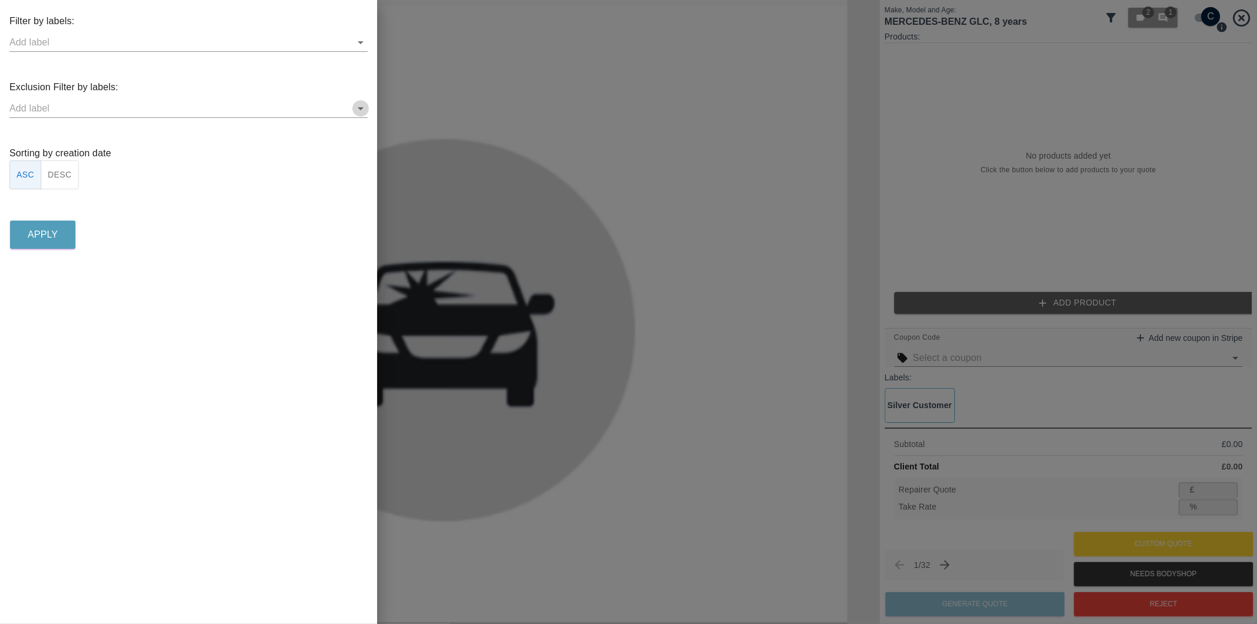
drag, startPoint x: 358, startPoint y: 108, endPoint x: 360, endPoint y: 116, distance: 7.9
click at [358, 110] on icon "Open" at bounding box center [361, 108] width 14 height 14
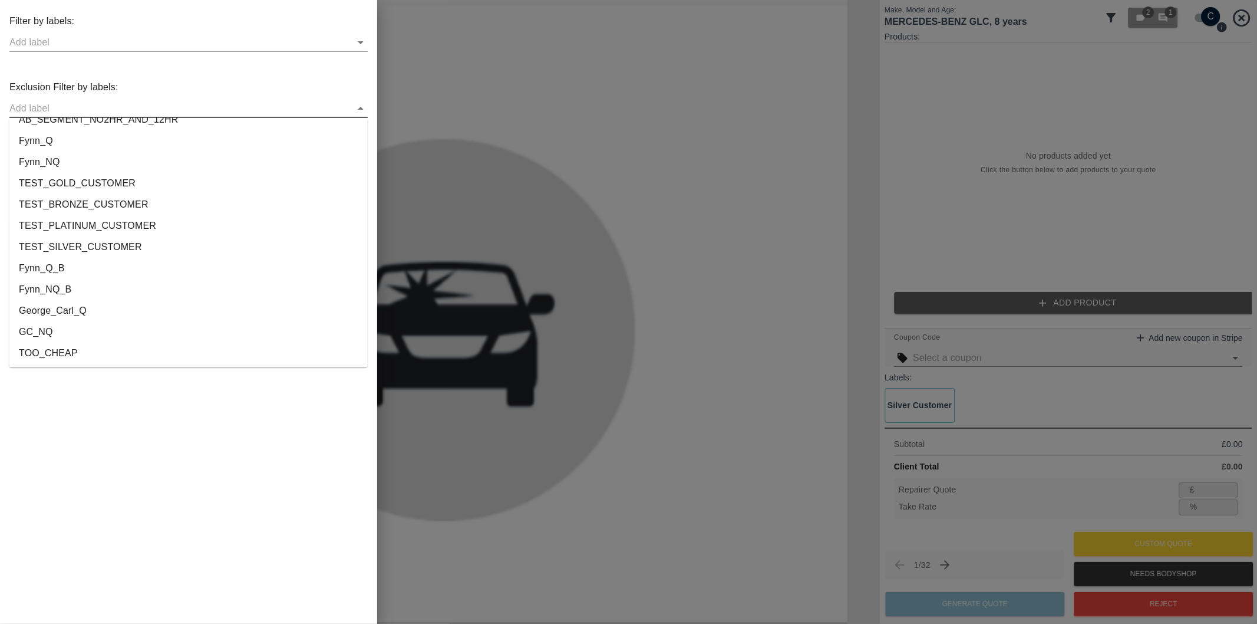
scroll to position [2199, 0]
click at [80, 313] on li "onshore_required" at bounding box center [188, 310] width 358 height 21
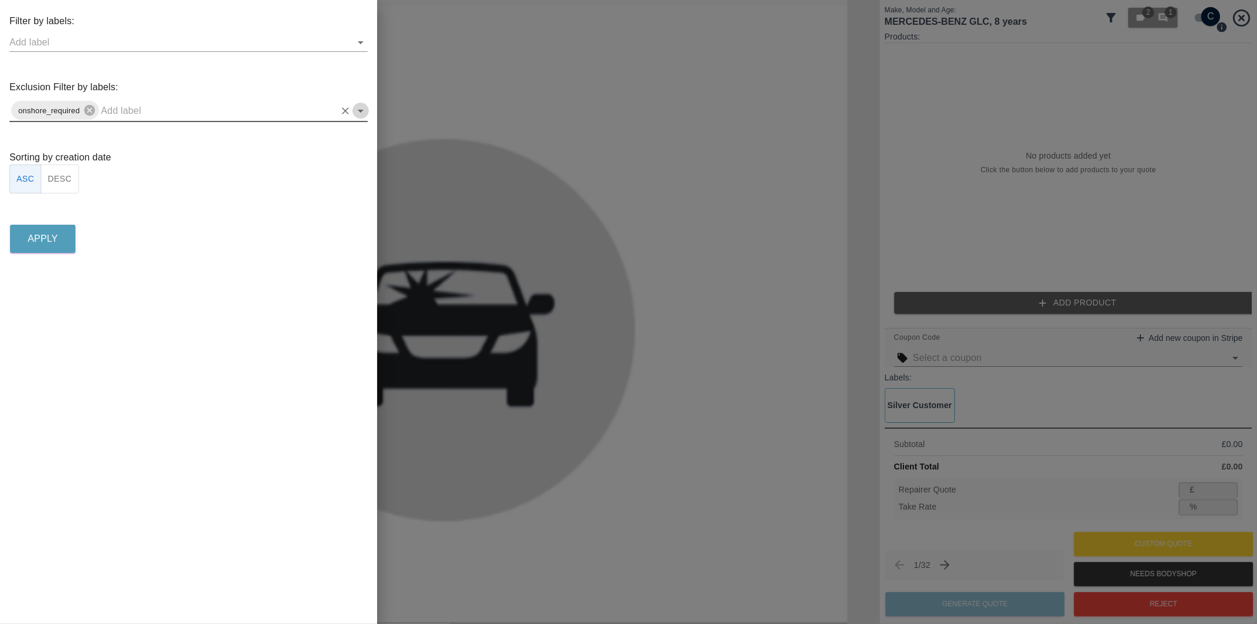
click at [361, 118] on button "Open" at bounding box center [360, 111] width 17 height 17
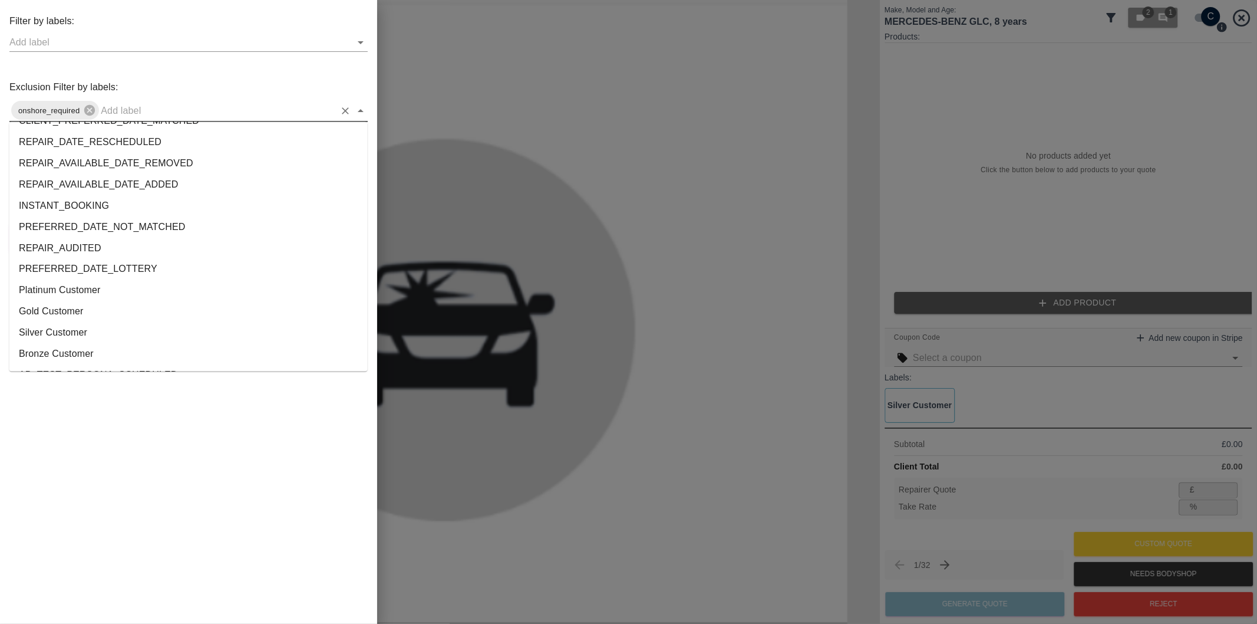
scroll to position [2178, 0]
click at [66, 273] on li "George_Carl_Q" at bounding box center [188, 272] width 358 height 21
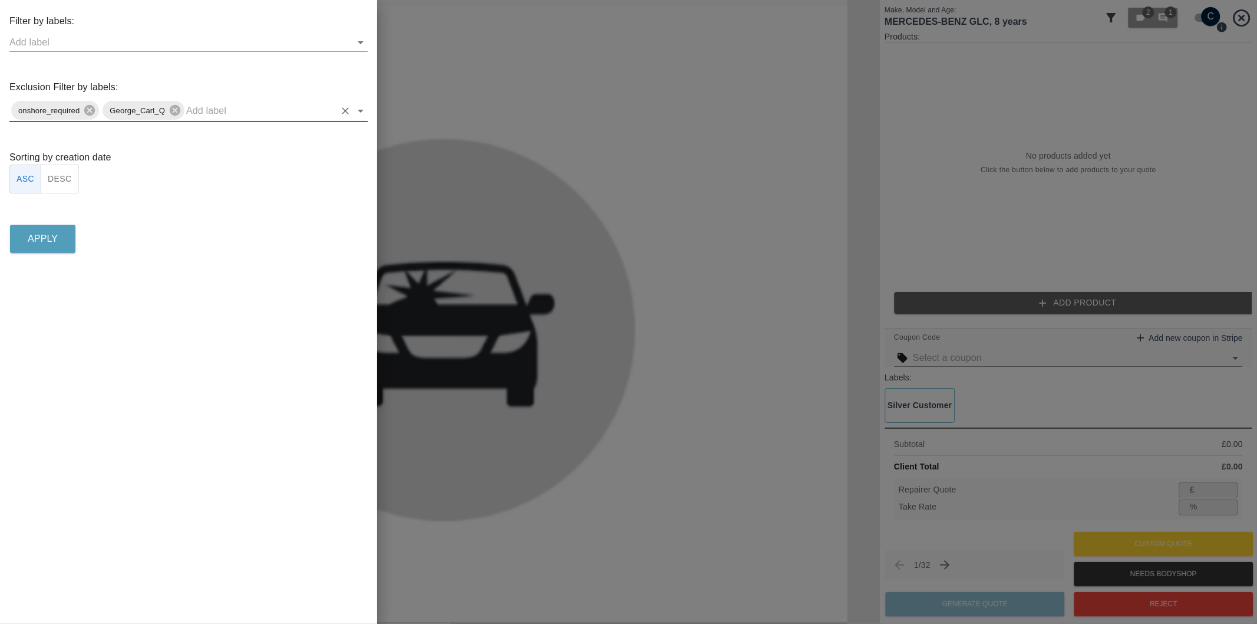
click at [57, 177] on button "DESC" at bounding box center [60, 178] width 38 height 29
click at [55, 239] on p "Apply" at bounding box center [43, 239] width 30 height 14
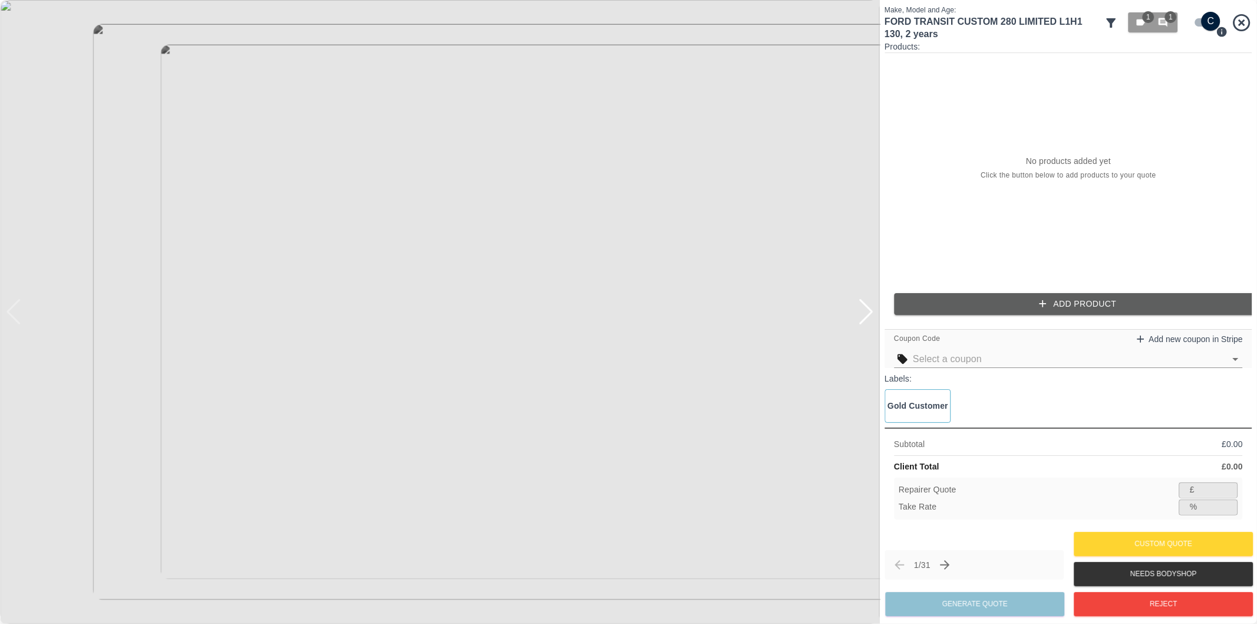
click at [873, 317] on div at bounding box center [866, 312] width 16 height 26
drag, startPoint x: 1138, startPoint y: 590, endPoint x: 1139, endPoint y: 602, distance: 11.9
click at [1139, 601] on div "Reject" at bounding box center [1162, 604] width 179 height 30
click at [1139, 602] on button "Reject" at bounding box center [1163, 604] width 179 height 24
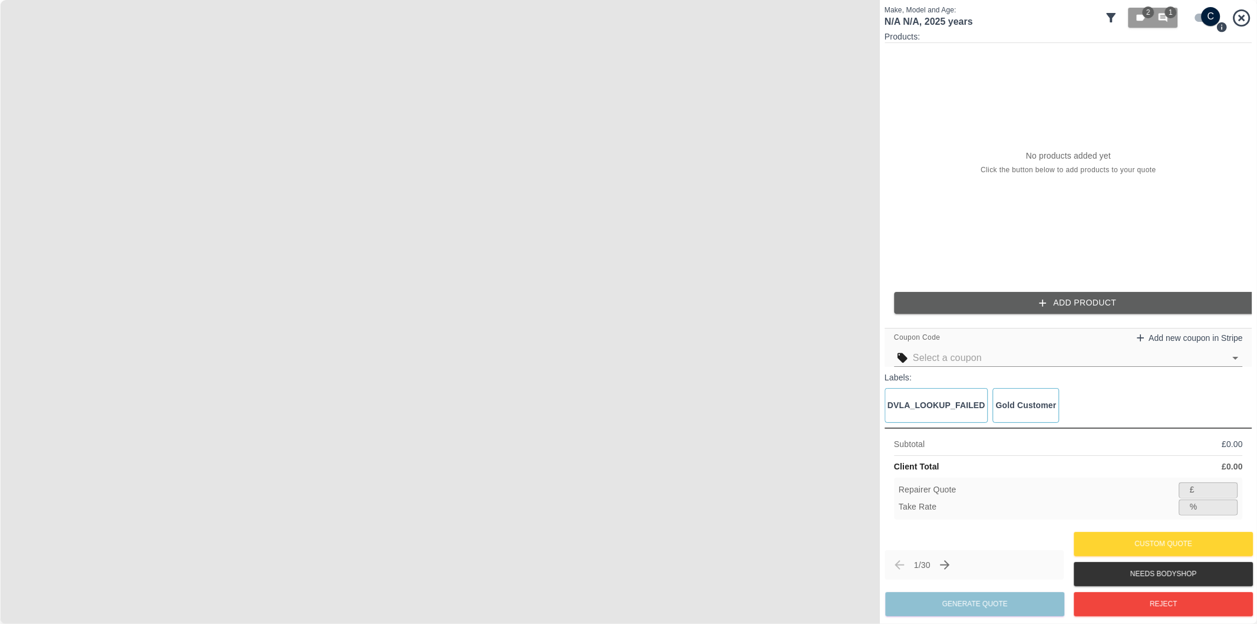
click at [482, 541] on img at bounding box center [440, 312] width 880 height 624
click at [1203, 27] on span at bounding box center [1205, 17] width 34 height 22
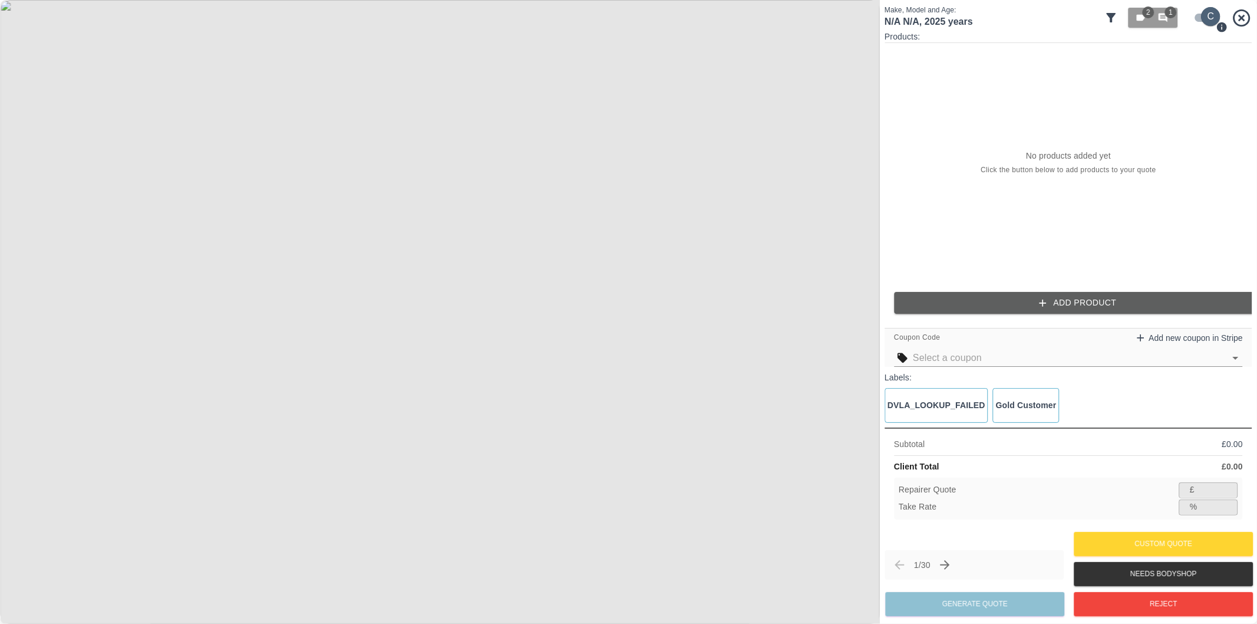
click at [1202, 21] on input "checkbox" at bounding box center [1211, 16] width 57 height 19
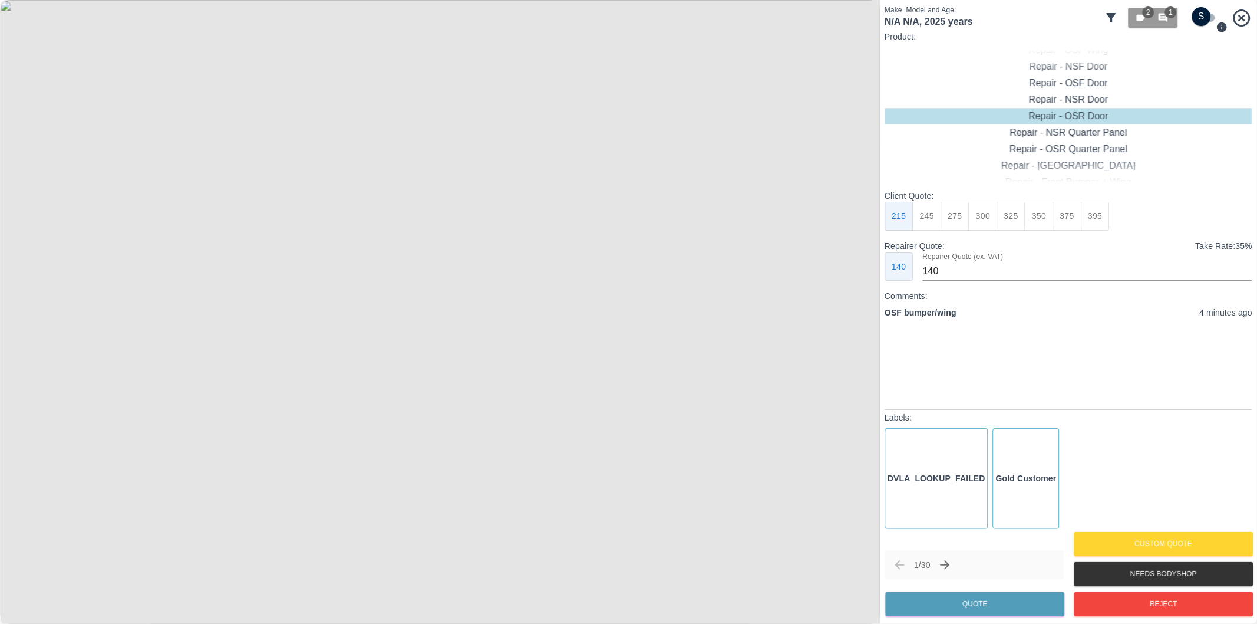
click at [512, 92] on img at bounding box center [440, 312] width 880 height 624
click at [1201, 14] on input "checkbox" at bounding box center [1201, 16] width 57 height 19
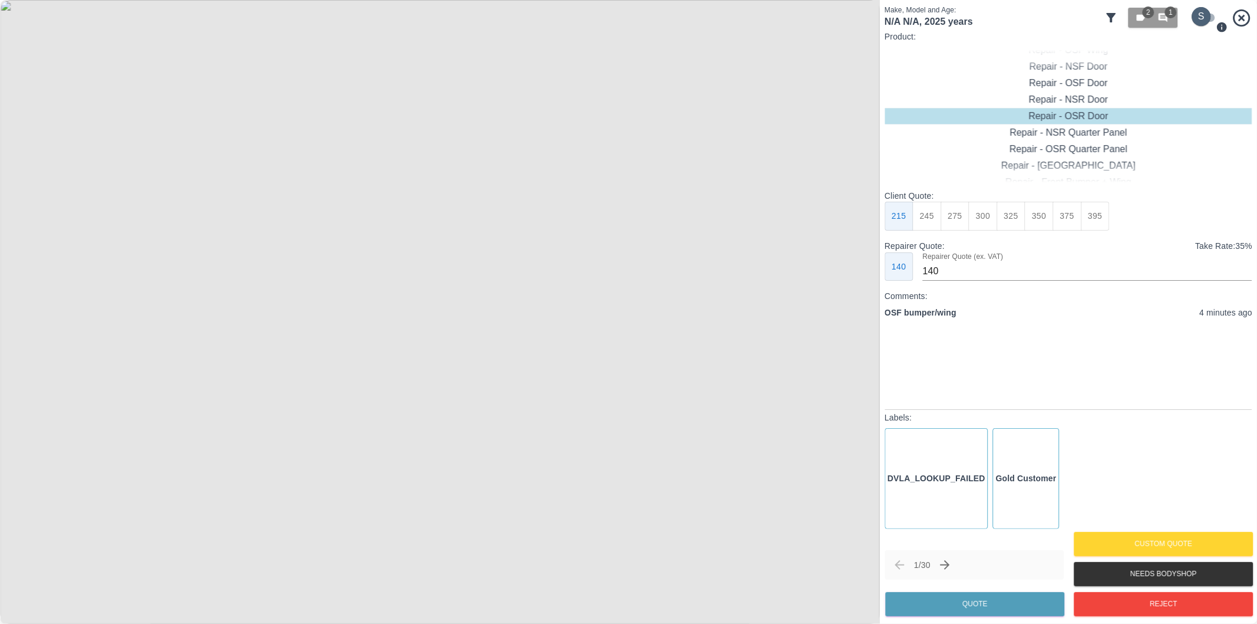
checkbox input "true"
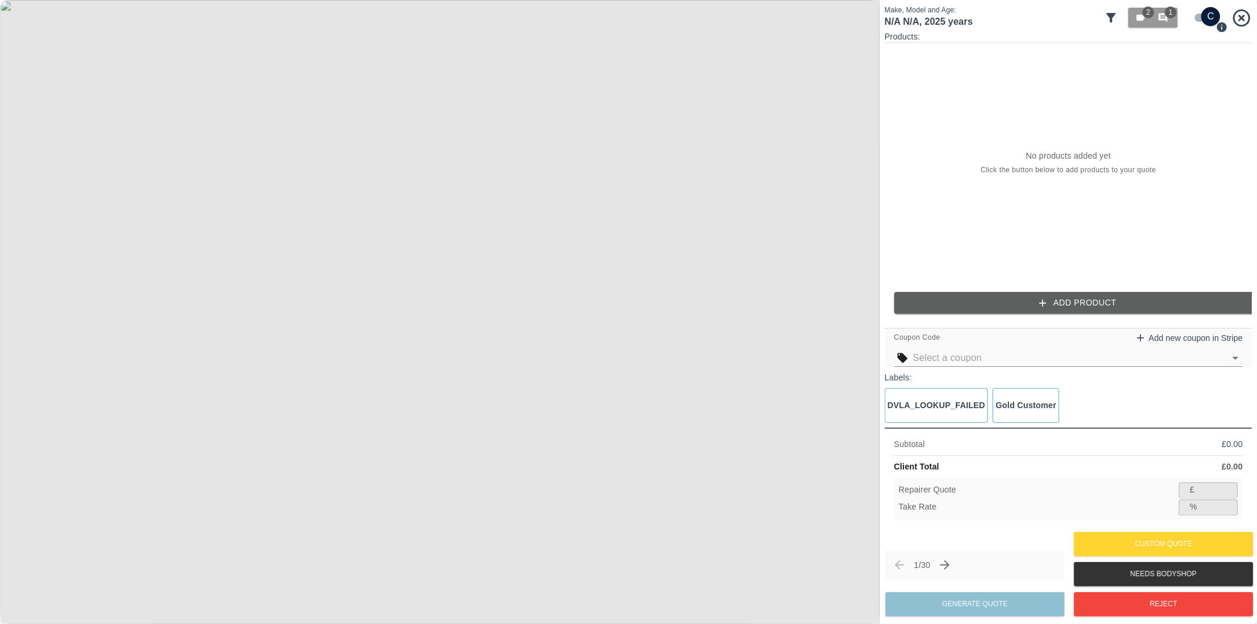
click at [1091, 301] on button "Add Product" at bounding box center [1078, 303] width 368 height 22
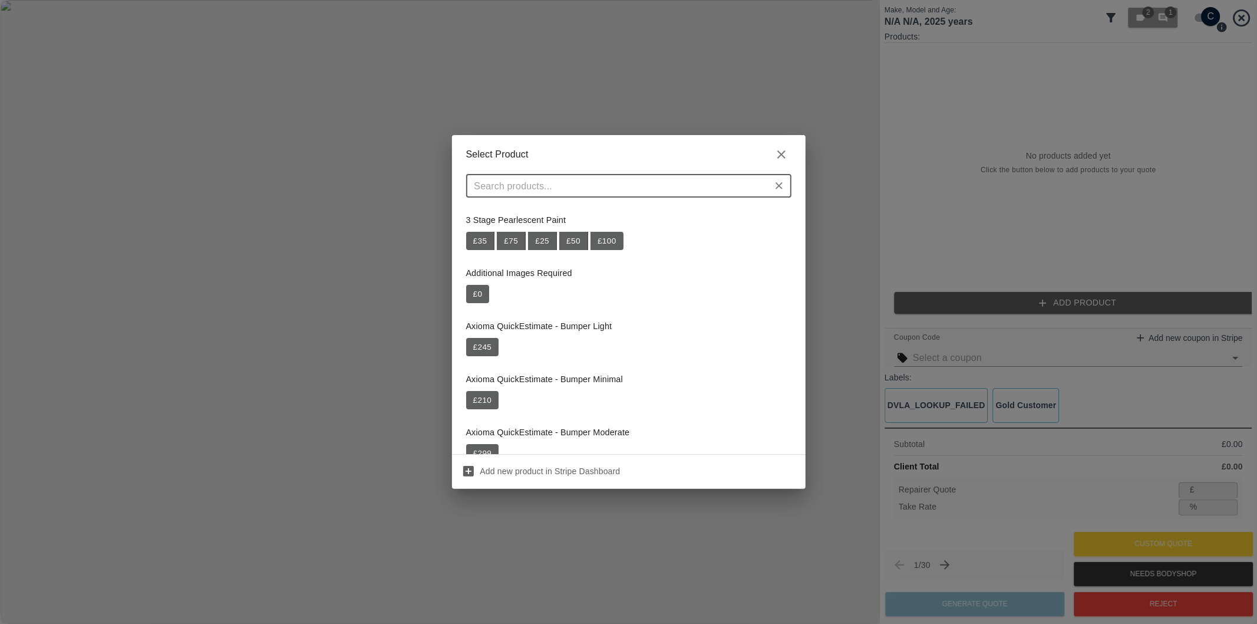
click at [569, 189] on input "text" at bounding box center [619, 185] width 299 height 17
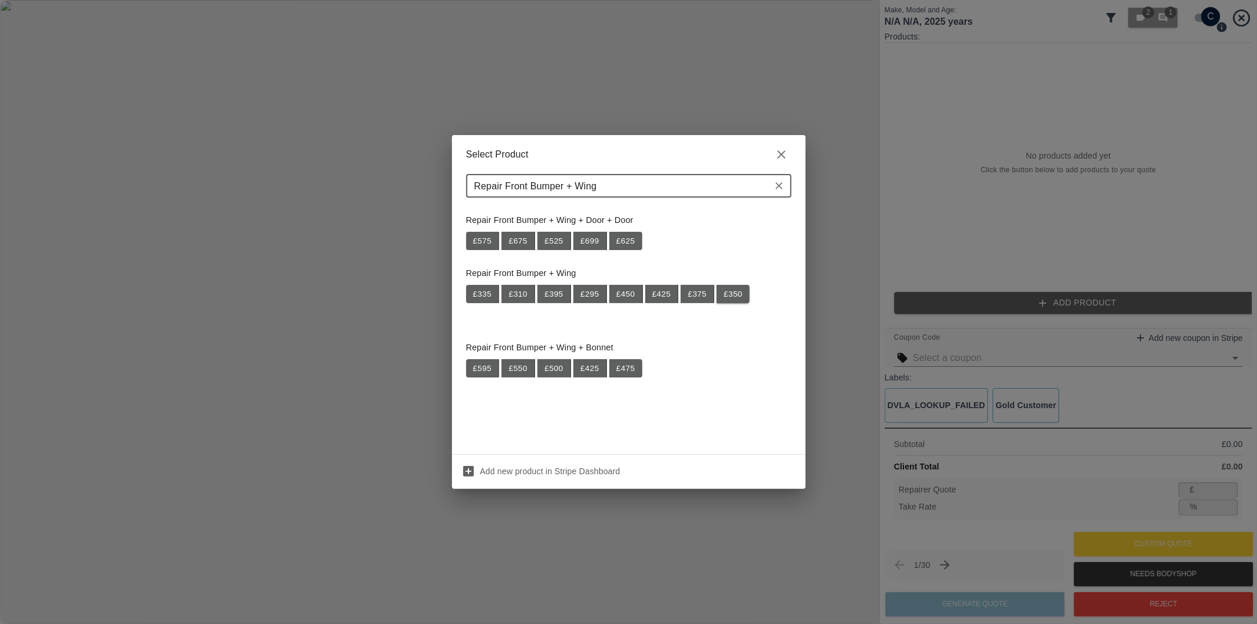
type input "Repair Front Bumper + Wing"
click at [740, 298] on button "£ 350" at bounding box center [733, 294] width 33 height 19
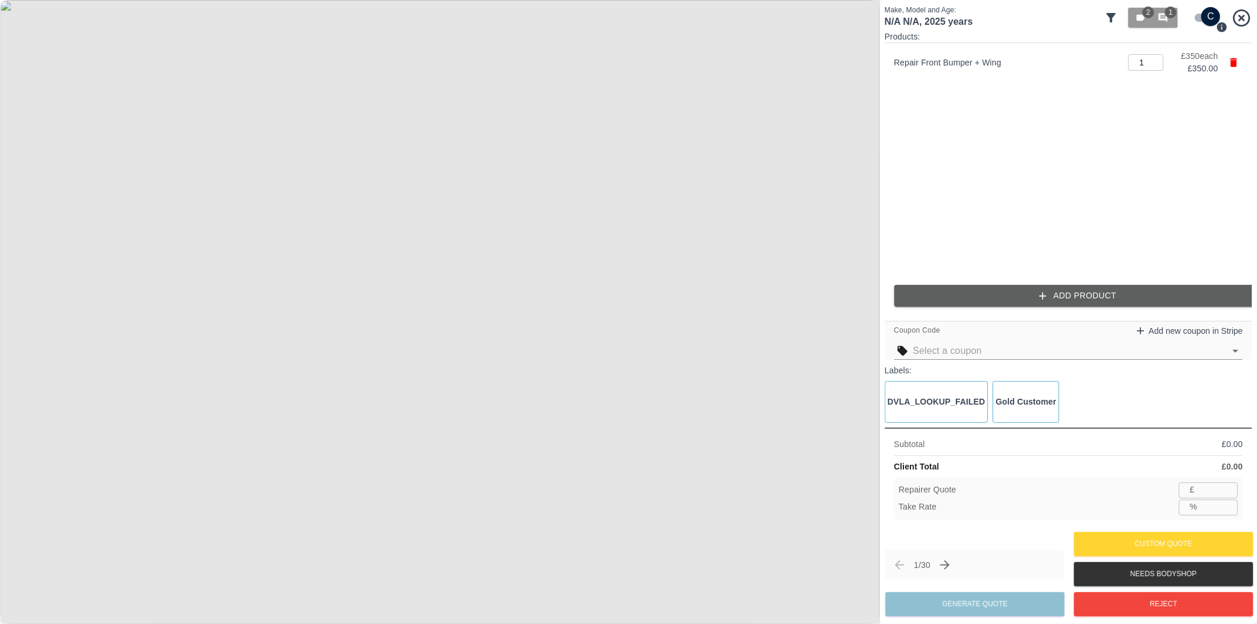
type input "227"
type input "35.1"
click at [1041, 301] on icon "button" at bounding box center [1043, 296] width 12 height 12
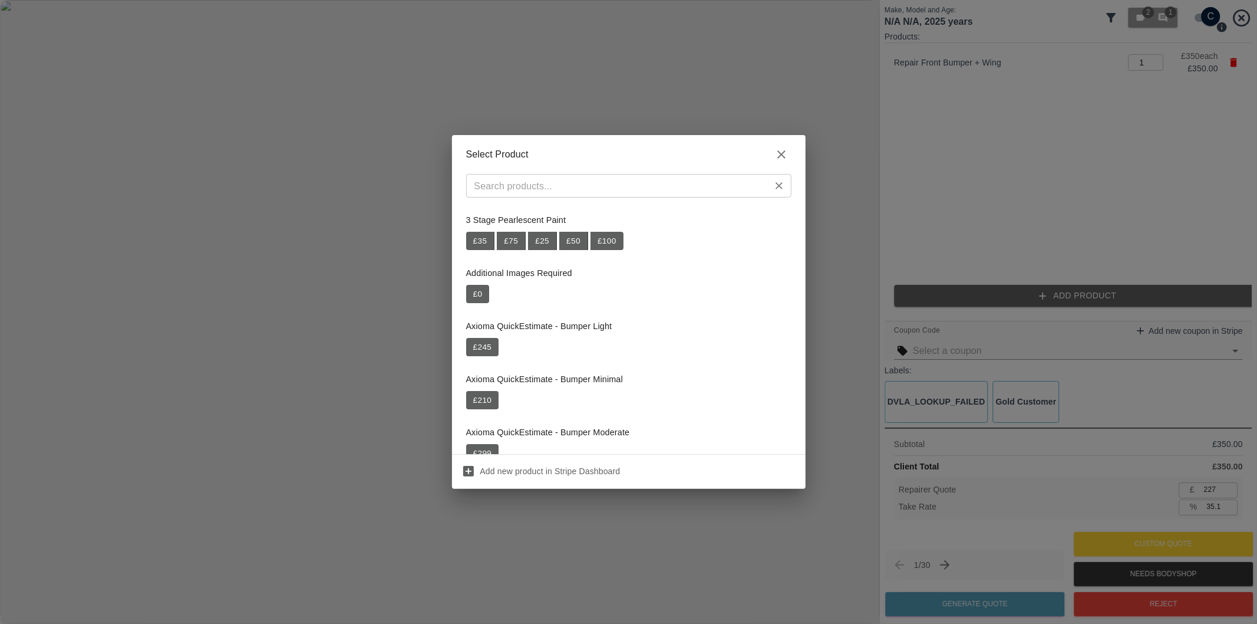
click at [597, 193] on input "text" at bounding box center [619, 185] width 299 height 17
paste input "Repair NSF Wheel Arch Trim"
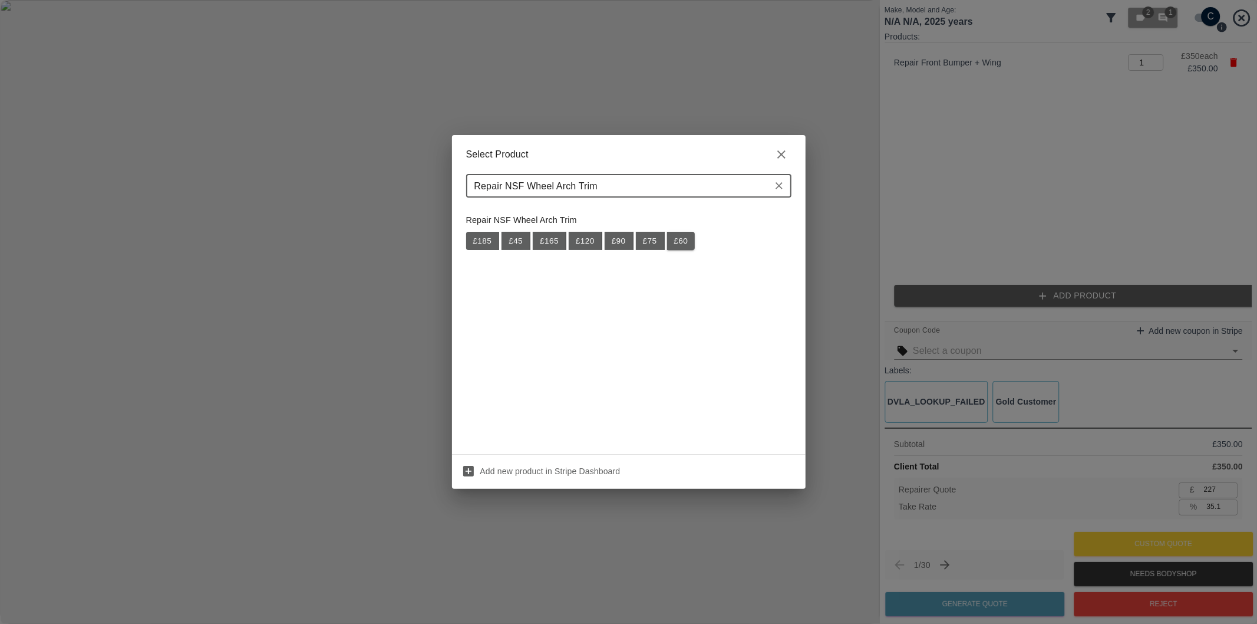
type input "Repair NSF Wheel Arch Trim"
click at [683, 249] on button "£ 60" at bounding box center [681, 241] width 28 height 19
type input "266"
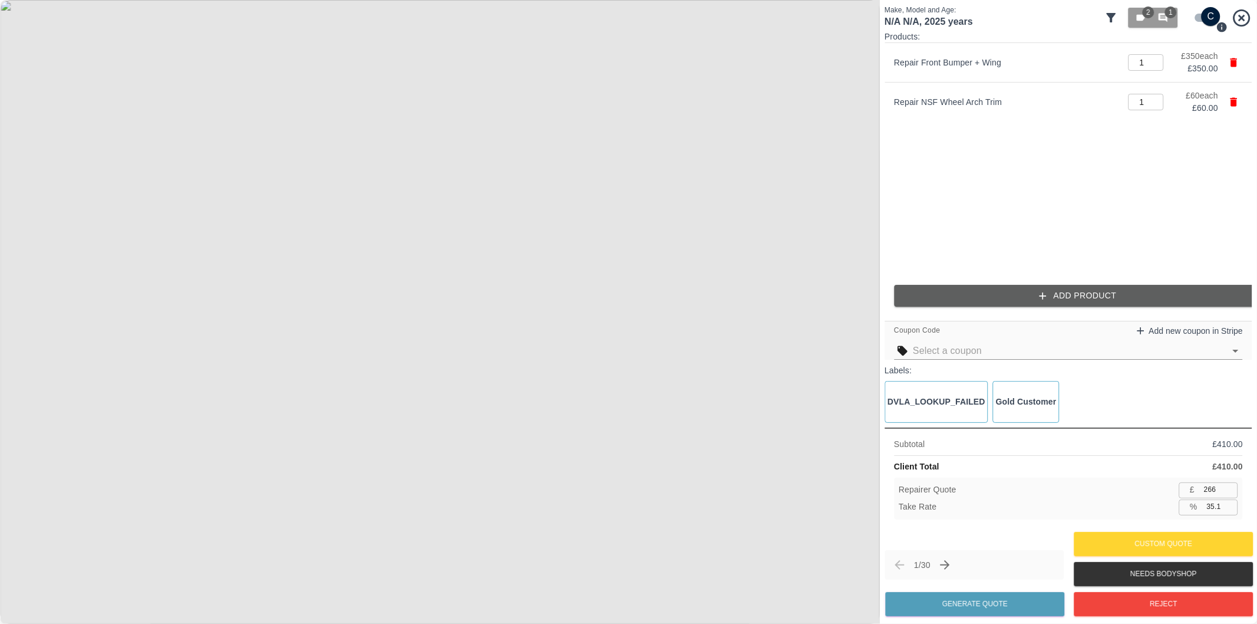
click at [1215, 509] on input "35.1" at bounding box center [1220, 506] width 36 height 15
type input "37.1"
type input "257"
type input "37.3"
click at [986, 598] on button "Generate Quote" at bounding box center [974, 604] width 179 height 24
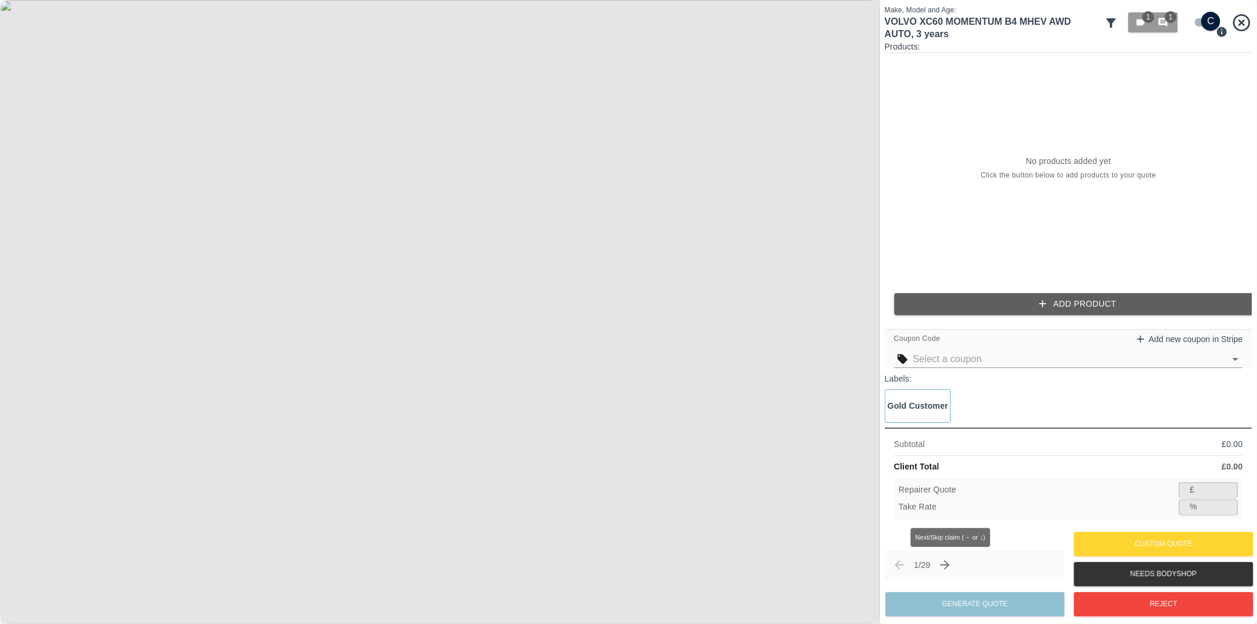
click at [950, 567] on icon "Next claim" at bounding box center [945, 564] width 9 height 9
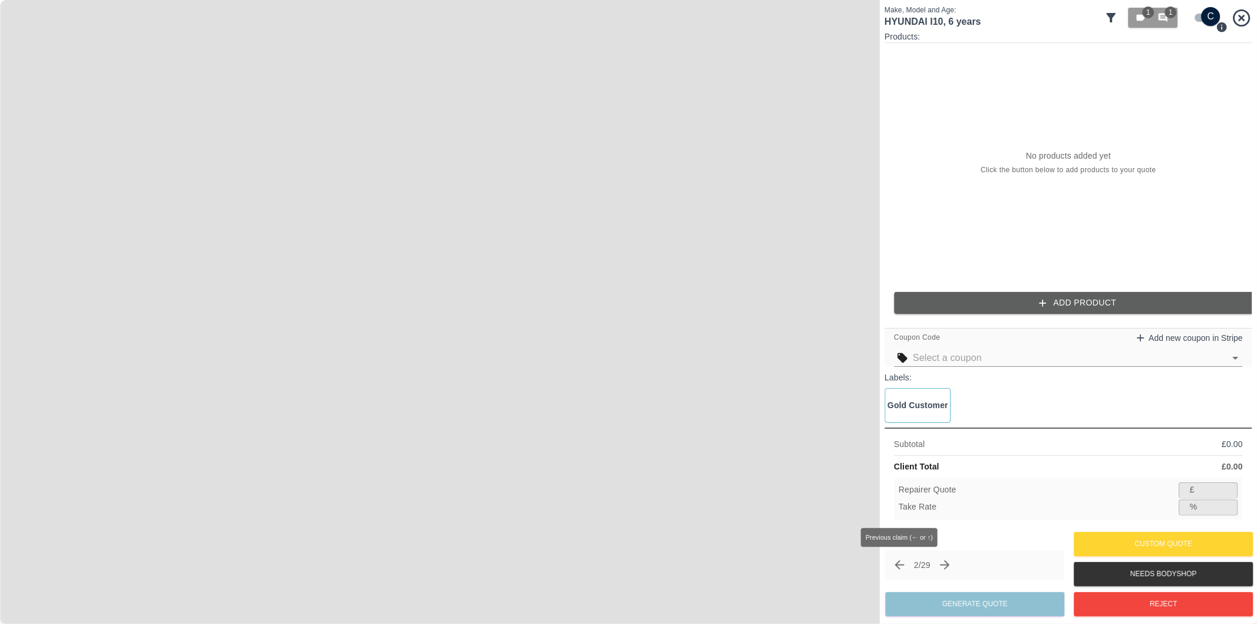
click at [902, 569] on icon "Previous claim" at bounding box center [899, 565] width 14 height 14
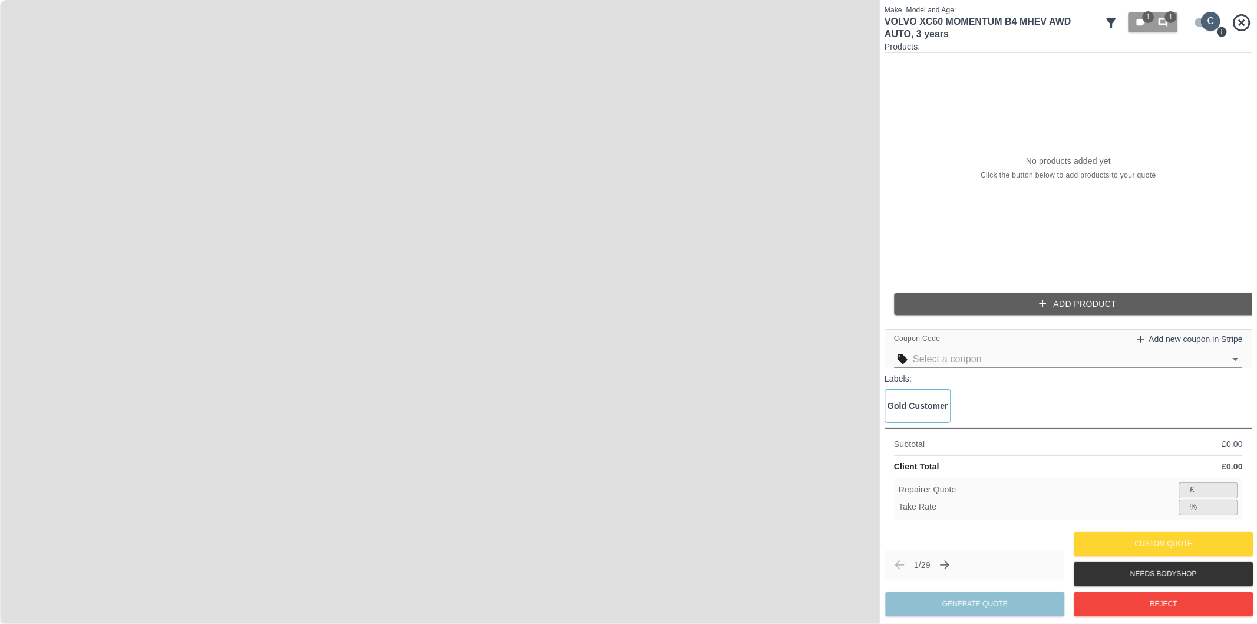
click at [1202, 21] on input "checkbox" at bounding box center [1211, 21] width 57 height 19
checkbox input "false"
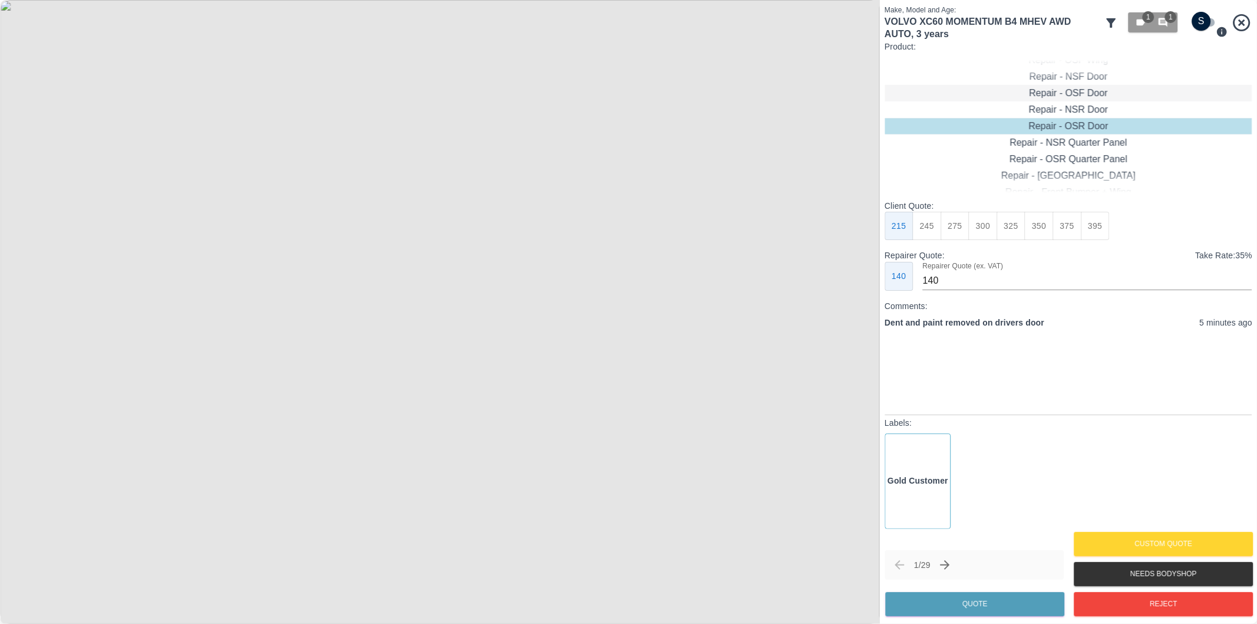
click at [1079, 90] on div "Repair - OSF Door" at bounding box center [1069, 93] width 368 height 17
drag, startPoint x: 947, startPoint y: 229, endPoint x: 975, endPoint y: 273, distance: 52.7
click at [948, 229] on button "275" at bounding box center [955, 226] width 29 height 29
type input "185"
click at [973, 600] on button "Quote" at bounding box center [974, 604] width 179 height 24
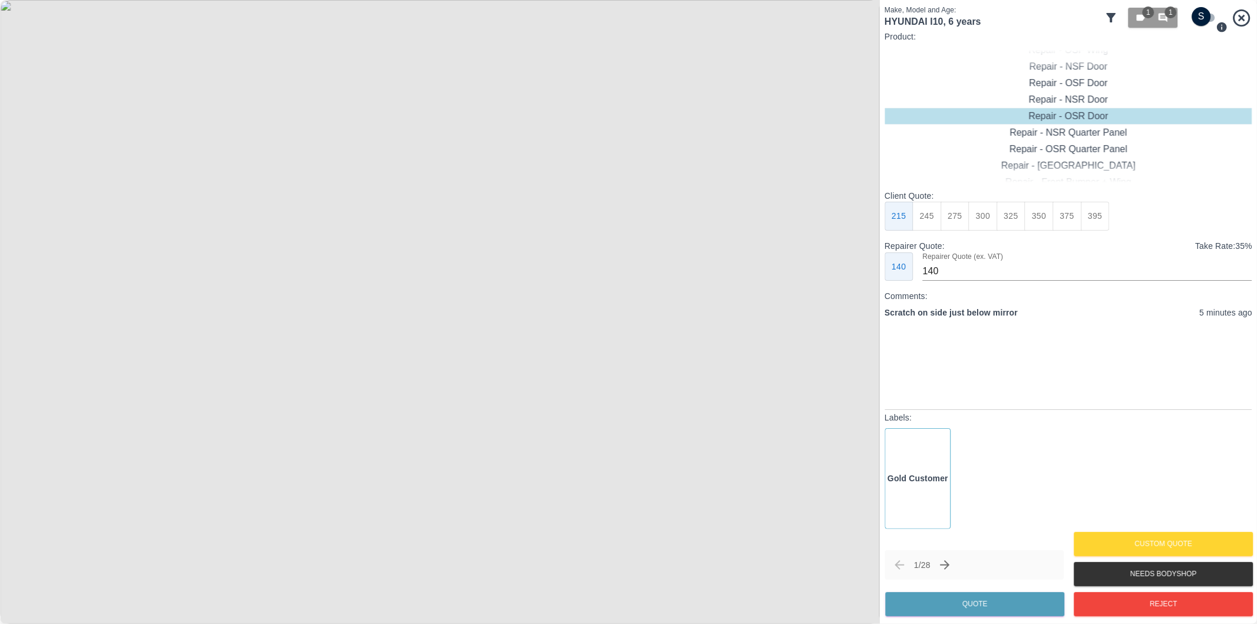
click at [401, 360] on img at bounding box center [440, 312] width 880 height 624
click at [401, 358] on img at bounding box center [556, 169] width 2640 height 1871
click at [1095, 100] on div "Repair - Front Bumper Corner" at bounding box center [1069, 99] width 368 height 17
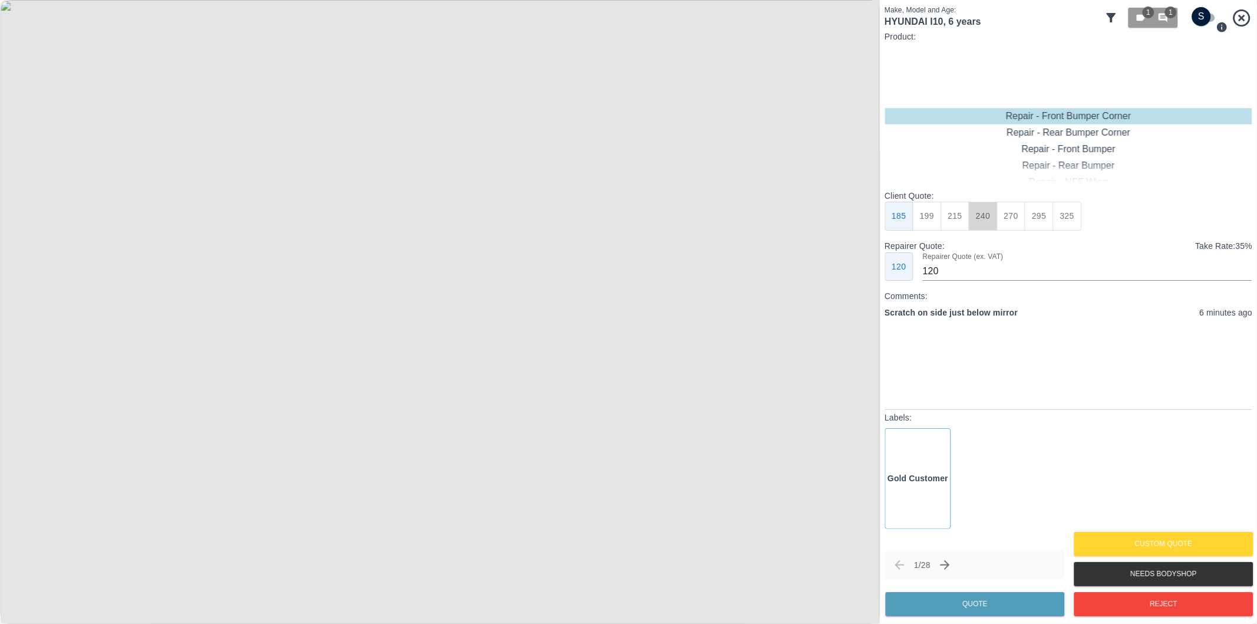
click at [980, 220] on button "240" at bounding box center [983, 216] width 29 height 29
type input "150"
click at [942, 604] on button "Quote" at bounding box center [974, 604] width 179 height 24
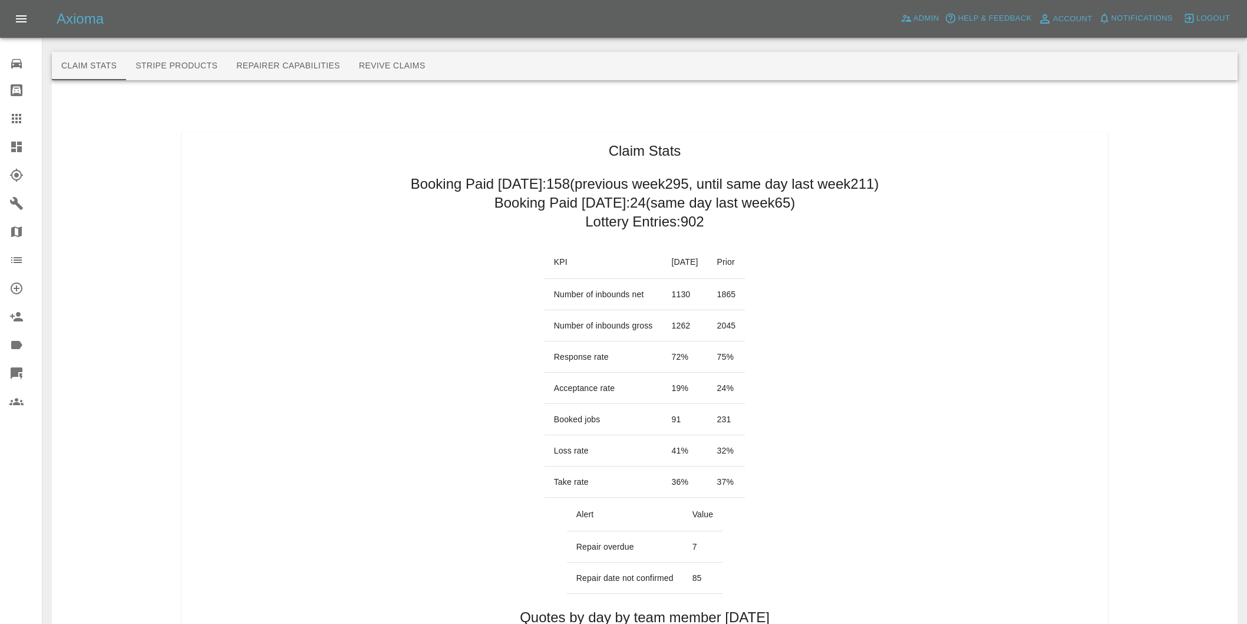
scroll to position [523, 0]
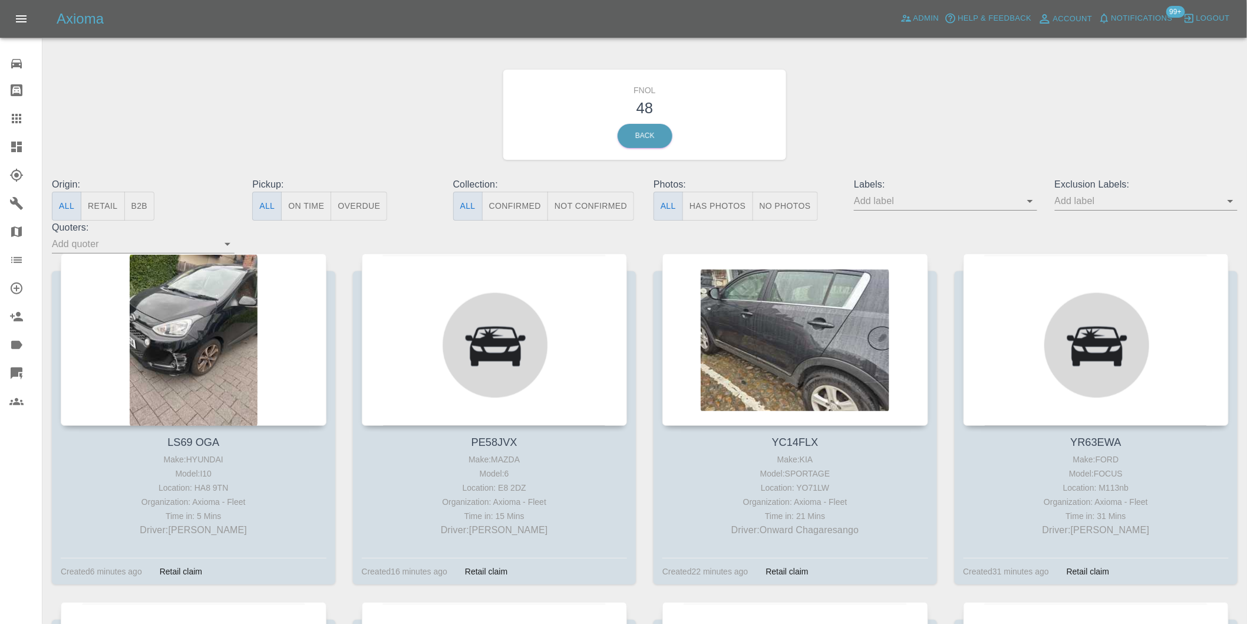
click at [728, 202] on button "Has Photos" at bounding box center [718, 206] width 71 height 29
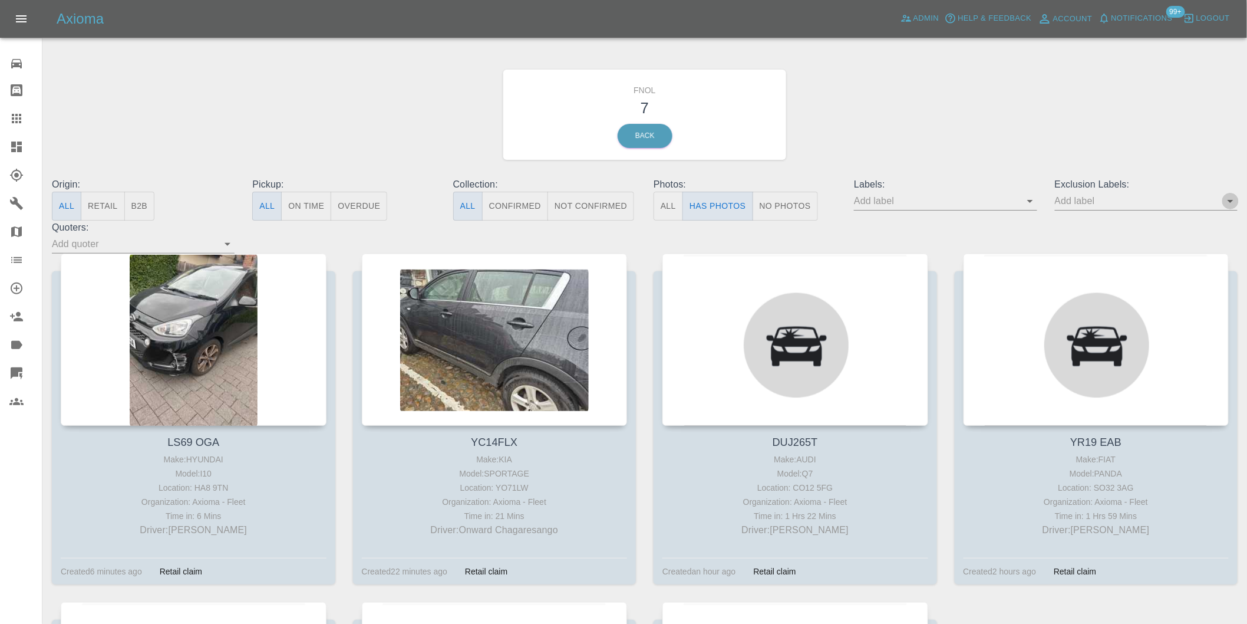
click at [1229, 202] on icon "Open" at bounding box center [1231, 201] width 14 height 14
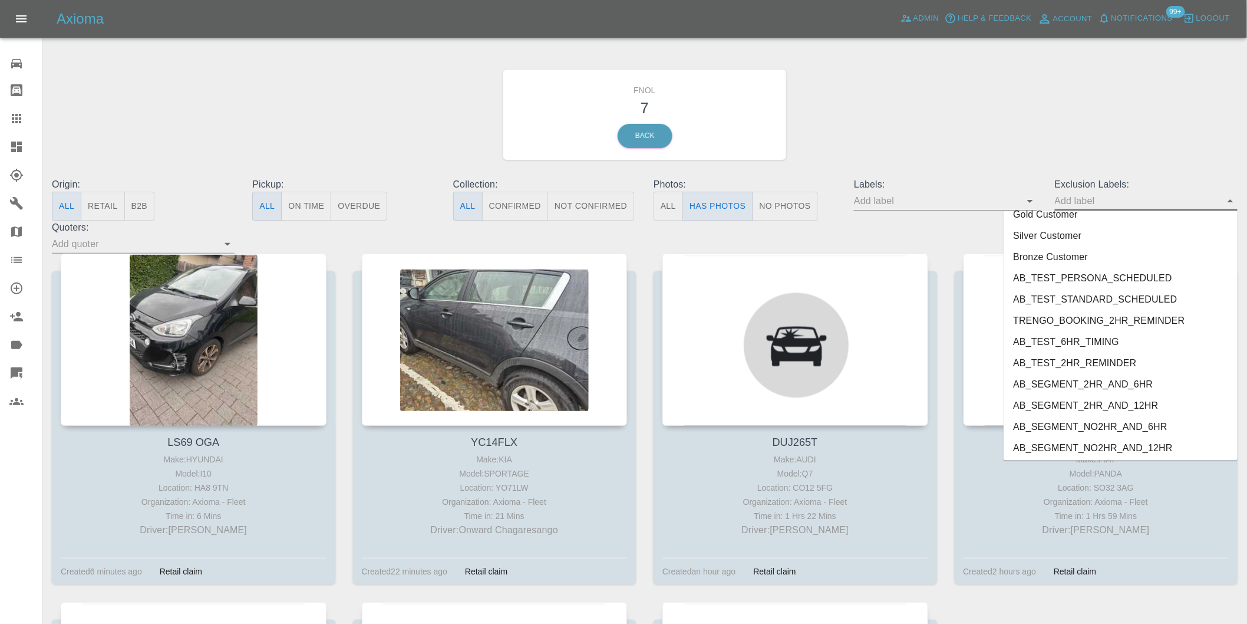
scroll to position [2539, 0]
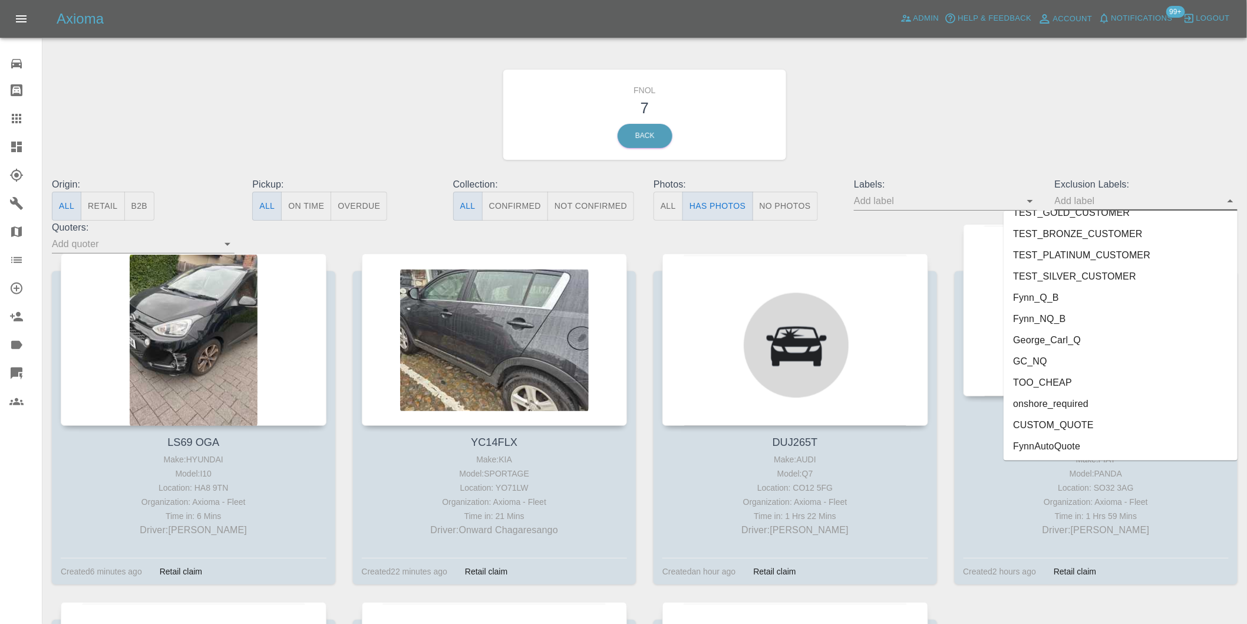
drag, startPoint x: 1075, startPoint y: 406, endPoint x: 1089, endPoint y: 395, distance: 17.3
click at [1075, 404] on li "onshore_required" at bounding box center [1121, 403] width 234 height 21
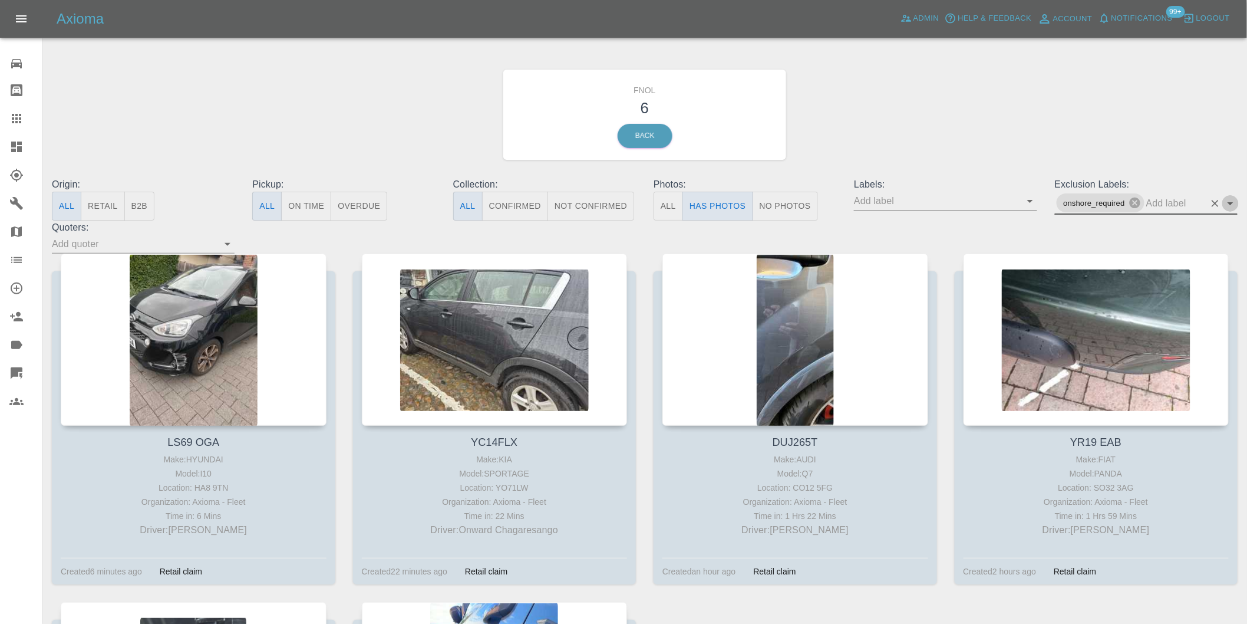
click at [1230, 201] on icon "Open" at bounding box center [1231, 203] width 14 height 14
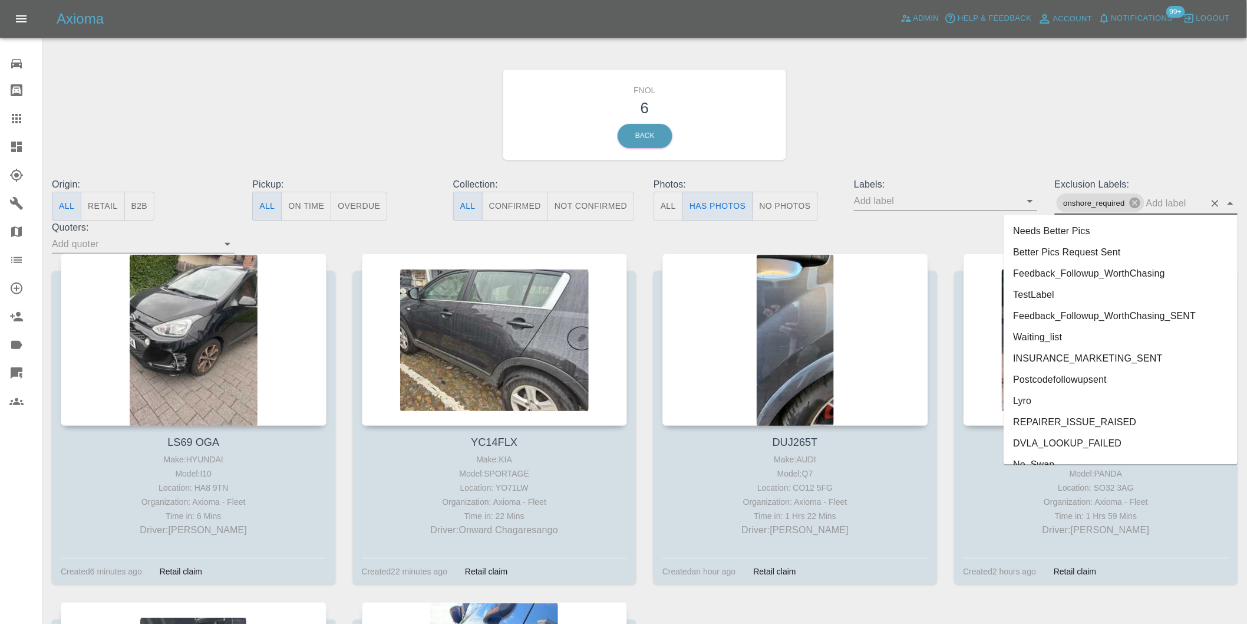
scroll to position [2517, 0]
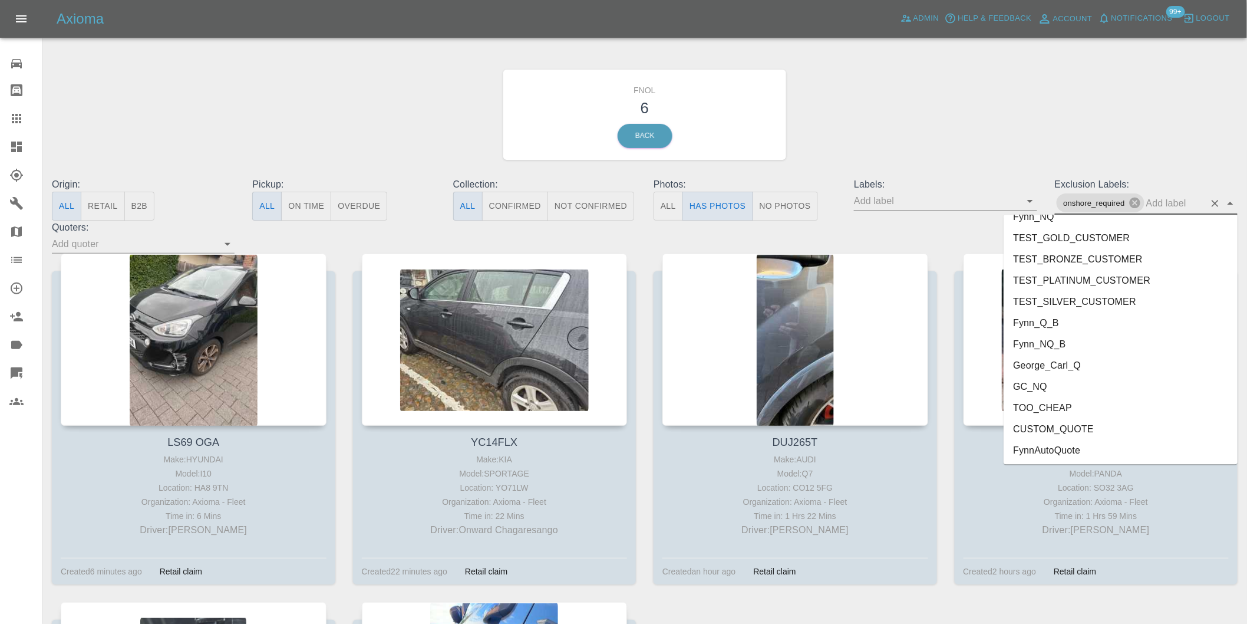
click at [1073, 365] on li "George_Carl_Q" at bounding box center [1121, 364] width 234 height 21
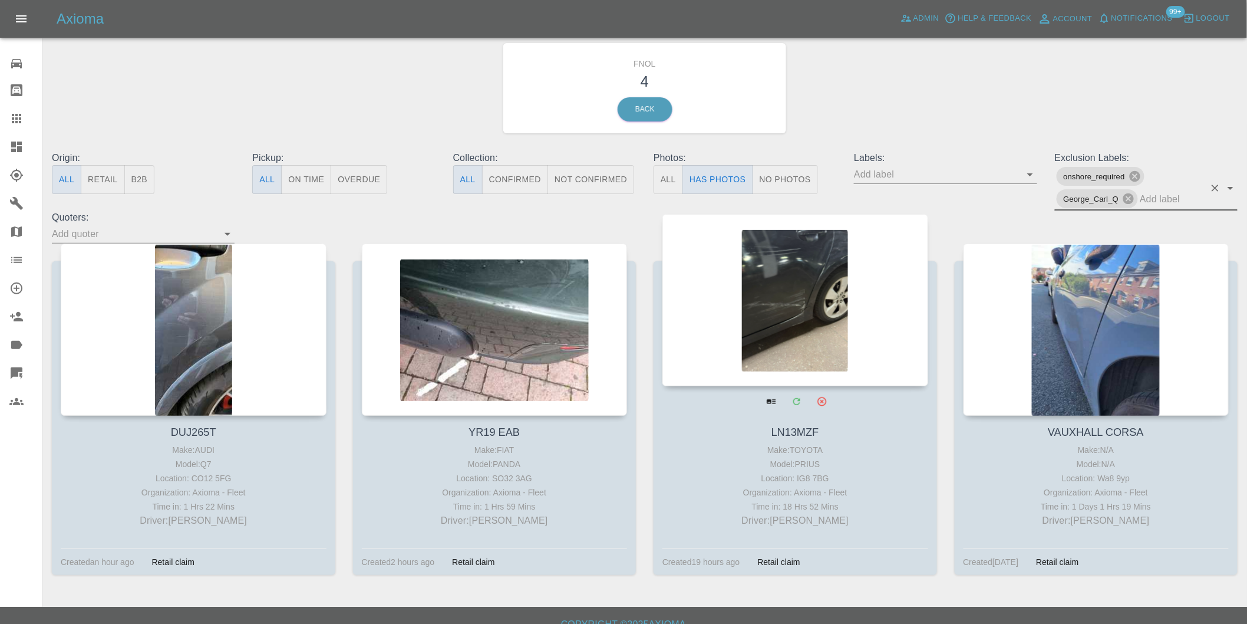
scroll to position [42, 0]
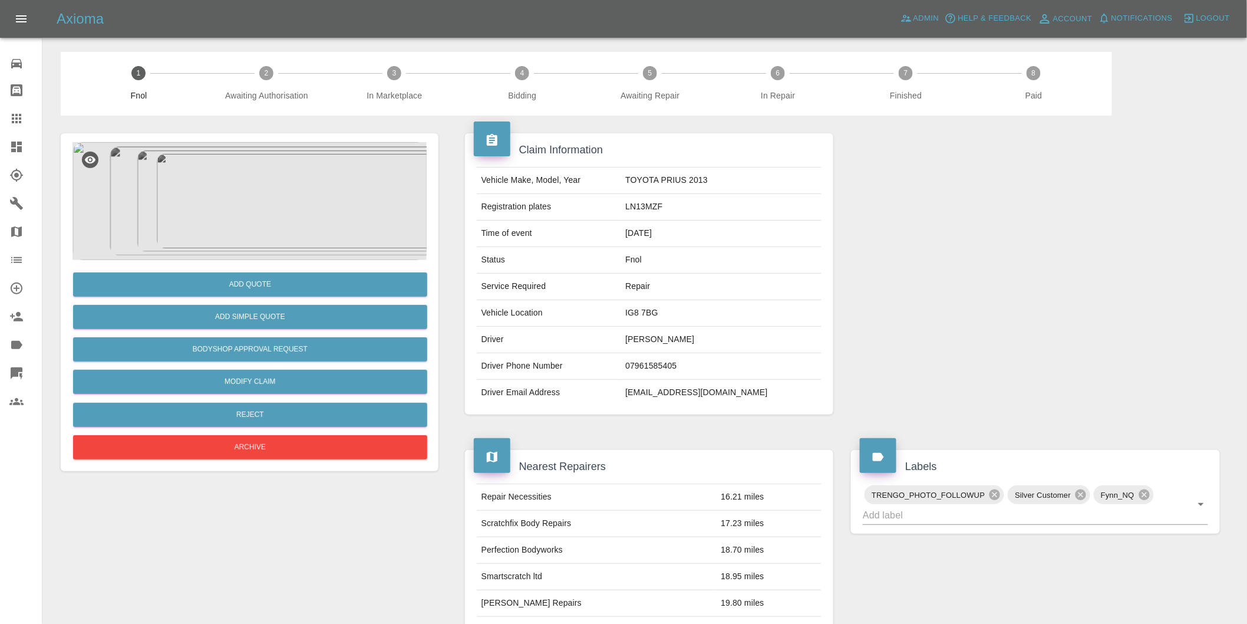
click at [257, 172] on img at bounding box center [249, 201] width 354 height 118
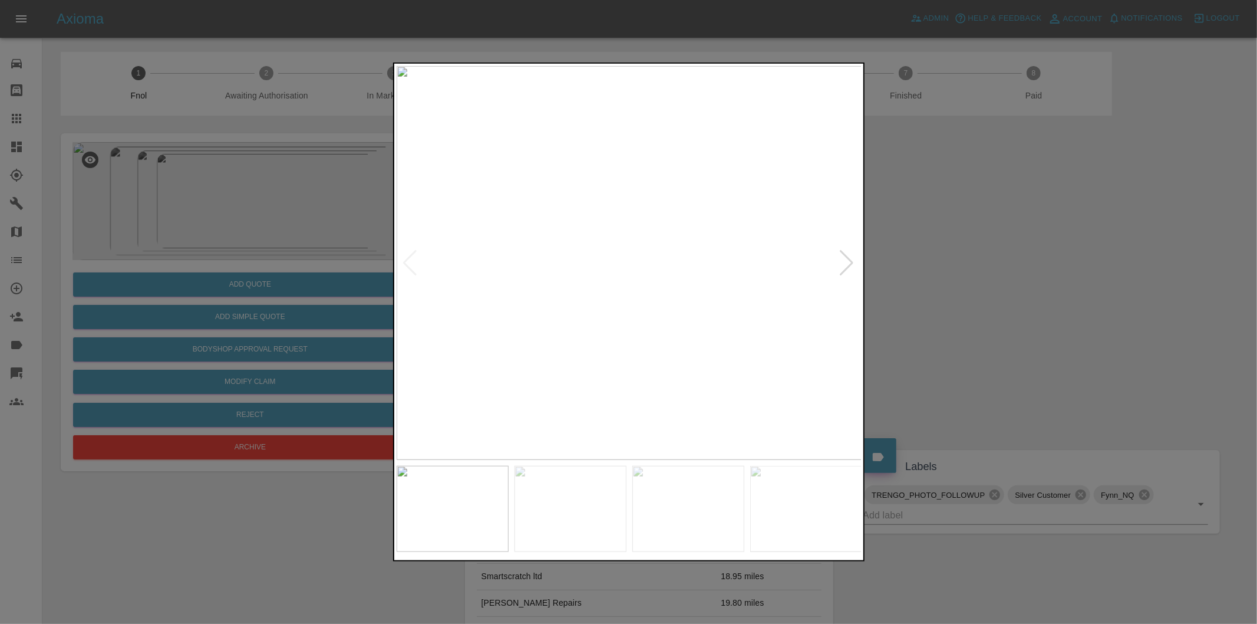
click at [846, 263] on div at bounding box center [847, 263] width 16 height 26
click at [988, 266] on div at bounding box center [628, 312] width 1257 height 624
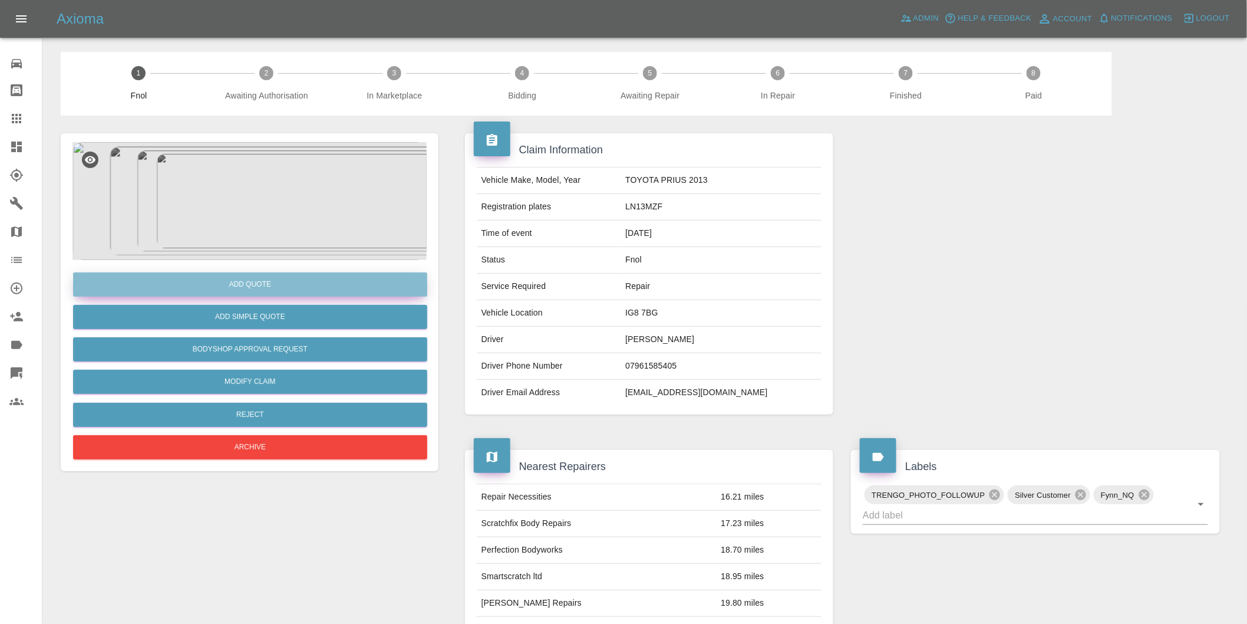
click at [236, 285] on button "Add Quote" at bounding box center [250, 284] width 354 height 24
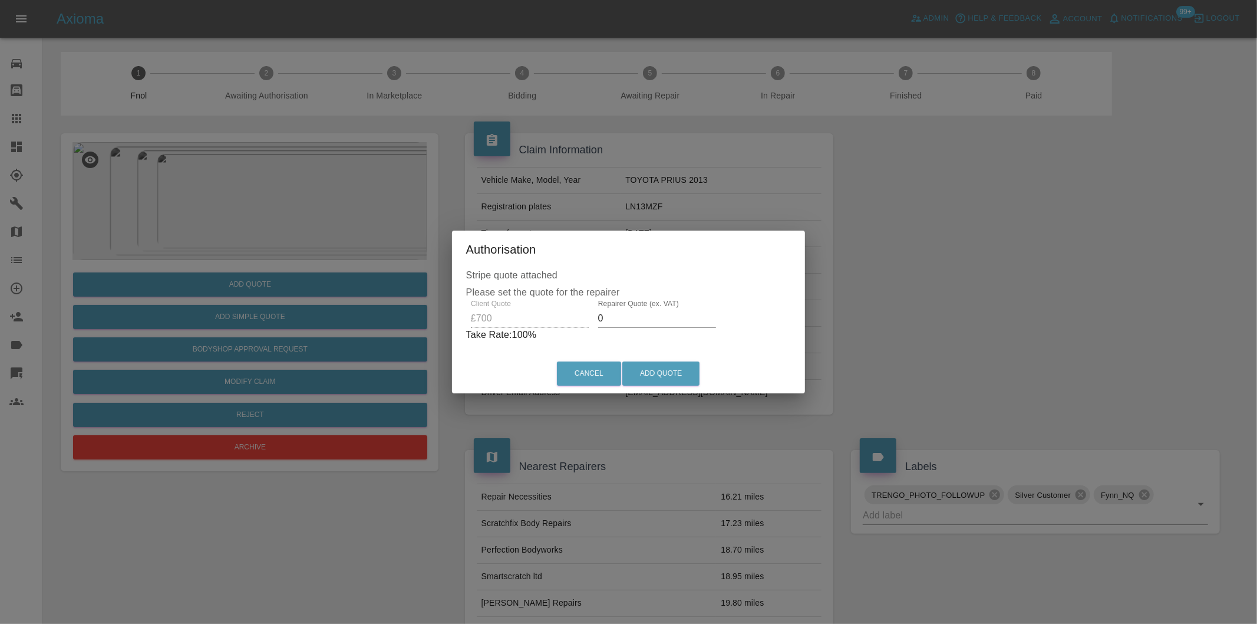
click at [638, 319] on input "0" at bounding box center [657, 318] width 118 height 19
type input "0425"
click at [667, 373] on button "Add Quote" at bounding box center [660, 373] width 77 height 24
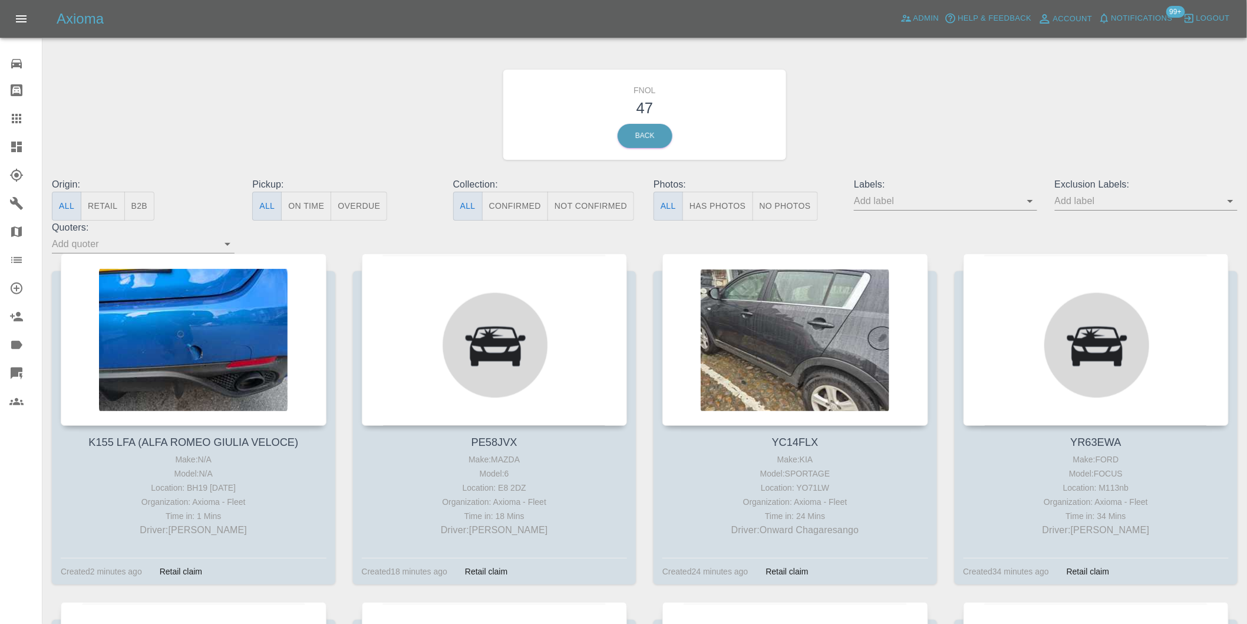
scroll to position [1091, 0]
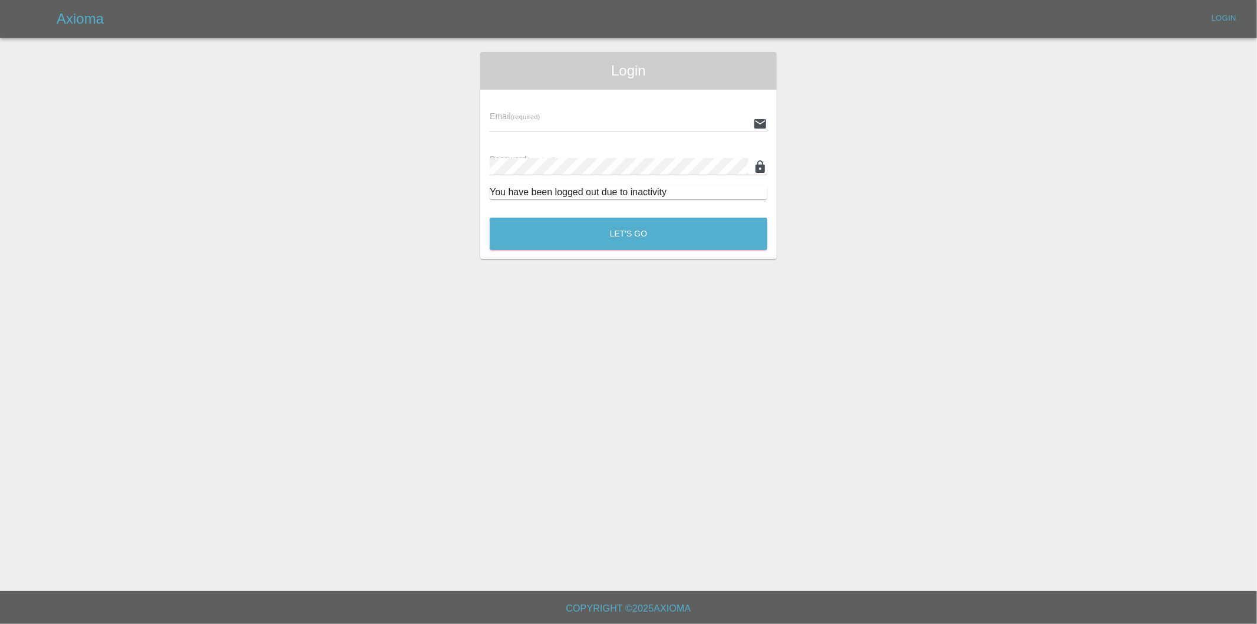
type input "[PERSON_NAME][EMAIL_ADDRESS][DOMAIN_NAME]"
click at [605, 215] on div "Let's Go" at bounding box center [628, 231] width 279 height 44
click at [607, 228] on button "Let's Go" at bounding box center [629, 233] width 278 height 32
click at [650, 238] on button "Let's Go" at bounding box center [629, 233] width 278 height 32
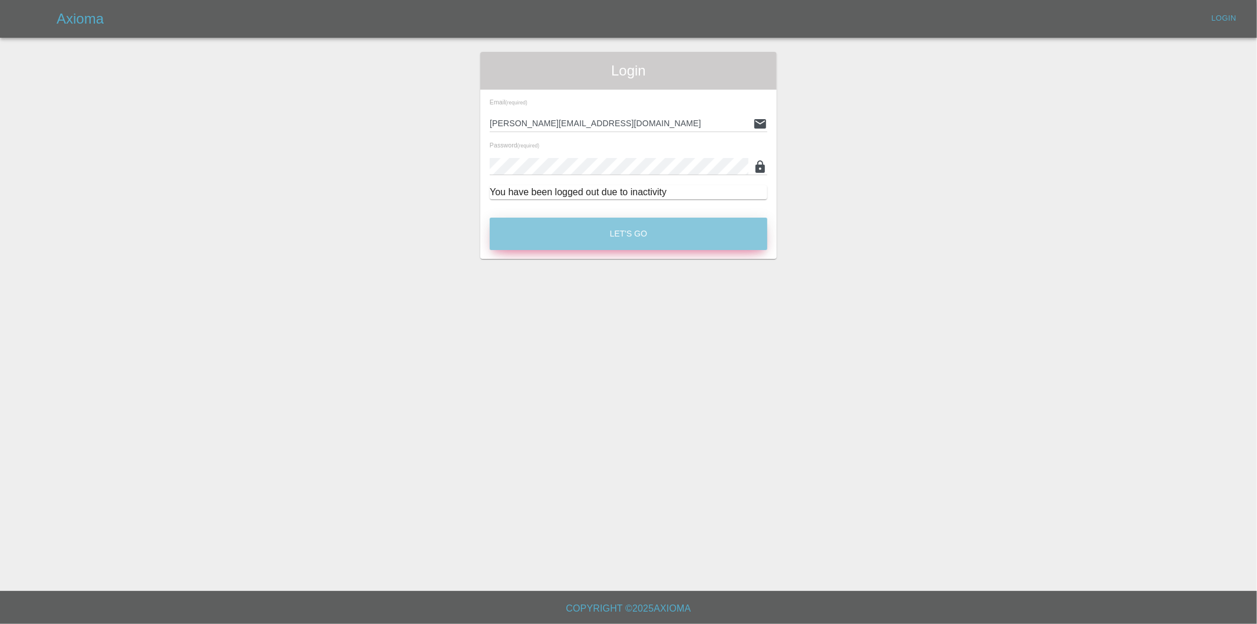
click at [652, 240] on button "Let's Go" at bounding box center [629, 233] width 278 height 32
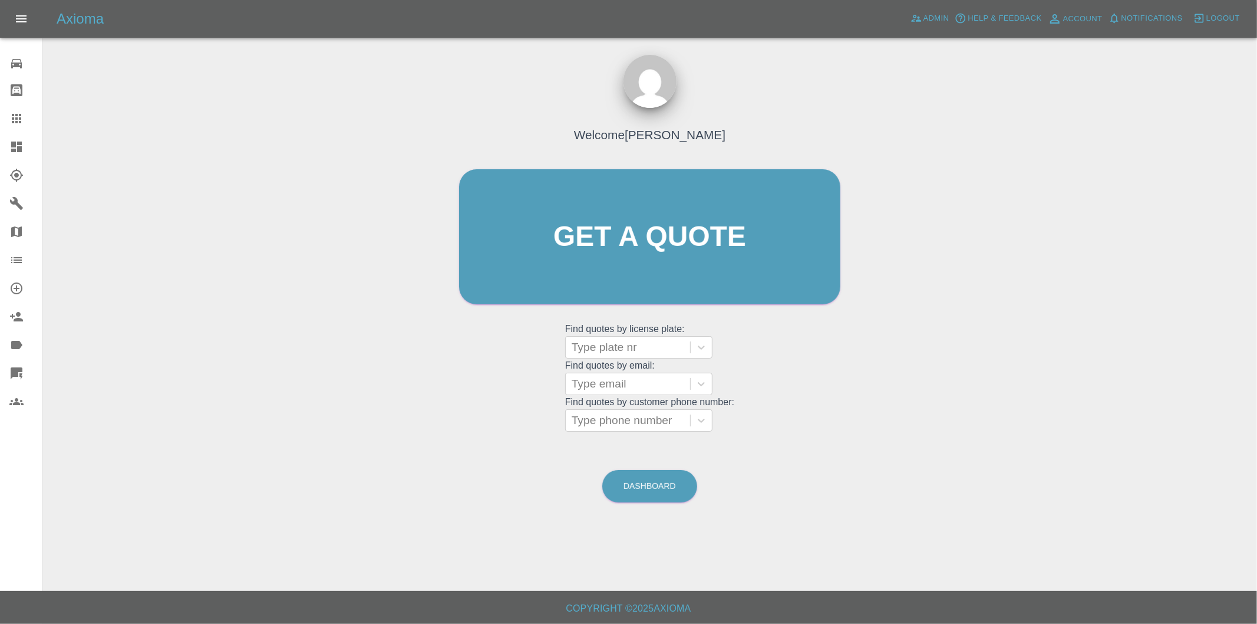
click at [12, 143] on icon at bounding box center [16, 146] width 11 height 11
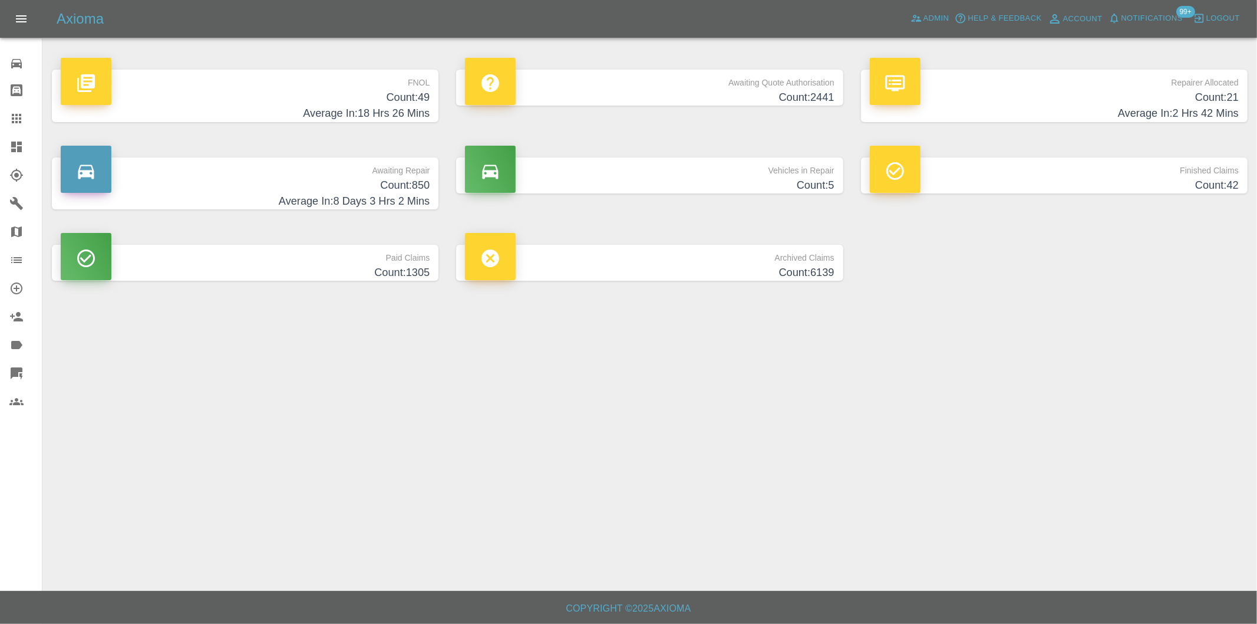
click at [395, 110] on h4 "Average In: 18 Hrs 26 Mins" at bounding box center [245, 114] width 369 height 16
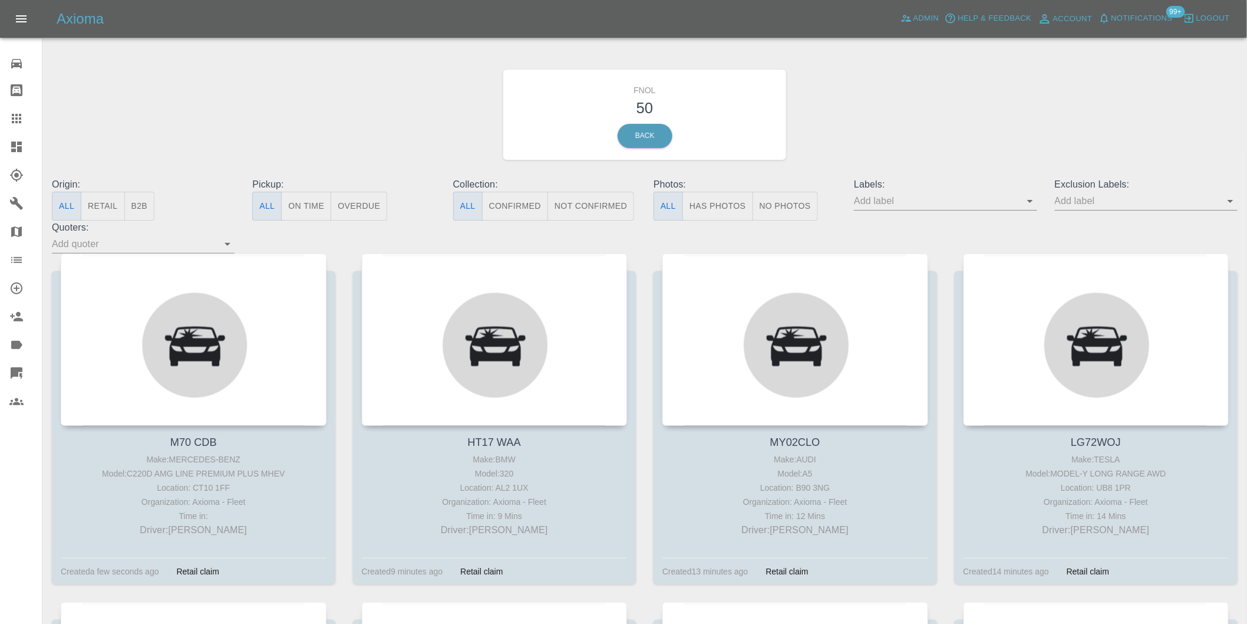
click at [702, 209] on button "Has Photos" at bounding box center [718, 206] width 71 height 29
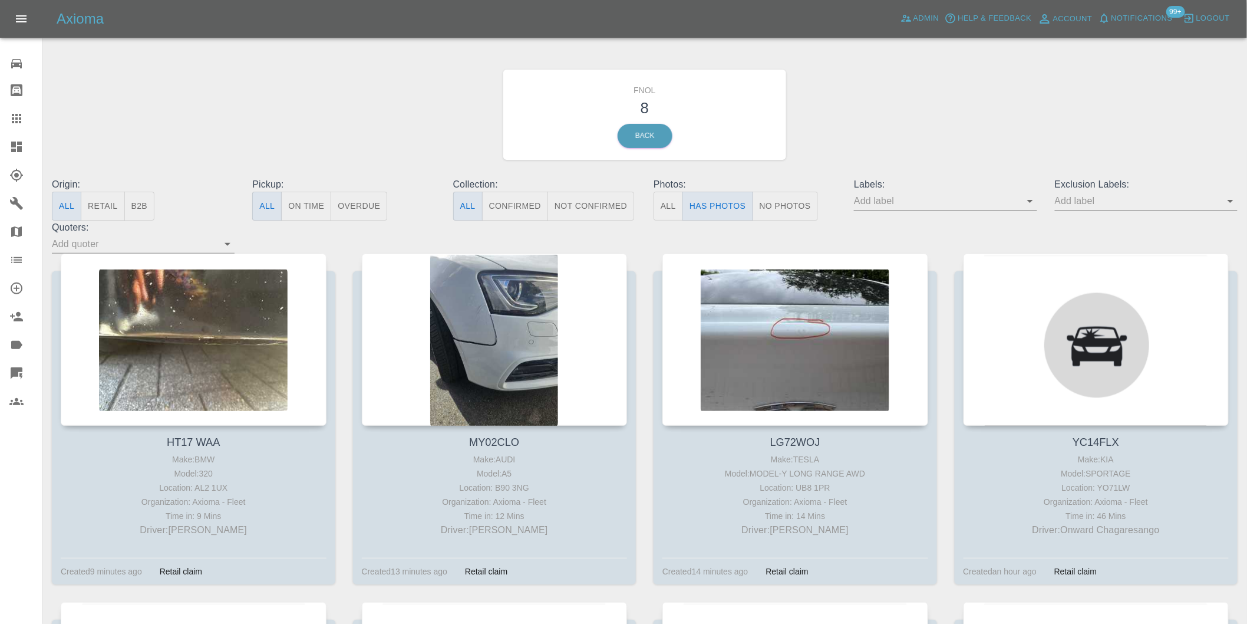
click at [1227, 202] on icon "Open" at bounding box center [1231, 201] width 14 height 14
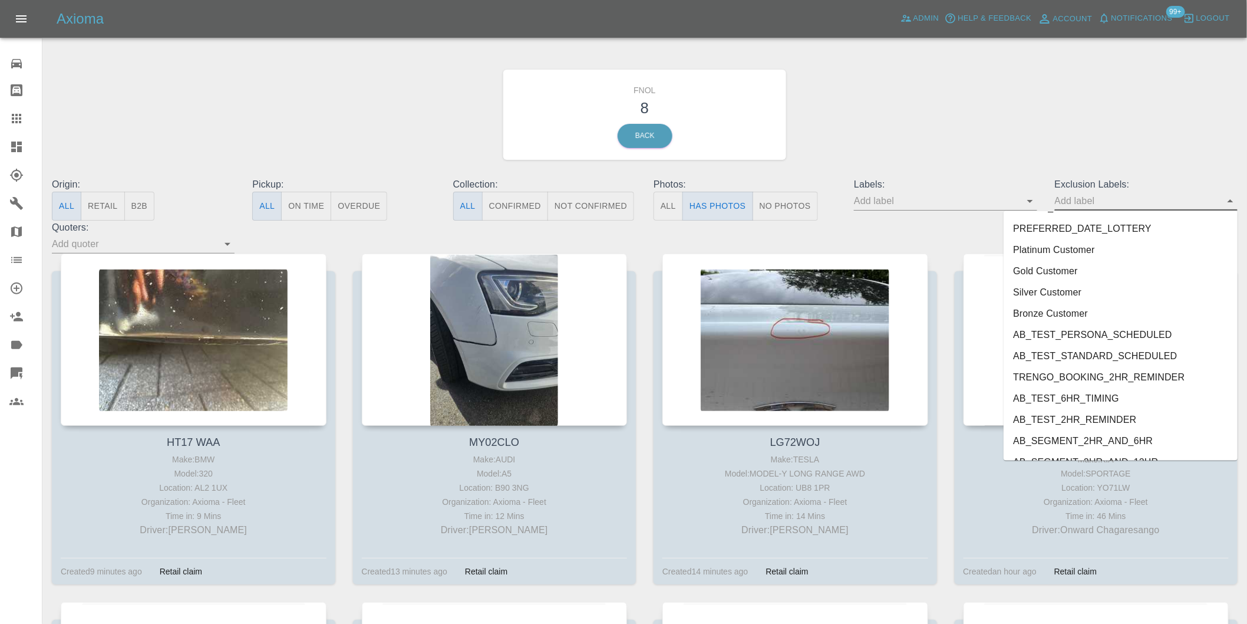
scroll to position [2539, 0]
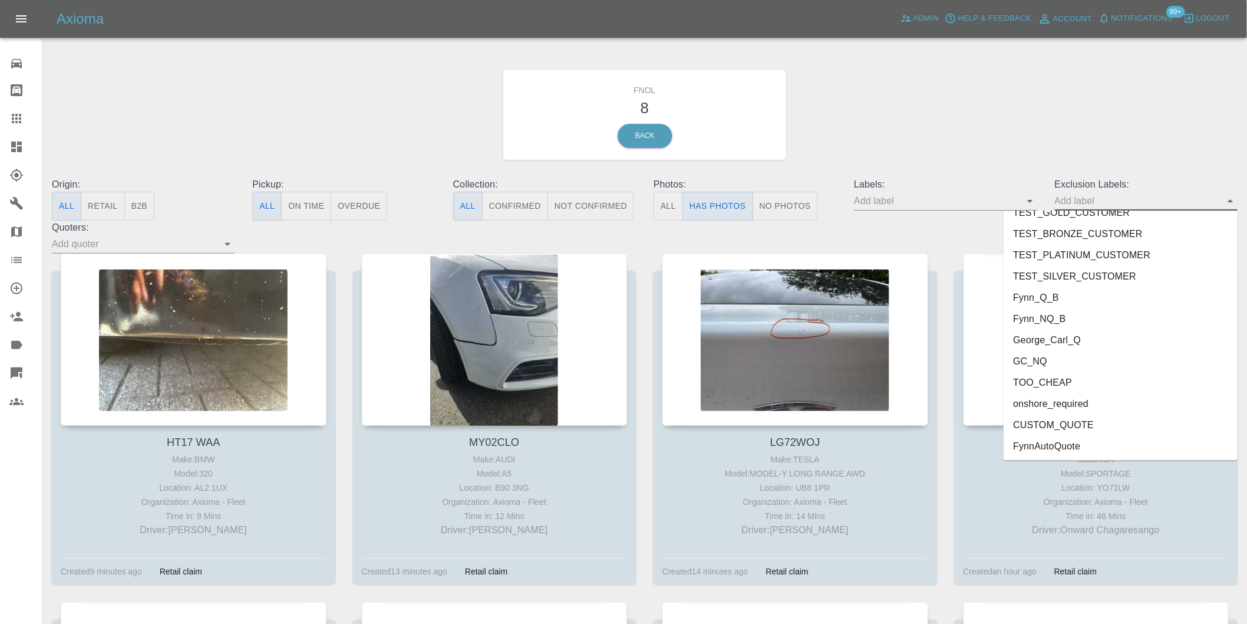
click at [1063, 401] on li "onshore_required" at bounding box center [1121, 403] width 234 height 21
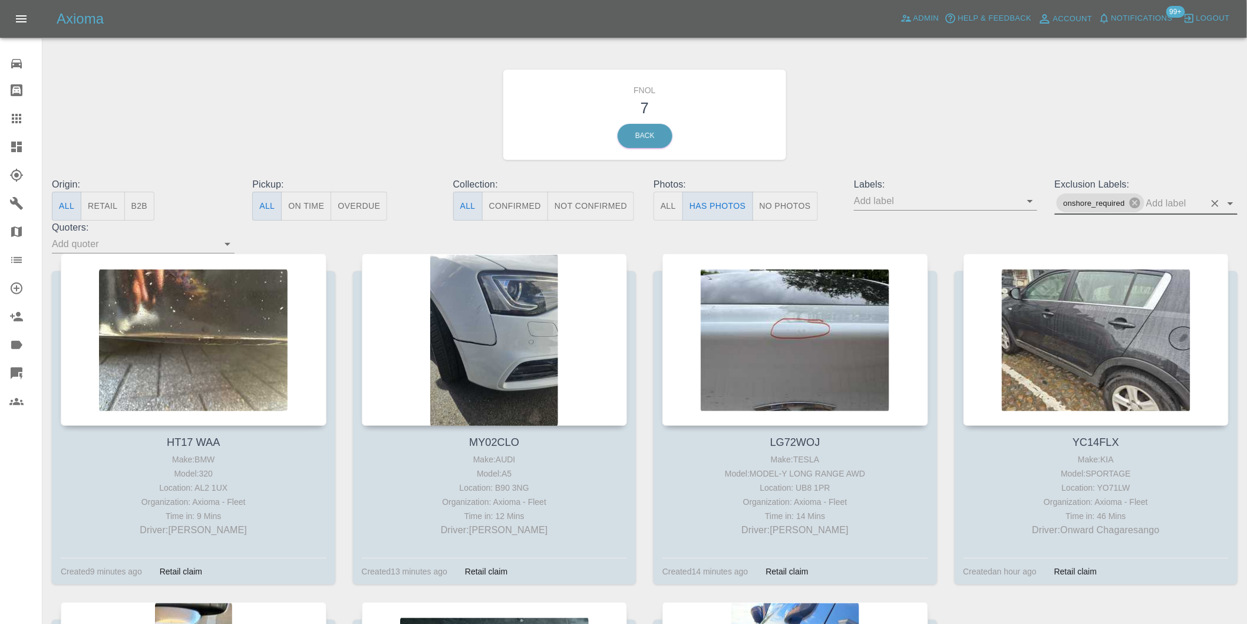
click at [1229, 203] on icon "Open" at bounding box center [1231, 203] width 6 height 3
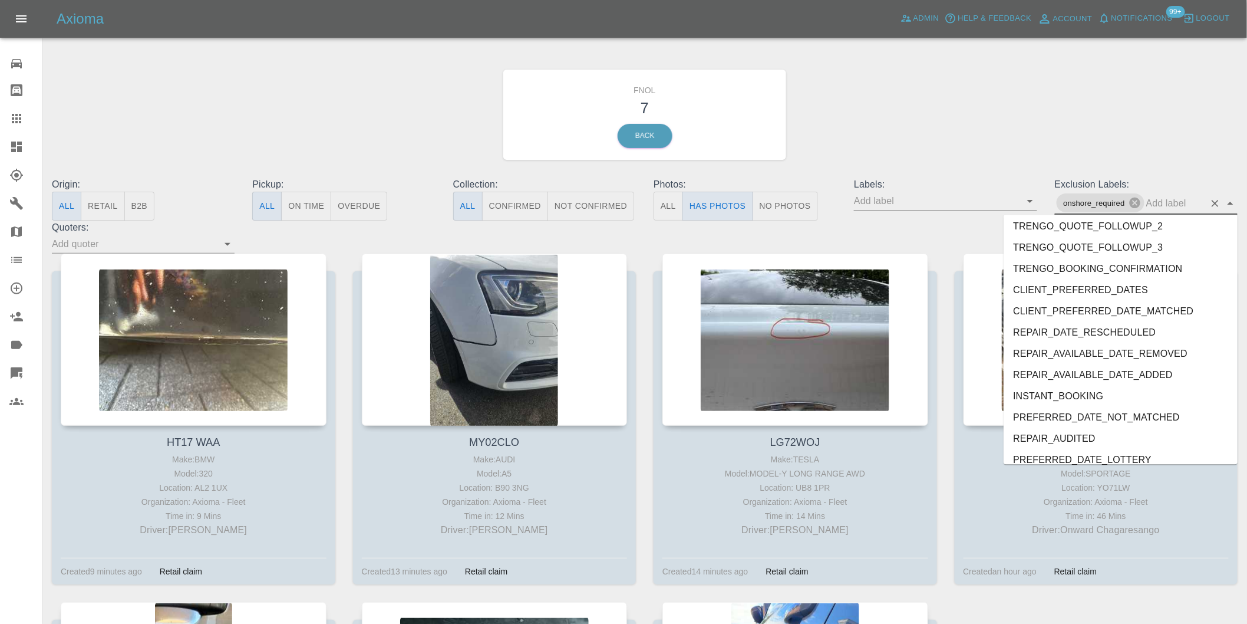
scroll to position [2517, 0]
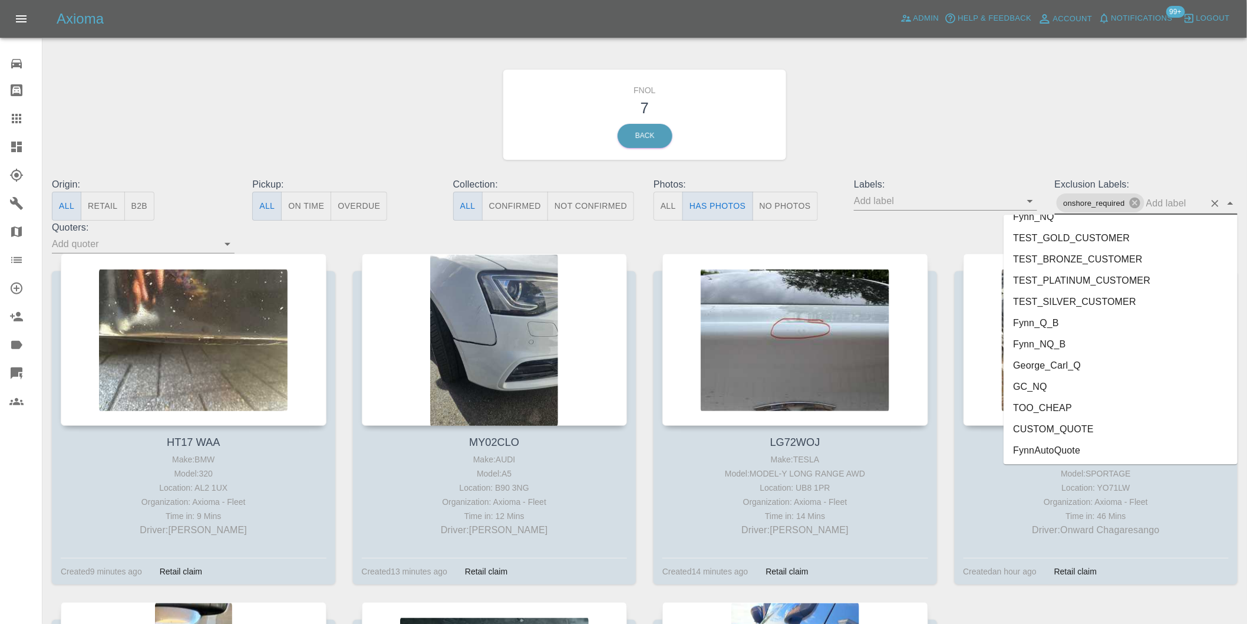
click at [1048, 365] on li "George_Carl_Q" at bounding box center [1121, 364] width 234 height 21
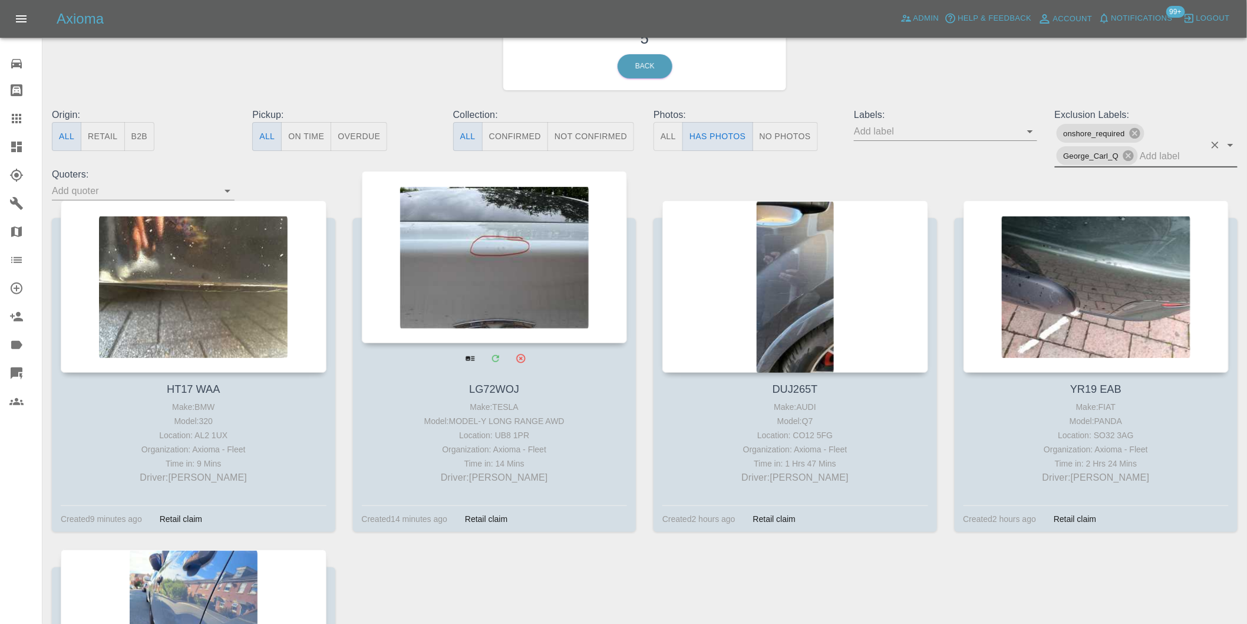
scroll to position [65, 0]
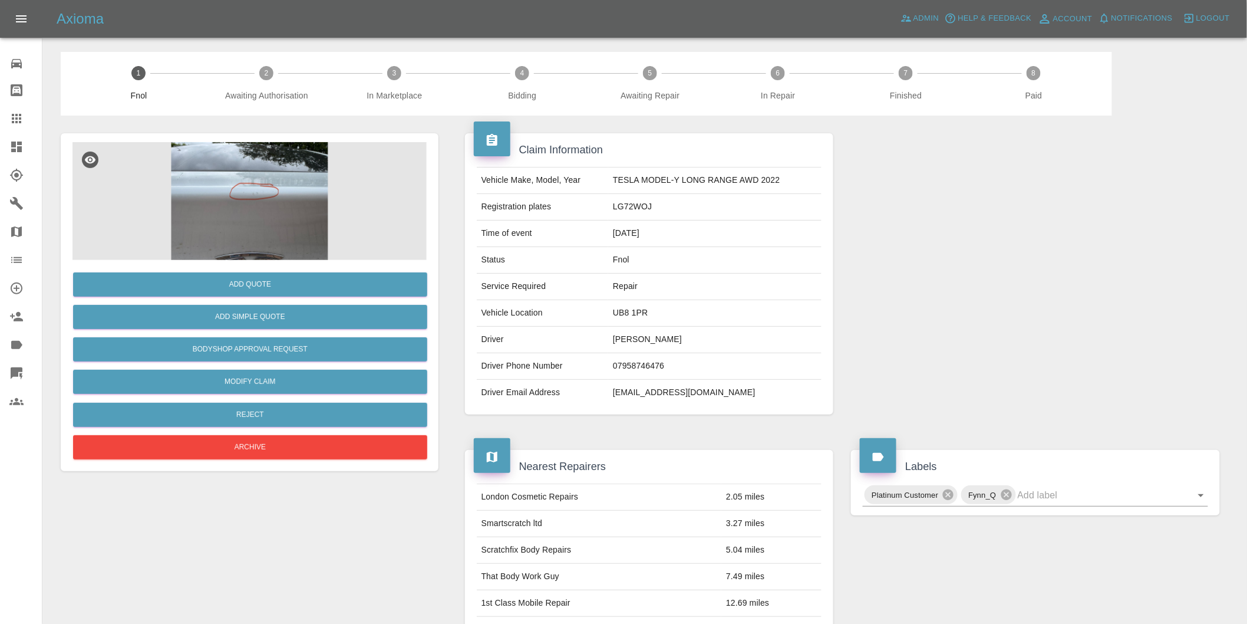
click at [255, 176] on img at bounding box center [249, 201] width 354 height 118
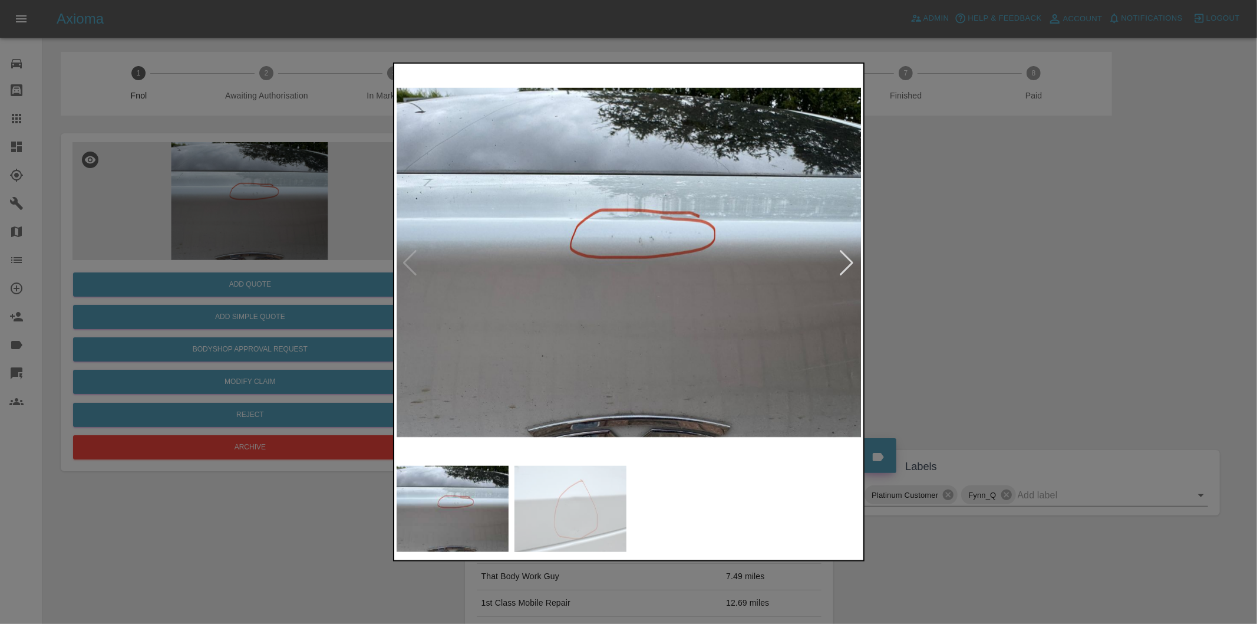
click at [849, 258] on div at bounding box center [847, 263] width 16 height 26
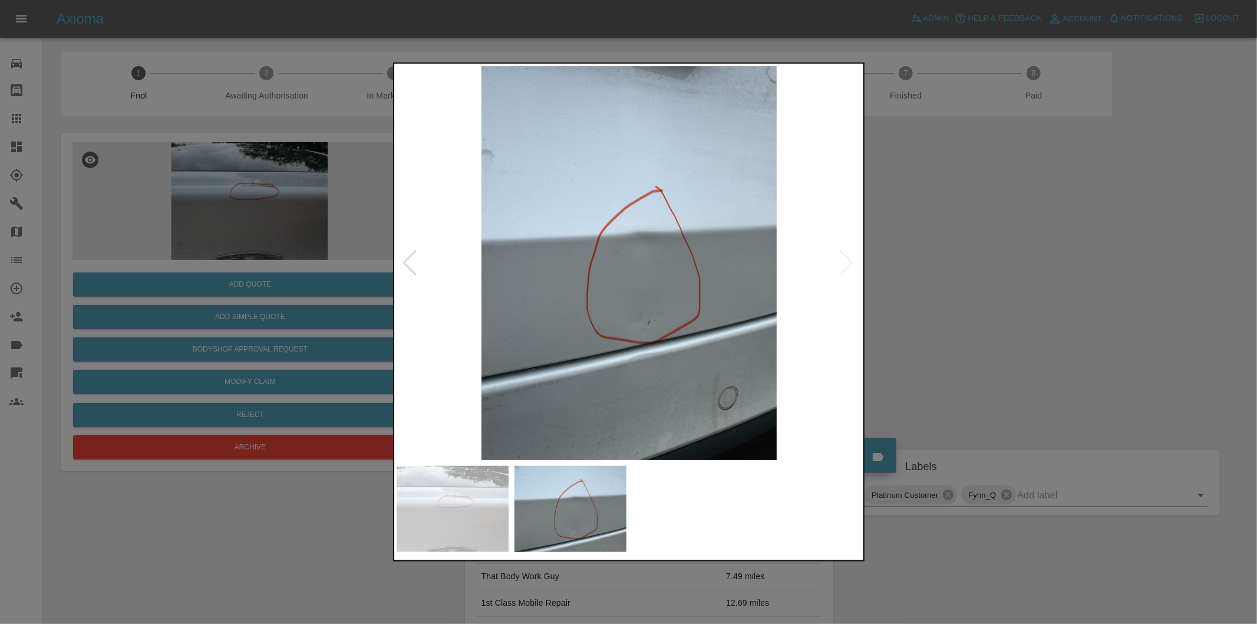
click at [849, 258] on img at bounding box center [630, 263] width 466 height 394
click at [1027, 285] on div at bounding box center [628, 312] width 1257 height 624
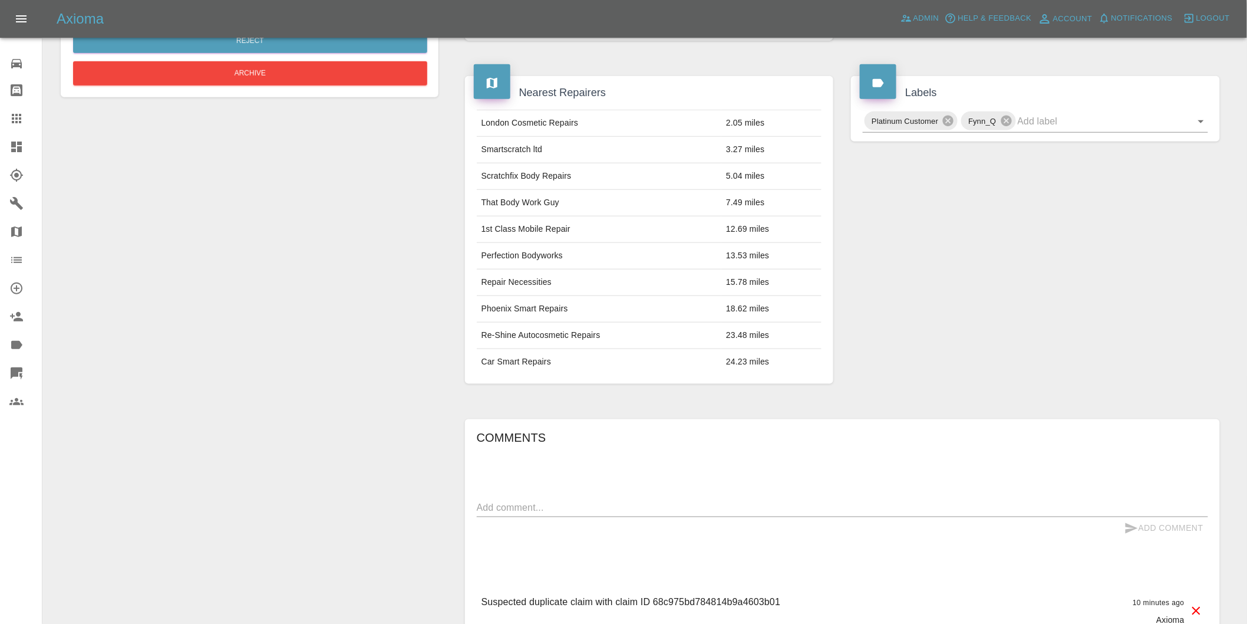
scroll to position [523, 0]
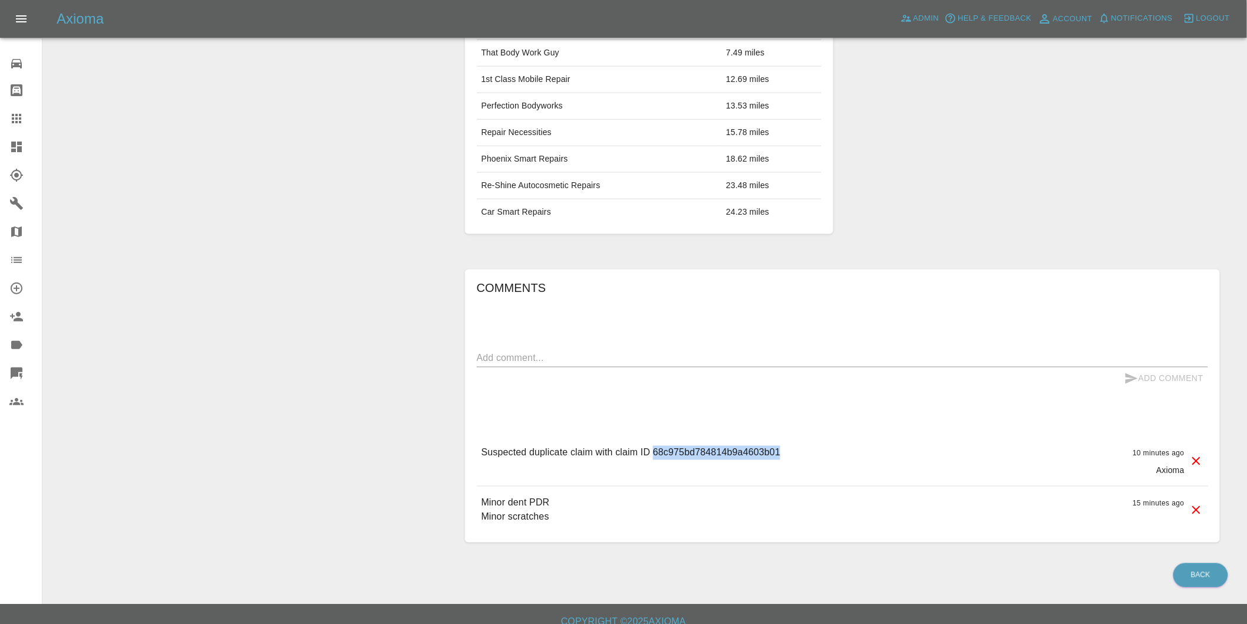
drag, startPoint x: 653, startPoint y: 454, endPoint x: 813, endPoint y: 460, distance: 160.4
click at [813, 460] on div "Suspected duplicate claim with claim ID 68c975bd784814b9a4603b01 10 minutes ago…" at bounding box center [842, 461] width 731 height 50
copy p "68c975bd784814b9a4603b01"
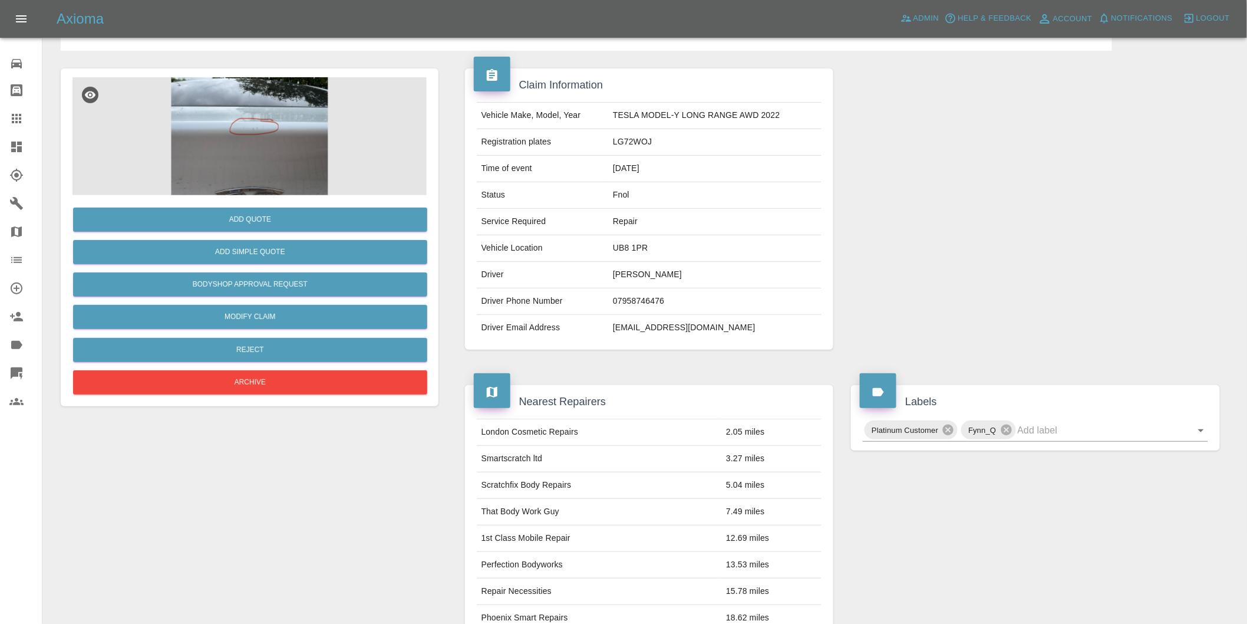
scroll to position [0, 0]
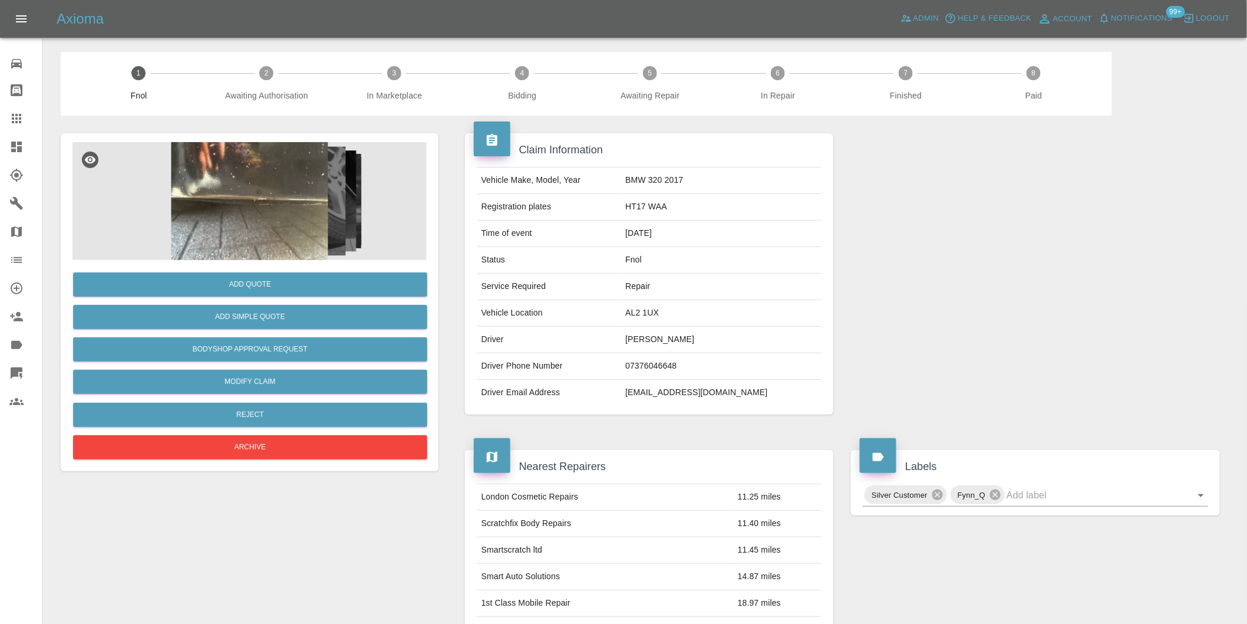
click at [274, 212] on img at bounding box center [249, 201] width 354 height 118
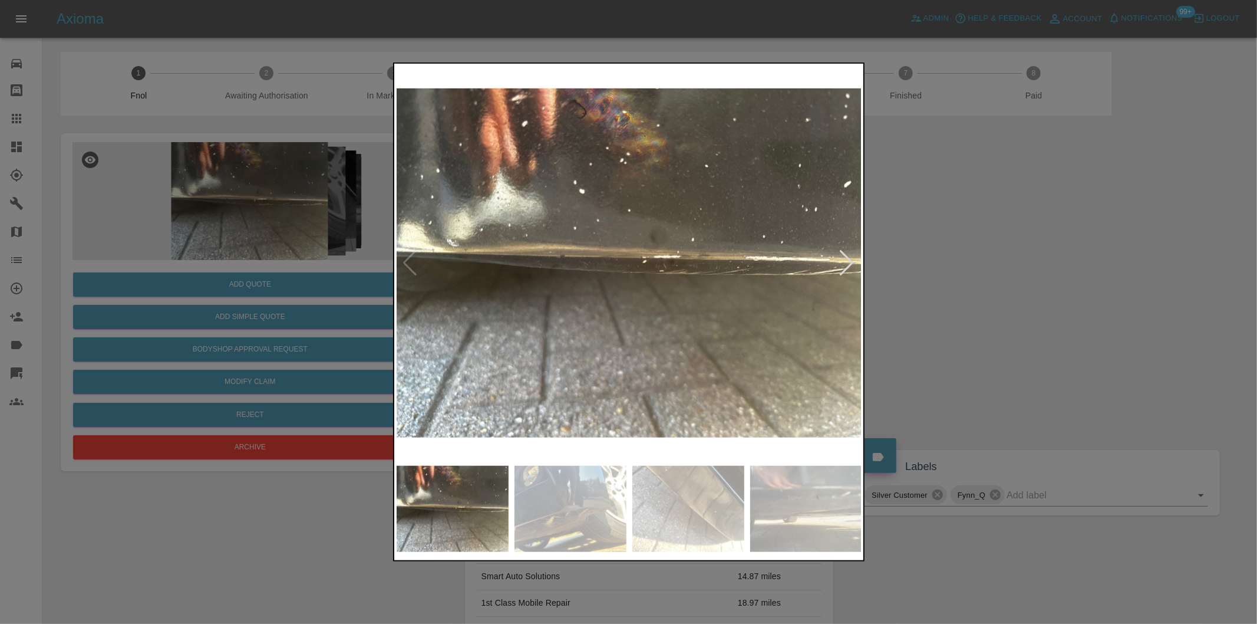
click at [850, 266] on div at bounding box center [847, 263] width 16 height 26
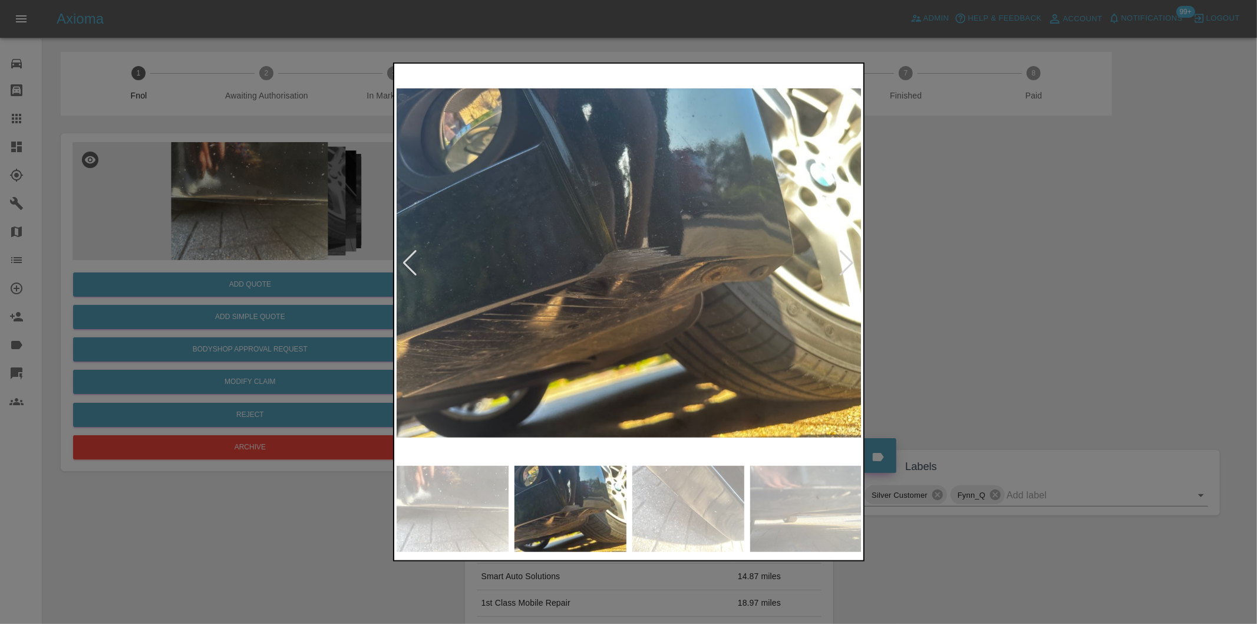
click at [850, 266] on div at bounding box center [847, 263] width 16 height 26
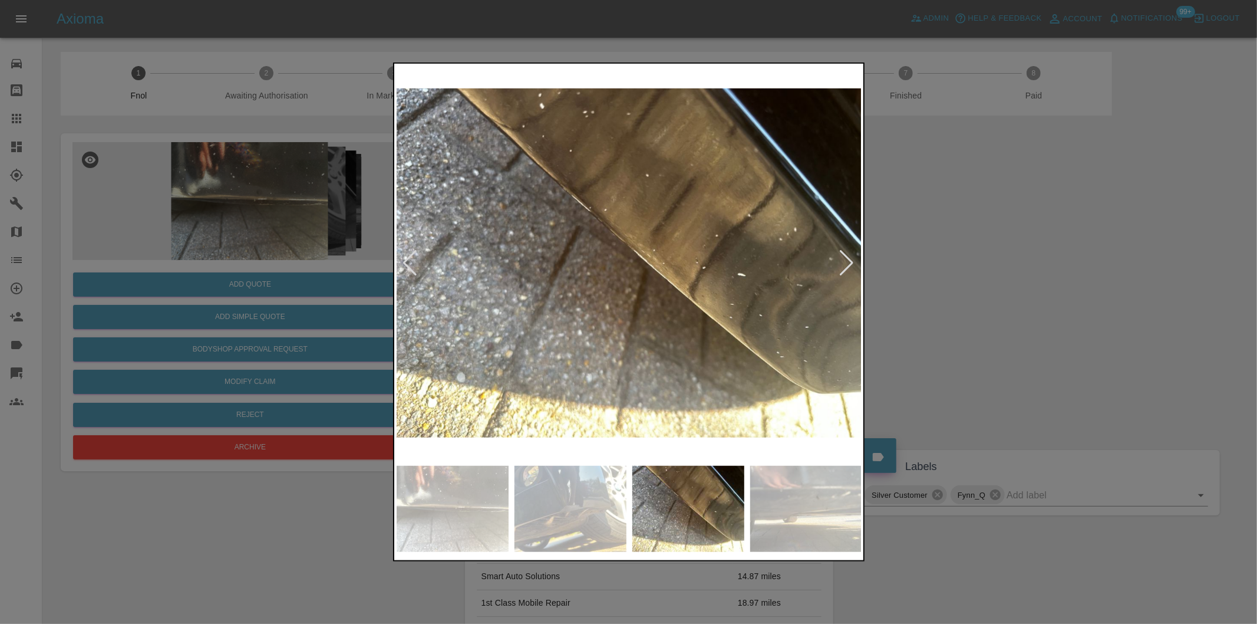
click at [850, 264] on div at bounding box center [847, 263] width 16 height 26
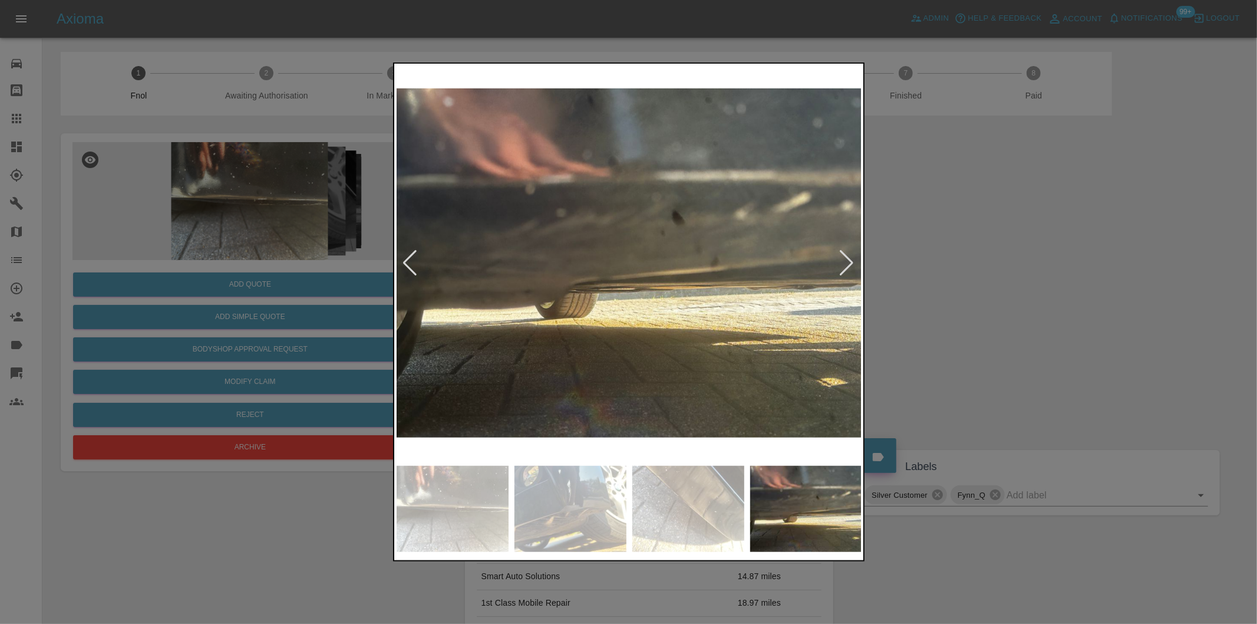
click at [850, 262] on div at bounding box center [847, 263] width 16 height 26
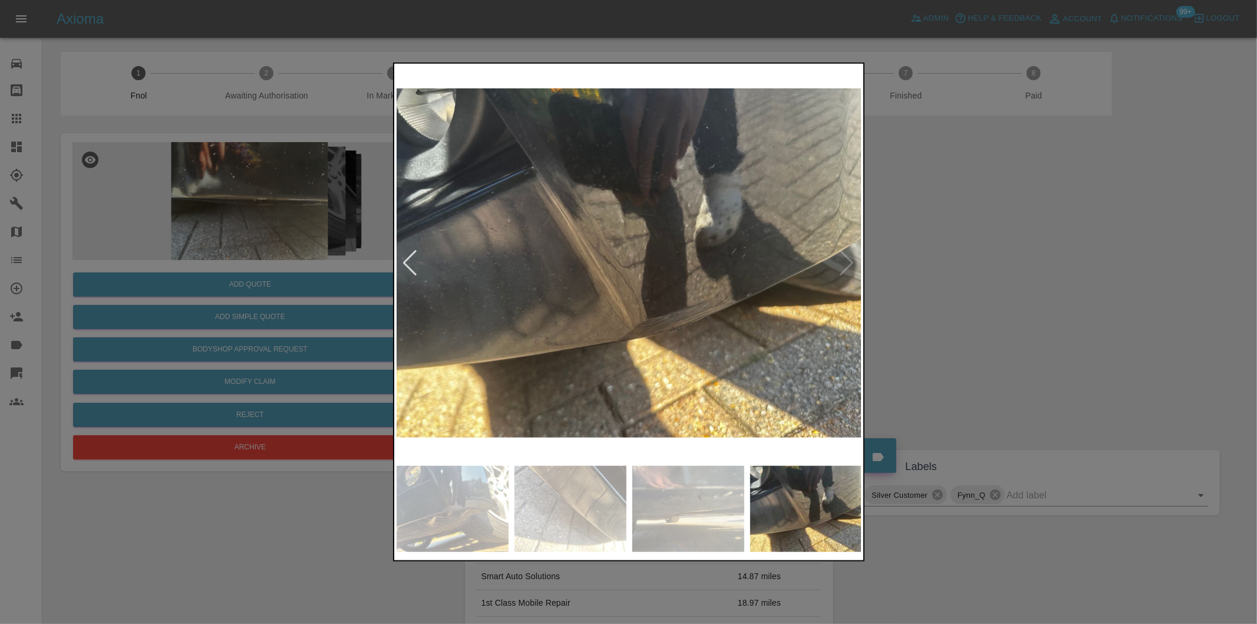
click at [850, 261] on img at bounding box center [630, 263] width 466 height 394
click at [951, 256] on div at bounding box center [628, 312] width 1257 height 624
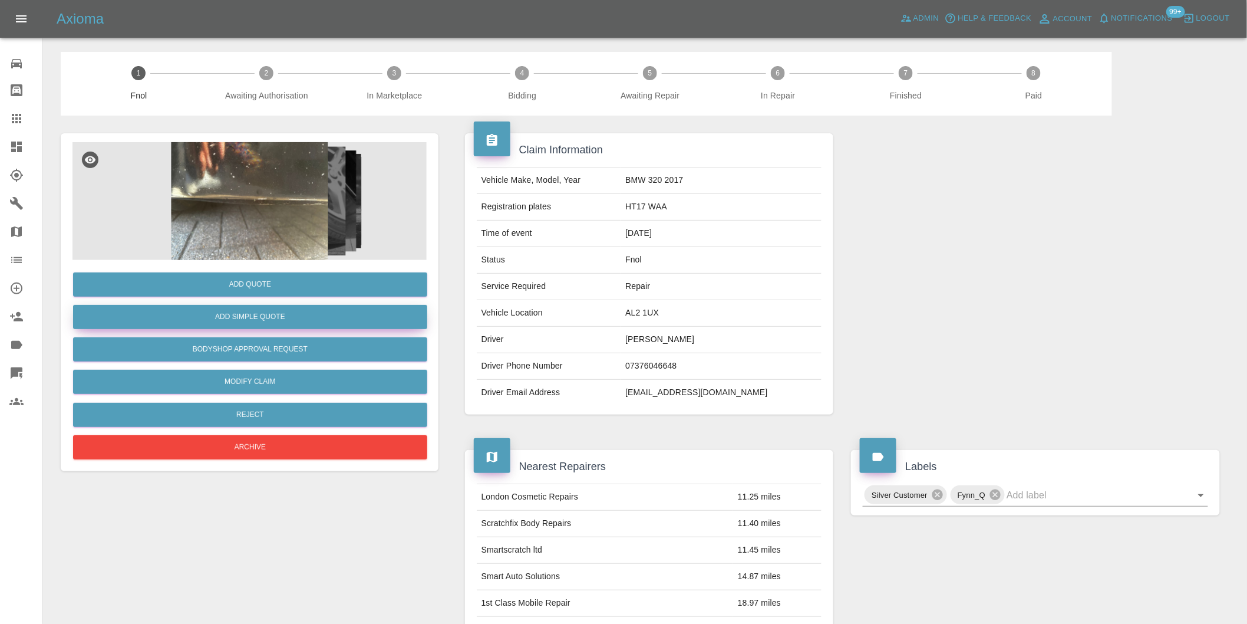
click at [280, 322] on button "Add Simple Quote" at bounding box center [250, 317] width 354 height 24
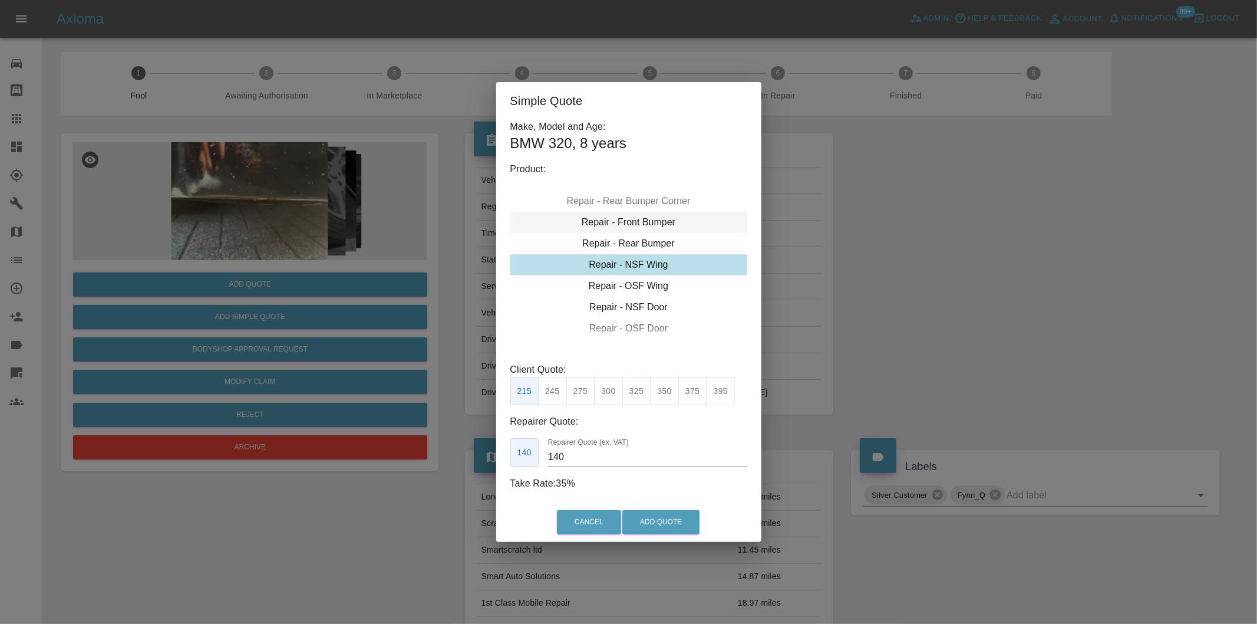
click at [650, 221] on div "Repair - Front Bumper" at bounding box center [628, 222] width 237 height 21
click at [584, 397] on button "350" at bounding box center [580, 391] width 29 height 29
type input "210"
click at [651, 525] on button "Add Quote" at bounding box center [660, 522] width 77 height 24
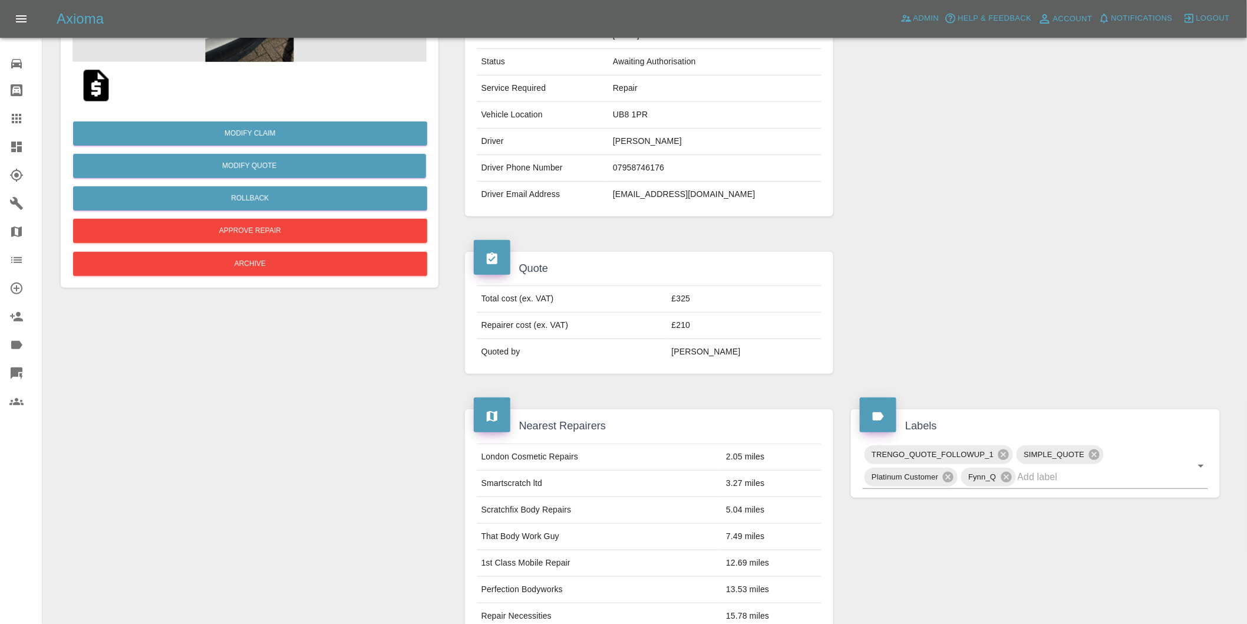
scroll to position [65, 0]
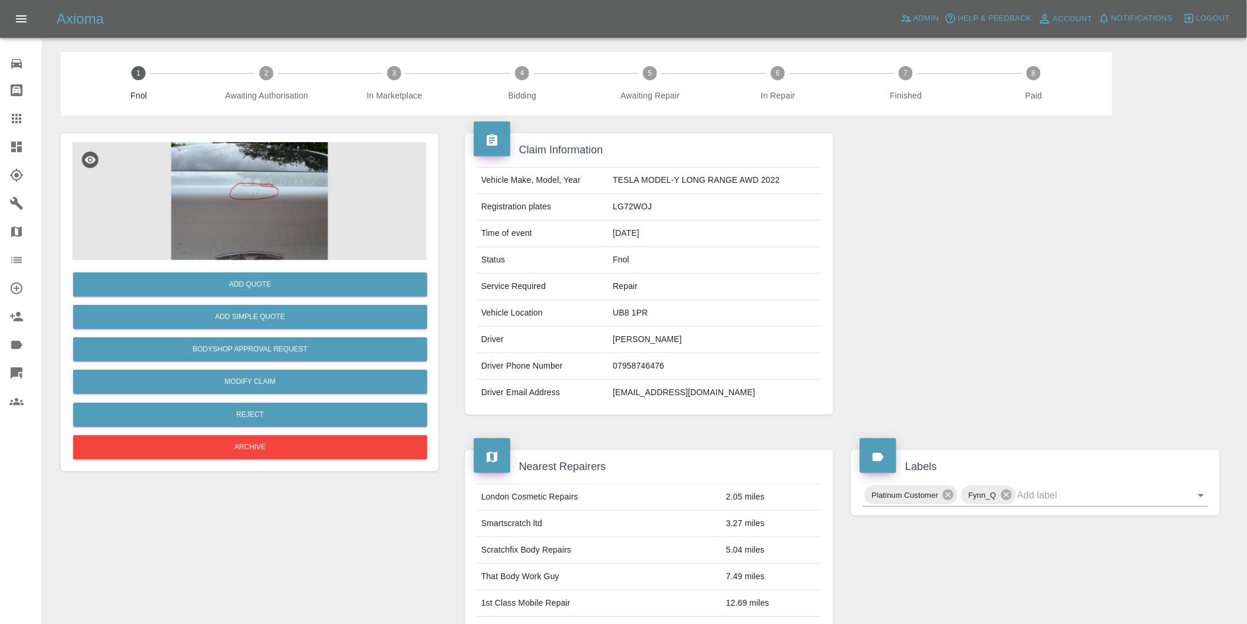
click at [267, 207] on img at bounding box center [249, 201] width 354 height 118
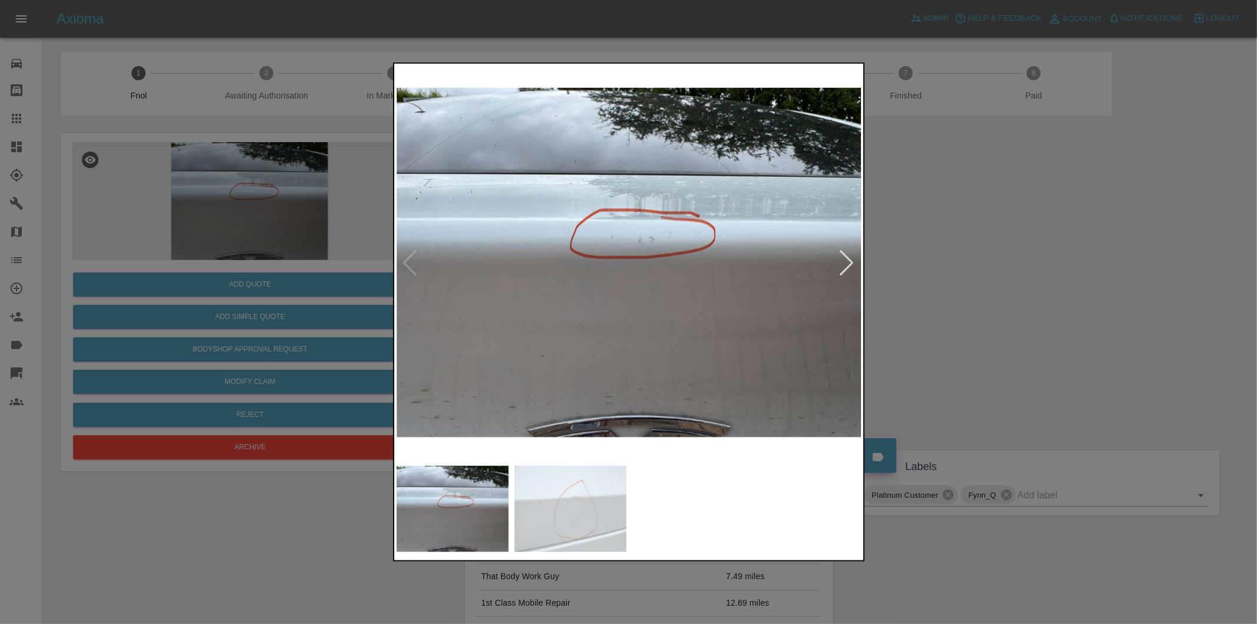
click at [845, 262] on div at bounding box center [847, 263] width 16 height 26
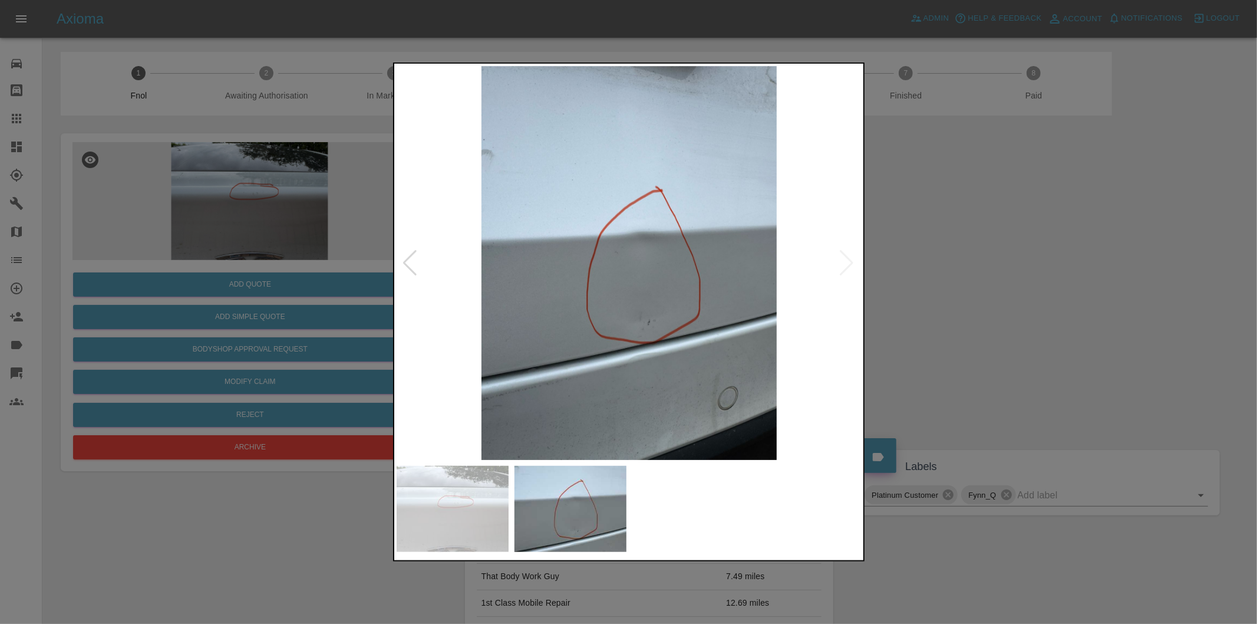
click at [929, 243] on div at bounding box center [628, 312] width 1257 height 624
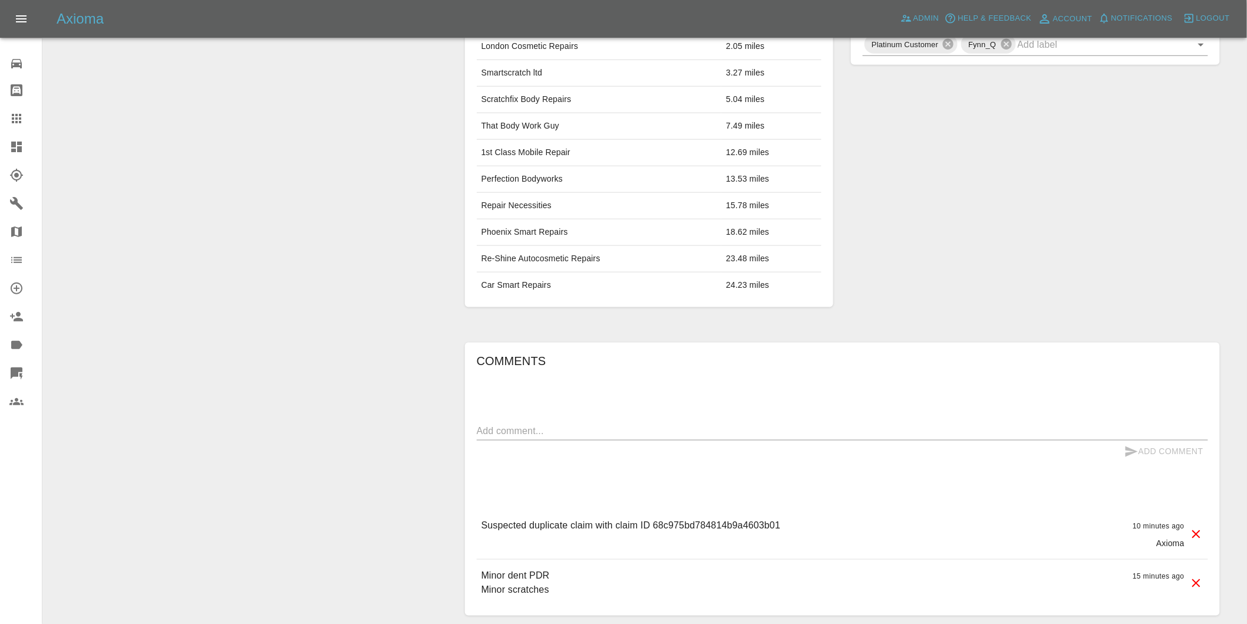
scroll to position [538, 0]
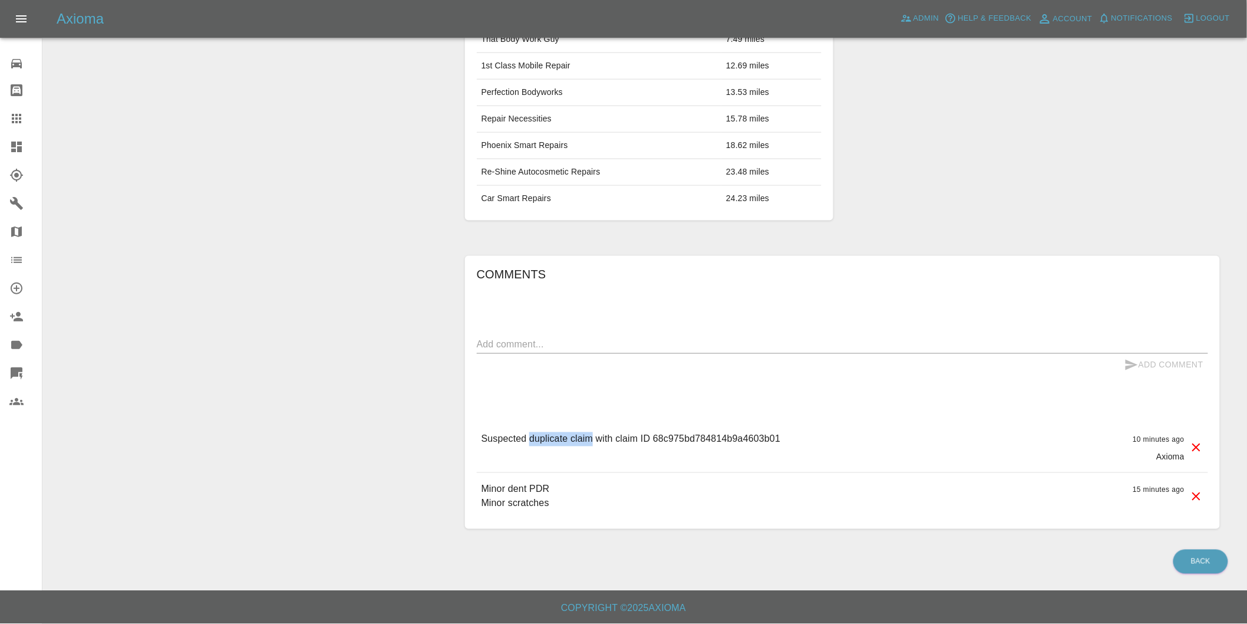
drag, startPoint x: 531, startPoint y: 439, endPoint x: 599, endPoint y: 443, distance: 67.9
click at [592, 448] on div "Suspected duplicate claim with claim ID 68c975bd784814b9a4603b01" at bounding box center [631, 447] width 299 height 31
copy p "duplicate claim"
click at [627, 348] on textarea at bounding box center [842, 344] width 731 height 14
paste textarea "duplicate claim"
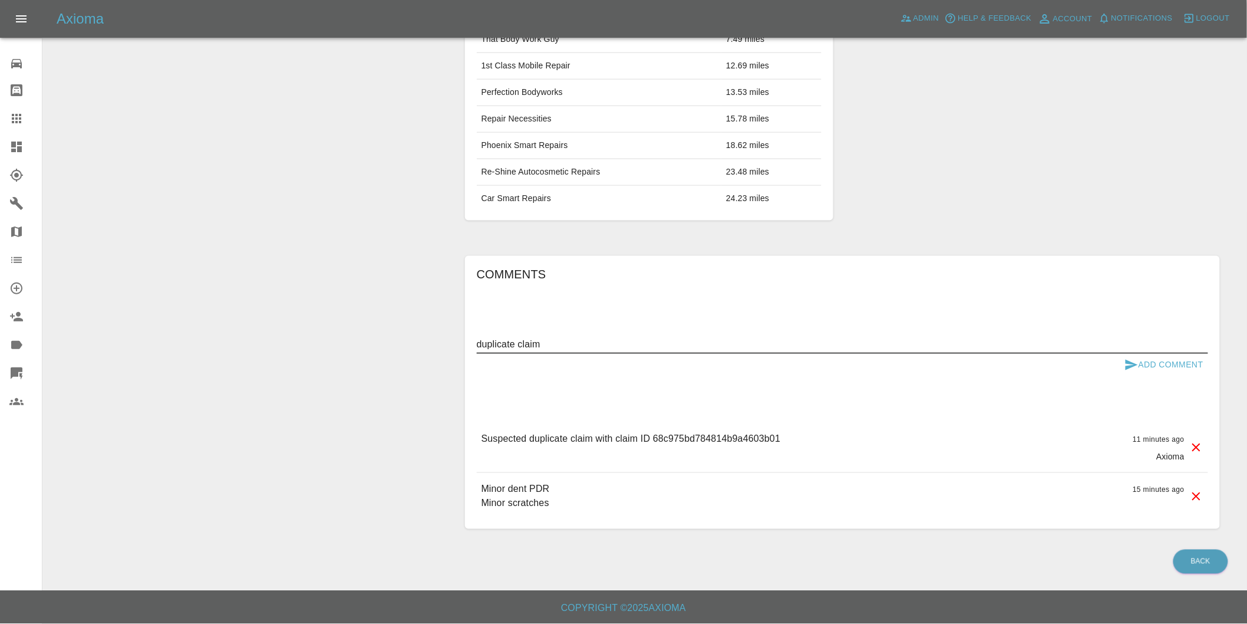
type textarea "duplicate claim"
click at [1149, 363] on button "Add Comment" at bounding box center [1164, 365] width 88 height 22
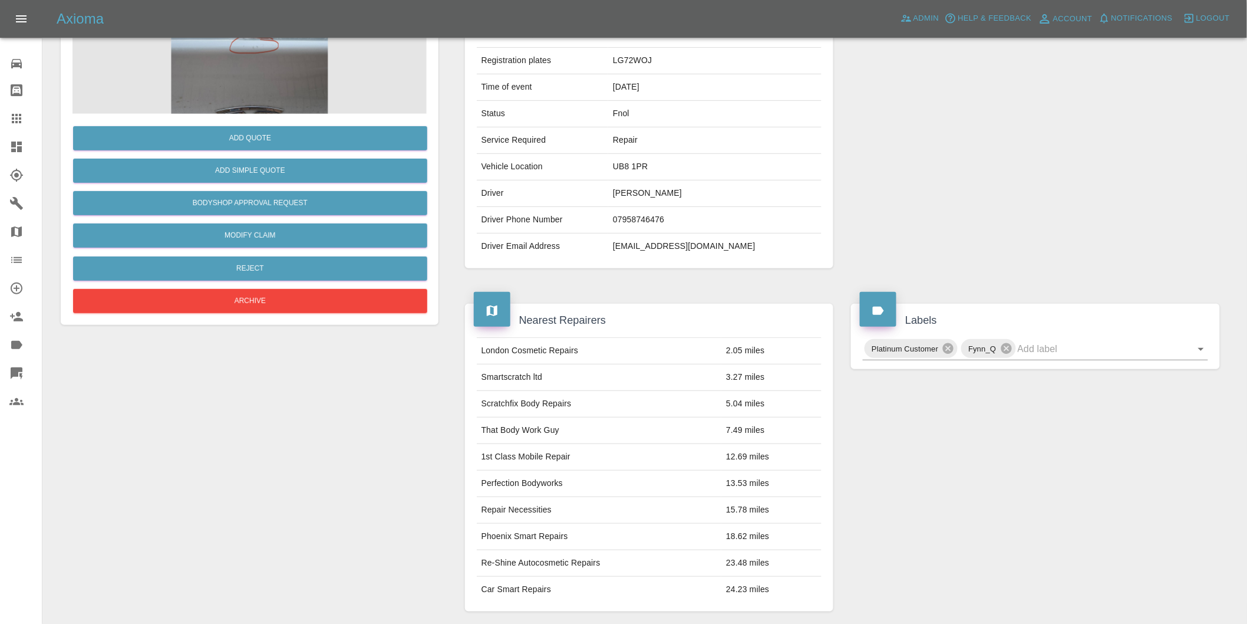
scroll to position [0, 0]
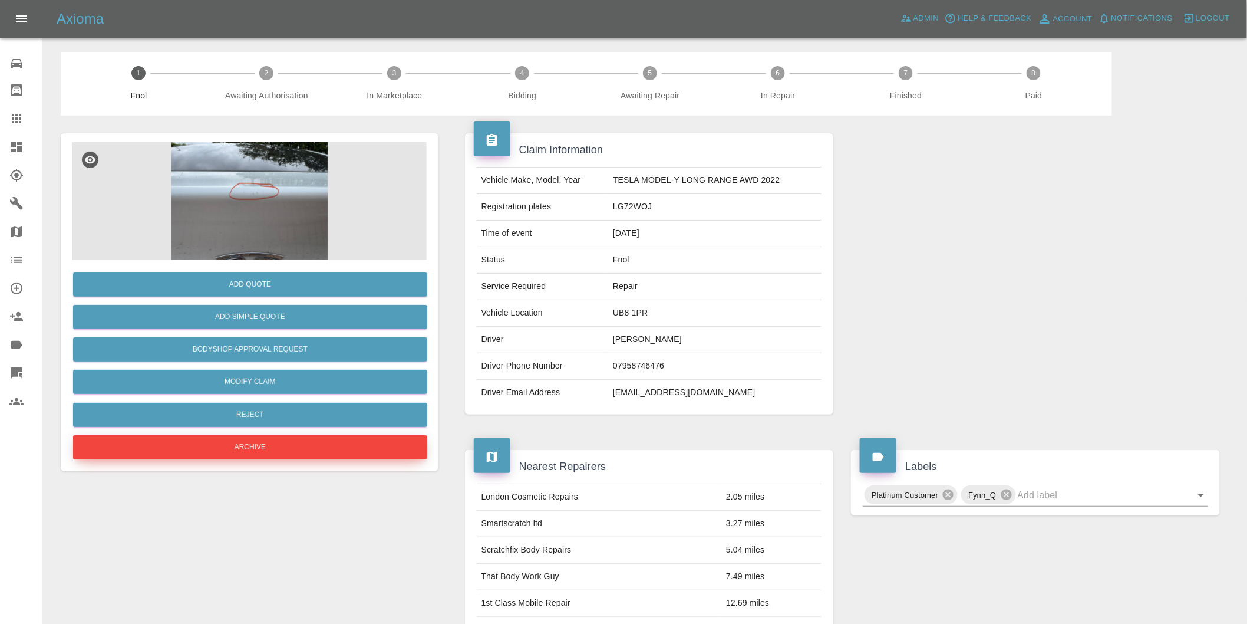
click at [256, 446] on button "Archive" at bounding box center [250, 447] width 354 height 24
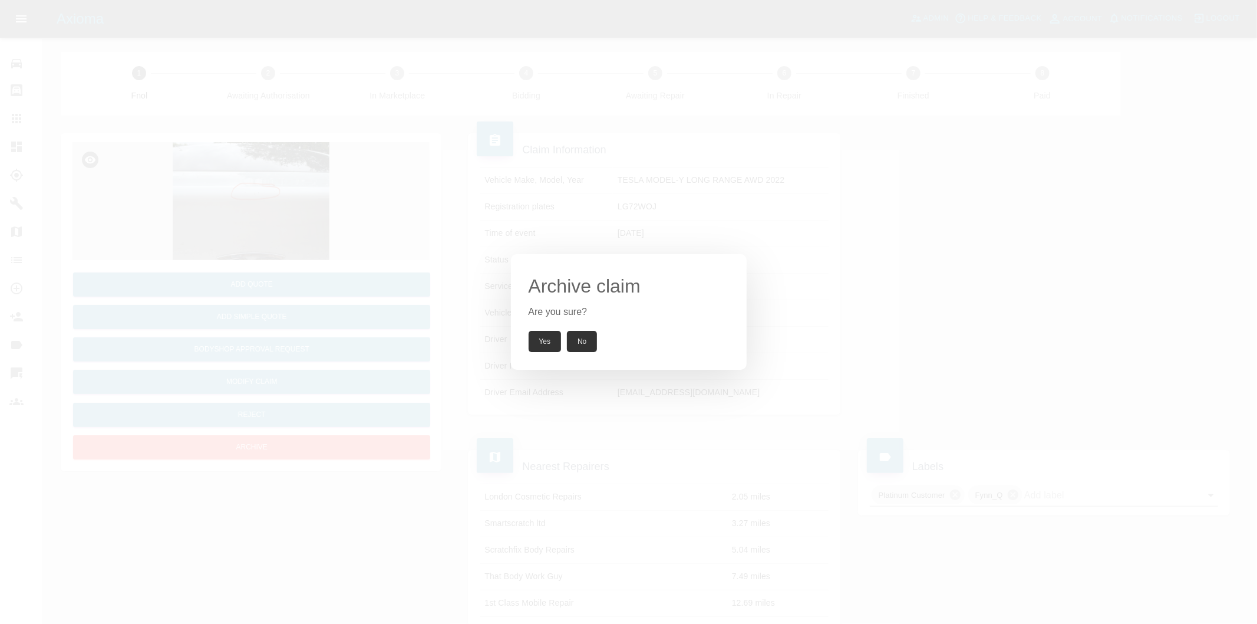
click at [539, 334] on button "Yes" at bounding box center [545, 341] width 33 height 21
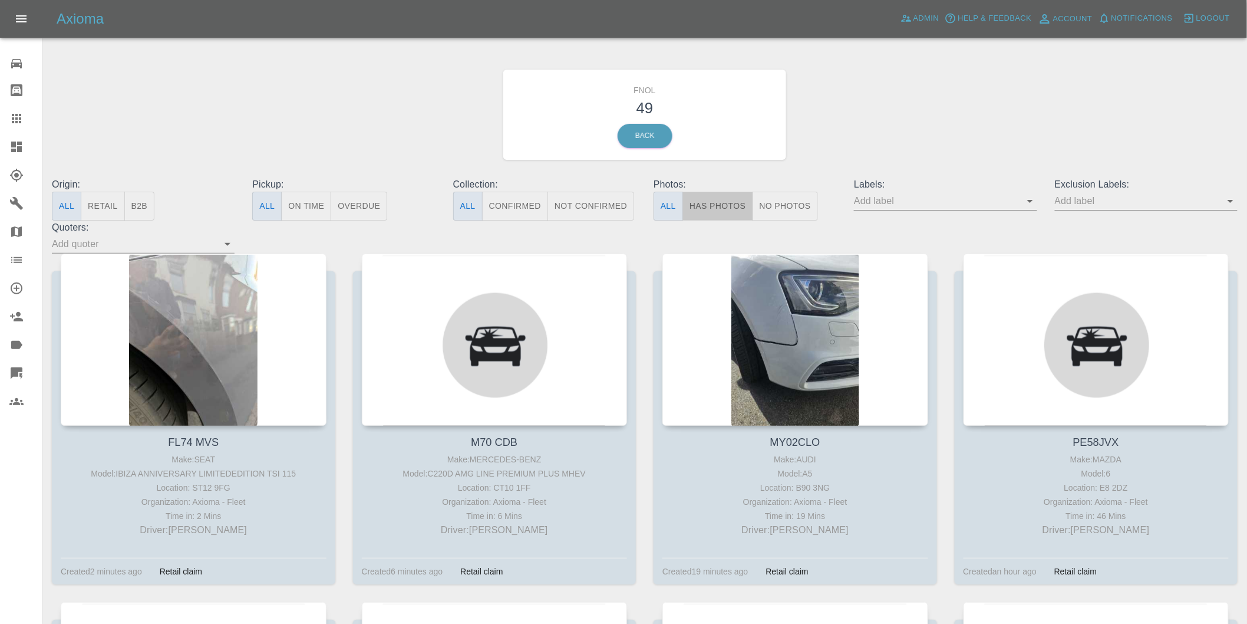
click at [709, 201] on button "Has Photos" at bounding box center [718, 206] width 71 height 29
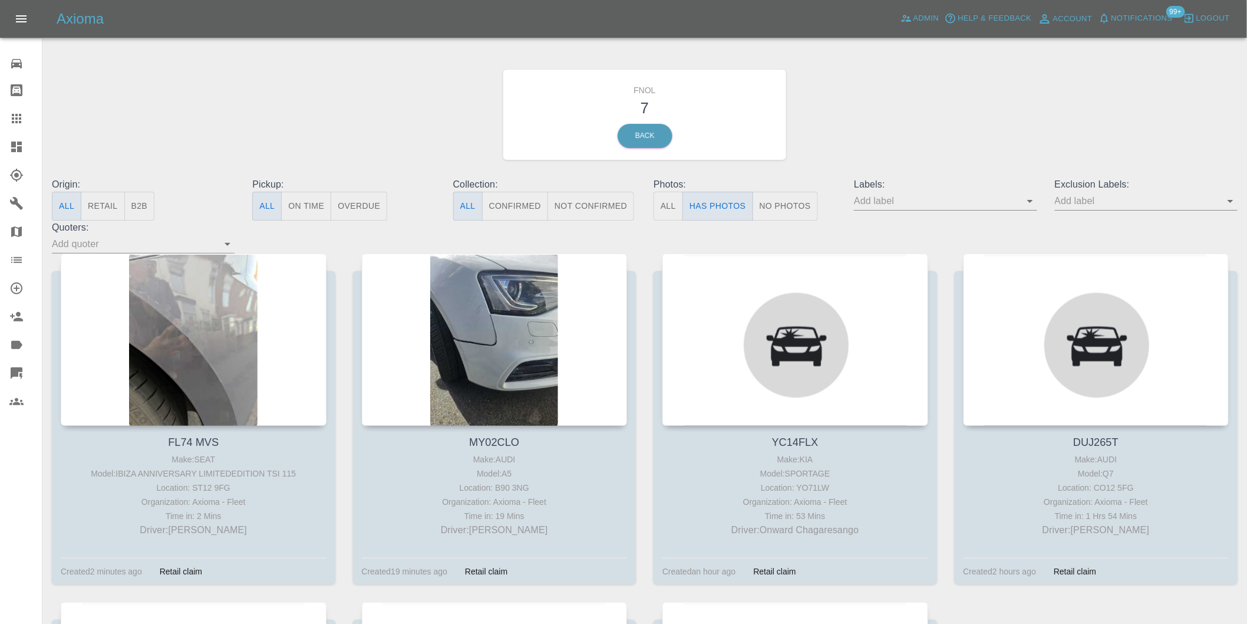
click at [1230, 197] on icon "Open" at bounding box center [1231, 201] width 14 height 14
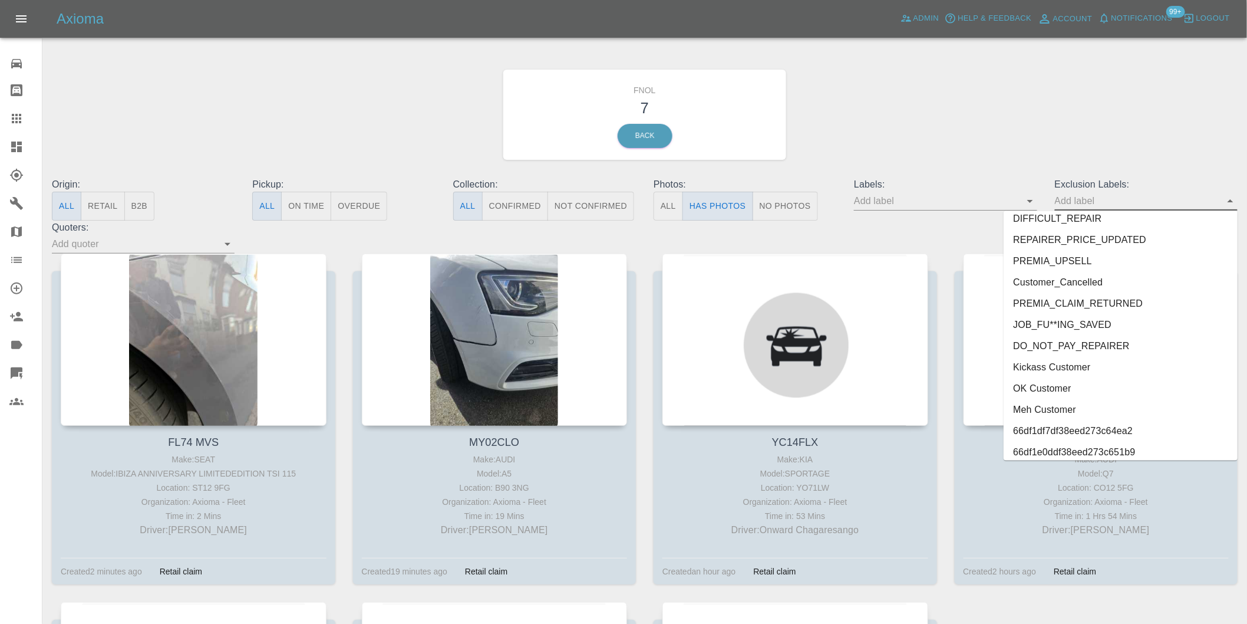
scroll to position [2539, 0]
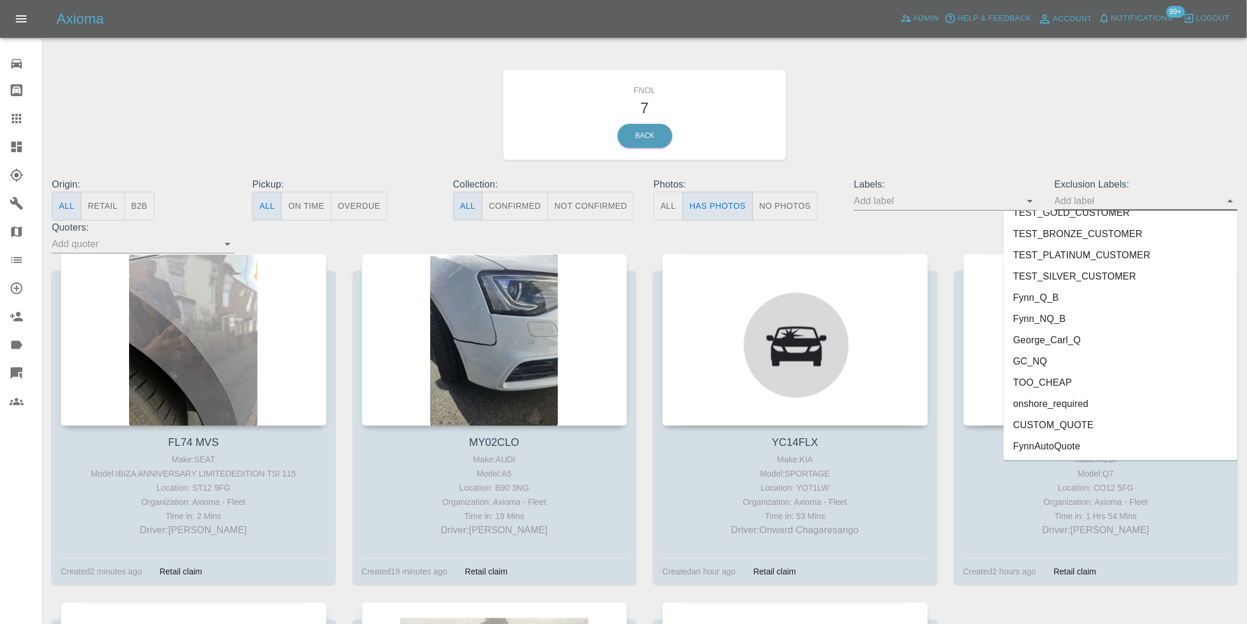
click at [1044, 397] on li "onshore_required" at bounding box center [1121, 403] width 234 height 21
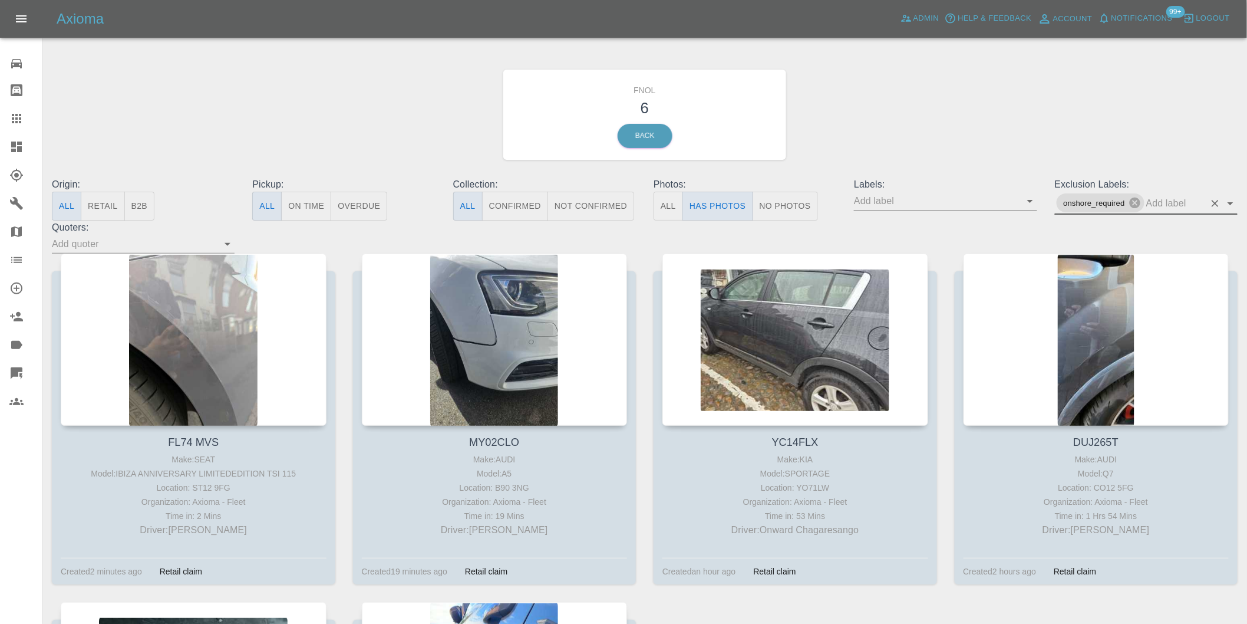
click at [1228, 203] on icon "Open" at bounding box center [1231, 203] width 14 height 14
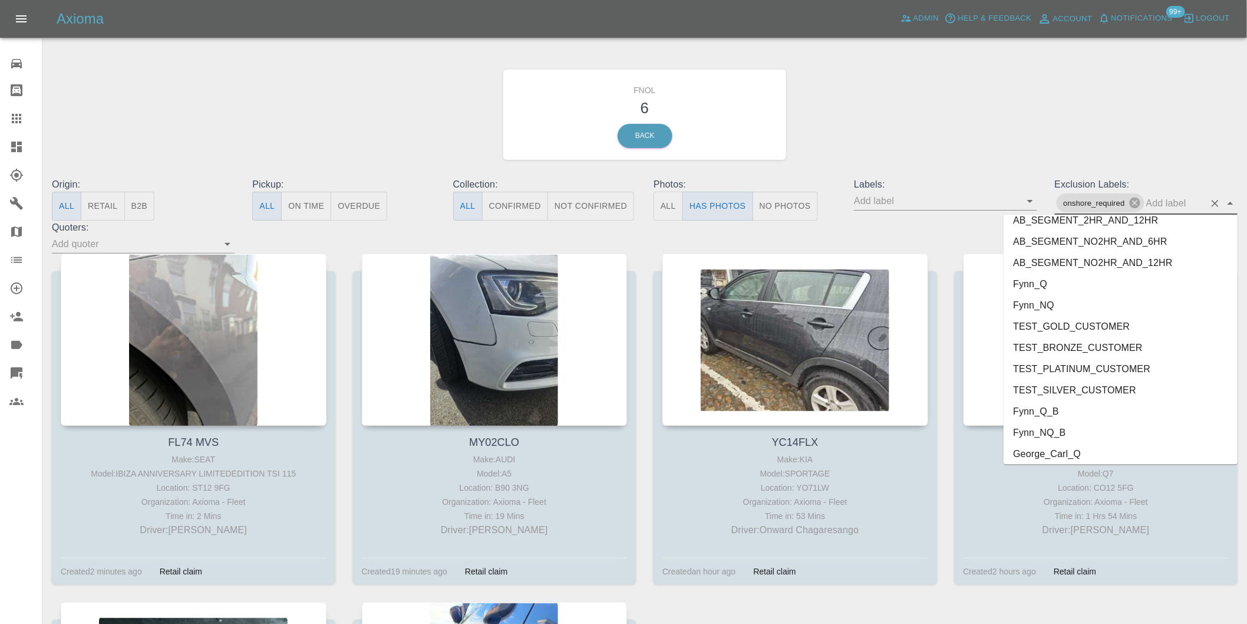
scroll to position [2517, 0]
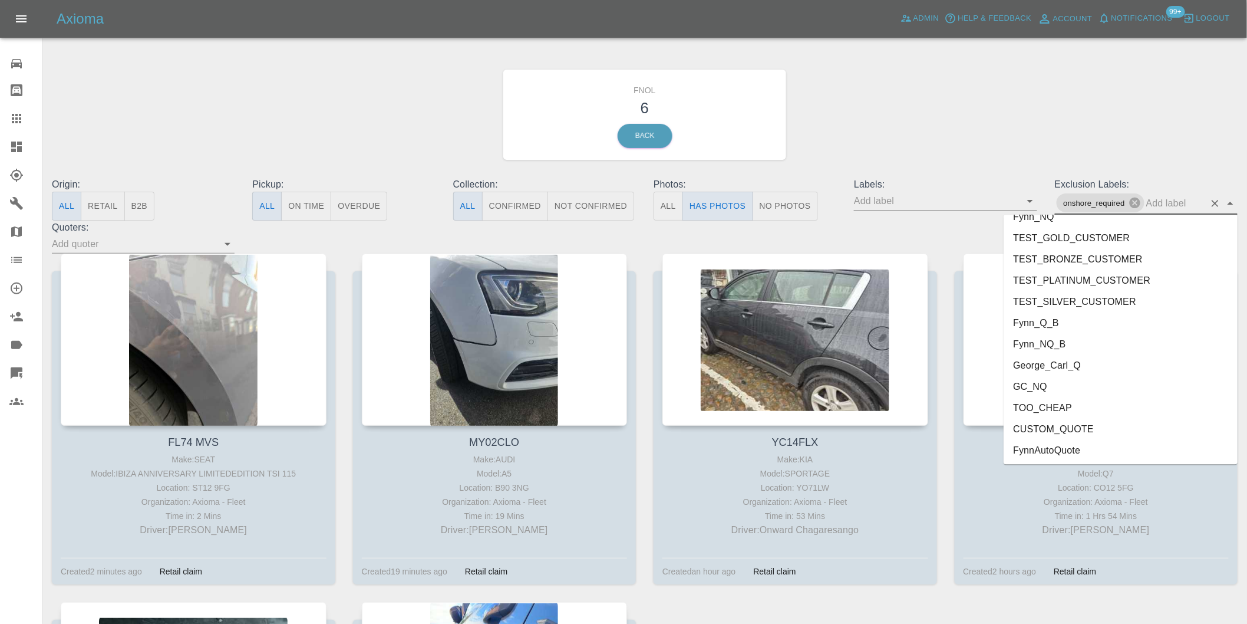
click at [1050, 363] on li "George_Carl_Q" at bounding box center [1121, 364] width 234 height 21
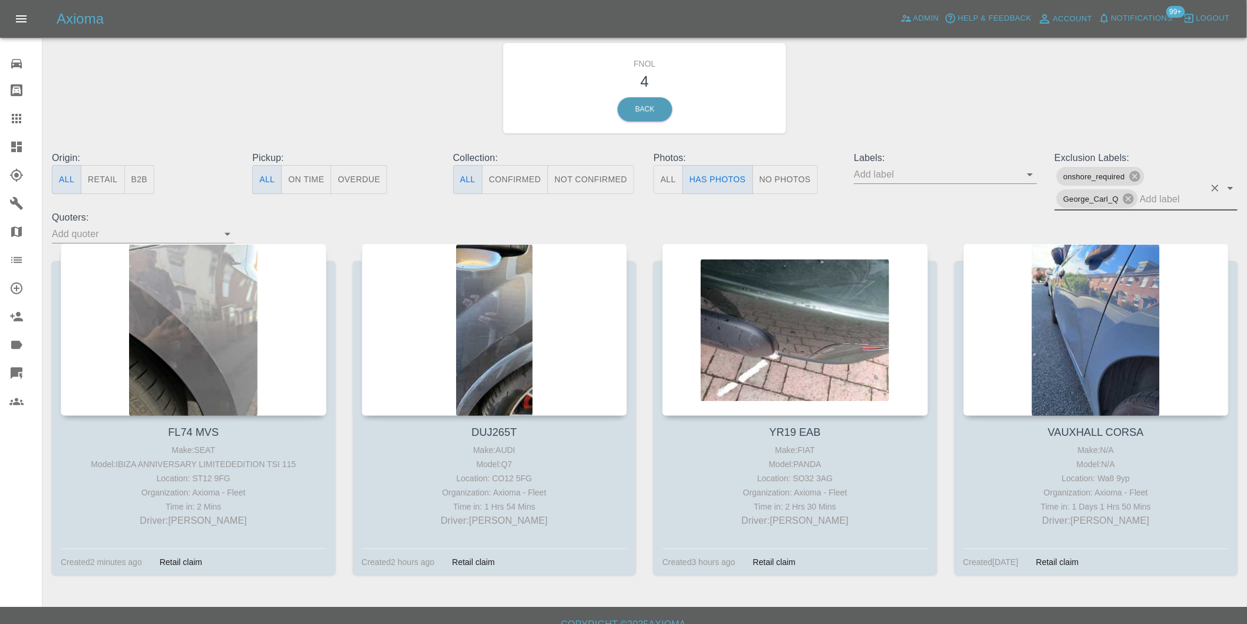
scroll to position [42, 0]
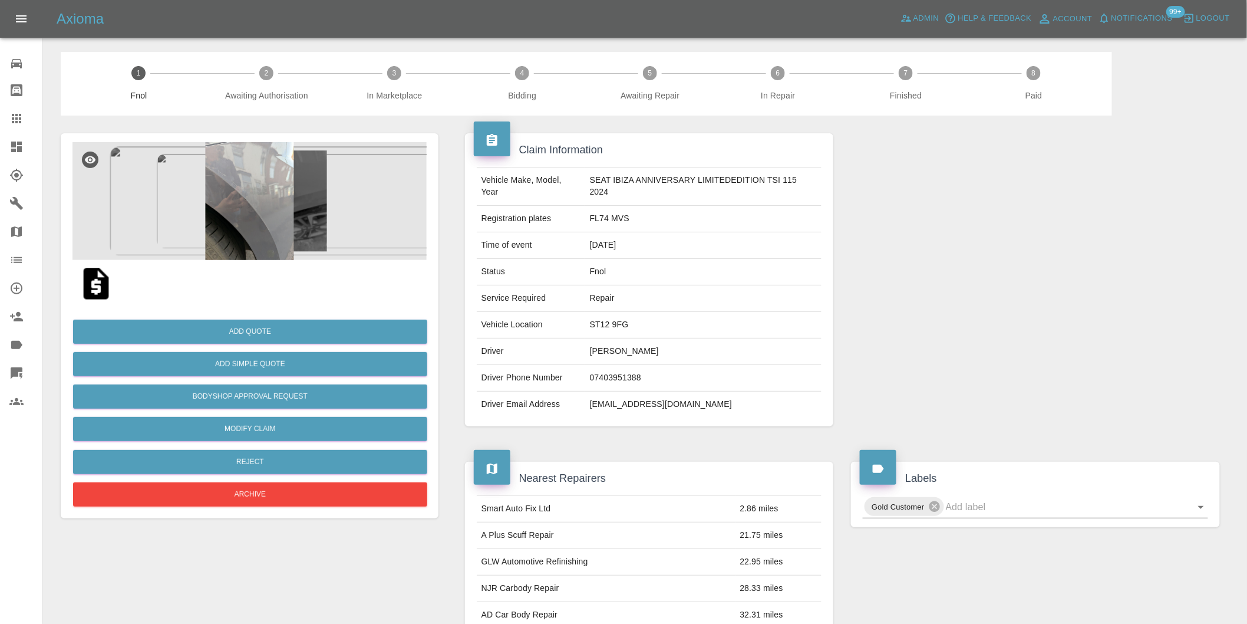
click at [250, 172] on img at bounding box center [249, 201] width 354 height 118
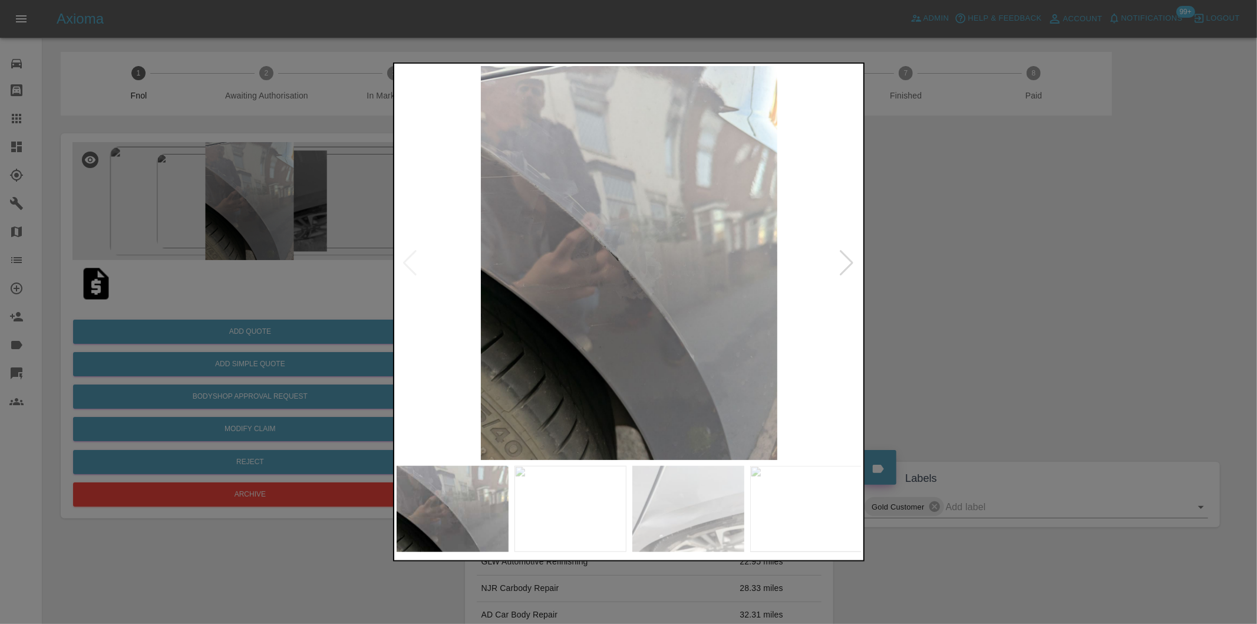
click at [852, 265] on div at bounding box center [847, 263] width 16 height 26
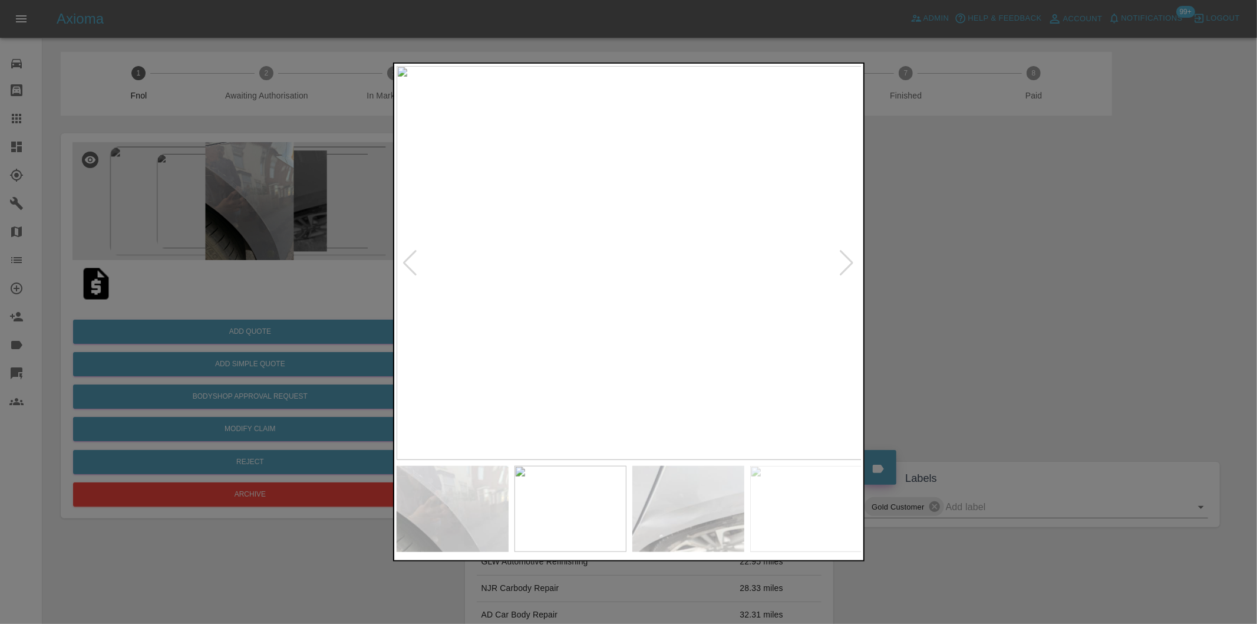
click at [855, 265] on div at bounding box center [847, 263] width 16 height 26
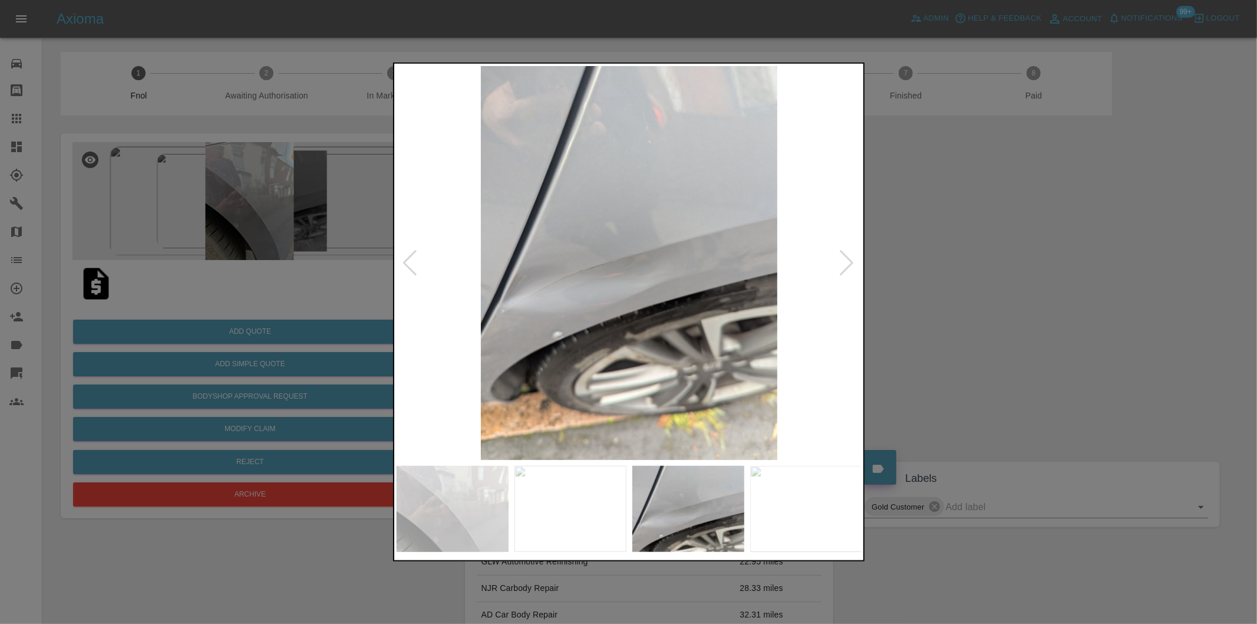
click at [855, 264] on div at bounding box center [847, 263] width 16 height 26
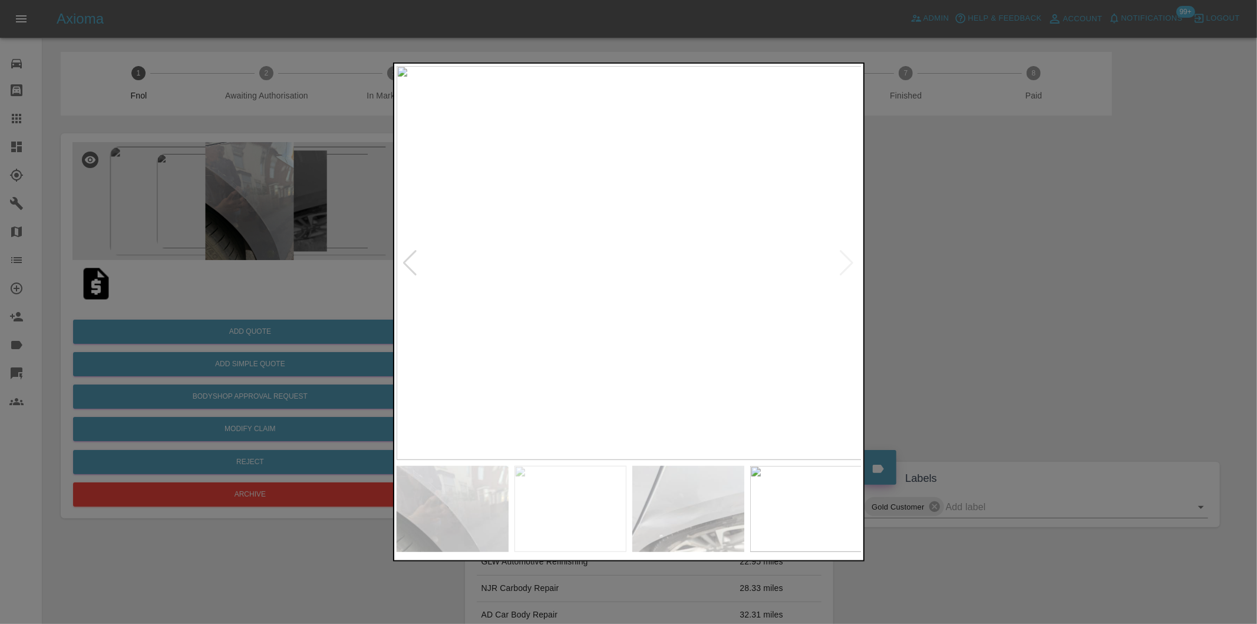
click at [855, 264] on img at bounding box center [630, 263] width 466 height 394
click at [595, 264] on img at bounding box center [630, 263] width 466 height 394
click at [939, 262] on div at bounding box center [628, 312] width 1257 height 624
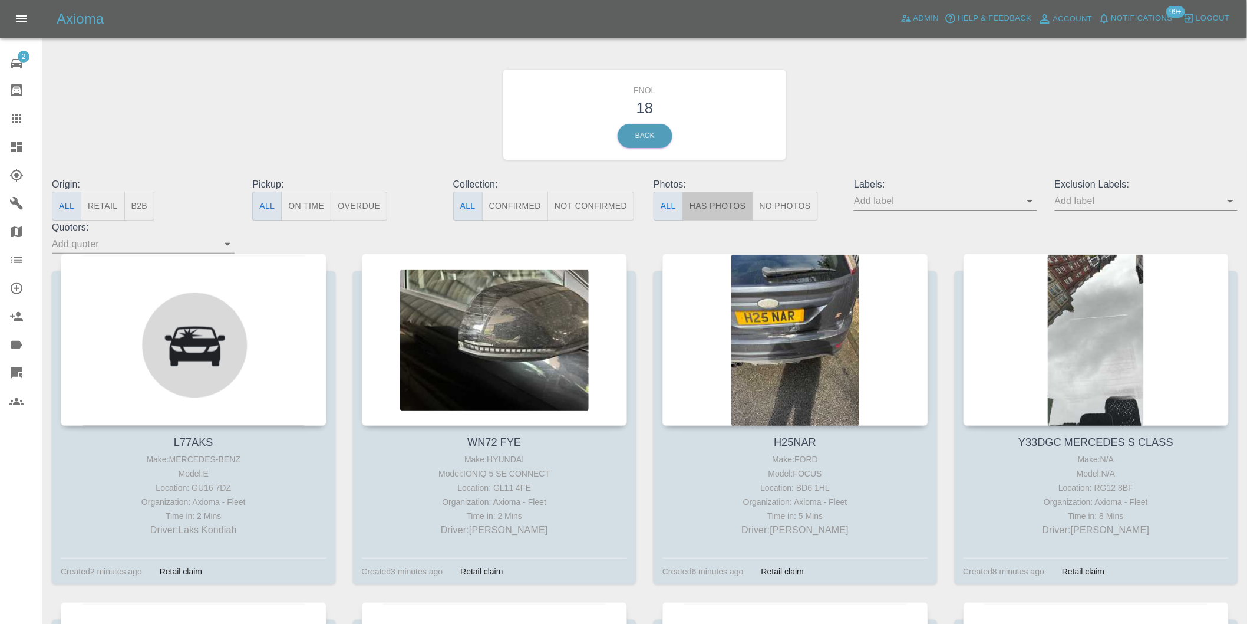
click at [712, 201] on button "Has Photos" at bounding box center [718, 206] width 71 height 29
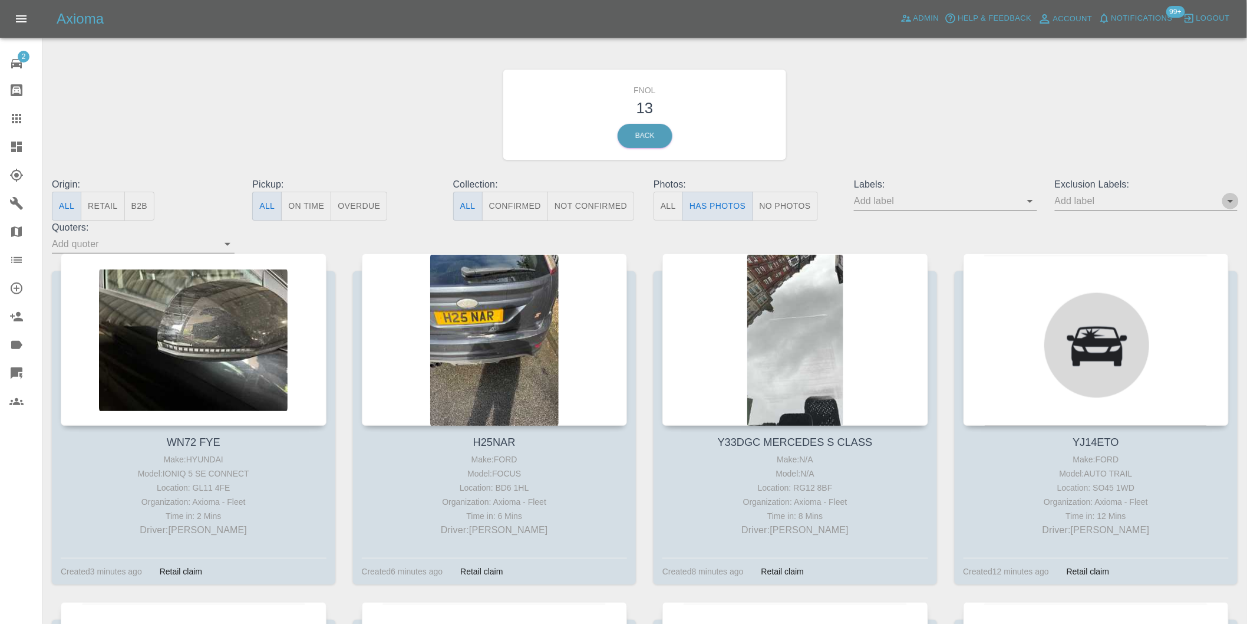
click at [1227, 203] on icon "Open" at bounding box center [1231, 201] width 14 height 14
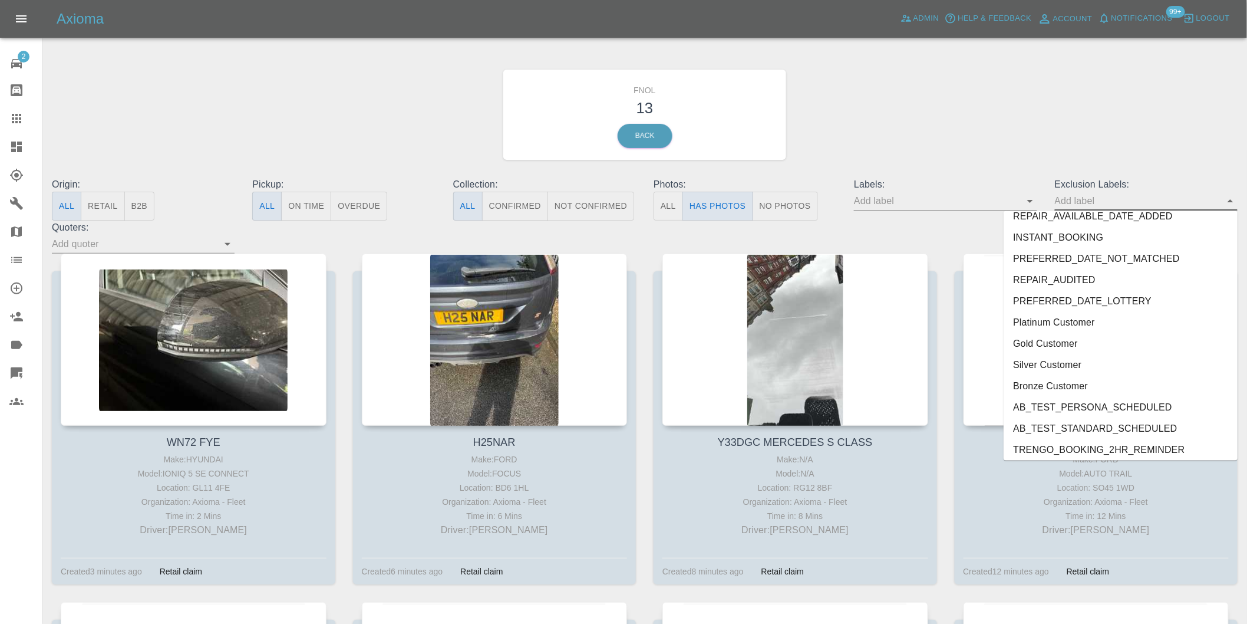
scroll to position [2539, 0]
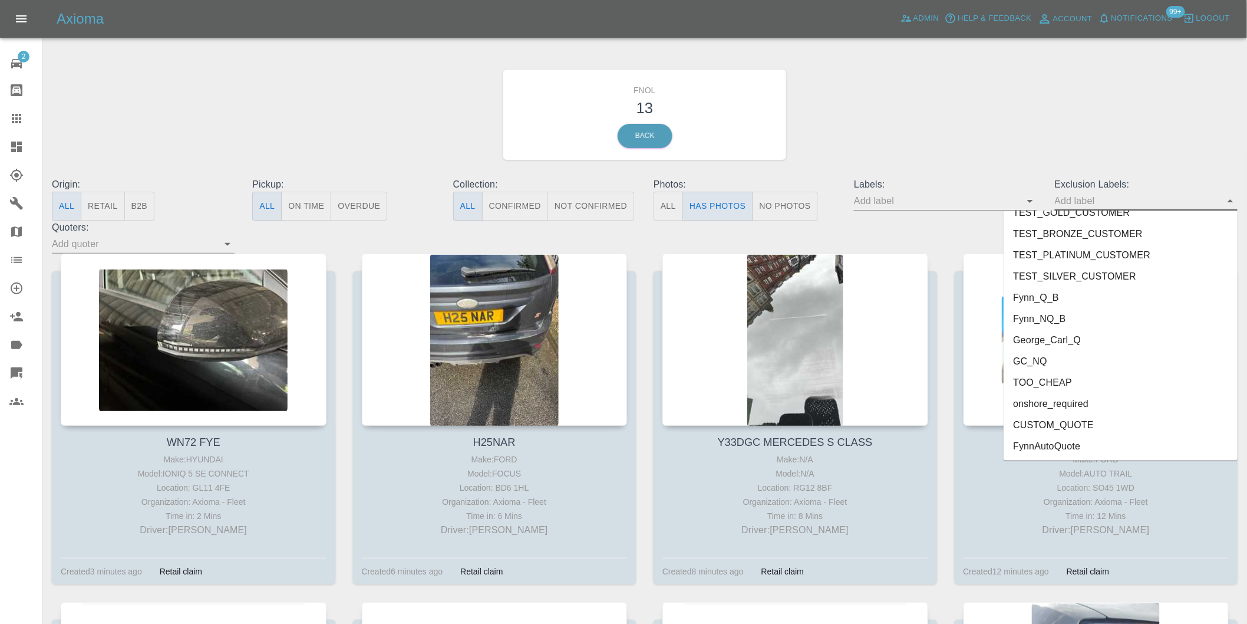
click at [1063, 401] on li "onshore_required" at bounding box center [1121, 403] width 234 height 21
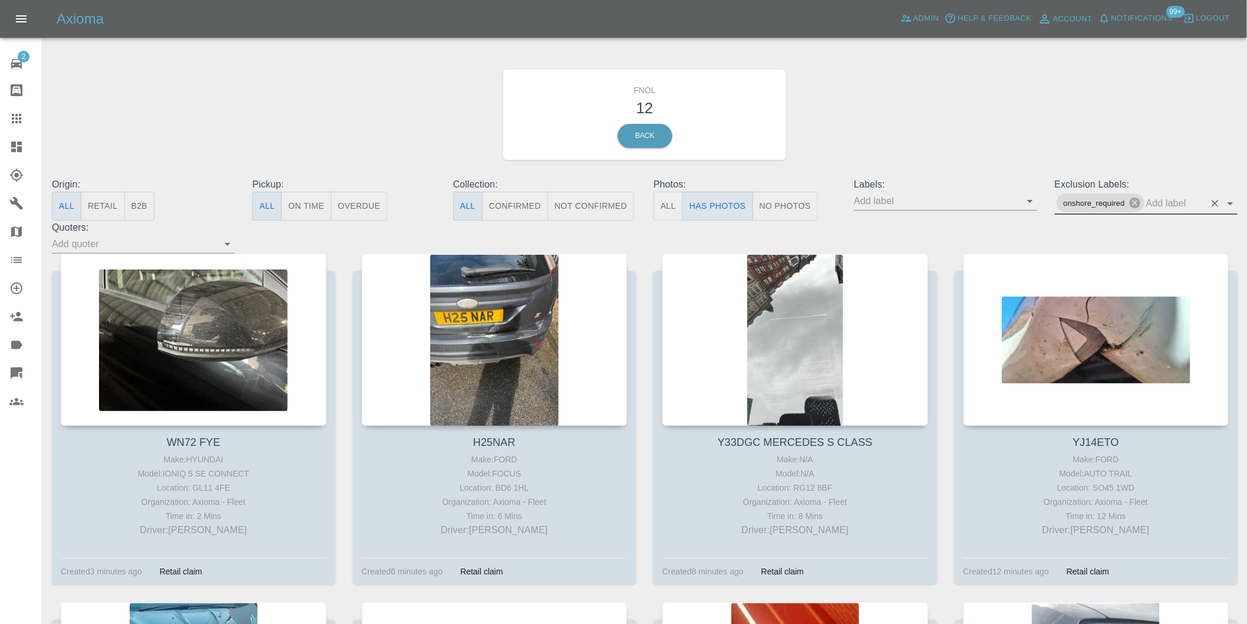
click at [1232, 199] on icon "Open" at bounding box center [1231, 203] width 14 height 14
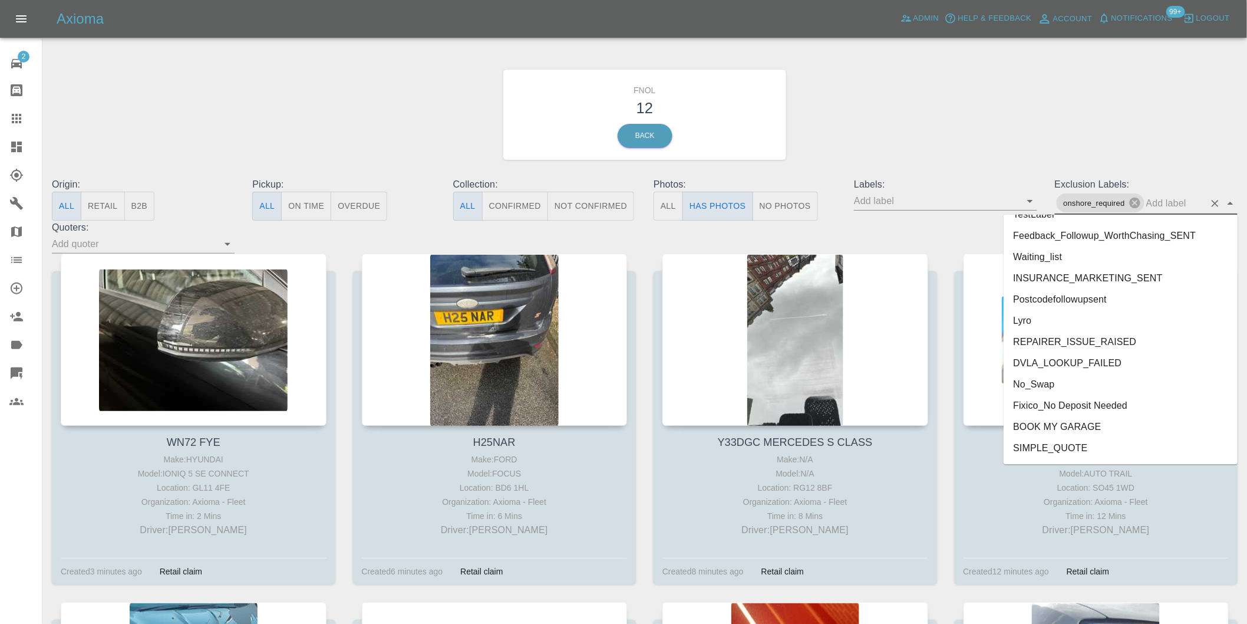
scroll to position [2517, 0]
click at [1053, 362] on li "George_Carl_Q" at bounding box center [1121, 364] width 234 height 21
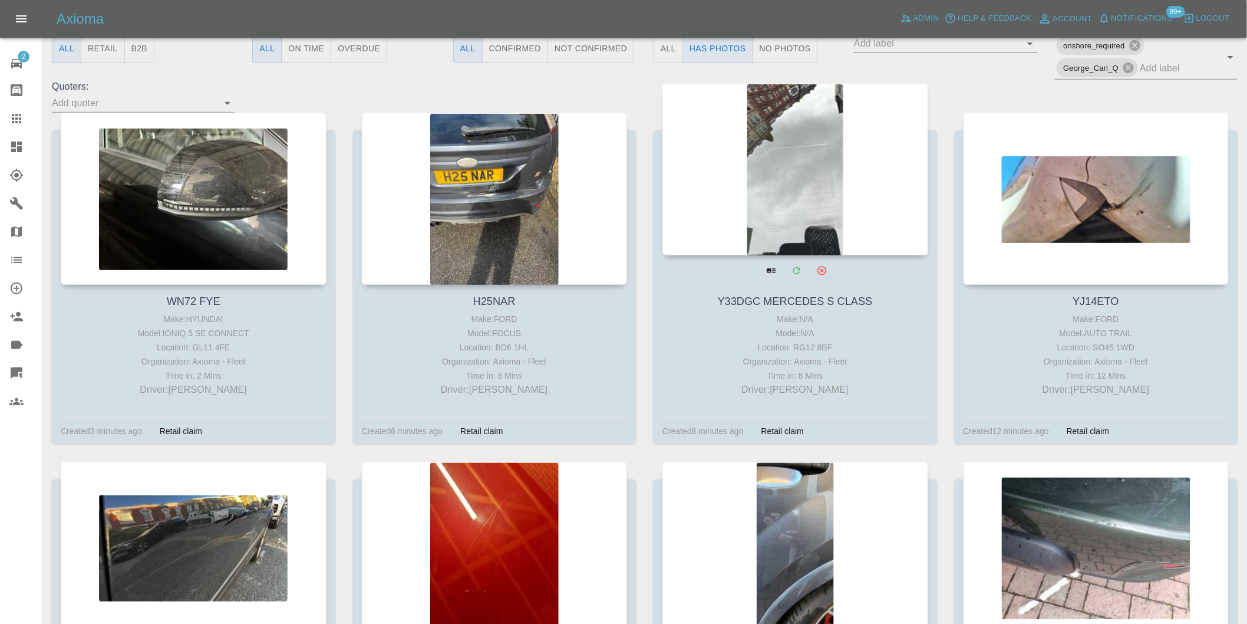
scroll to position [131, 0]
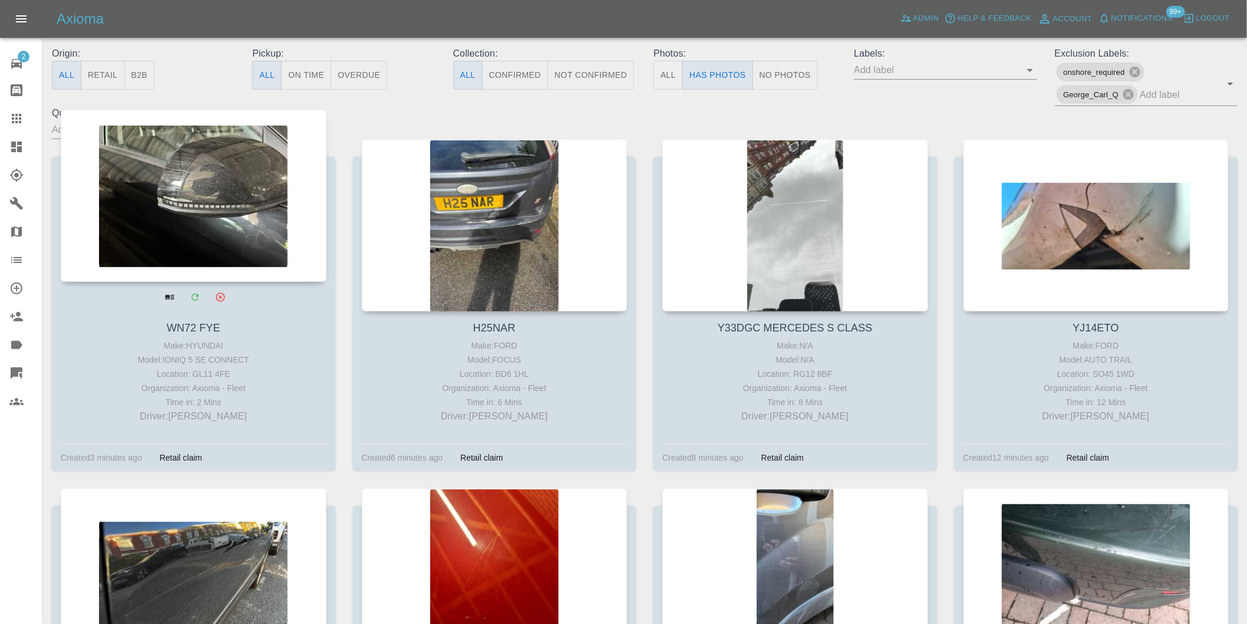
click at [248, 192] on div at bounding box center [194, 196] width 266 height 172
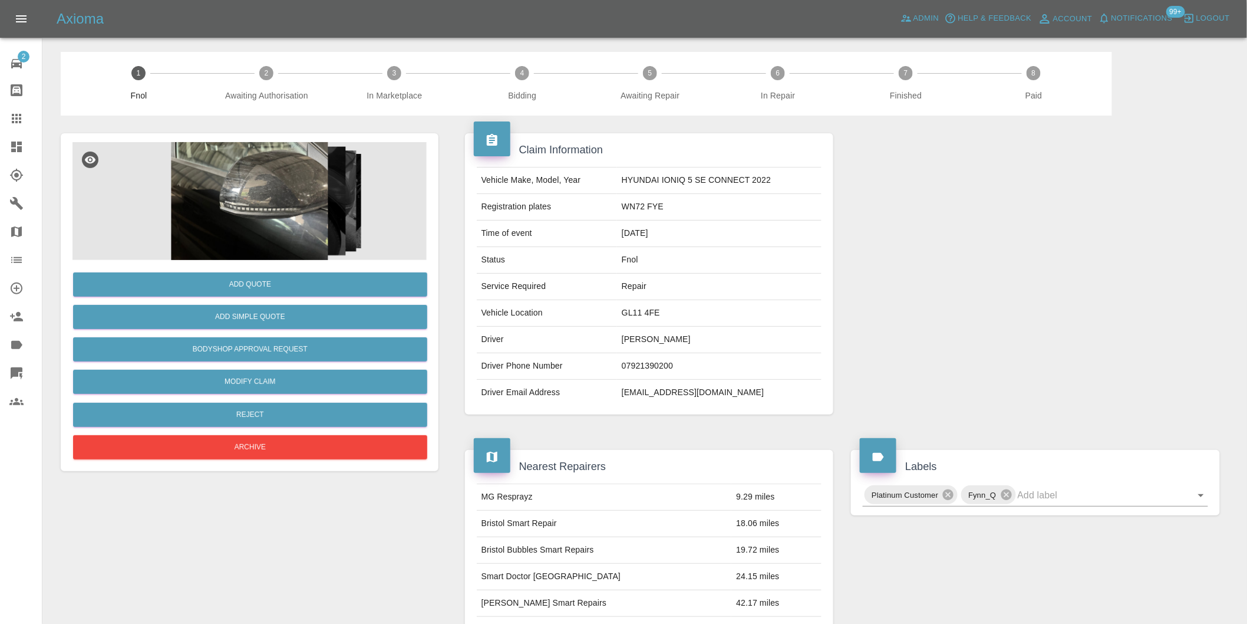
drag, startPoint x: 24, startPoint y: 150, endPoint x: 587, endPoint y: 9, distance: 580.9
click at [24, 149] on div at bounding box center [25, 147] width 33 height 14
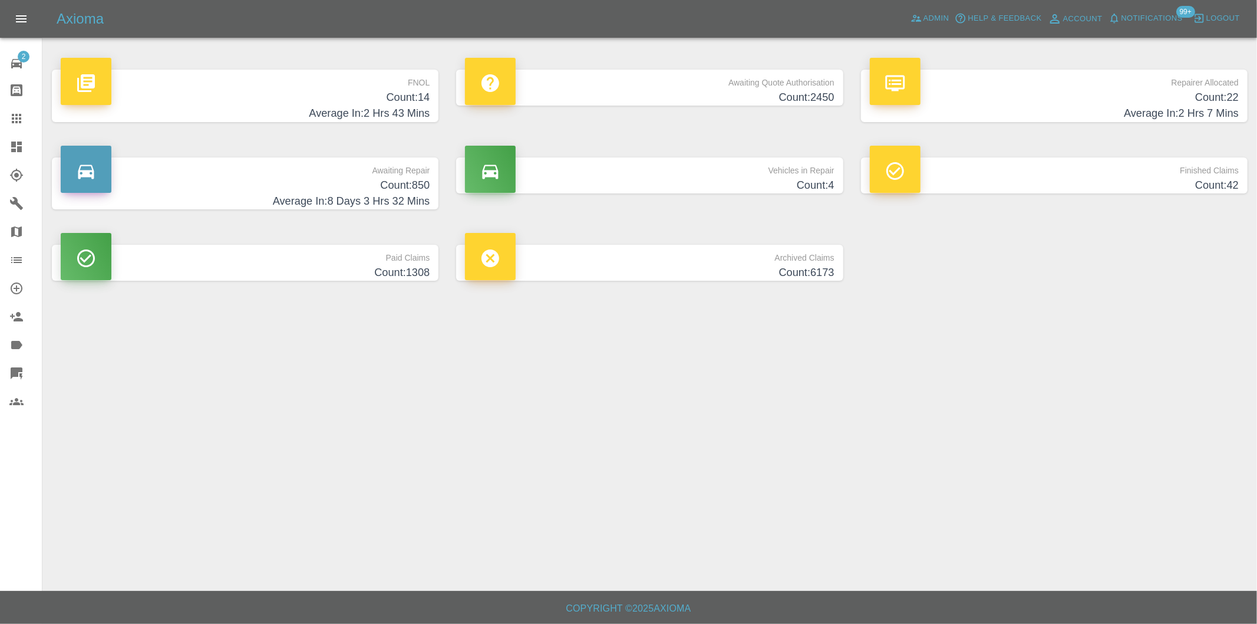
click at [423, 98] on h4 "Count: 14" at bounding box center [245, 98] width 369 height 16
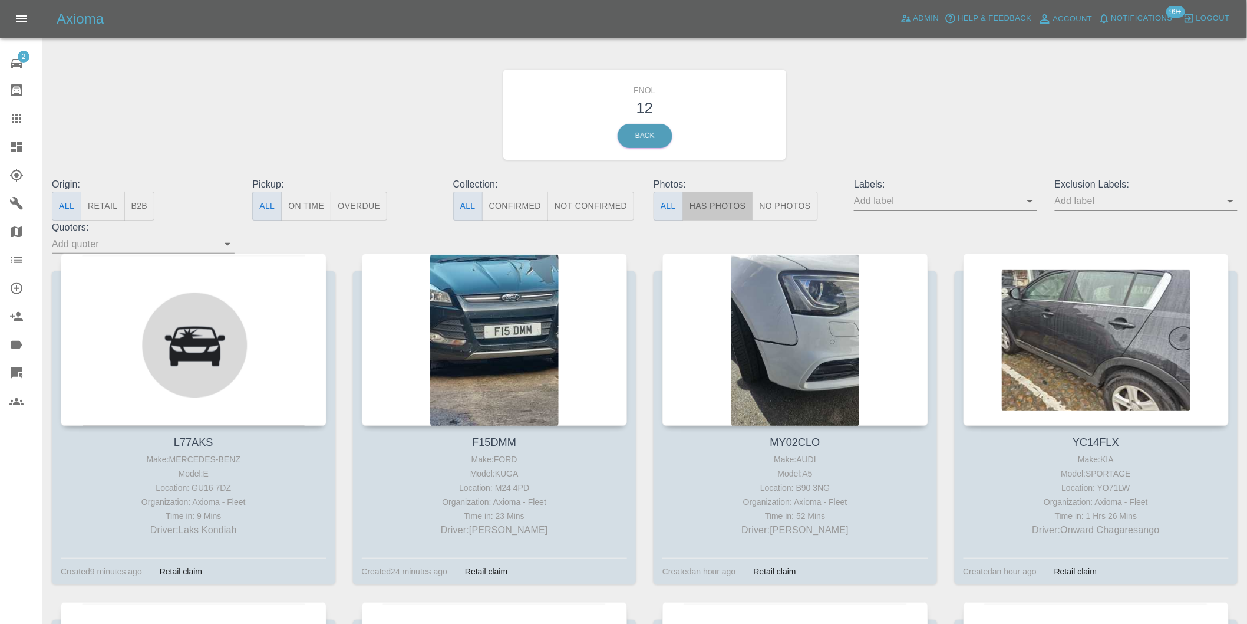
click at [721, 203] on button "Has Photos" at bounding box center [718, 206] width 71 height 29
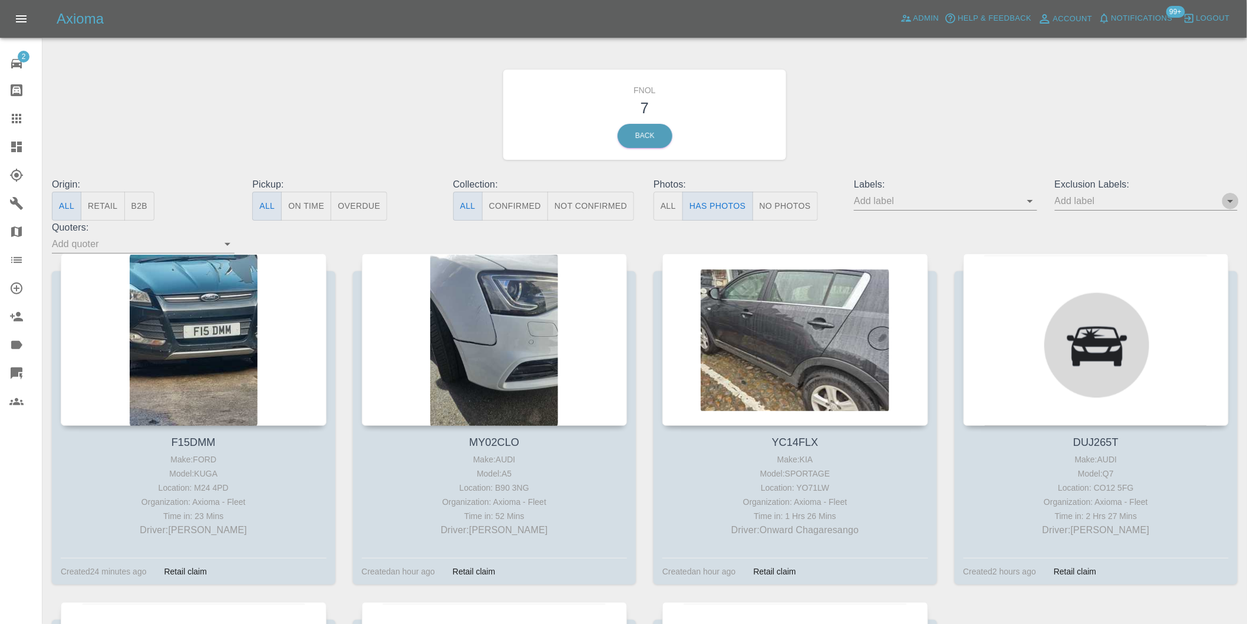
click at [1228, 203] on icon "Open" at bounding box center [1231, 201] width 14 height 14
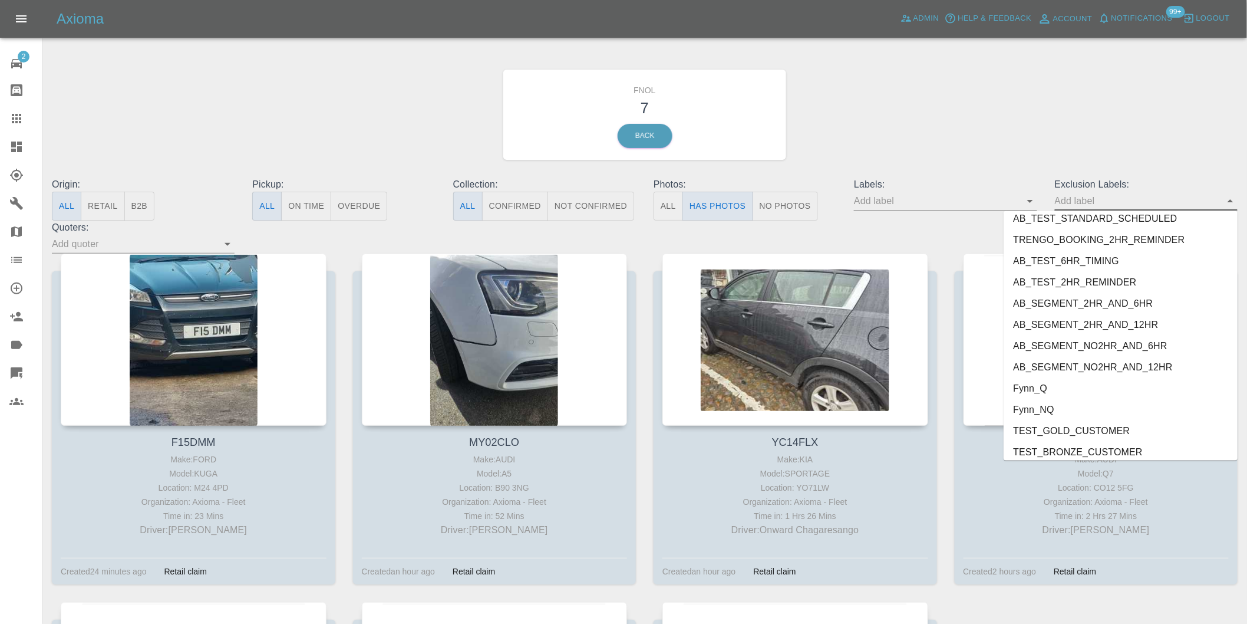
scroll to position [2539, 0]
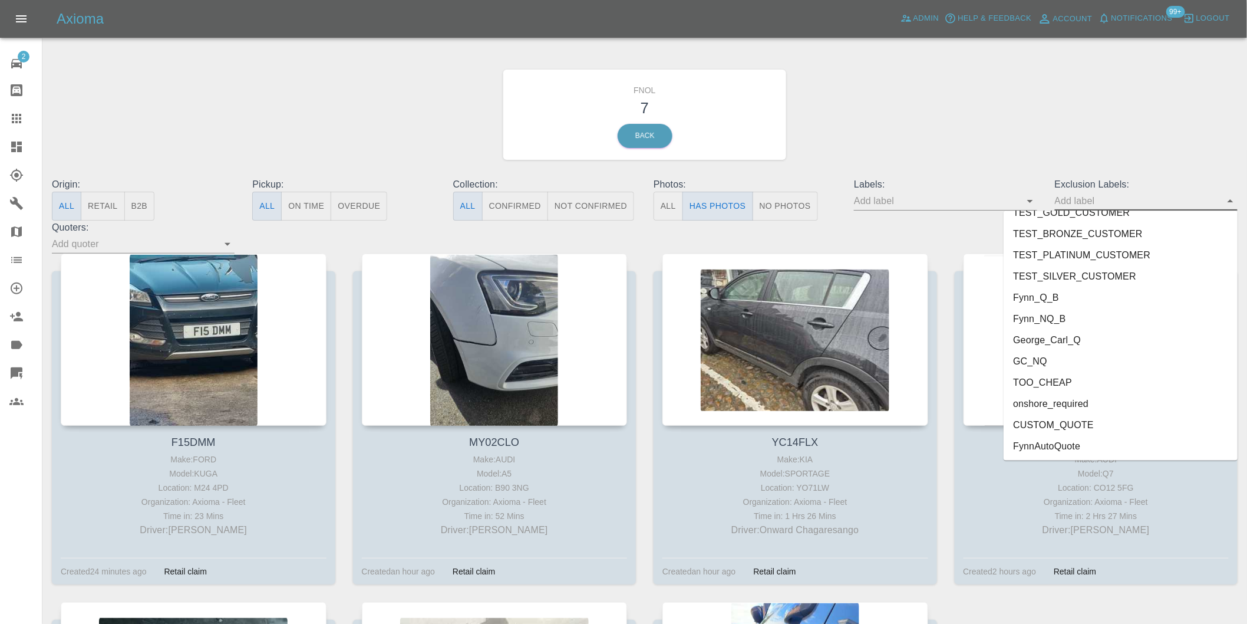
click at [1106, 394] on li "onshore_required" at bounding box center [1121, 403] width 234 height 21
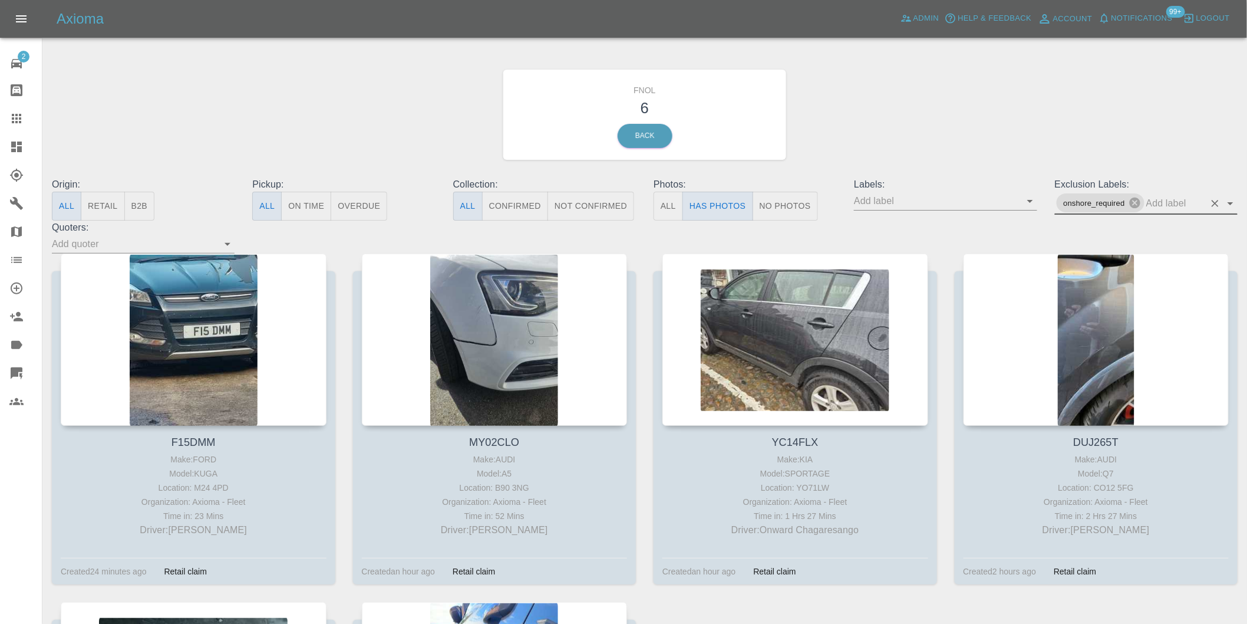
click at [1232, 205] on icon "Open" at bounding box center [1231, 203] width 14 height 14
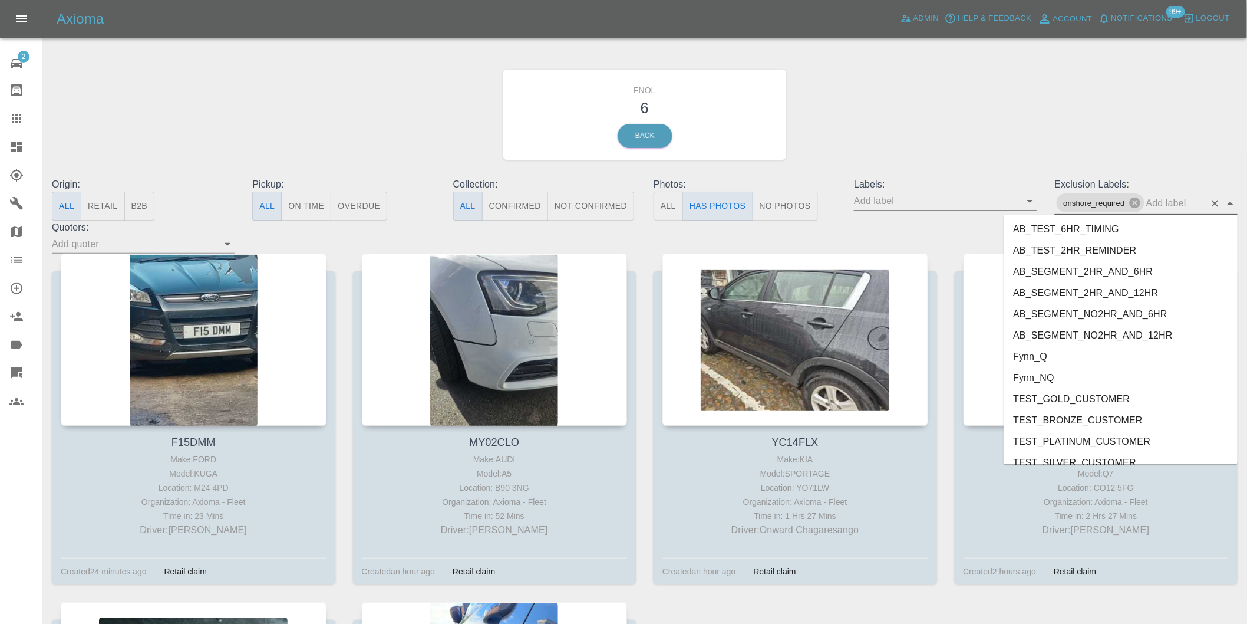
scroll to position [2517, 0]
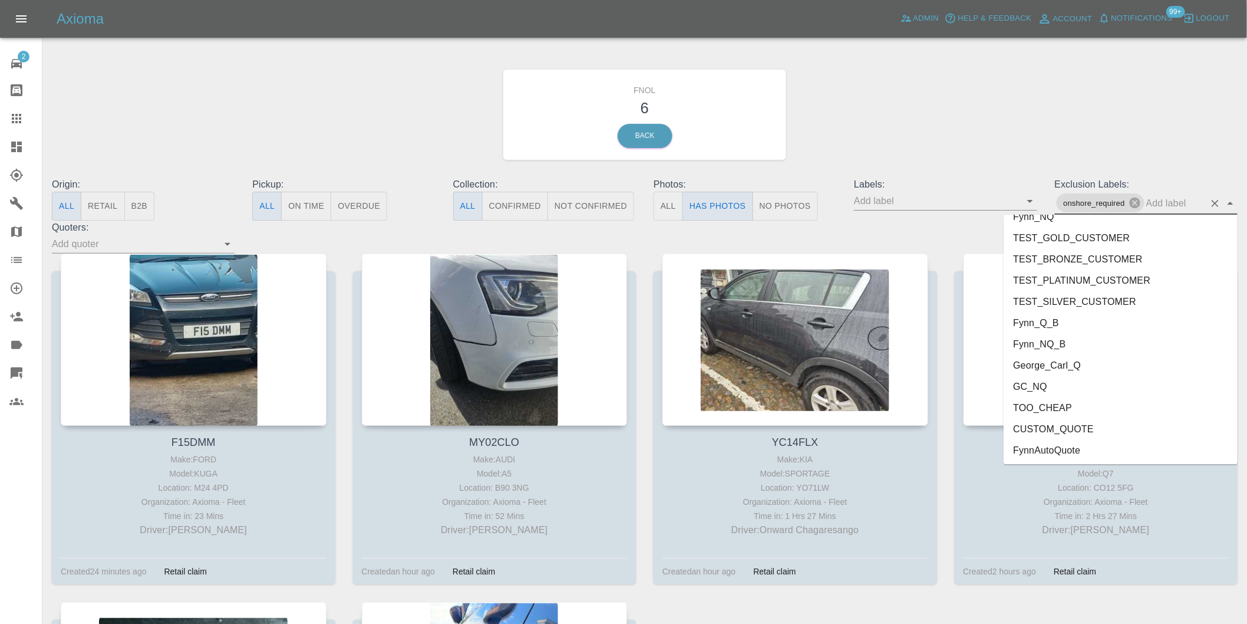
click at [1056, 370] on li "George_Carl_Q" at bounding box center [1121, 364] width 234 height 21
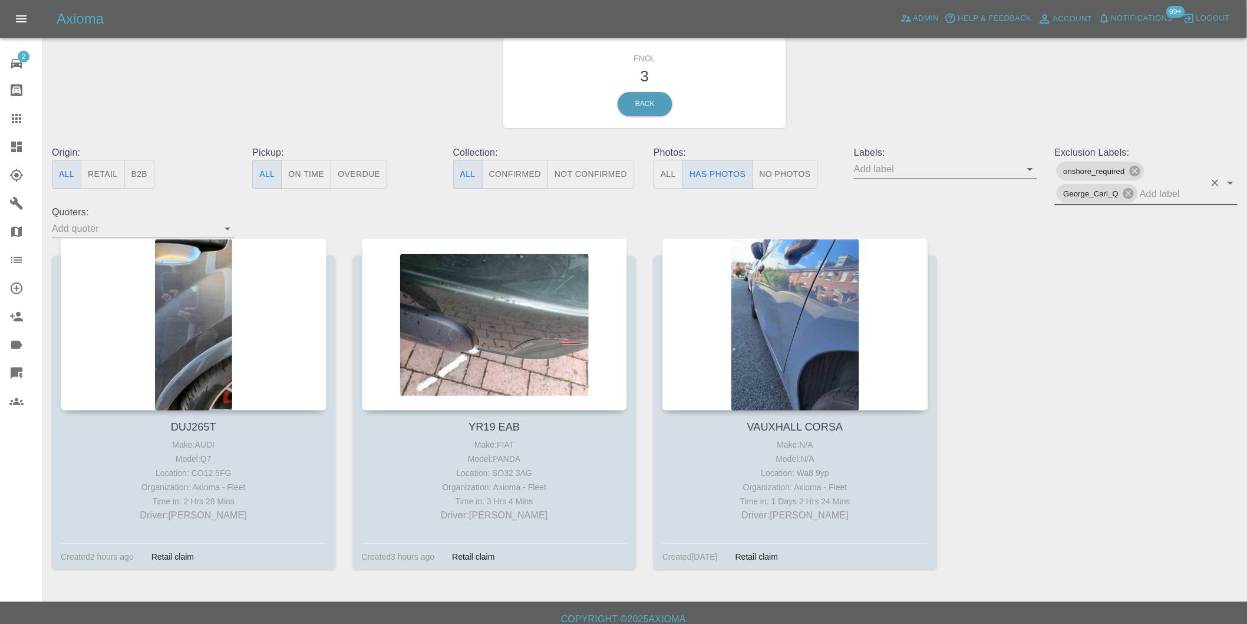
scroll to position [42, 0]
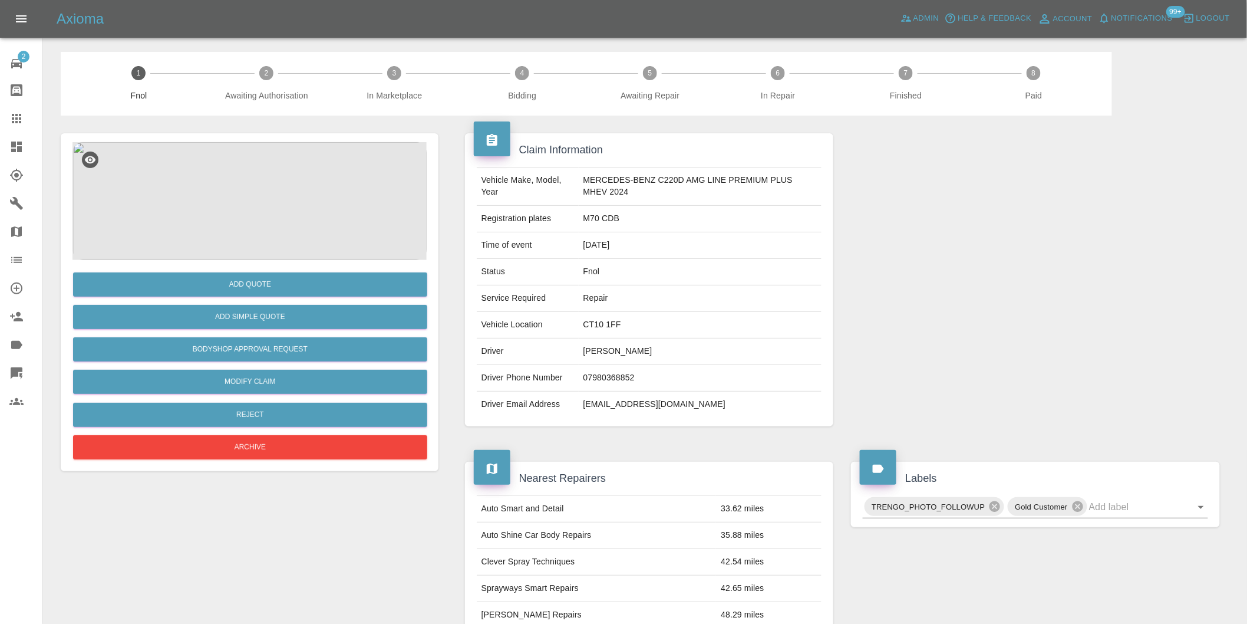
click at [248, 176] on img at bounding box center [249, 201] width 354 height 118
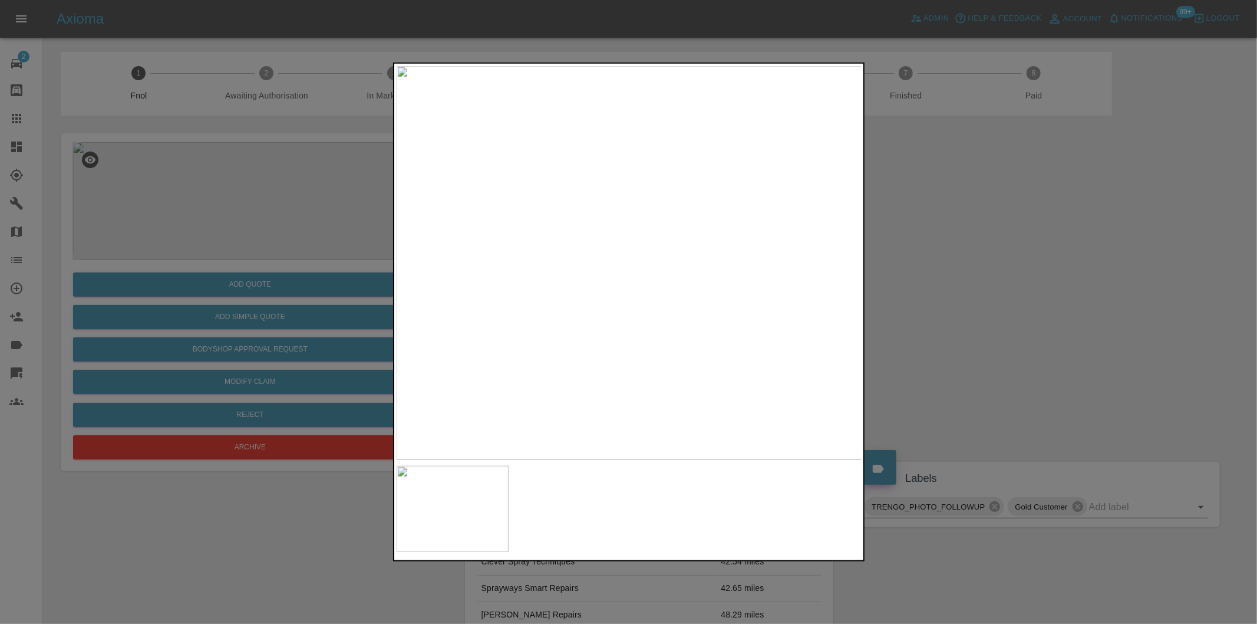
click at [998, 275] on div at bounding box center [628, 312] width 1257 height 624
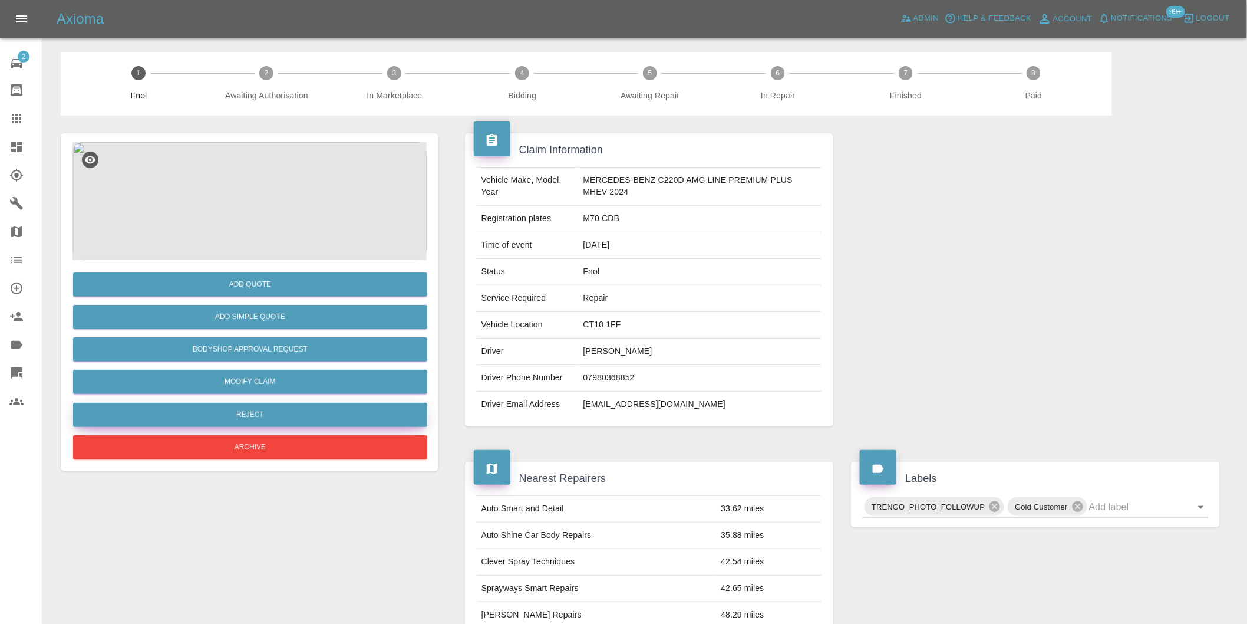
click at [296, 410] on button "Reject" at bounding box center [250, 415] width 354 height 24
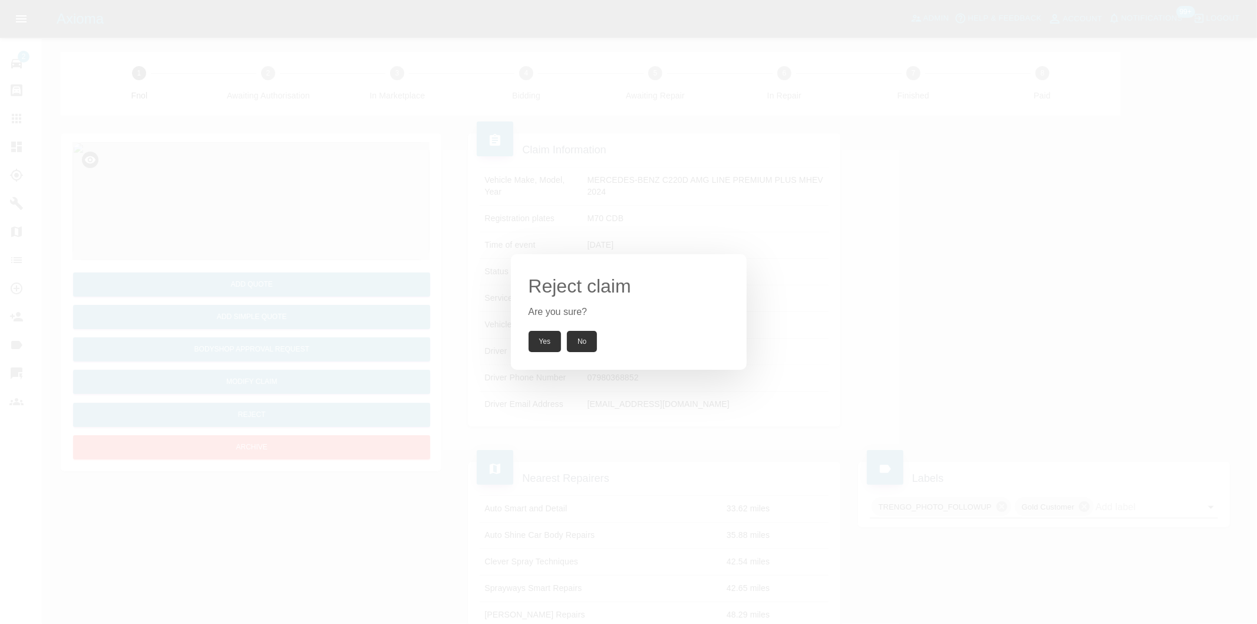
click at [546, 342] on button "Yes" at bounding box center [545, 341] width 33 height 21
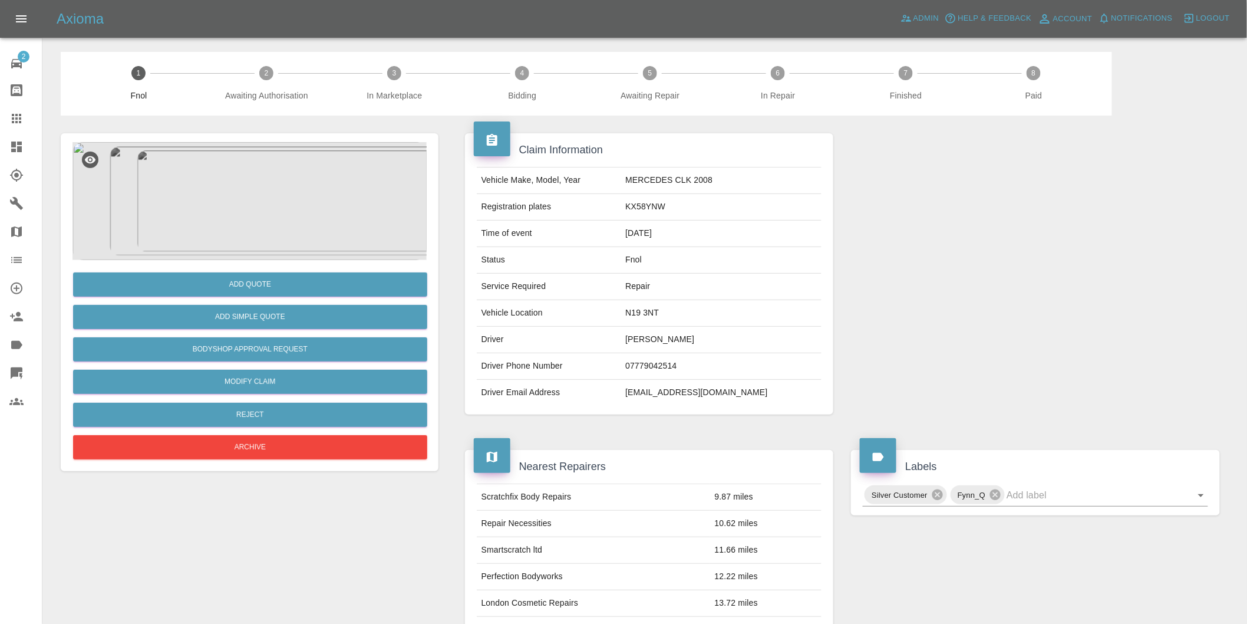
click at [236, 190] on img at bounding box center [249, 201] width 354 height 118
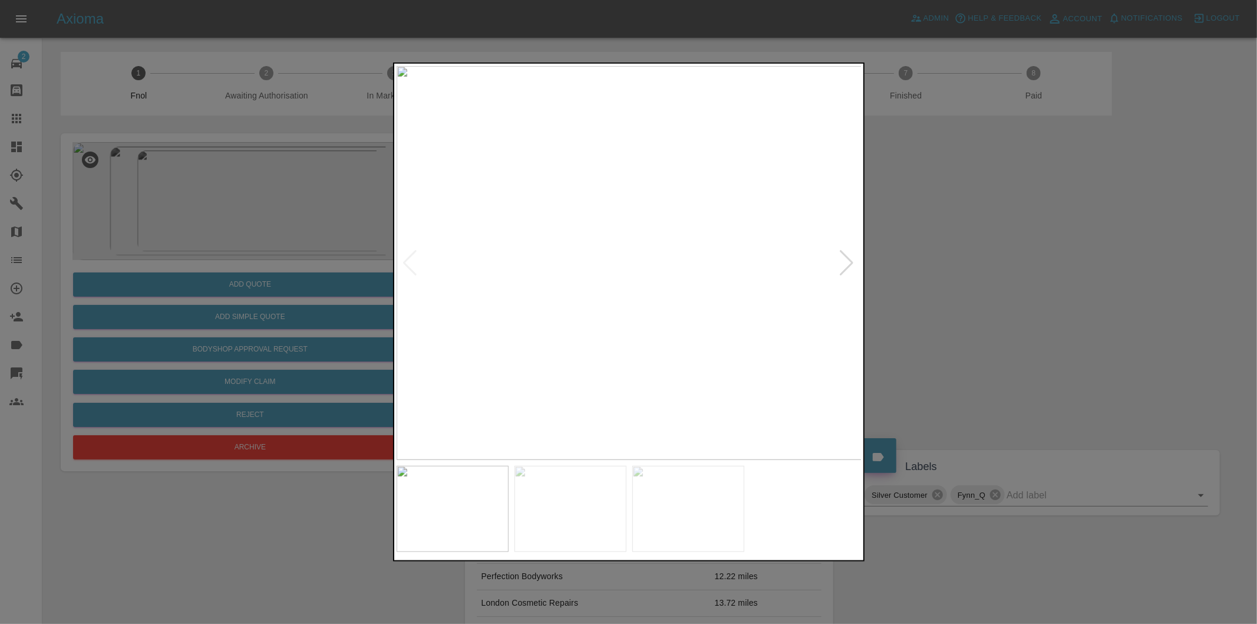
click at [848, 262] on div at bounding box center [847, 263] width 16 height 26
click at [848, 262] on img at bounding box center [630, 263] width 466 height 394
click at [410, 259] on div at bounding box center [411, 263] width 16 height 26
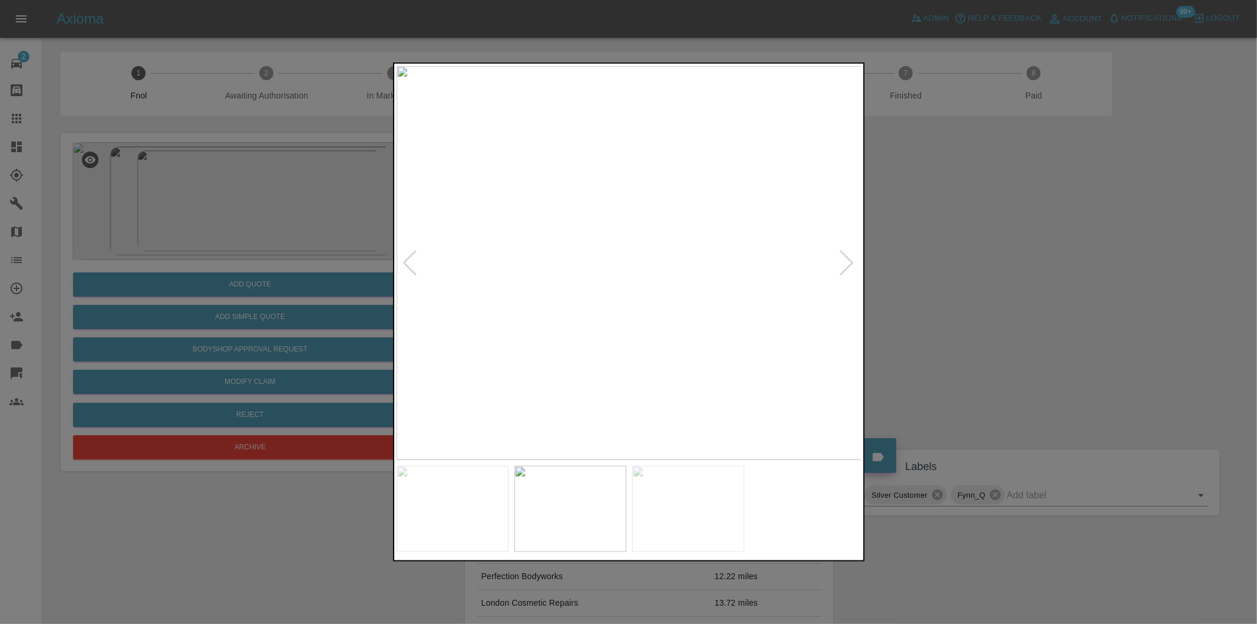
click at [967, 302] on div at bounding box center [628, 312] width 1257 height 624
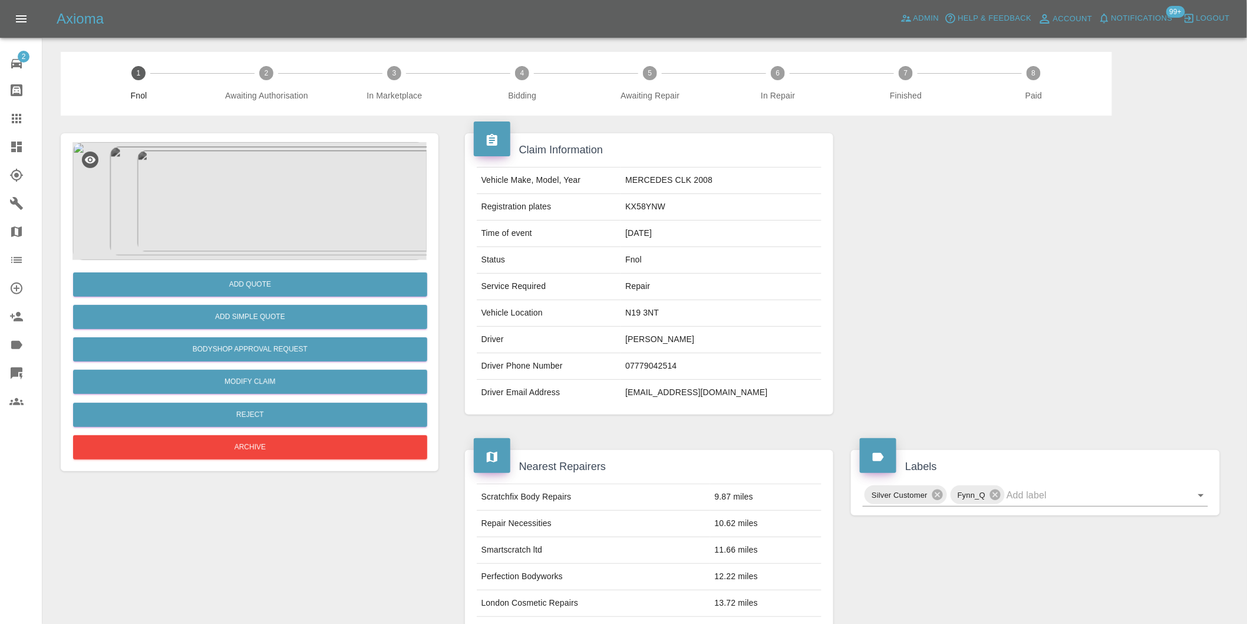
click at [242, 167] on img at bounding box center [249, 201] width 354 height 118
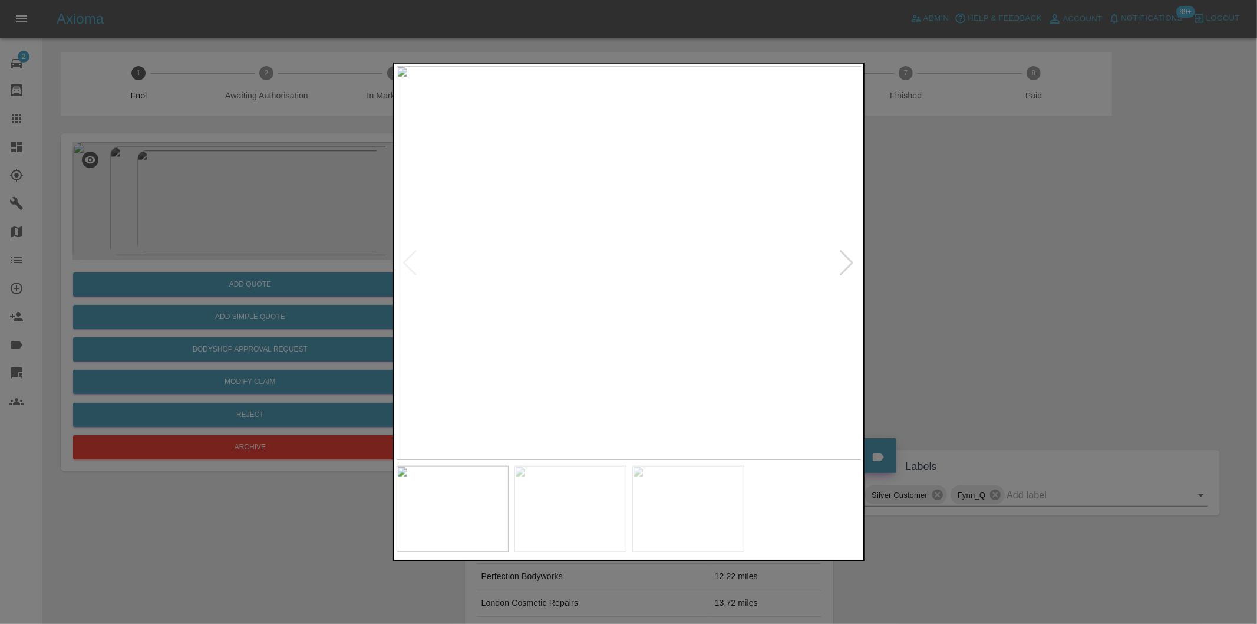
click at [849, 256] on div at bounding box center [847, 263] width 16 height 26
click at [849, 256] on img at bounding box center [630, 263] width 466 height 394
click at [406, 261] on div at bounding box center [411, 263] width 16 height 26
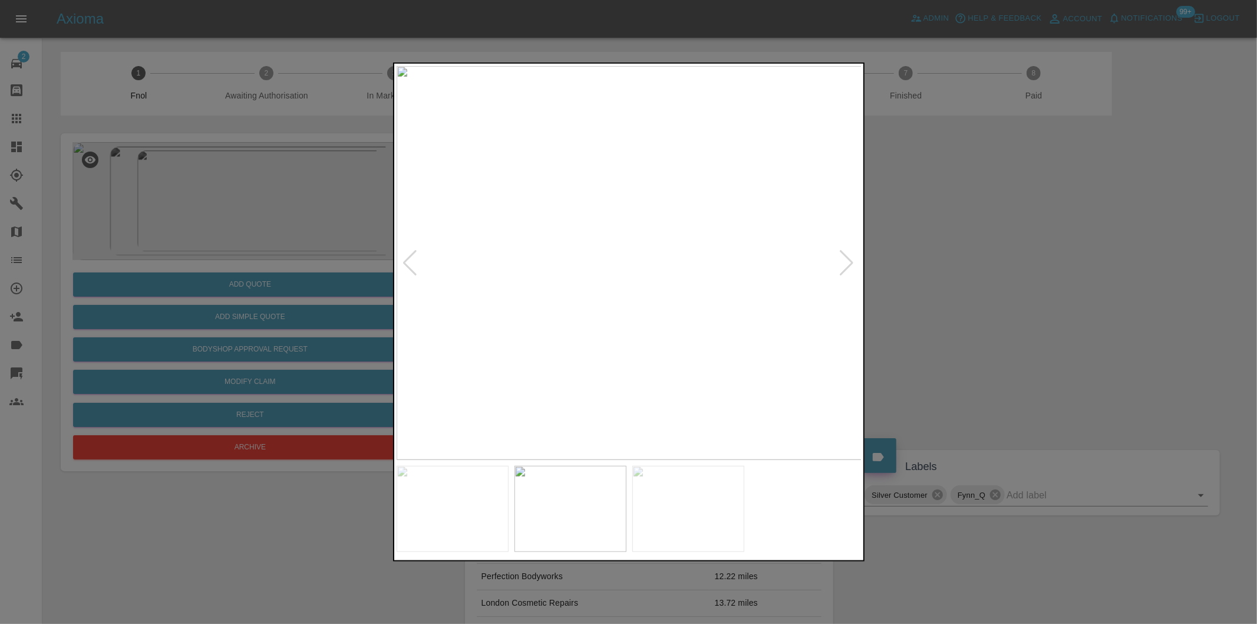
click at [406, 261] on div at bounding box center [411, 263] width 16 height 26
click at [406, 261] on img at bounding box center [630, 263] width 466 height 394
click at [1030, 272] on div at bounding box center [628, 312] width 1257 height 624
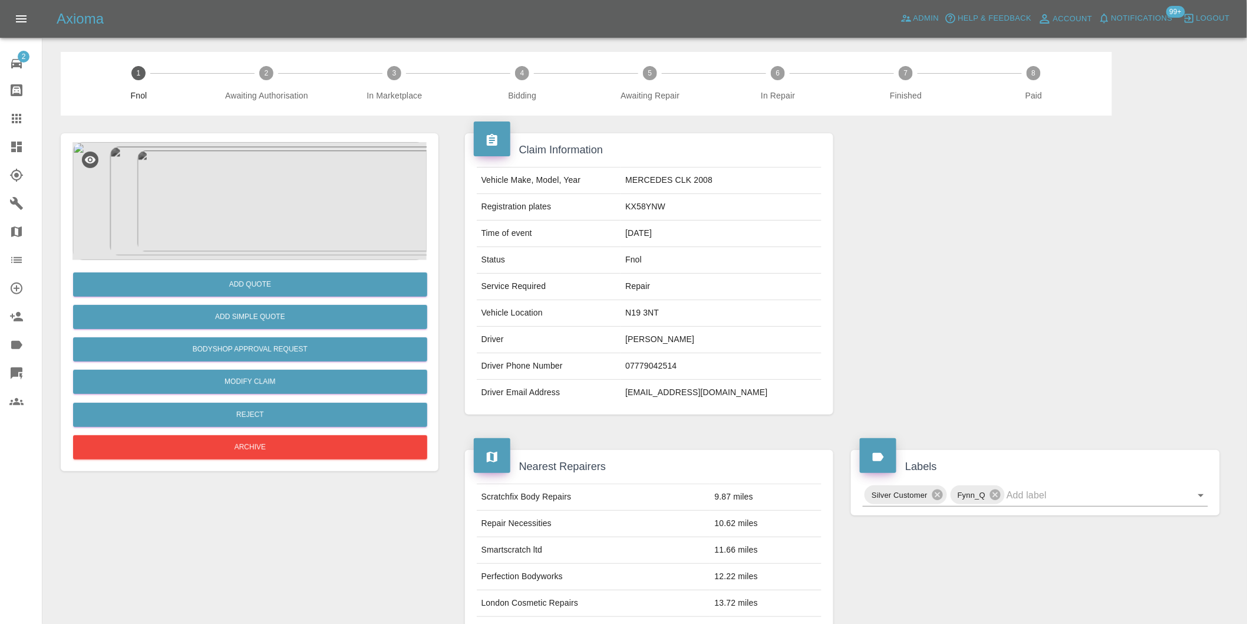
click at [284, 202] on img at bounding box center [249, 201] width 354 height 118
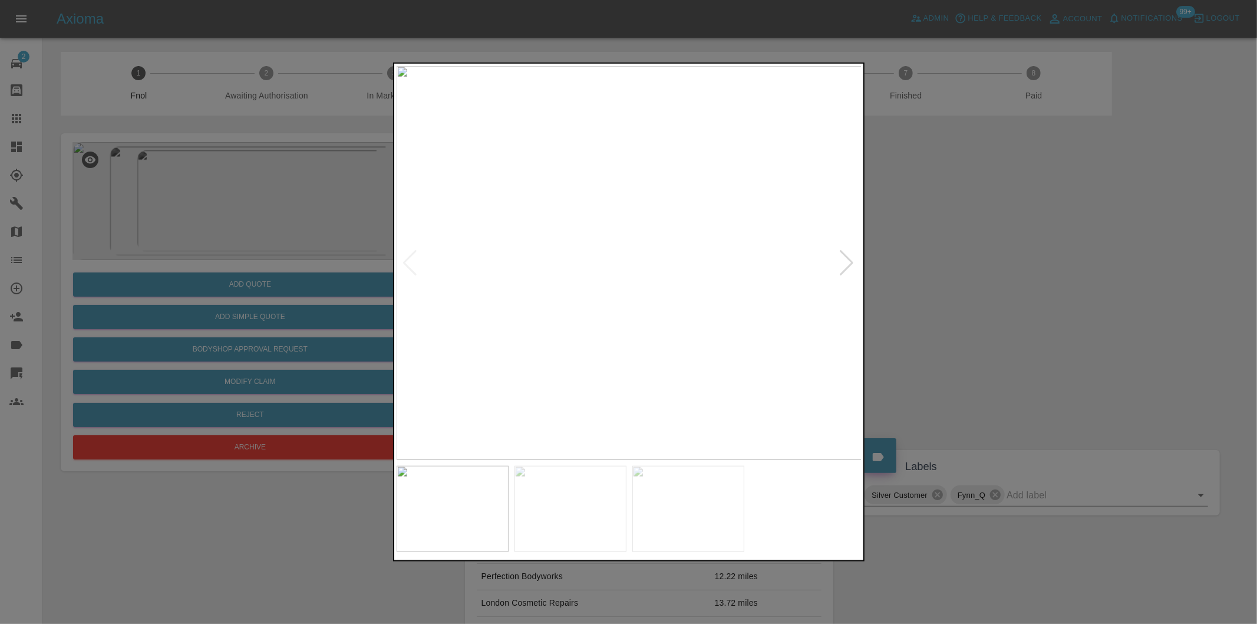
click at [845, 263] on div at bounding box center [847, 263] width 16 height 26
click at [847, 263] on img at bounding box center [630, 263] width 466 height 394
click at [958, 282] on div at bounding box center [628, 312] width 1257 height 624
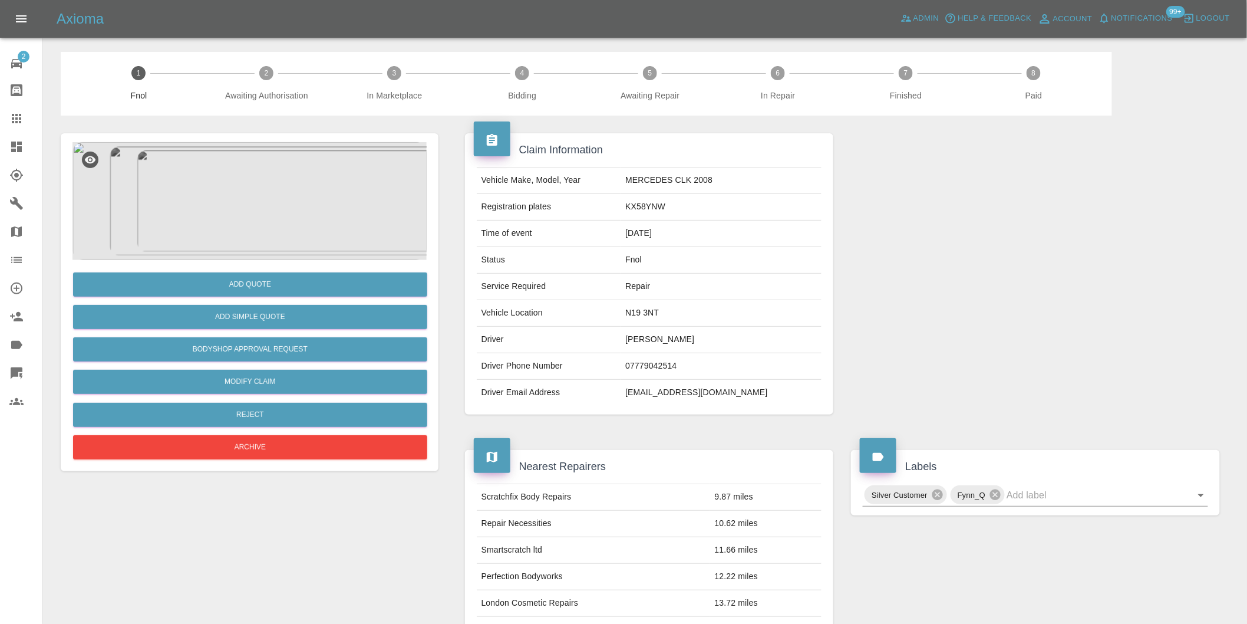
click at [249, 207] on img at bounding box center [249, 201] width 354 height 118
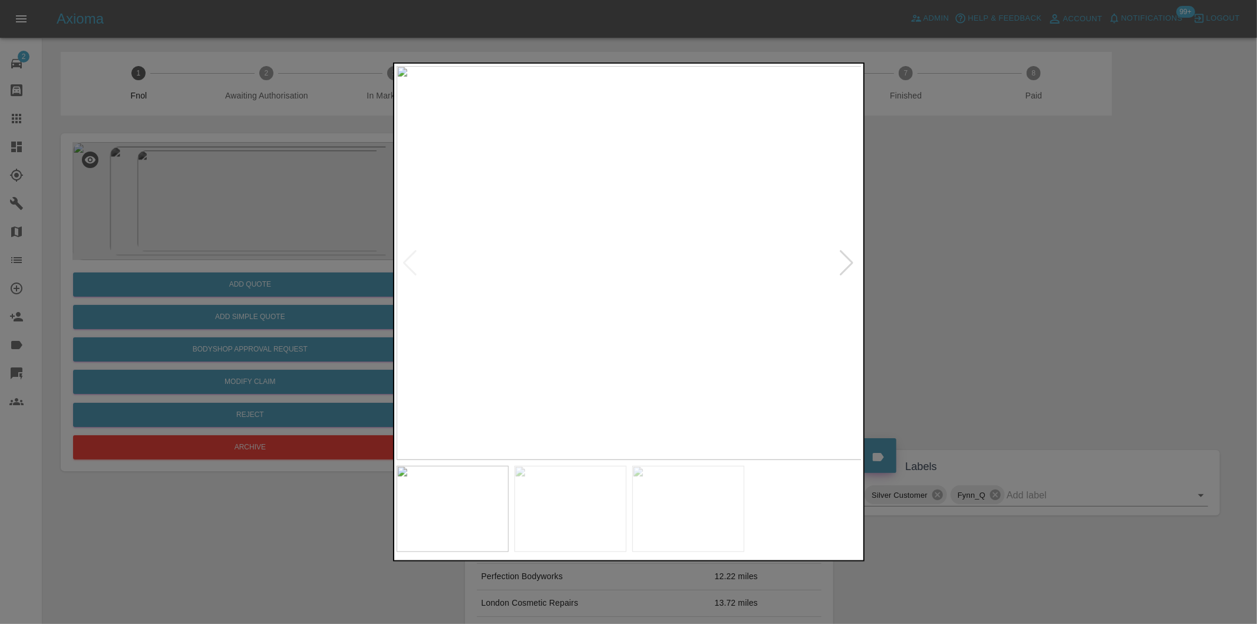
click at [846, 255] on div at bounding box center [847, 263] width 16 height 26
click at [846, 255] on img at bounding box center [630, 263] width 466 height 394
click at [1013, 258] on div at bounding box center [628, 312] width 1257 height 624
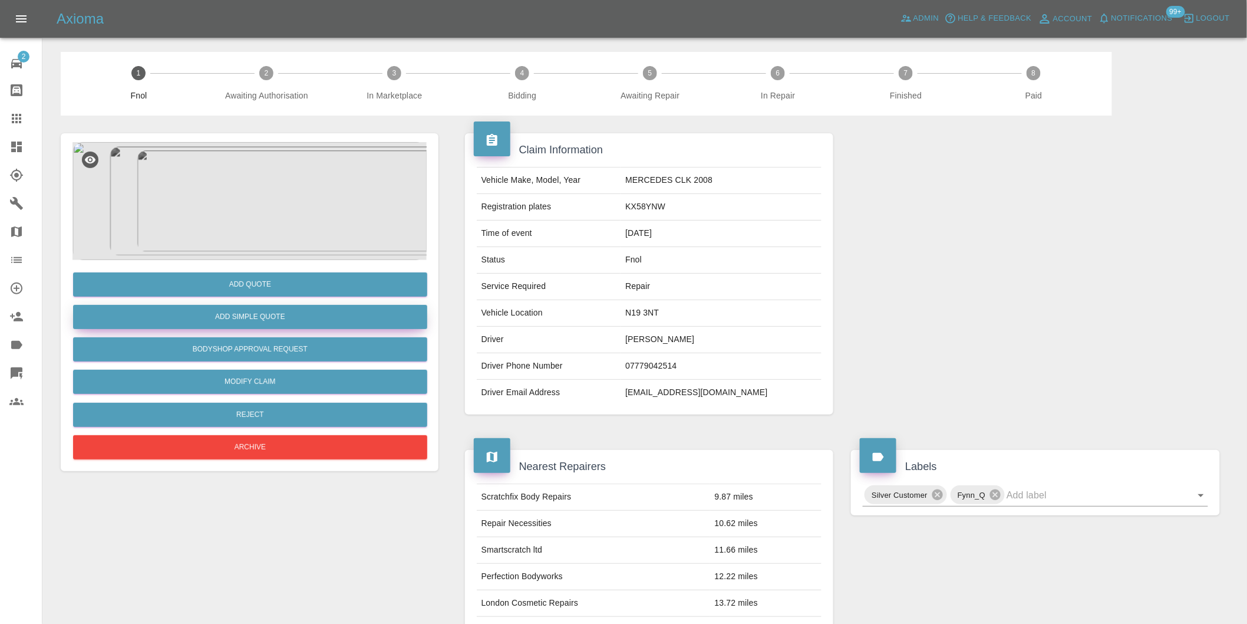
click at [268, 324] on button "Add Simple Quote" at bounding box center [250, 317] width 354 height 24
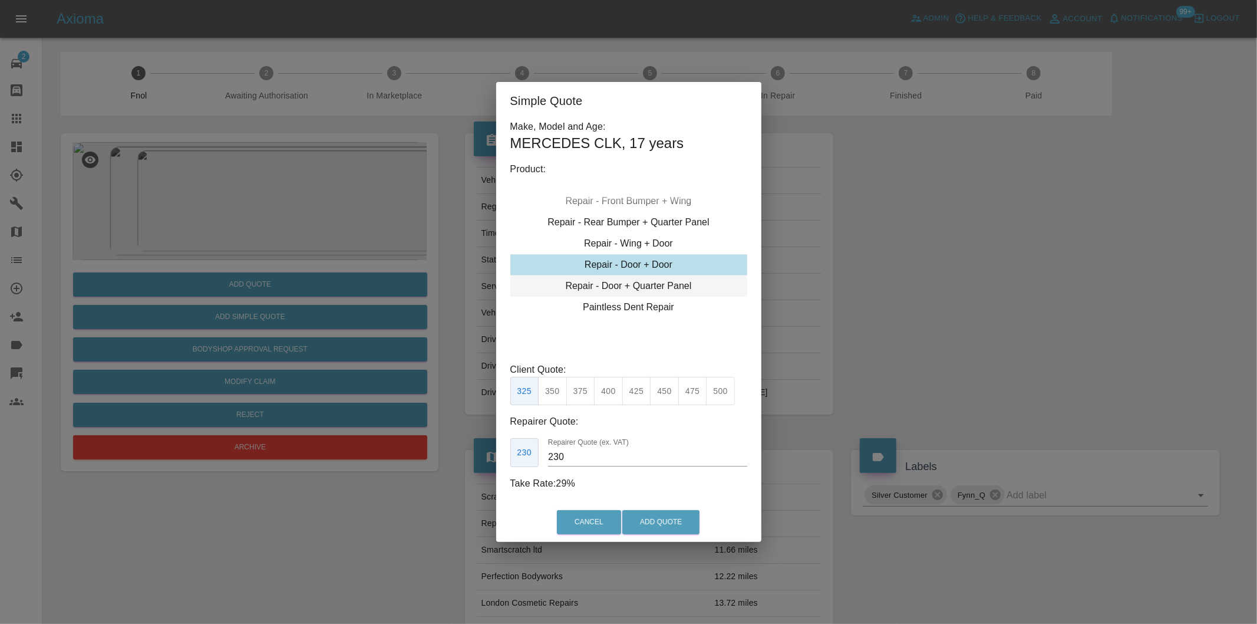
click at [661, 283] on div "Repair - Door + Quarter Panel" at bounding box center [628, 285] width 237 height 21
click at [638, 395] on button "425" at bounding box center [636, 391] width 29 height 29
type input "260"
click at [655, 522] on button "Add Quote" at bounding box center [660, 522] width 77 height 24
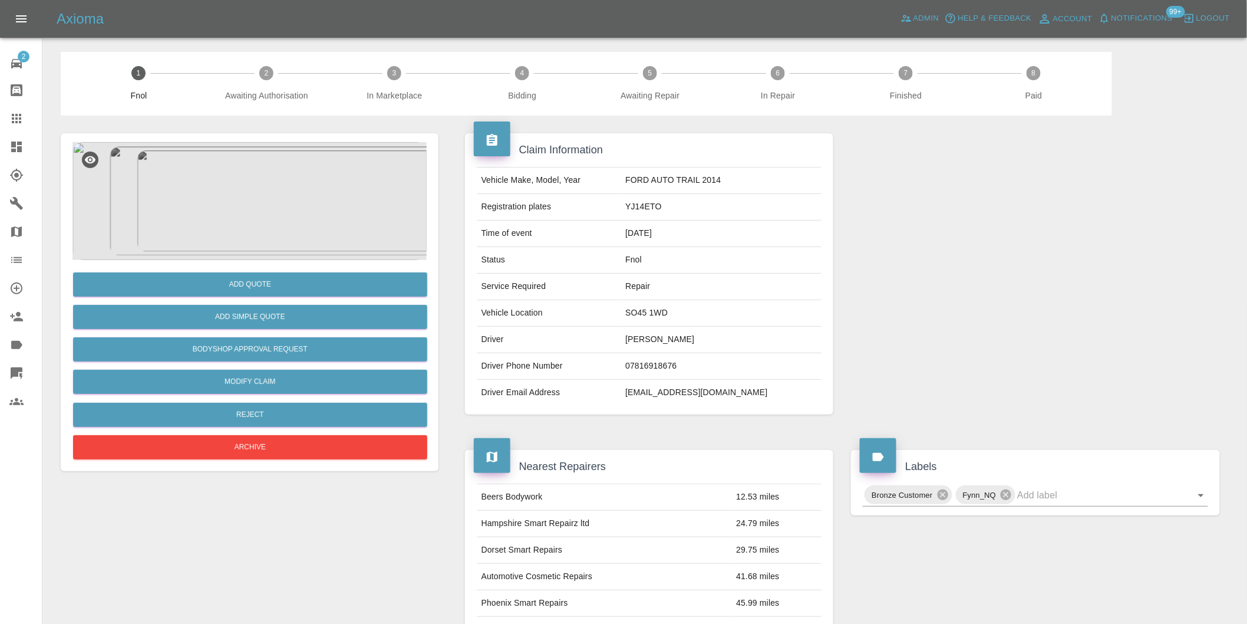
click at [275, 263] on div "Add Quote Add Simple Quote Bodyshop Approval Request Modify Claim Reject Archive" at bounding box center [249, 361] width 354 height 202
click at [266, 224] on img at bounding box center [249, 201] width 354 height 118
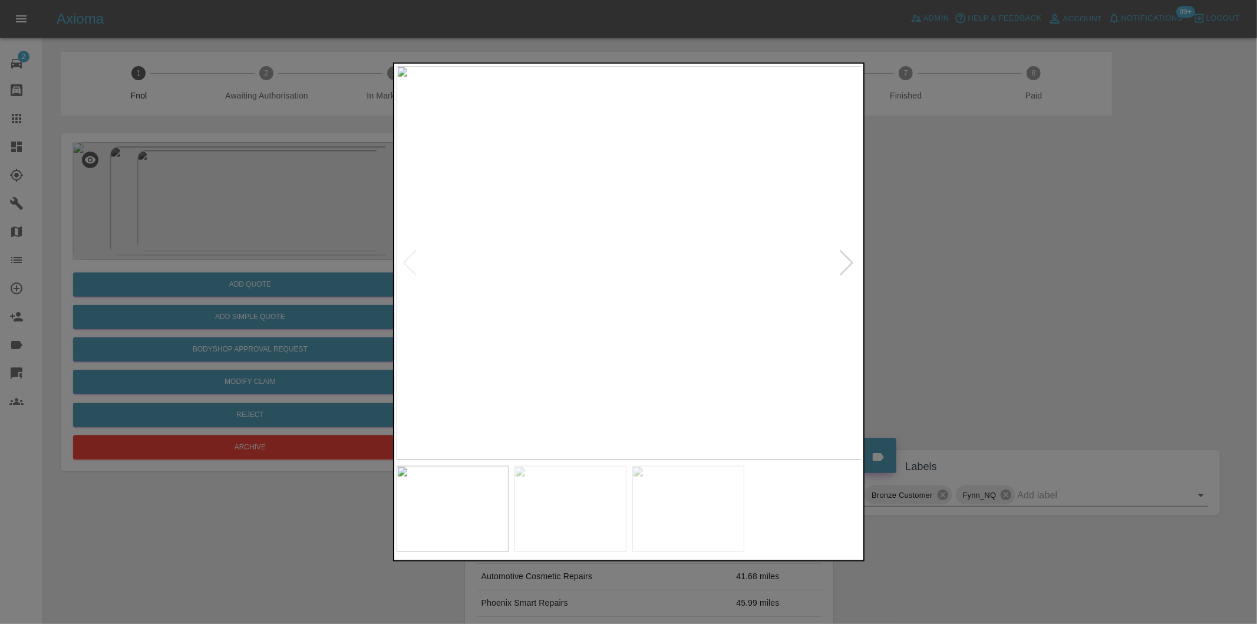
click at [849, 263] on div at bounding box center [847, 263] width 16 height 26
click at [848, 263] on div at bounding box center [847, 263] width 16 height 26
drag, startPoint x: 993, startPoint y: 266, endPoint x: 905, endPoint y: 275, distance: 88.3
click at [990, 266] on div at bounding box center [628, 312] width 1257 height 624
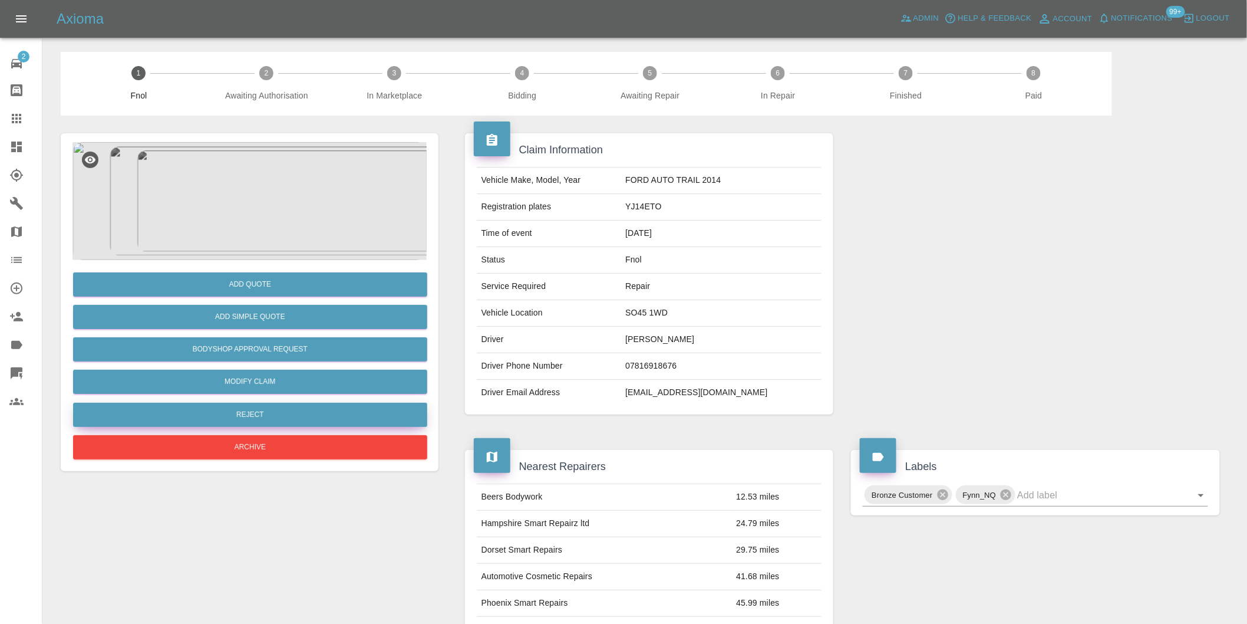
click at [301, 416] on button "Reject" at bounding box center [250, 415] width 354 height 24
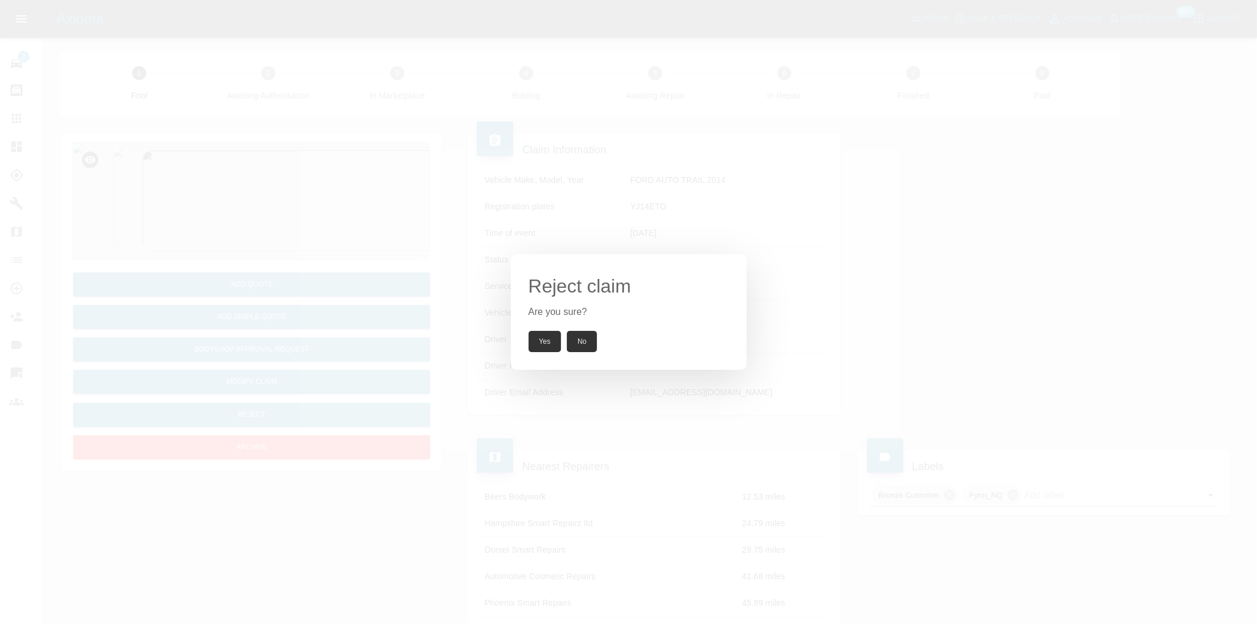
click at [544, 348] on button "Yes" at bounding box center [545, 341] width 33 height 21
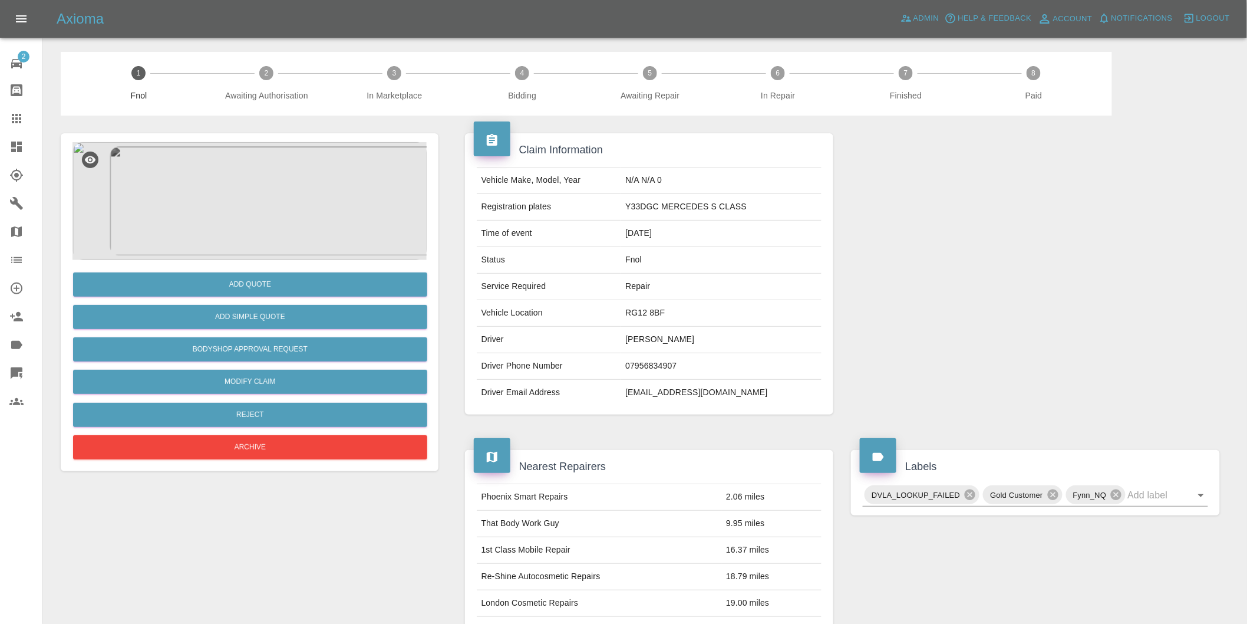
click at [261, 180] on img at bounding box center [249, 201] width 354 height 118
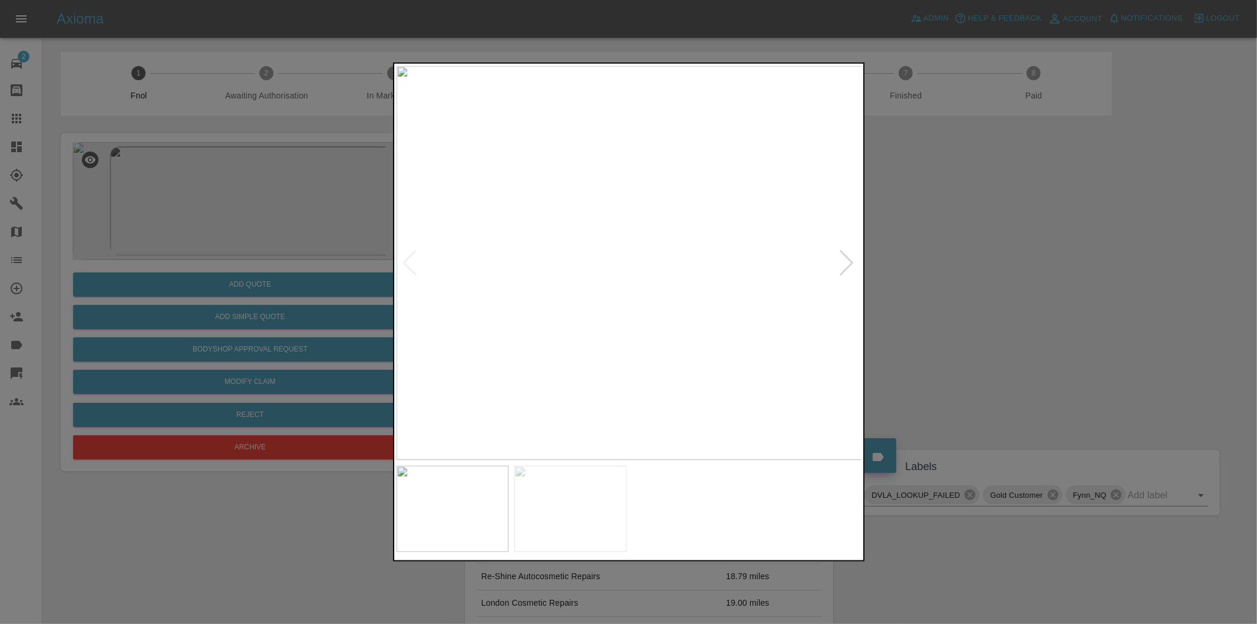
click at [845, 264] on div at bounding box center [847, 263] width 16 height 26
click at [845, 264] on img at bounding box center [630, 263] width 466 height 394
drag, startPoint x: 1084, startPoint y: 311, endPoint x: 708, endPoint y: 417, distance: 391.3
click at [1082, 311] on div at bounding box center [628, 312] width 1257 height 624
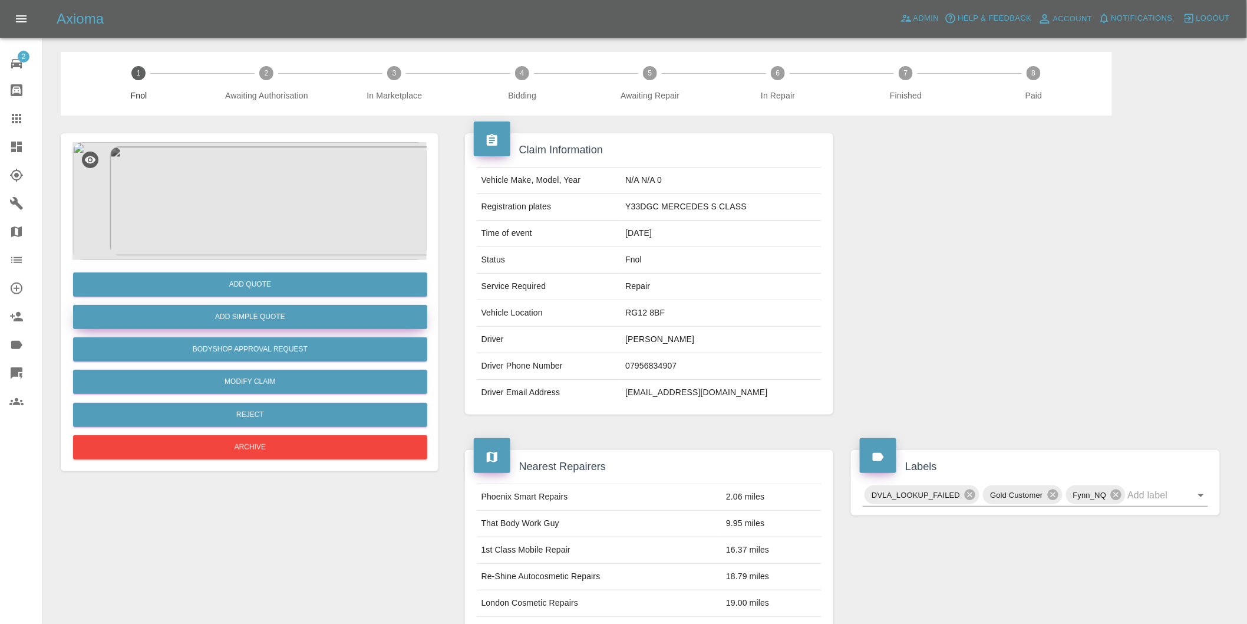
click at [273, 306] on button "Add Simple Quote" at bounding box center [250, 317] width 354 height 24
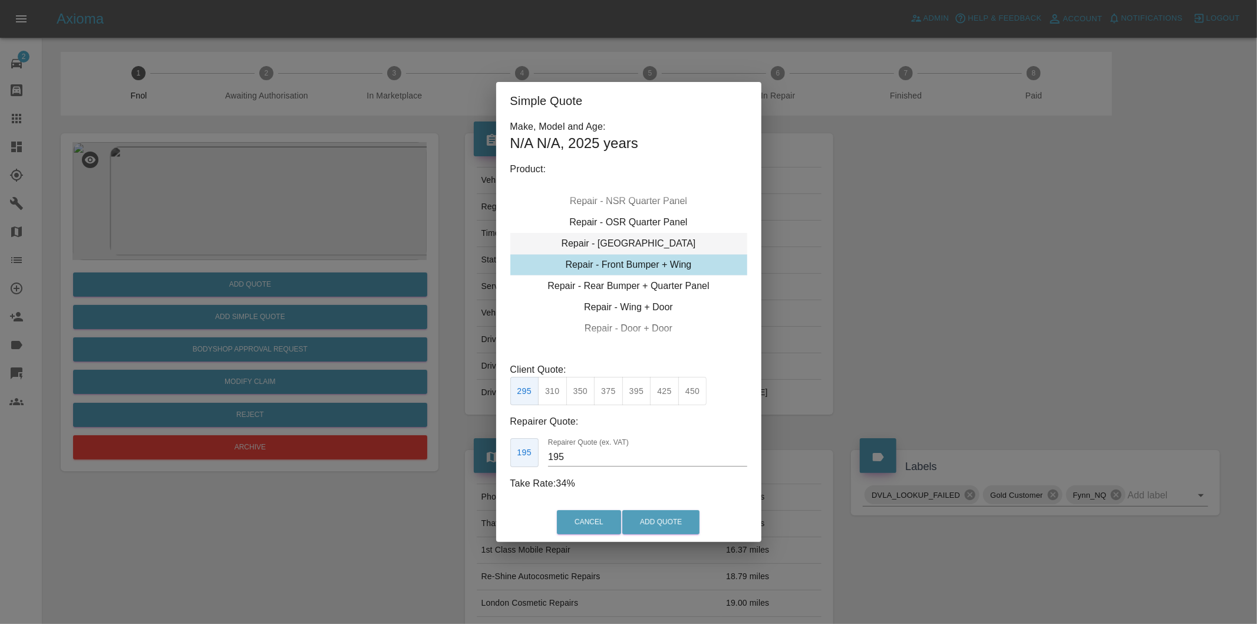
click at [656, 238] on div "Repair - [GEOGRAPHIC_DATA]" at bounding box center [628, 243] width 237 height 21
click at [629, 388] on button "325" at bounding box center [636, 391] width 29 height 29
type input "210"
click at [667, 512] on button "Add Quote" at bounding box center [660, 522] width 77 height 24
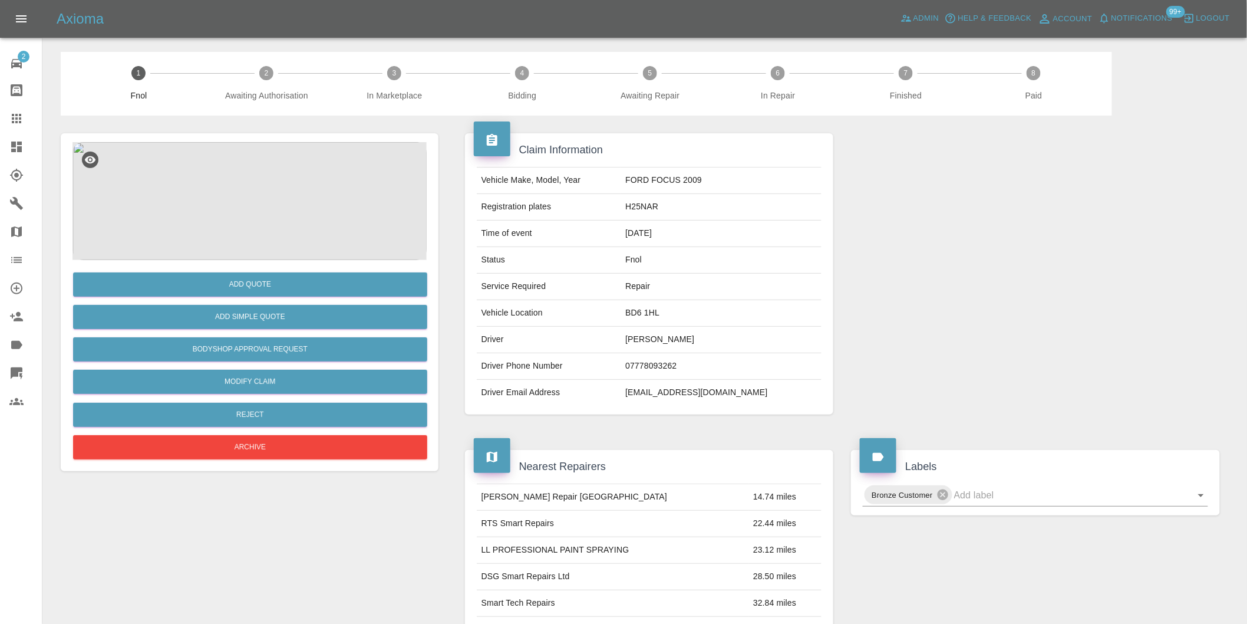
click at [250, 180] on img at bounding box center [249, 201] width 354 height 118
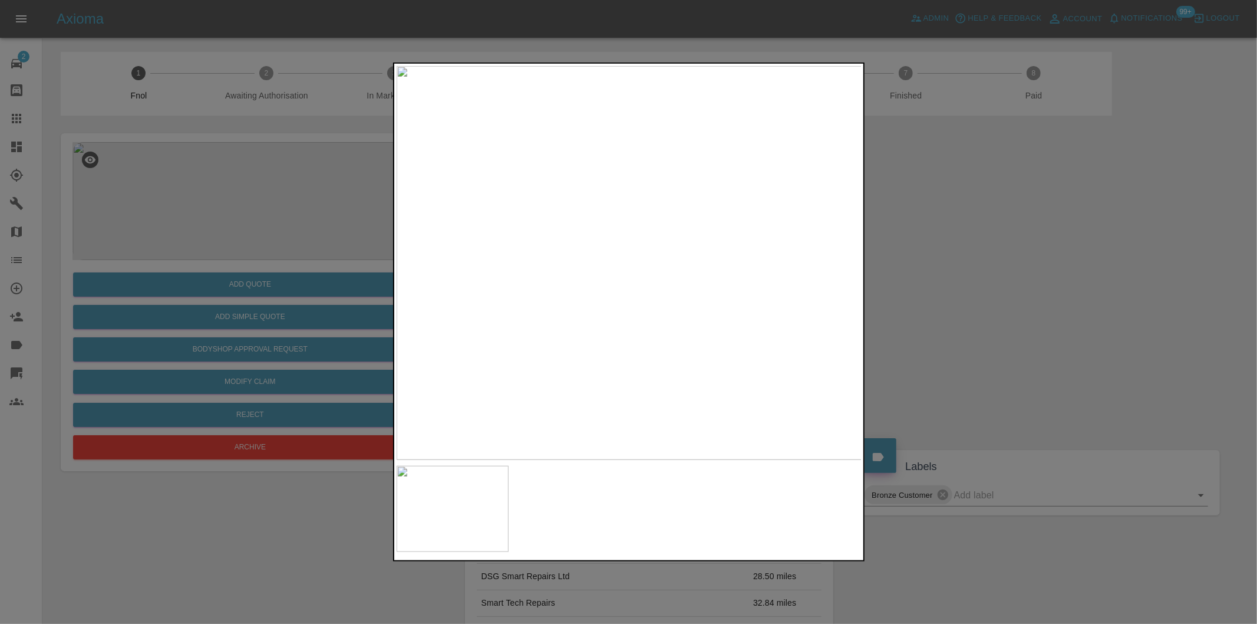
click at [627, 238] on img at bounding box center [630, 263] width 466 height 394
click at [1046, 262] on div at bounding box center [628, 312] width 1257 height 624
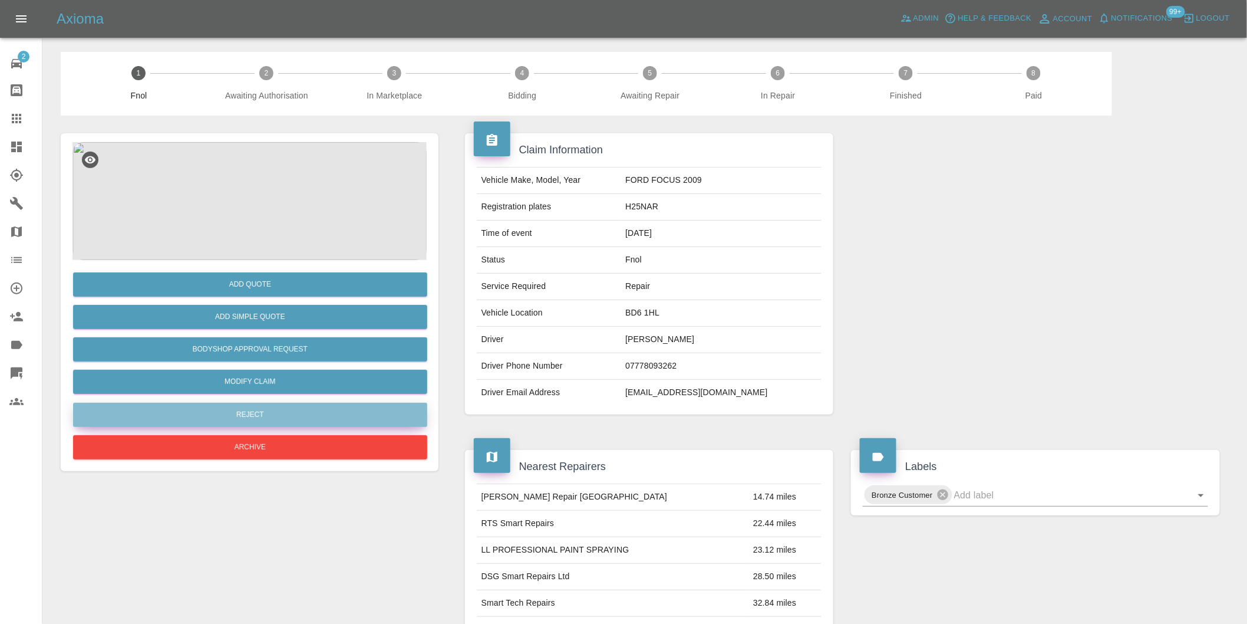
click at [246, 404] on button "Reject" at bounding box center [250, 415] width 354 height 24
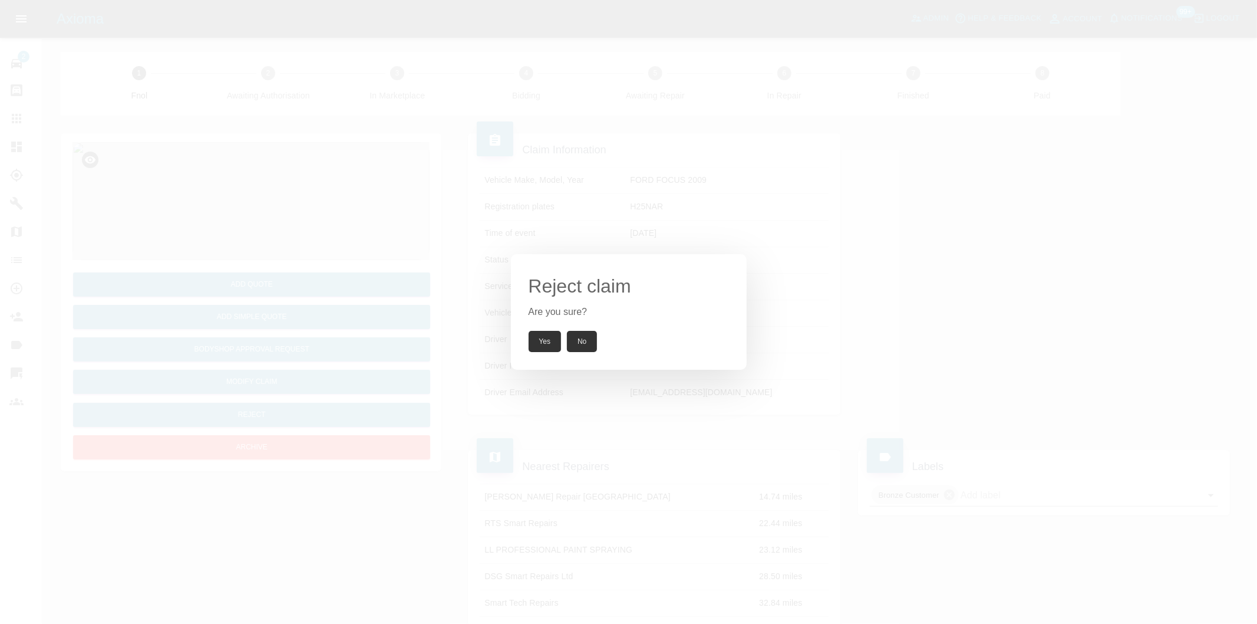
click at [549, 345] on button "Yes" at bounding box center [545, 341] width 33 height 21
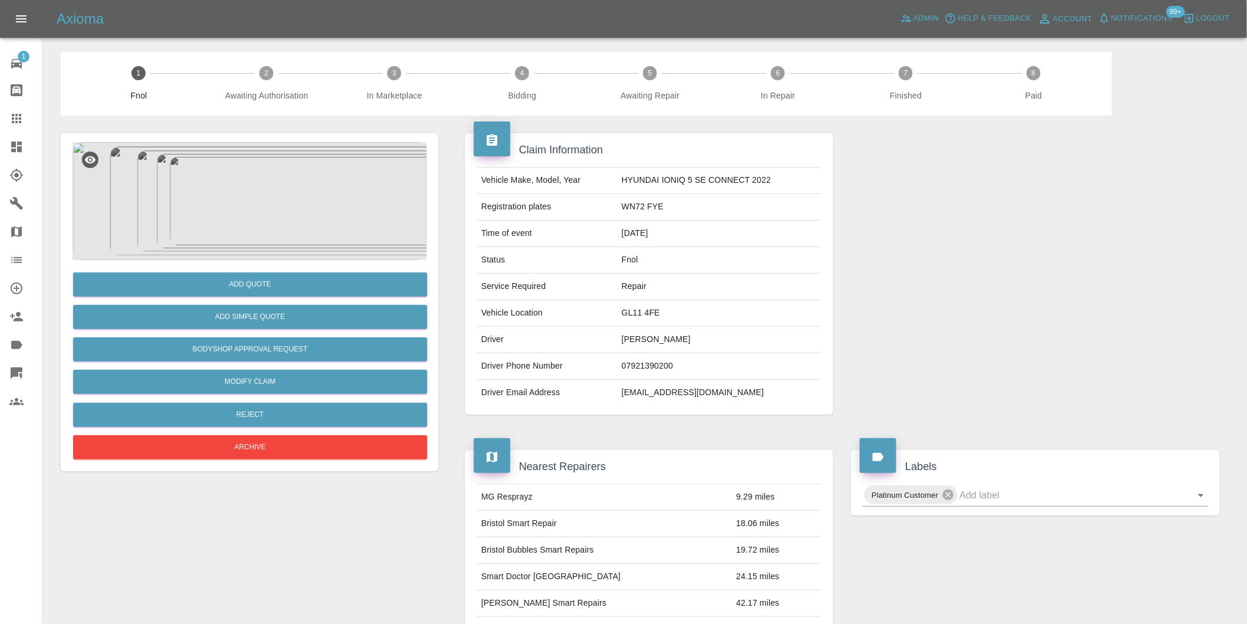
click at [267, 190] on img at bounding box center [249, 201] width 354 height 118
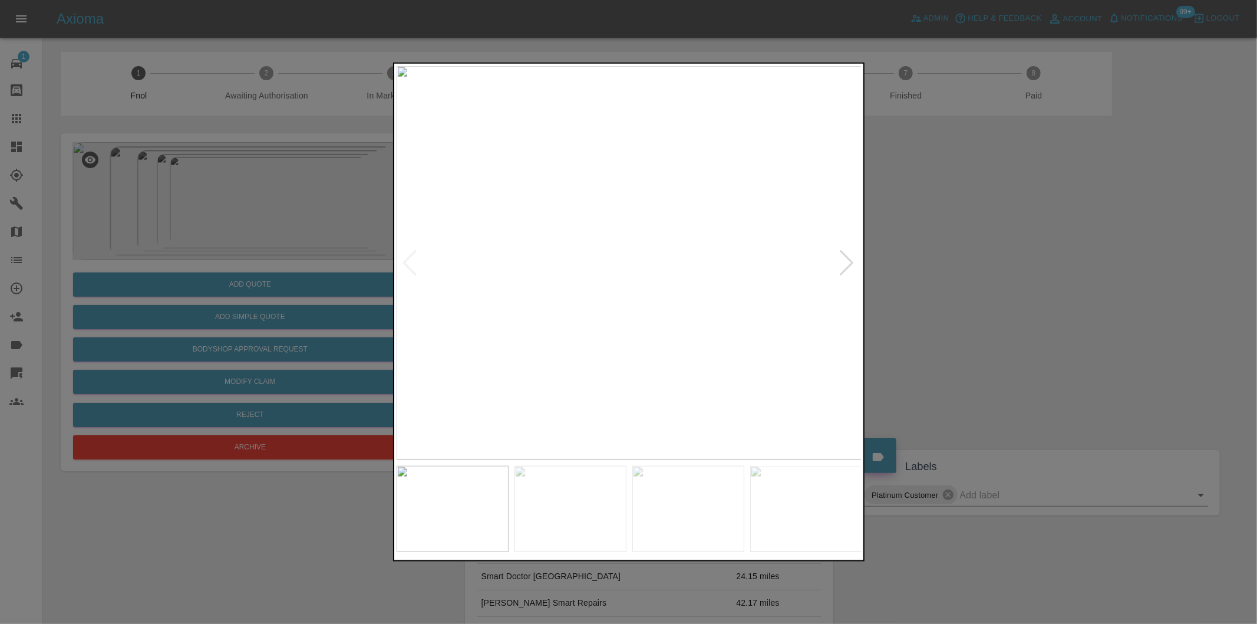
click at [849, 266] on div at bounding box center [847, 263] width 16 height 26
click at [849, 266] on img at bounding box center [630, 263] width 466 height 394
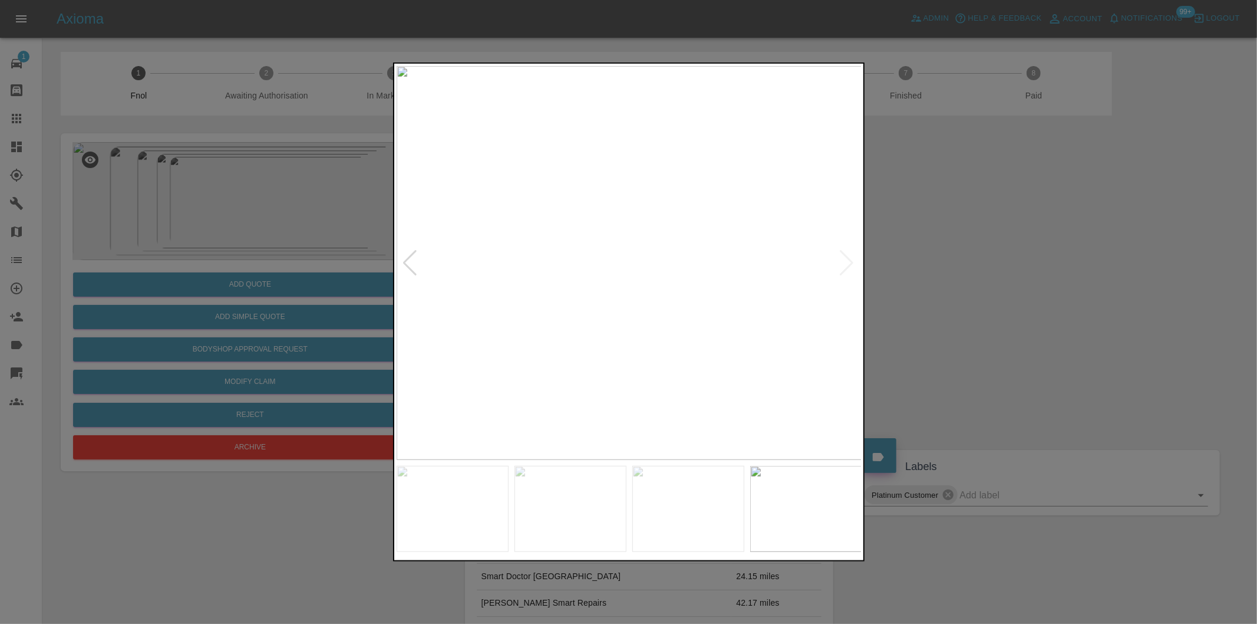
click at [407, 256] on div at bounding box center [411, 263] width 16 height 26
click at [408, 256] on div at bounding box center [411, 263] width 16 height 26
click at [410, 259] on div at bounding box center [411, 263] width 16 height 26
click at [846, 261] on div at bounding box center [847, 263] width 16 height 26
click at [414, 258] on div at bounding box center [411, 263] width 16 height 26
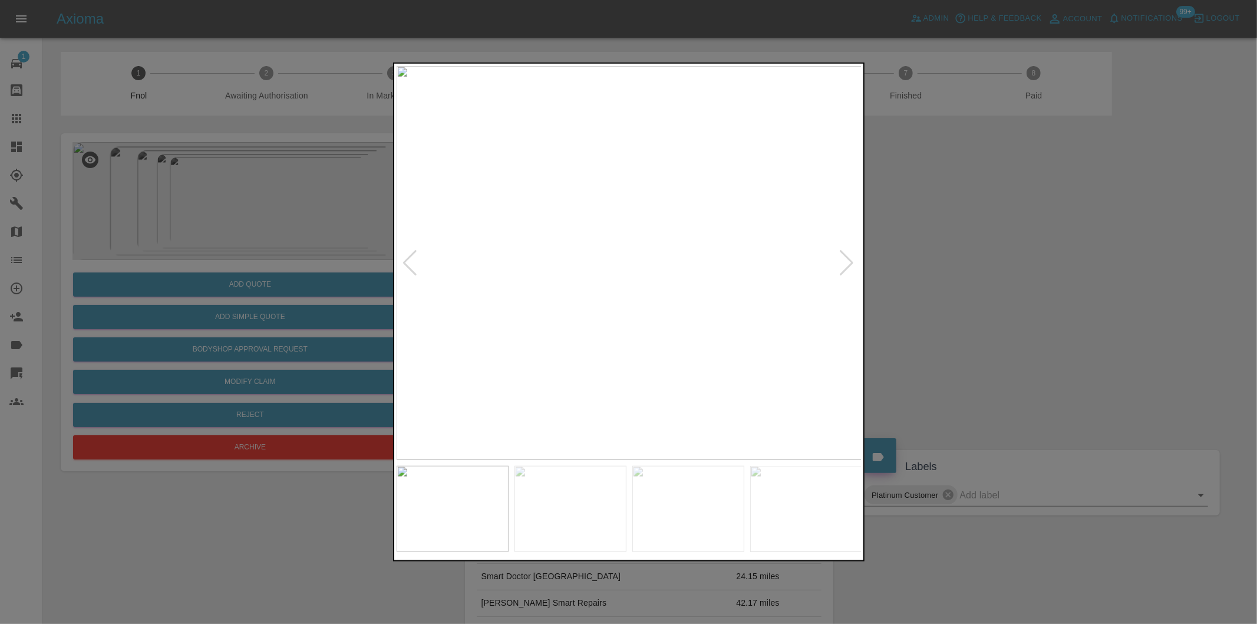
click at [414, 258] on div at bounding box center [411, 263] width 16 height 26
click at [977, 261] on div at bounding box center [628, 312] width 1257 height 624
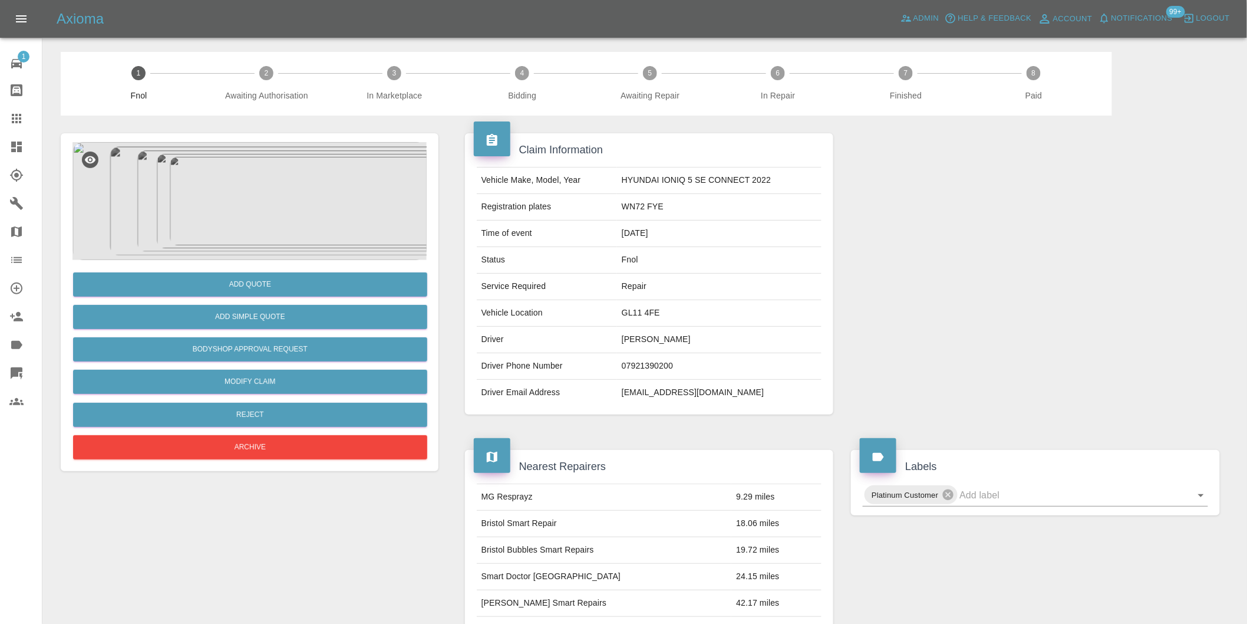
click at [238, 210] on img at bounding box center [249, 201] width 354 height 118
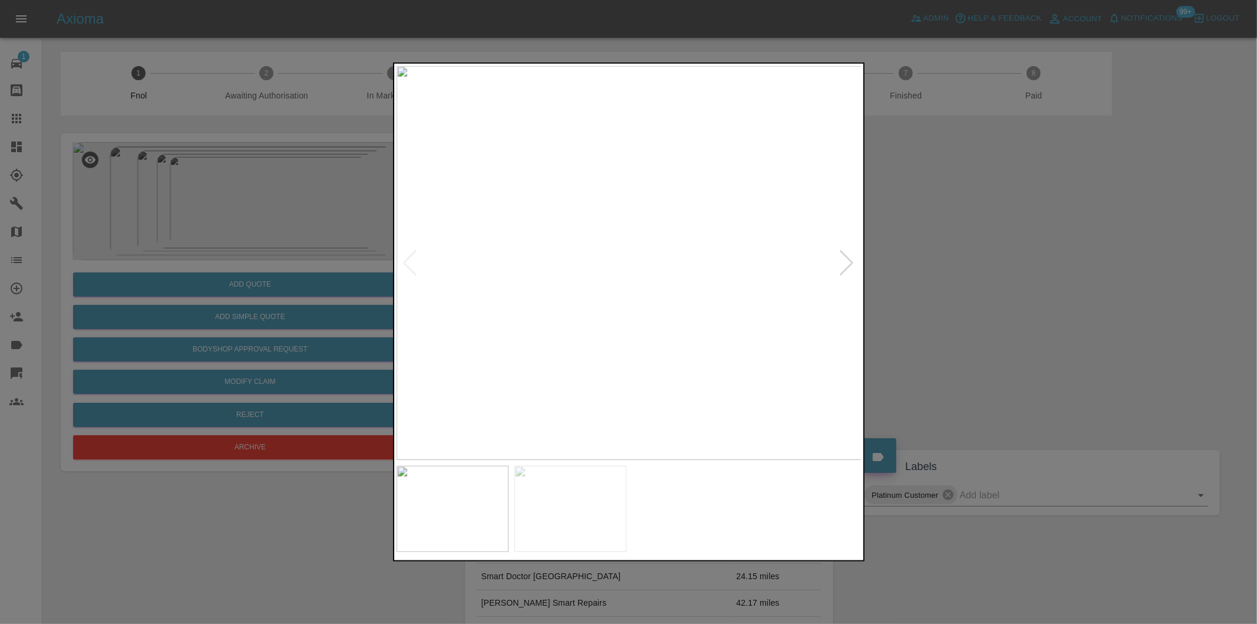
click at [838, 258] on img at bounding box center [630, 263] width 466 height 394
click at [845, 262] on div at bounding box center [847, 263] width 16 height 26
click at [845, 261] on div at bounding box center [847, 263] width 16 height 26
click at [845, 259] on div at bounding box center [847, 263] width 16 height 26
click at [853, 258] on div at bounding box center [847, 263] width 16 height 26
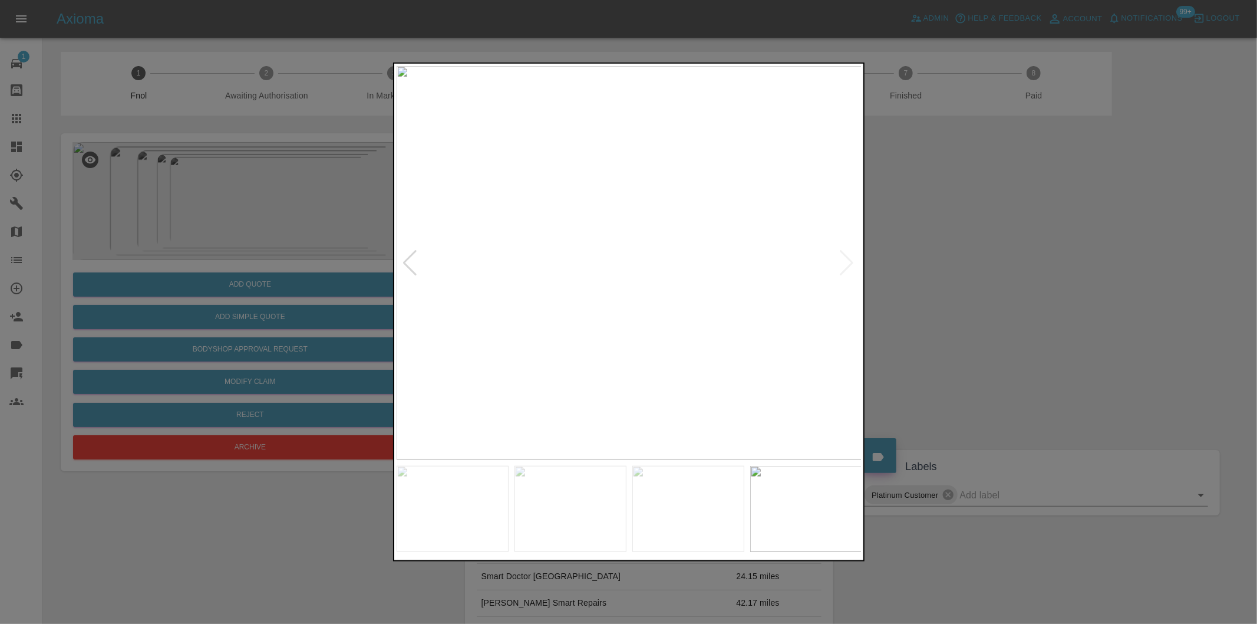
click at [848, 263] on img at bounding box center [630, 263] width 466 height 394
click at [407, 259] on div at bounding box center [411, 263] width 16 height 26
click at [1030, 261] on div at bounding box center [628, 312] width 1257 height 624
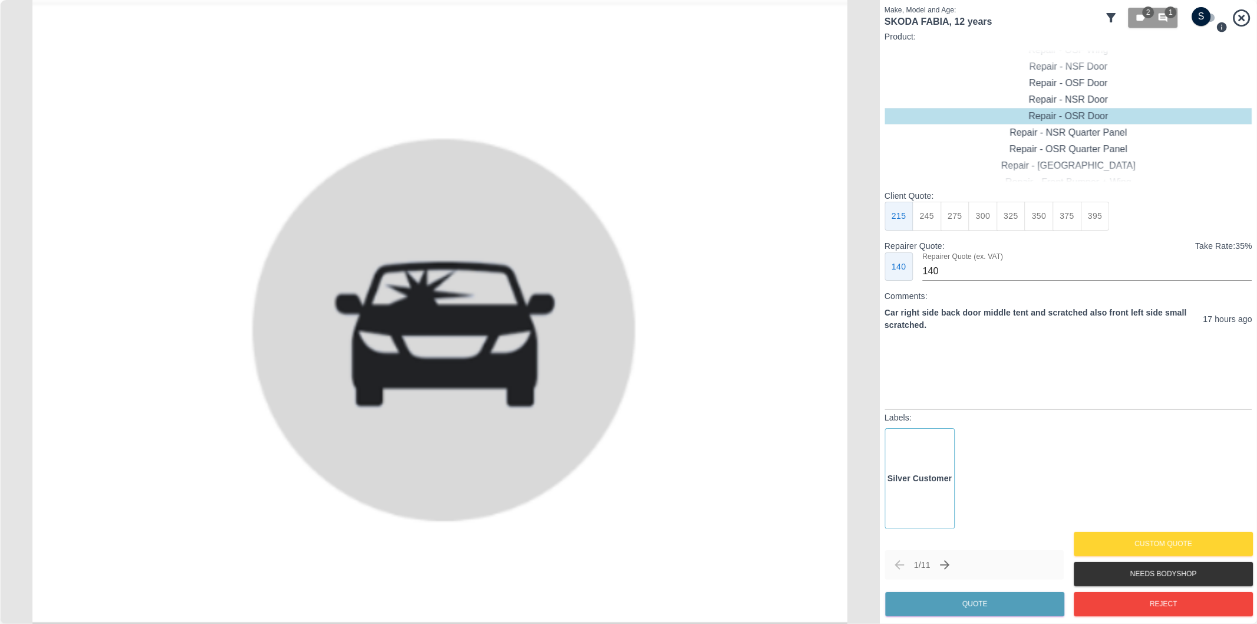
click at [1107, 21] on icon at bounding box center [1112, 18] width 14 height 14
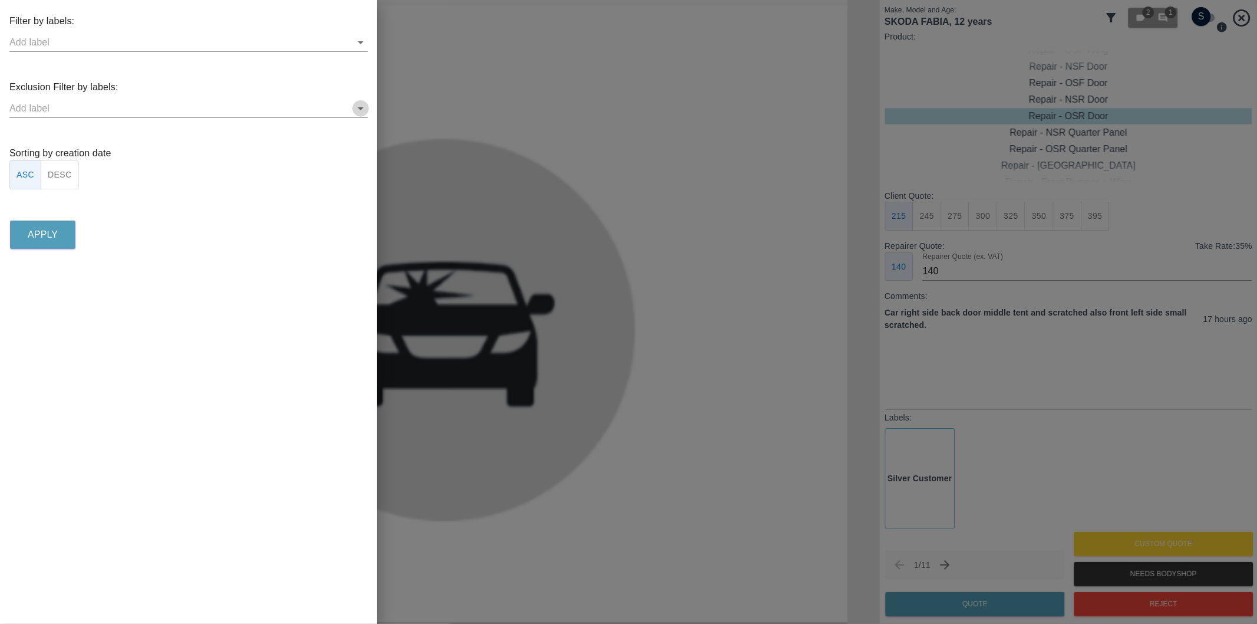
click at [360, 110] on icon "Open" at bounding box center [361, 108] width 14 height 14
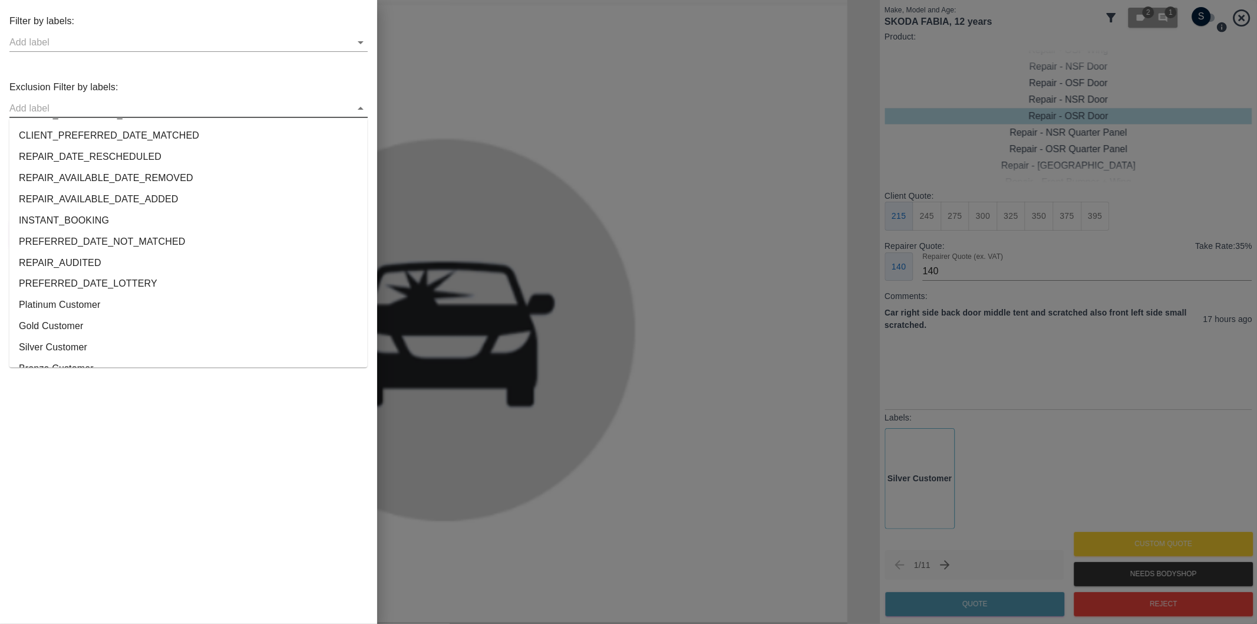
scroll to position [2199, 0]
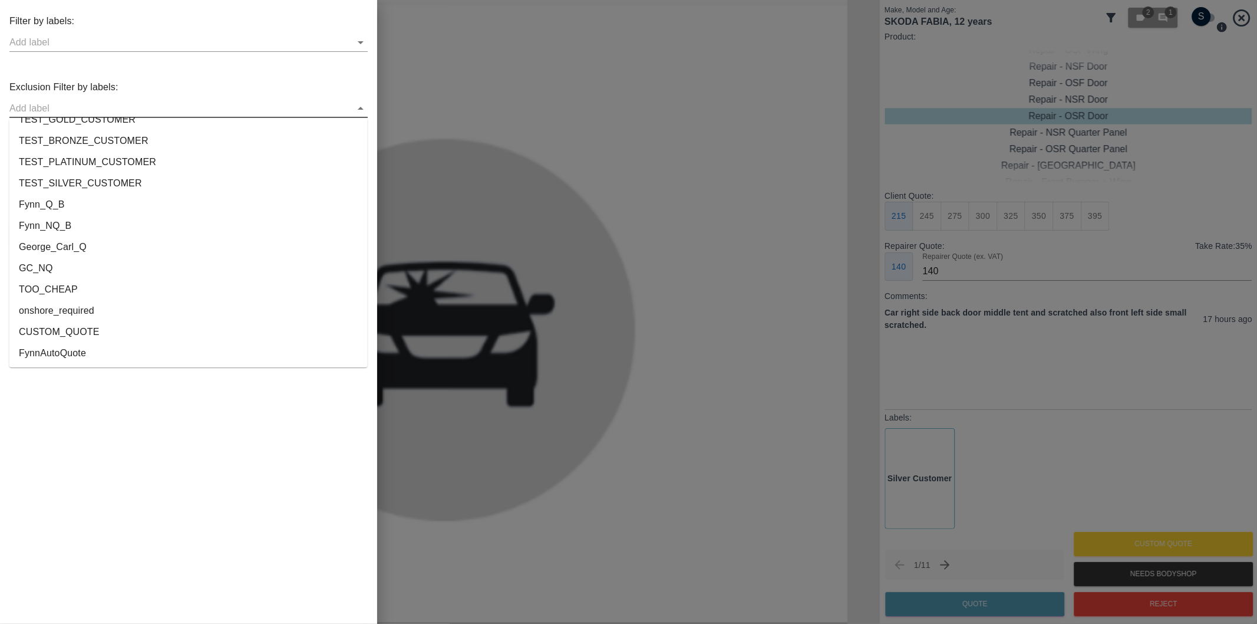
drag, startPoint x: 104, startPoint y: 321, endPoint x: 67, endPoint y: 308, distance: 38.6
click at [69, 309] on ul "FEEDBACK_REQUESTED BODYSHOP_APPROVAL_REQUESTED BODYSHOP_CLAIM PAYMENT_SUPPRESSE…" at bounding box center [188, 242] width 358 height 249
click at [67, 308] on li "onshore_required" at bounding box center [188, 310] width 358 height 21
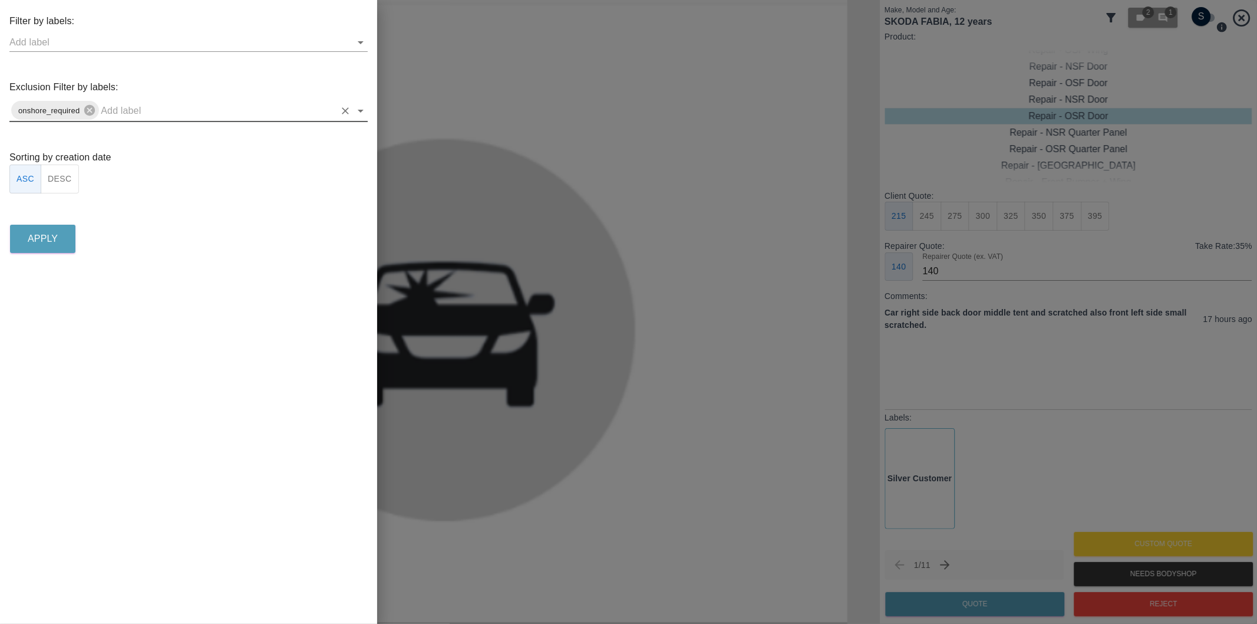
click at [355, 106] on icon "Open" at bounding box center [361, 111] width 14 height 14
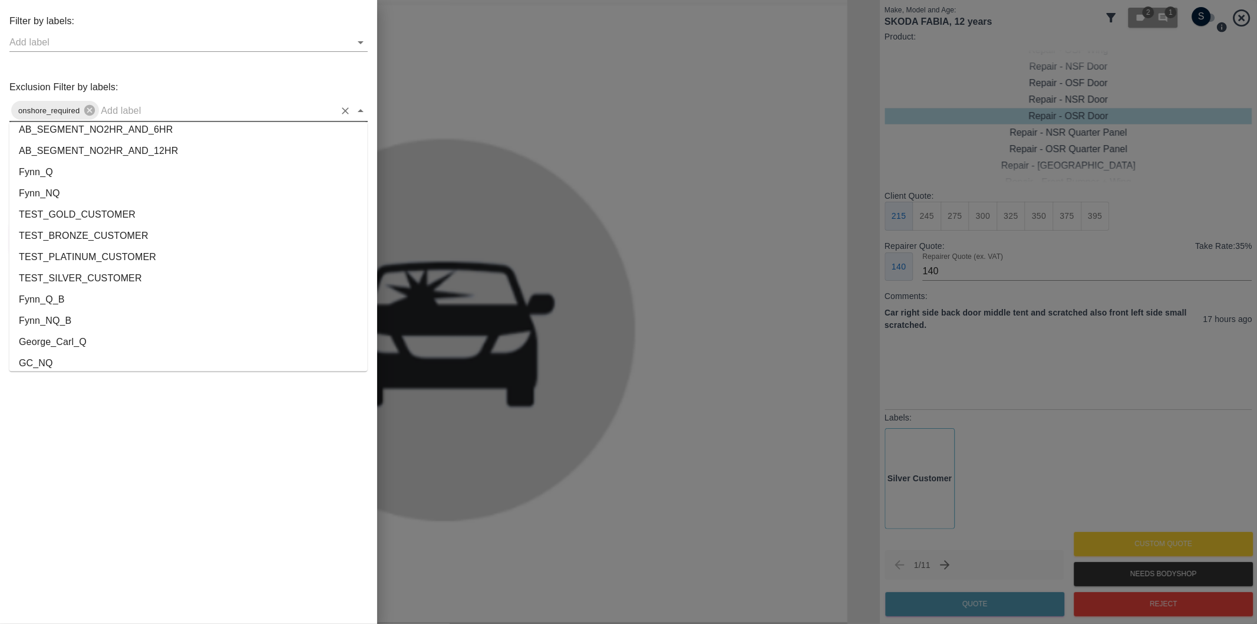
scroll to position [2178, 0]
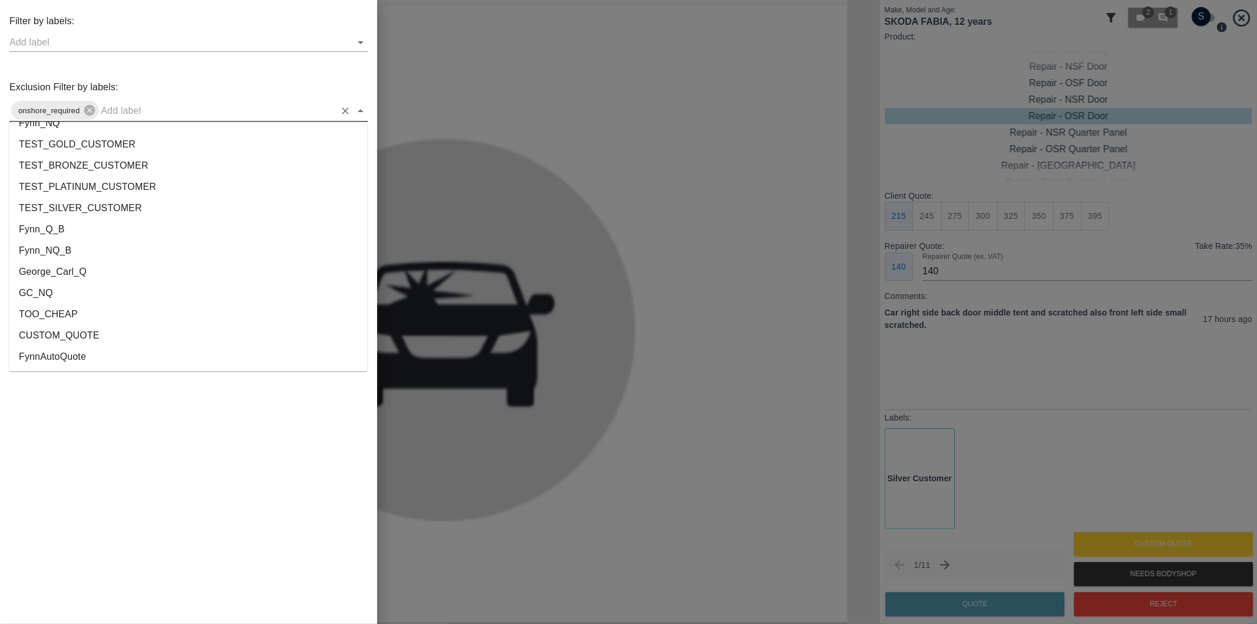
click at [66, 275] on li "George_Carl_Q" at bounding box center [188, 272] width 358 height 21
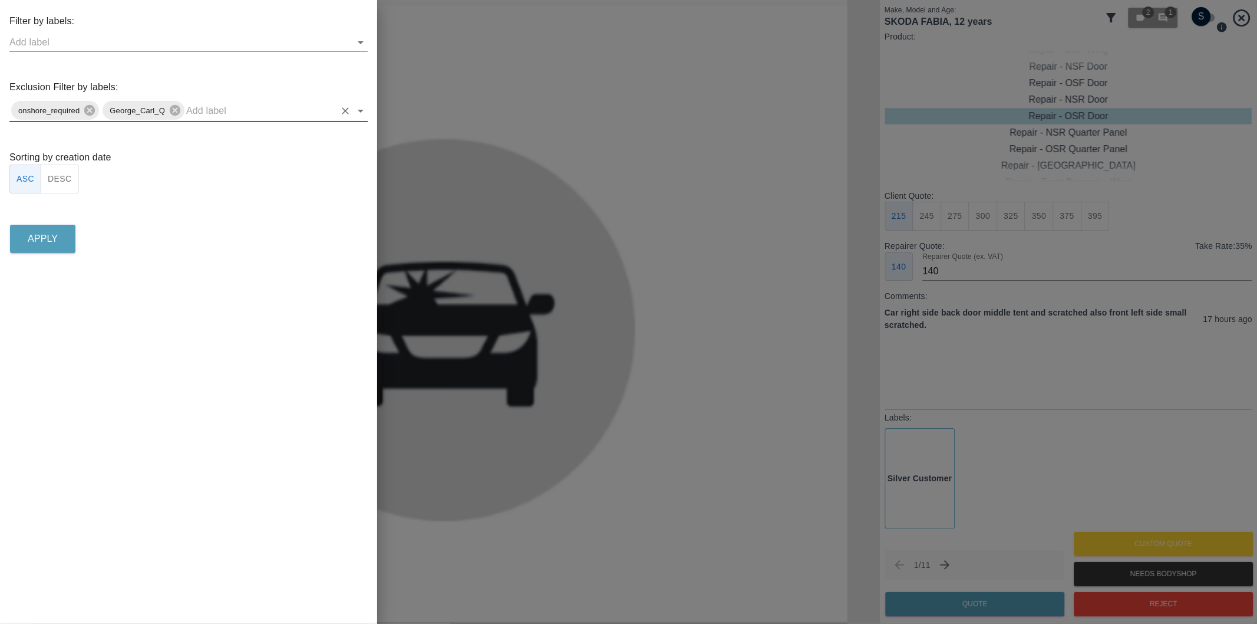
click at [69, 179] on button "DESC" at bounding box center [60, 178] width 38 height 29
click at [60, 243] on button "Apply" at bounding box center [42, 239] width 65 height 28
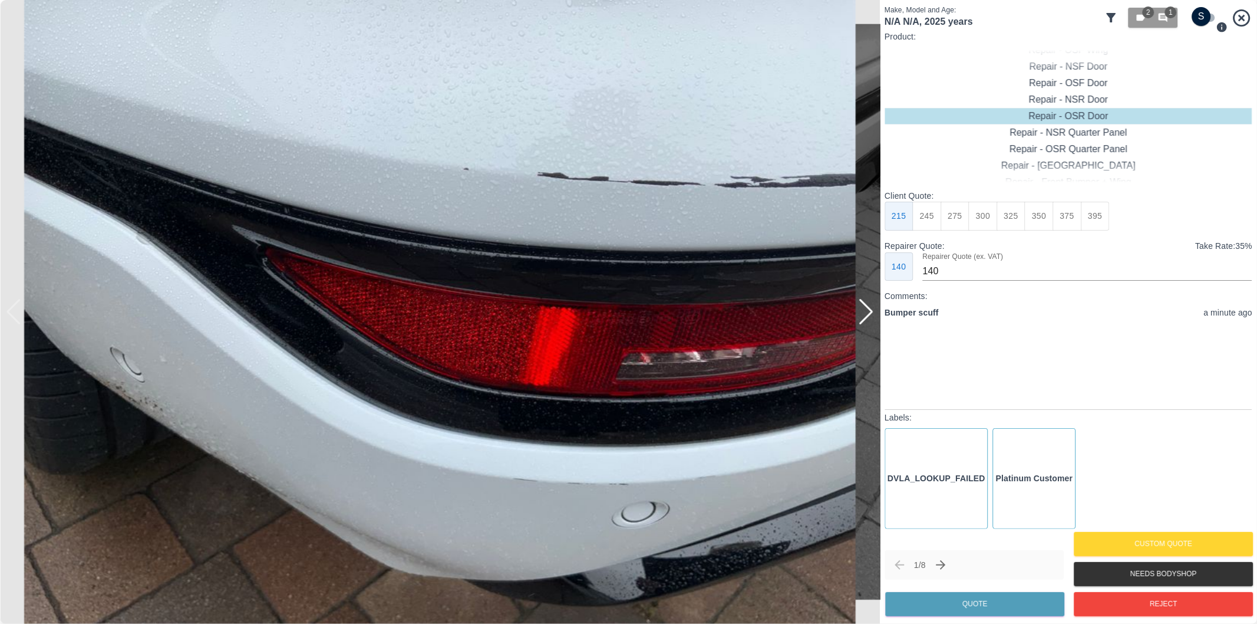
click at [871, 319] on div at bounding box center [866, 312] width 16 height 26
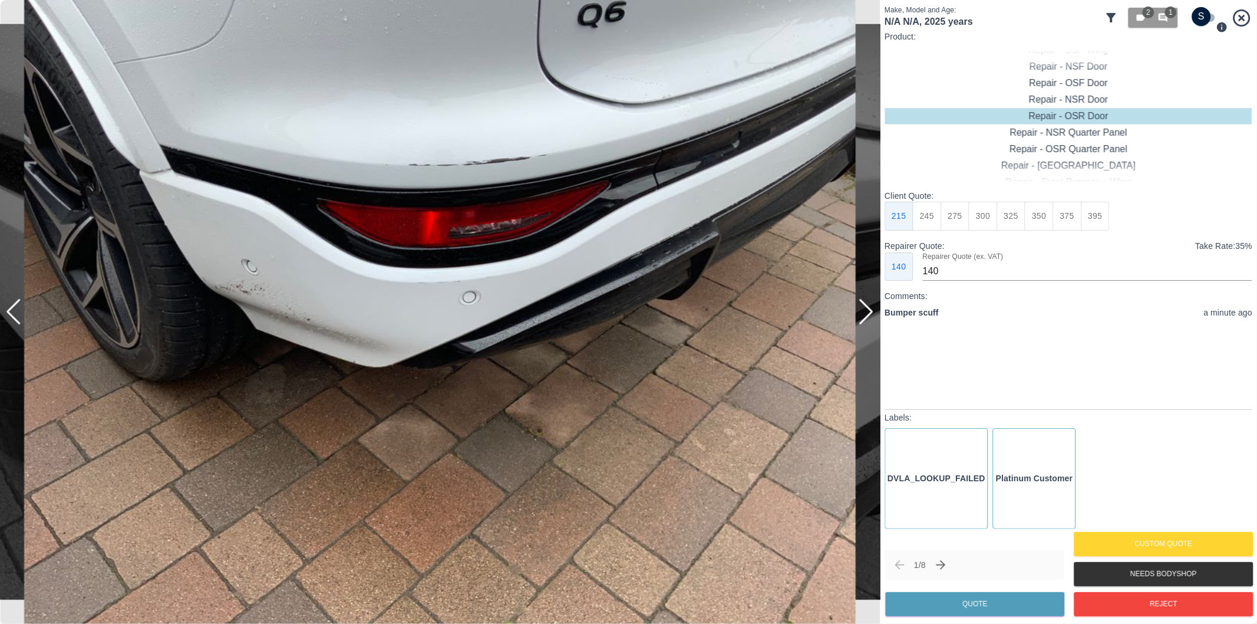
click at [871, 319] on div at bounding box center [866, 312] width 16 height 26
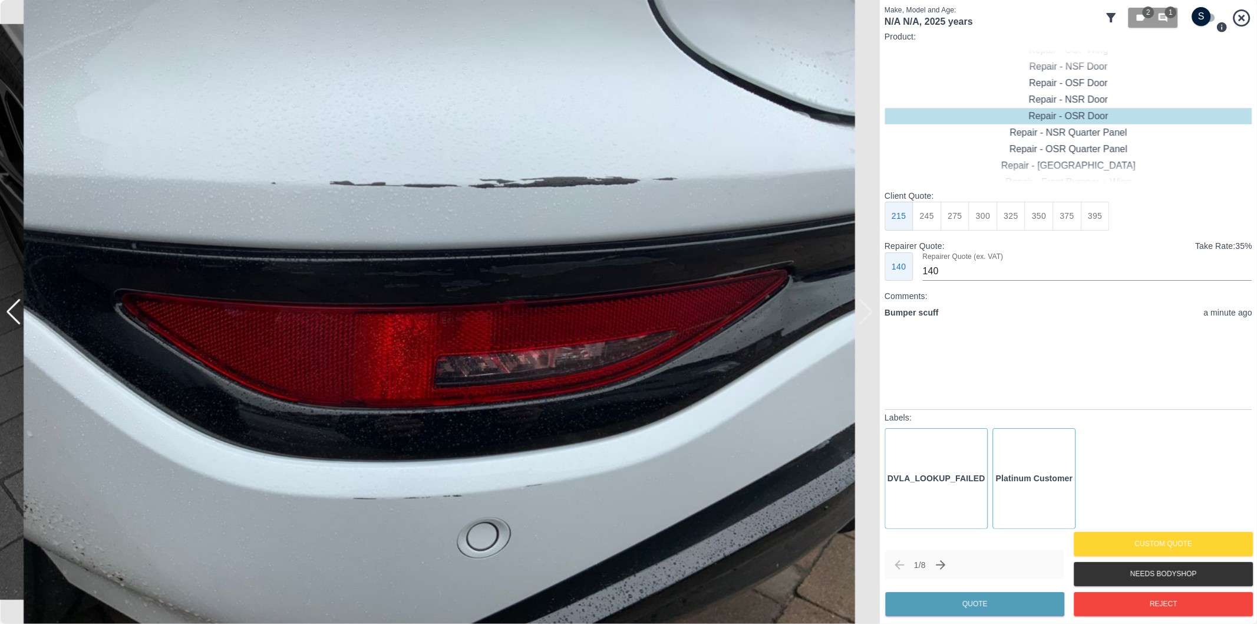
click at [871, 319] on div at bounding box center [440, 312] width 880 height 624
click at [11, 315] on div at bounding box center [6, 312] width 12 height 624
click at [11, 311] on div at bounding box center [6, 312] width 12 height 624
click at [1208, 22] on input "checkbox" at bounding box center [1201, 16] width 57 height 19
checkbox input "true"
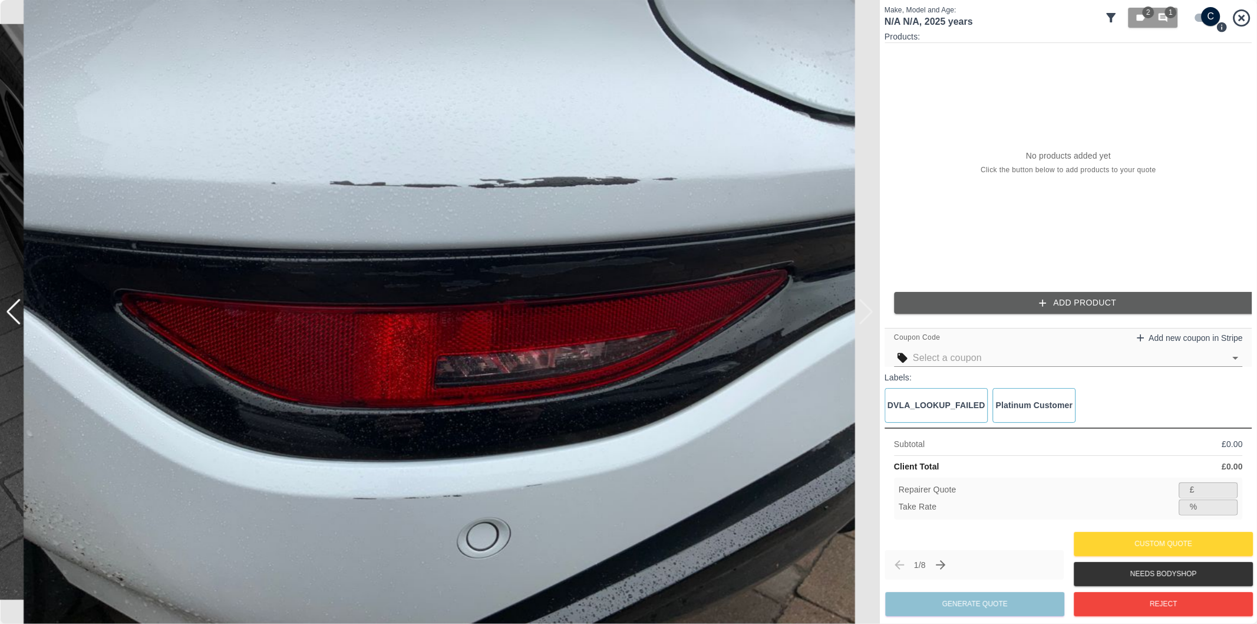
click at [1053, 308] on button "Add Product" at bounding box center [1078, 303] width 368 height 22
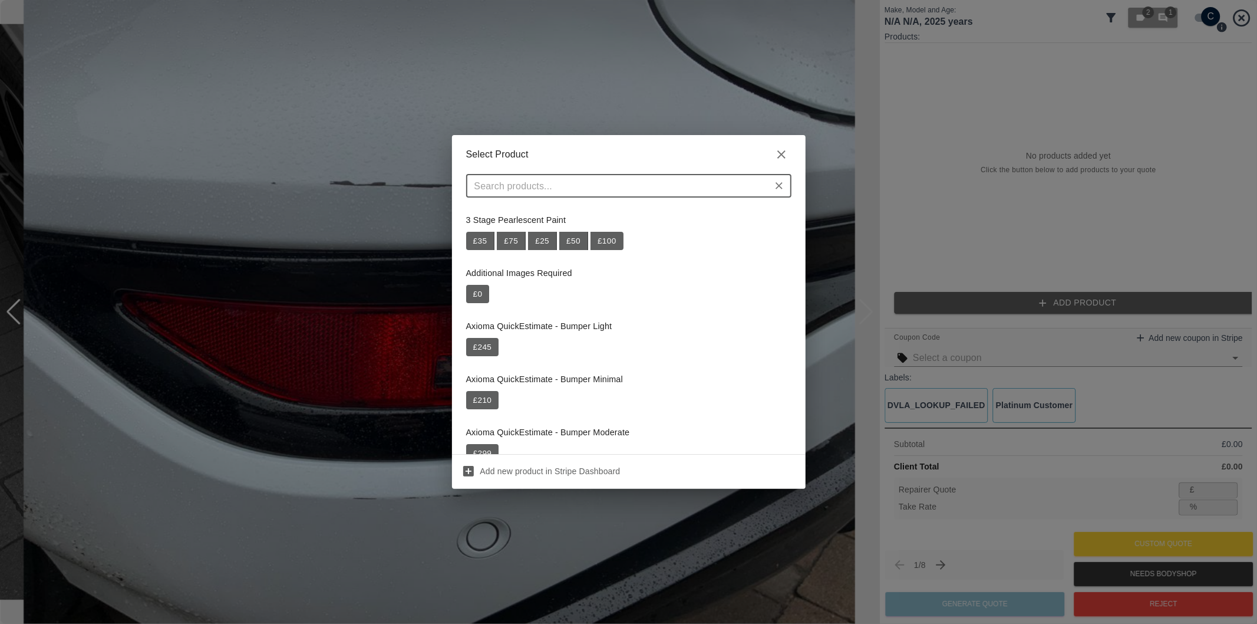
click at [600, 195] on div "​" at bounding box center [628, 186] width 325 height 24
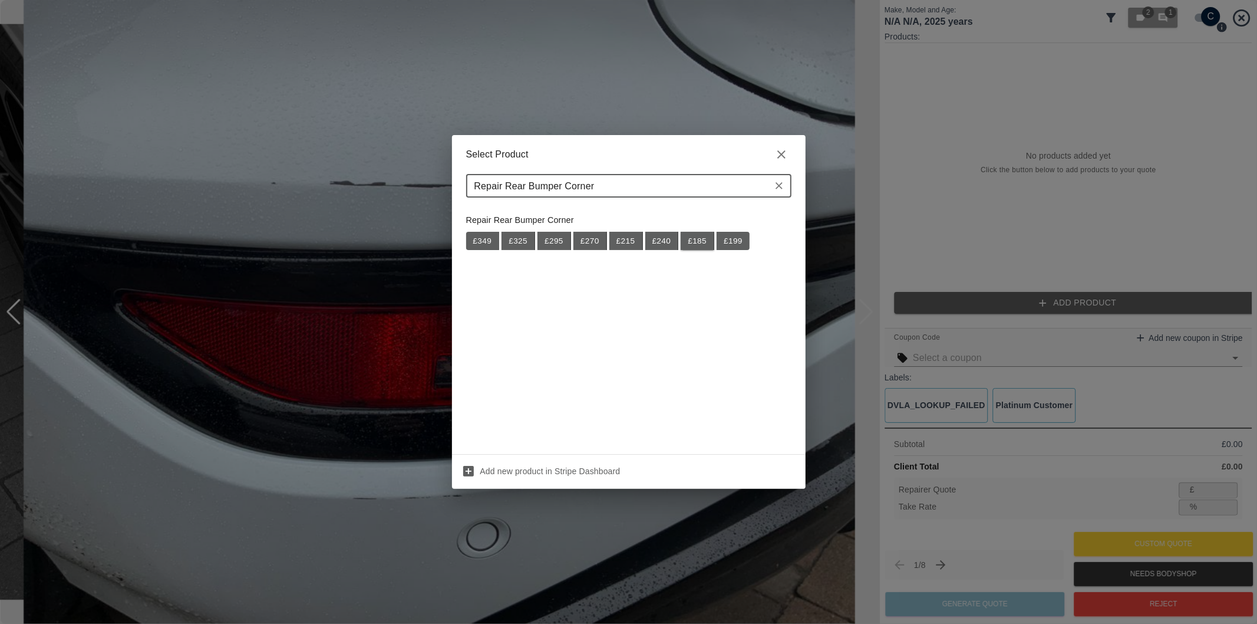
type input "Repair Rear Bumper Corner"
click at [702, 245] on button "£ 185" at bounding box center [698, 241] width 34 height 19
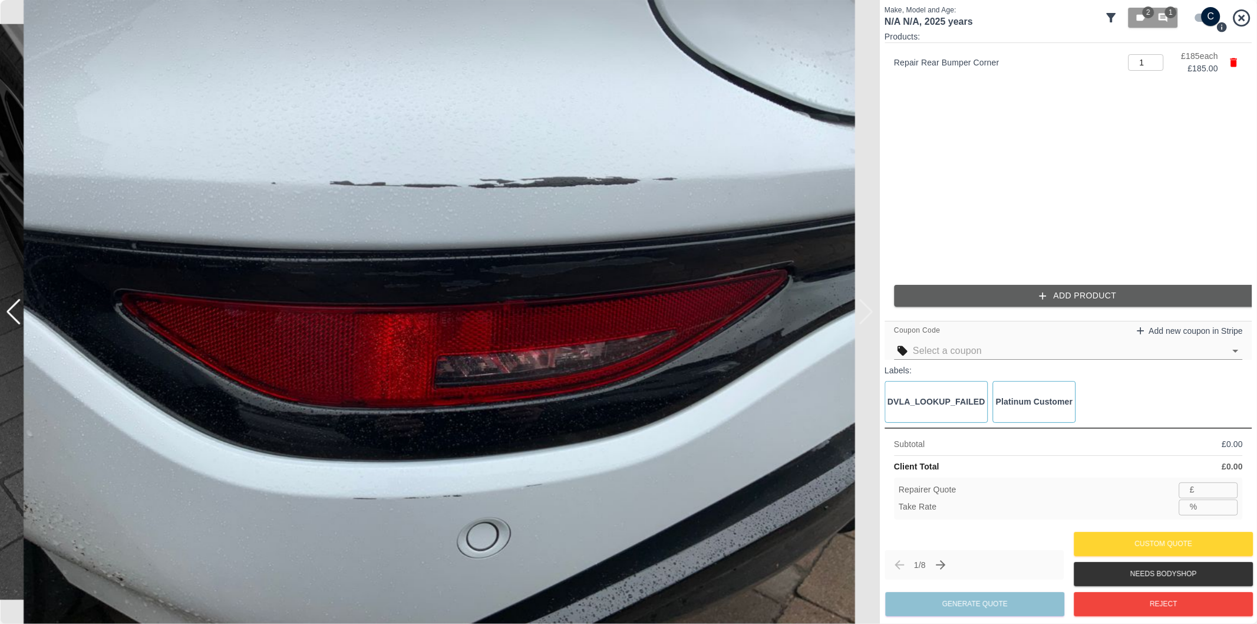
type input "120"
type input "35.1"
click at [996, 295] on button "Add Product" at bounding box center [1078, 296] width 368 height 22
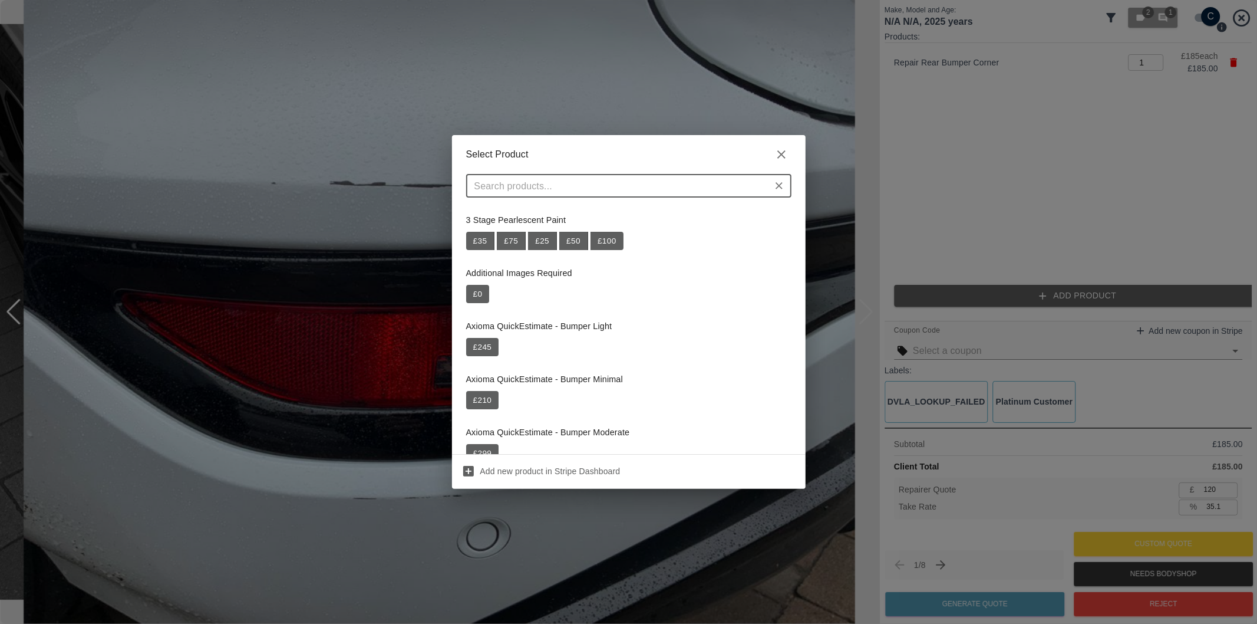
drag, startPoint x: 593, startPoint y: 193, endPoint x: 593, endPoint y: 185, distance: 8.3
click at [593, 187] on input "text" at bounding box center [619, 185] width 299 height 17
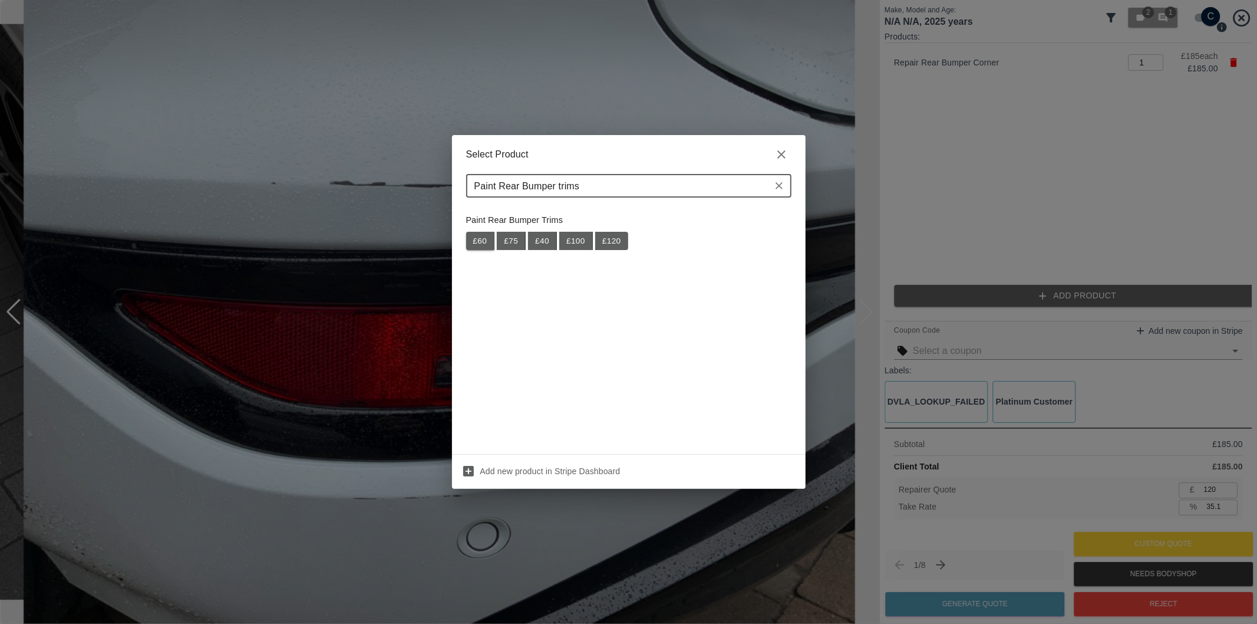
type input "Paint Rear Bumper trims"
click at [484, 240] on button "£ 60" at bounding box center [480, 241] width 29 height 19
type input "159"
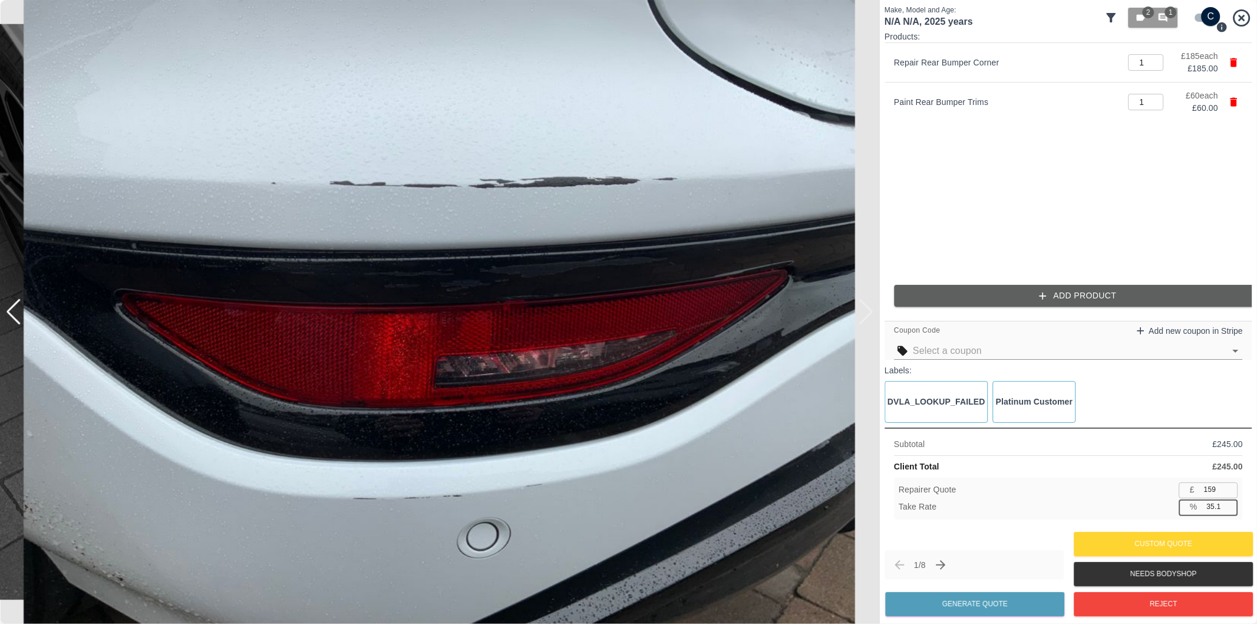
click at [1213, 510] on input "35.1" at bounding box center [1220, 506] width 36 height 15
type input "36.1"
type input "156"
type input "36.7"
type input "155"
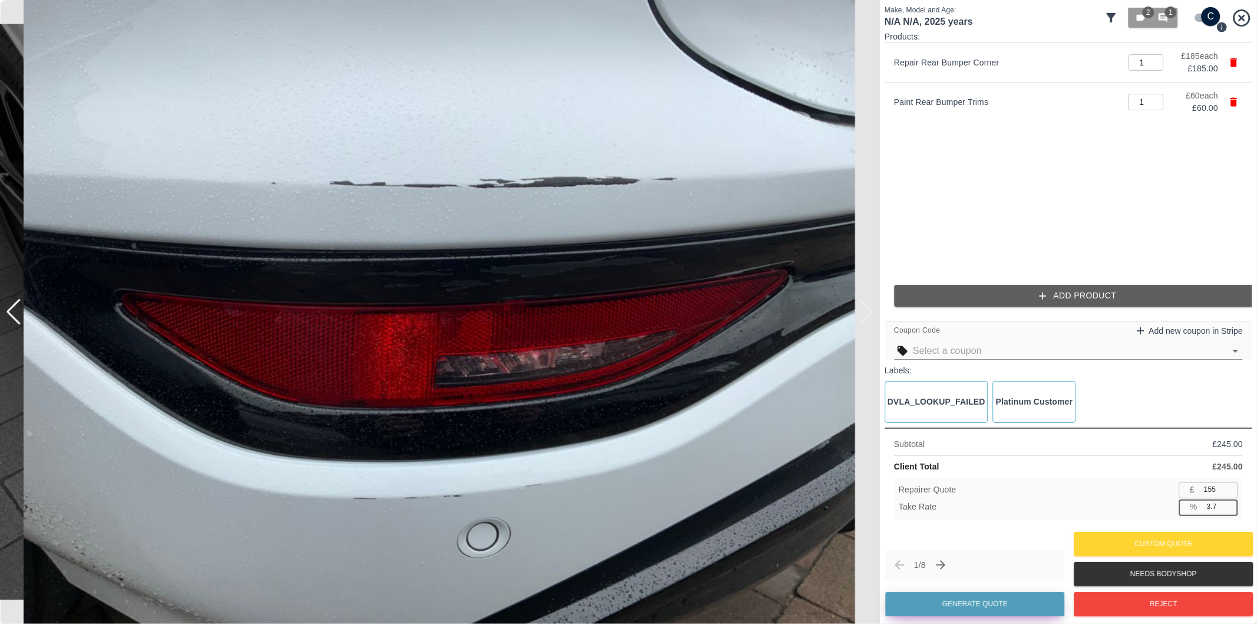
type input "37.7"
type input "152"
type input "37.0"
type input "154"
type input "37.1"
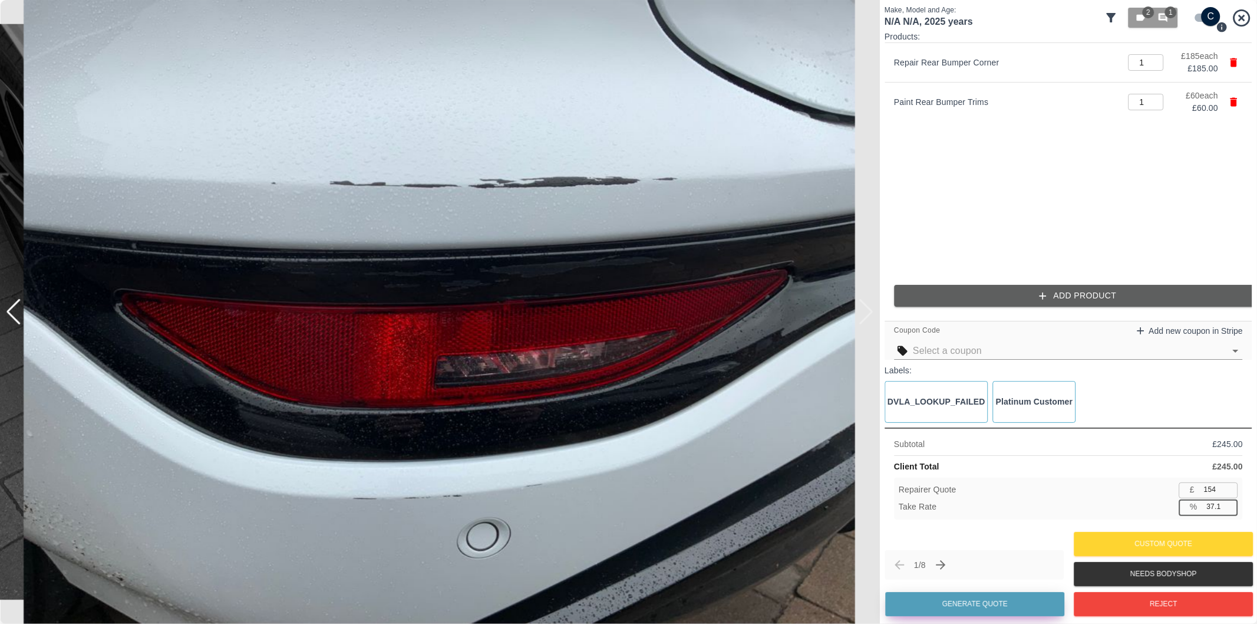
click at [1000, 606] on button "Generate Quote" at bounding box center [974, 604] width 179 height 24
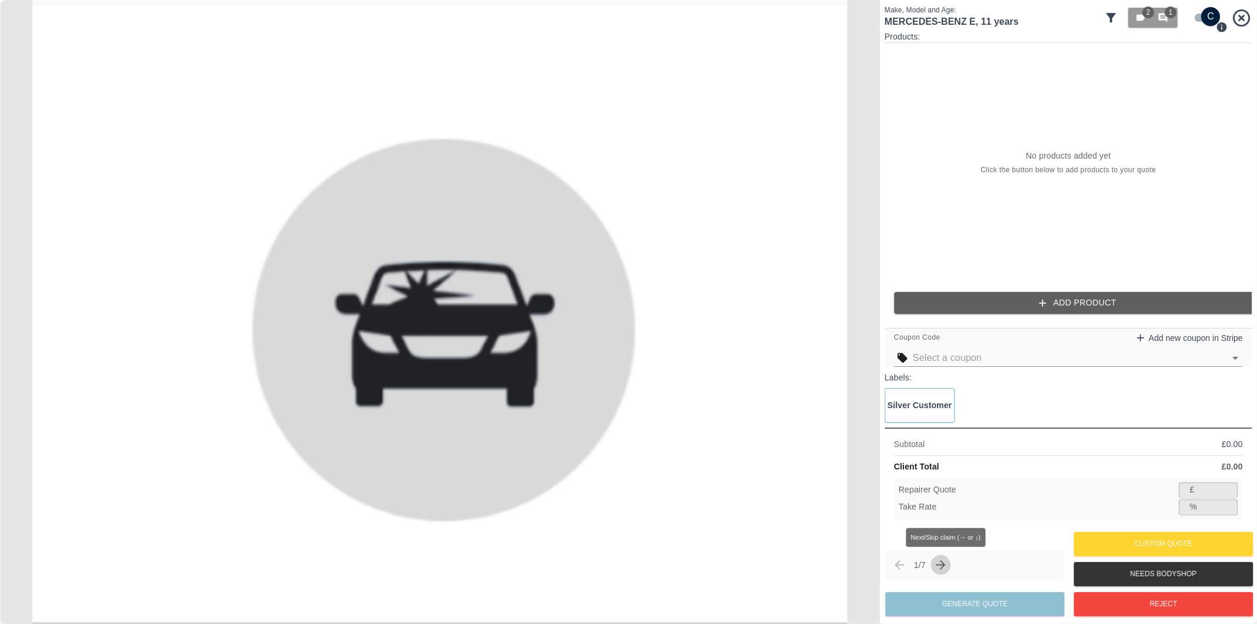
click at [946, 566] on icon "Next claim" at bounding box center [941, 565] width 14 height 14
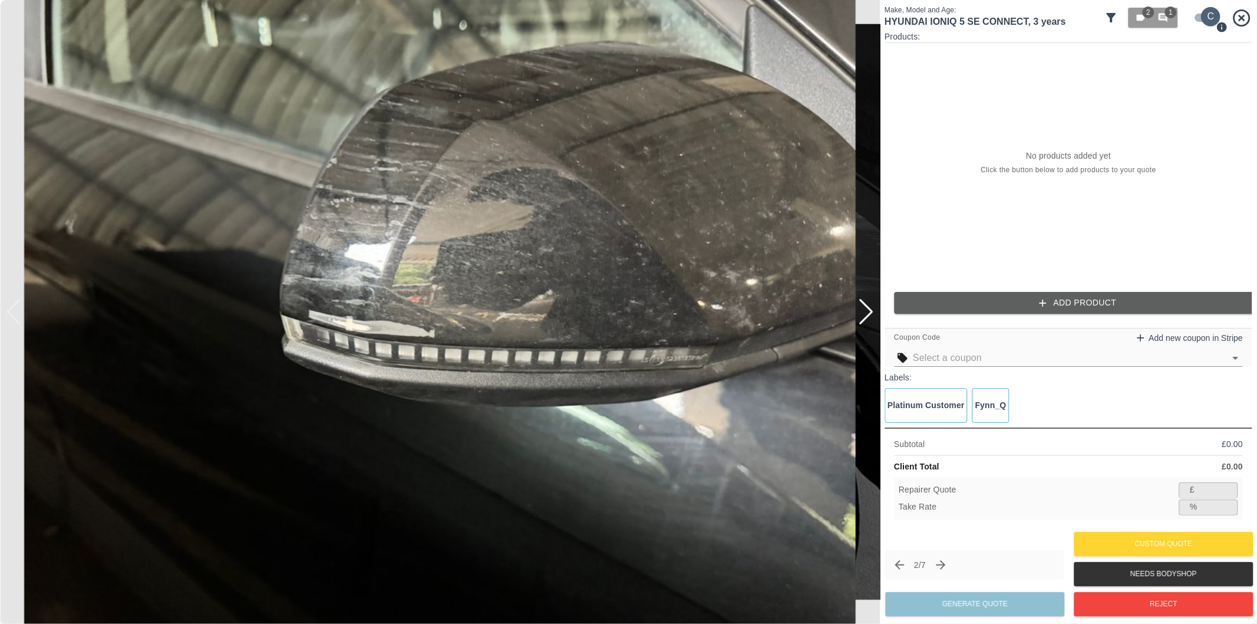
click at [1201, 17] on input "checkbox" at bounding box center [1211, 16] width 57 height 19
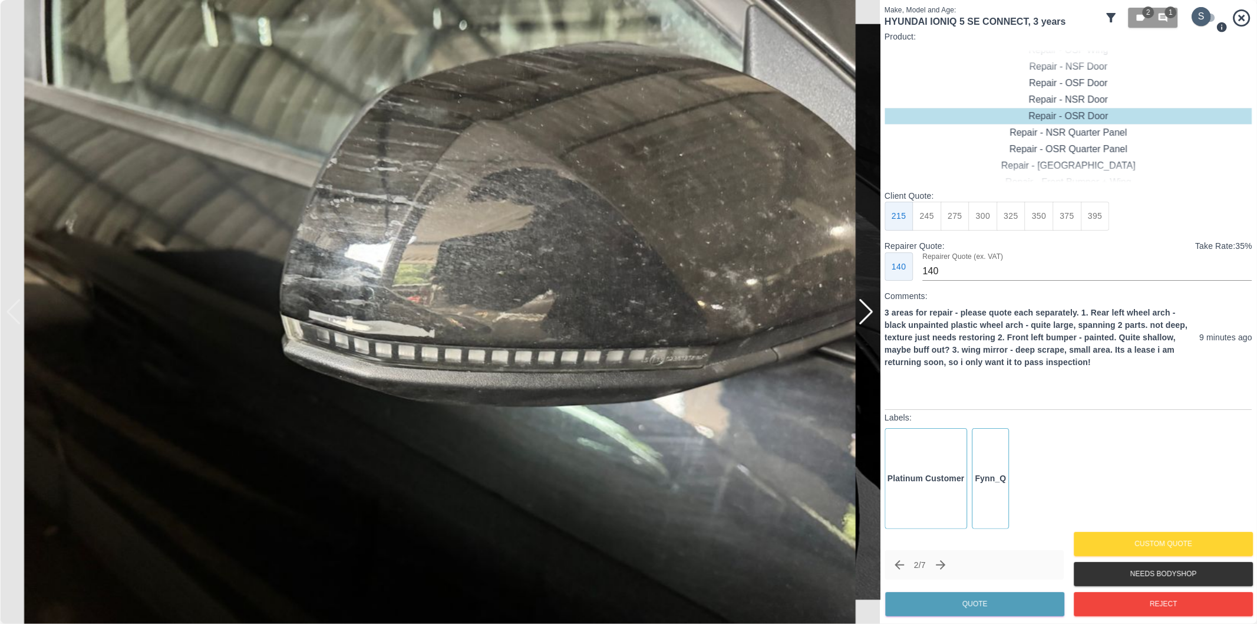
click at [1201, 18] on input "checkbox" at bounding box center [1201, 16] width 57 height 19
checkbox input "true"
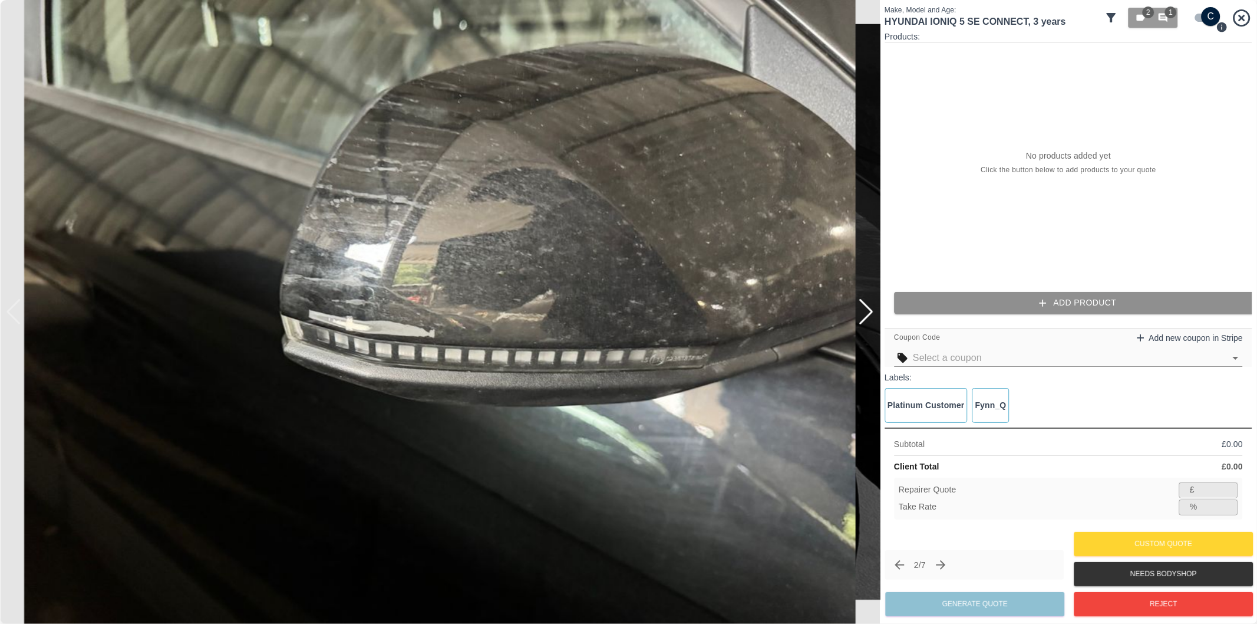
click at [1090, 314] on button "Add Product" at bounding box center [1078, 303] width 368 height 22
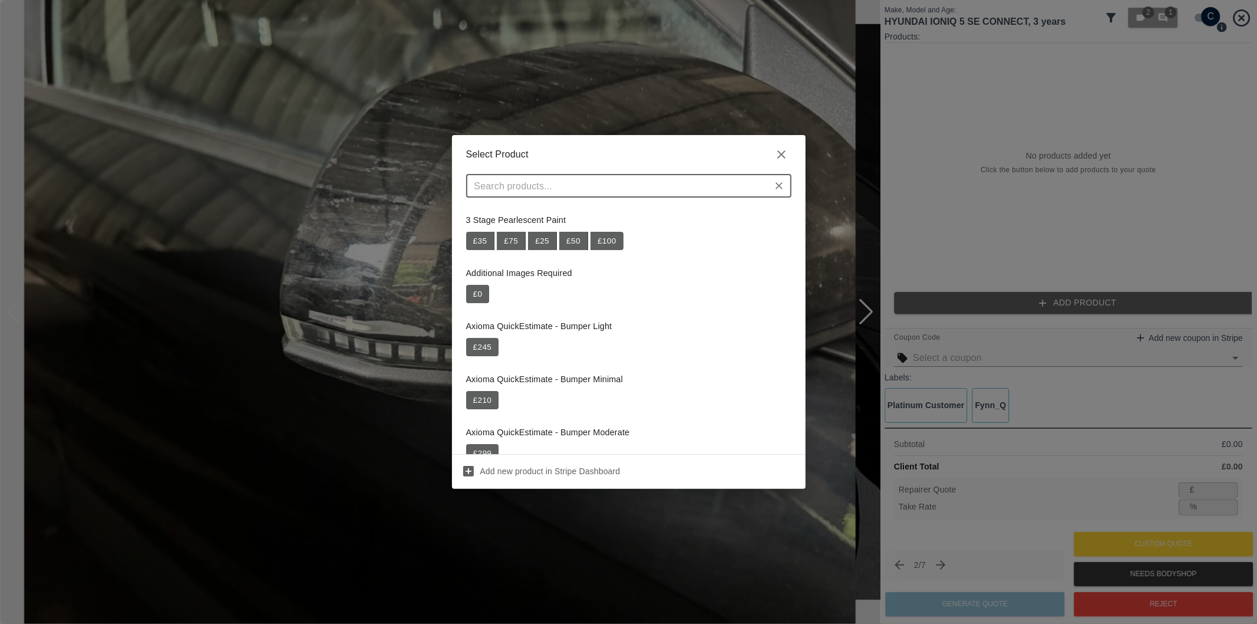
click at [699, 191] on input "text" at bounding box center [619, 185] width 299 height 17
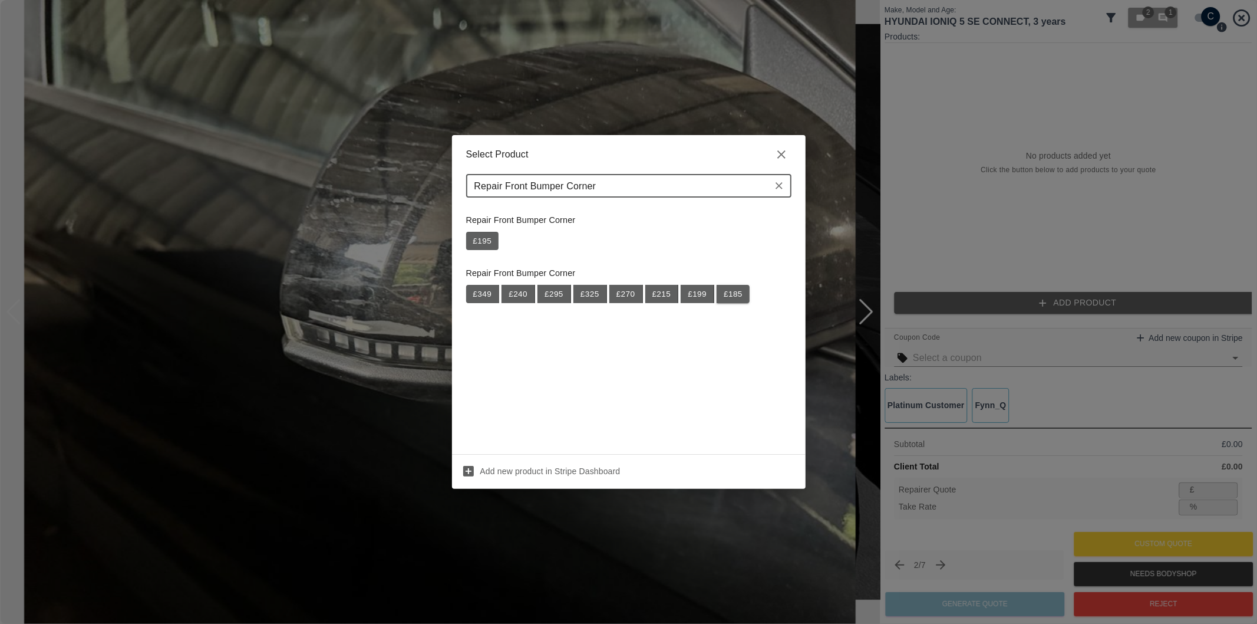
type input "Repair Front Bumper Corner"
click at [733, 295] on button "£ 185" at bounding box center [733, 294] width 33 height 19
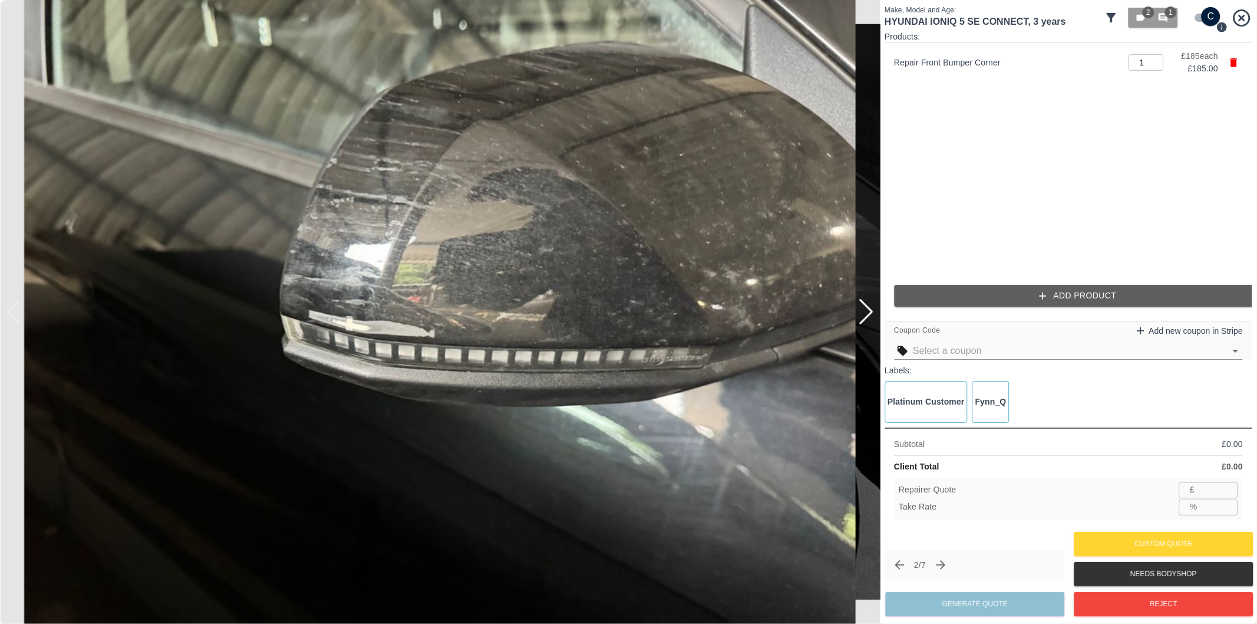
type input "120"
type input "35.1"
click at [1103, 296] on button "Add Product" at bounding box center [1078, 296] width 368 height 22
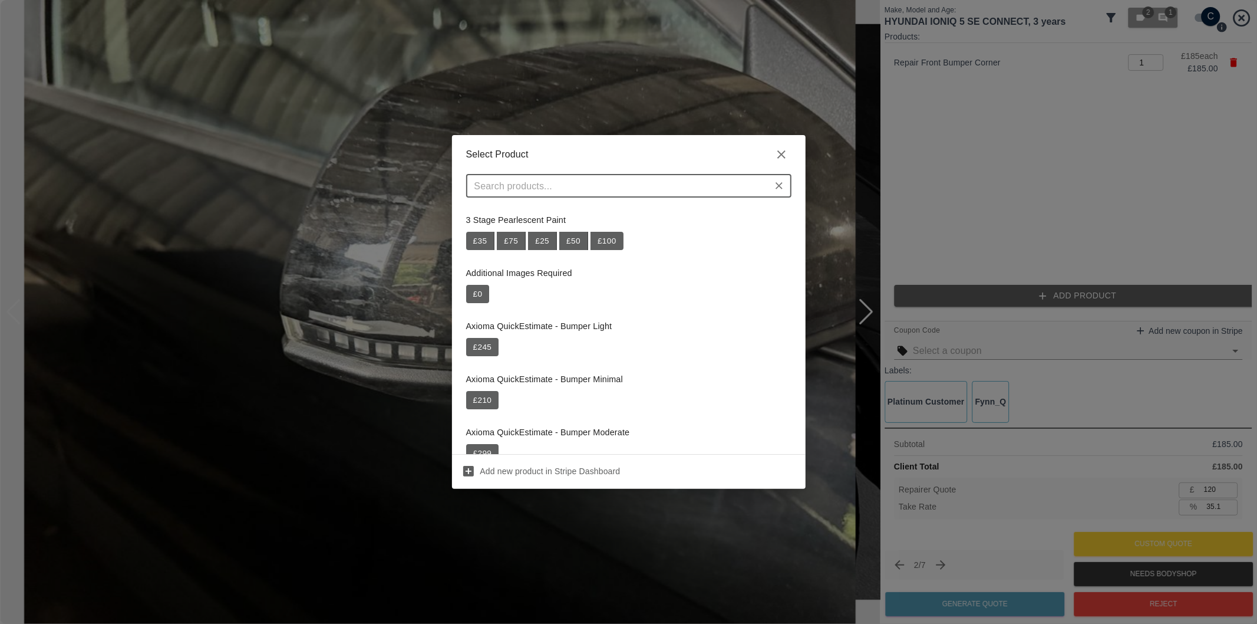
click at [549, 184] on input "text" at bounding box center [619, 185] width 299 height 17
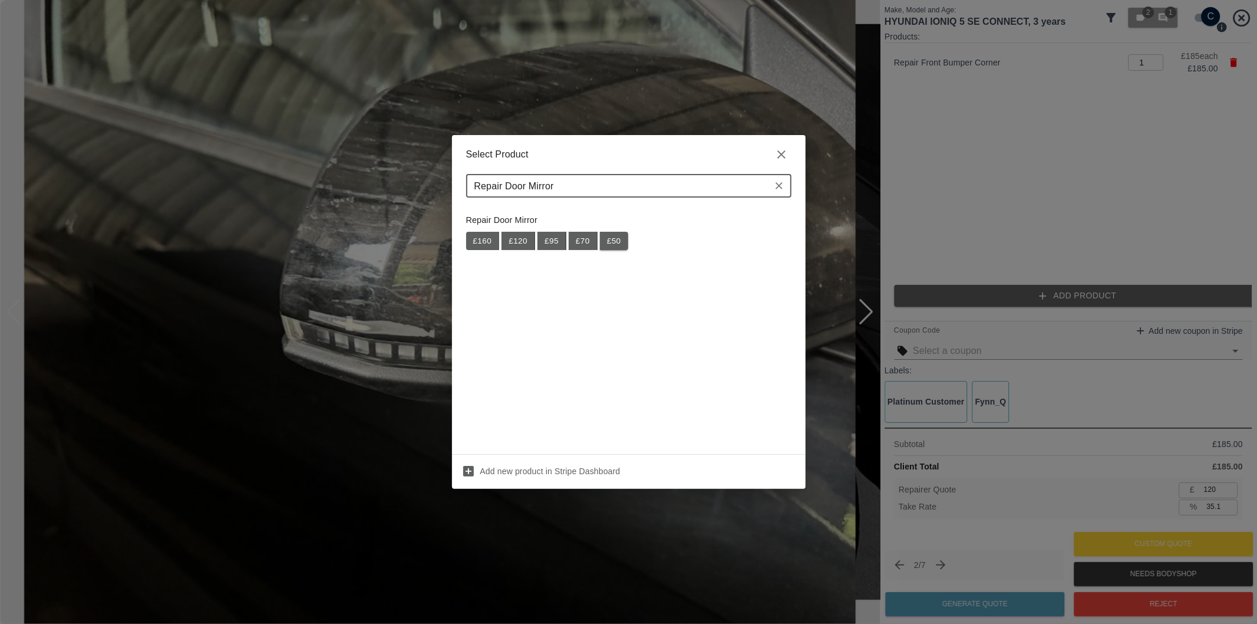
type input "Repair Door Mirror"
click at [619, 248] on button "£ 50" at bounding box center [614, 241] width 28 height 19
type input "152"
type input "35.3"
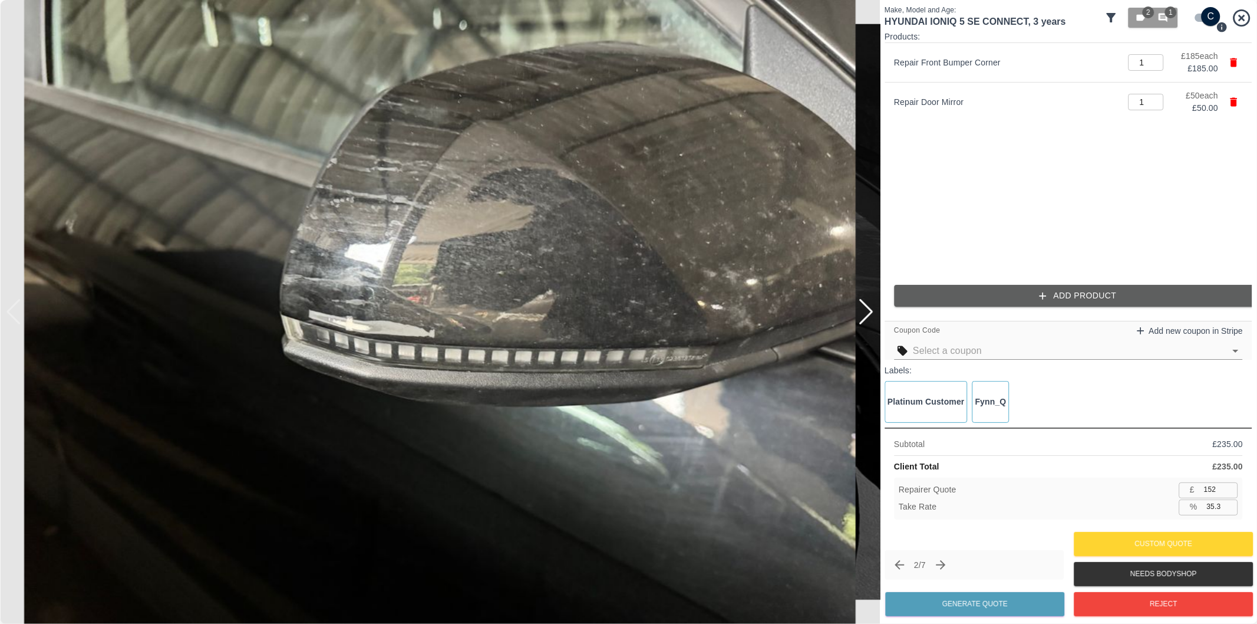
click at [1009, 297] on button "Add Product" at bounding box center [1078, 296] width 368 height 22
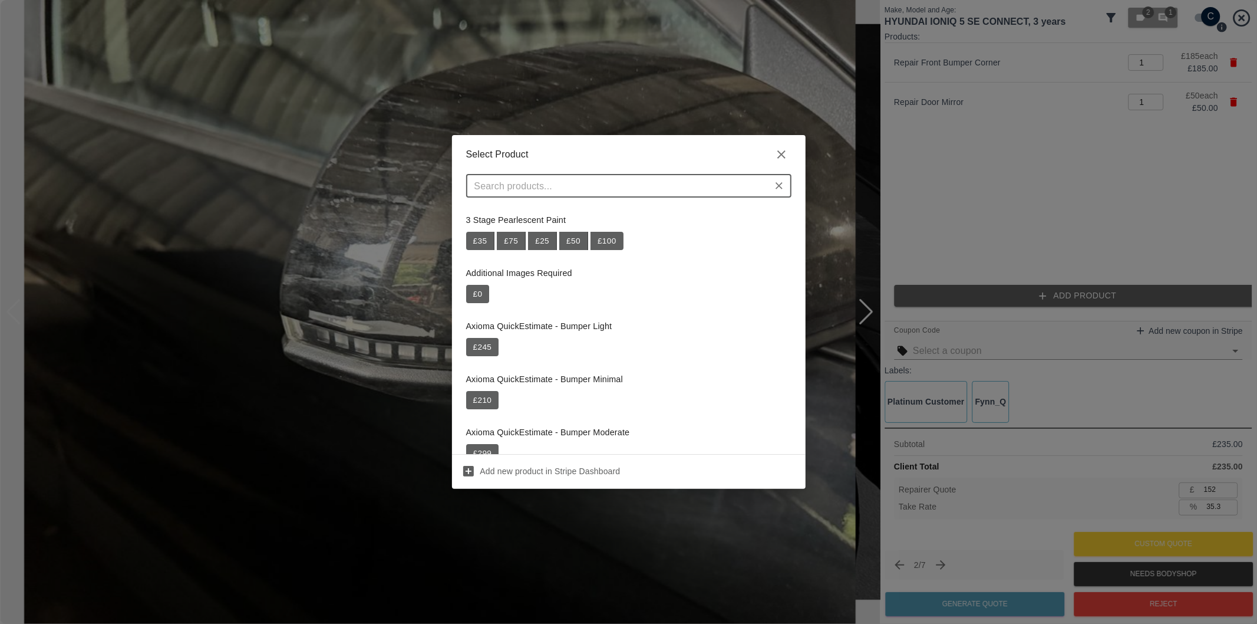
click at [634, 180] on input "text" at bounding box center [619, 185] width 299 height 17
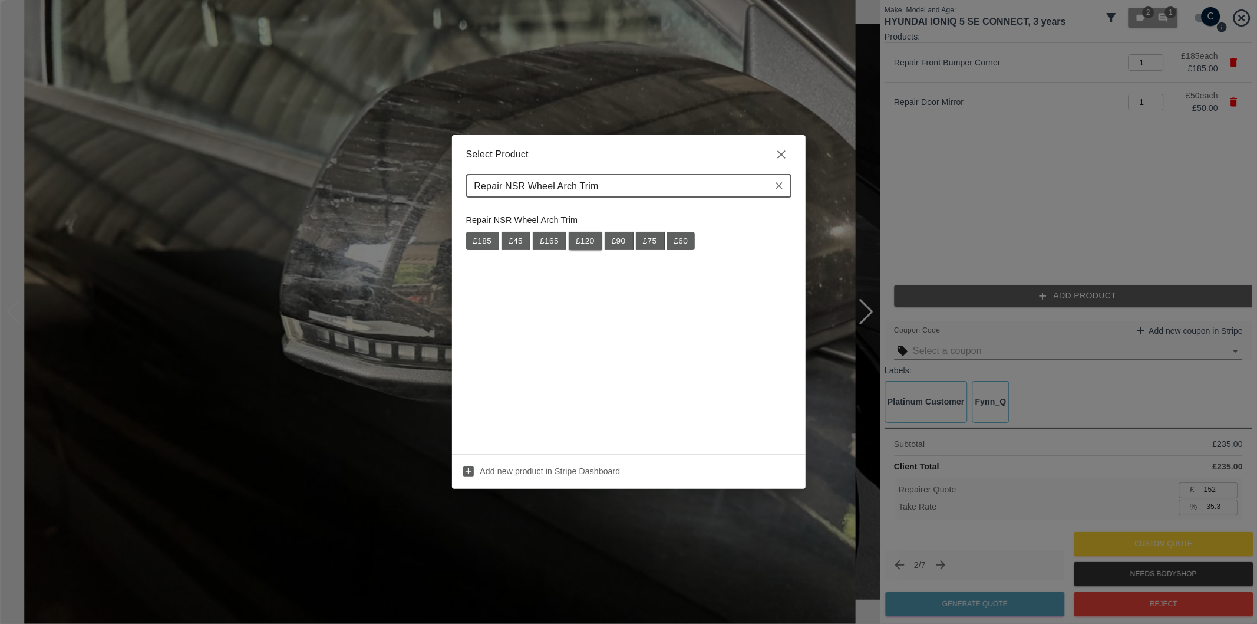
type input "Repair NSR Wheel Arch Trim"
click at [584, 238] on button "£ 120" at bounding box center [586, 241] width 34 height 19
type input "230"
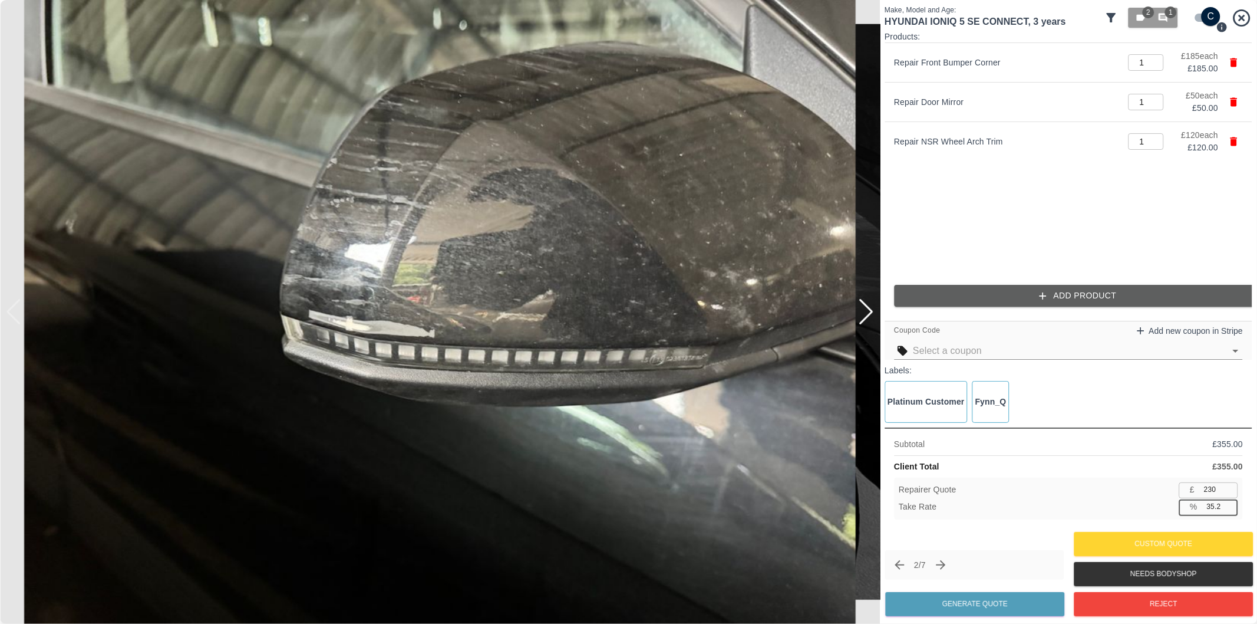
click at [1214, 509] on input "35.2" at bounding box center [1220, 506] width 36 height 15
type input "37.2"
type input "222"
type input "37.5"
click at [1011, 602] on button "Generate Quote" at bounding box center [974, 604] width 179 height 24
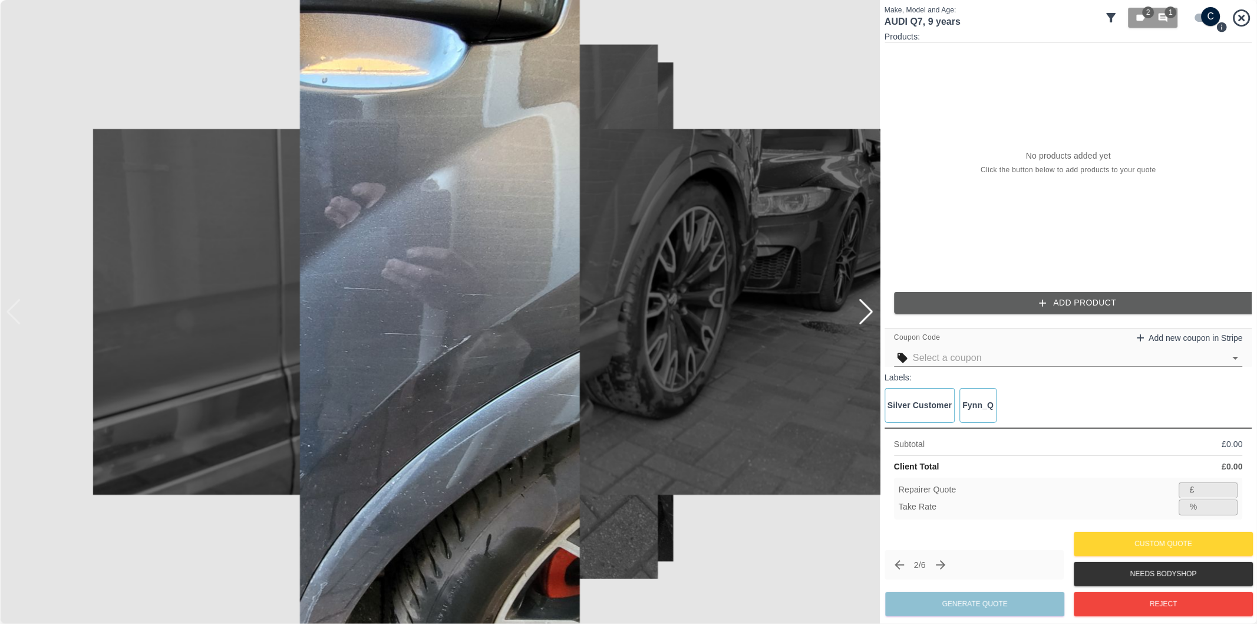
click at [870, 314] on div at bounding box center [866, 312] width 16 height 26
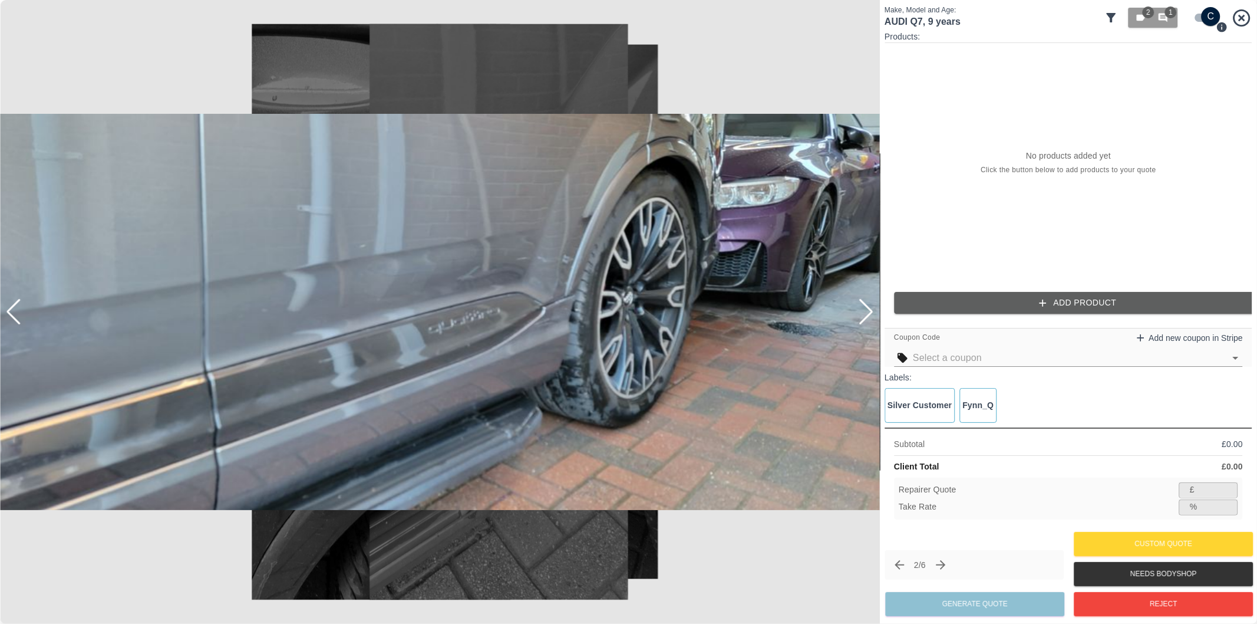
click at [870, 314] on div at bounding box center [866, 312] width 16 height 26
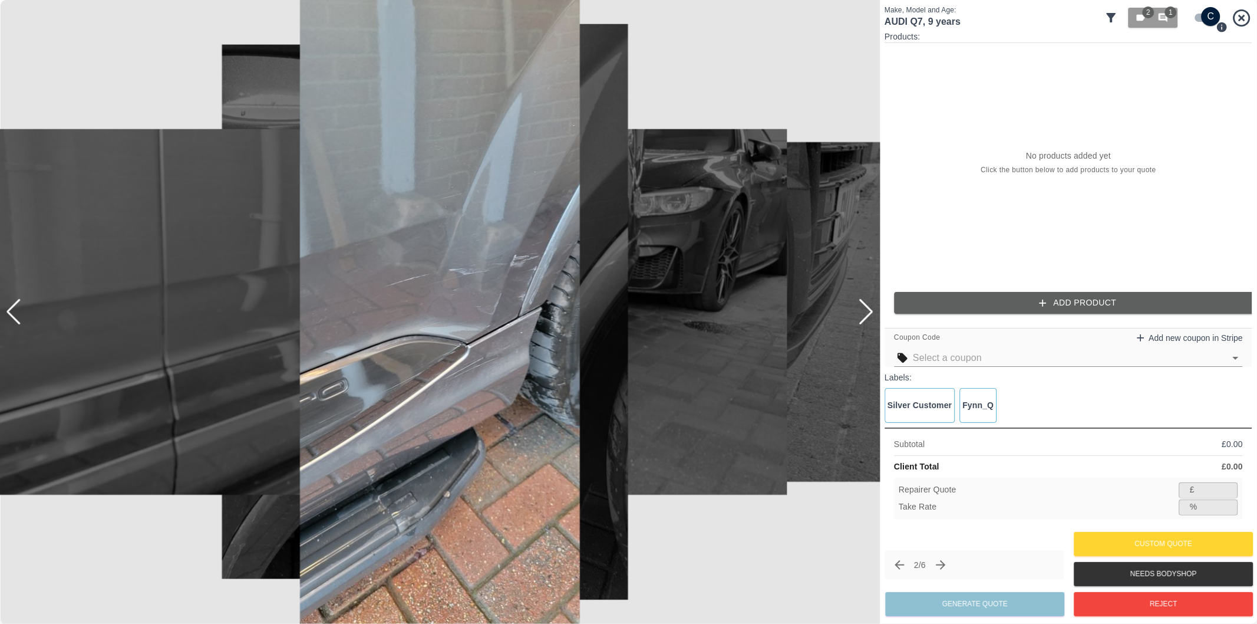
click at [870, 314] on div at bounding box center [866, 312] width 16 height 26
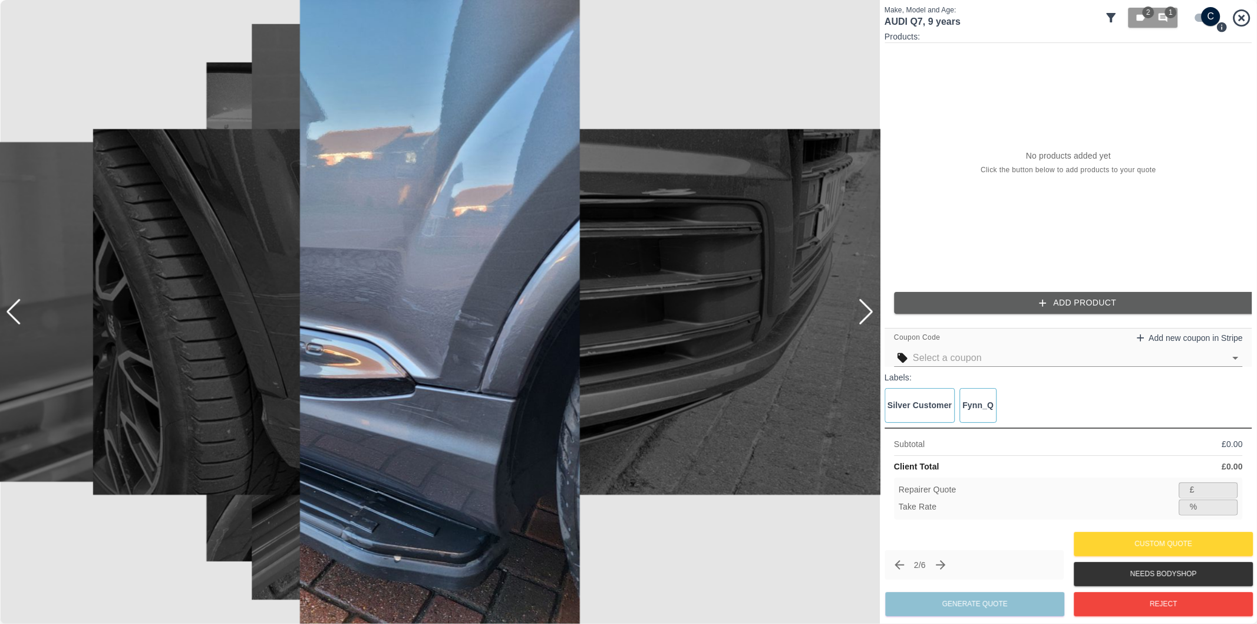
click at [869, 313] on div at bounding box center [866, 312] width 16 height 26
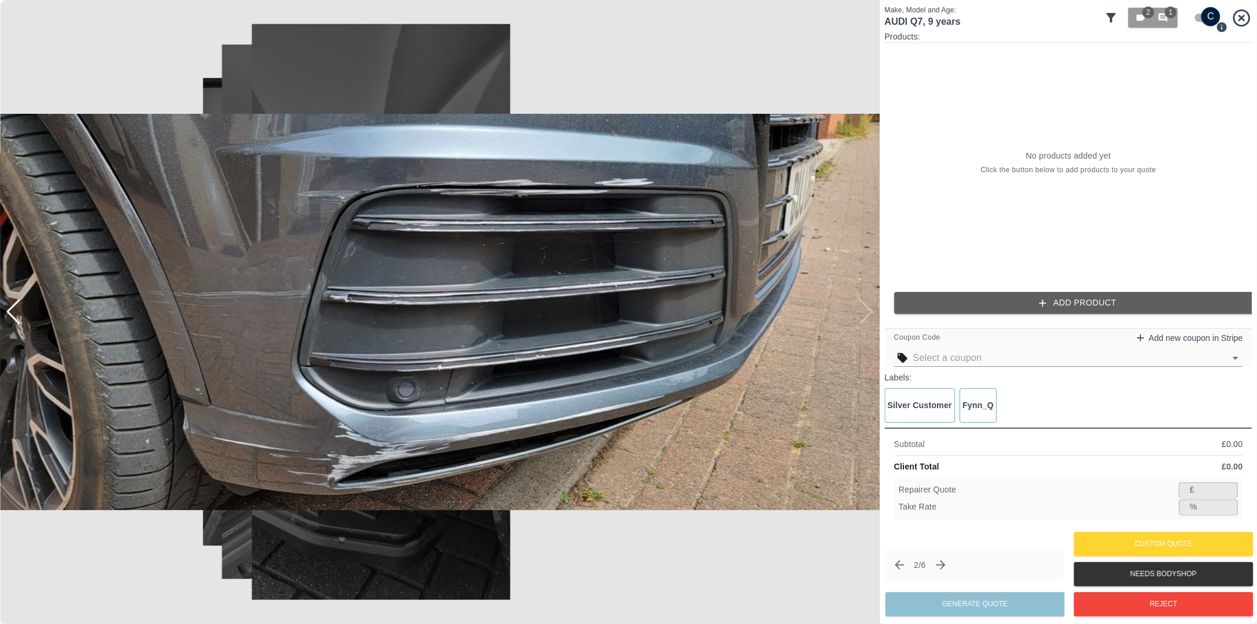
click at [869, 313] on img at bounding box center [440, 312] width 880 height 624
click at [444, 211] on img at bounding box center [440, 312] width 880 height 624
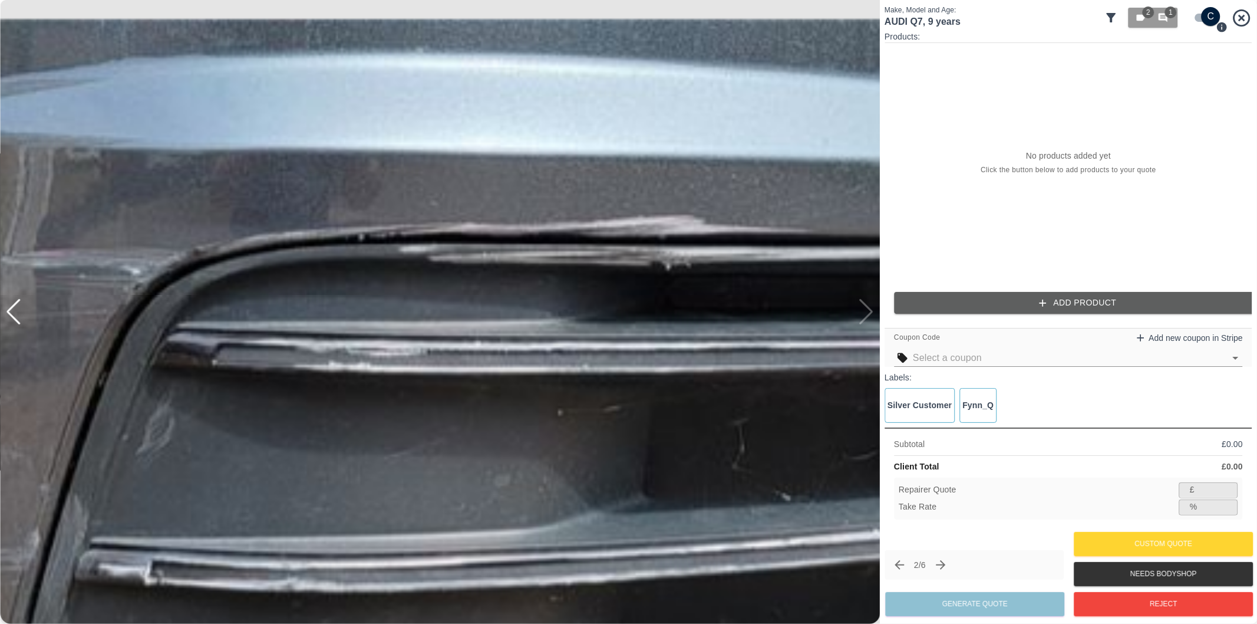
click at [444, 211] on img at bounding box center [428, 613] width 2640 height 1871
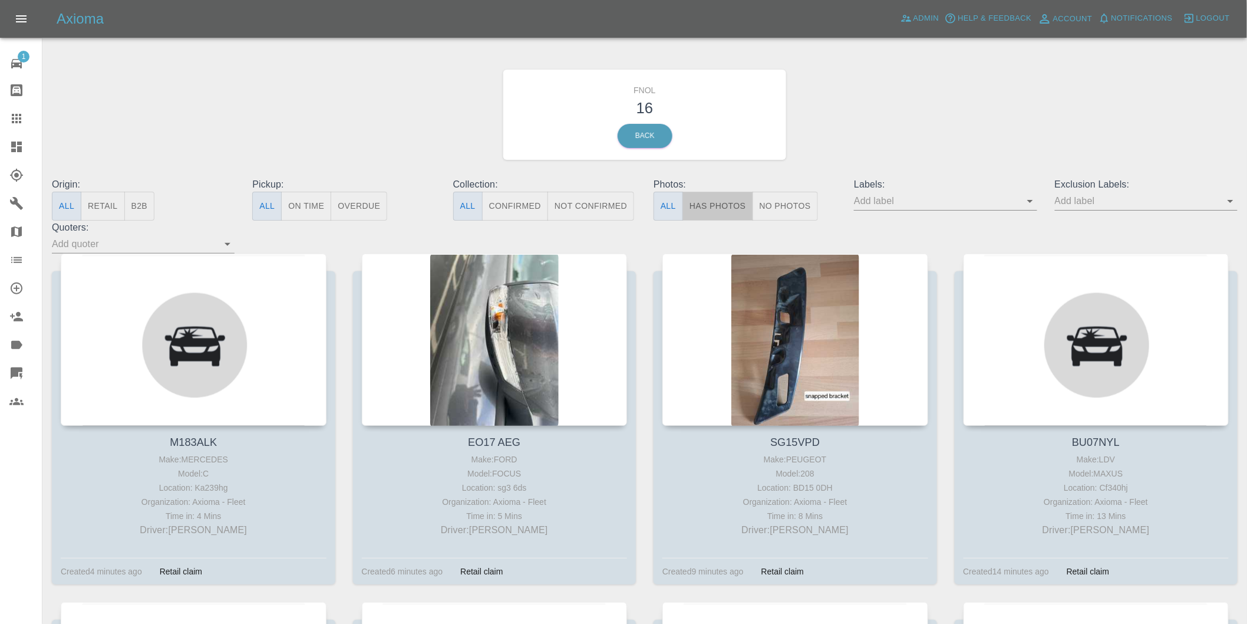
click at [711, 198] on button "Has Photos" at bounding box center [718, 206] width 71 height 29
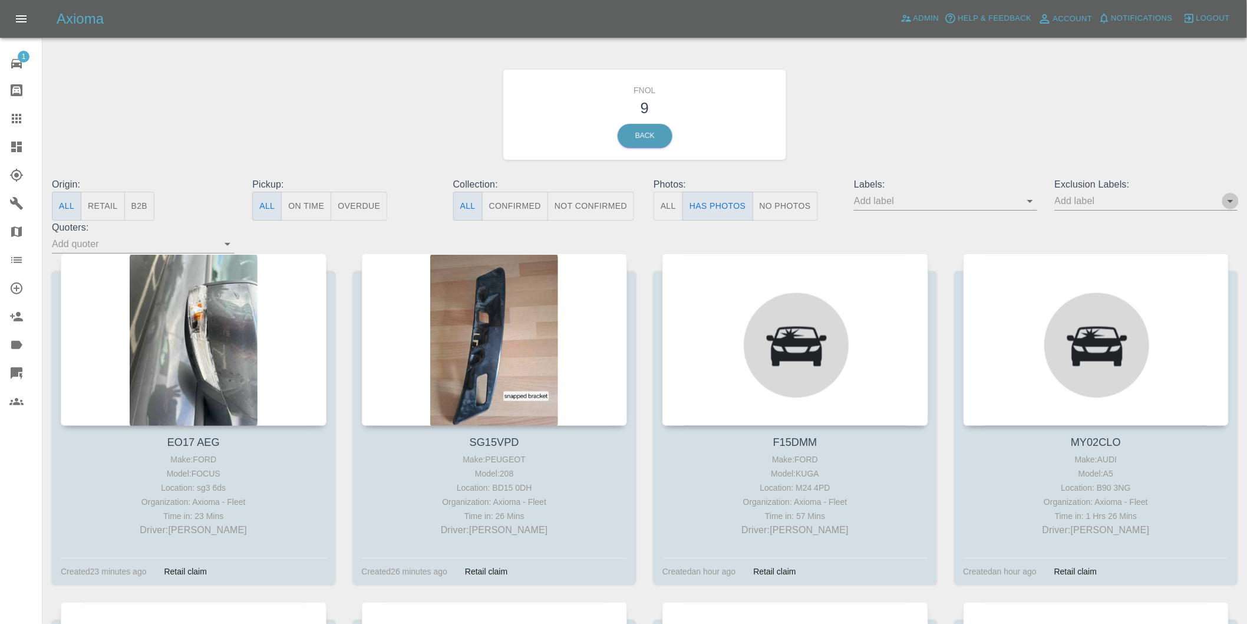
click at [1233, 203] on icon "Open" at bounding box center [1231, 201] width 14 height 14
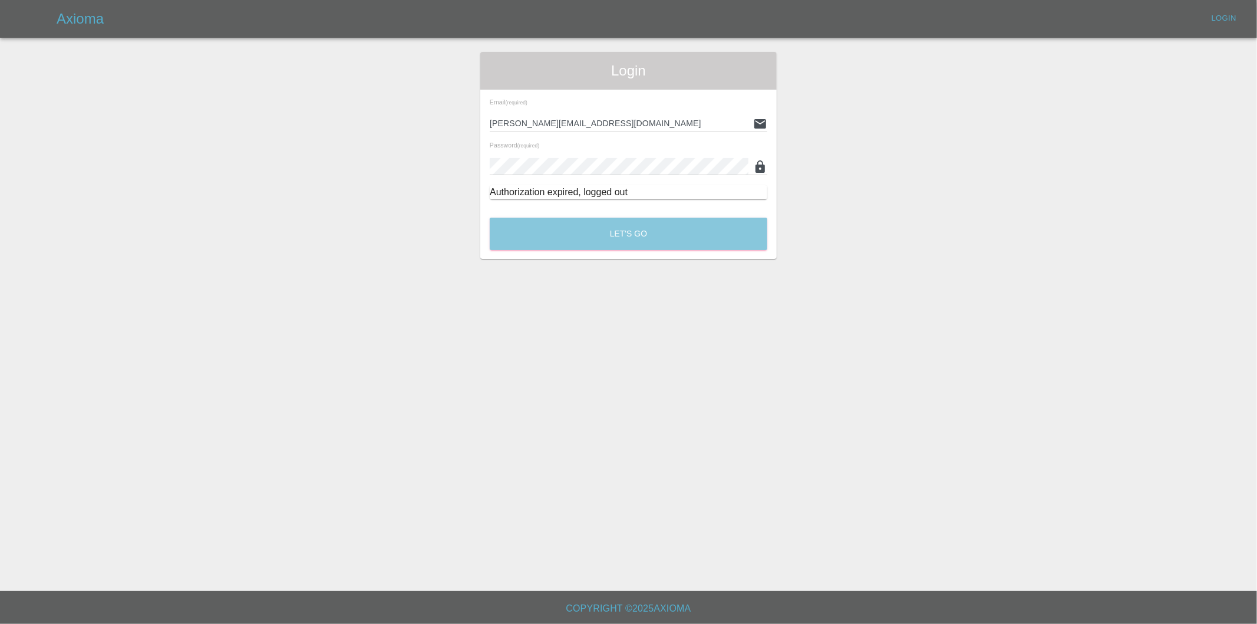
click at [598, 224] on button "Let's Go" at bounding box center [629, 233] width 278 height 32
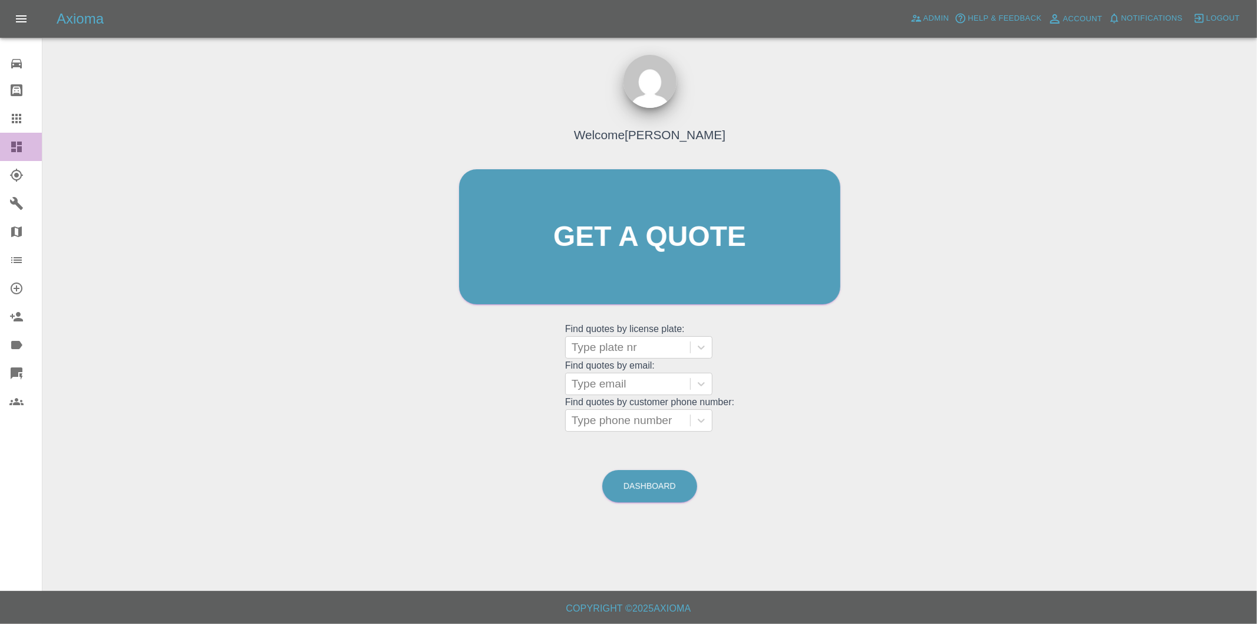
click at [18, 144] on icon at bounding box center [16, 146] width 11 height 11
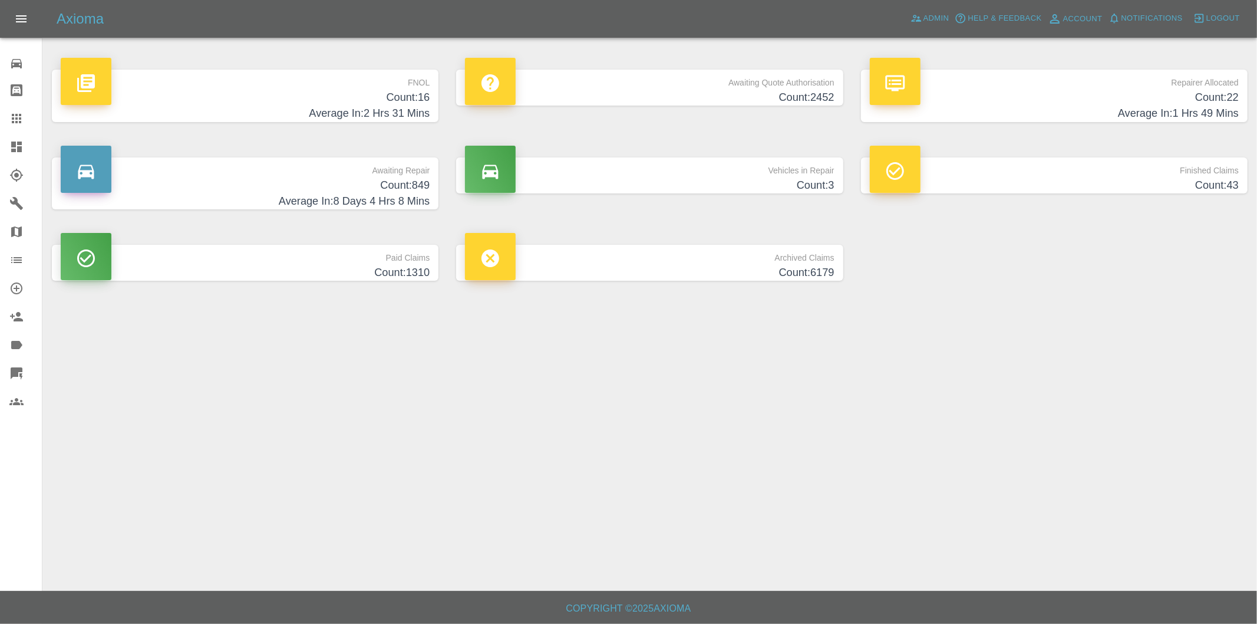
click at [427, 95] on h4 "Count: 16" at bounding box center [245, 98] width 369 height 16
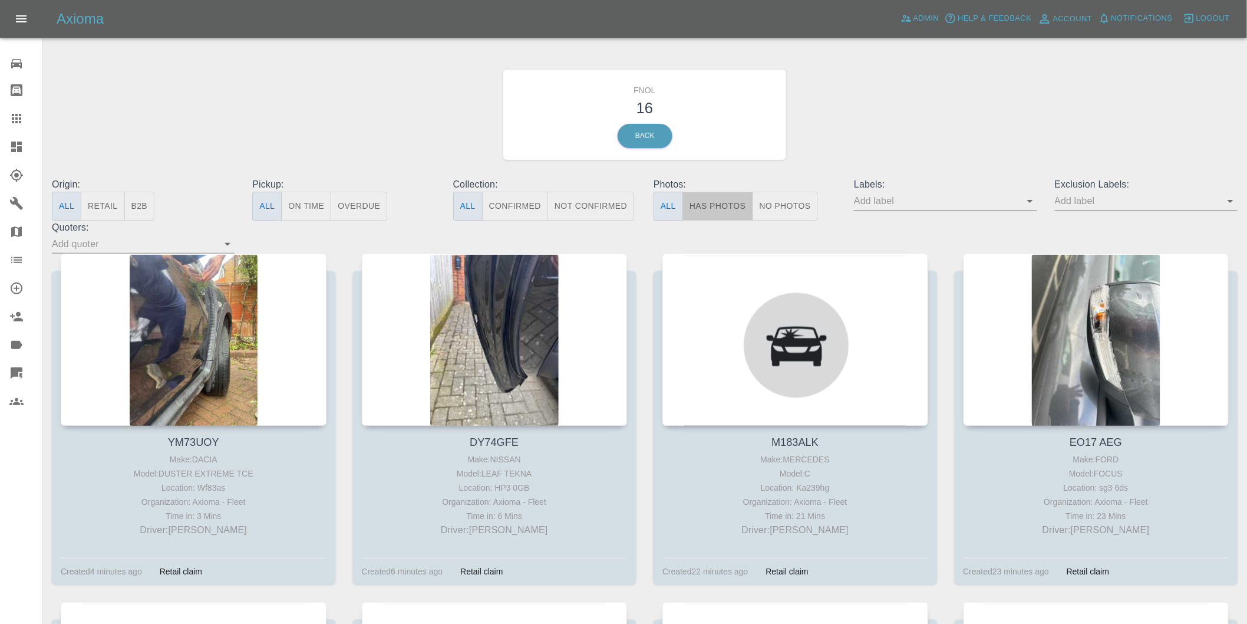
click at [714, 213] on button "Has Photos" at bounding box center [718, 206] width 71 height 29
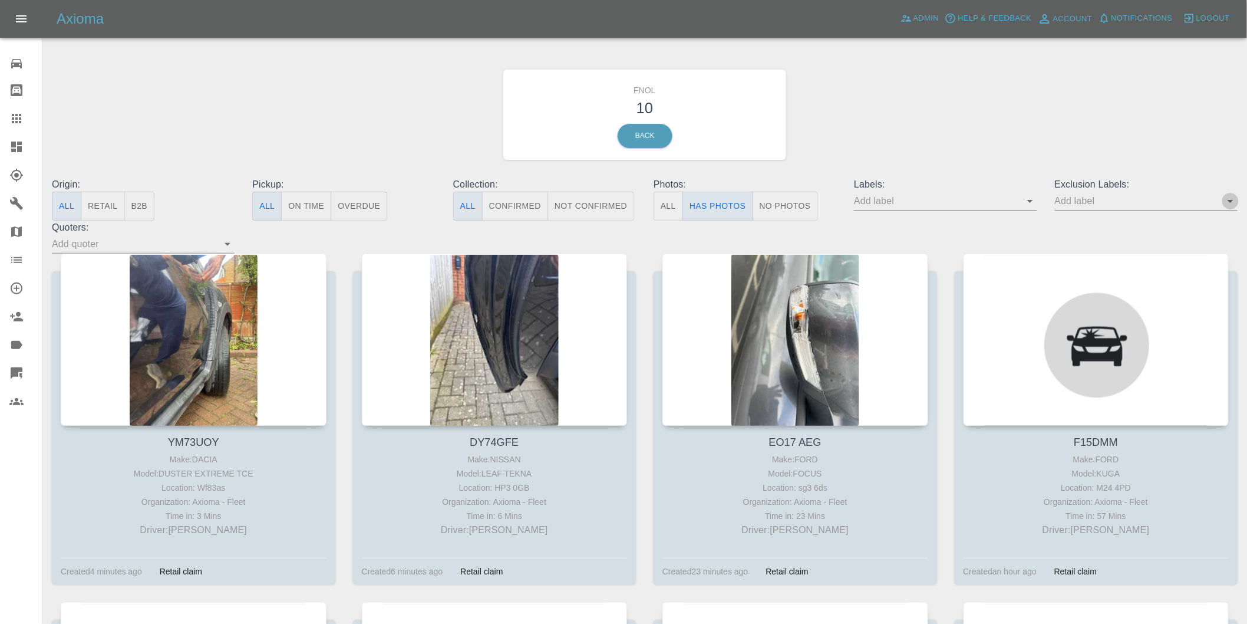
click at [1228, 203] on icon "Open" at bounding box center [1231, 201] width 14 height 14
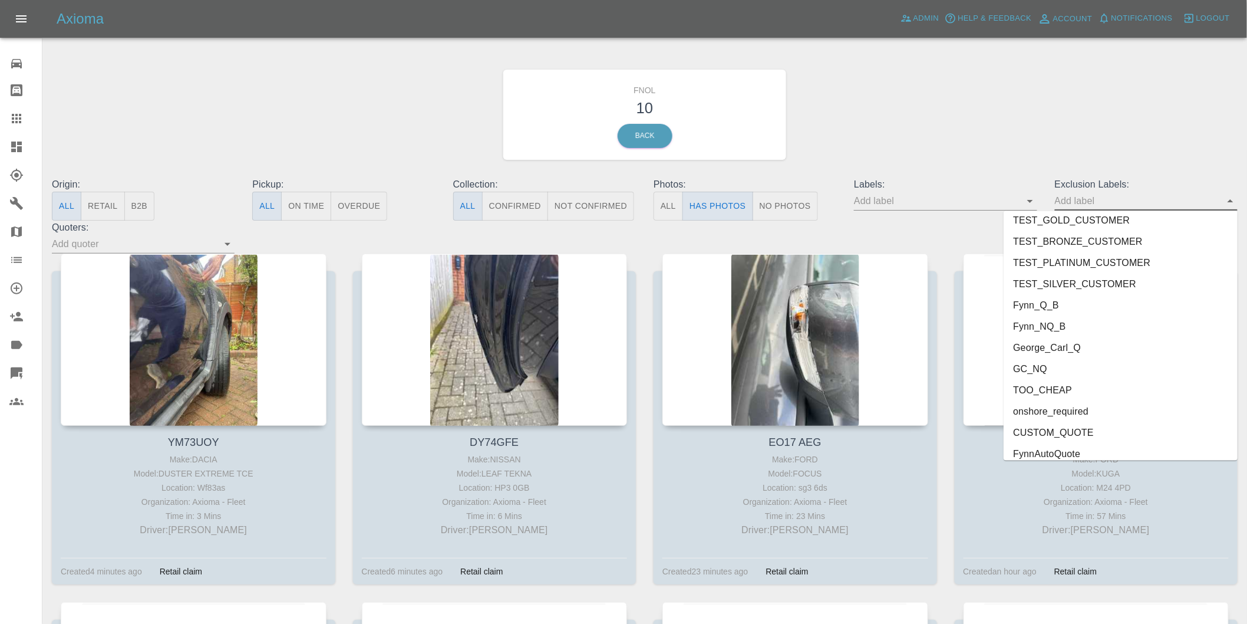
scroll to position [2539, 0]
click at [1063, 398] on li "onshore_required" at bounding box center [1121, 403] width 234 height 21
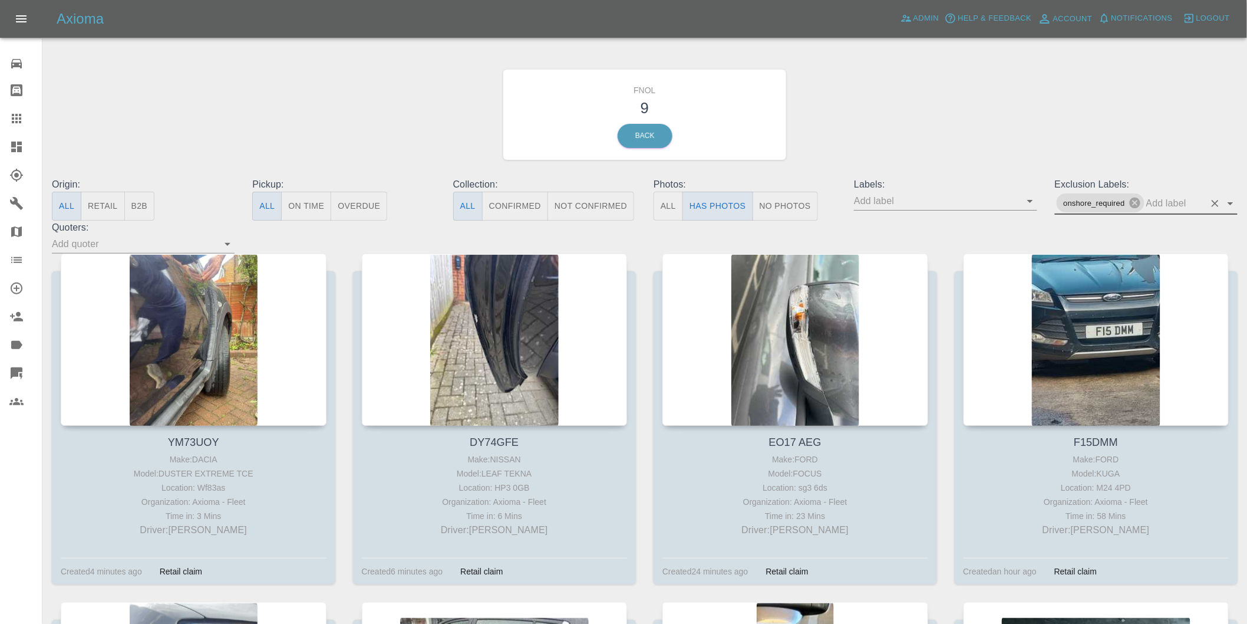
click at [1230, 203] on icon "Open" at bounding box center [1231, 203] width 6 height 3
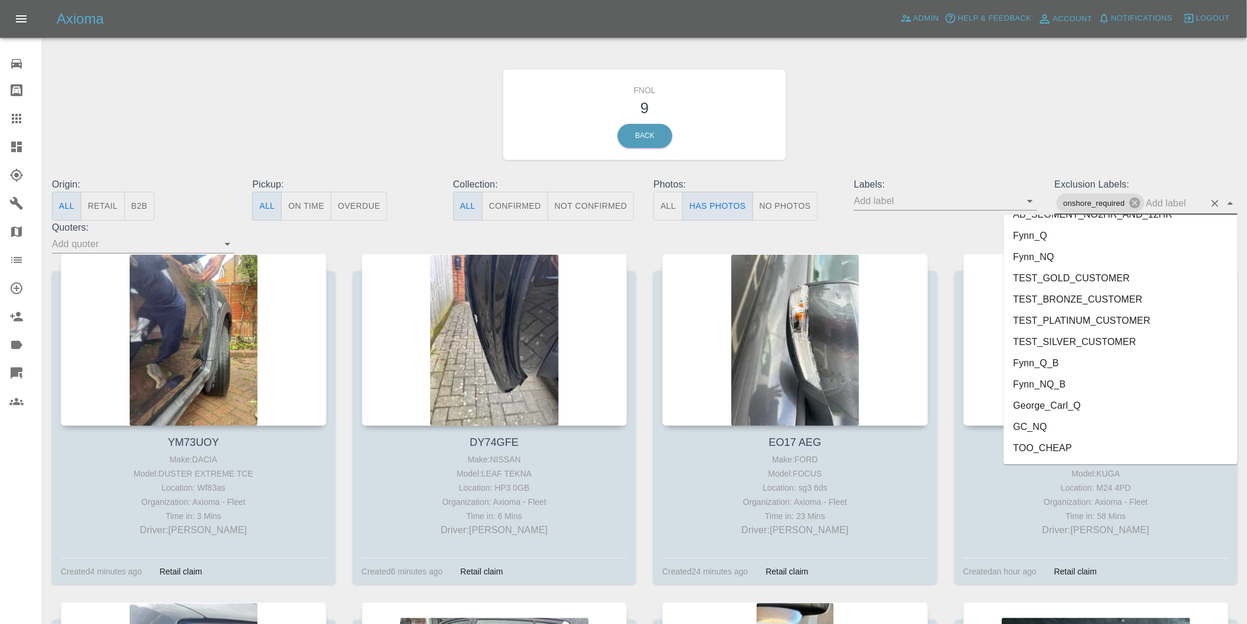
scroll to position [2517, 0]
click at [1049, 367] on li "George_Carl_Q" at bounding box center [1121, 364] width 234 height 21
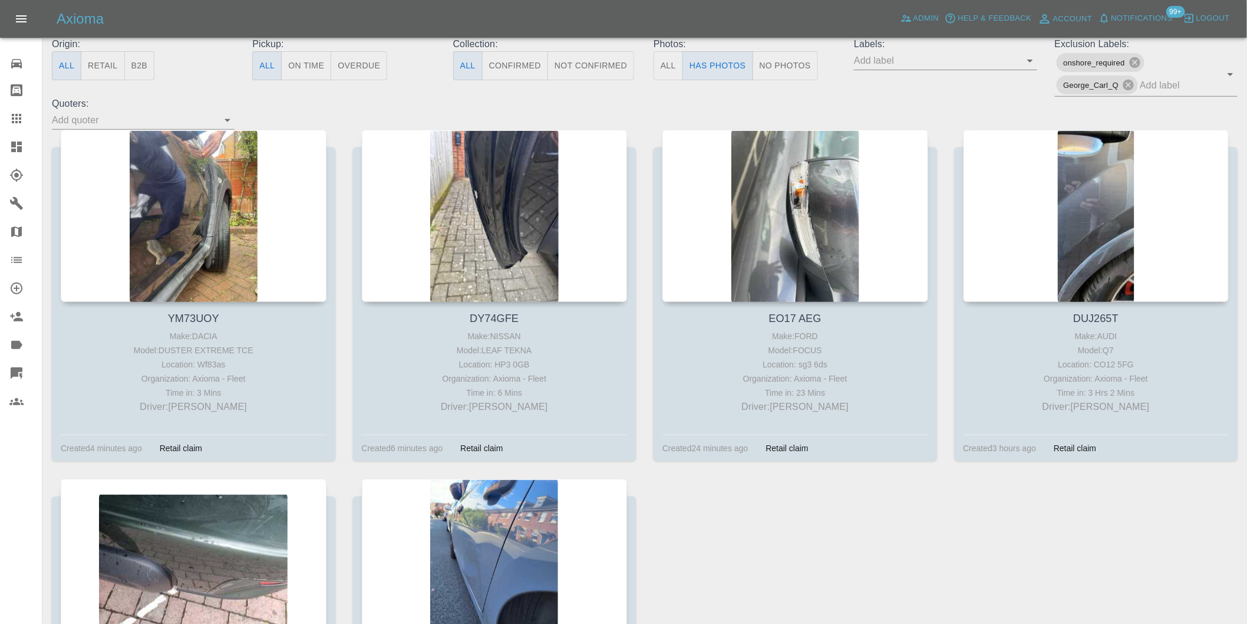
scroll to position [131, 0]
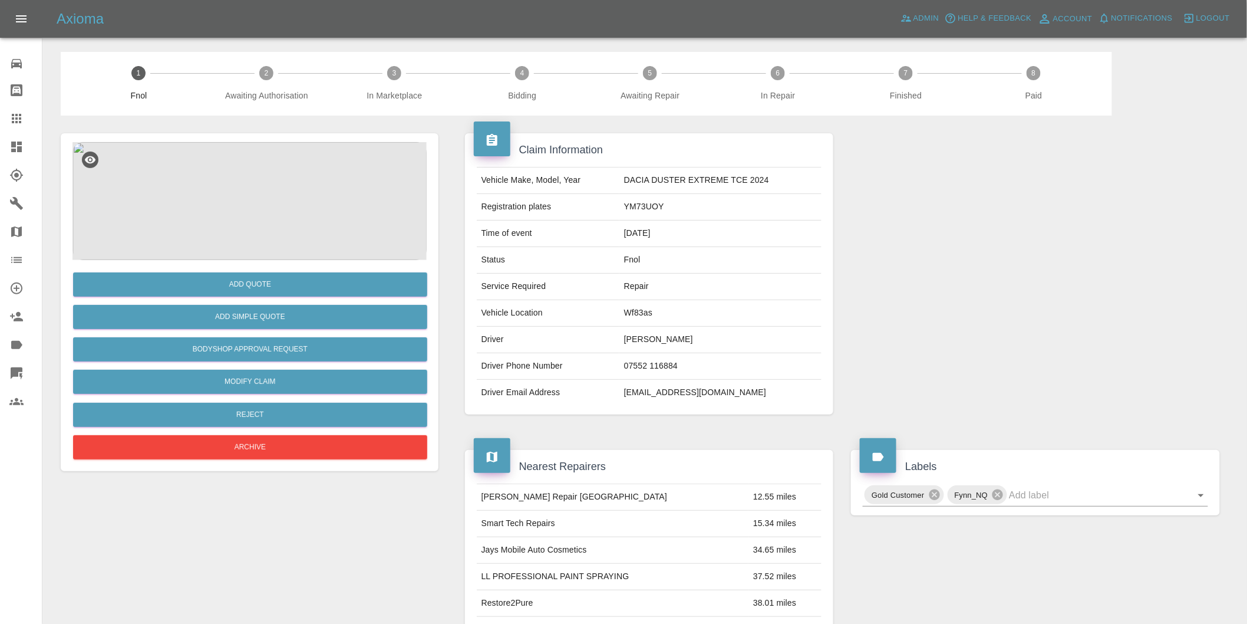
click at [261, 173] on img at bounding box center [249, 201] width 354 height 118
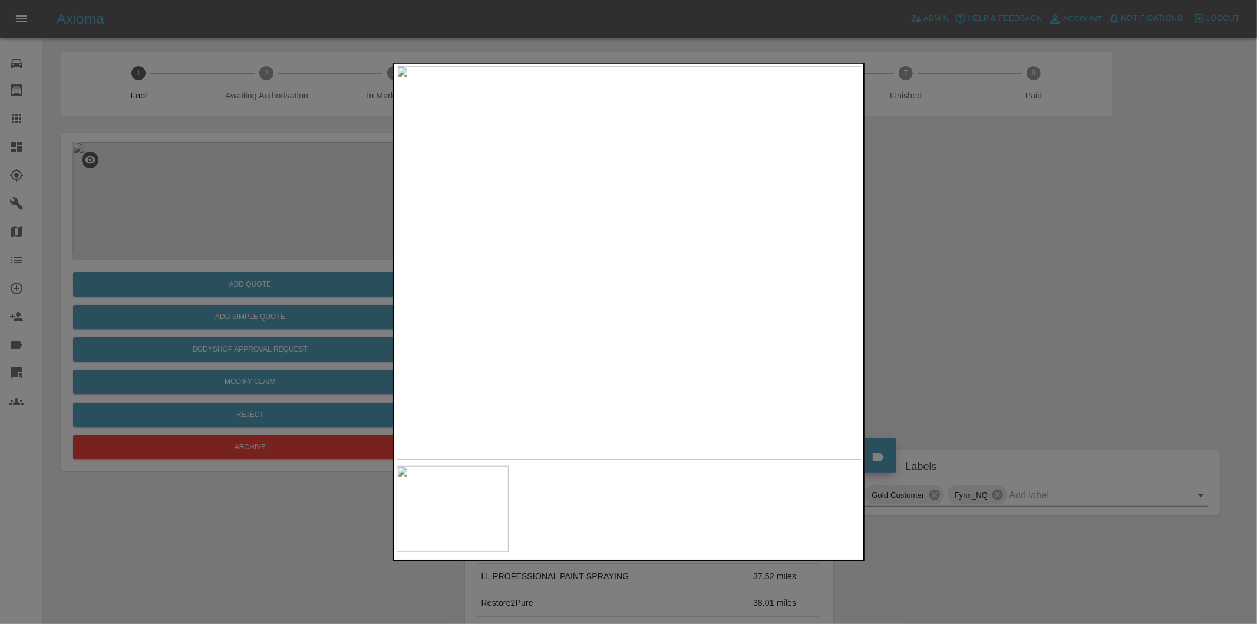
click at [960, 324] on div at bounding box center [628, 312] width 1257 height 624
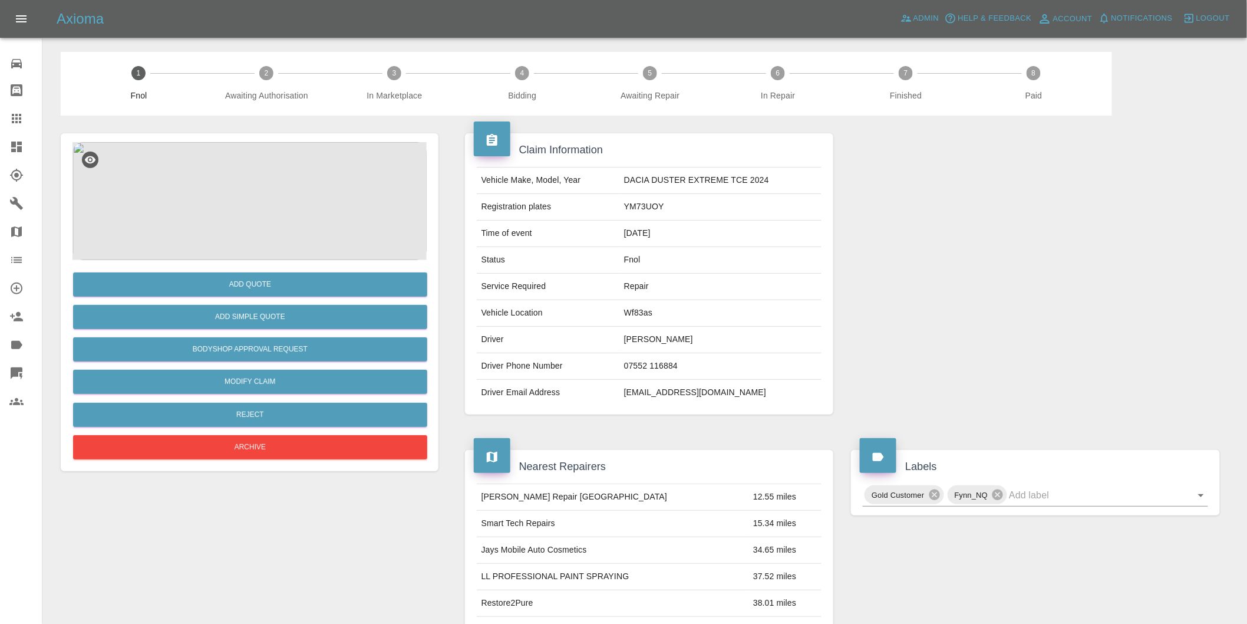
click at [282, 197] on img at bounding box center [249, 201] width 354 height 118
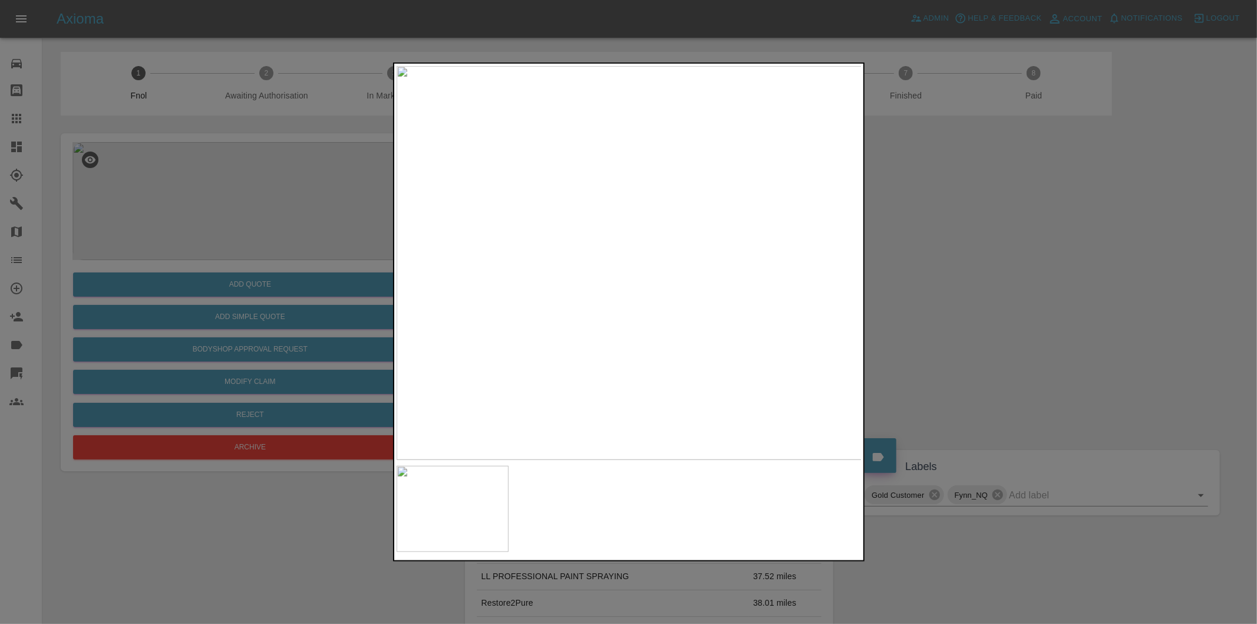
click at [625, 290] on img at bounding box center [630, 263] width 466 height 394
click at [892, 381] on div at bounding box center [628, 312] width 1257 height 624
click at [718, 267] on img at bounding box center [1065, 380] width 1397 height 1181
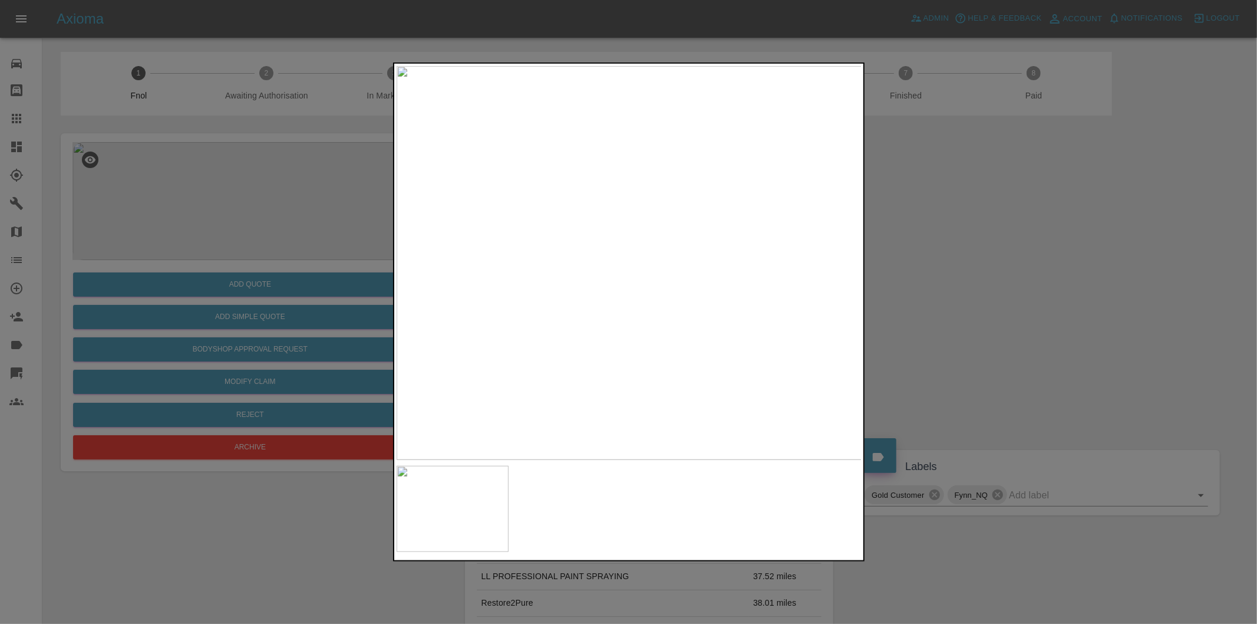
click at [1051, 261] on div at bounding box center [628, 312] width 1257 height 624
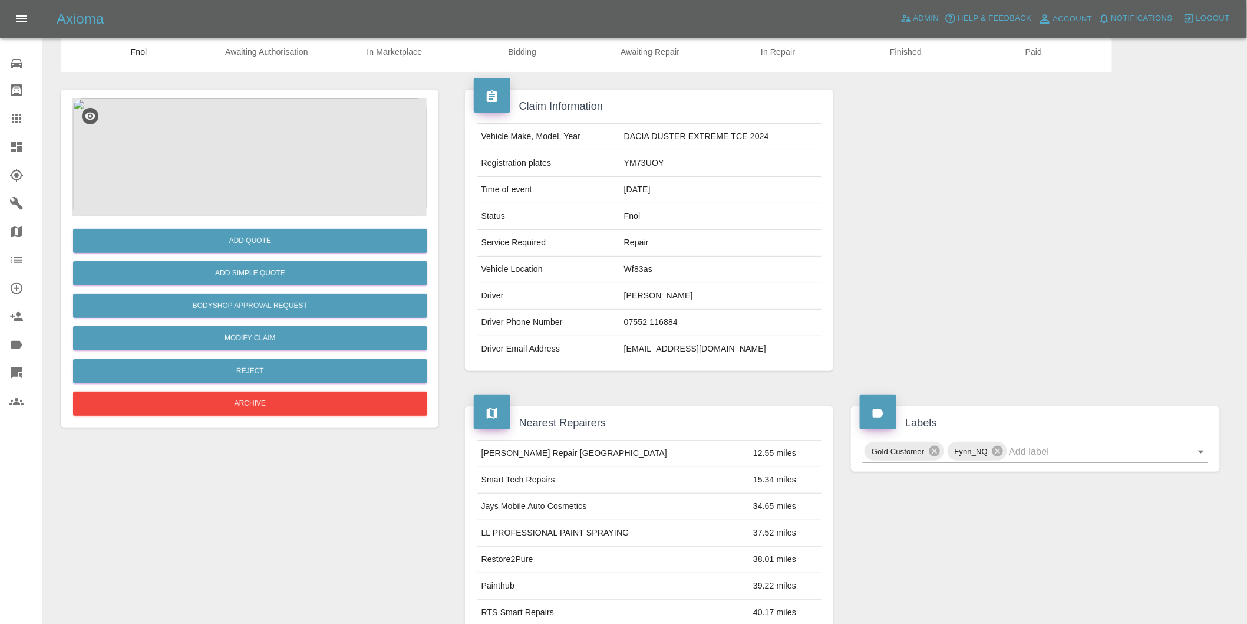
scroll to position [65, 0]
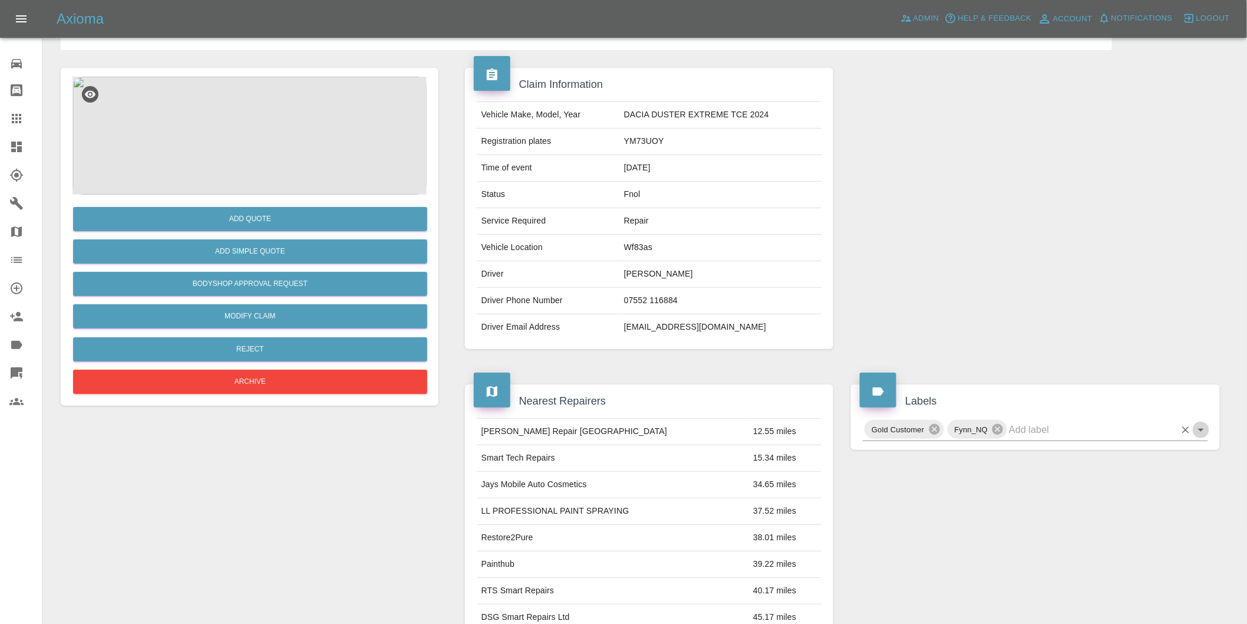
click at [1201, 435] on icon "Open" at bounding box center [1201, 430] width 14 height 14
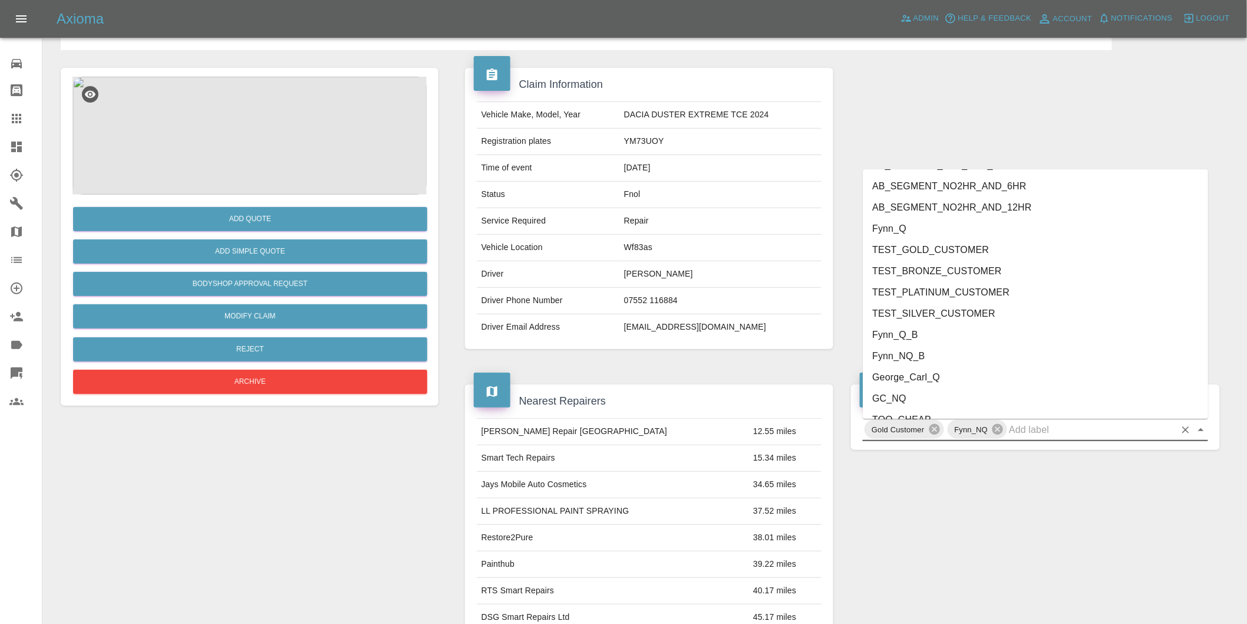
scroll to position [2496, 0]
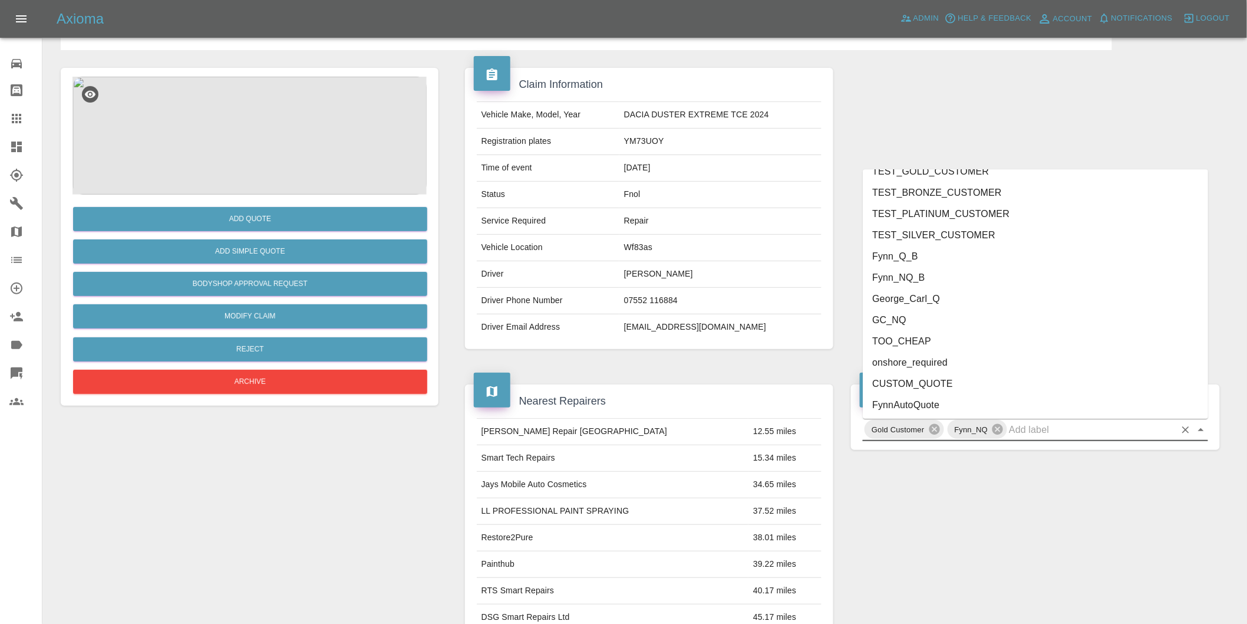
click at [933, 355] on li "onshore_required" at bounding box center [1035, 361] width 345 height 21
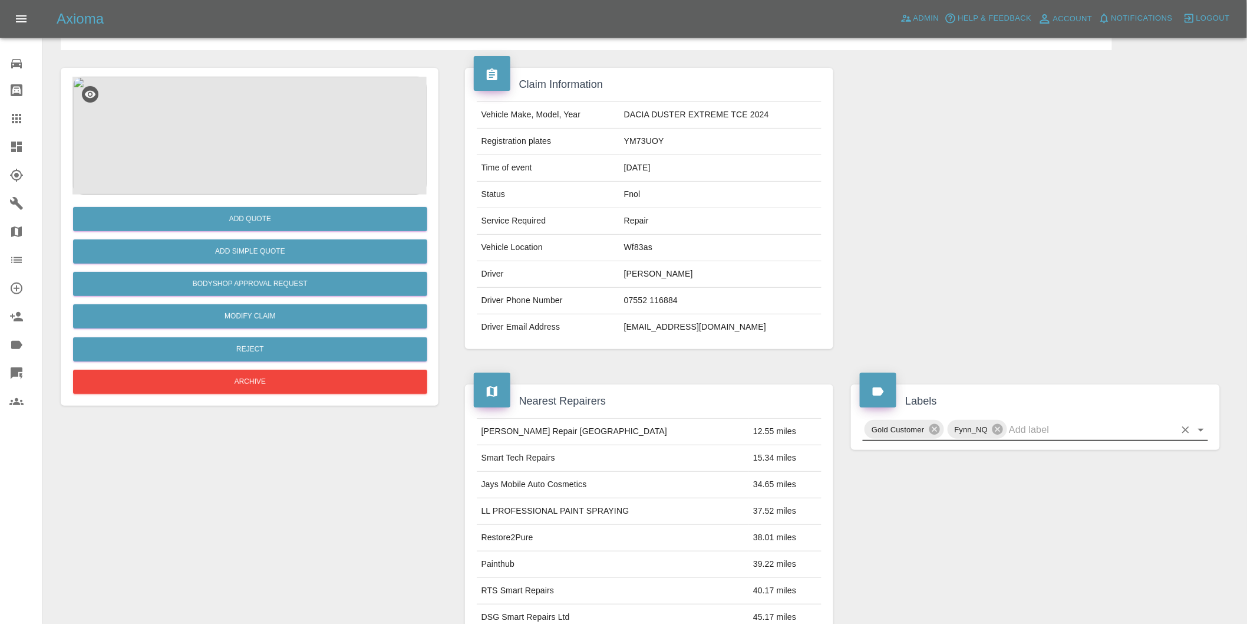
click at [1202, 429] on icon "Open" at bounding box center [1201, 429] width 6 height 3
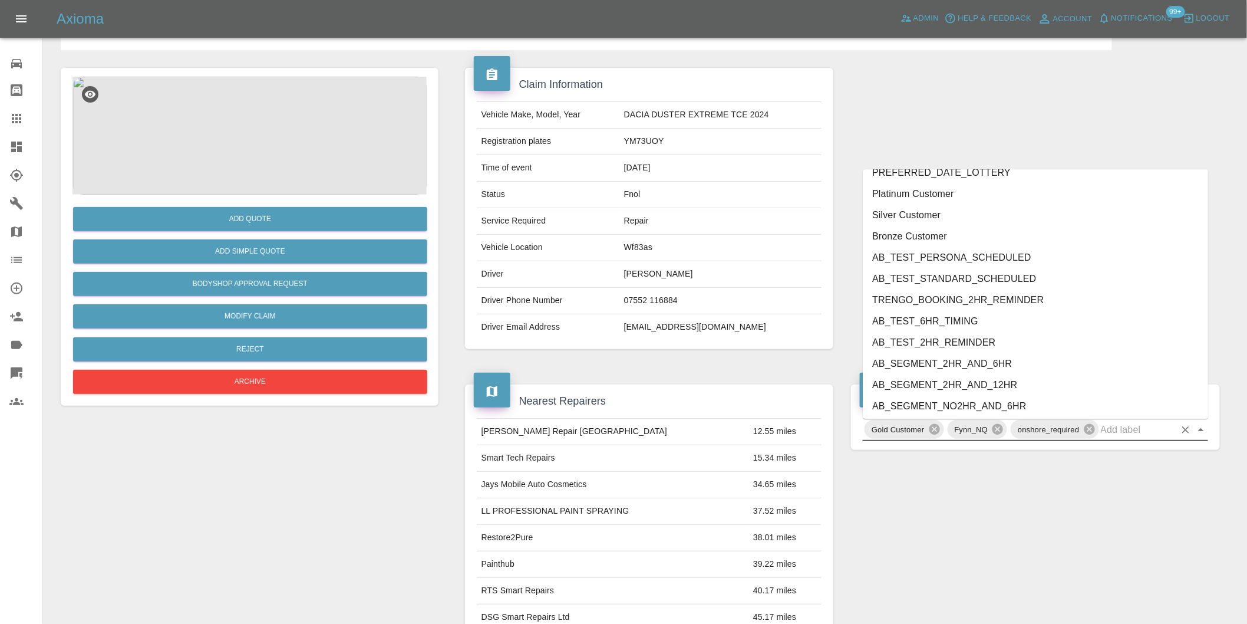
scroll to position [2474, 0]
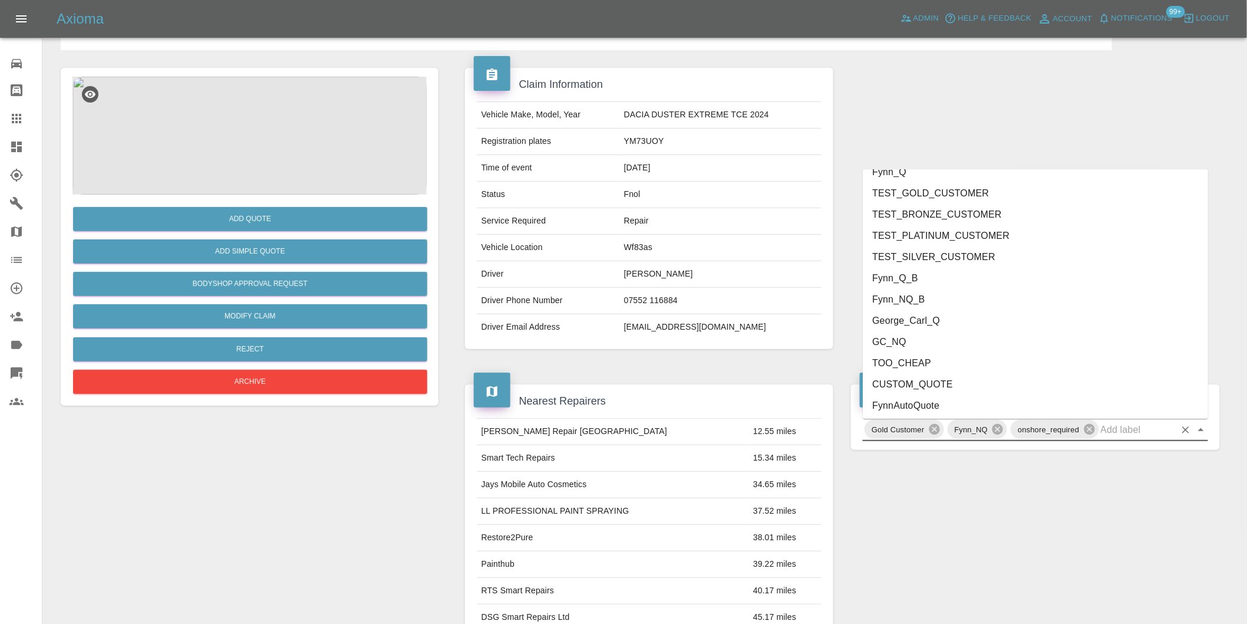
drag, startPoint x: 914, startPoint y: 314, endPoint x: 921, endPoint y: 319, distance: 8.8
click at [915, 314] on li "George_Carl_Q" at bounding box center [1035, 319] width 345 height 21
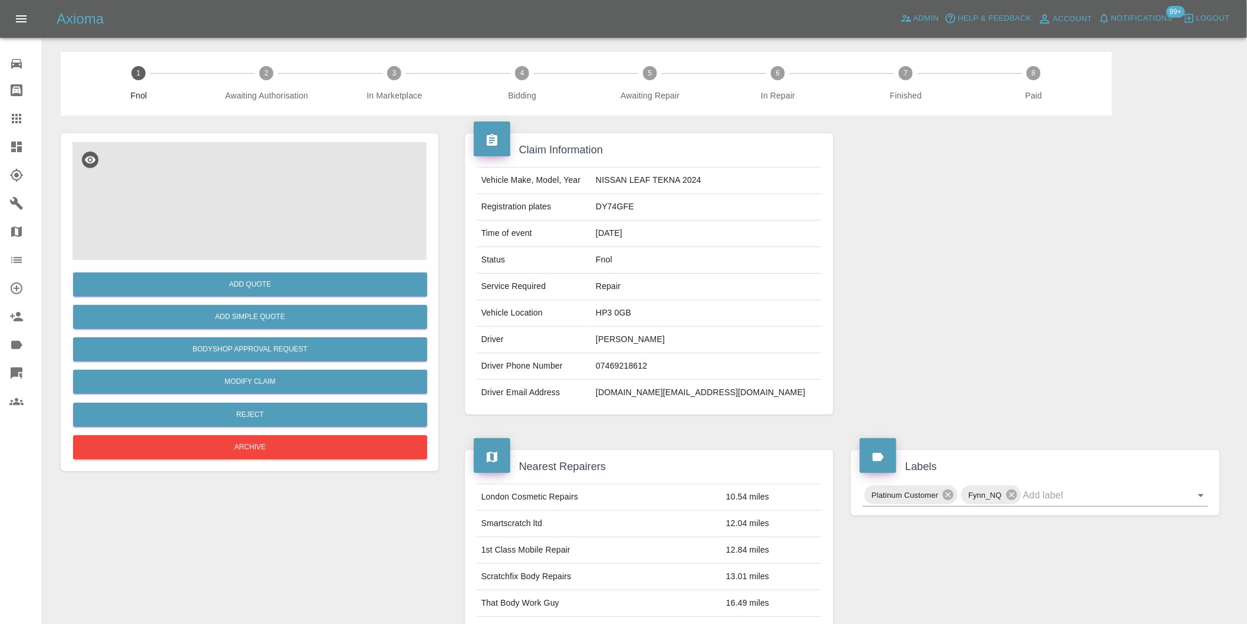
click at [266, 174] on img at bounding box center [249, 201] width 354 height 118
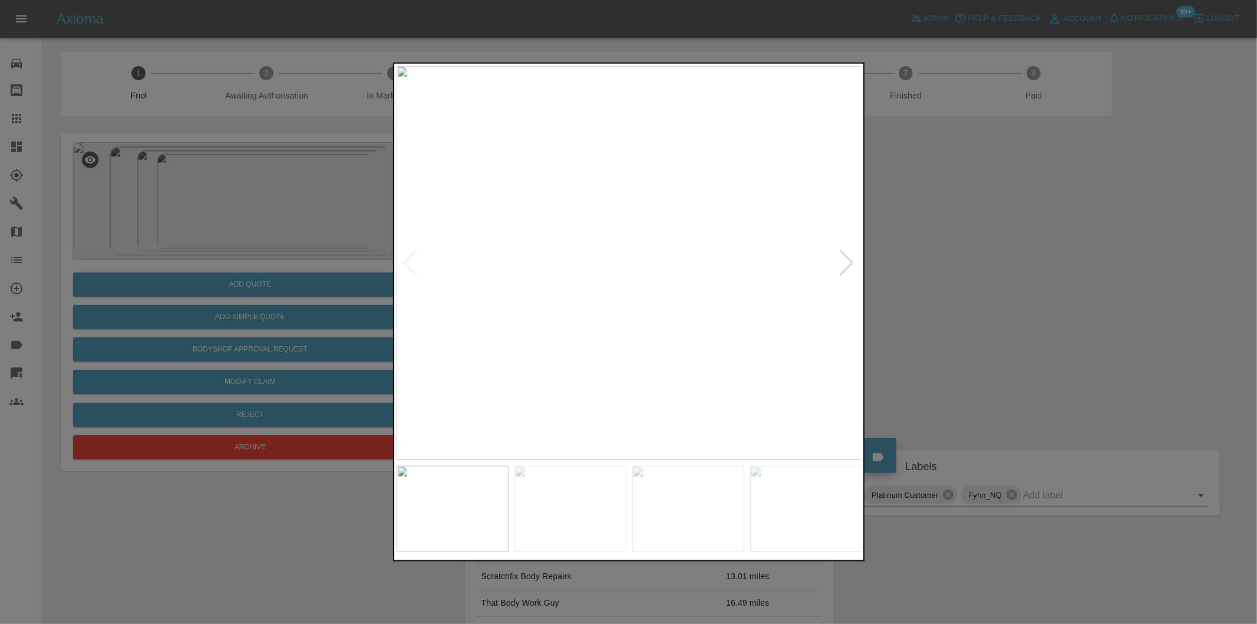
click at [843, 258] on div at bounding box center [847, 263] width 16 height 26
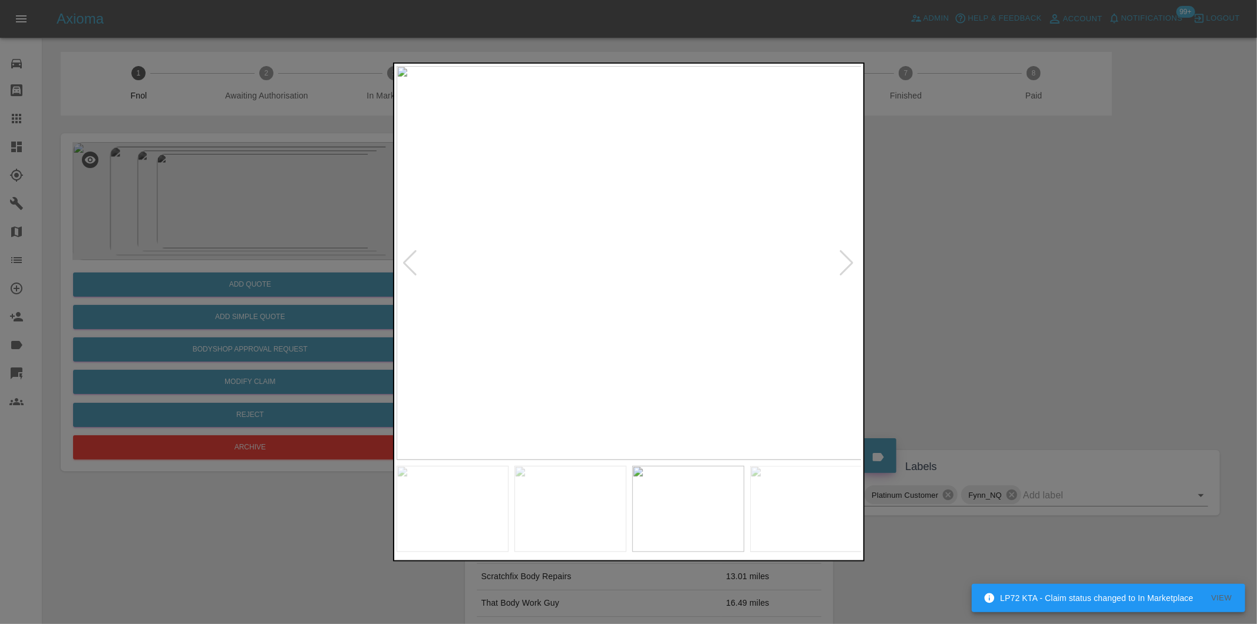
click at [843, 258] on div at bounding box center [847, 263] width 16 height 26
click at [1014, 282] on div at bounding box center [628, 312] width 1257 height 624
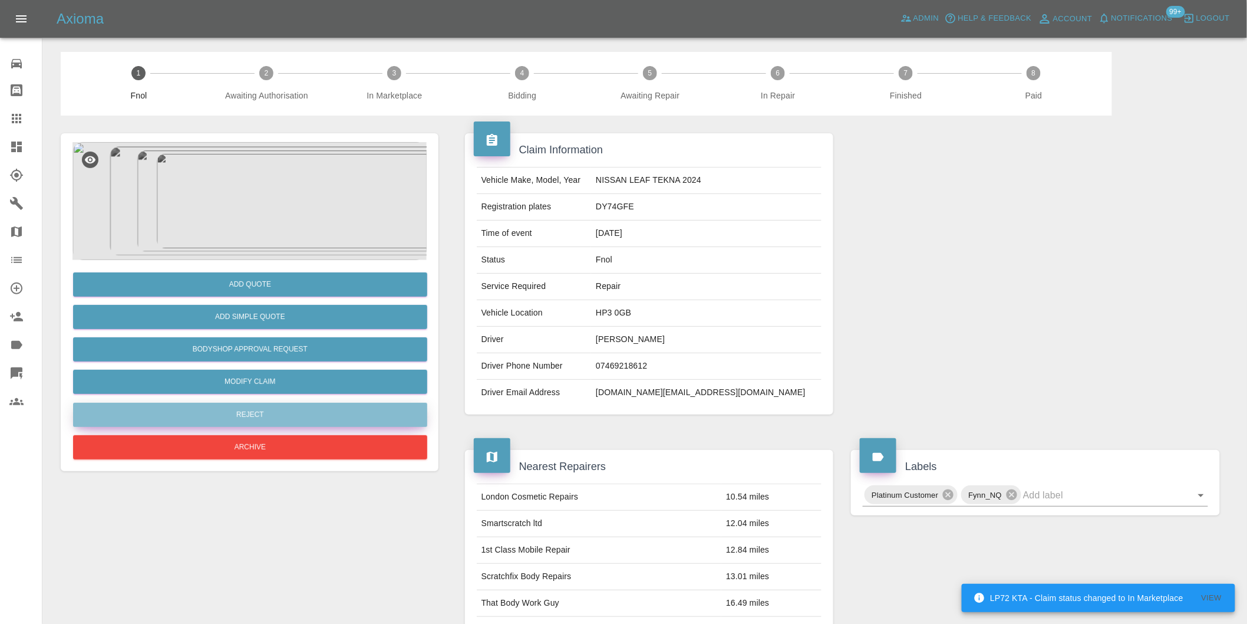
click at [302, 417] on button "Reject" at bounding box center [250, 415] width 354 height 24
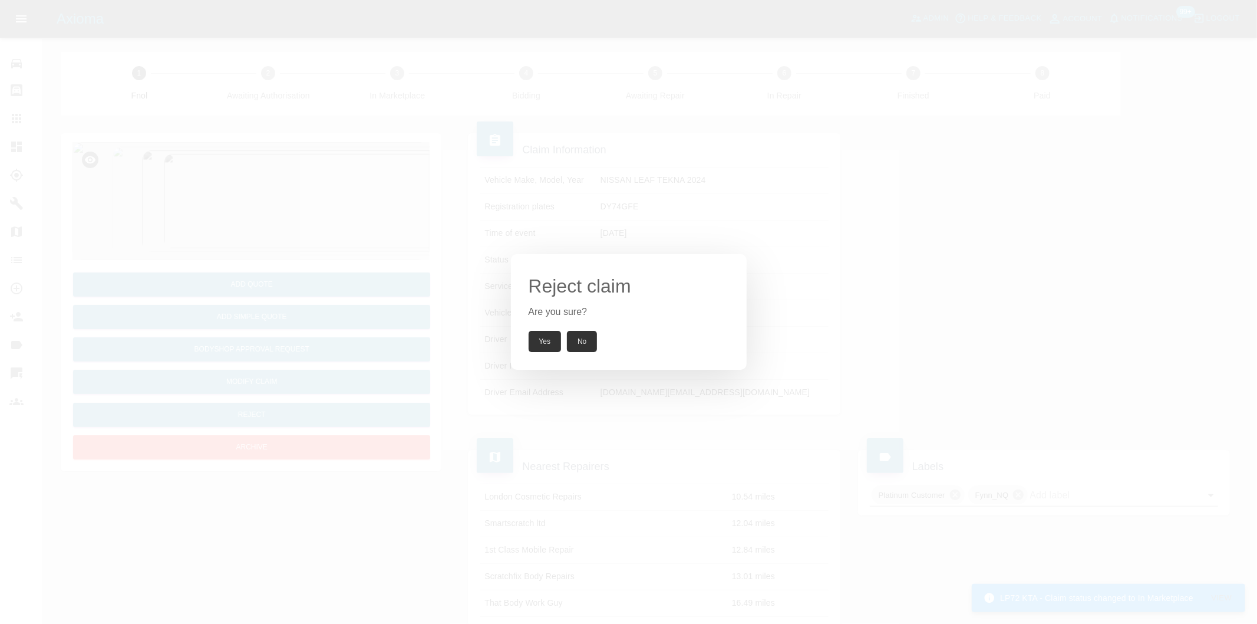
click at [550, 346] on button "Yes" at bounding box center [545, 341] width 33 height 21
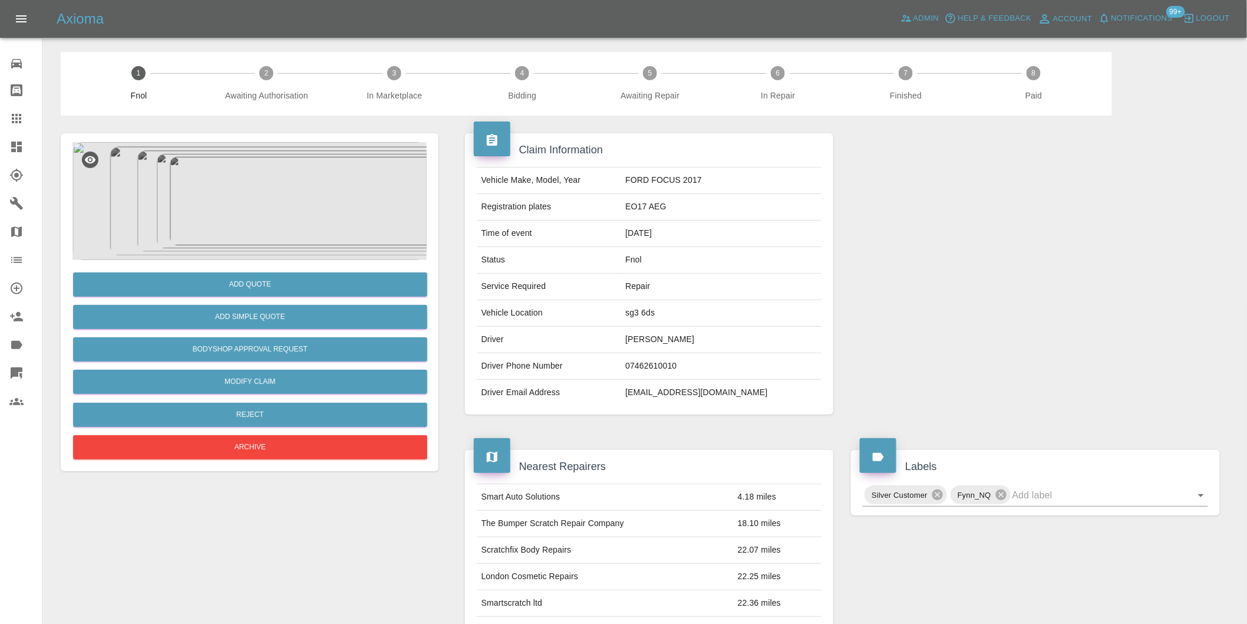
click at [263, 228] on img at bounding box center [249, 201] width 354 height 118
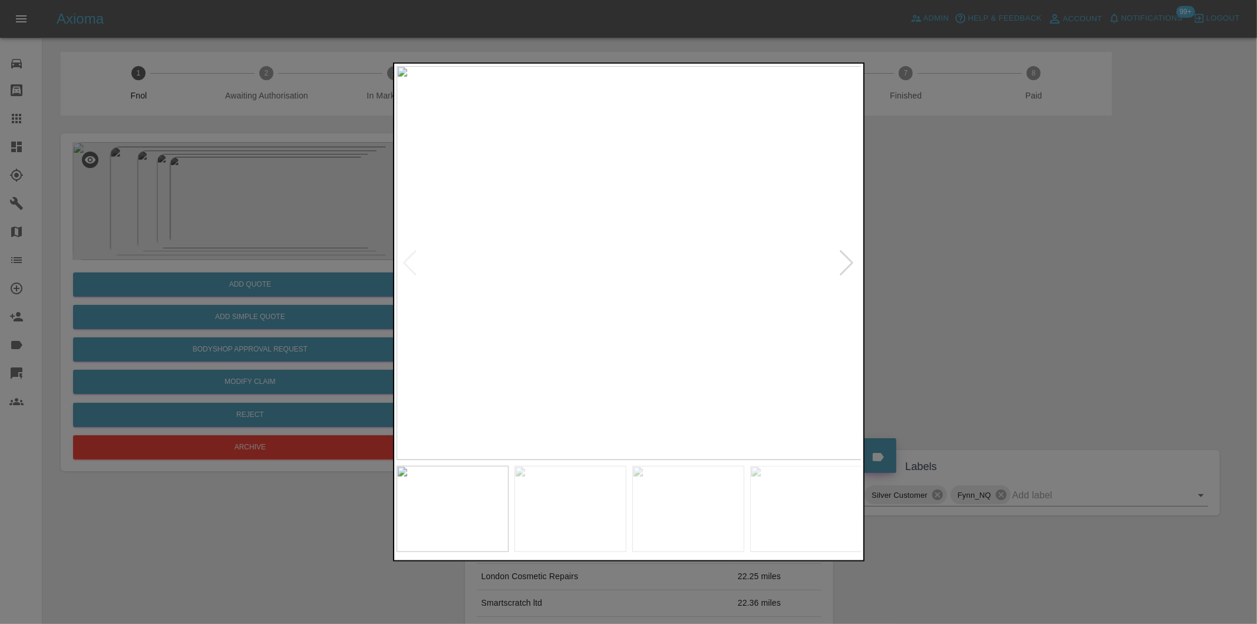
click at [865, 262] on div at bounding box center [628, 312] width 1257 height 624
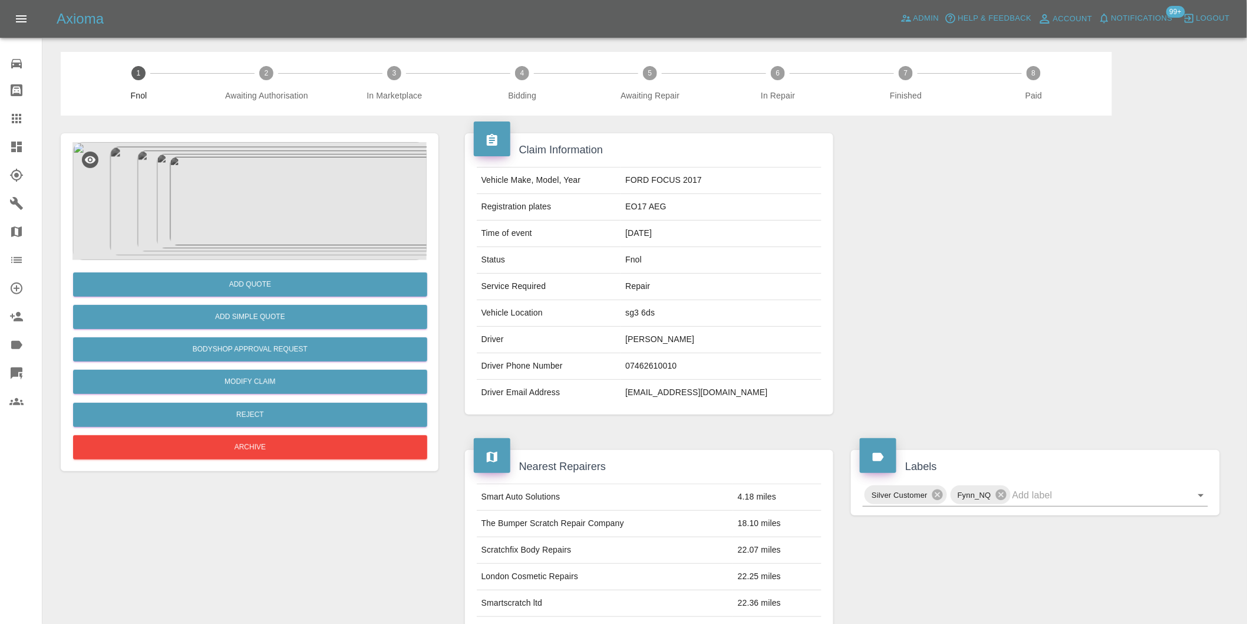
click at [847, 262] on div at bounding box center [1035, 274] width 387 height 317
click at [266, 207] on img at bounding box center [249, 201] width 354 height 118
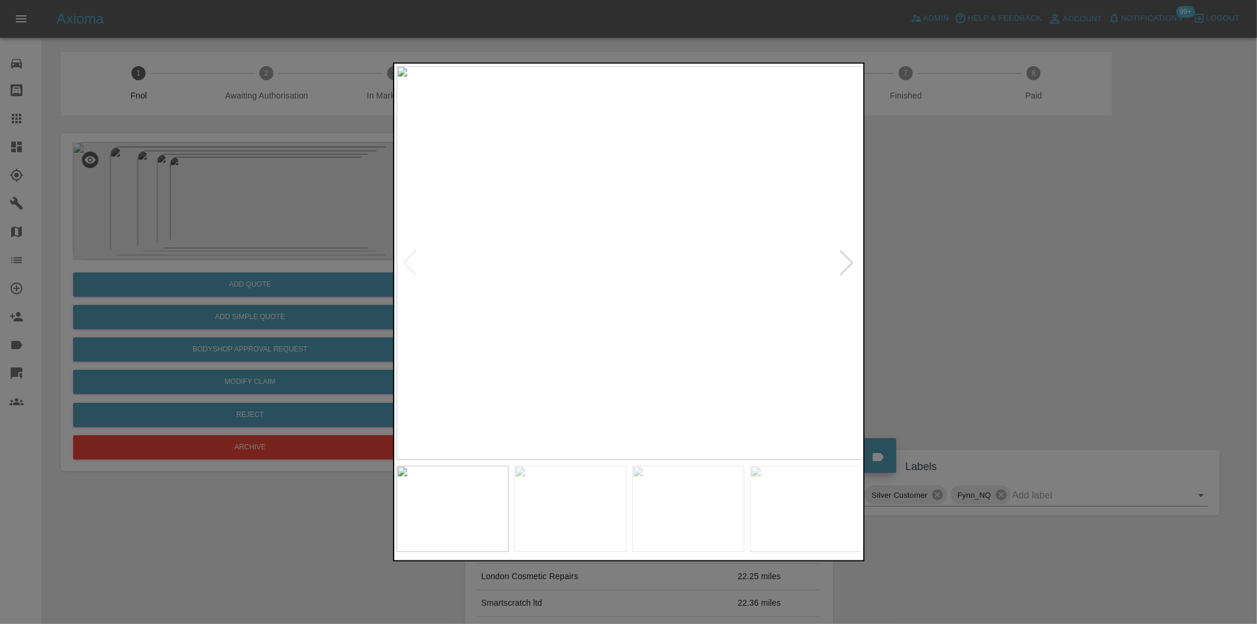
click at [849, 262] on div at bounding box center [847, 263] width 16 height 26
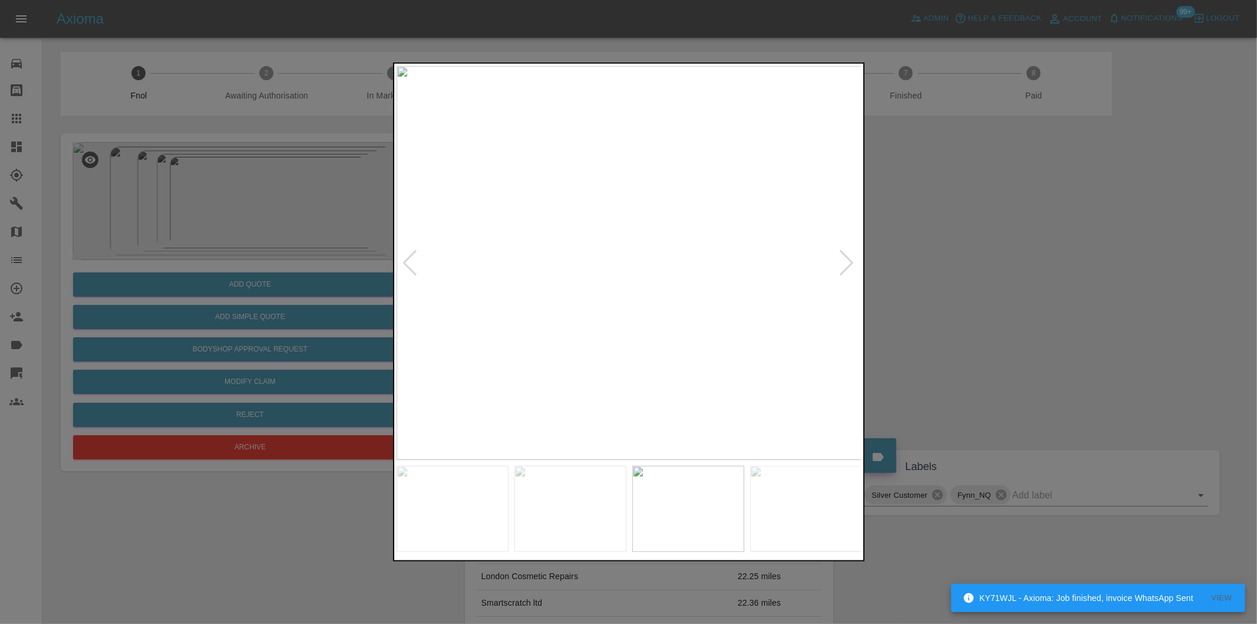
click at [850, 261] on div at bounding box center [847, 263] width 16 height 26
click at [850, 261] on img at bounding box center [630, 263] width 466 height 394
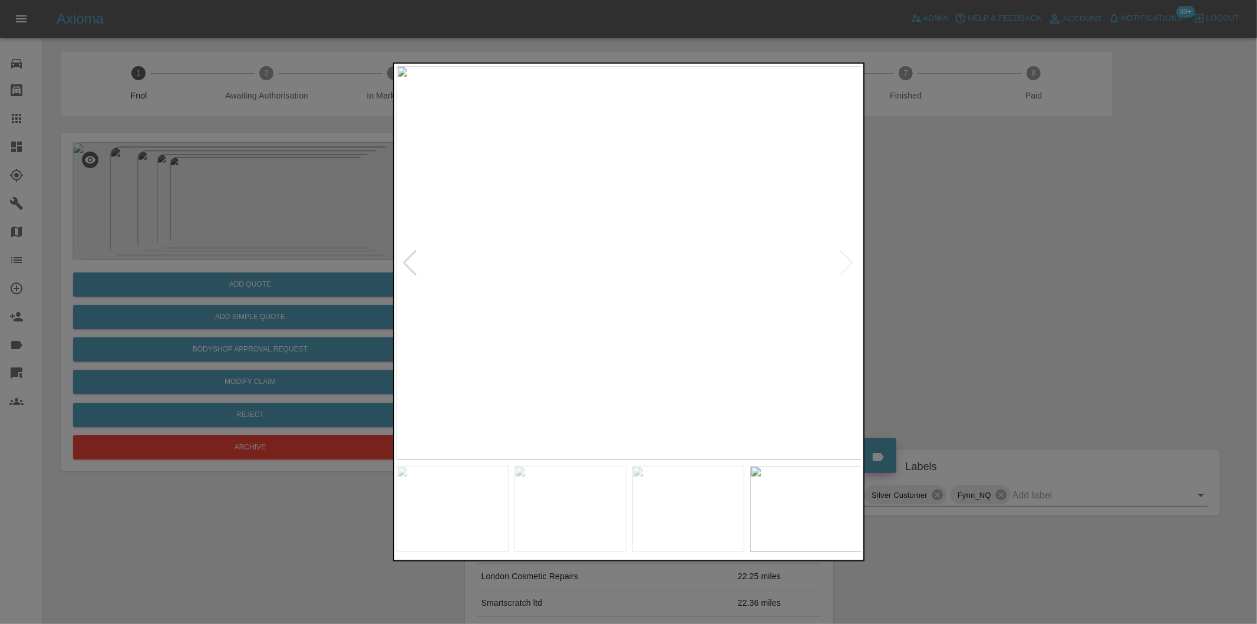
click at [414, 257] on div at bounding box center [411, 263] width 16 height 26
click at [651, 283] on img at bounding box center [630, 263] width 466 height 394
click at [651, 283] on img at bounding box center [562, 200] width 1397 height 1181
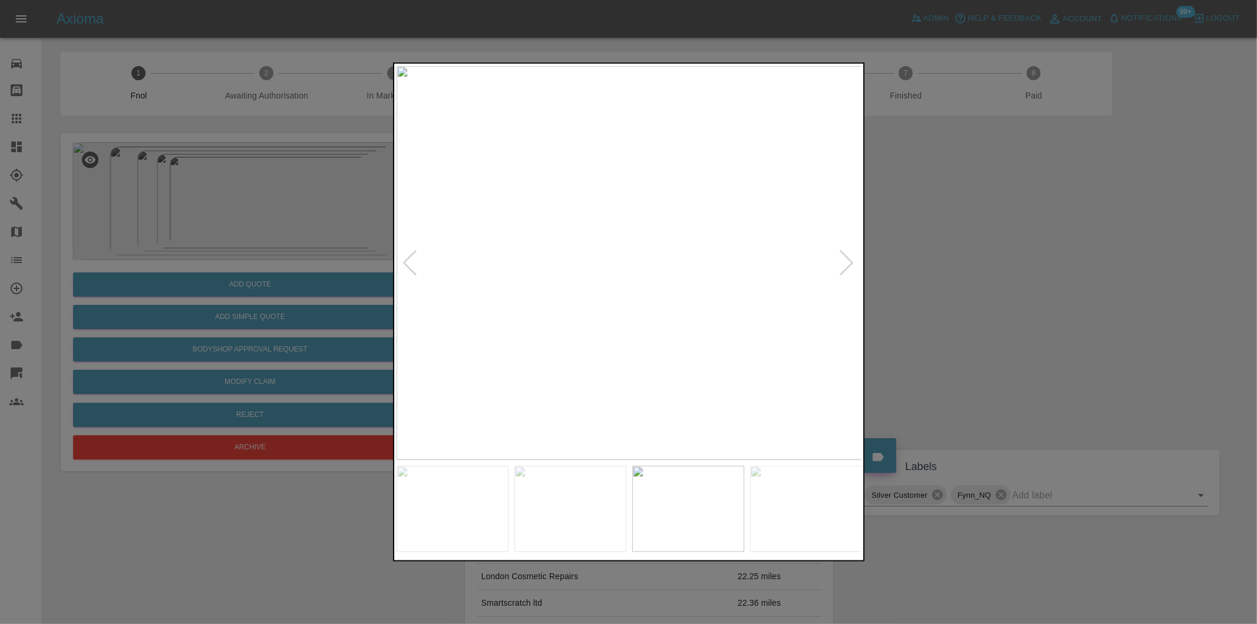
drag, startPoint x: 1044, startPoint y: 323, endPoint x: 840, endPoint y: 401, distance: 219.0
click at [1042, 325] on div at bounding box center [628, 312] width 1257 height 624
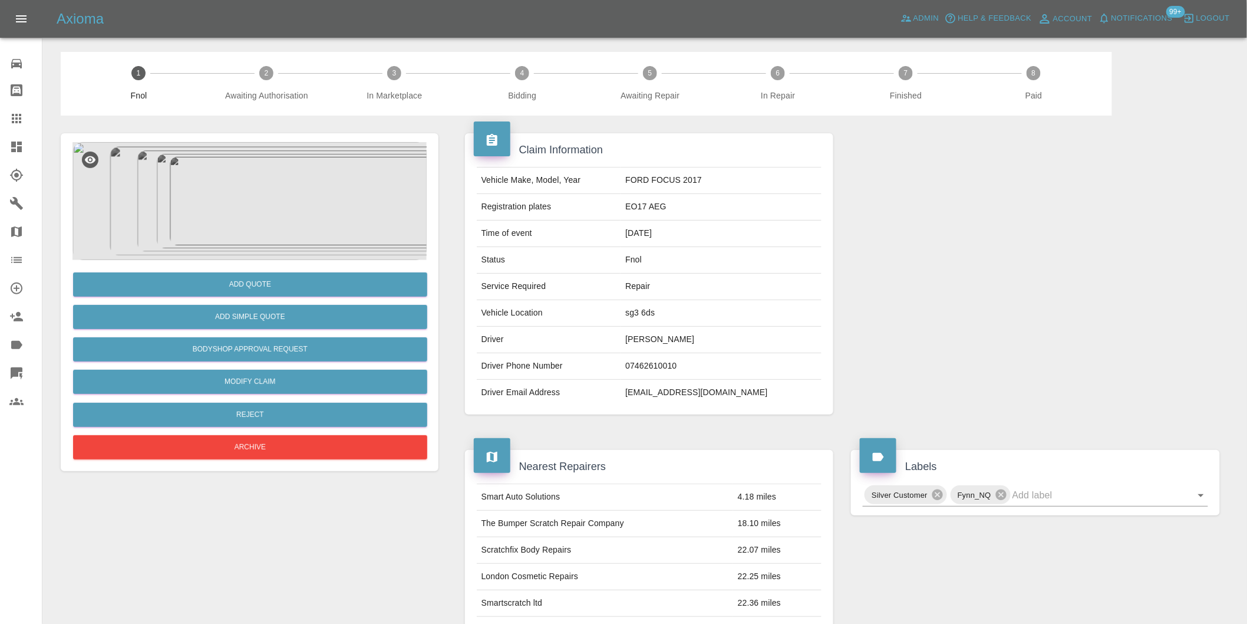
click at [294, 226] on img at bounding box center [249, 201] width 354 height 118
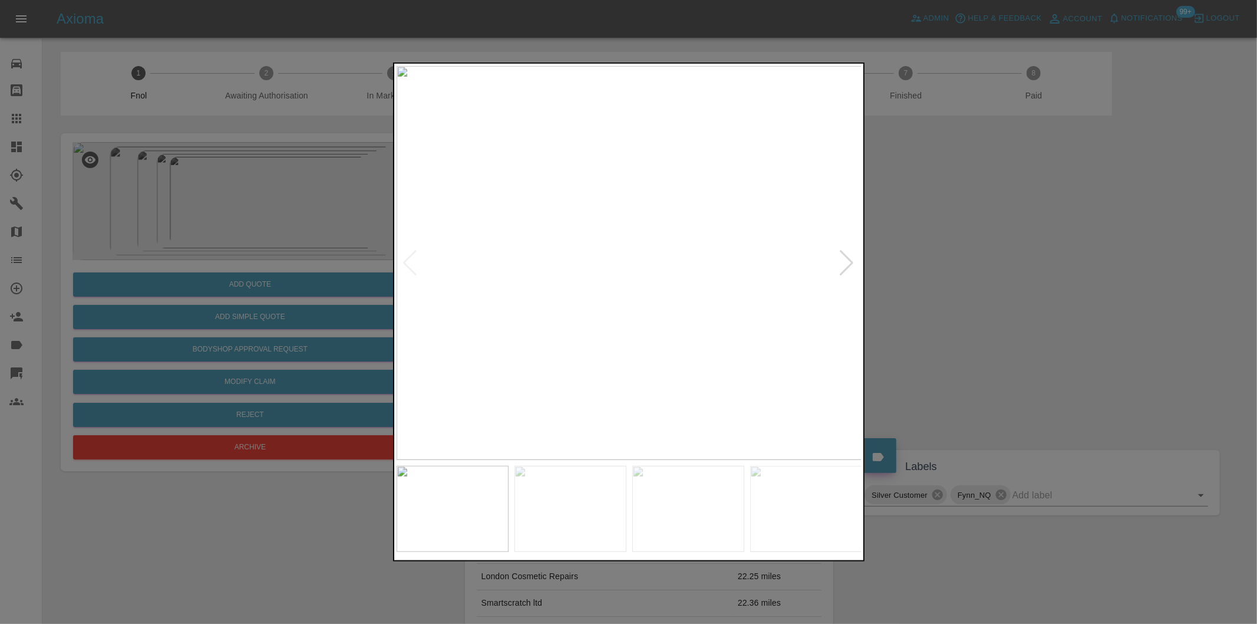
click at [846, 262] on div at bounding box center [847, 263] width 16 height 26
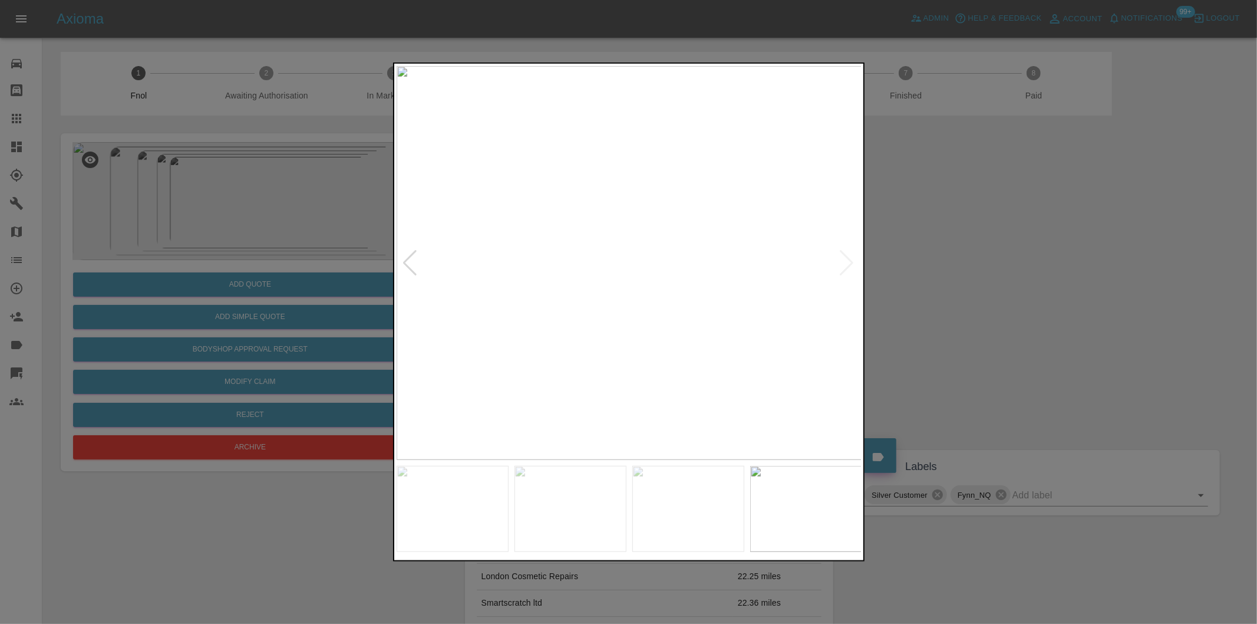
click at [1021, 263] on div at bounding box center [628, 312] width 1257 height 624
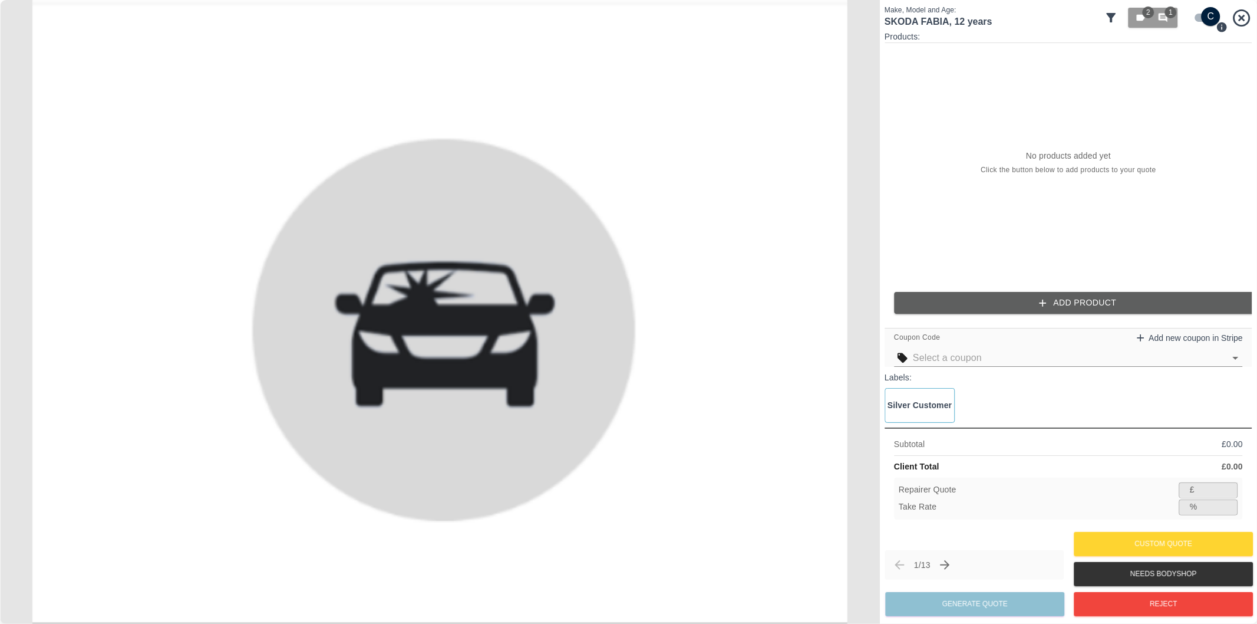
click at [1113, 15] on icon at bounding box center [1111, 17] width 9 height 9
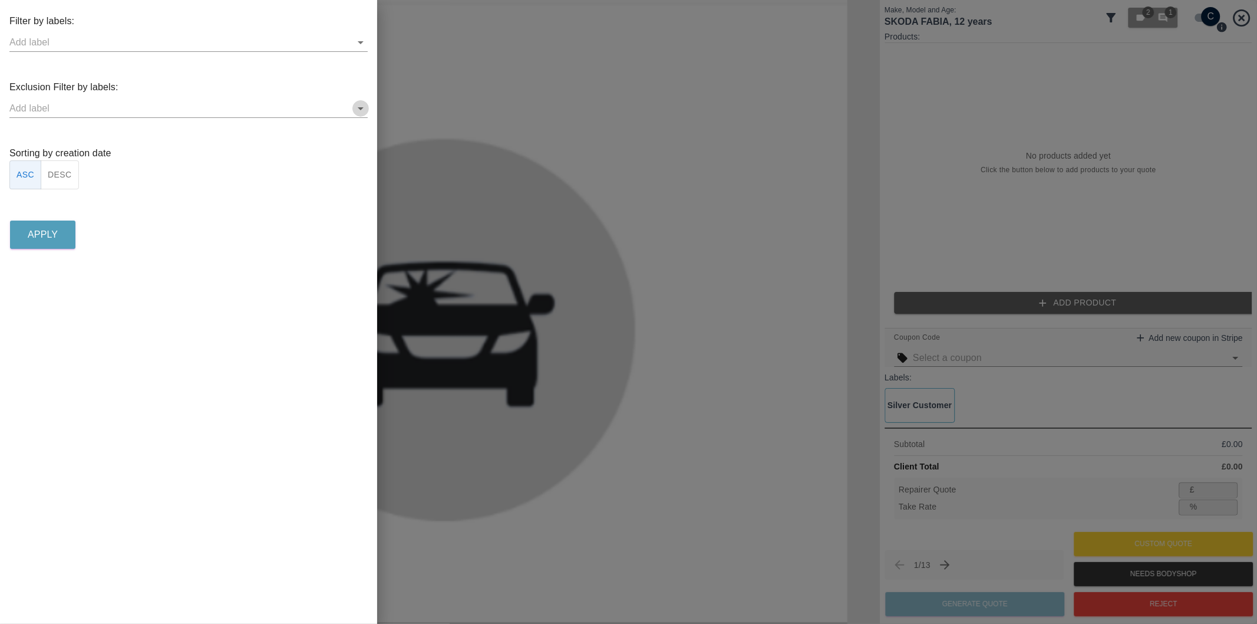
click at [358, 106] on icon "Open" at bounding box center [361, 108] width 14 height 14
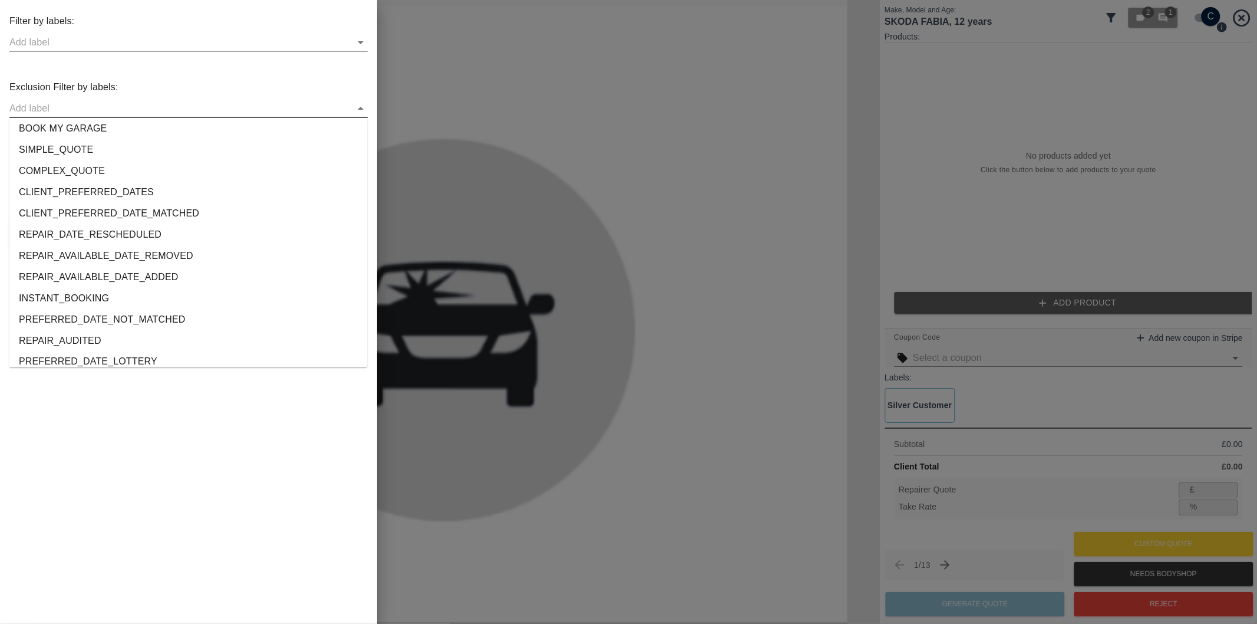
scroll to position [2199, 0]
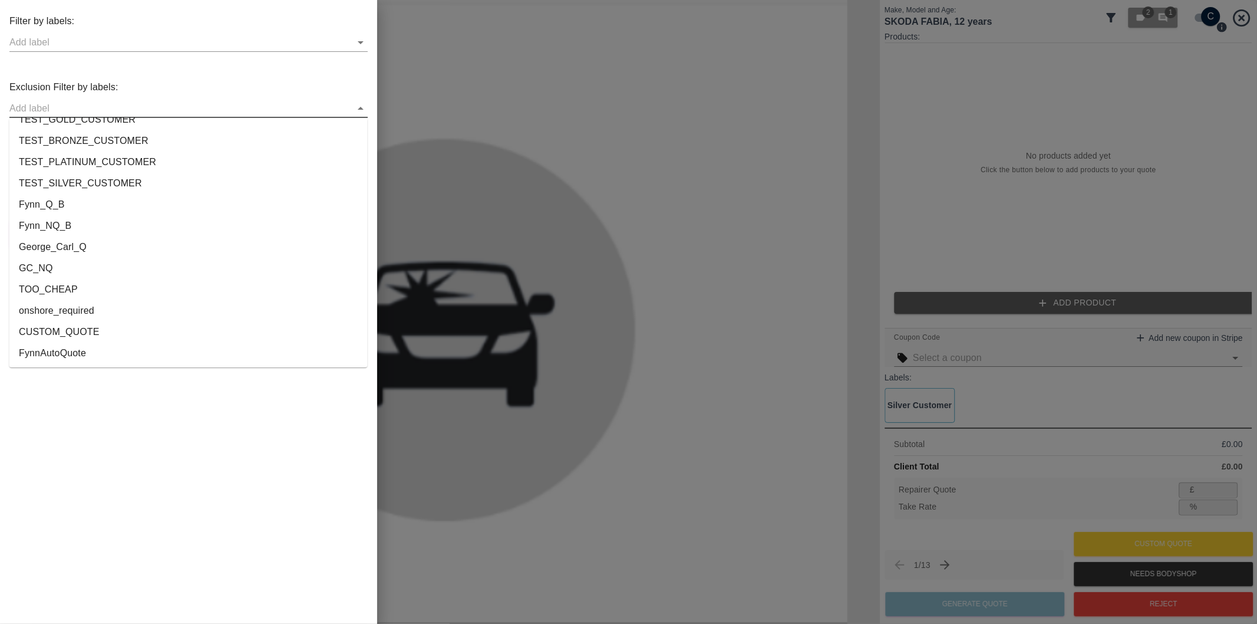
click at [80, 306] on li "onshore_required" at bounding box center [188, 310] width 358 height 21
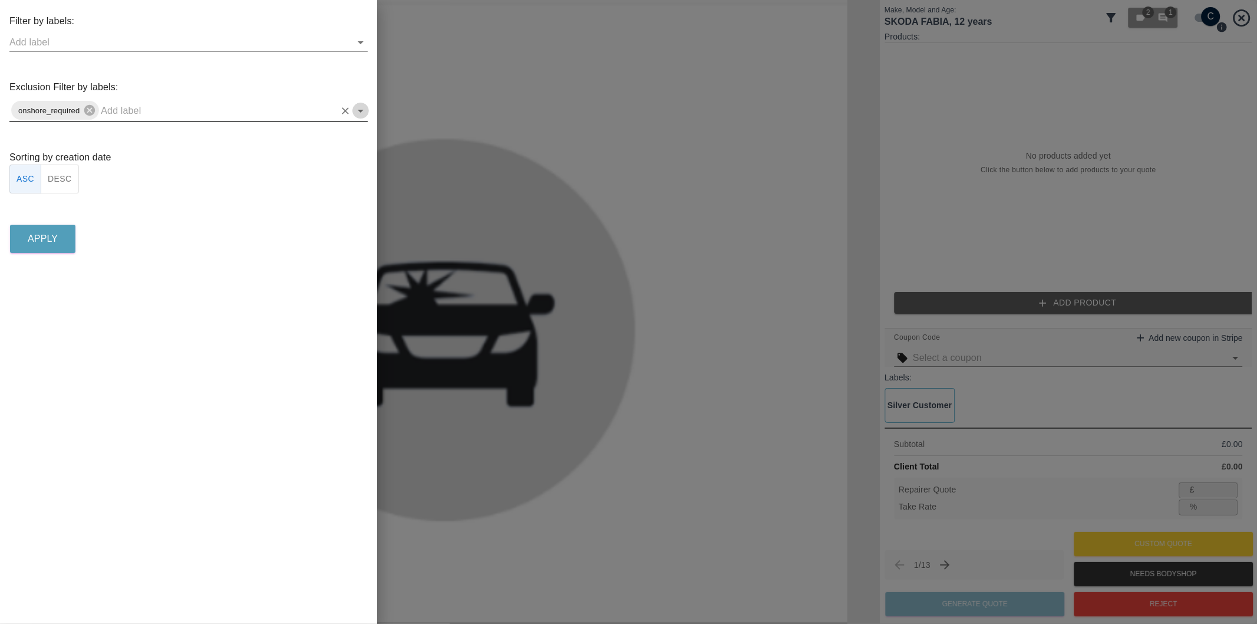
click at [358, 110] on icon "Open" at bounding box center [361, 111] width 14 height 14
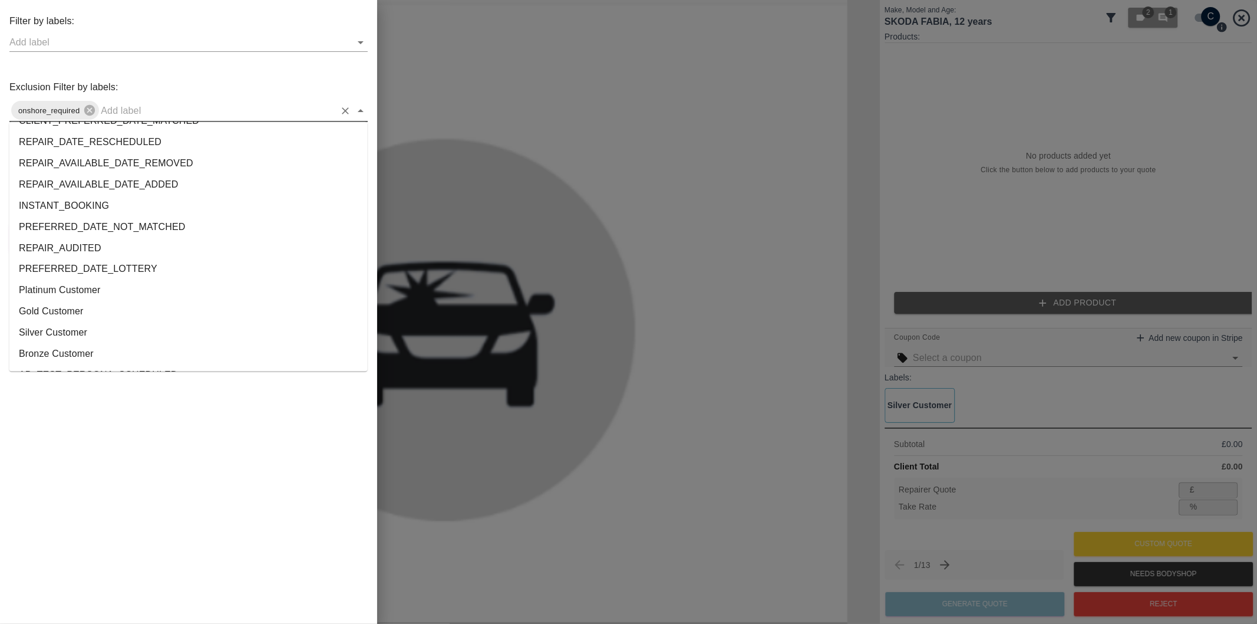
scroll to position [2178, 0]
click at [60, 275] on li "George_Carl_Q" at bounding box center [188, 272] width 358 height 21
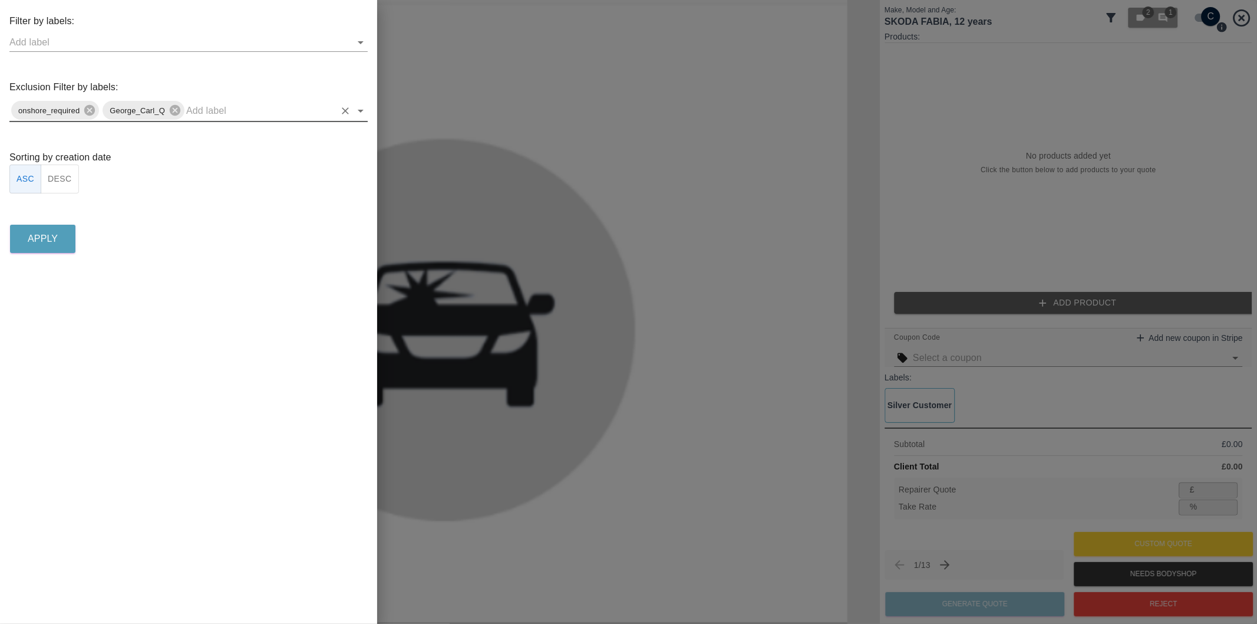
click at [69, 177] on button "DESC" at bounding box center [60, 178] width 38 height 29
click at [60, 240] on button "Apply" at bounding box center [42, 239] width 65 height 28
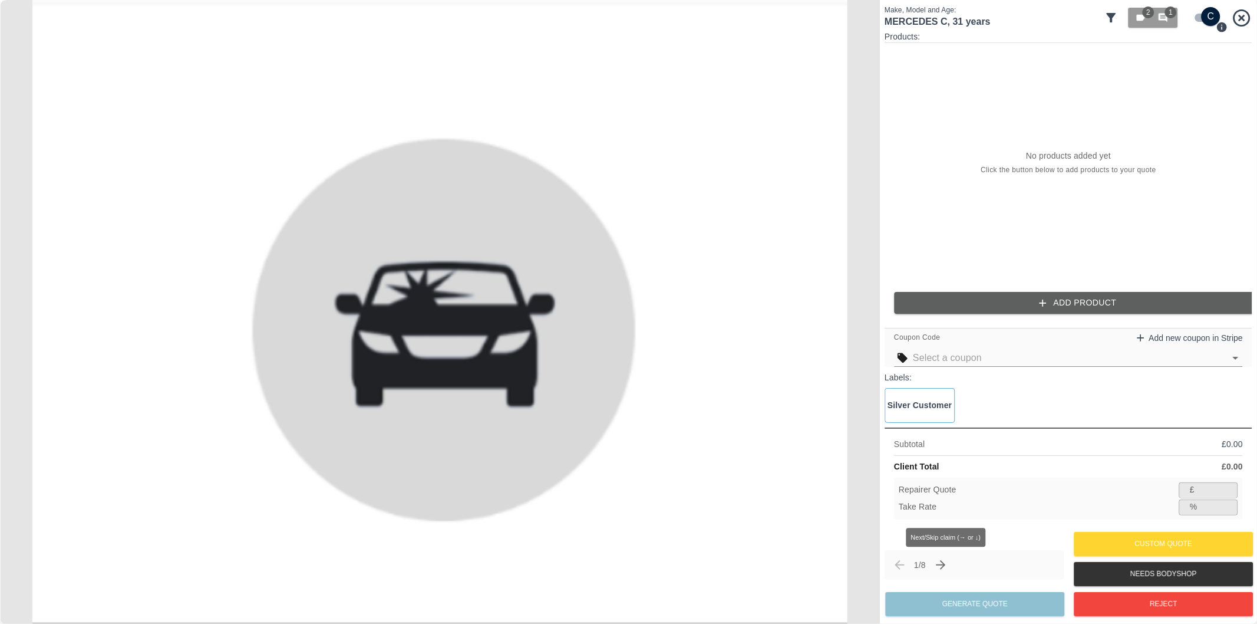
click at [951, 562] on button "Next claim" at bounding box center [941, 565] width 20 height 20
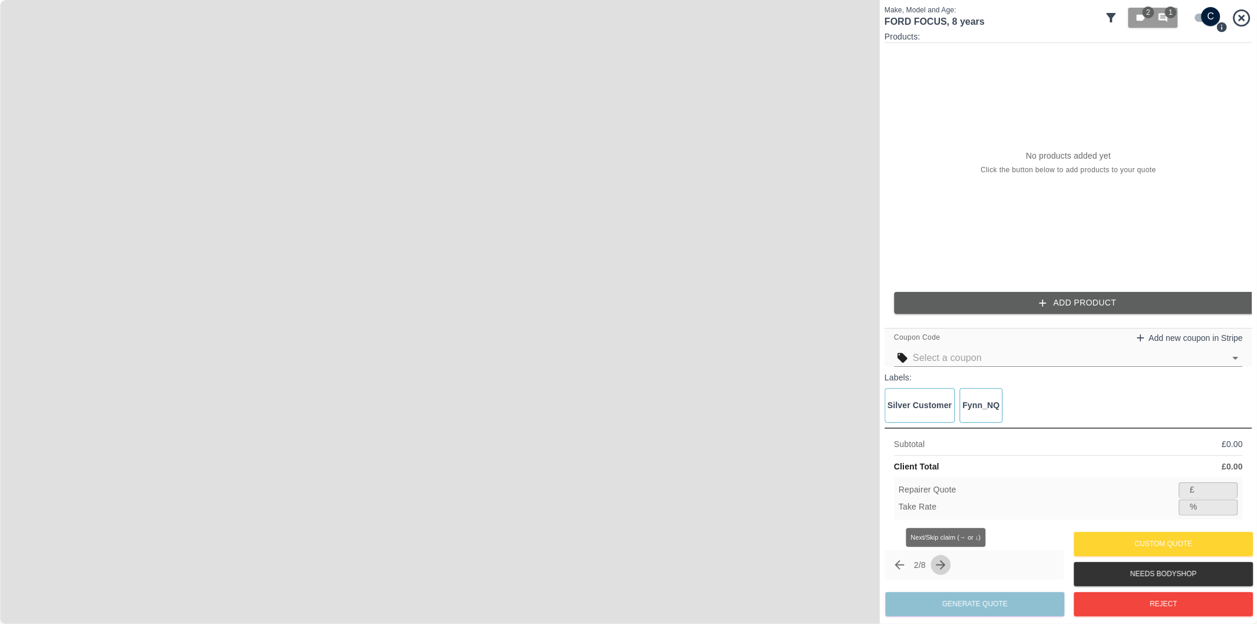
click at [951, 562] on button "Next claim" at bounding box center [941, 565] width 20 height 20
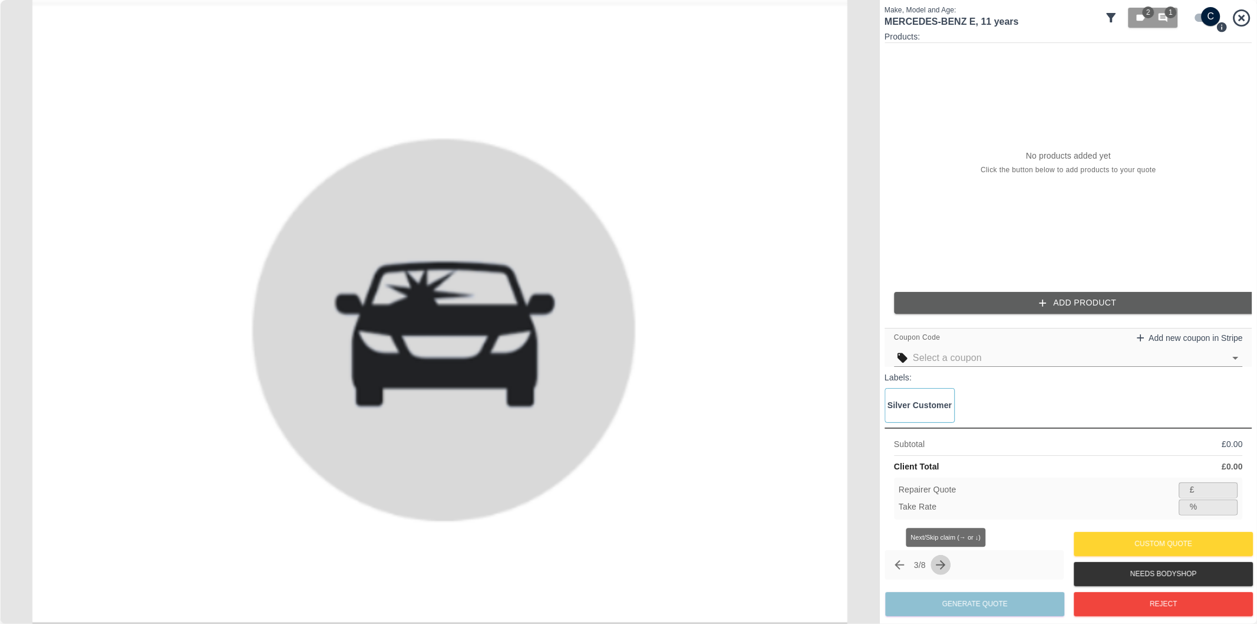
click at [951, 562] on button "Next claim" at bounding box center [941, 565] width 20 height 20
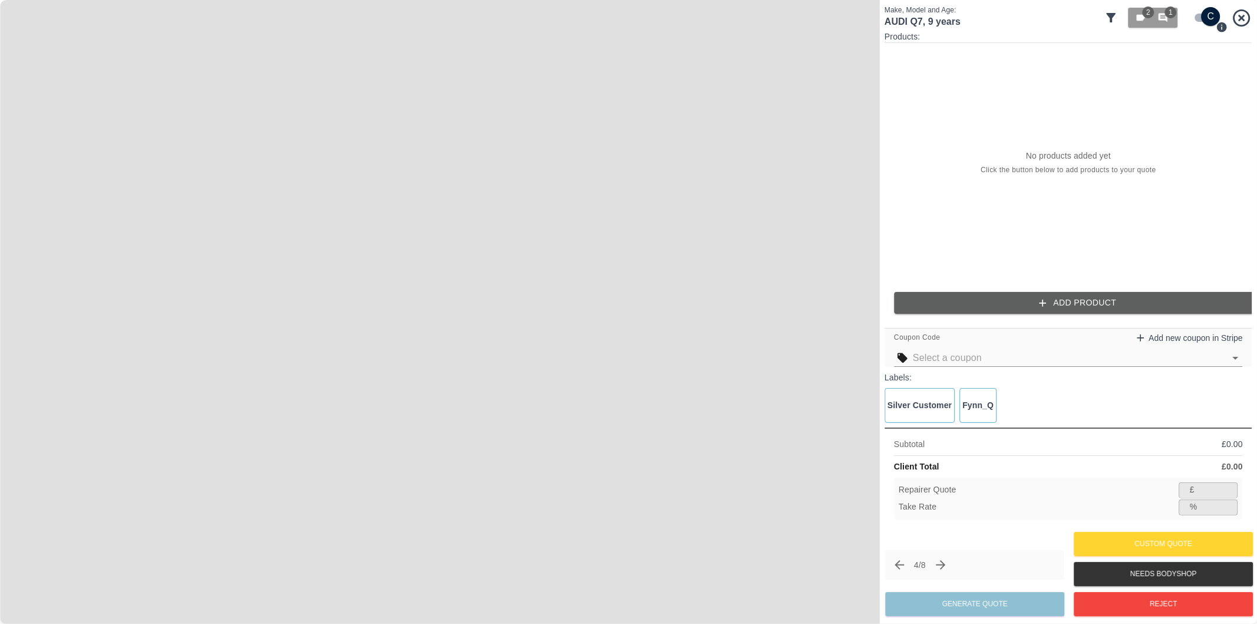
click at [947, 566] on icon "Next claim" at bounding box center [941, 565] width 14 height 14
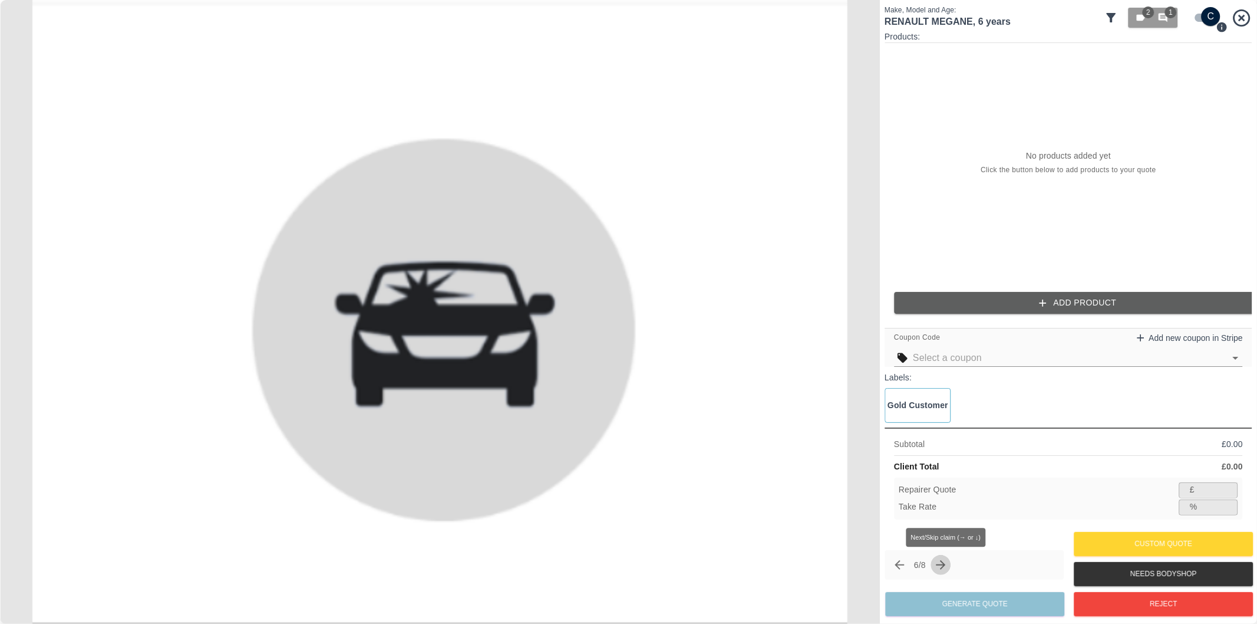
click at [947, 566] on icon "Next claim" at bounding box center [941, 565] width 14 height 14
click at [946, 566] on icon "Next claim" at bounding box center [941, 565] width 14 height 14
click at [946, 566] on span "Next/Skip claim (→ or ↓)" at bounding box center [941, 565] width 20 height 20
click at [899, 564] on icon "Previous claim" at bounding box center [899, 565] width 14 height 14
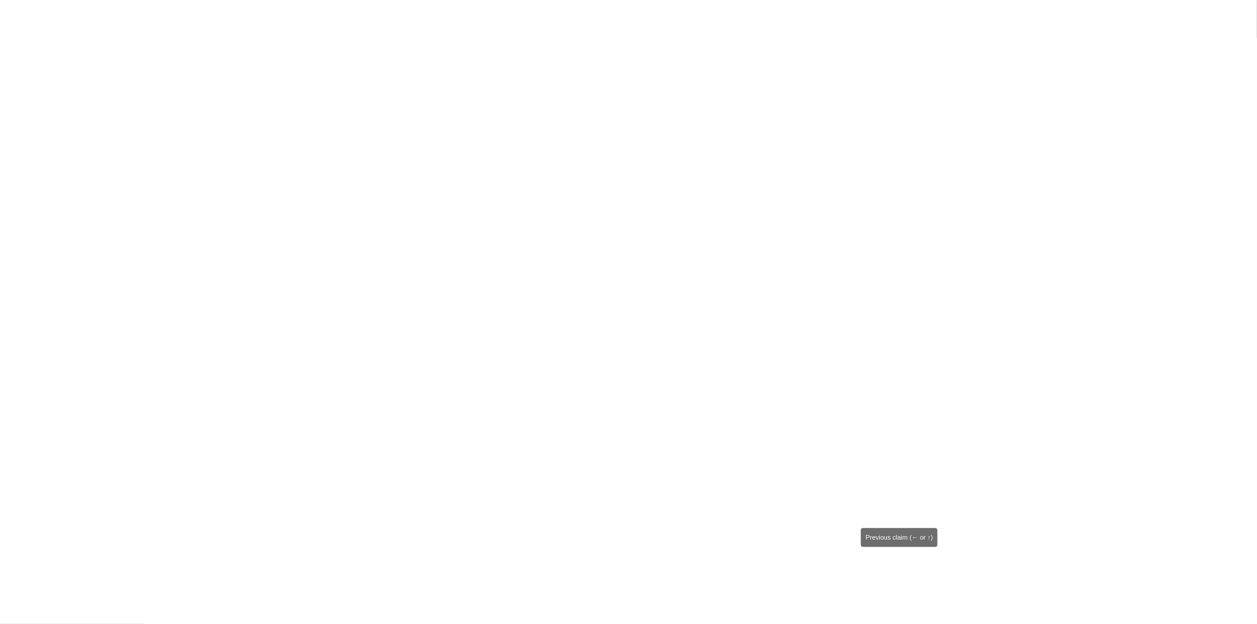
click at [899, 564] on icon "Previous claim" at bounding box center [899, 564] width 14 height 14
click at [899, 564] on button "Previous claim" at bounding box center [897, 562] width 20 height 20
click at [899, 564] on div "6 / 8" at bounding box center [970, 562] width 177 height 29
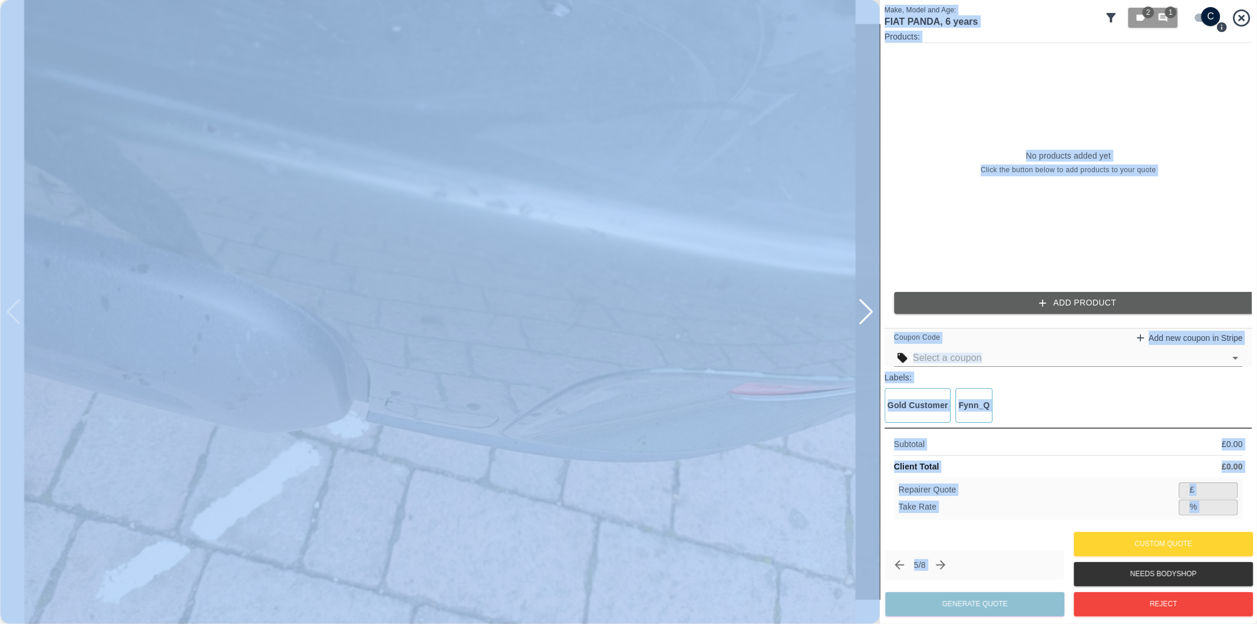
click at [924, 181] on div "No products added yet Click the button below to add products to your quote" at bounding box center [1069, 162] width 368 height 239
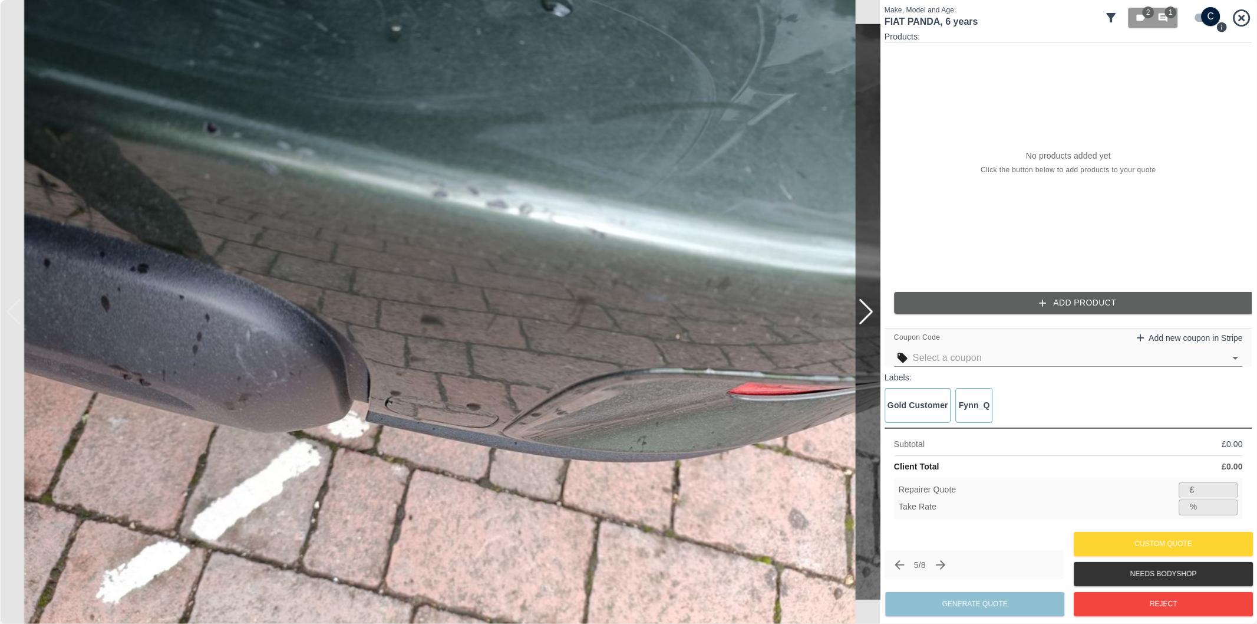
click at [869, 309] on div at bounding box center [866, 312] width 16 height 26
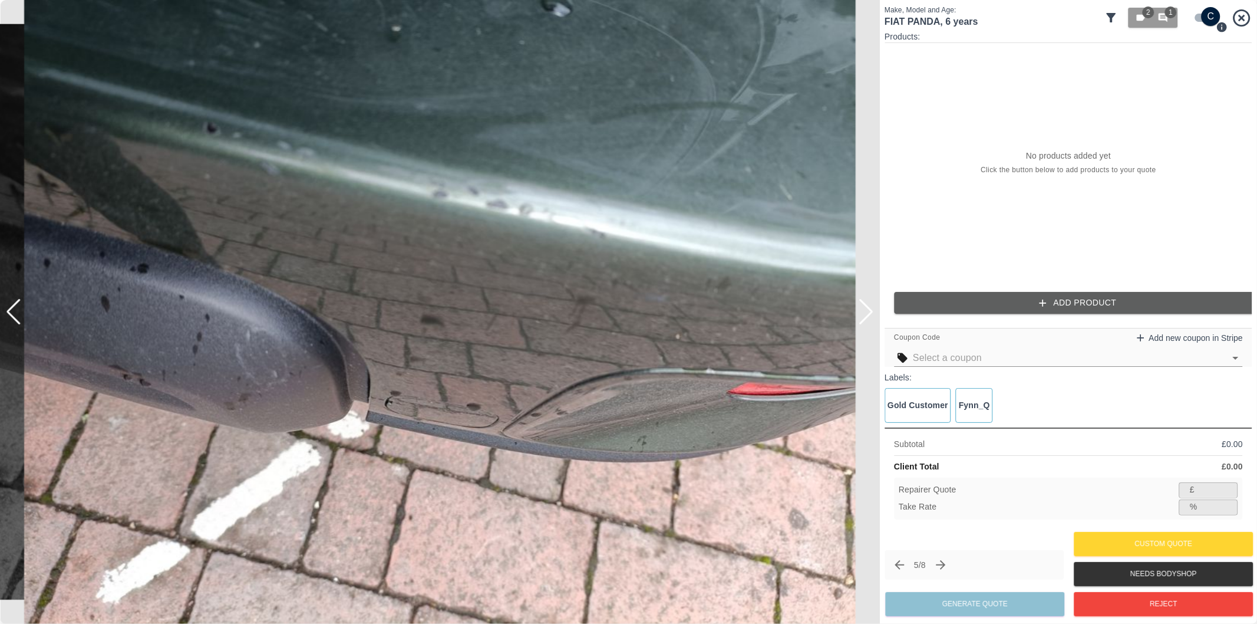
click at [874, 308] on img at bounding box center [440, 312] width 880 height 624
click at [896, 564] on icon "Previous claim" at bounding box center [899, 564] width 9 height 9
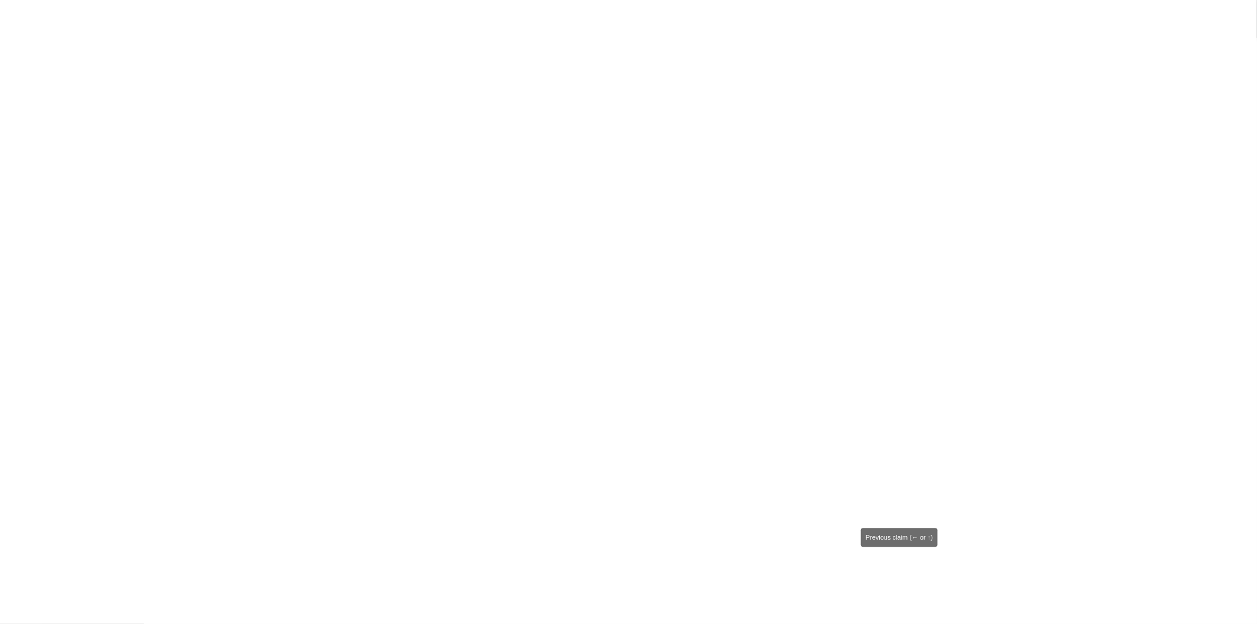
click at [896, 564] on div "4 / 8" at bounding box center [970, 562] width 177 height 29
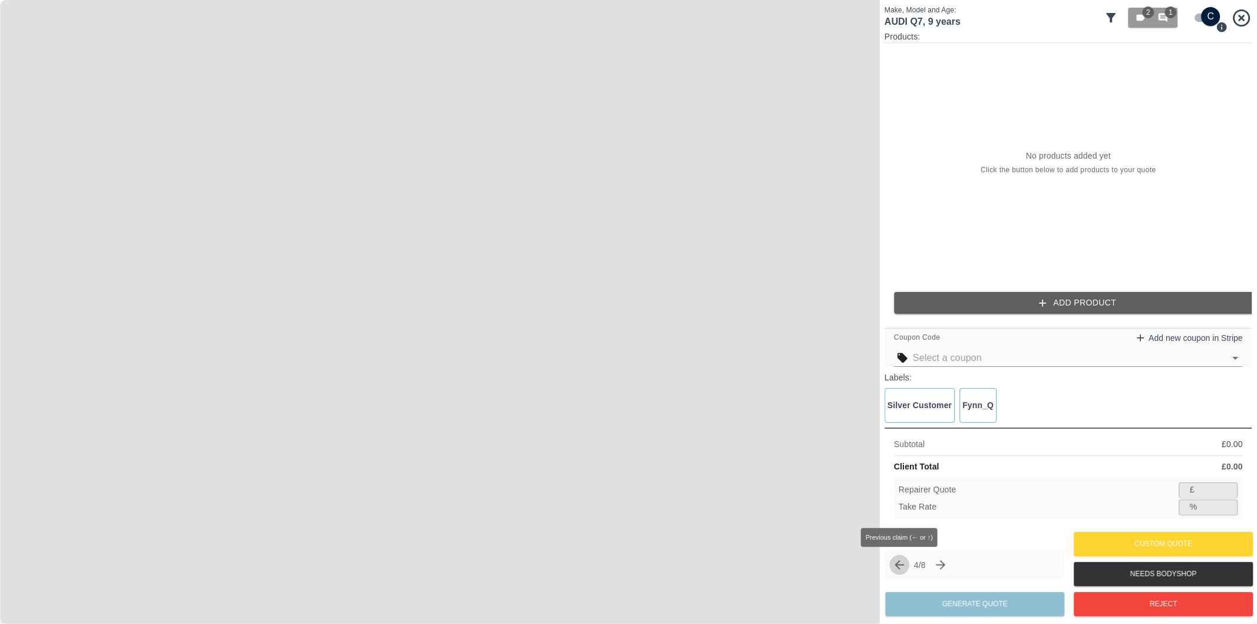
click at [896, 564] on icon "Previous claim" at bounding box center [899, 564] width 9 height 9
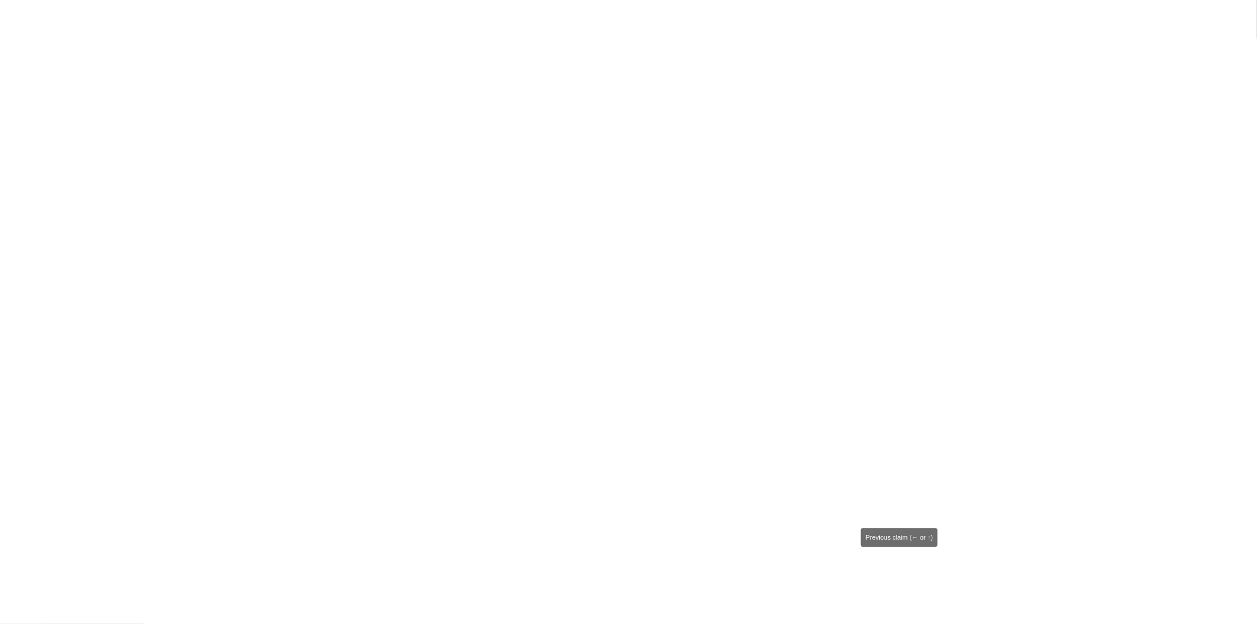
click at [896, 564] on div "4 / 8" at bounding box center [974, 564] width 179 height 29
click at [896, 563] on icon "Previous claim" at bounding box center [894, 559] width 9 height 9
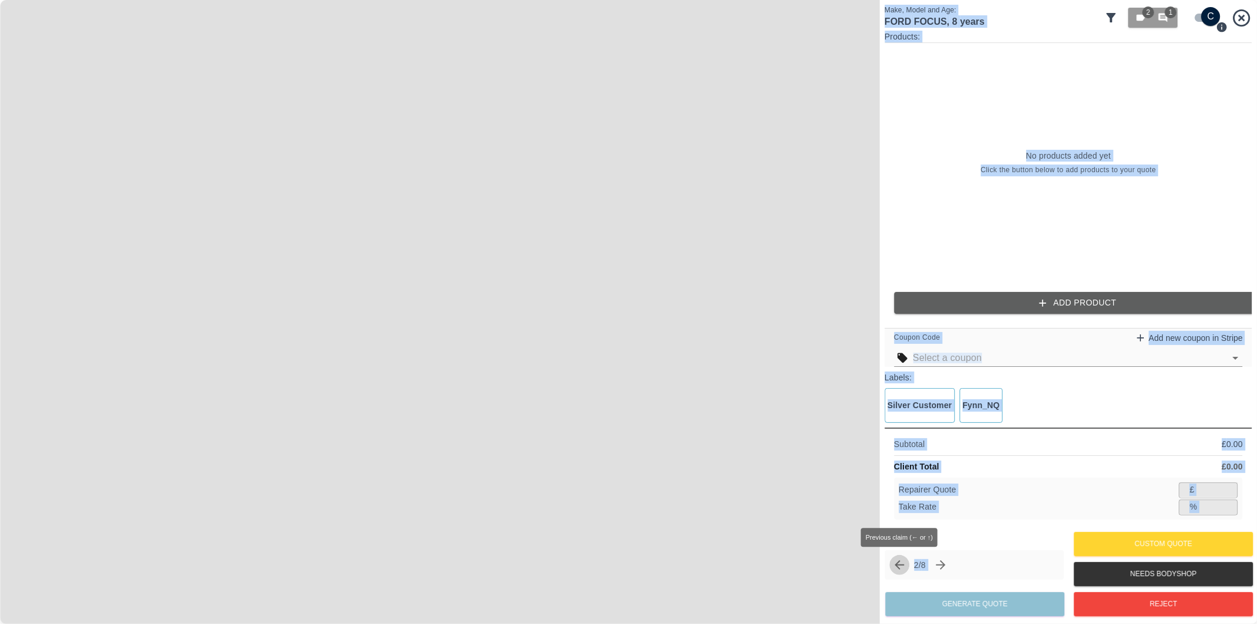
click at [896, 563] on icon "Previous claim" at bounding box center [899, 564] width 9 height 9
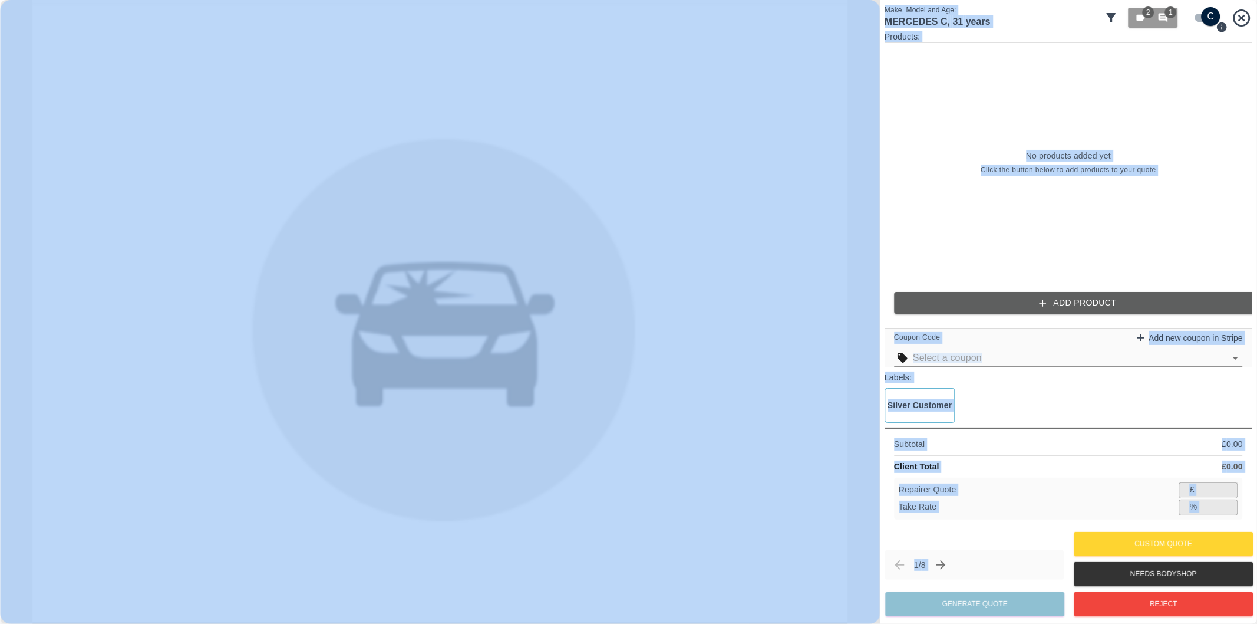
click at [992, 516] on div "Repairer Quote £ ​ Take Rate % ​" at bounding box center [1068, 498] width 349 height 42
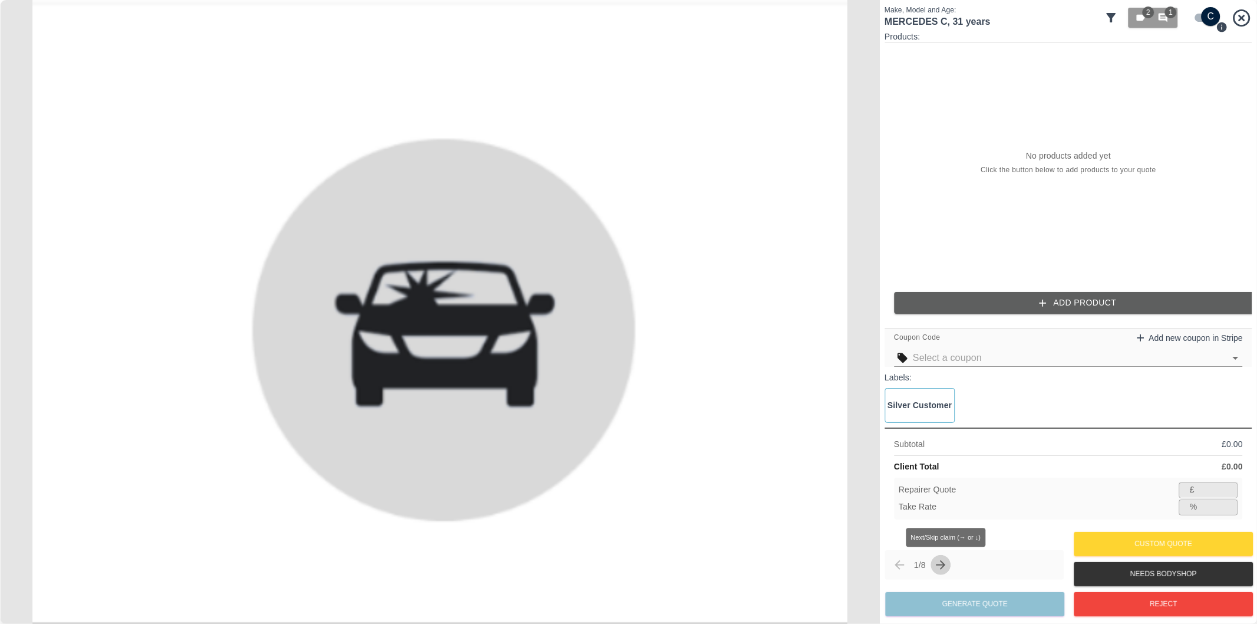
click at [943, 564] on icon "Next claim" at bounding box center [941, 565] width 14 height 14
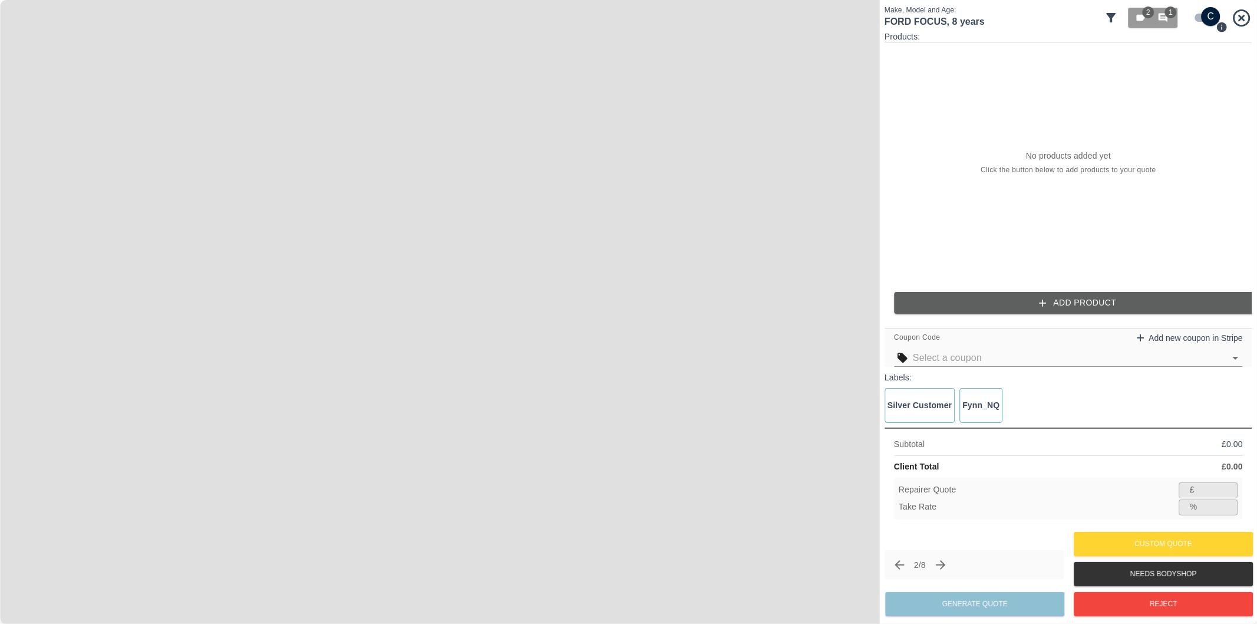
click at [1195, 17] on input "checkbox" at bounding box center [1211, 16] width 57 height 19
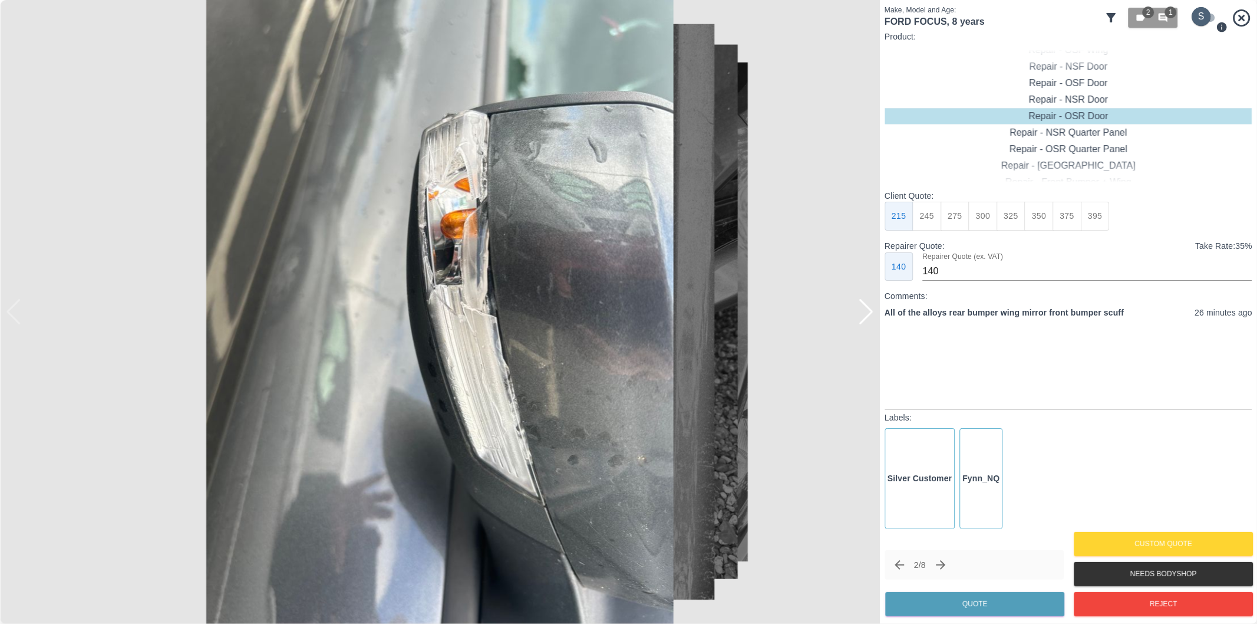
click at [1204, 18] on input "checkbox" at bounding box center [1201, 16] width 57 height 19
checkbox input "true"
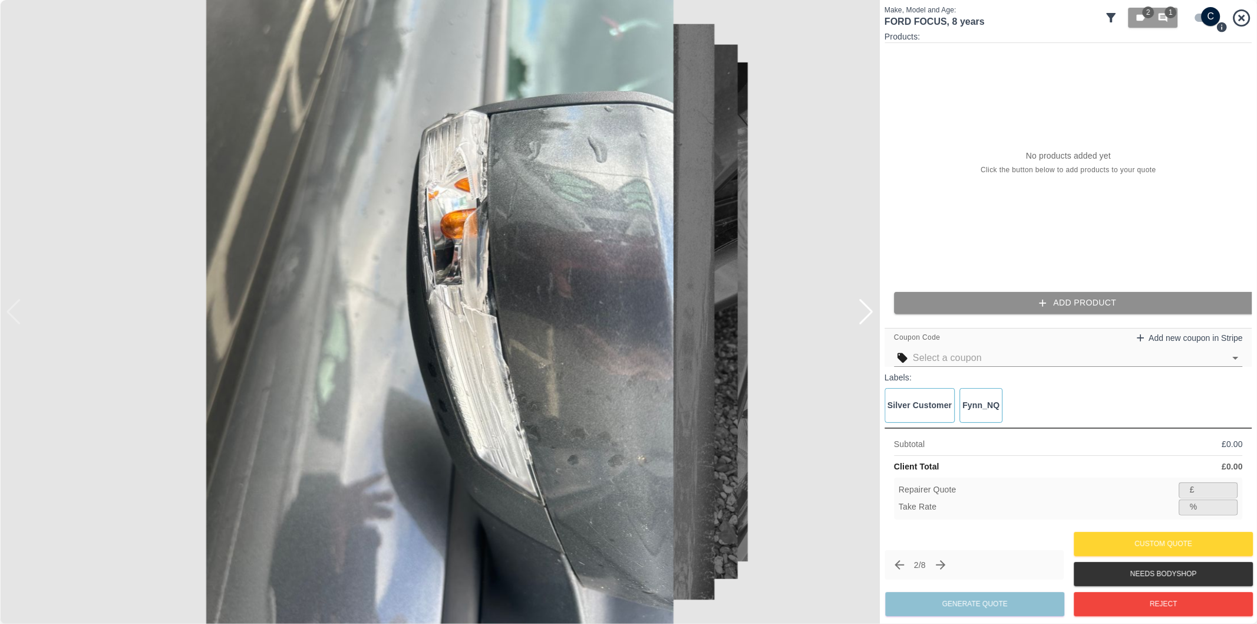
click at [1069, 299] on button "Add Product" at bounding box center [1078, 303] width 368 height 22
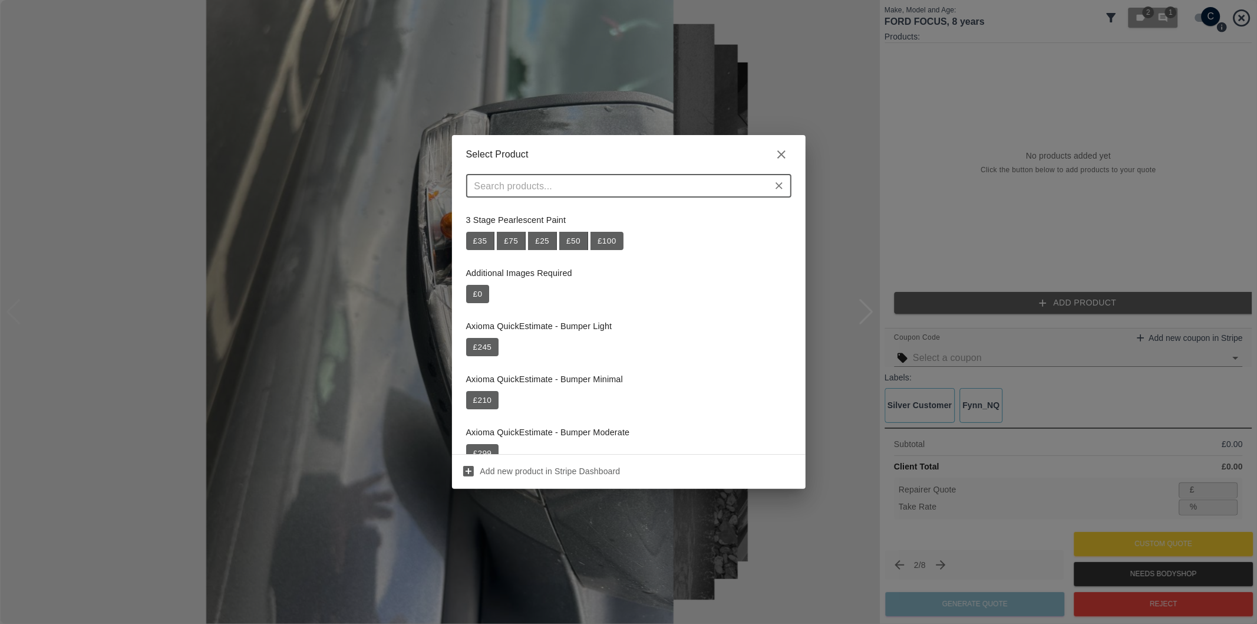
click at [668, 193] on input "text" at bounding box center [619, 185] width 299 height 17
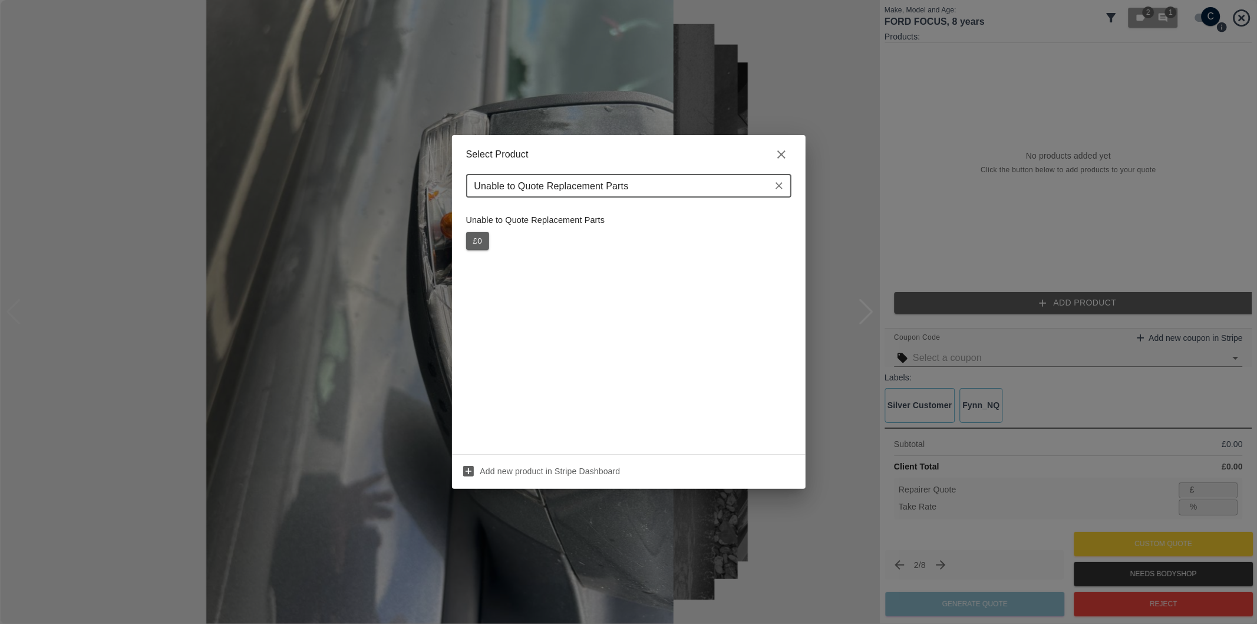
type input "Unable to Quote Replacement Parts"
click at [484, 240] on button "£ 0" at bounding box center [478, 241] width 24 height 19
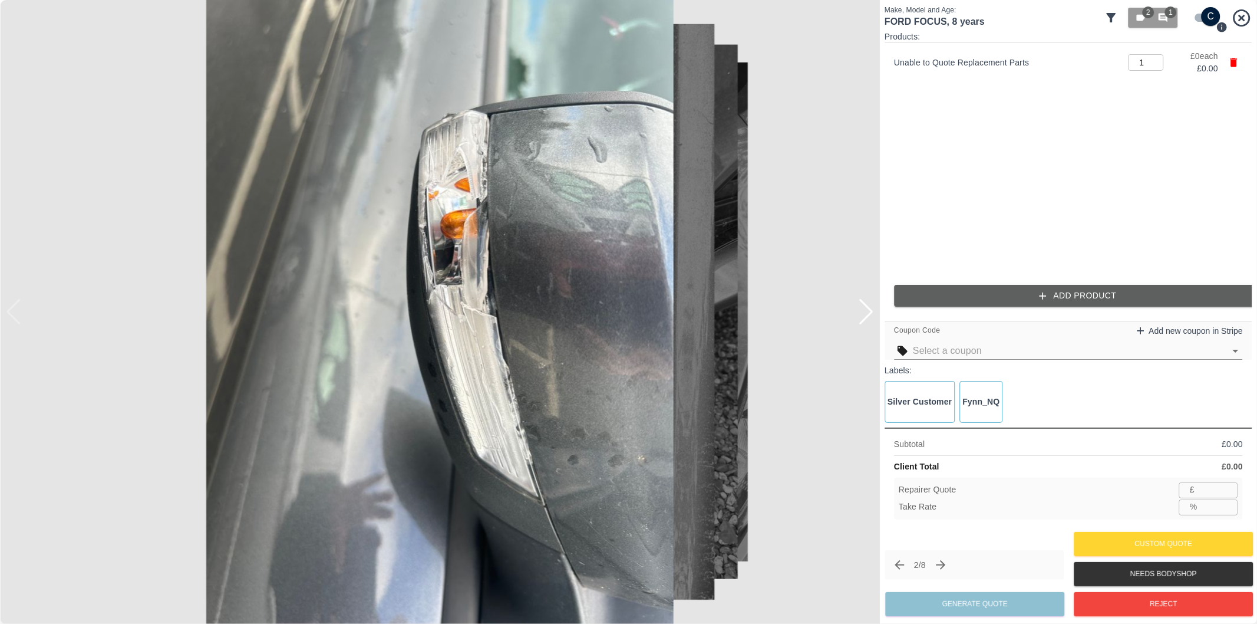
click at [1075, 292] on button "Add Product" at bounding box center [1078, 296] width 368 height 22
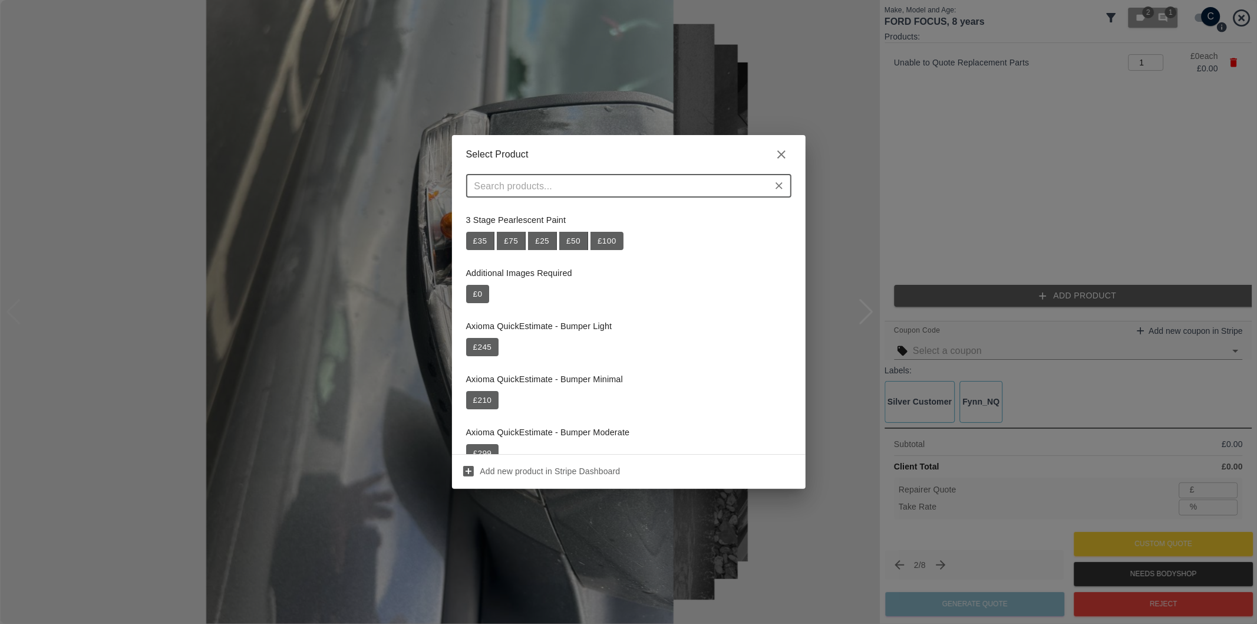
drag, startPoint x: 1063, startPoint y: 184, endPoint x: 1145, endPoint y: 162, distance: 84.4
click at [1066, 183] on div "Select Product ​ 3 Stage Pearlescent Paint £ 35 £ 75 £ 25 £ 50 £ 100 Additional…" at bounding box center [628, 312] width 1257 height 624
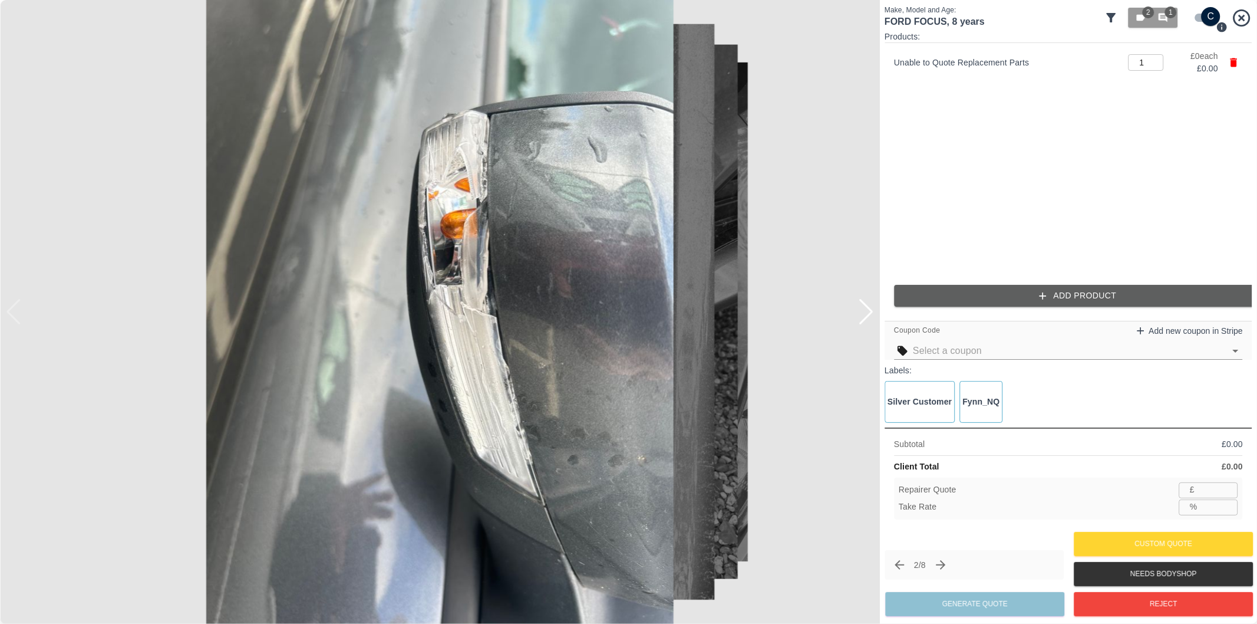
click at [1104, 296] on button "Add Product" at bounding box center [1078, 296] width 368 height 22
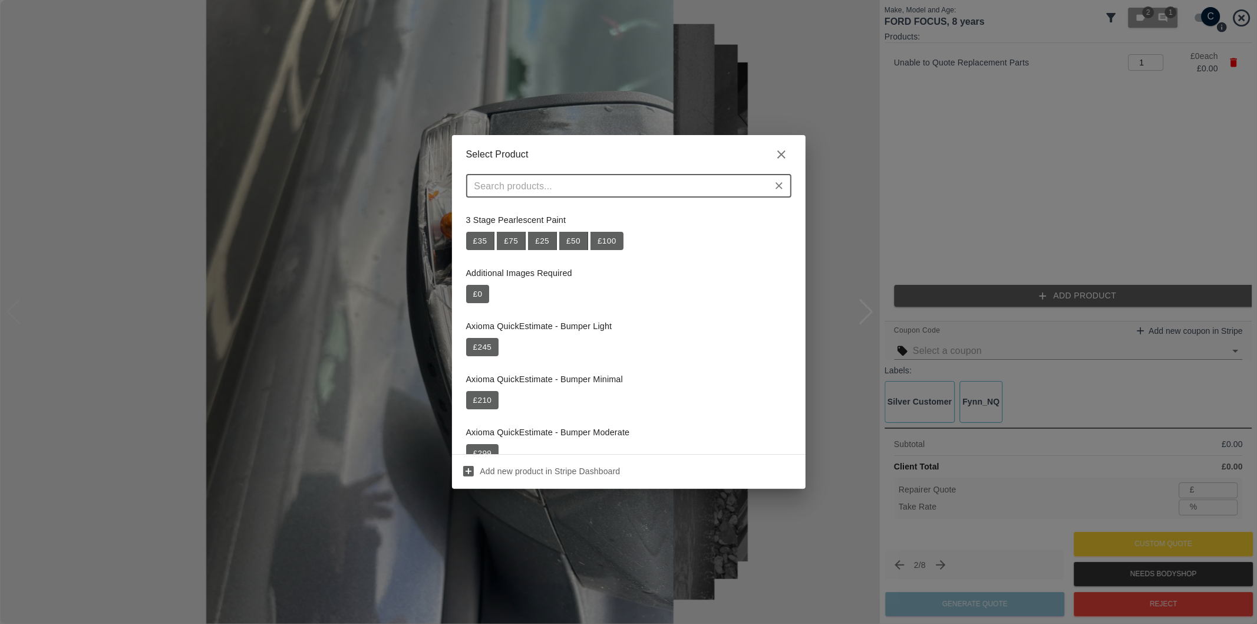
click at [598, 190] on input "text" at bounding box center [619, 185] width 299 height 17
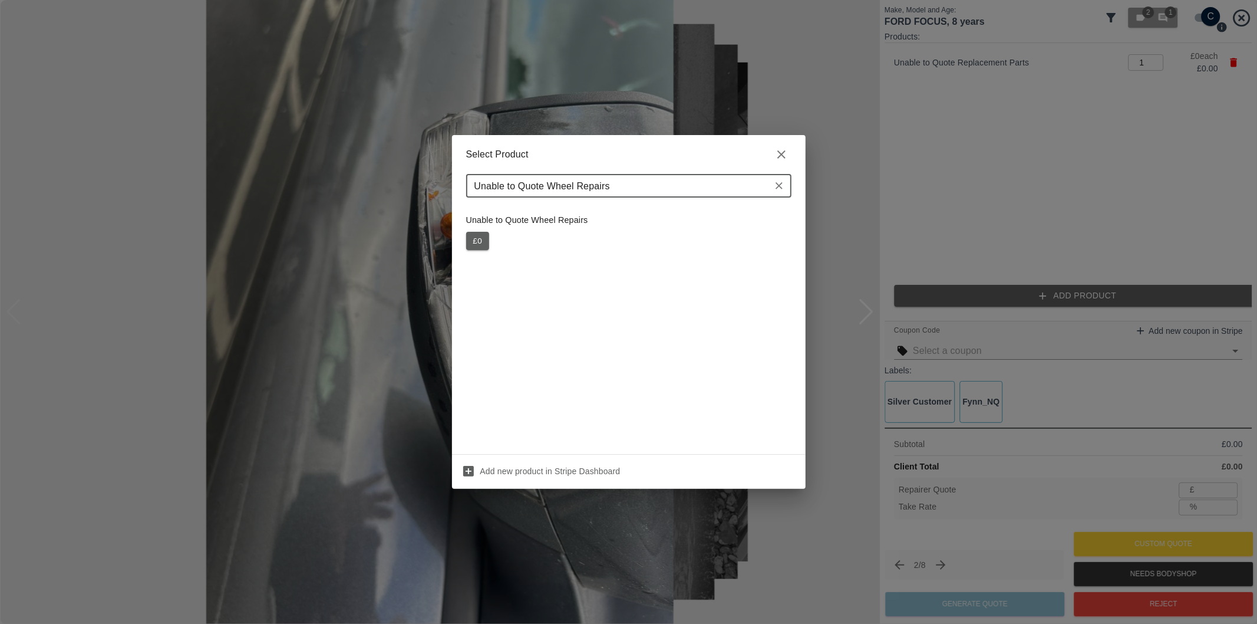
type input "Unable to Quote Wheel Repairs"
click at [478, 242] on button "£ 0" at bounding box center [478, 241] width 24 height 19
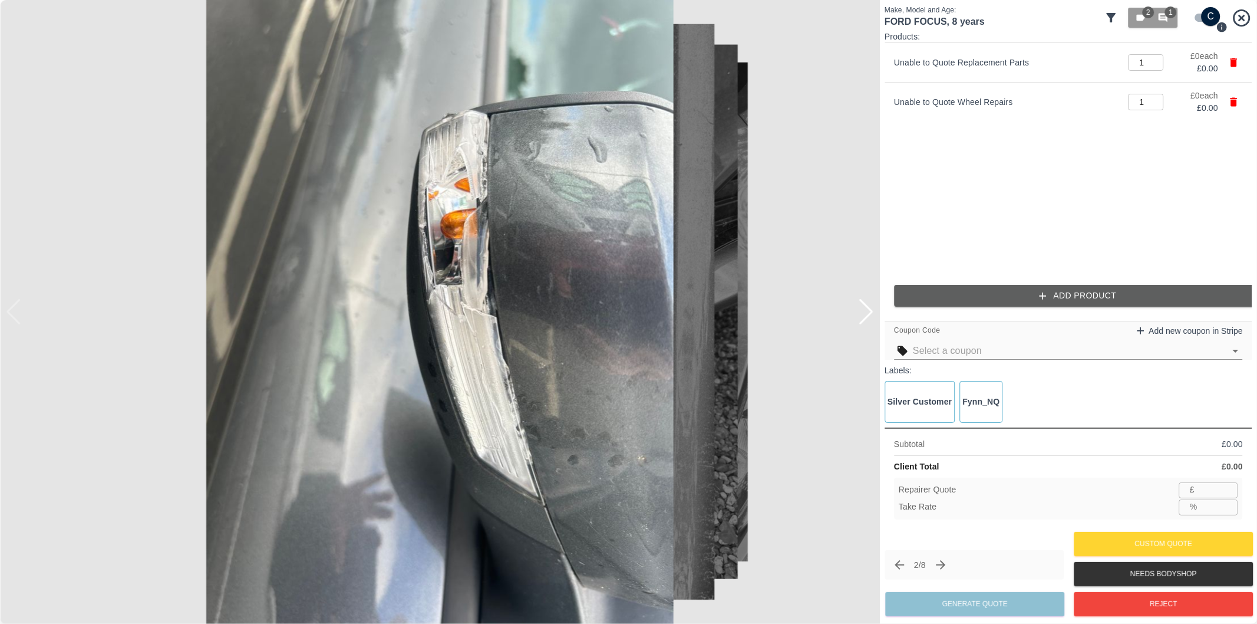
click at [1017, 295] on button "Add Product" at bounding box center [1078, 296] width 368 height 22
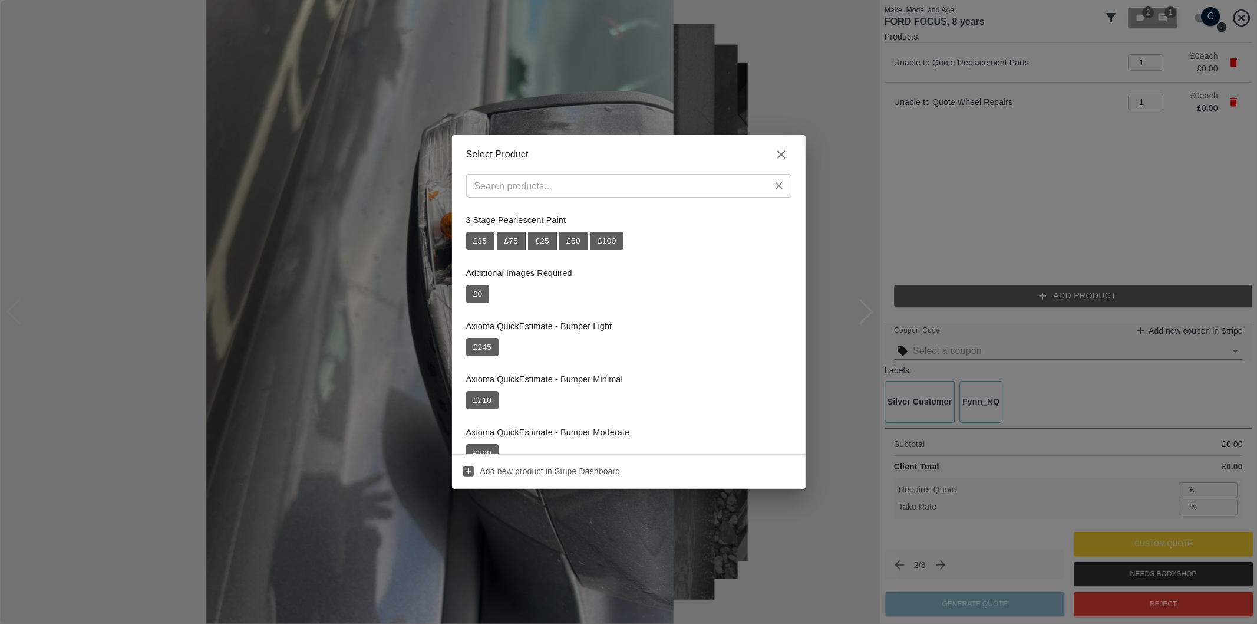
click at [620, 183] on input "text" at bounding box center [619, 185] width 299 height 17
paste input "Repair Front Bumper"
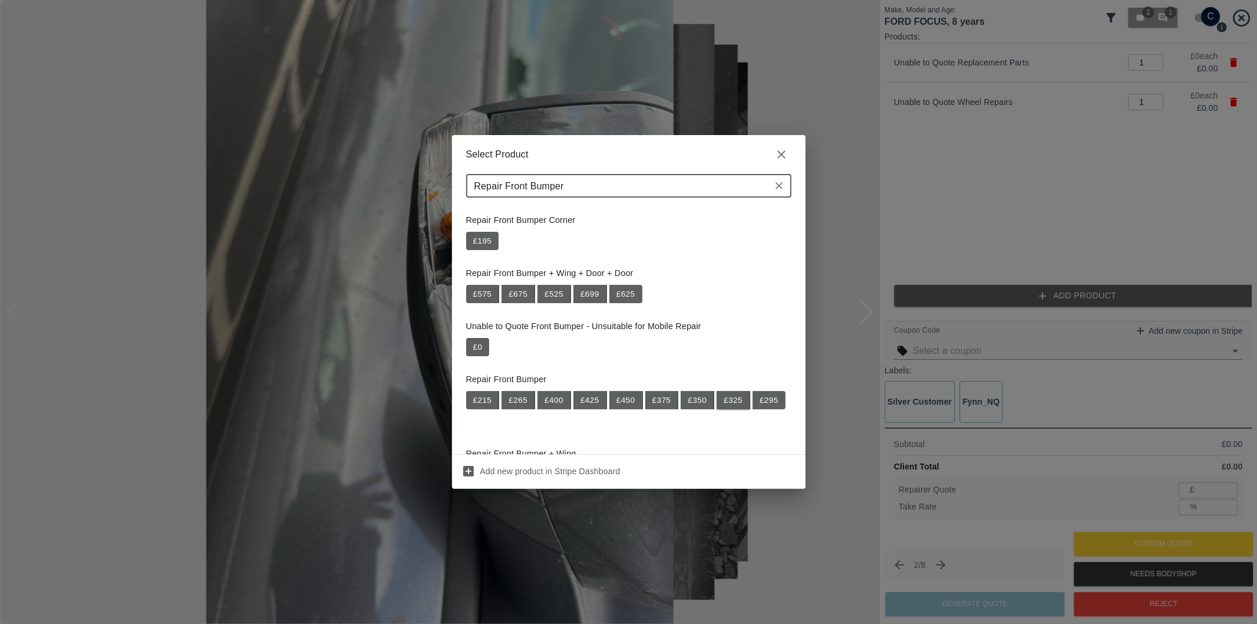
type input "Repair Front Bumper"
click at [732, 402] on button "£ 325" at bounding box center [734, 400] width 34 height 19
type input "211"
type input "35.1"
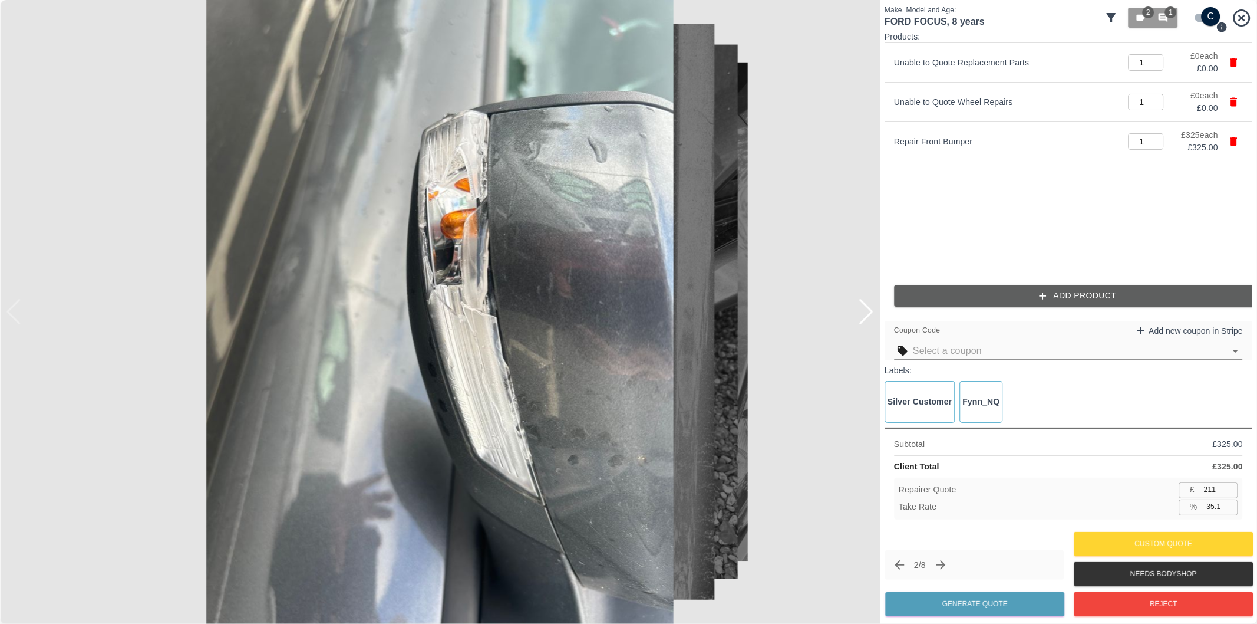
click at [1053, 292] on button "Add Product" at bounding box center [1078, 296] width 368 height 22
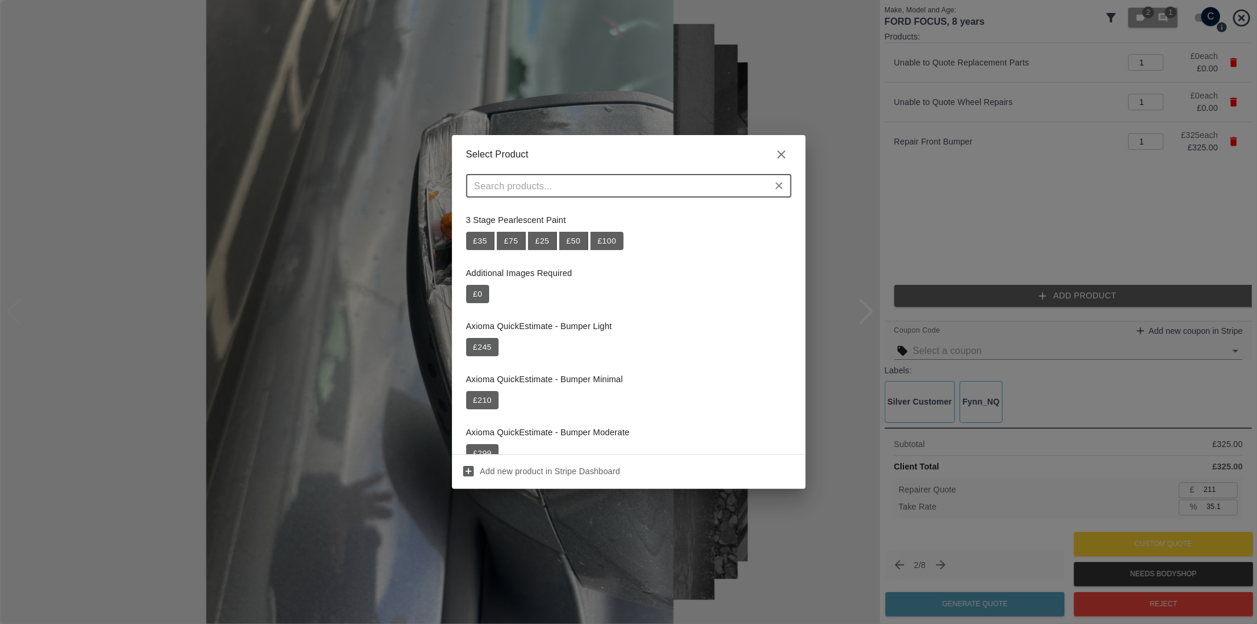
click at [586, 182] on input "text" at bounding box center [619, 185] width 299 height 17
paste input "Repair Rear Bumper + Quarter Panel"
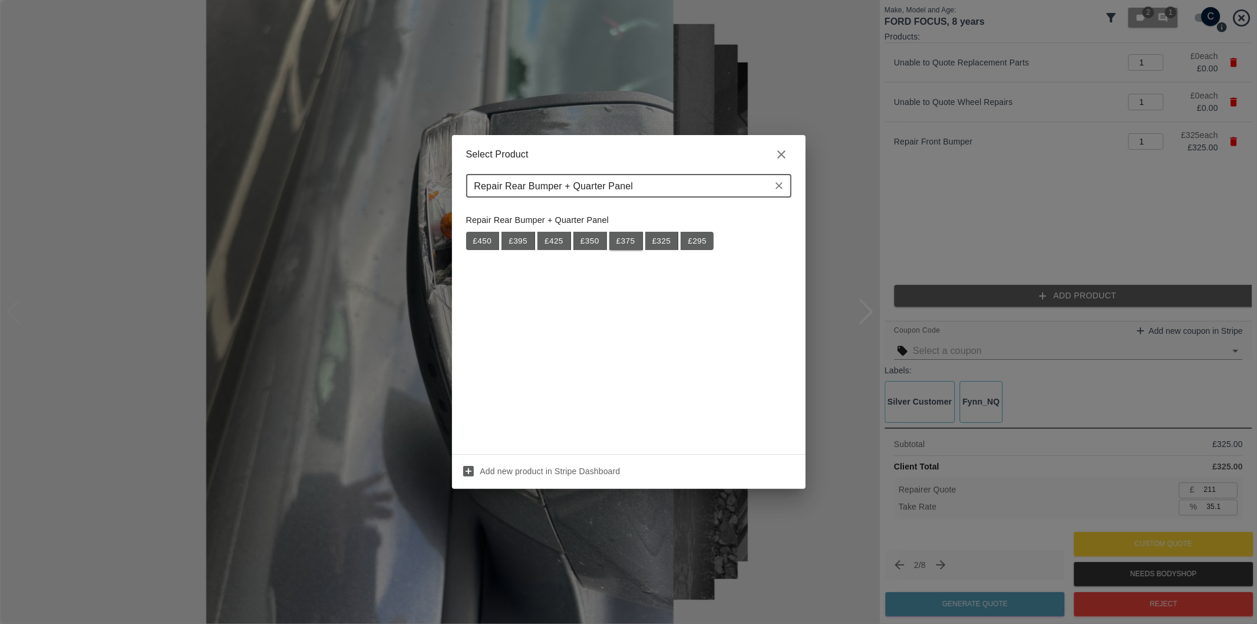
type input "Repair Rear Bumper + Quarter Panel"
click at [621, 240] on button "£ 375" at bounding box center [626, 241] width 34 height 19
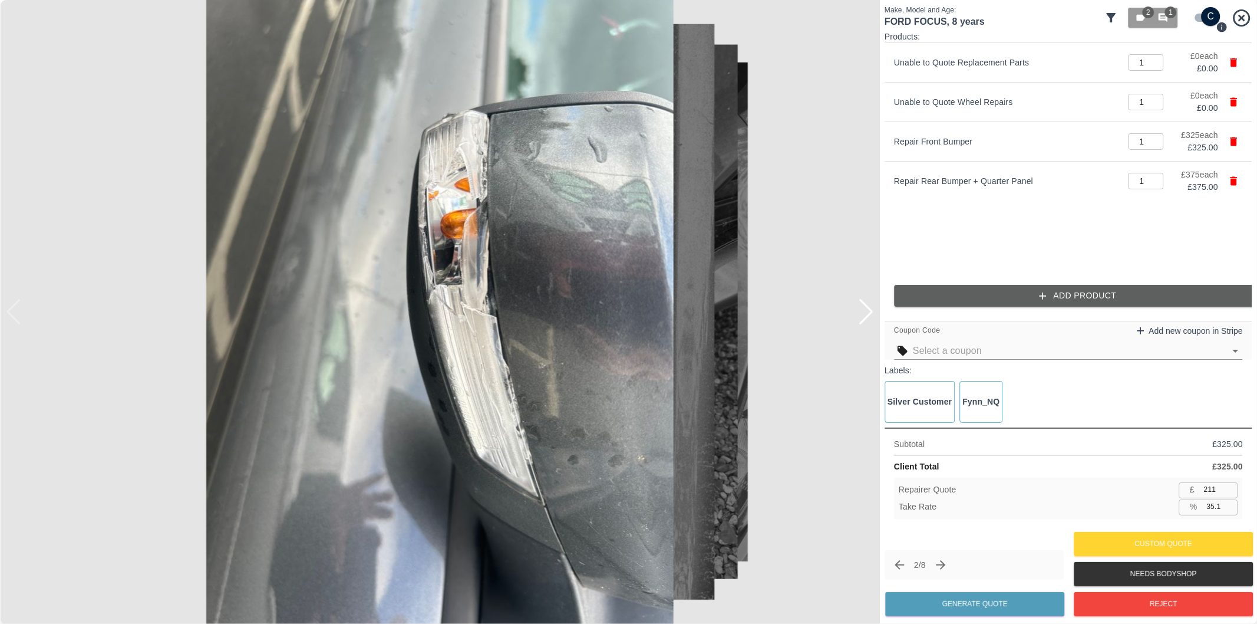
type input "455"
click at [1056, 301] on button "Add Product" at bounding box center [1078, 296] width 368 height 22
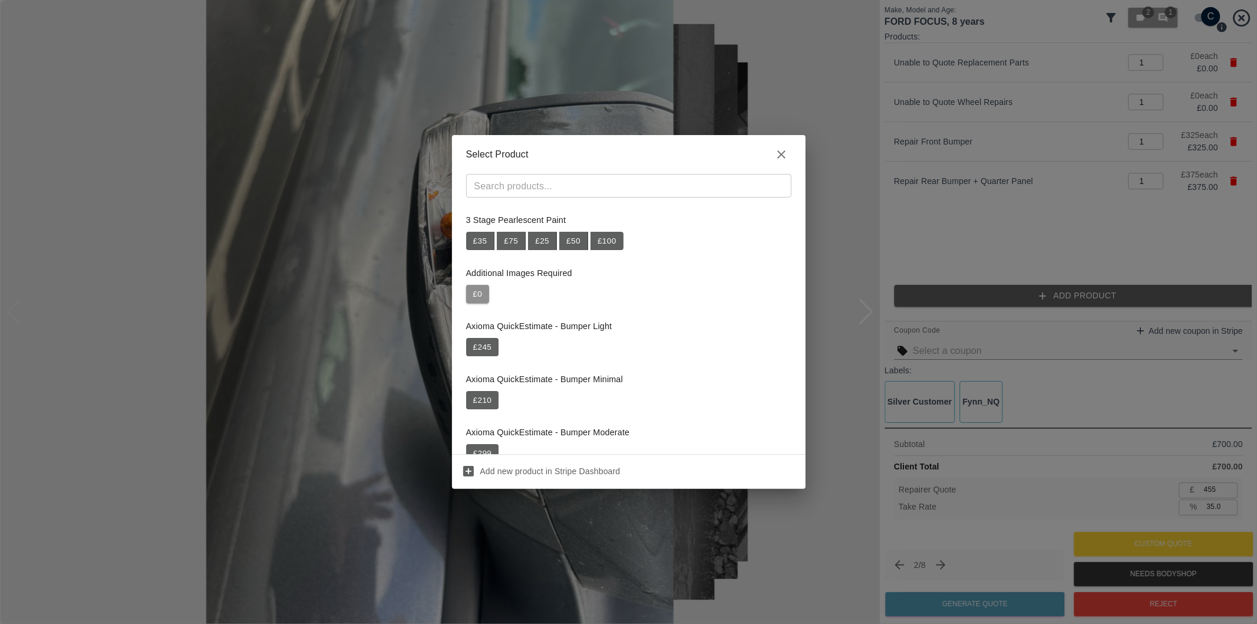
click at [485, 291] on button "£ 0" at bounding box center [478, 294] width 24 height 19
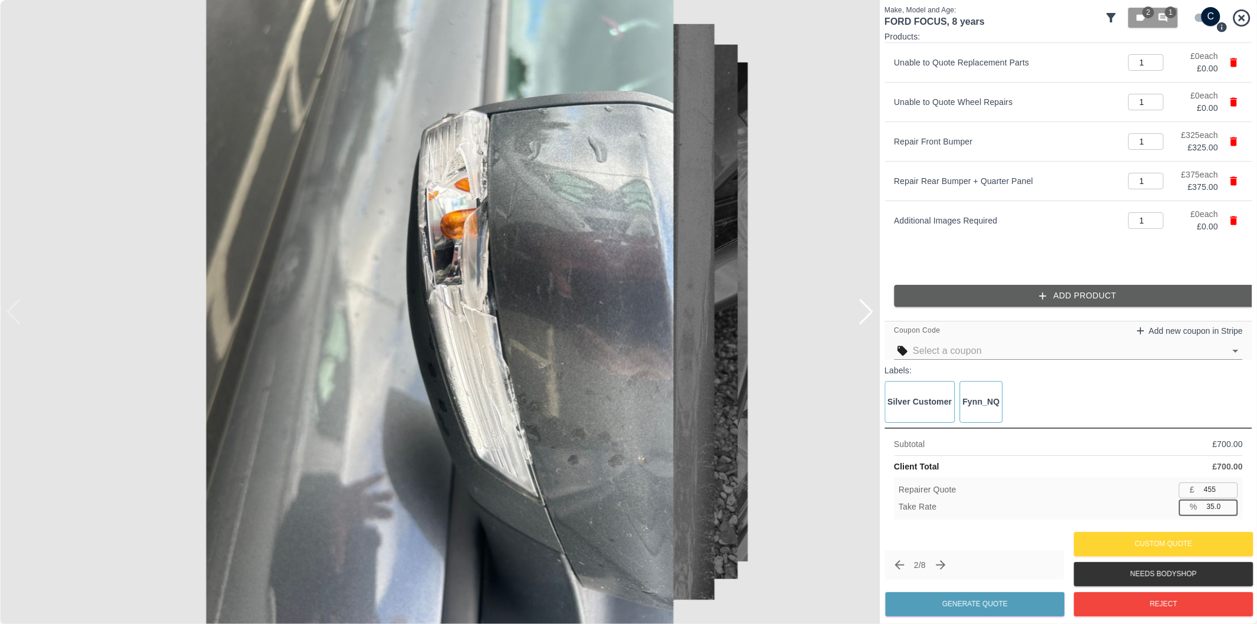
click at [1213, 509] on input "35.0" at bounding box center [1220, 506] width 36 height 15
type input "3.0"
type input "679"
type input "37.0"
type input "441"
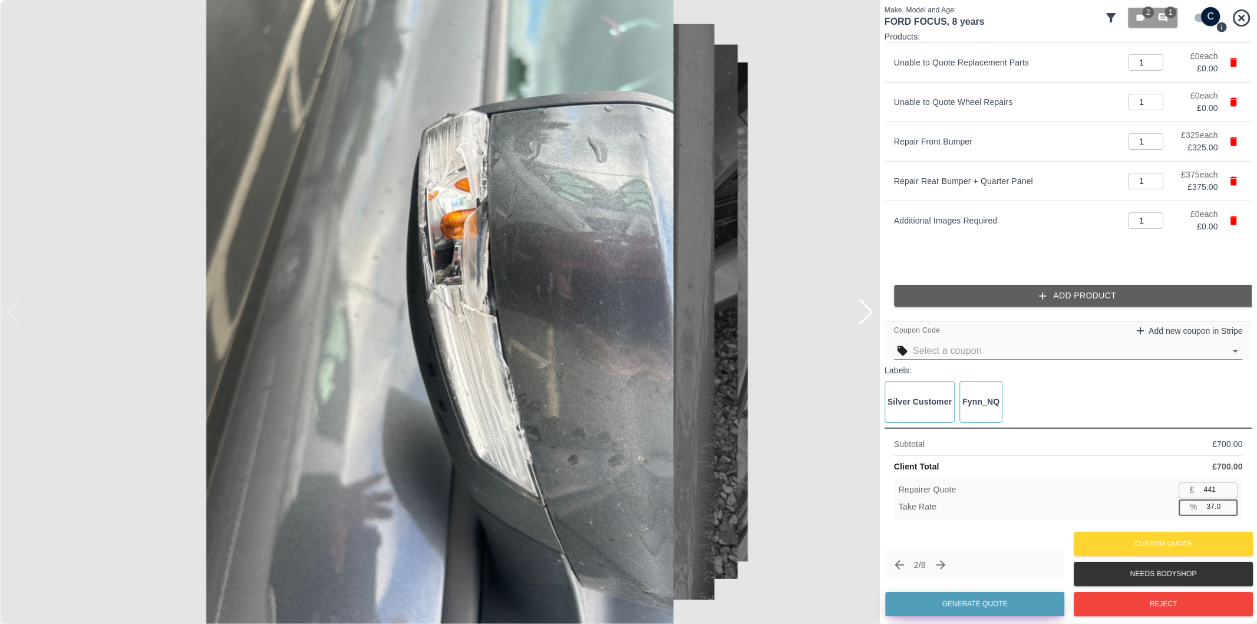
type input "37.0"
click at [1017, 615] on button "Generate Quote" at bounding box center [974, 604] width 179 height 24
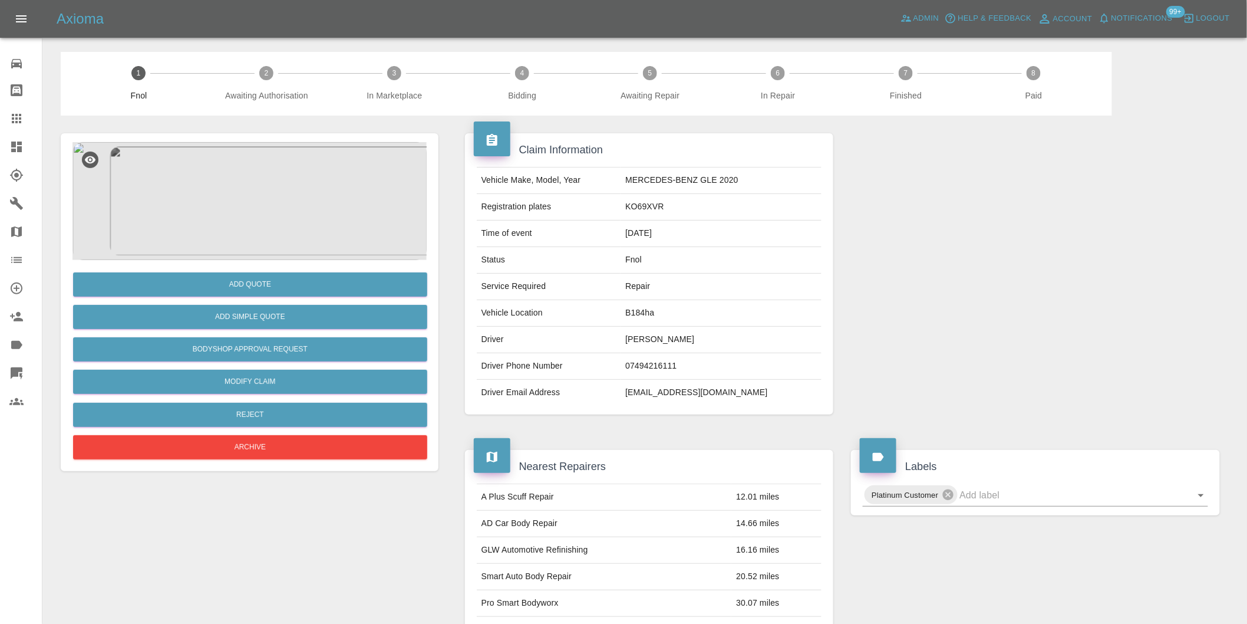
click at [216, 189] on img at bounding box center [249, 201] width 354 height 118
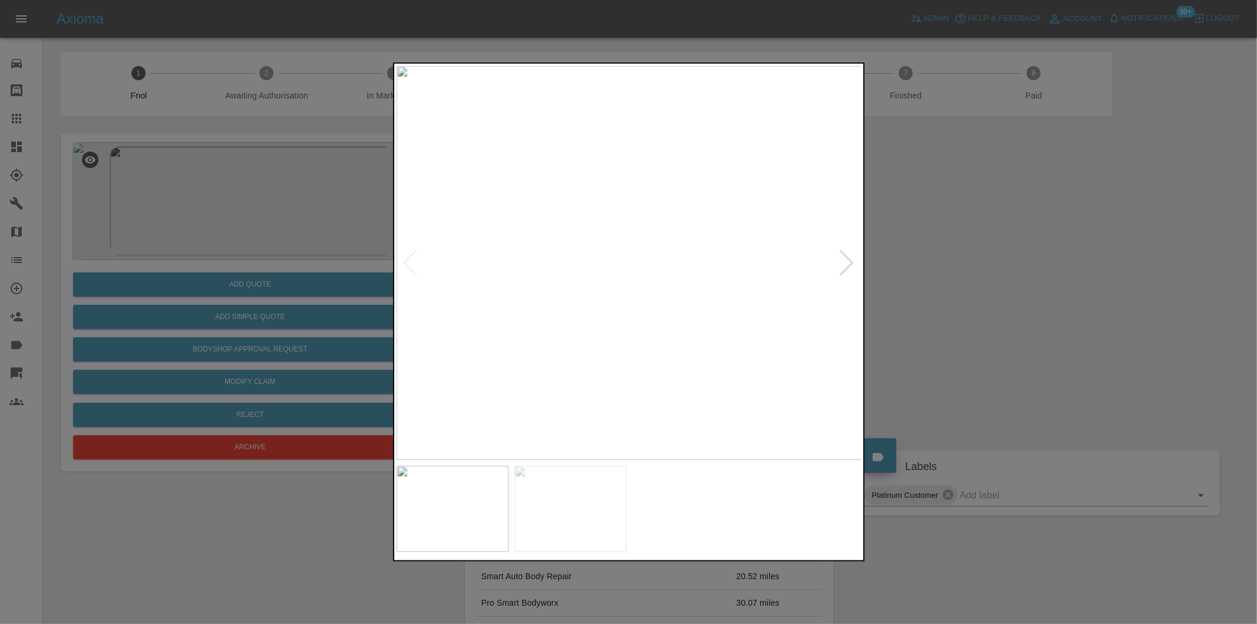
click at [845, 263] on div at bounding box center [847, 263] width 16 height 26
click at [1011, 296] on div at bounding box center [628, 312] width 1257 height 624
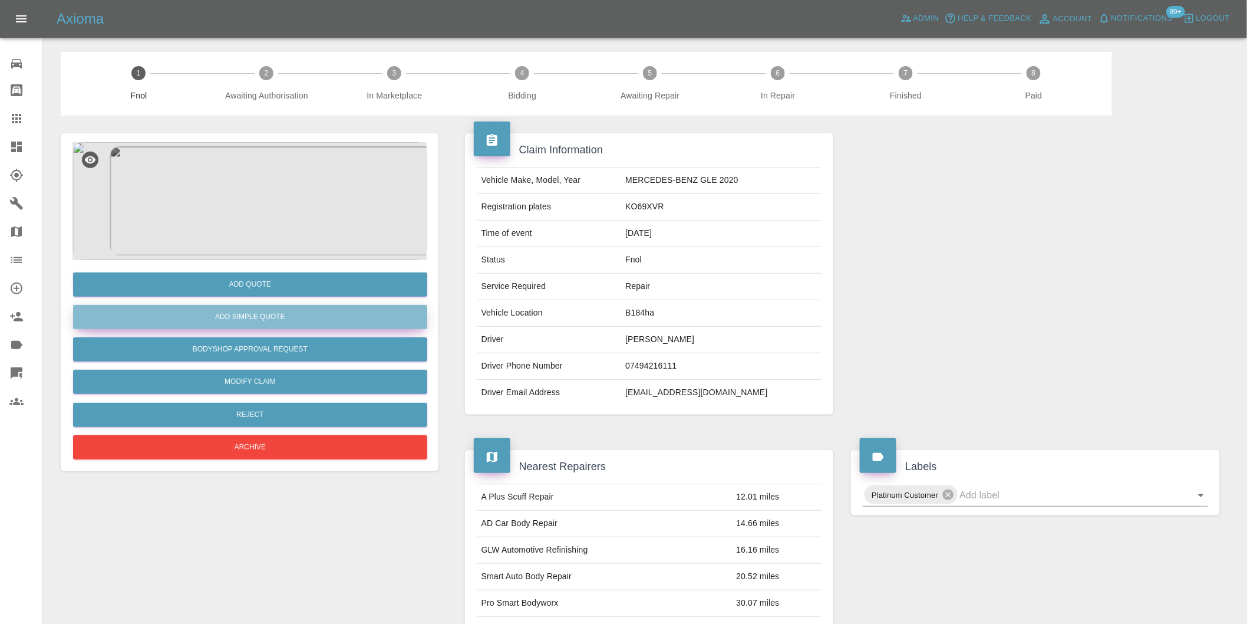
click at [323, 314] on button "Add Simple Quote" at bounding box center [250, 317] width 354 height 24
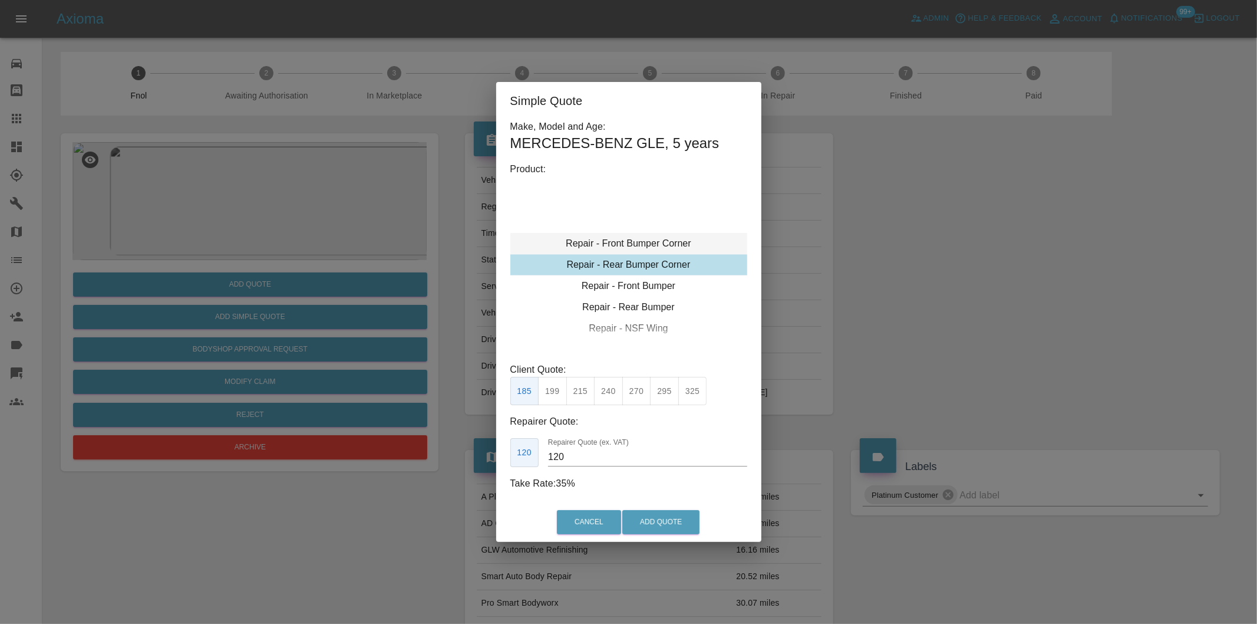
click at [669, 243] on div "Repair - Front Bumper Corner" at bounding box center [628, 243] width 237 height 21
click at [604, 391] on button "240" at bounding box center [608, 391] width 29 height 29
type input "150"
click at [668, 517] on button "Add Quote" at bounding box center [660, 522] width 77 height 24
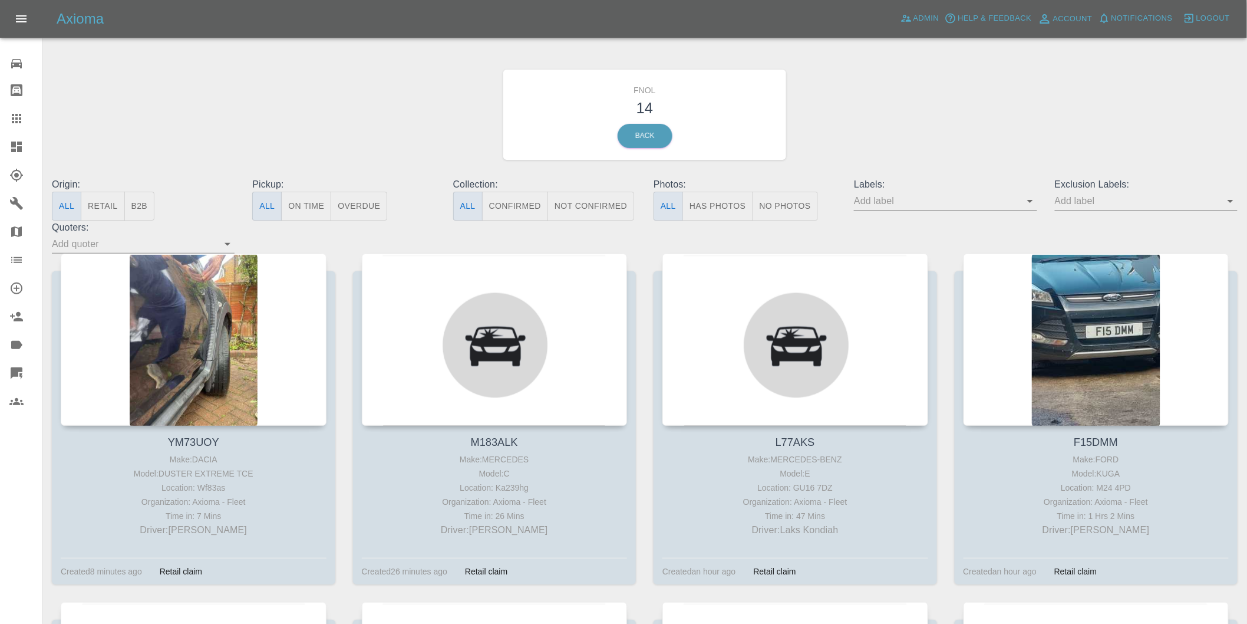
click at [721, 210] on button "Has Photos" at bounding box center [718, 206] width 71 height 29
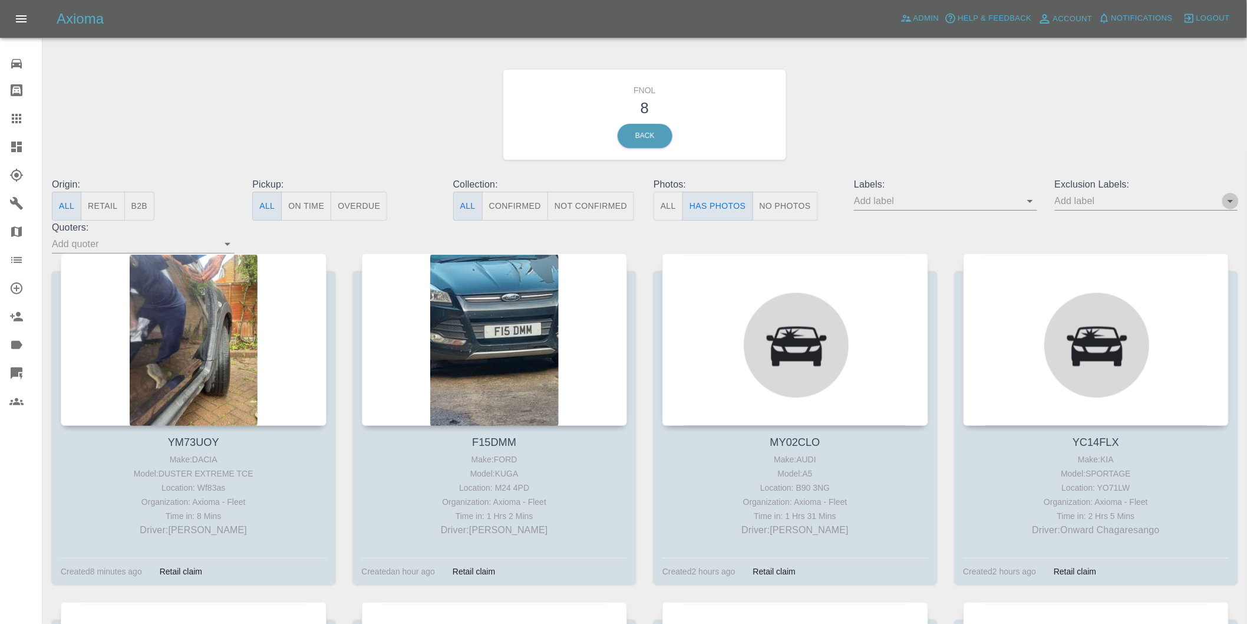
click at [1233, 201] on icon "Open" at bounding box center [1231, 201] width 14 height 14
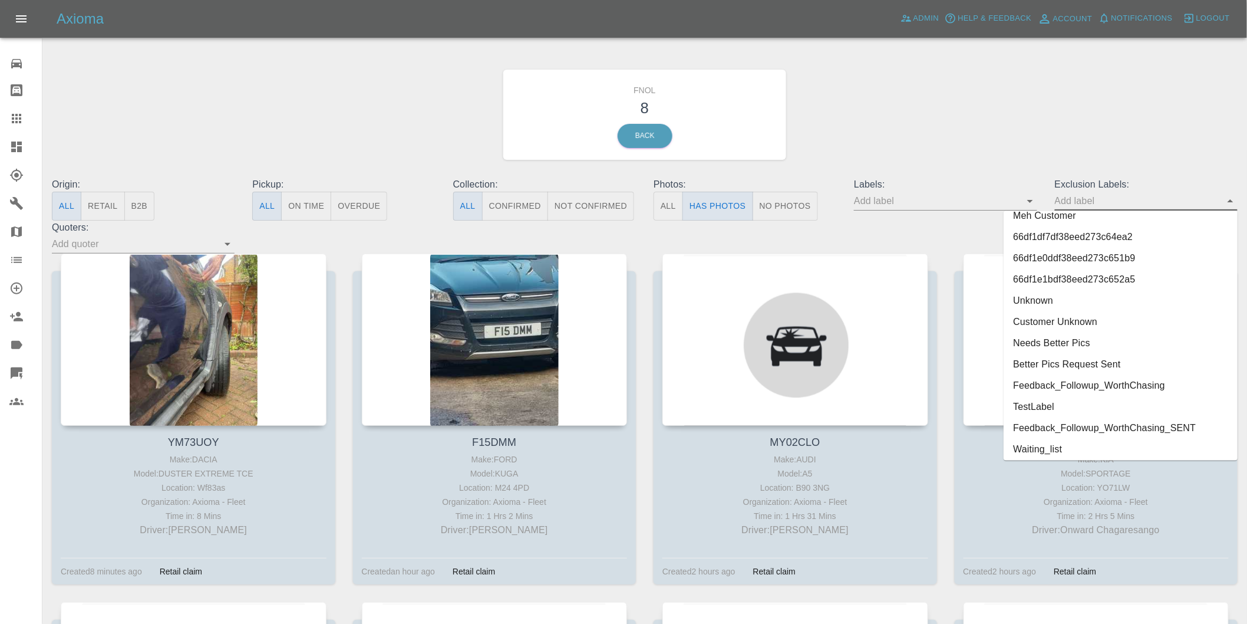
scroll to position [2539, 0]
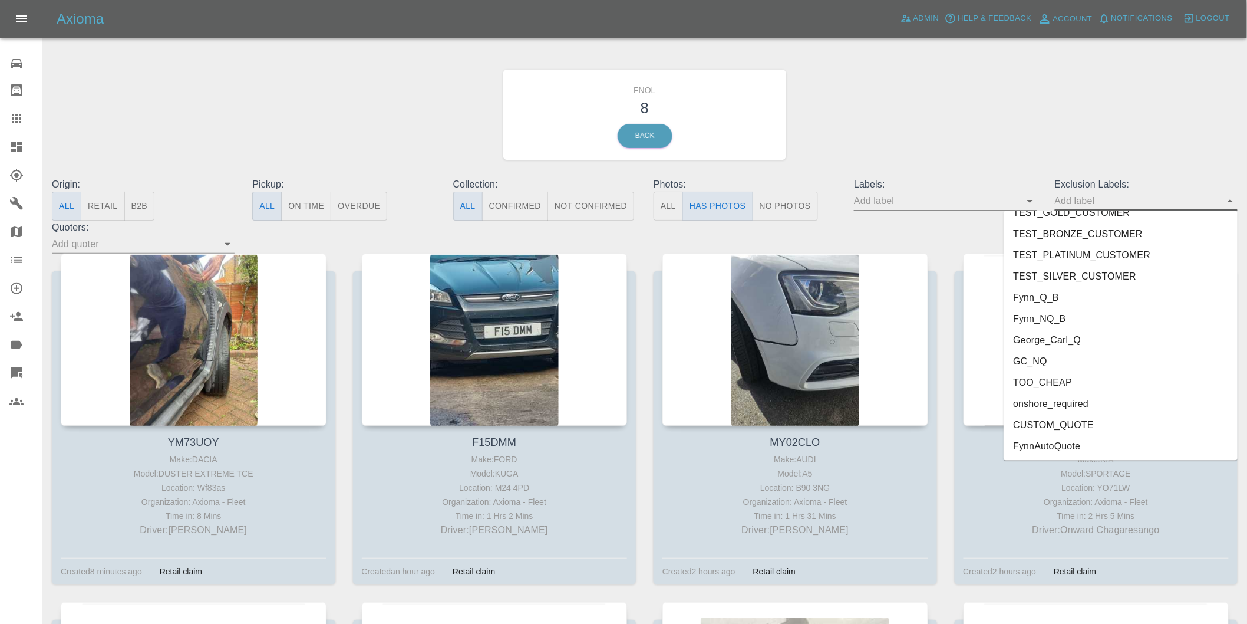
click at [1028, 398] on li "onshore_required" at bounding box center [1121, 403] width 234 height 21
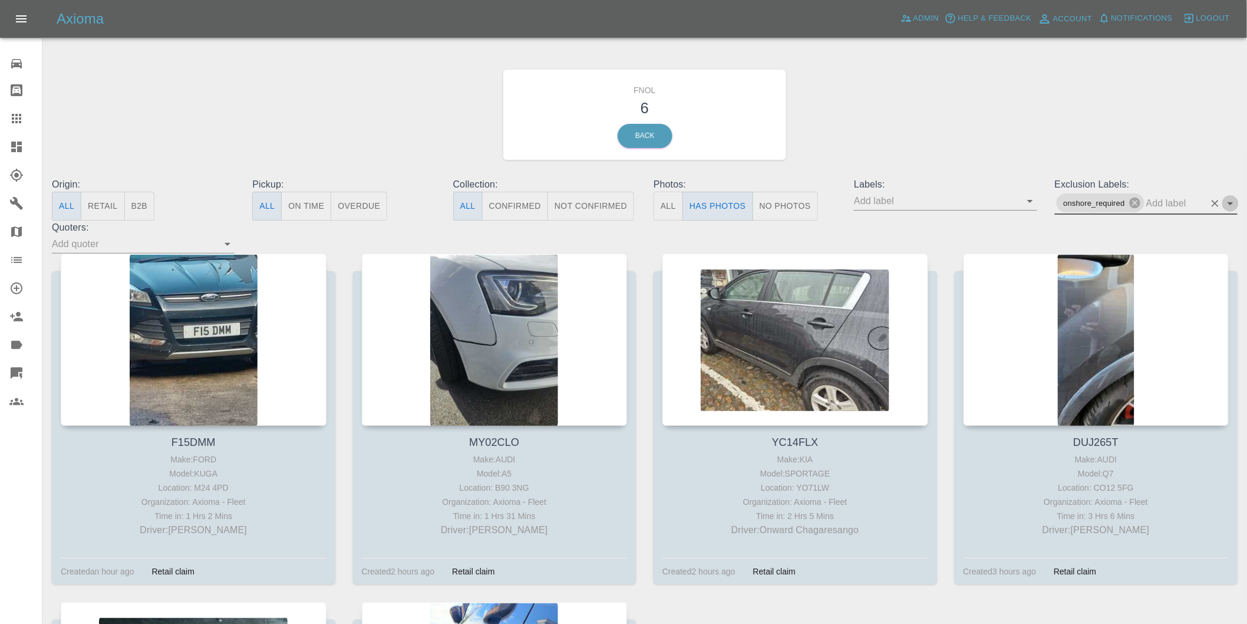
click at [1229, 209] on icon "Open" at bounding box center [1231, 203] width 14 height 14
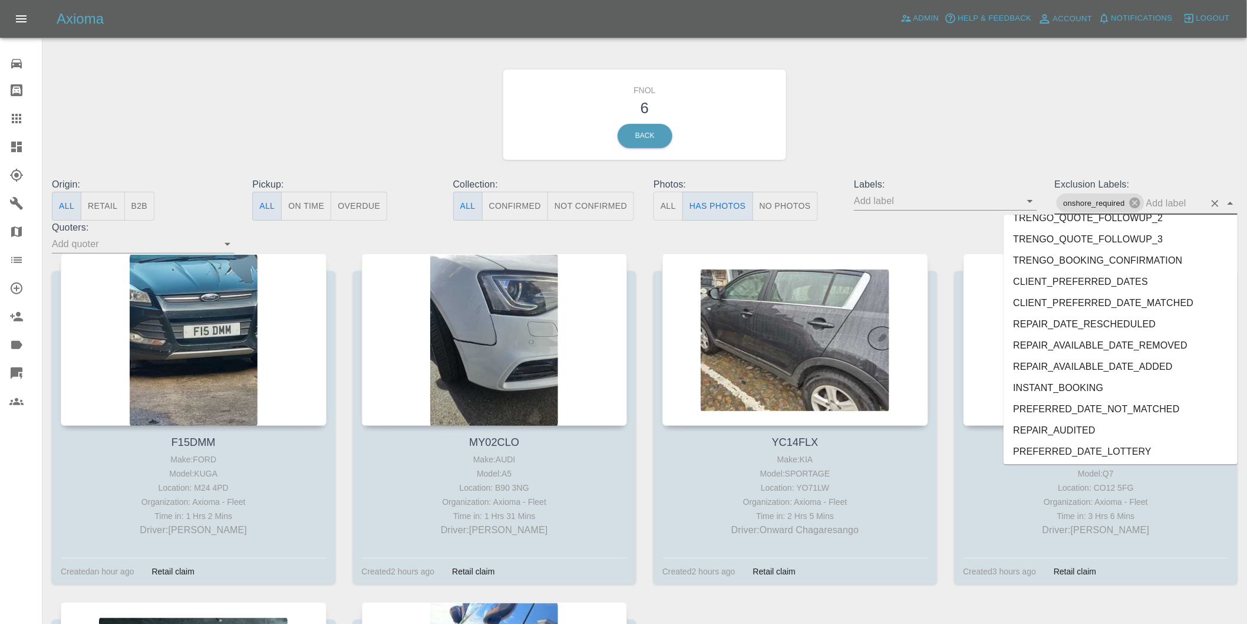
scroll to position [2517, 0]
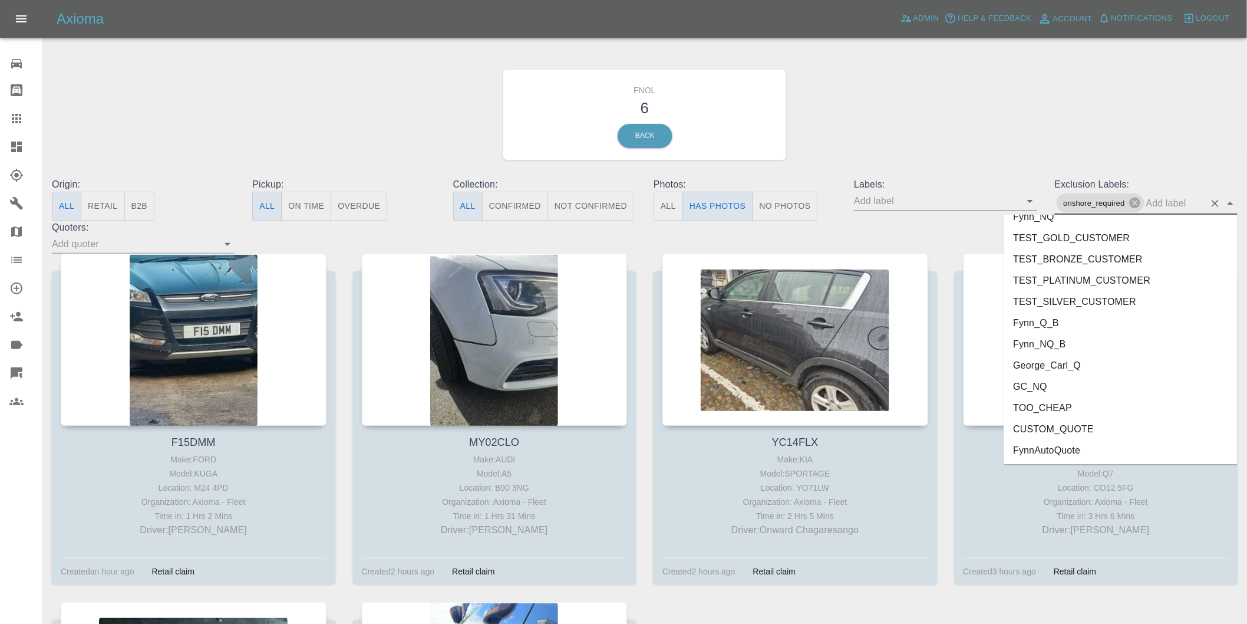
click at [1069, 362] on li "George_Carl_Q" at bounding box center [1121, 364] width 234 height 21
